Goal: Task Accomplishment & Management: Manage account settings

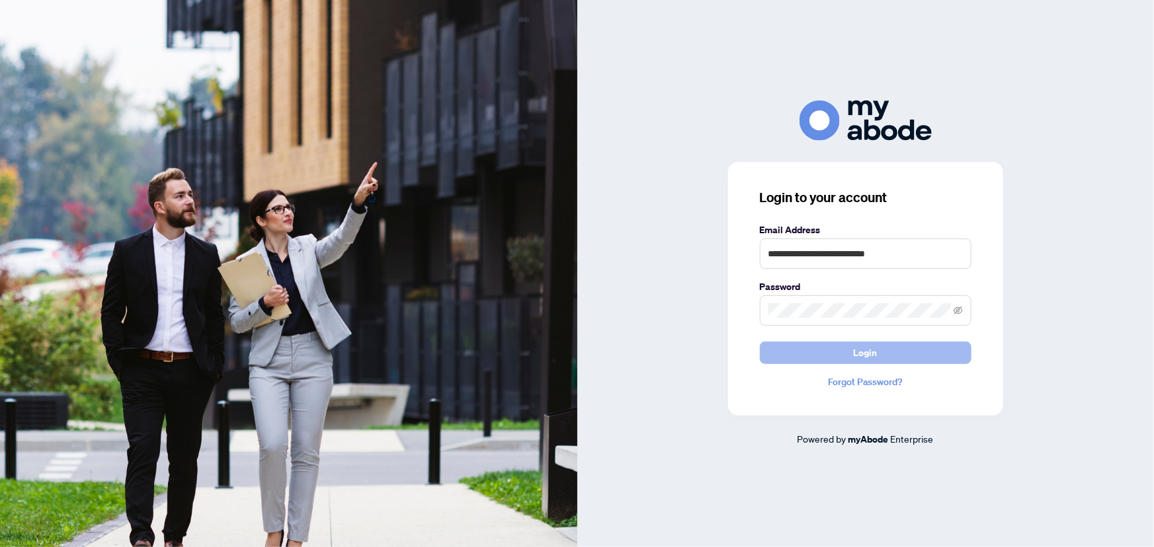
click at [795, 350] on button "Login" at bounding box center [866, 353] width 212 height 22
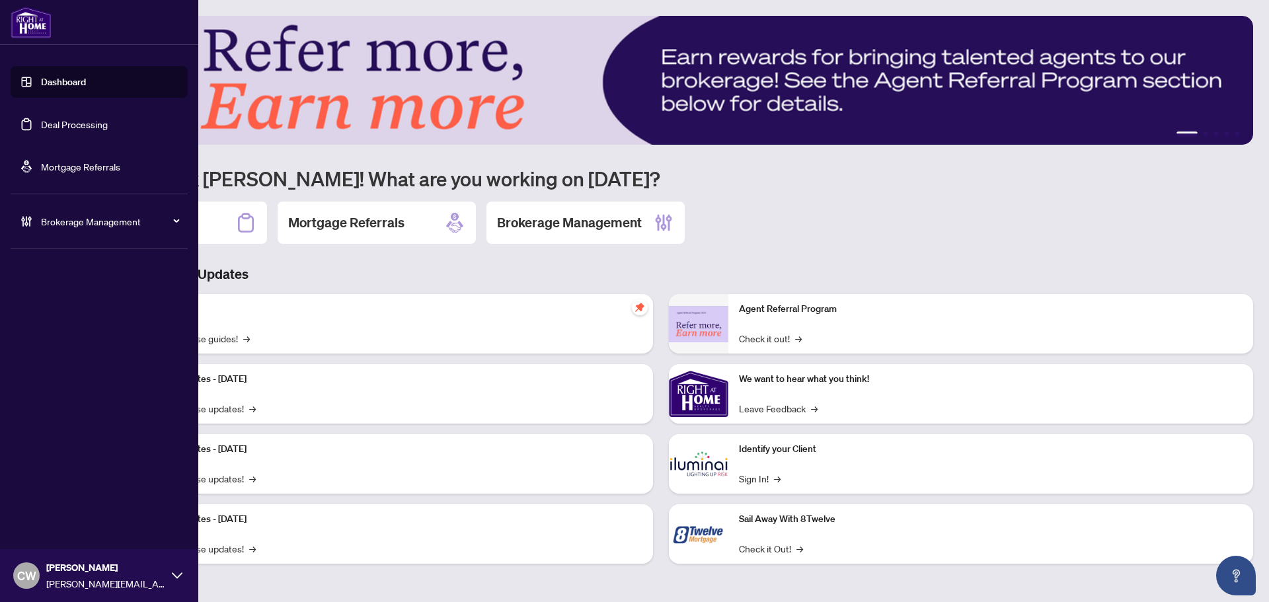
click at [42, 126] on link "Deal Processing" at bounding box center [74, 124] width 67 height 12
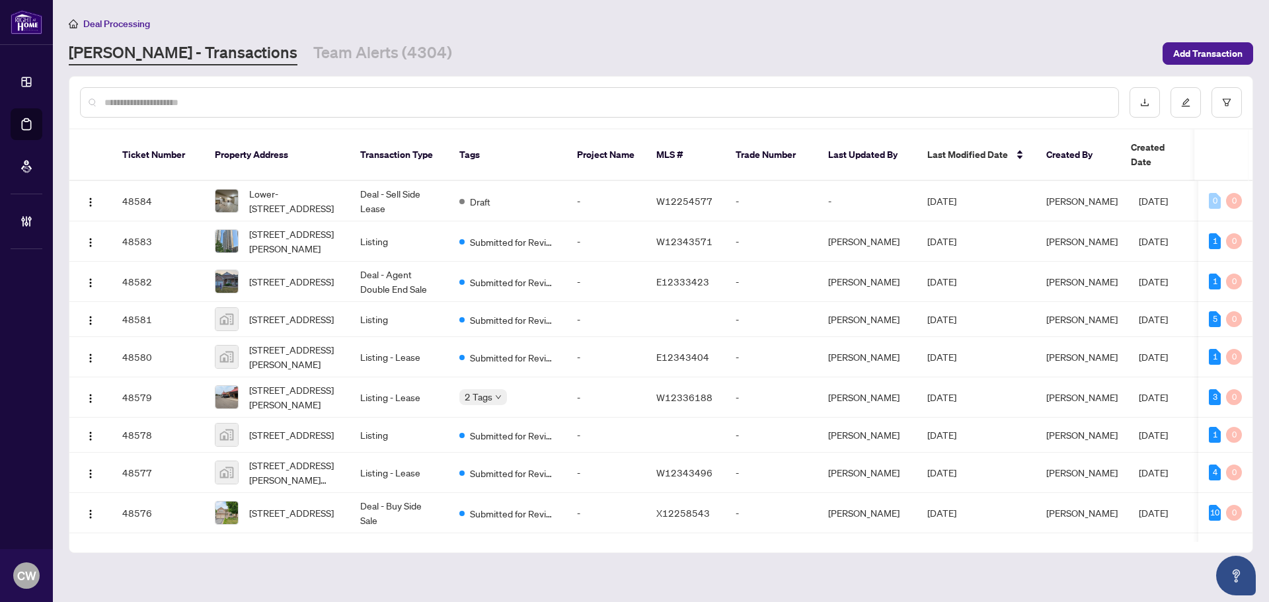
click at [207, 106] on input "text" at bounding box center [606, 102] width 1004 height 15
type input "*******"
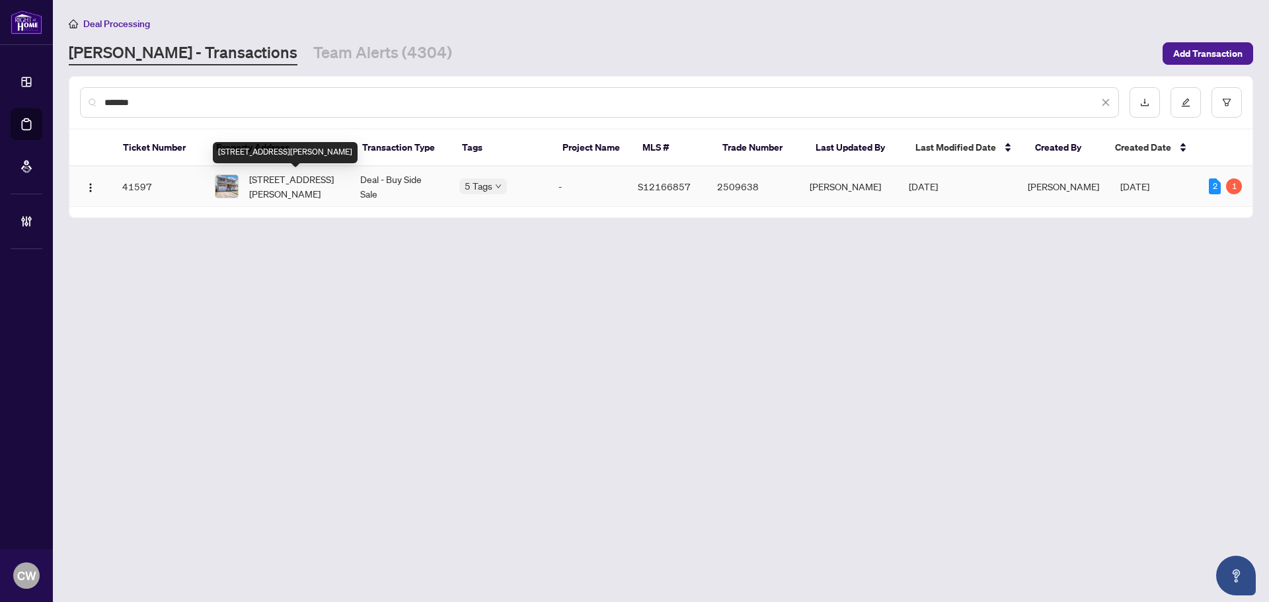
click at [260, 183] on span "[STREET_ADDRESS][PERSON_NAME]" at bounding box center [294, 186] width 90 height 29
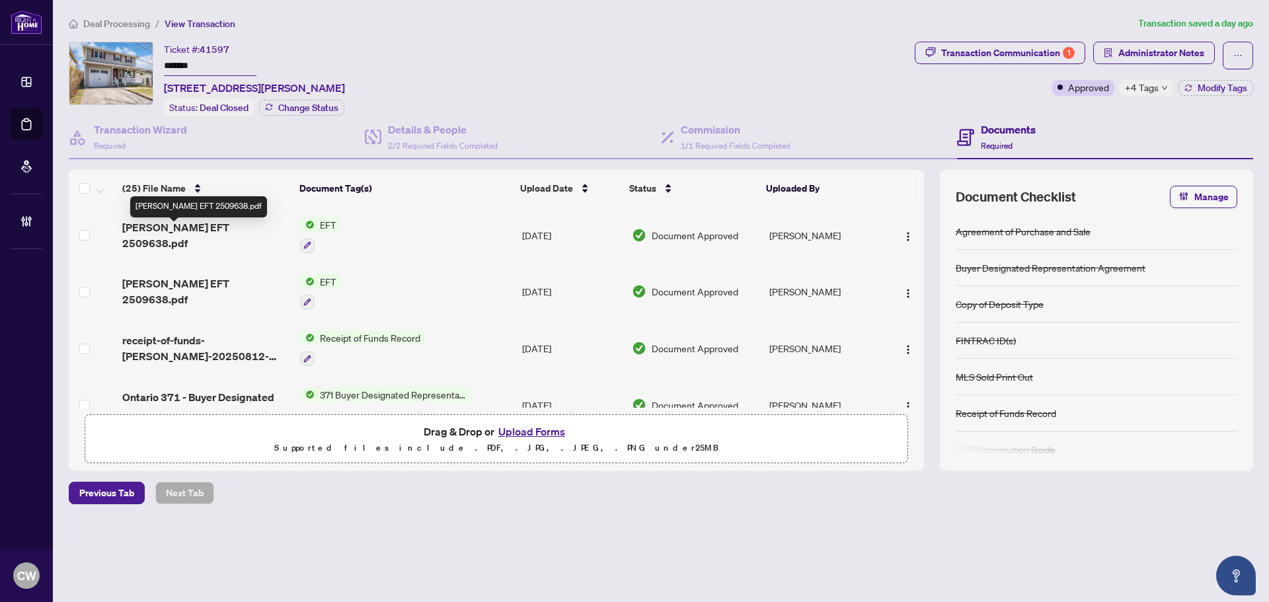
click at [210, 232] on span "[PERSON_NAME] EFT 2509638.pdf" at bounding box center [205, 235] width 167 height 32
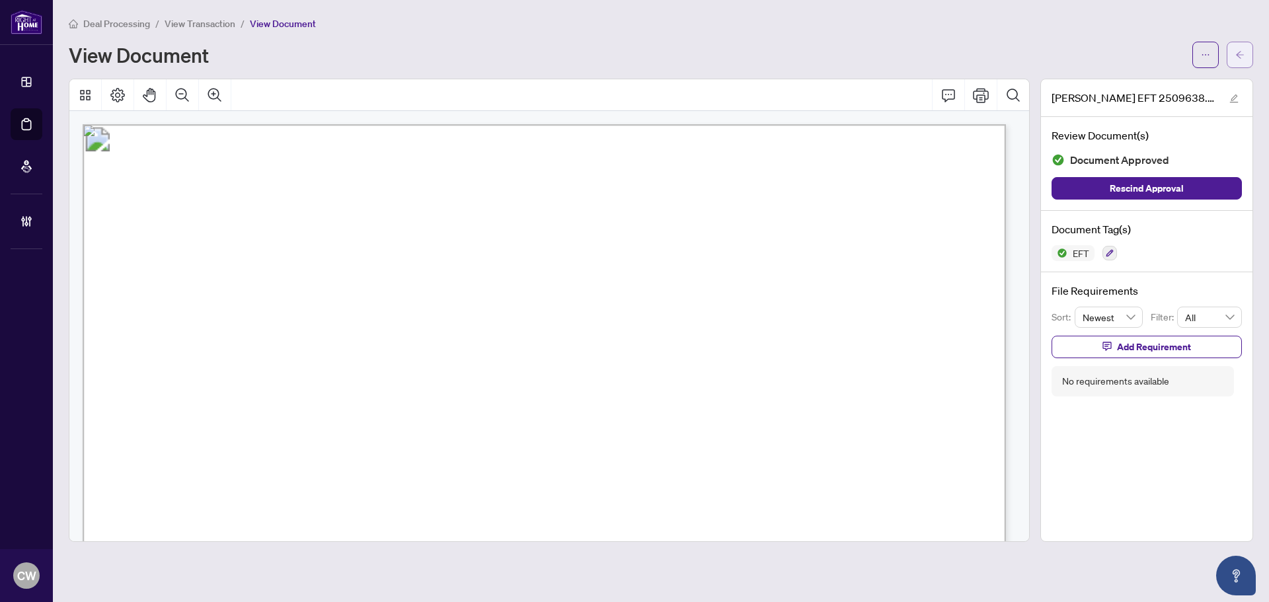
click at [1240, 46] on span "button" at bounding box center [1240, 54] width 9 height 21
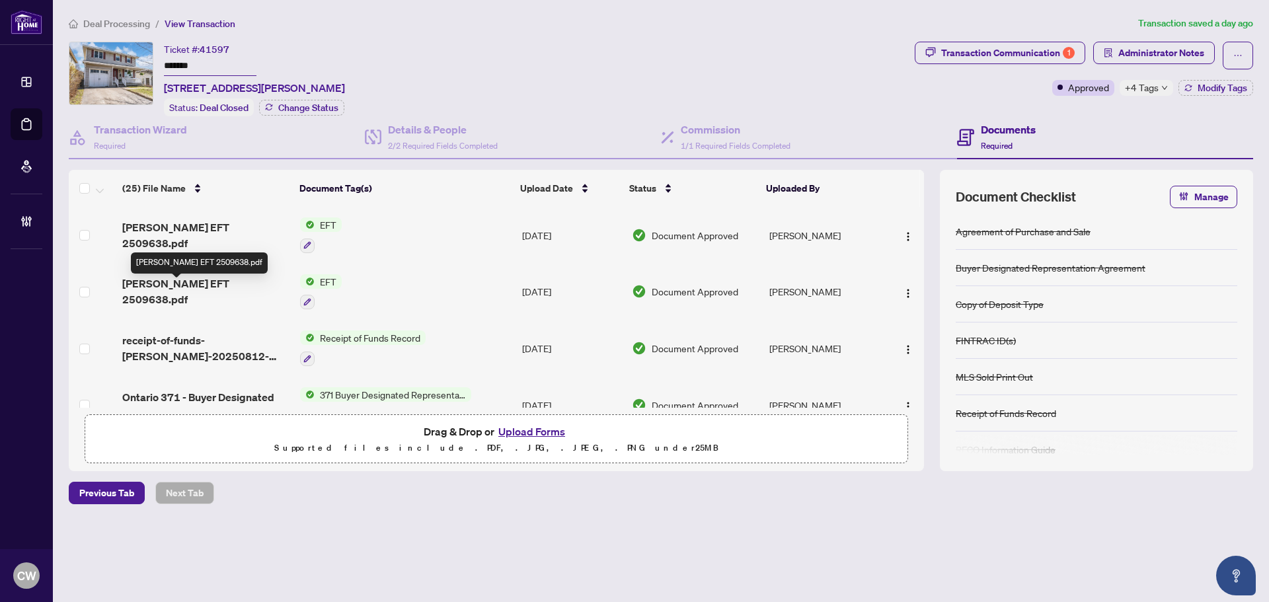
click at [163, 292] on span "[PERSON_NAME] EFT 2509638.pdf" at bounding box center [205, 292] width 167 height 32
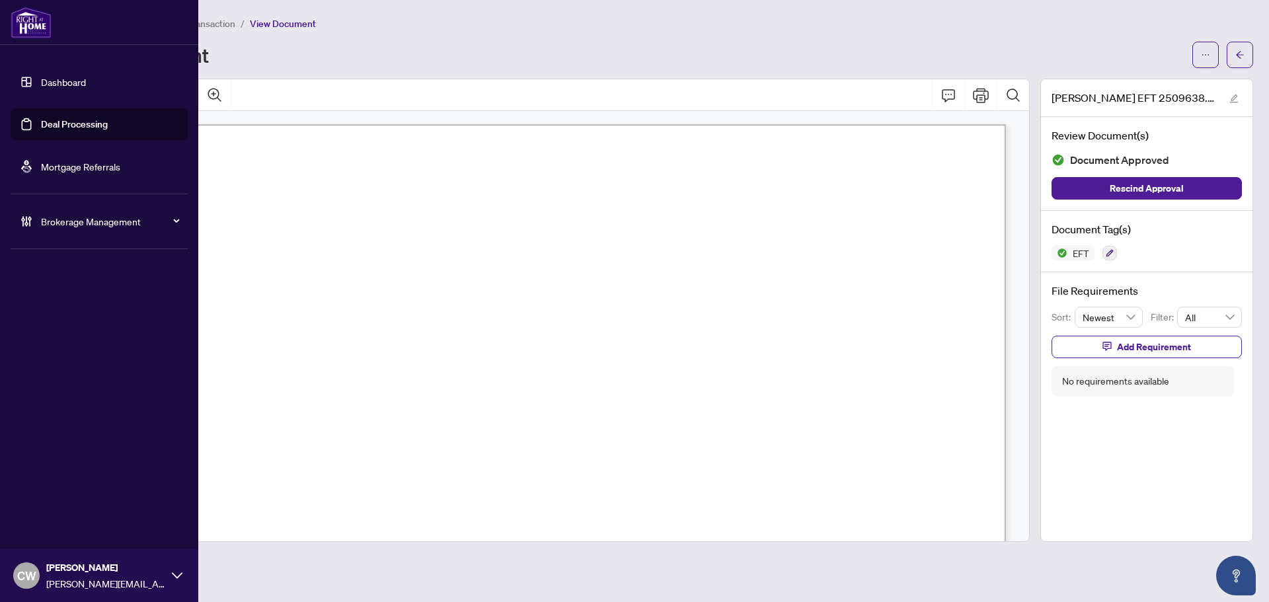
click at [41, 128] on link "Deal Processing" at bounding box center [74, 124] width 67 height 12
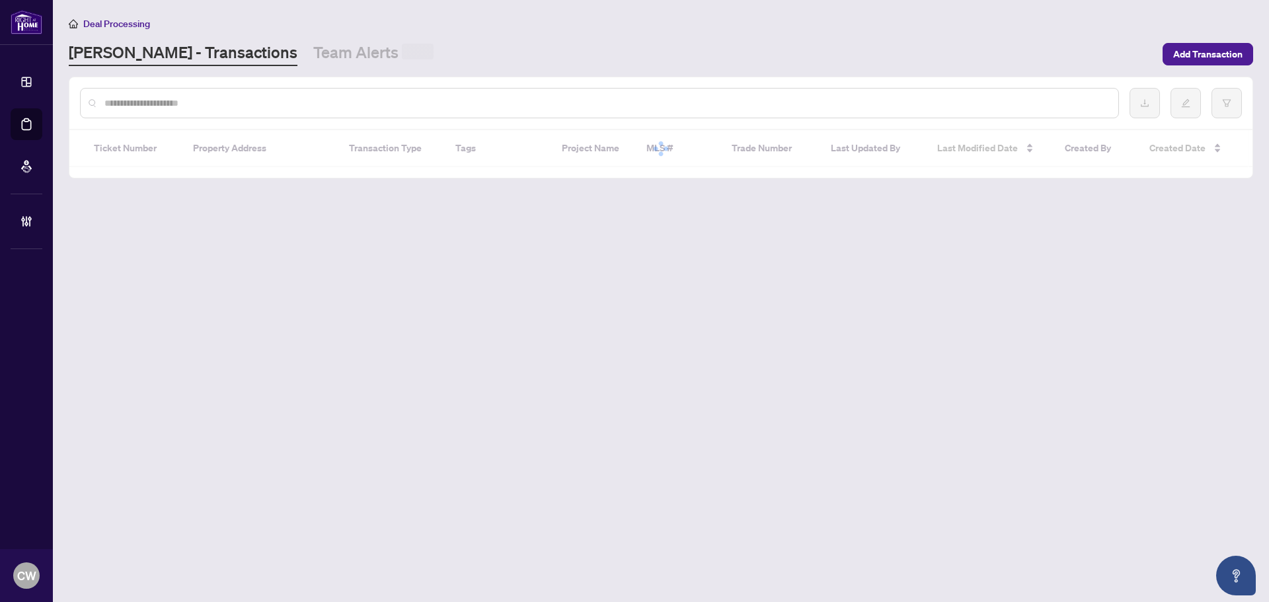
click at [214, 103] on input "text" at bounding box center [606, 103] width 1004 height 15
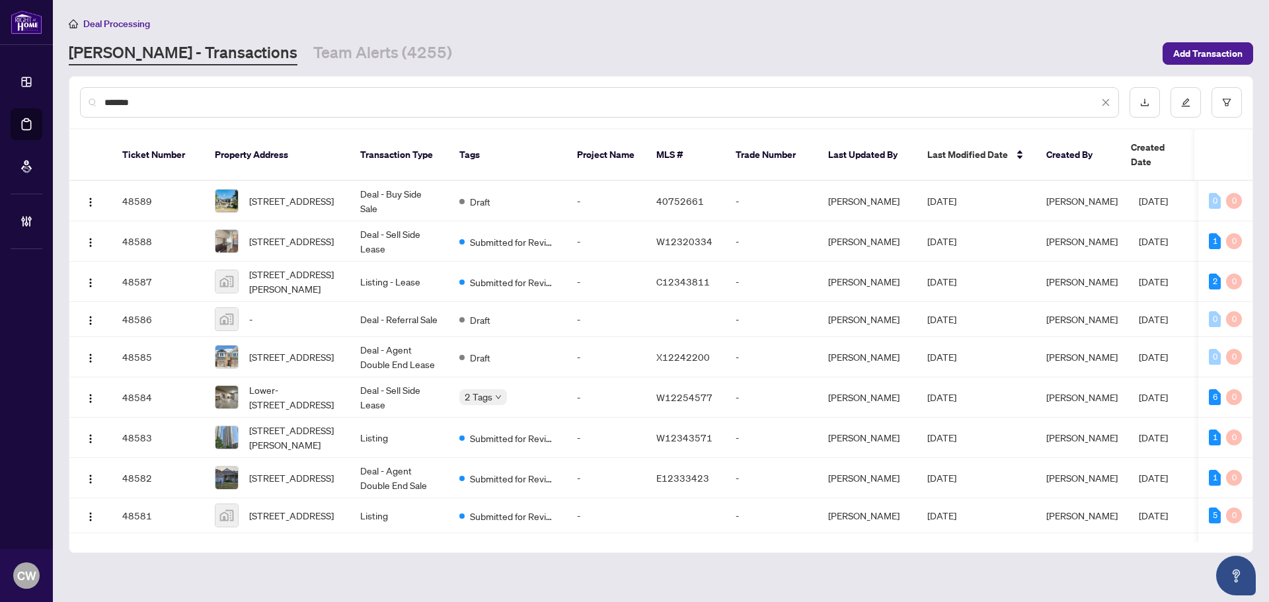
type input "*******"
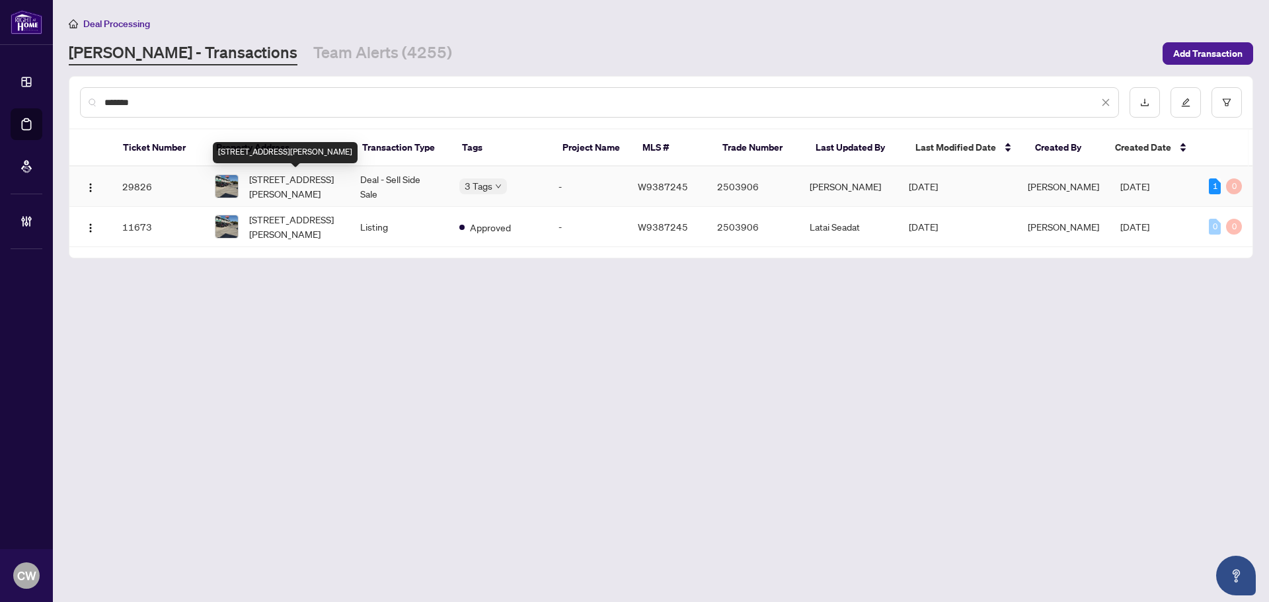
click at [307, 186] on span "[STREET_ADDRESS][PERSON_NAME]" at bounding box center [294, 186] width 90 height 29
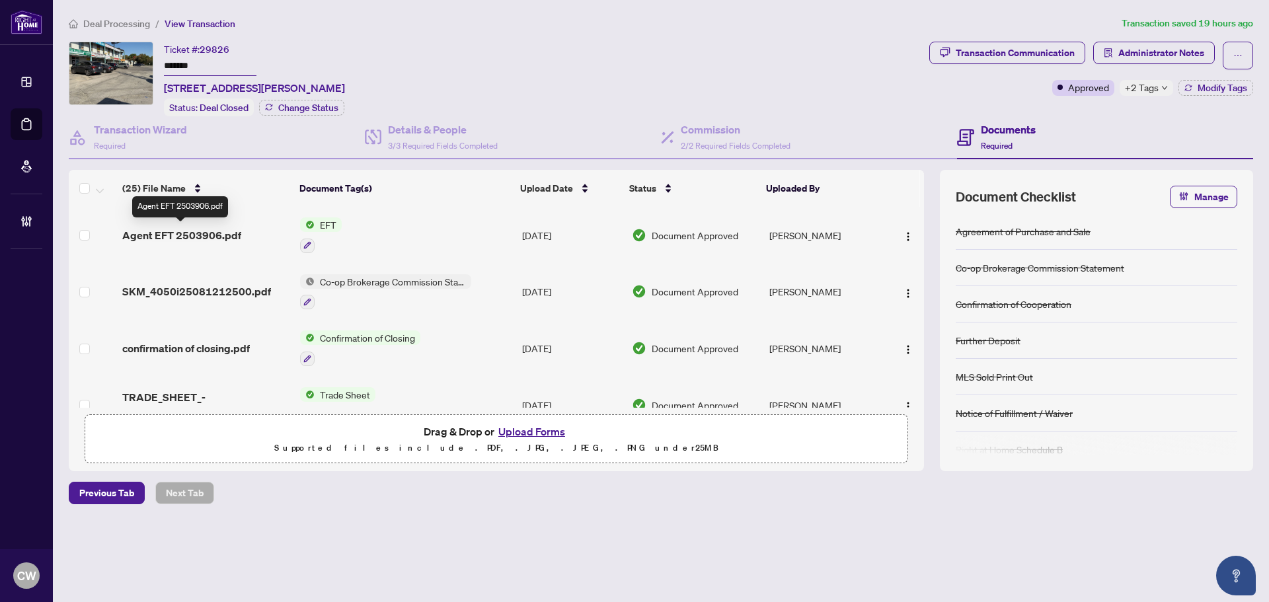
click at [217, 235] on span "Agent EFT 2503906.pdf" at bounding box center [181, 235] width 119 height 16
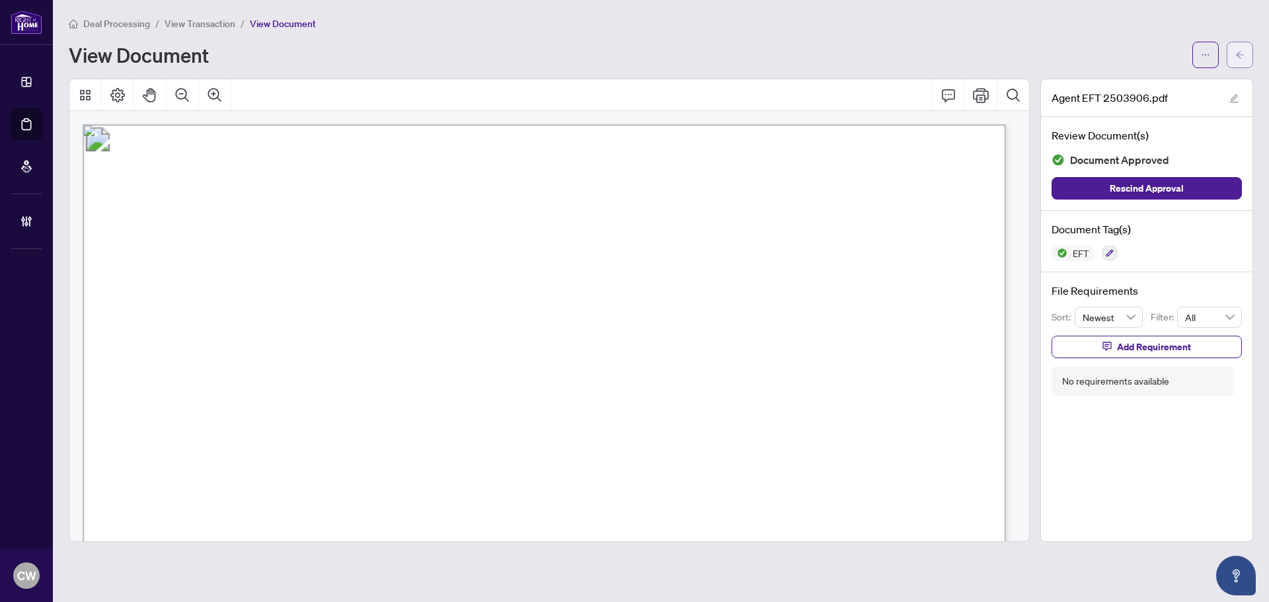
click at [1248, 57] on button "button" at bounding box center [1240, 55] width 26 height 26
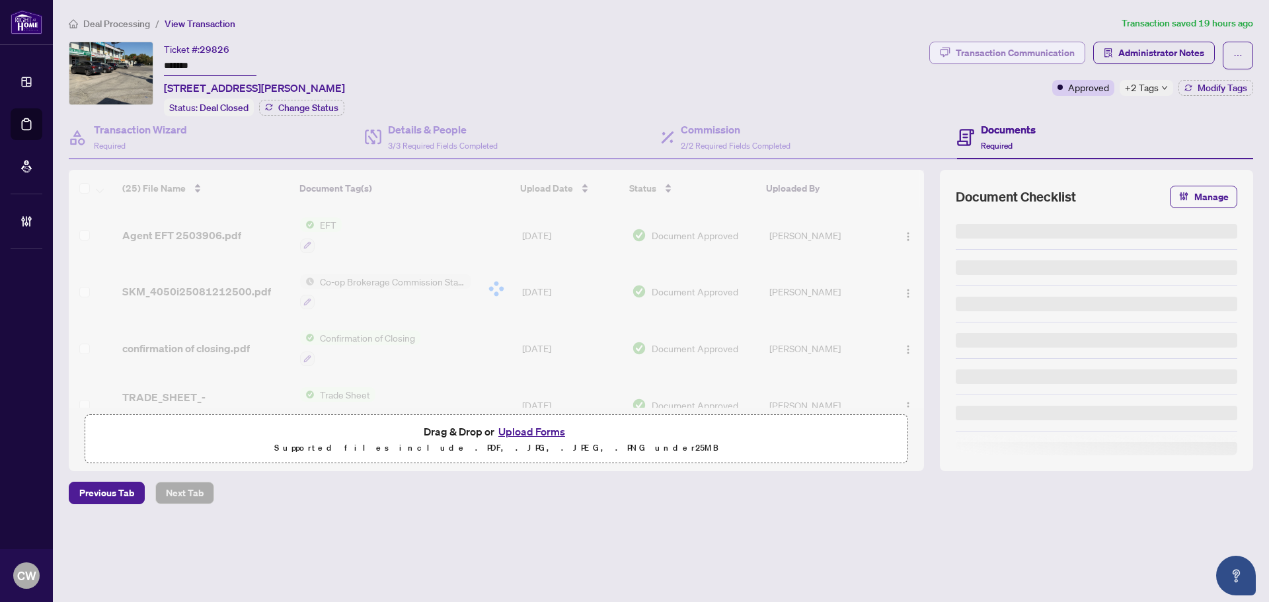
click at [1019, 48] on div "Transaction Communication" at bounding box center [1015, 52] width 119 height 21
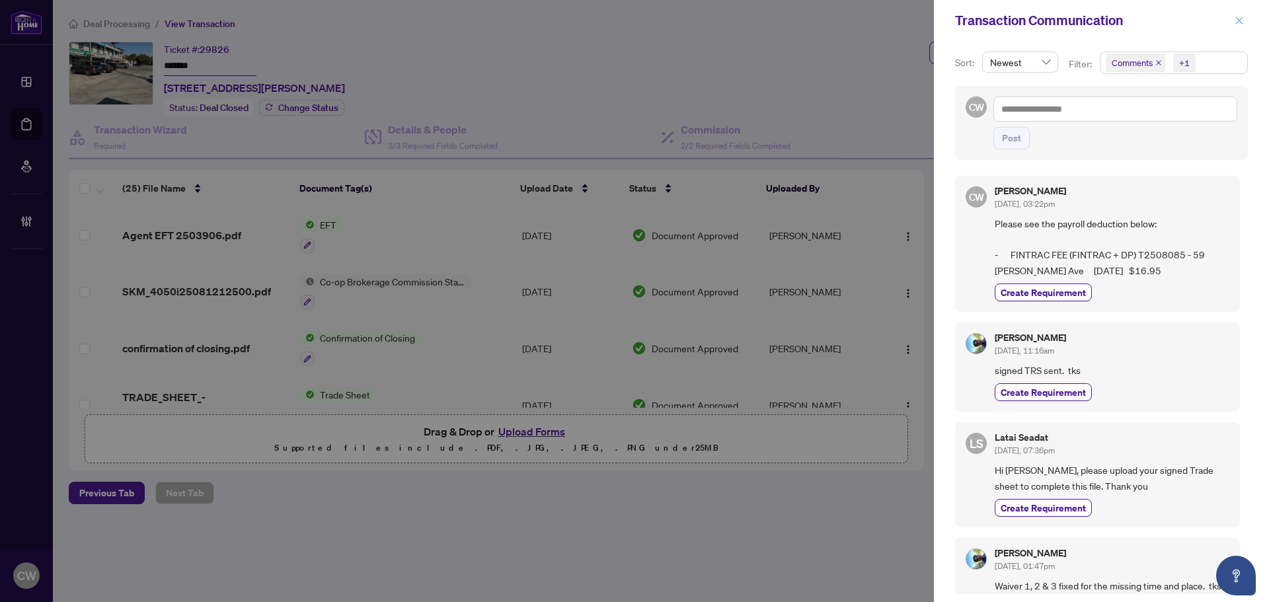
click at [1232, 21] on button "button" at bounding box center [1239, 21] width 17 height 16
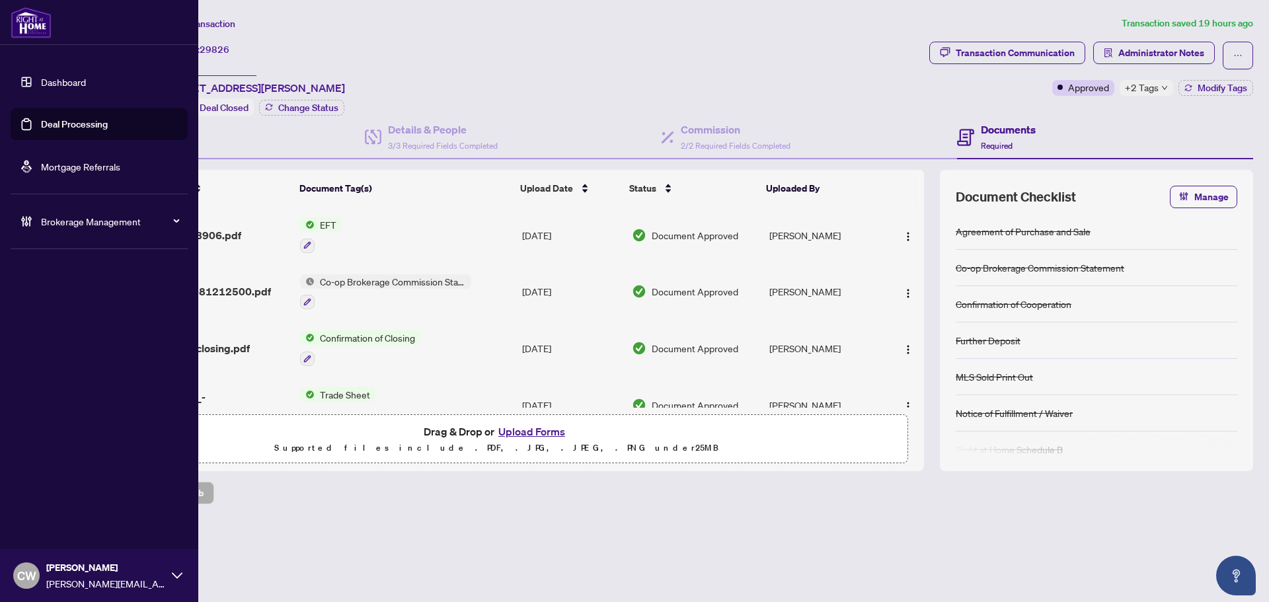
click at [49, 126] on link "Deal Processing" at bounding box center [74, 124] width 67 height 12
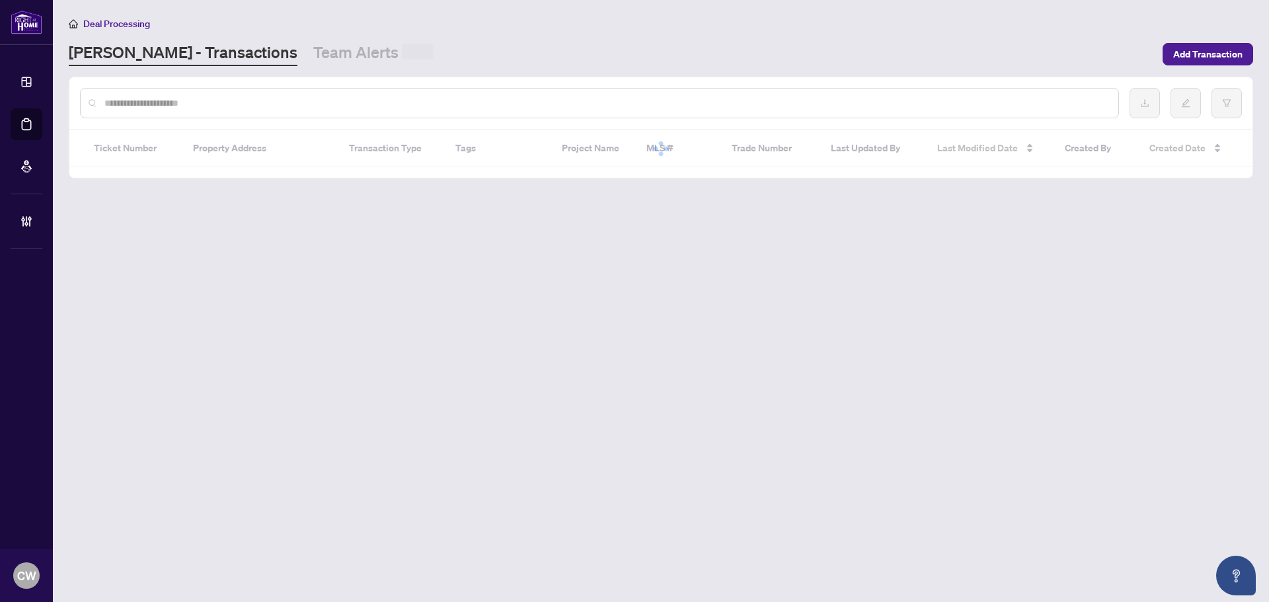
click at [313, 106] on input "text" at bounding box center [606, 103] width 1004 height 15
paste input "*******"
type input "*******"
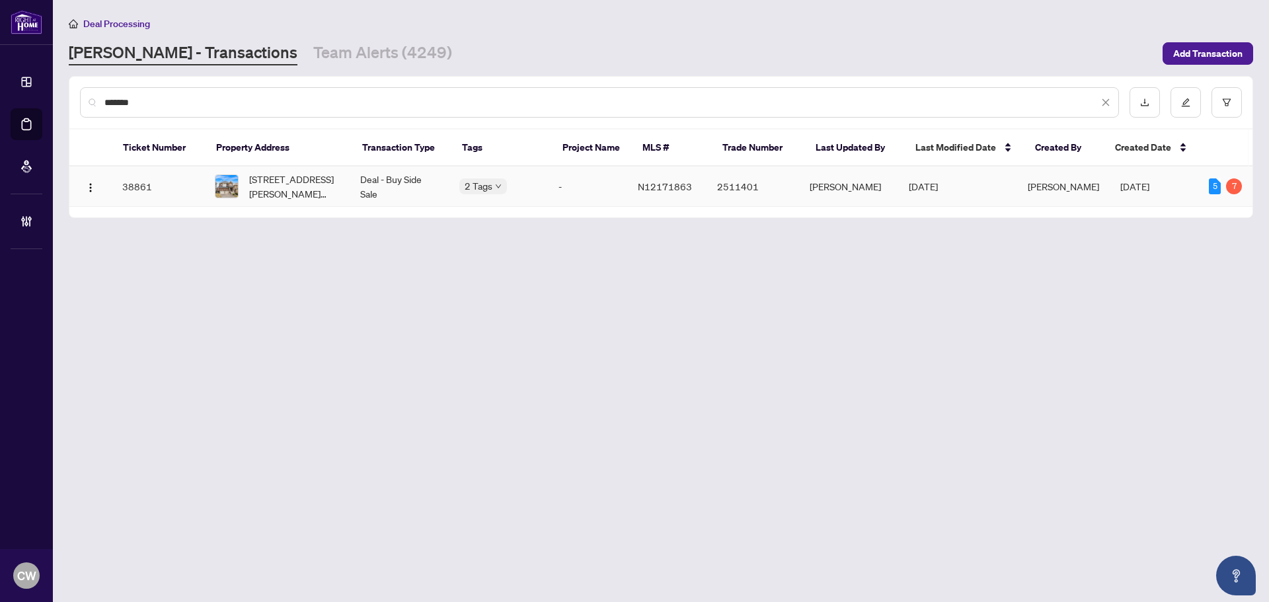
click at [287, 187] on span "[STREET_ADDRESS][PERSON_NAME][PERSON_NAME]" at bounding box center [294, 186] width 90 height 29
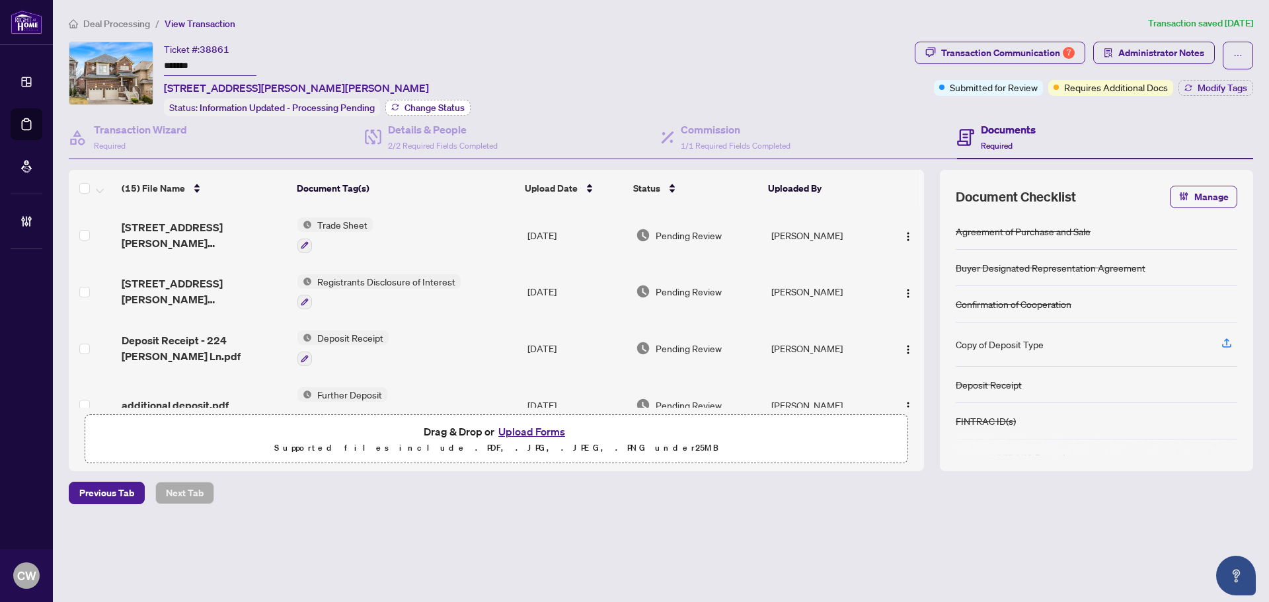
click at [431, 106] on span "Change Status" at bounding box center [435, 107] width 60 height 9
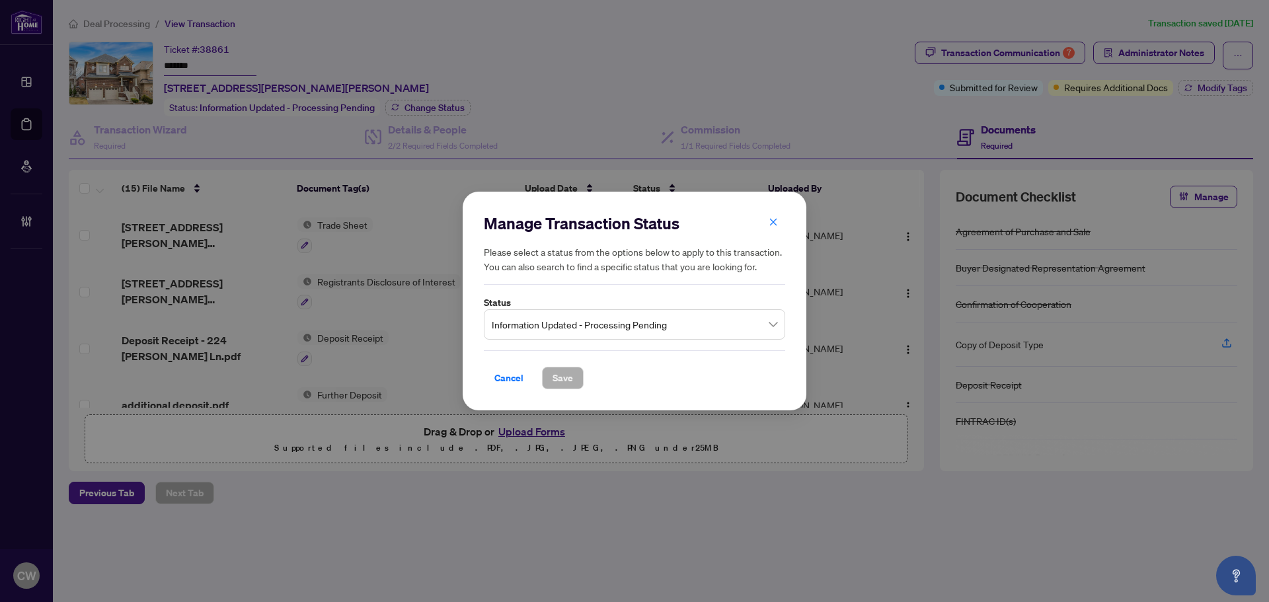
click at [645, 321] on span "Information Updated - Processing Pending" at bounding box center [635, 324] width 286 height 25
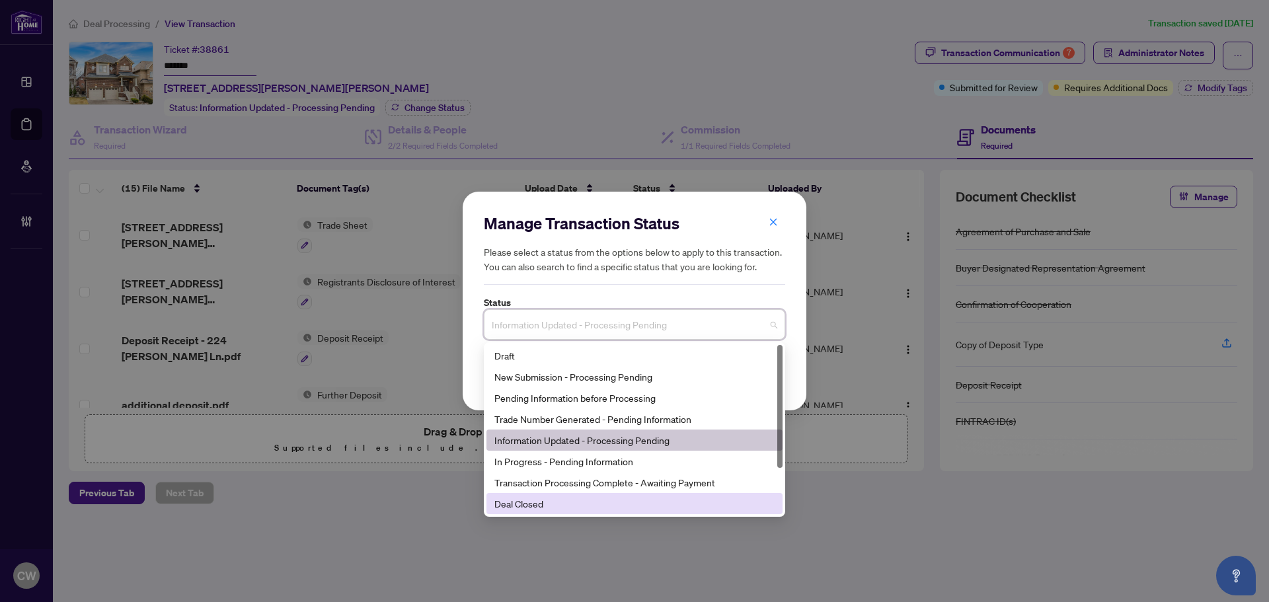
click at [606, 507] on div "Deal Closed" at bounding box center [635, 504] width 280 height 15
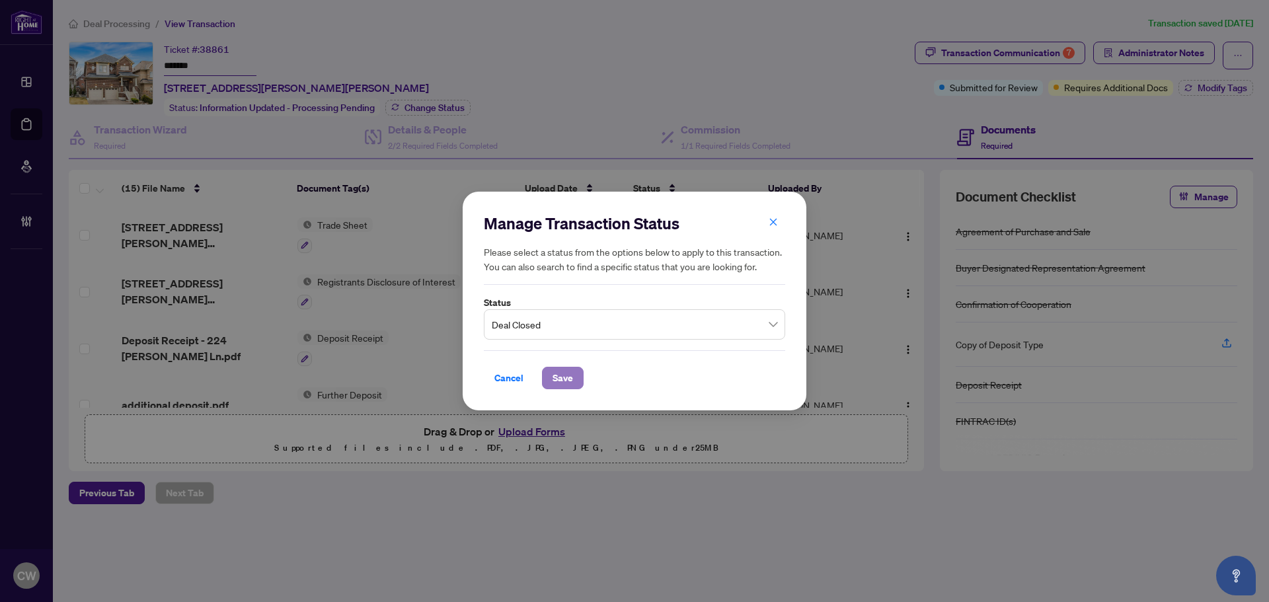
click at [567, 377] on span "Save" at bounding box center [563, 378] width 20 height 21
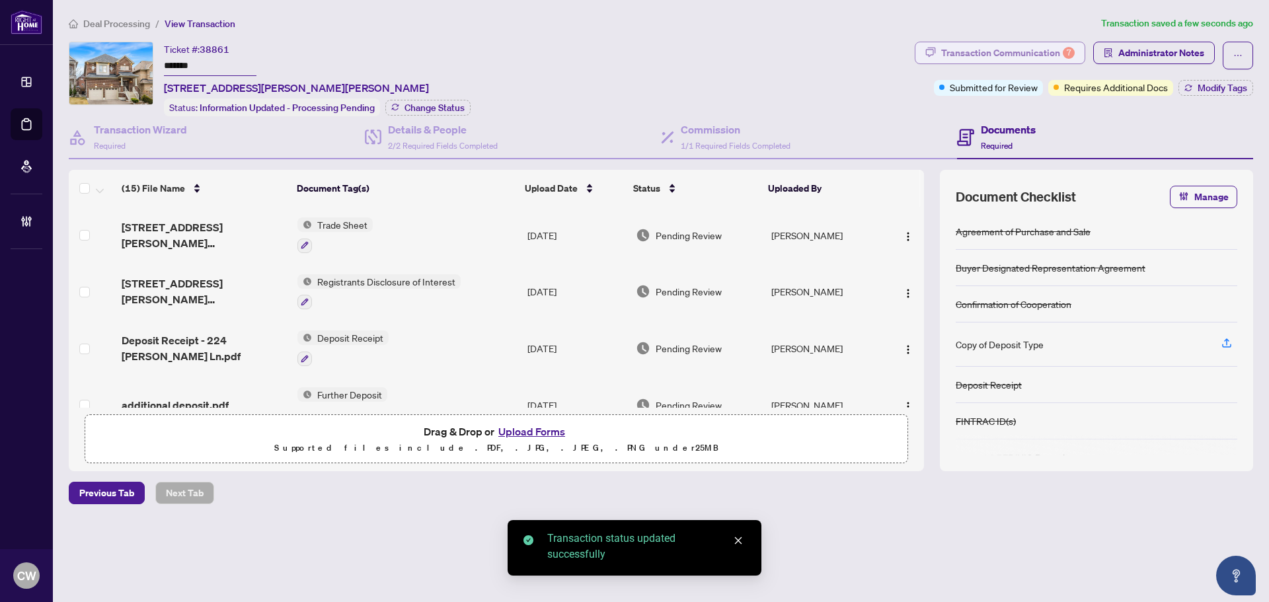
click at [1051, 50] on div "Transaction Communication 7" at bounding box center [1008, 52] width 134 height 21
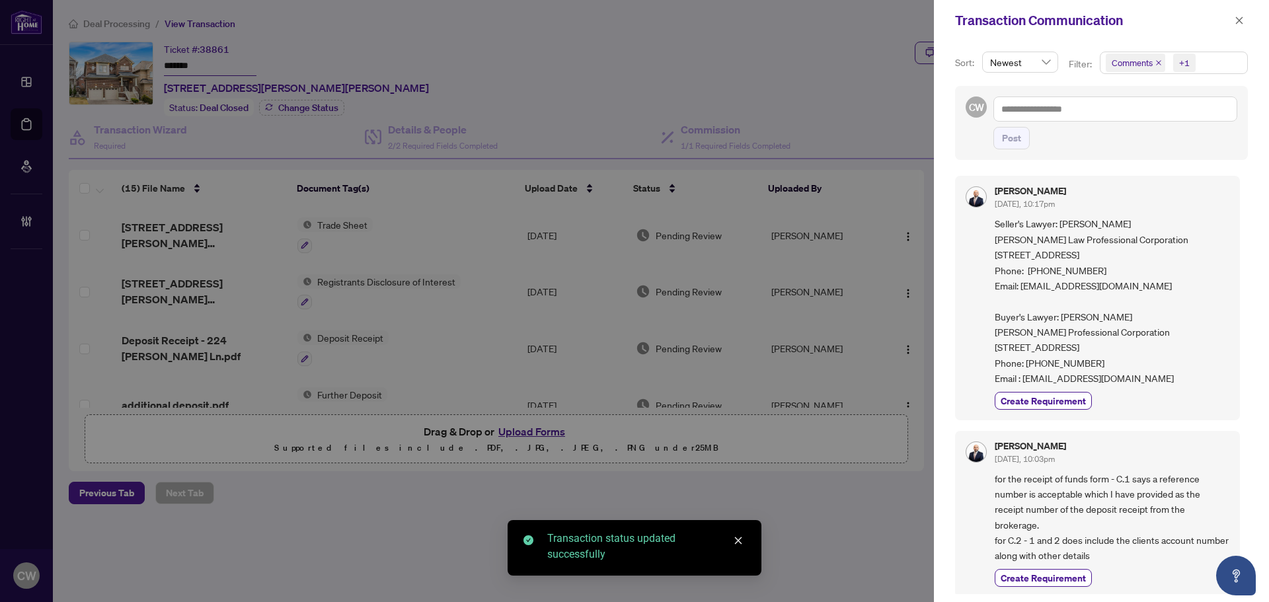
click at [1158, 63] on icon "close" at bounding box center [1158, 62] width 5 height 5
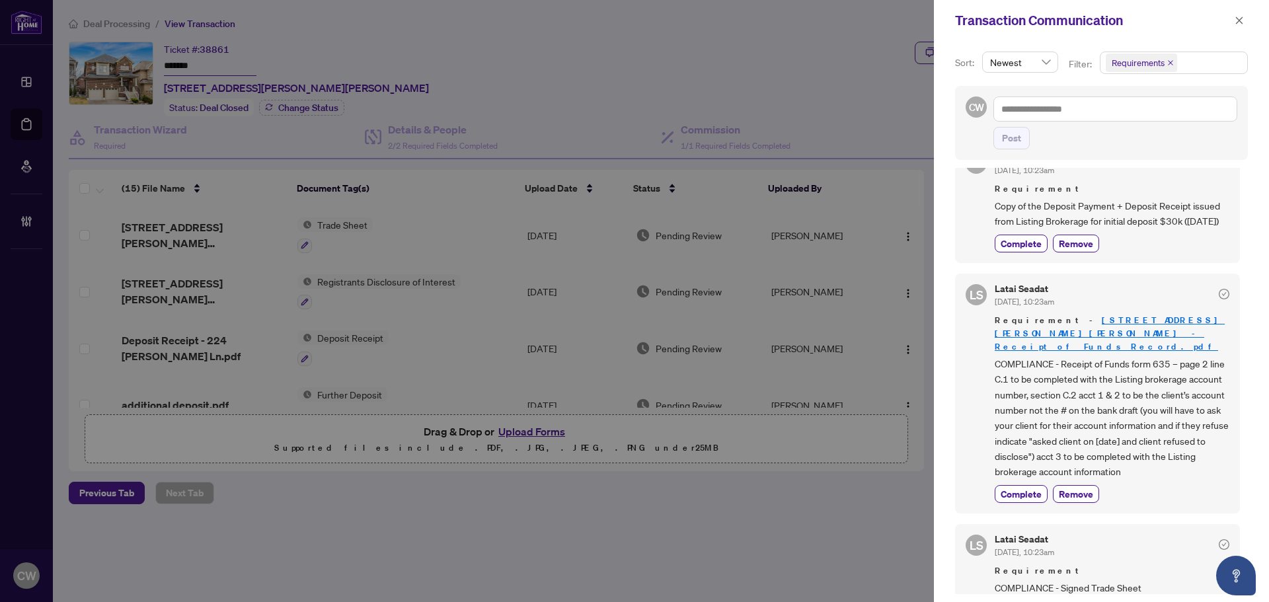
scroll to position [551, 0]
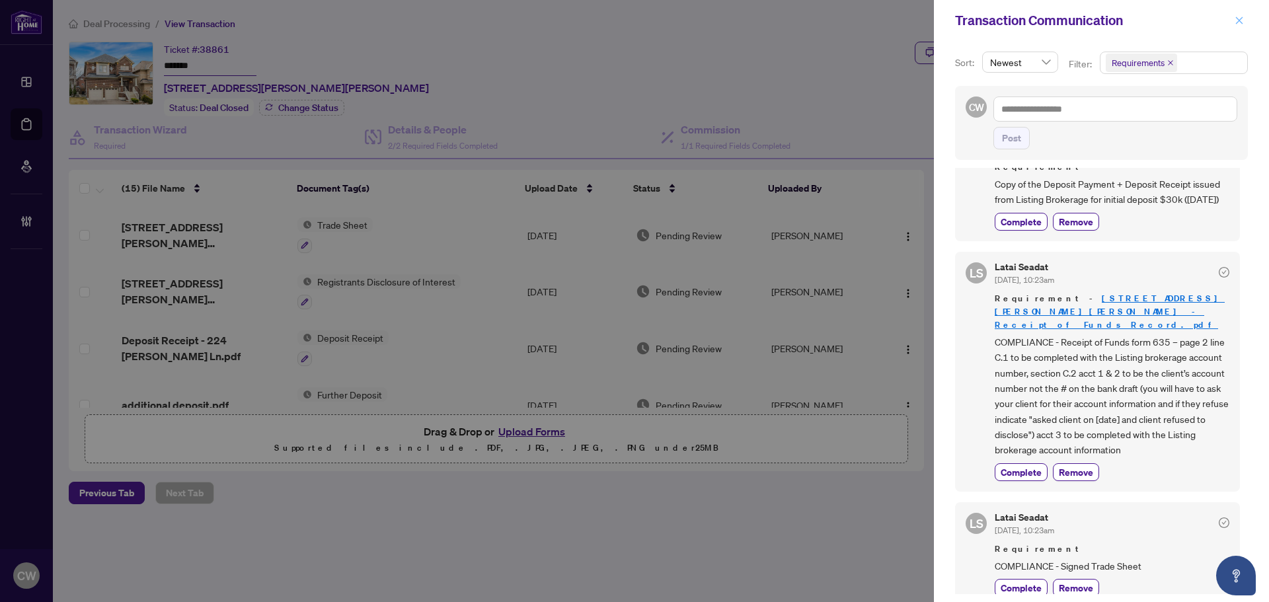
click at [1238, 25] on icon "close" at bounding box center [1239, 20] width 9 height 9
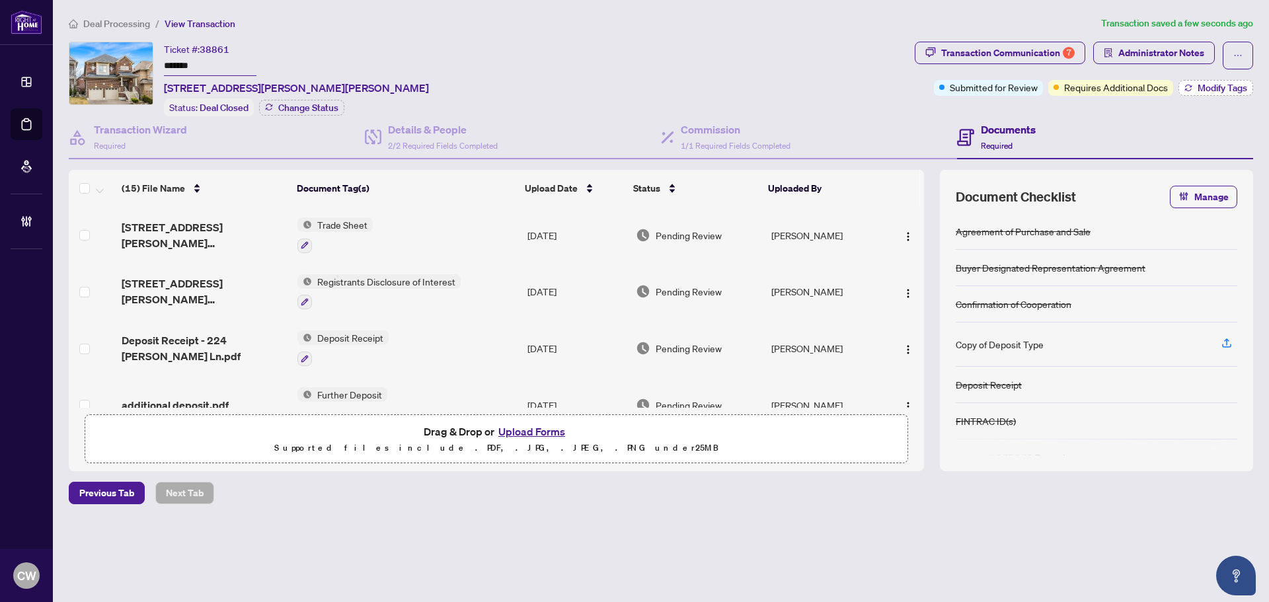
click at [1181, 87] on button "Modify Tags" at bounding box center [1216, 88] width 75 height 16
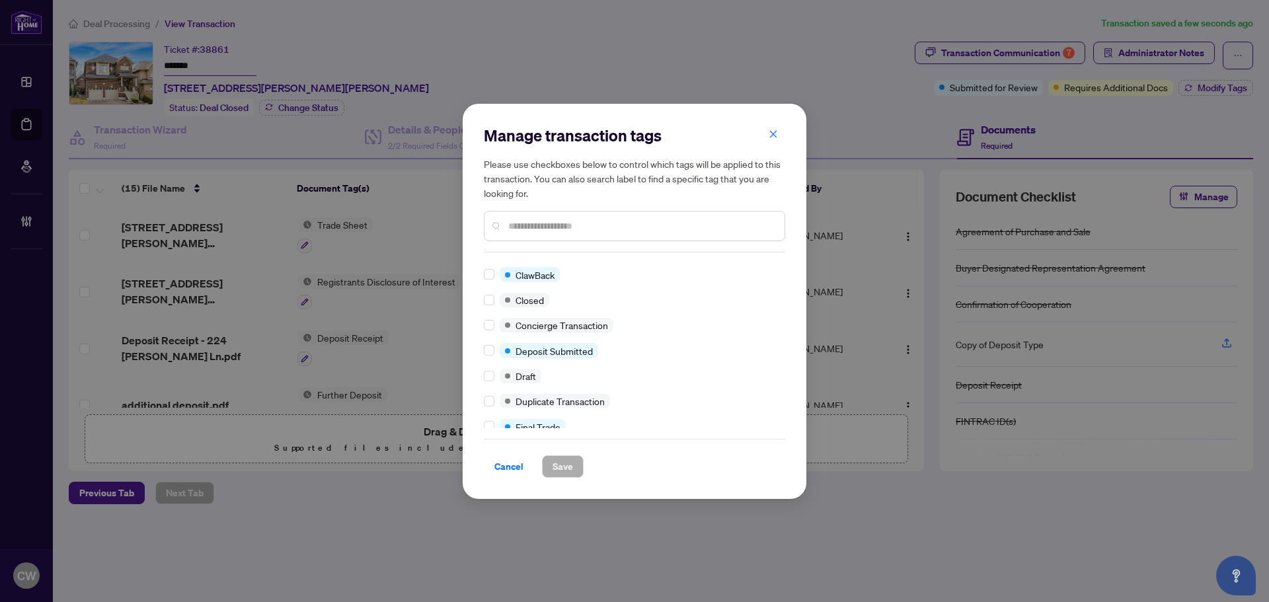
scroll to position [0, 0]
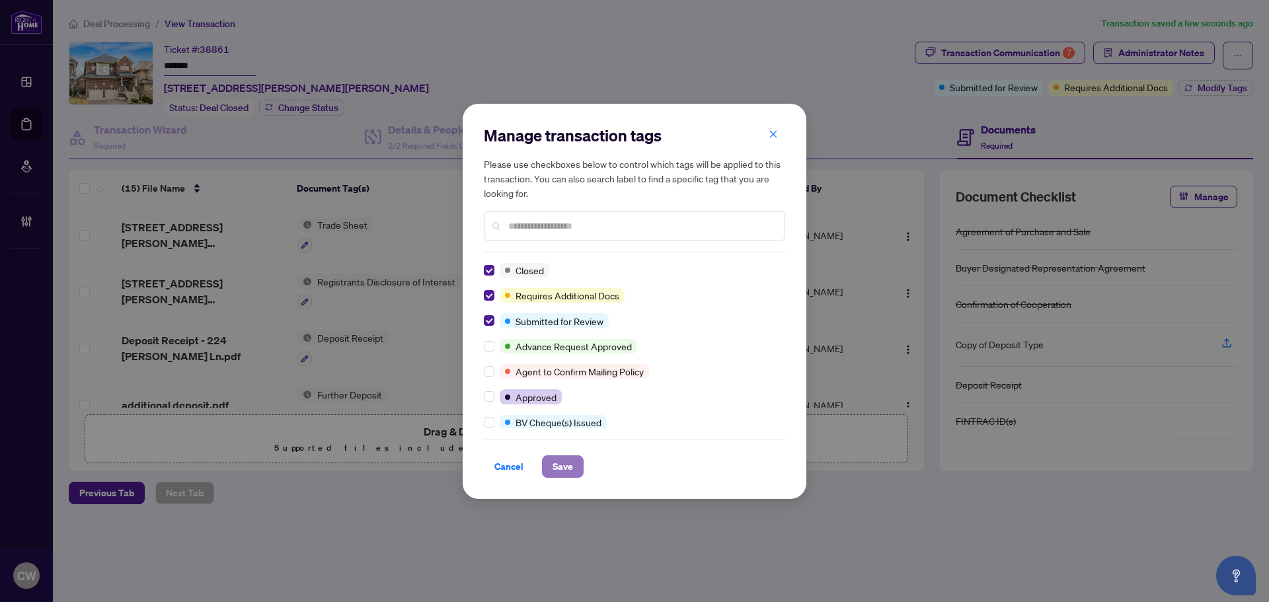
click at [558, 471] on span "Save" at bounding box center [563, 466] width 20 height 21
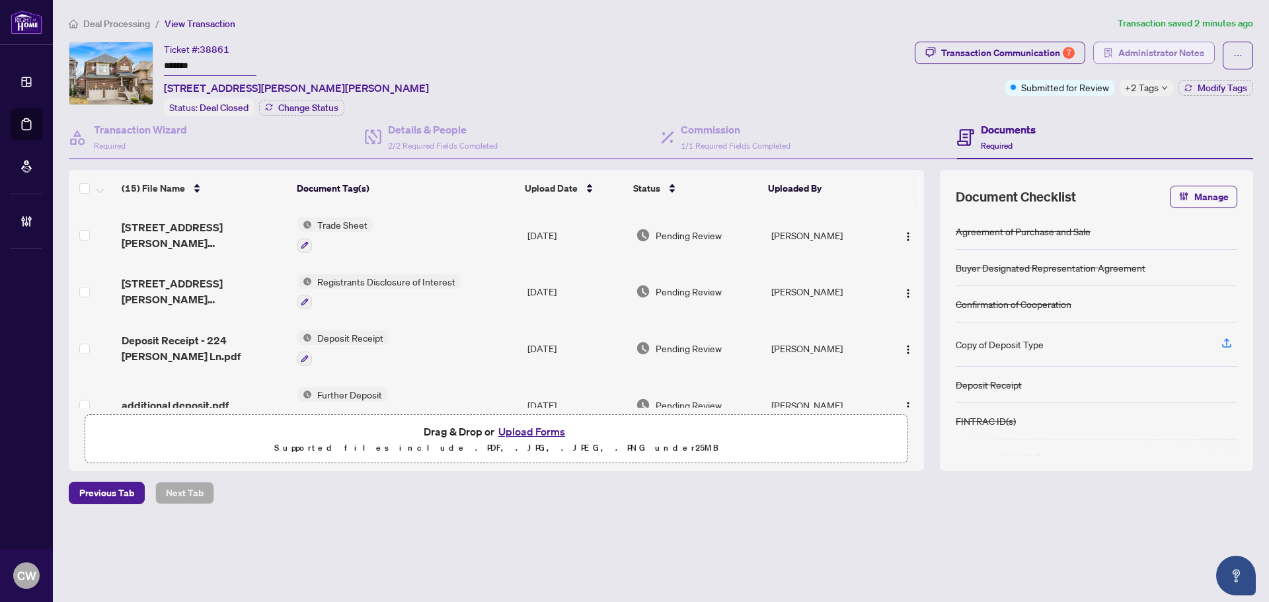
click at [1175, 54] on span "Administrator Notes" at bounding box center [1162, 52] width 86 height 21
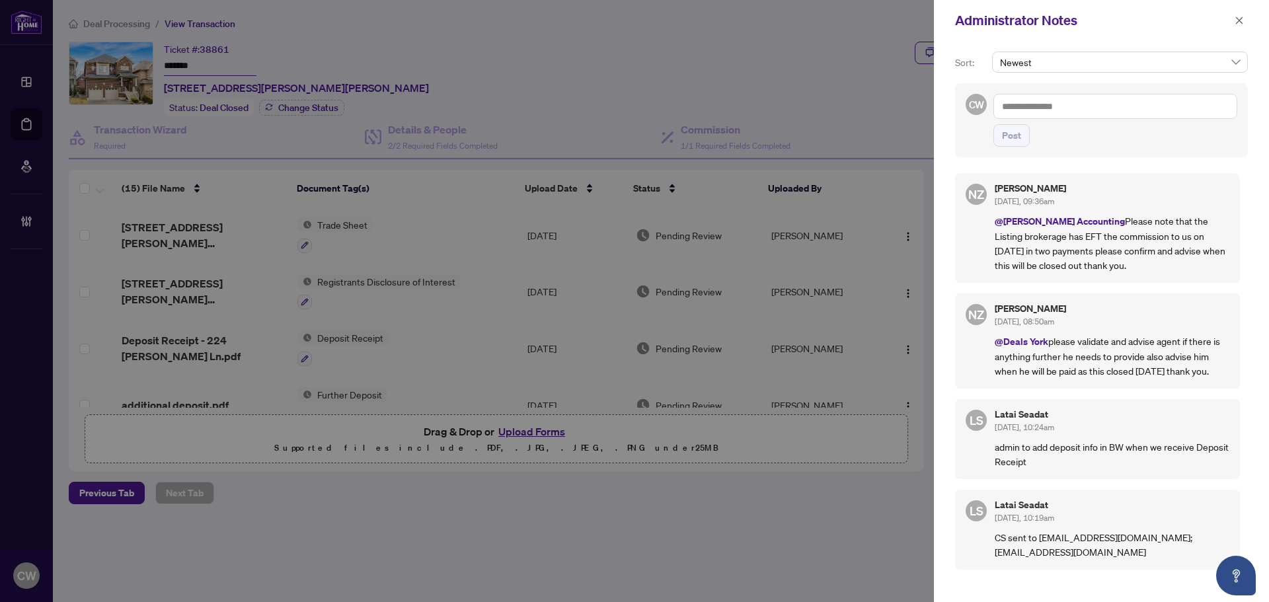
click at [1042, 104] on textarea at bounding box center [1116, 106] width 244 height 25
type textarea "**********"
click at [1070, 135] on span "[PERSON_NAME]" at bounding box center [1104, 138] width 143 height 12
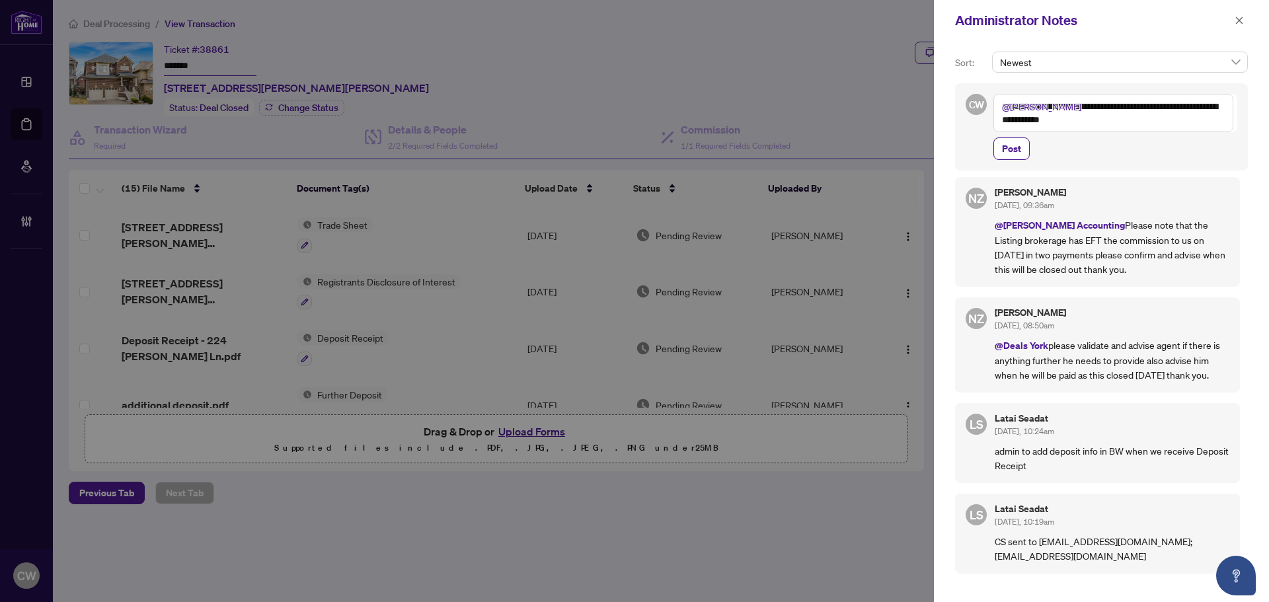
scroll to position [12, 0]
drag, startPoint x: 1170, startPoint y: 105, endPoint x: 1080, endPoint y: 120, distance: 91.2
click at [1080, 120] on textarea "**********" at bounding box center [1114, 113] width 240 height 38
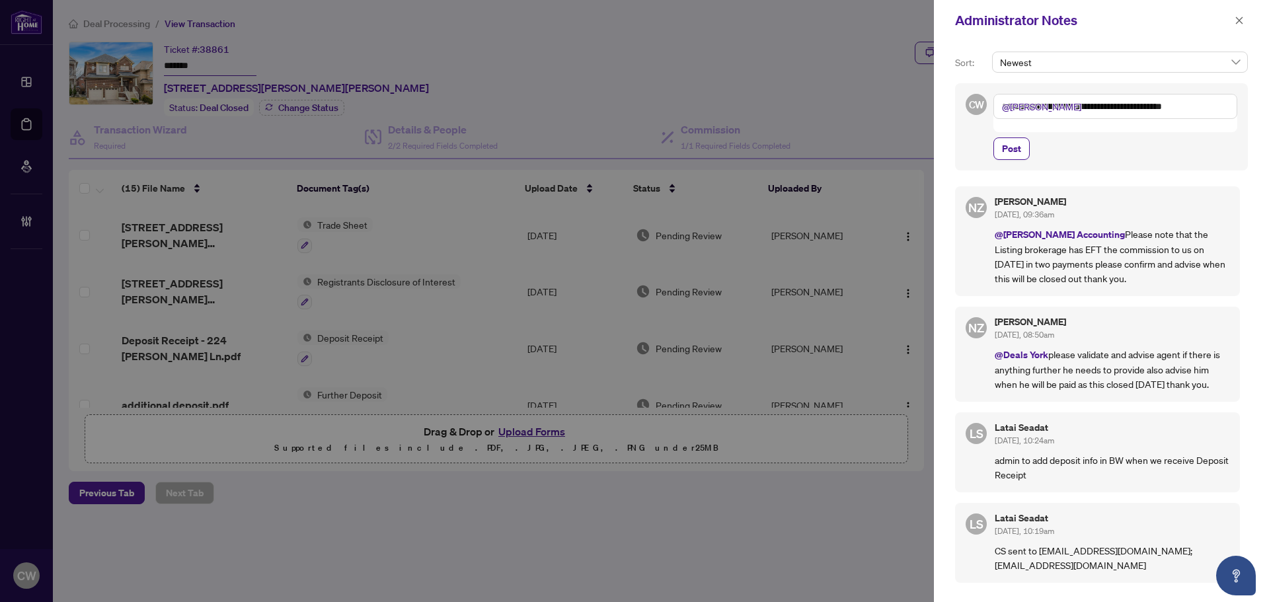
drag, startPoint x: 1203, startPoint y: 105, endPoint x: 1174, endPoint y: 106, distance: 29.1
click at [1174, 106] on textarea "**********" at bounding box center [1116, 106] width 244 height 25
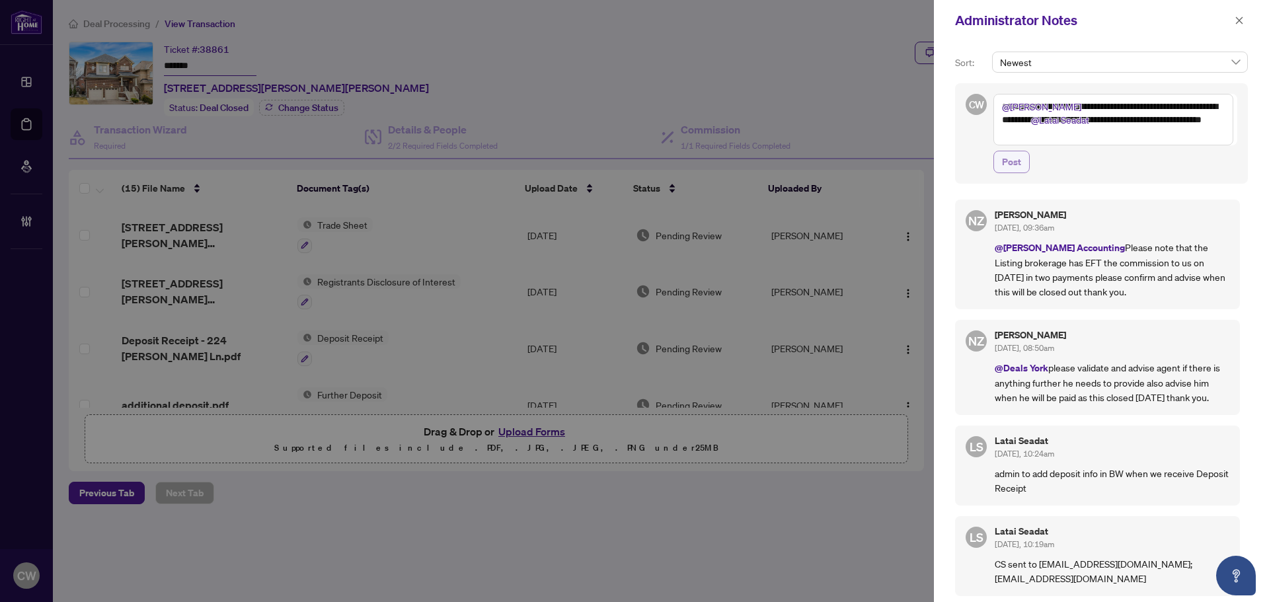
type textarea "**********"
click at [1015, 161] on span "Post" at bounding box center [1011, 161] width 19 height 21
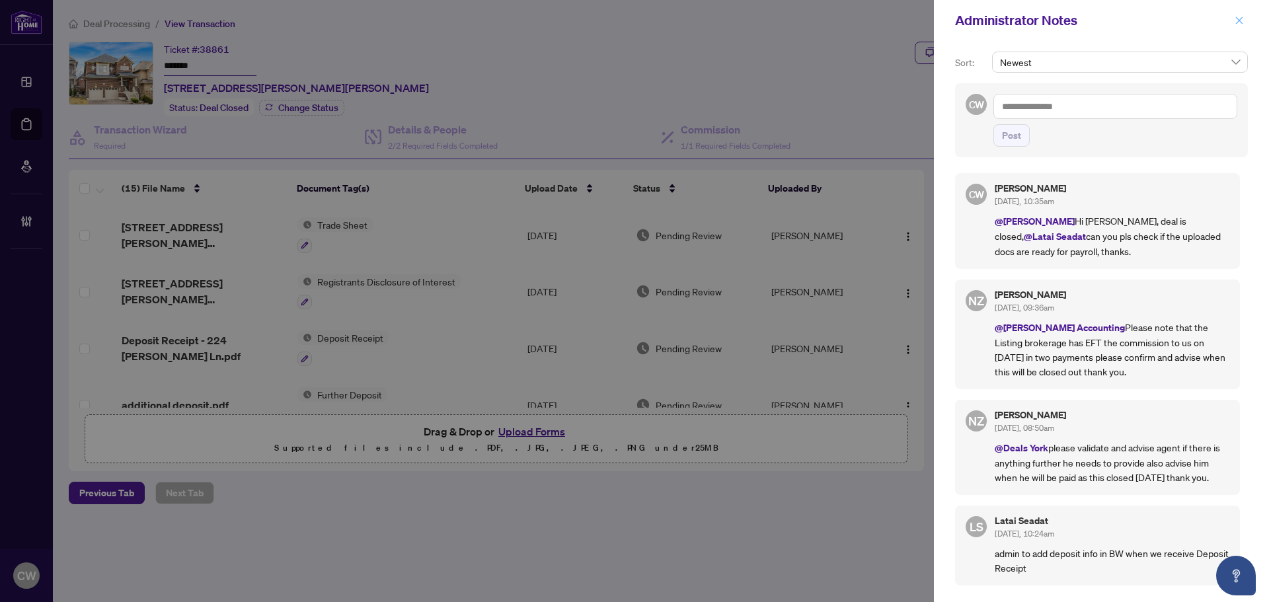
click at [1242, 17] on icon "close" at bounding box center [1239, 20] width 9 height 9
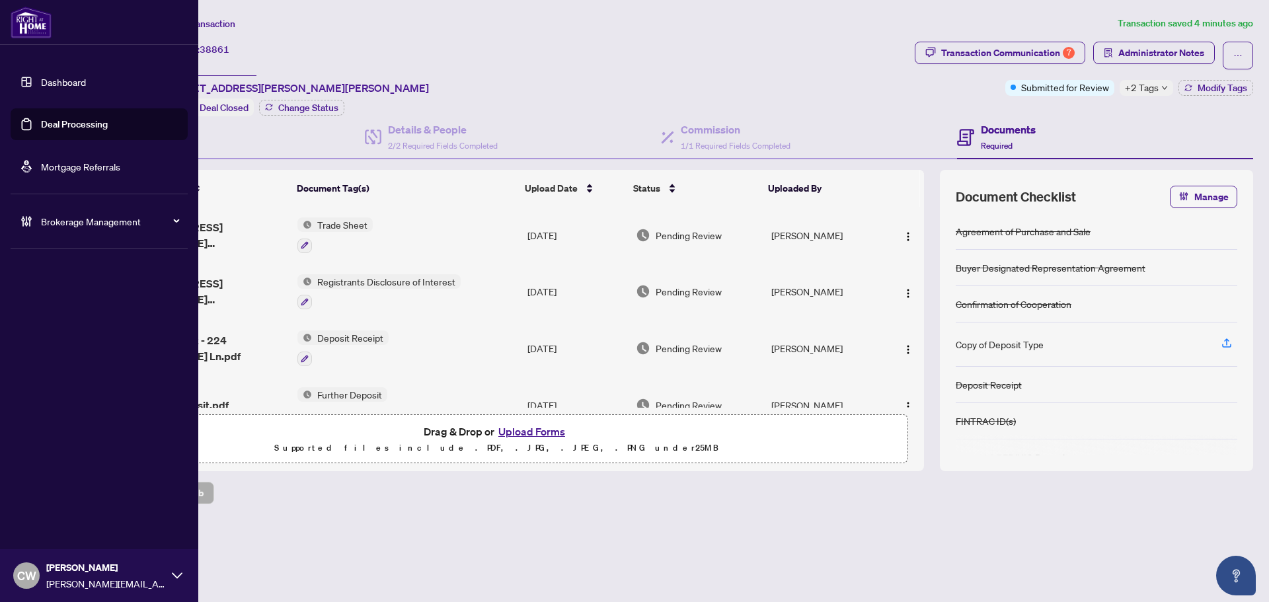
click at [43, 122] on link "Deal Processing" at bounding box center [74, 124] width 67 height 12
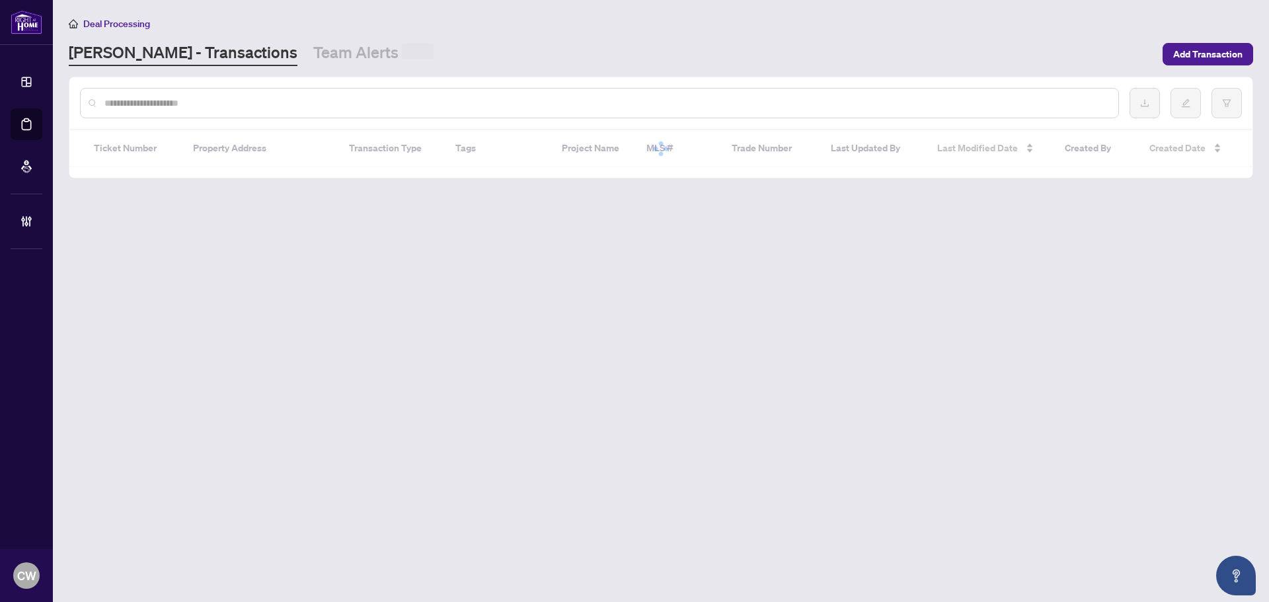
click at [253, 108] on input "text" at bounding box center [606, 103] width 1004 height 15
click at [257, 103] on input "text" at bounding box center [606, 103] width 1004 height 15
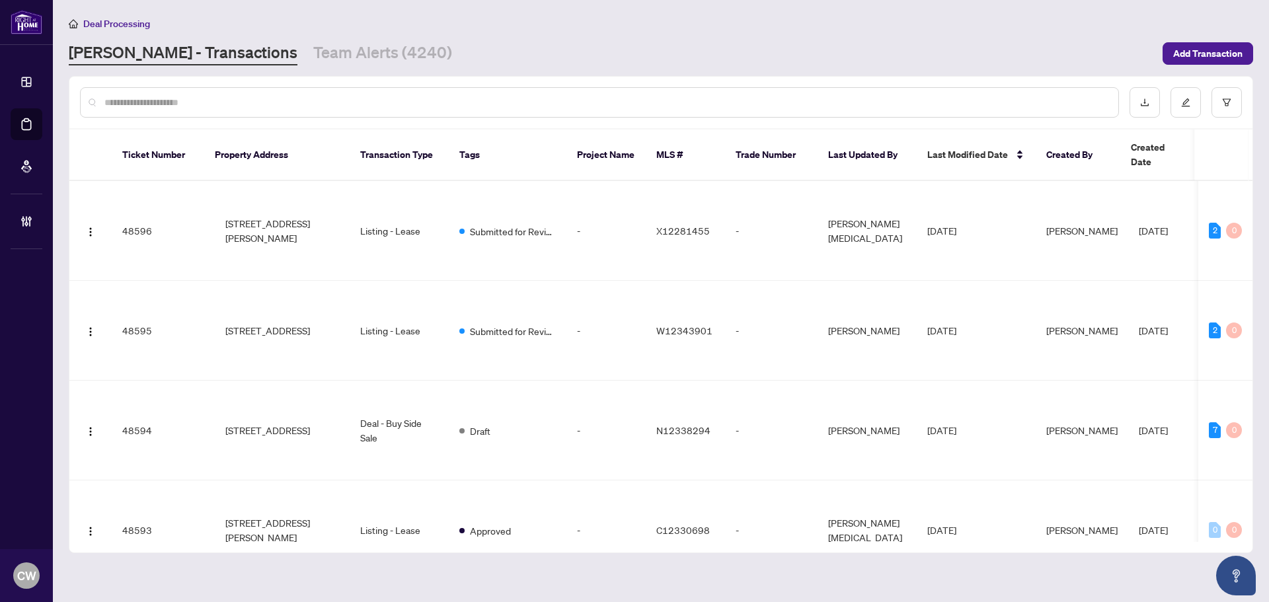
paste input "*******"
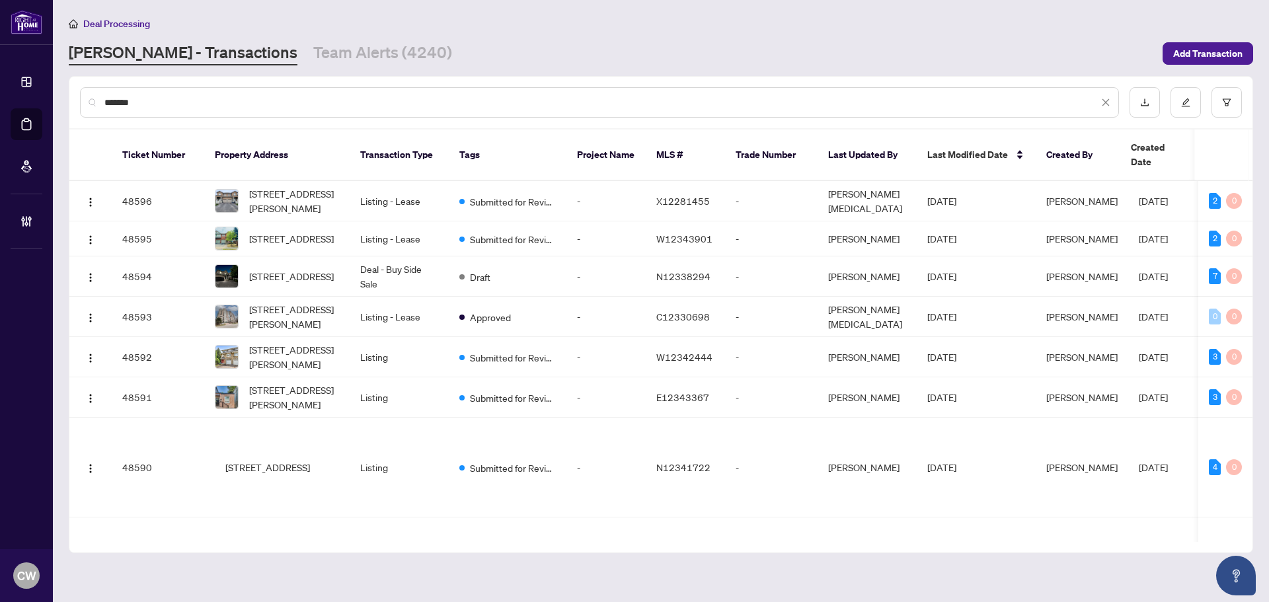
type input "*******"
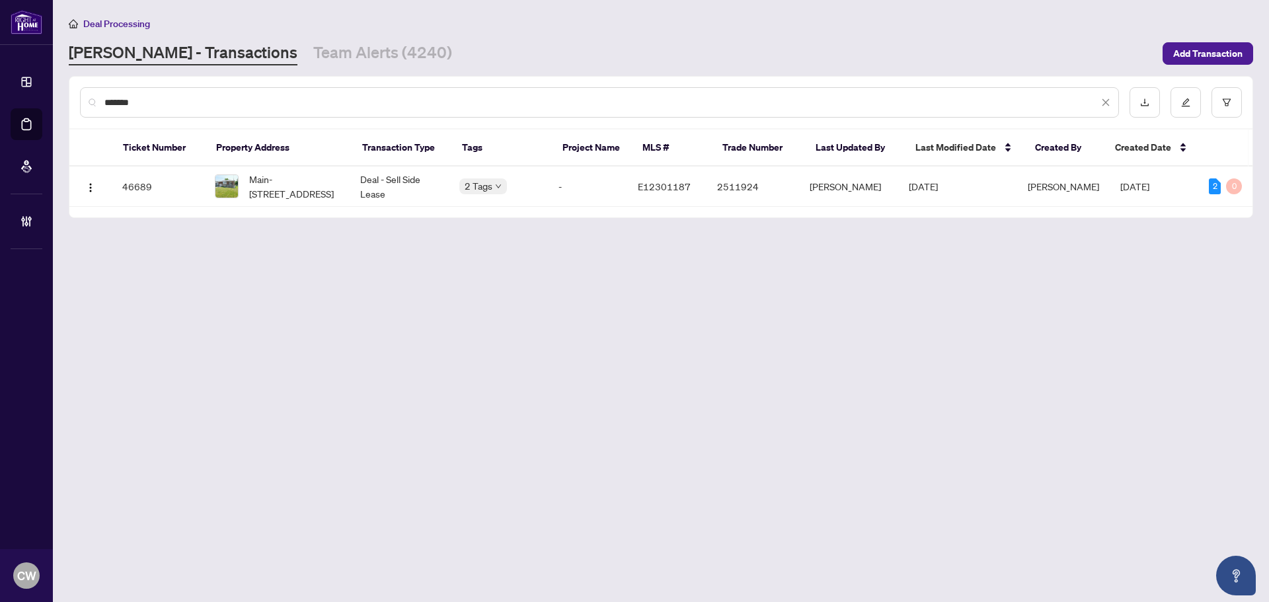
click at [276, 183] on span "Main-[STREET_ADDRESS]" at bounding box center [294, 186] width 90 height 29
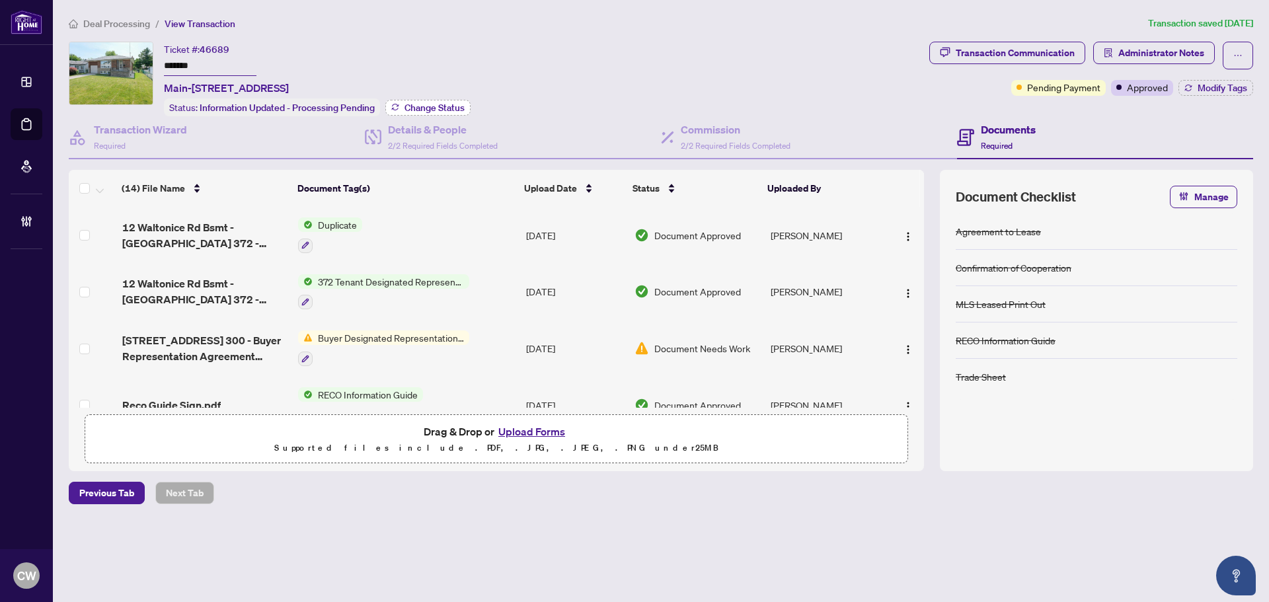
click at [430, 103] on span "Change Status" at bounding box center [435, 107] width 60 height 9
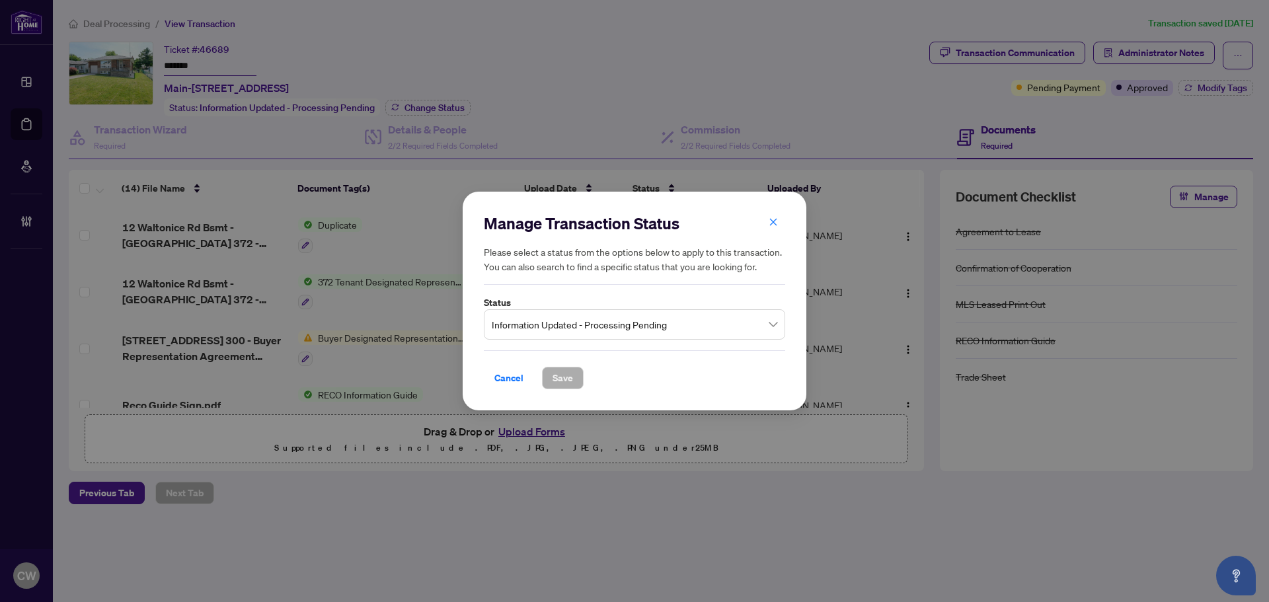
click at [550, 320] on span "Information Updated - Processing Pending" at bounding box center [635, 324] width 286 height 25
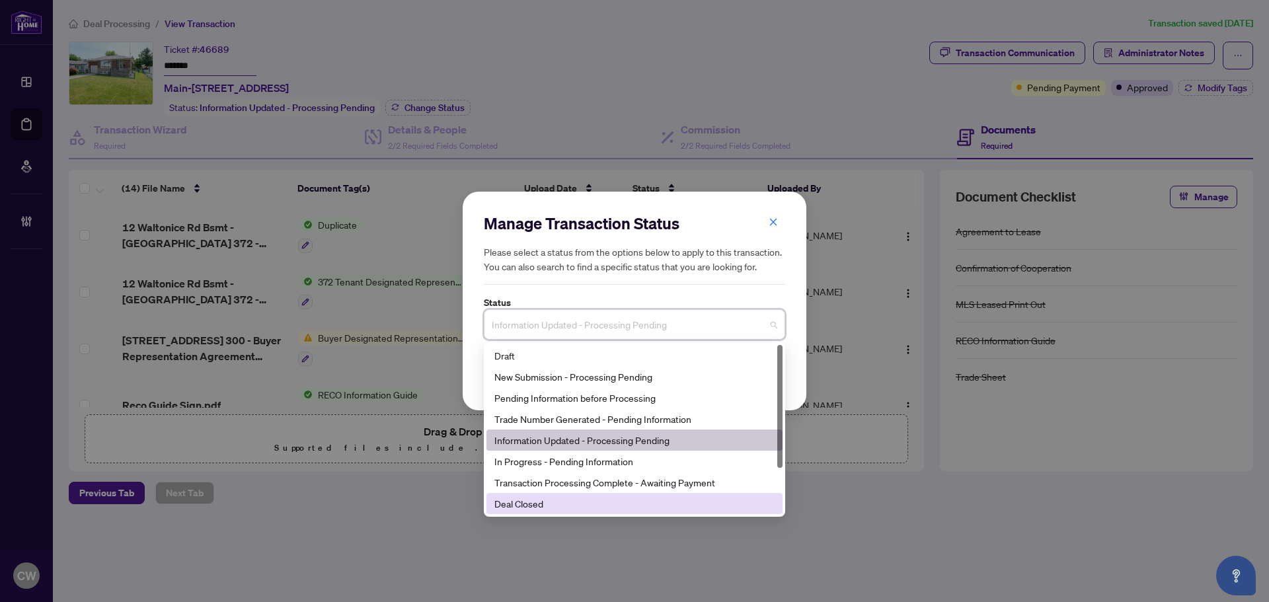
click at [563, 511] on div "Deal Closed" at bounding box center [635, 504] width 280 height 15
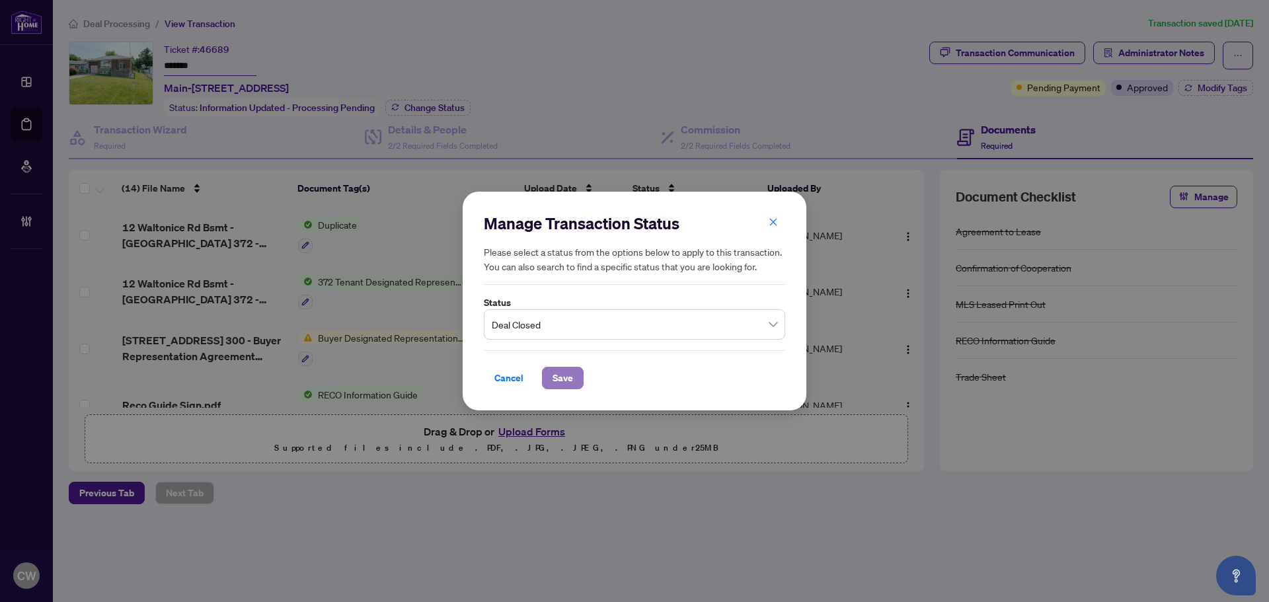
click at [581, 384] on button "Save" at bounding box center [563, 378] width 42 height 22
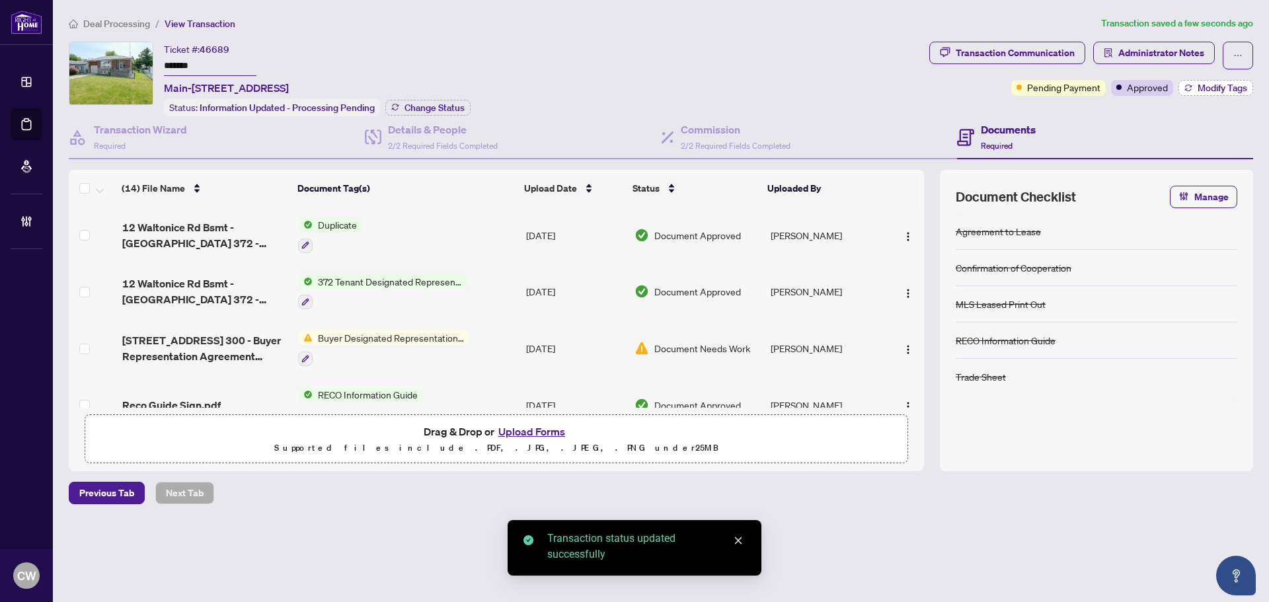
click at [1207, 86] on span "Modify Tags" at bounding box center [1223, 87] width 50 height 9
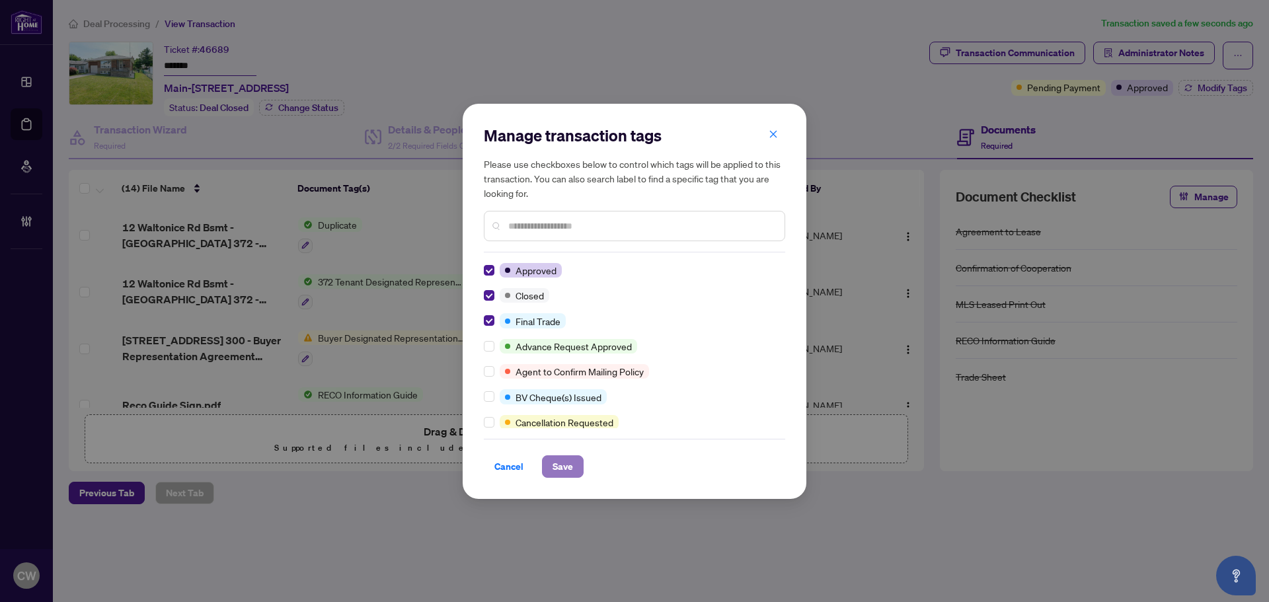
click at [566, 471] on span "Save" at bounding box center [563, 466] width 20 height 21
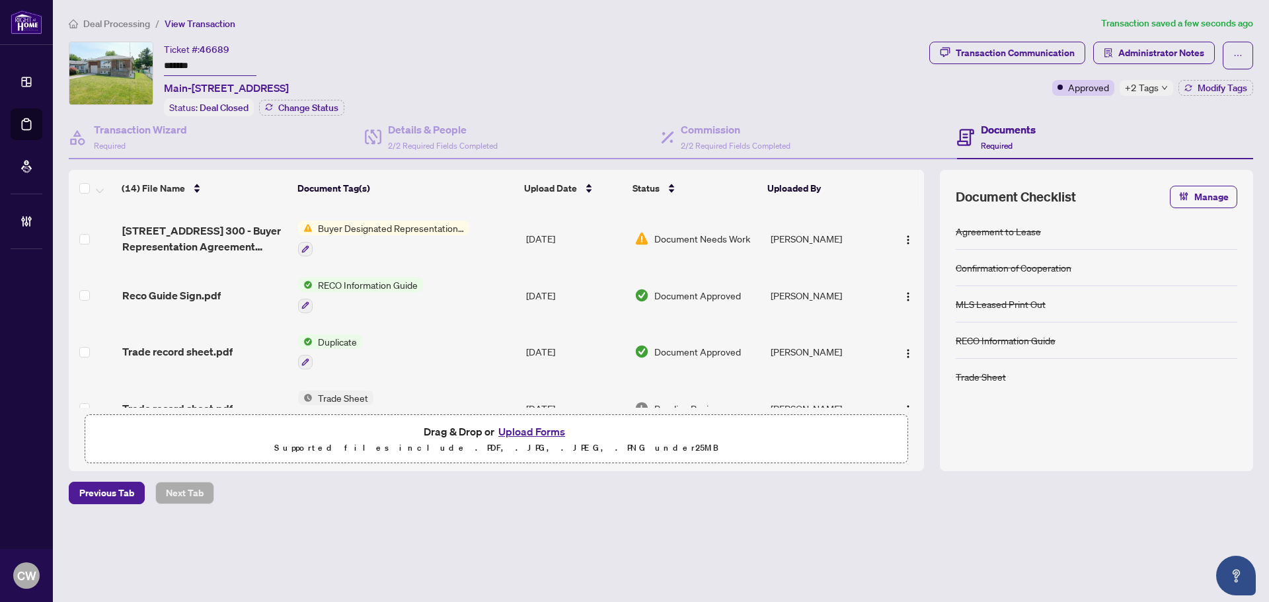
scroll to position [132, 0]
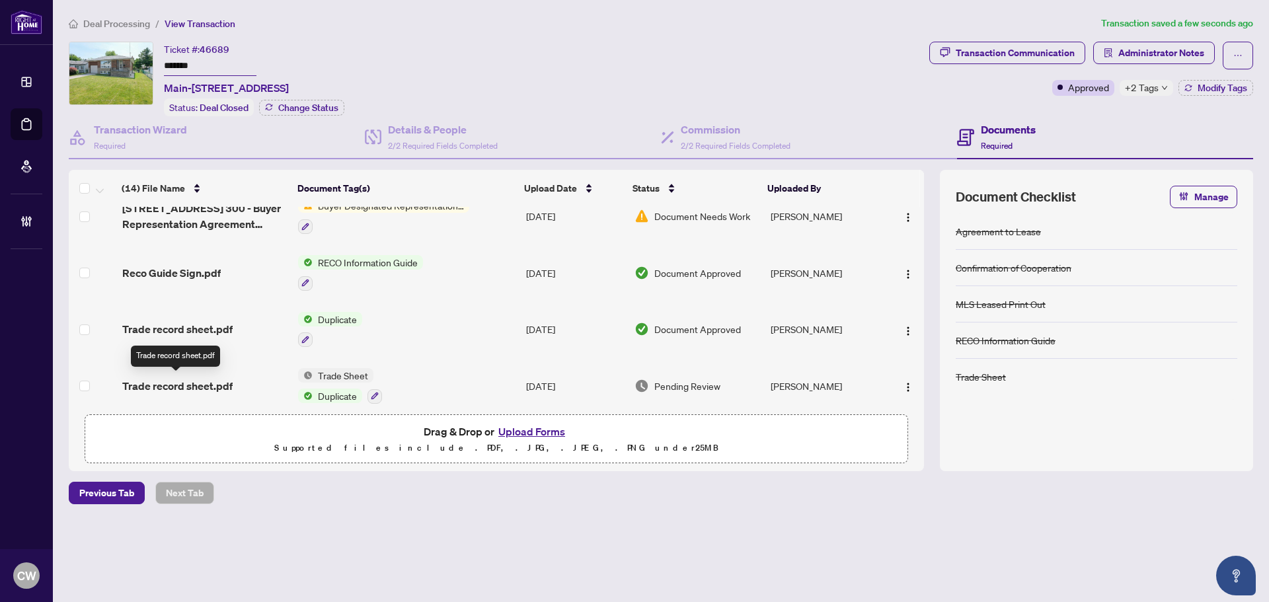
click at [194, 380] on span "Trade record sheet.pdf" at bounding box center [177, 386] width 110 height 16
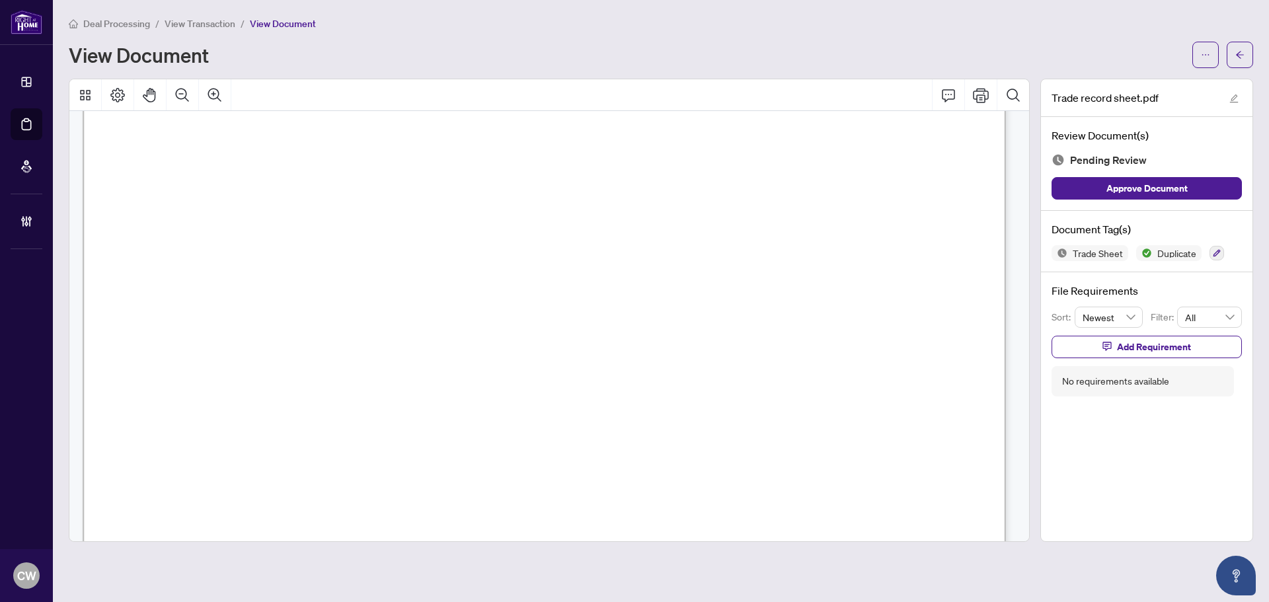
scroll to position [397, 0]
click at [1236, 57] on icon "arrow-left" at bounding box center [1240, 54] width 9 height 9
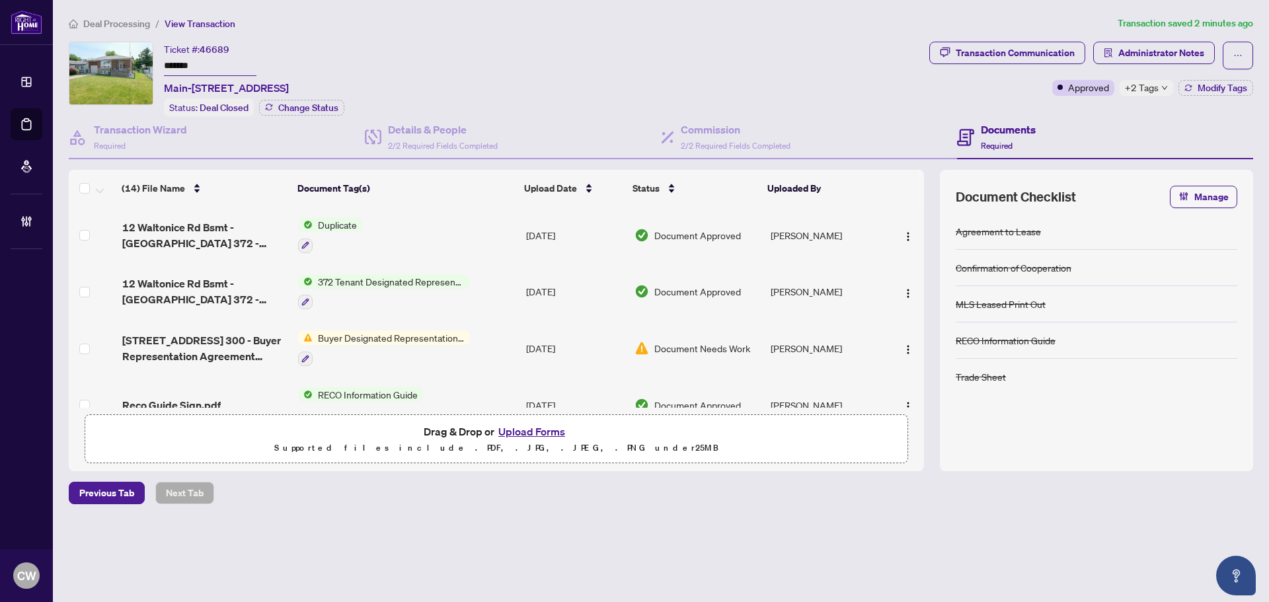
click at [528, 430] on button "Upload Forms" at bounding box center [532, 431] width 75 height 17
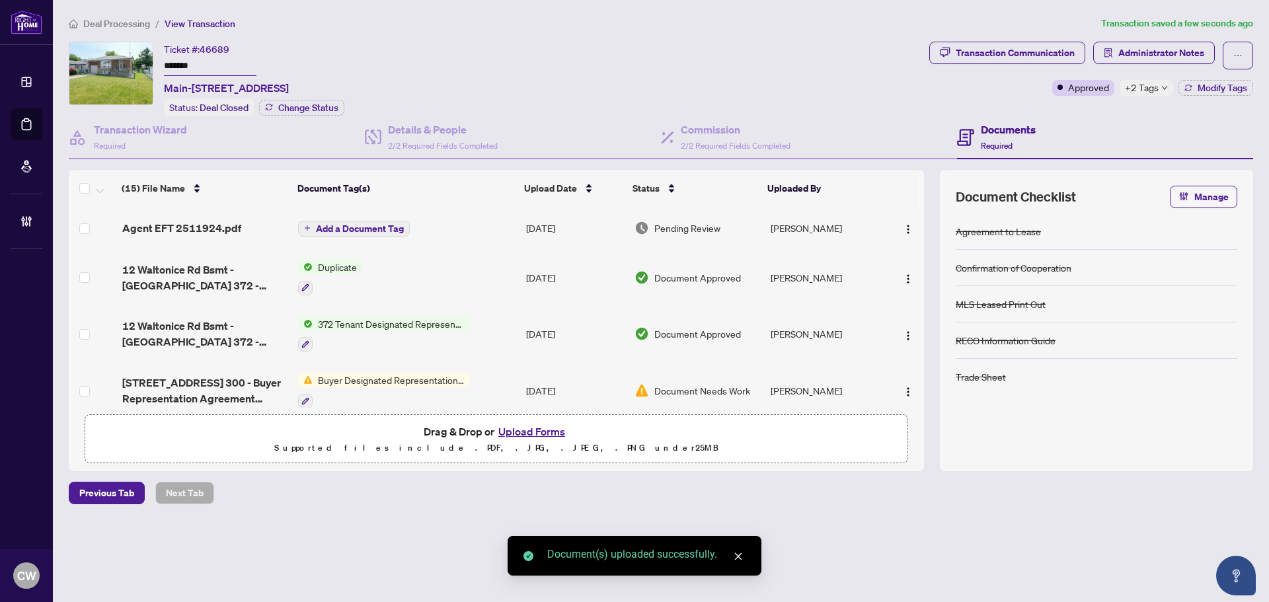
click at [348, 225] on span "Add a Document Tag" at bounding box center [360, 228] width 88 height 9
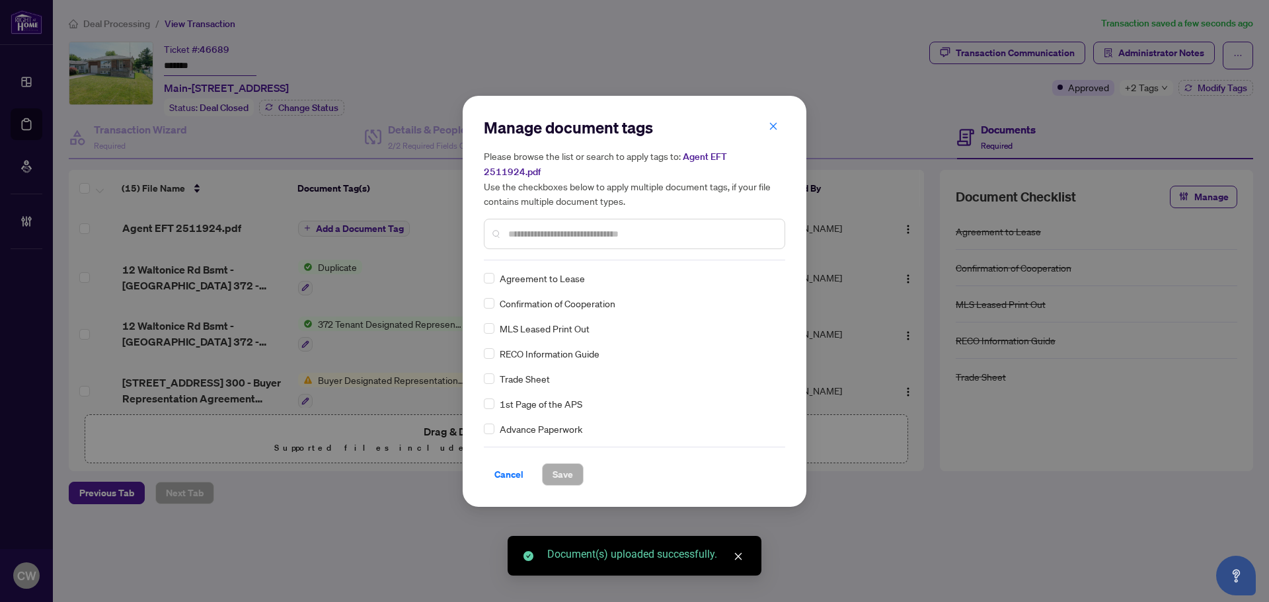
click at [534, 235] on div at bounding box center [634, 234] width 301 height 30
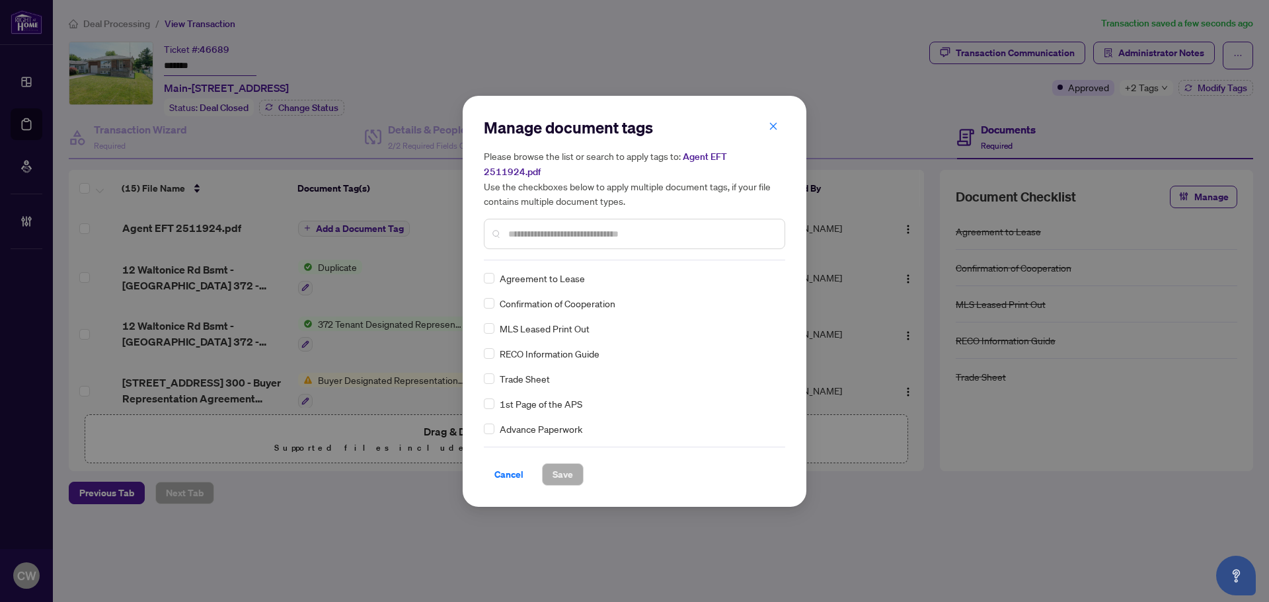
click at [549, 227] on input "text" at bounding box center [641, 234] width 266 height 15
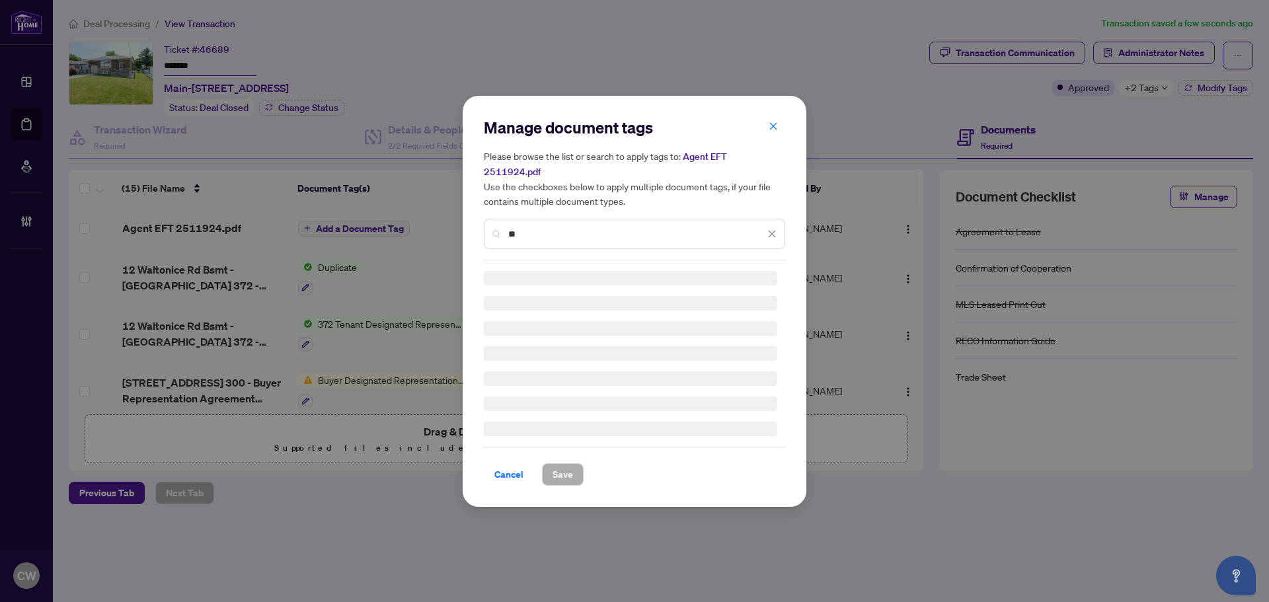
type input "*"
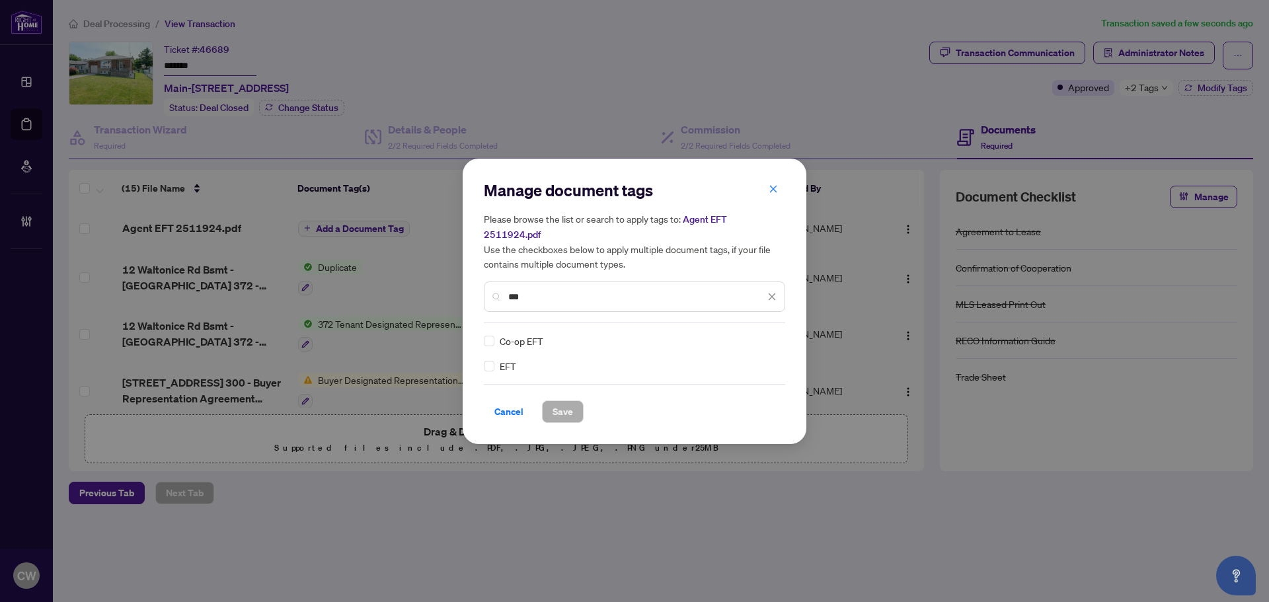
type input "***"
click at [483, 359] on div "Manage document tags Please browse the list or search to apply tags to: Agent E…" at bounding box center [635, 302] width 344 height 286
click at [759, 335] on img at bounding box center [758, 341] width 13 height 13
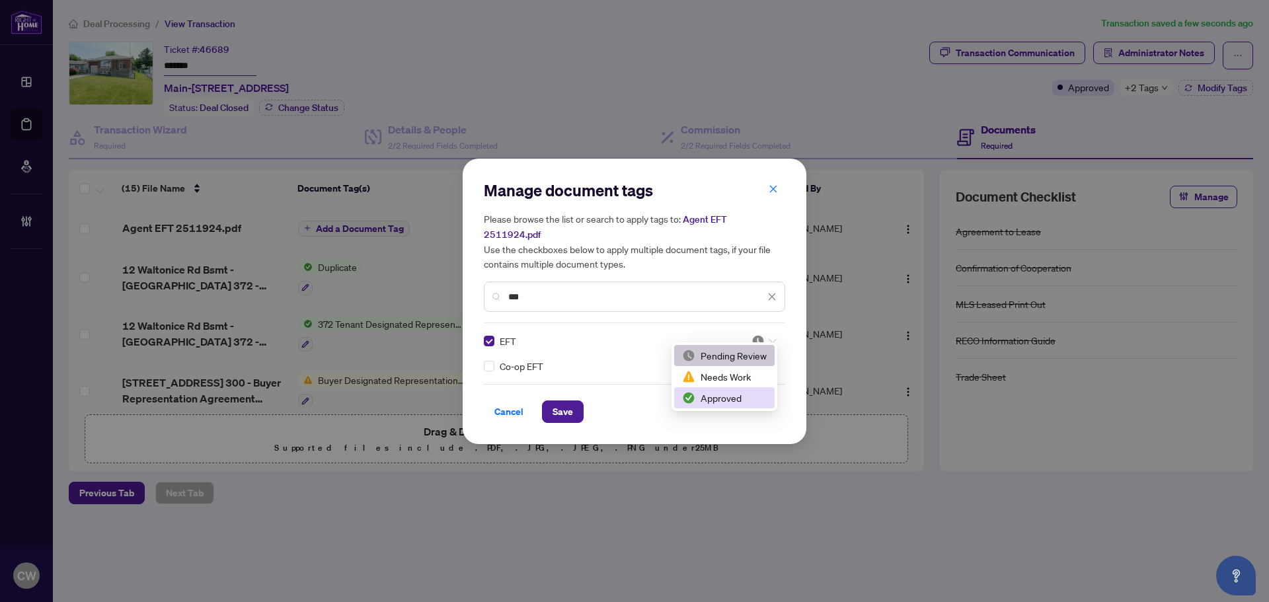
click at [754, 399] on div "Approved" at bounding box center [724, 398] width 85 height 15
click at [571, 401] on span "Save" at bounding box center [563, 411] width 20 height 21
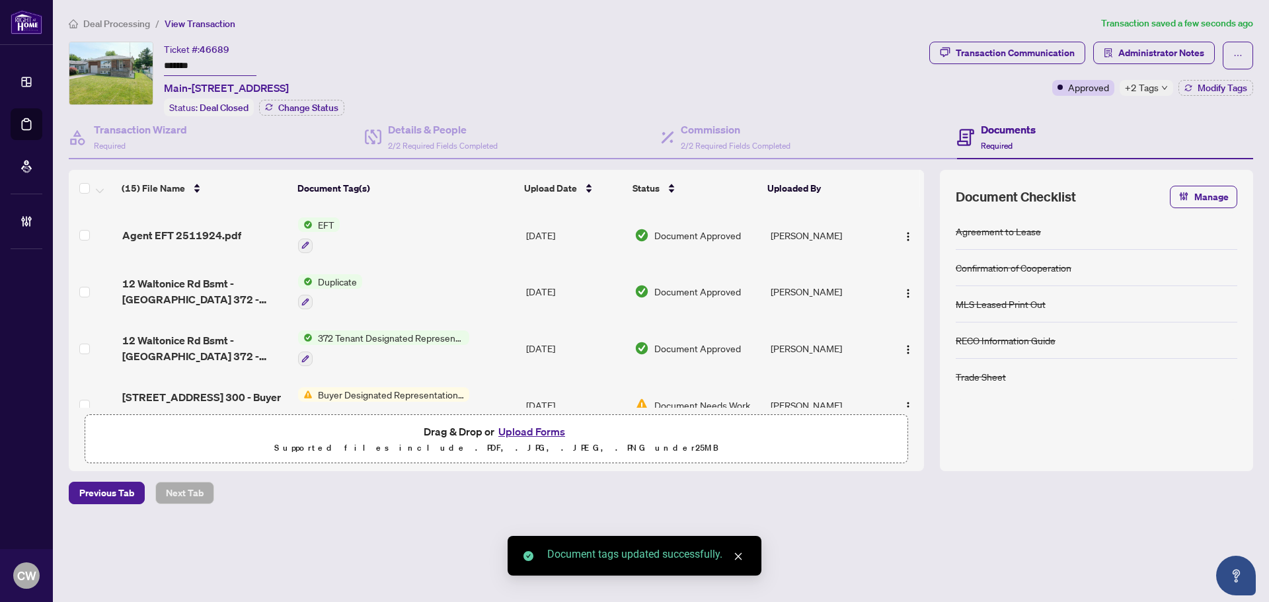
click at [898, 229] on button "button" at bounding box center [908, 235] width 21 height 21
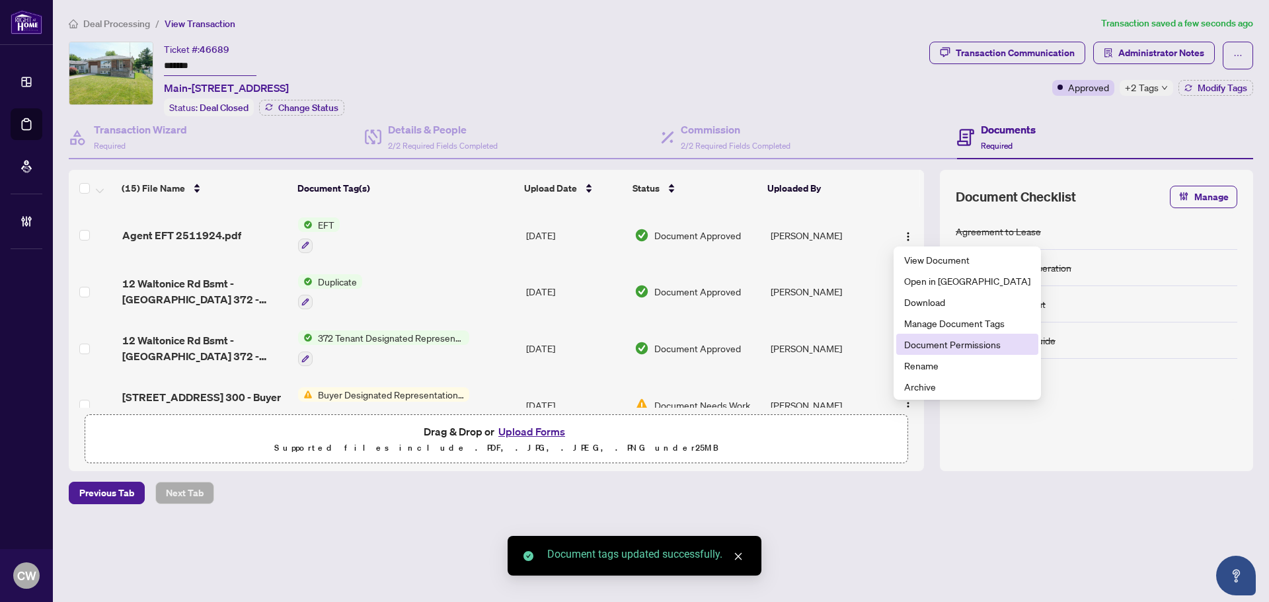
click at [922, 349] on span "Document Permissions" at bounding box center [967, 344] width 126 height 15
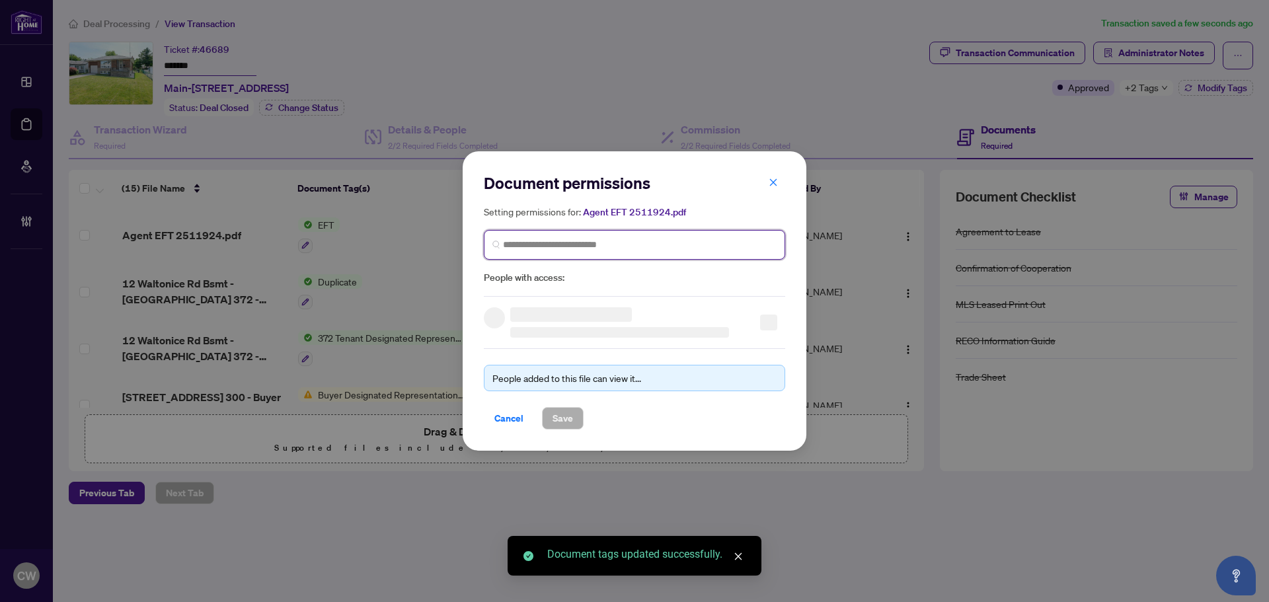
click at [562, 243] on input "search" at bounding box center [640, 245] width 274 height 14
paste input "**********"
type input "**********"
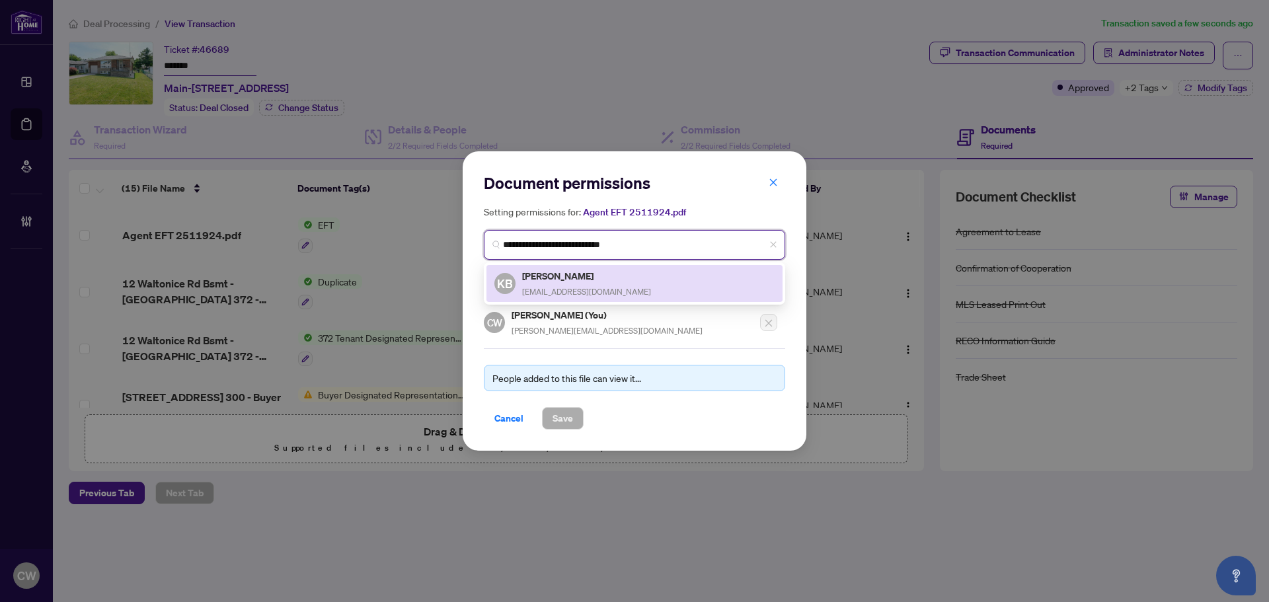
click at [561, 271] on h5 "[PERSON_NAME]" at bounding box center [586, 275] width 129 height 15
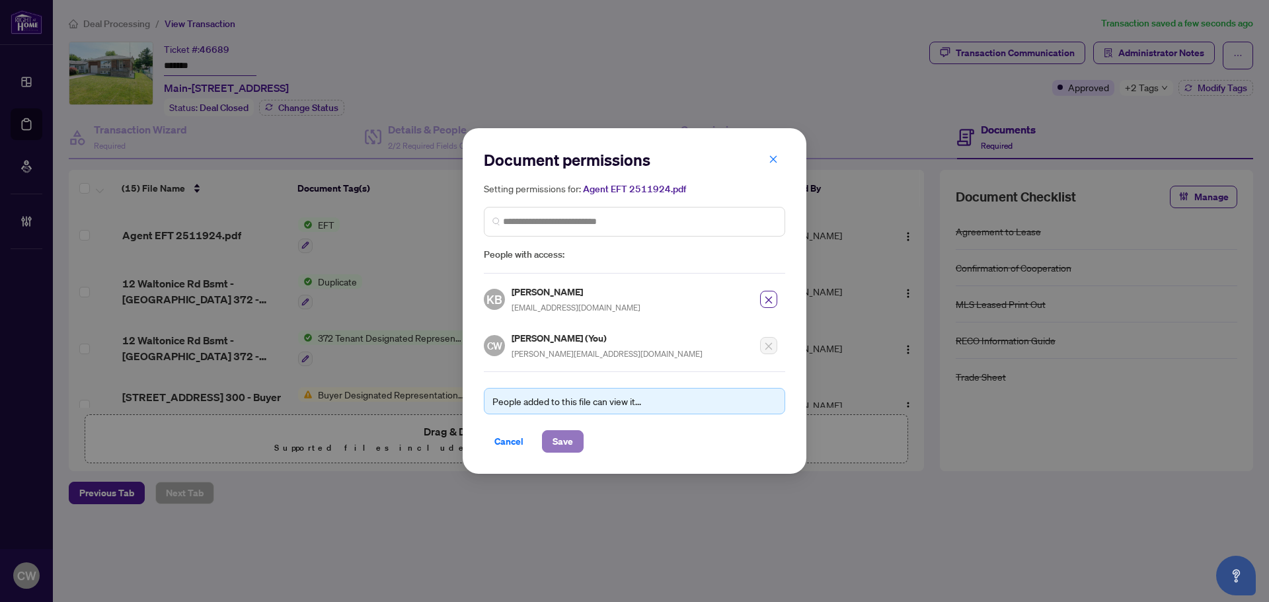
click at [573, 448] on button "Save" at bounding box center [563, 441] width 42 height 22
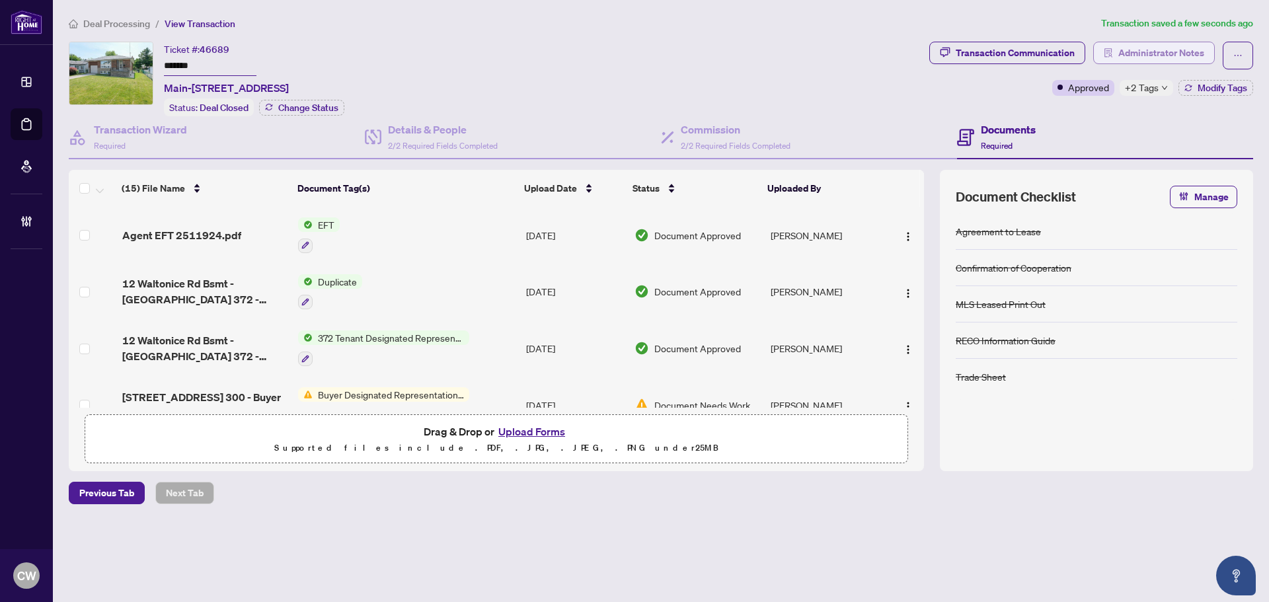
click at [1146, 50] on span "Administrator Notes" at bounding box center [1162, 52] width 86 height 21
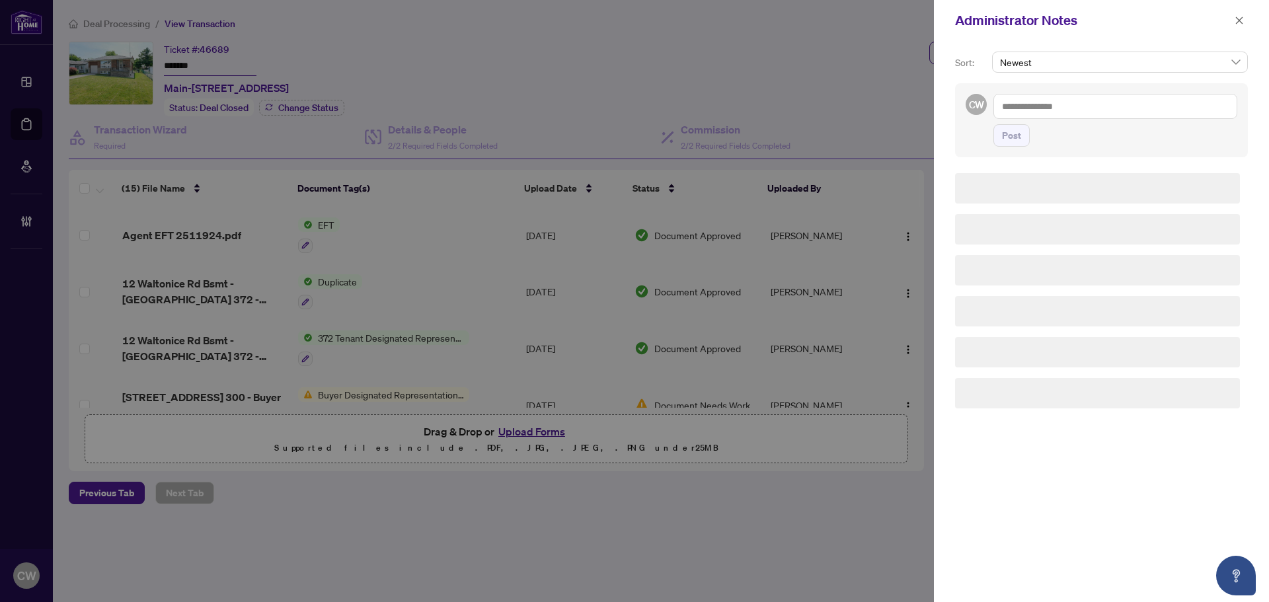
click at [1040, 93] on div "CW Post" at bounding box center [1101, 120] width 293 height 74
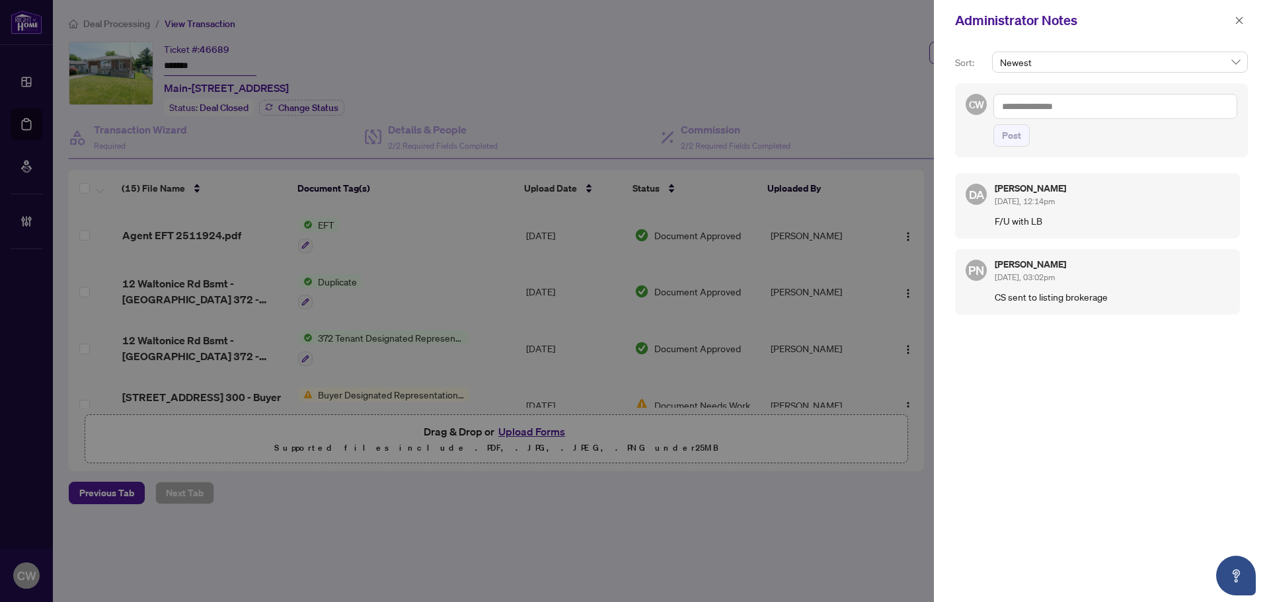
click at [1053, 103] on textarea at bounding box center [1116, 106] width 244 height 25
paste textarea "**********"
type textarea "**********"
drag, startPoint x: 994, startPoint y: 136, endPoint x: 1012, endPoint y: 136, distance: 17.2
click at [994, 136] on button "Post" at bounding box center [1012, 135] width 36 height 22
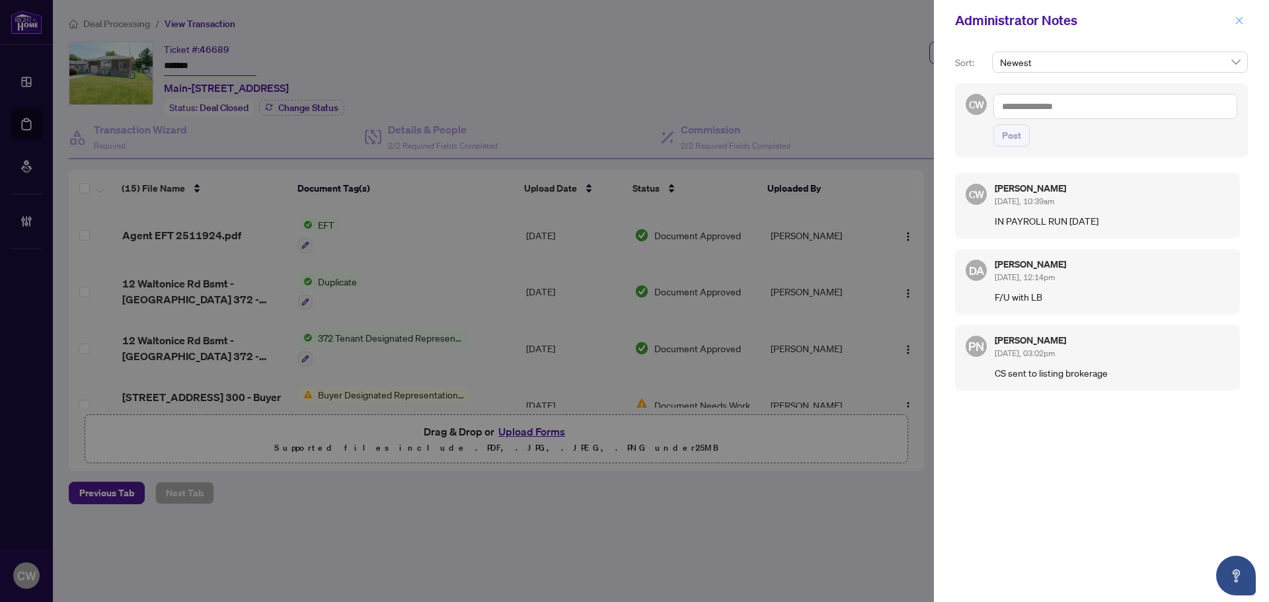
click at [1240, 16] on icon "close" at bounding box center [1239, 20] width 9 height 9
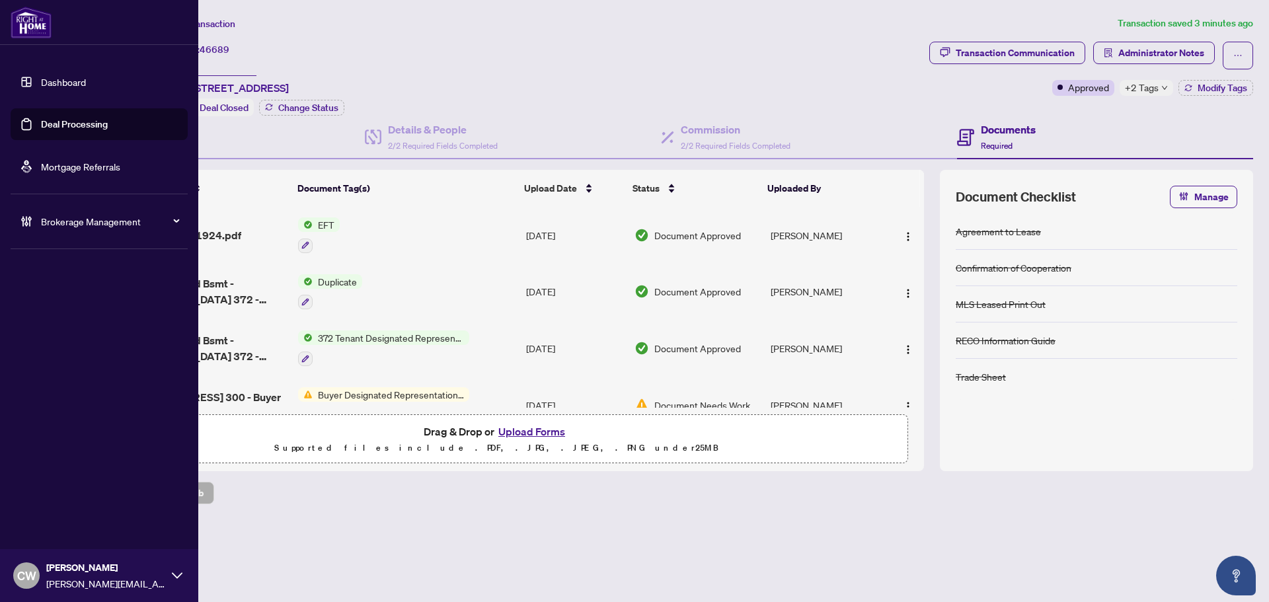
click at [46, 130] on link "Deal Processing" at bounding box center [74, 124] width 67 height 12
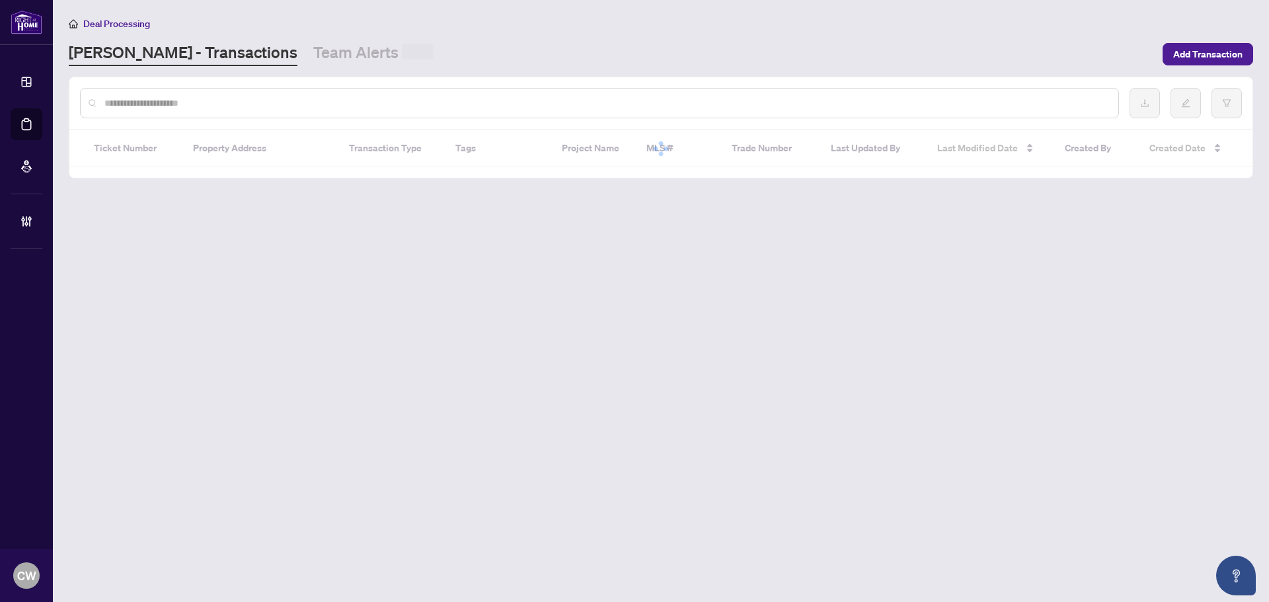
click at [239, 100] on input "text" at bounding box center [606, 103] width 1004 height 15
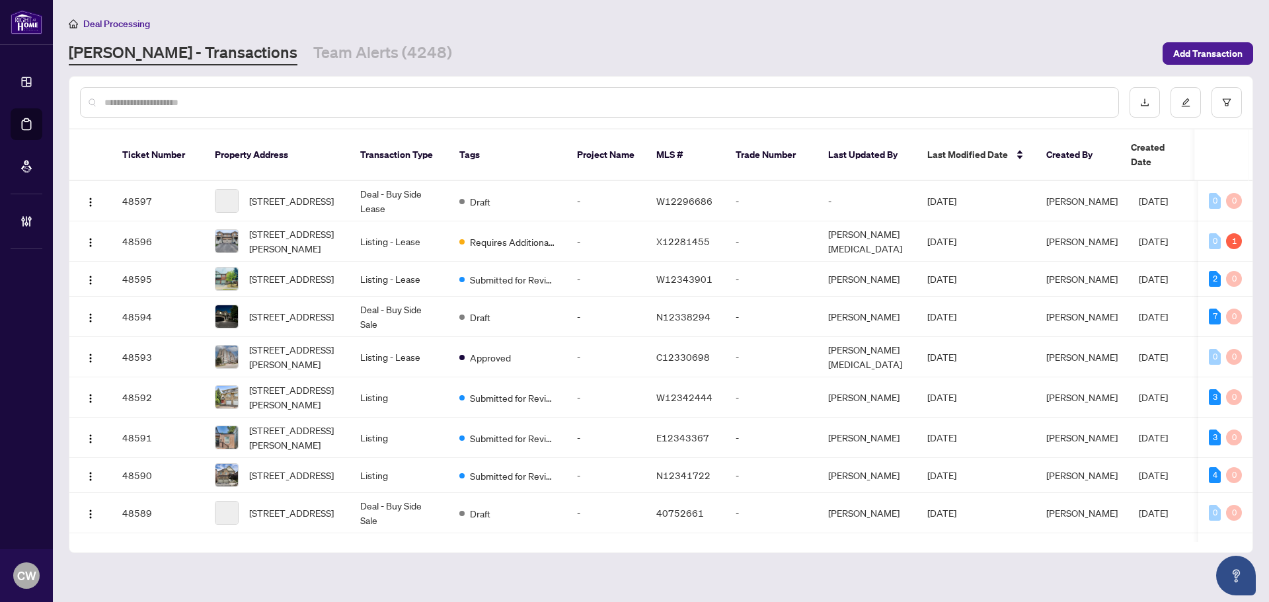
paste input "*******"
type input "*******"
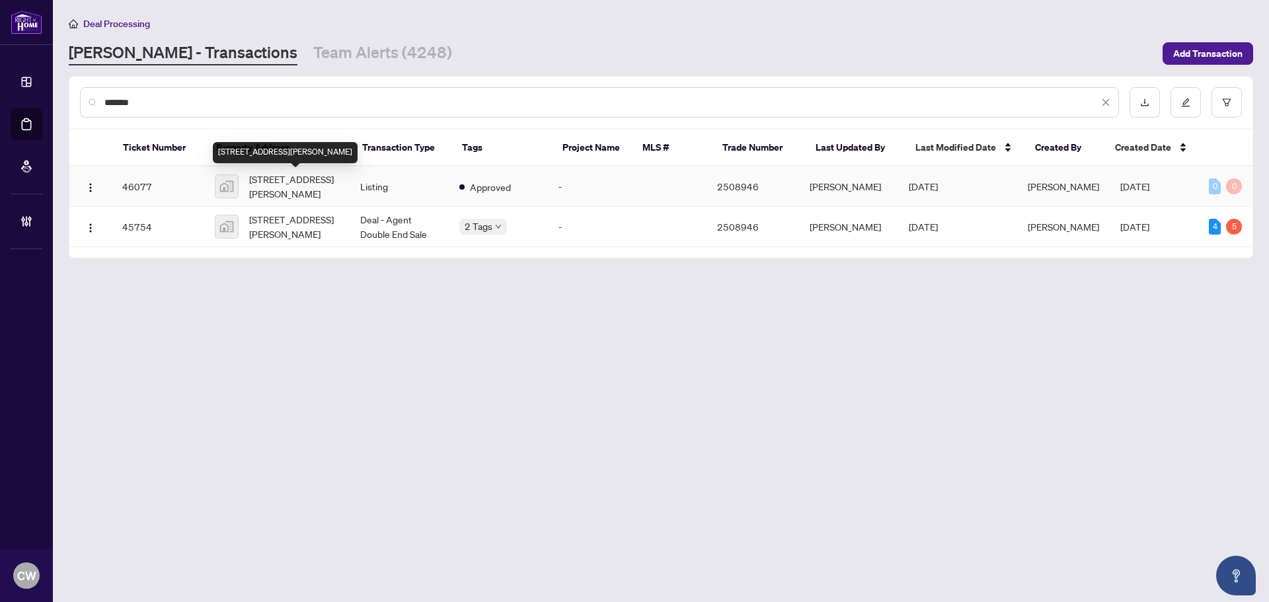
click at [294, 176] on span "[STREET_ADDRESS][PERSON_NAME]" at bounding box center [294, 186] width 90 height 29
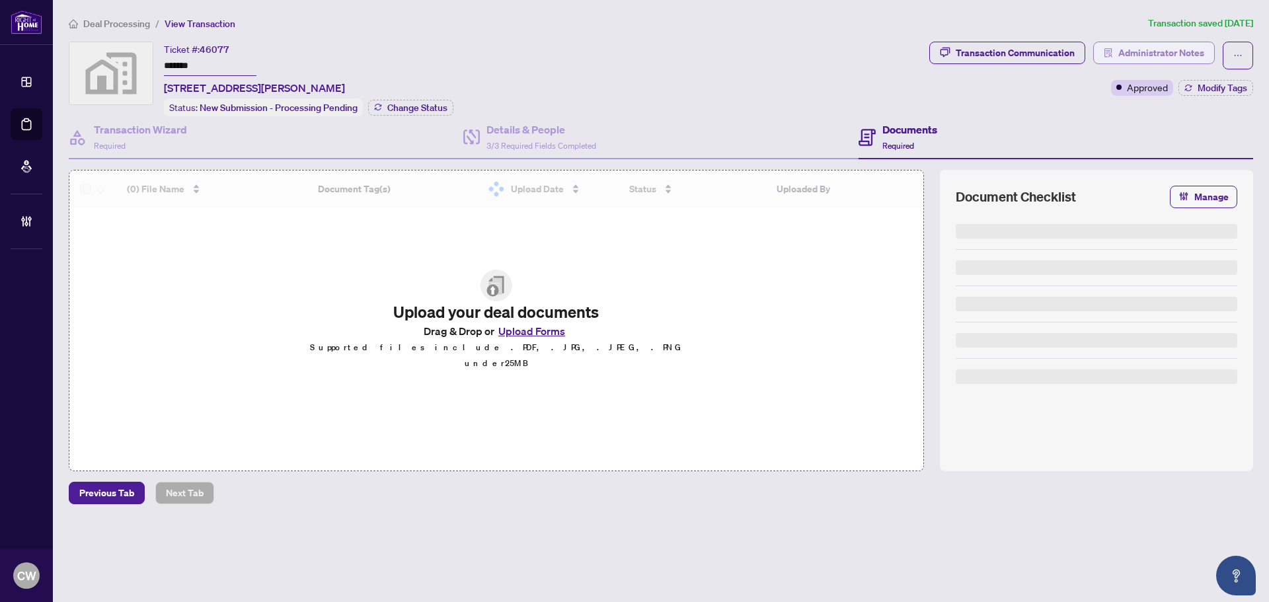
click at [1139, 45] on span "Administrator Notes" at bounding box center [1162, 52] width 86 height 21
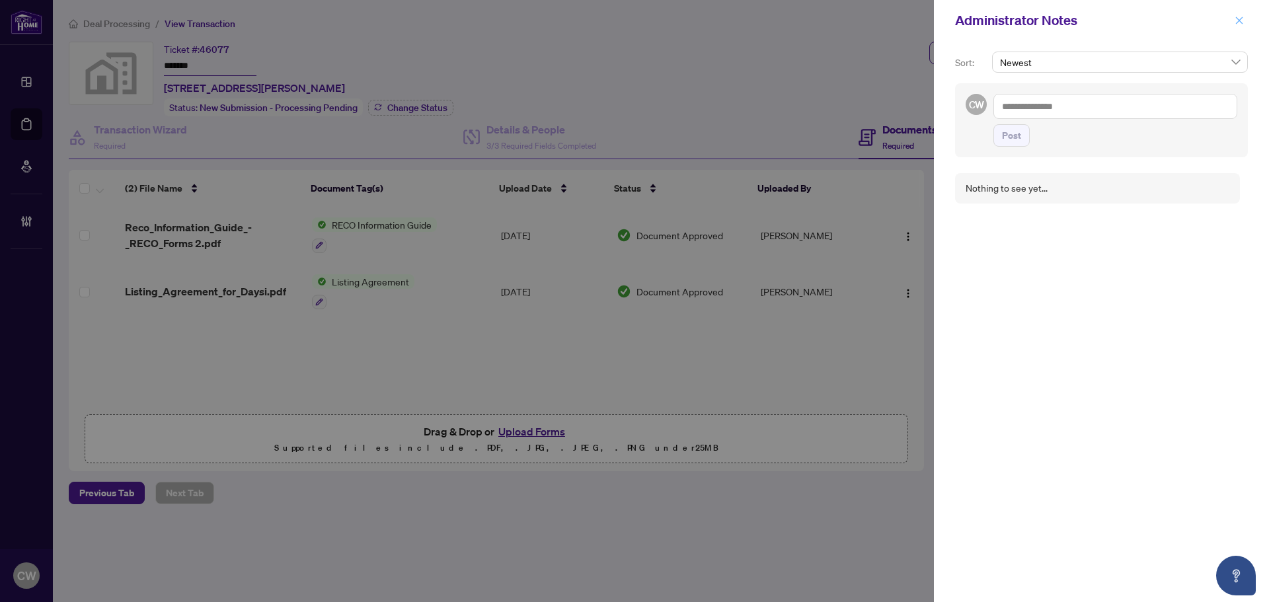
click at [1240, 21] on icon "close" at bounding box center [1239, 20] width 7 height 7
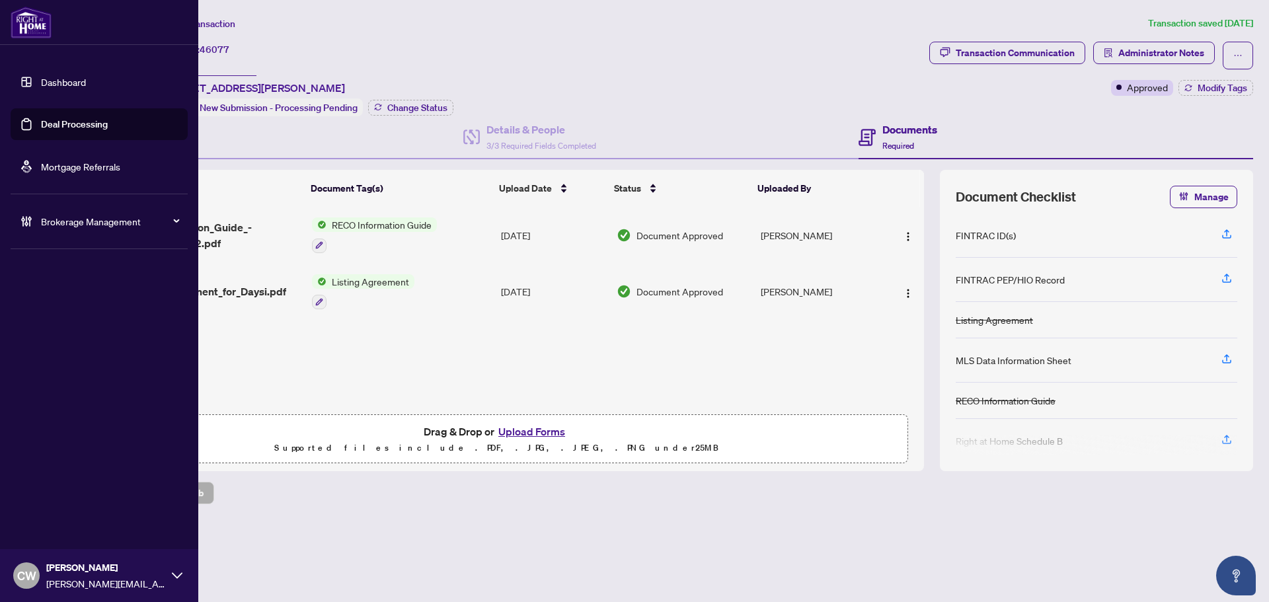
click at [41, 130] on link "Deal Processing" at bounding box center [74, 124] width 67 height 12
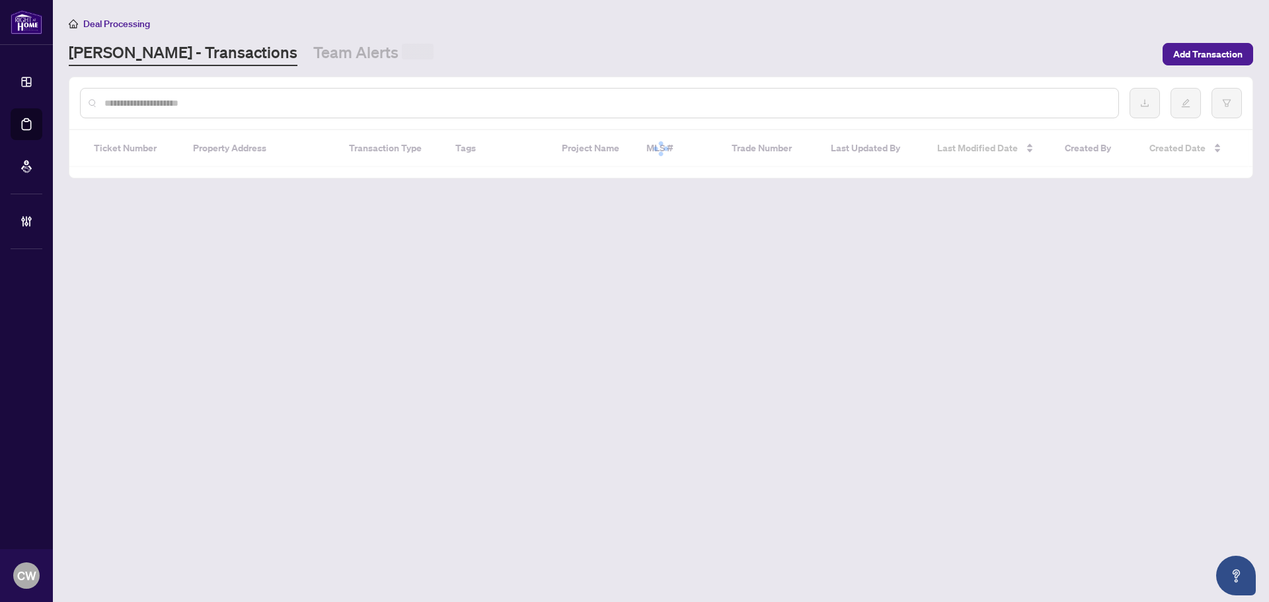
click at [255, 106] on input "text" at bounding box center [606, 103] width 1004 height 15
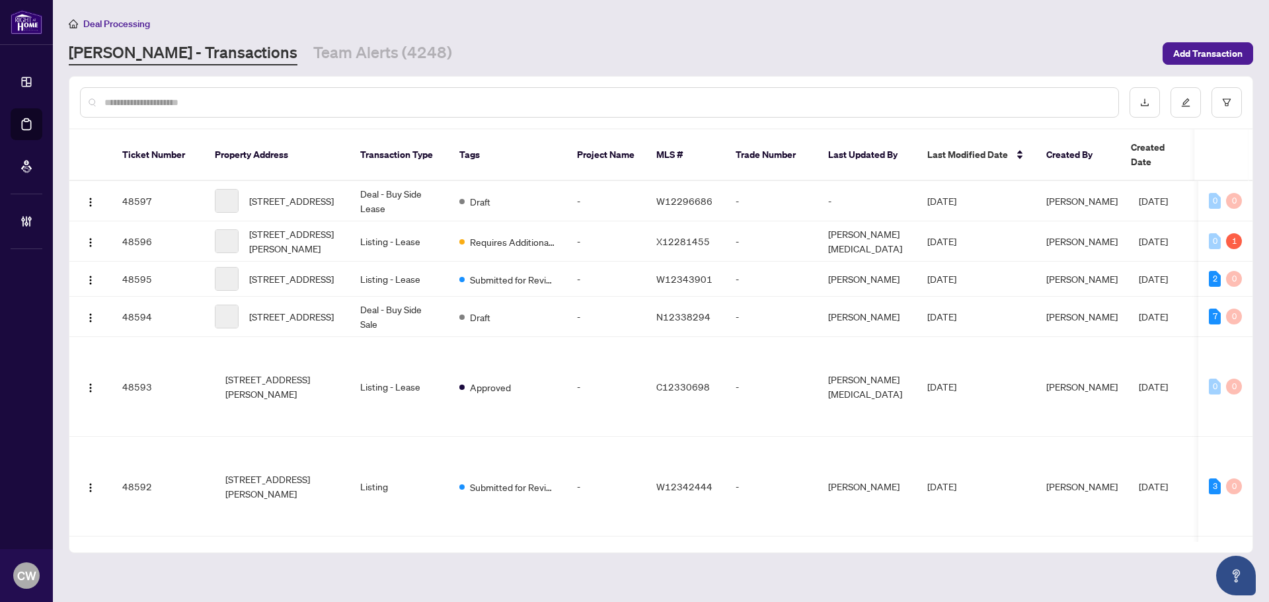
paste input "*******"
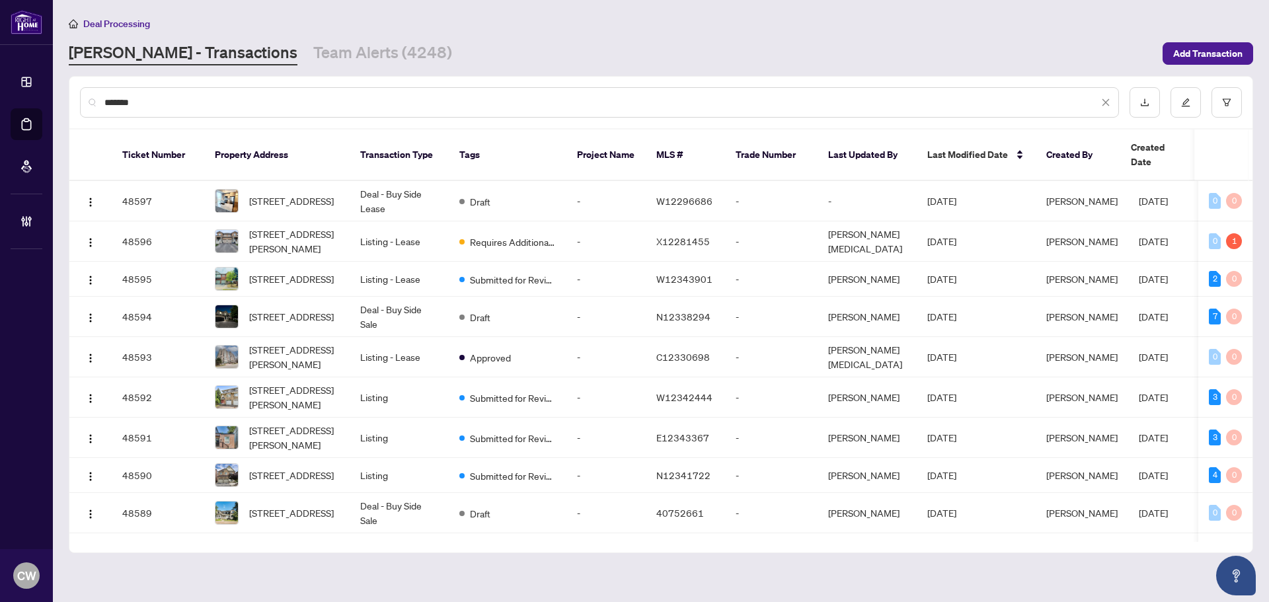
type input "*******"
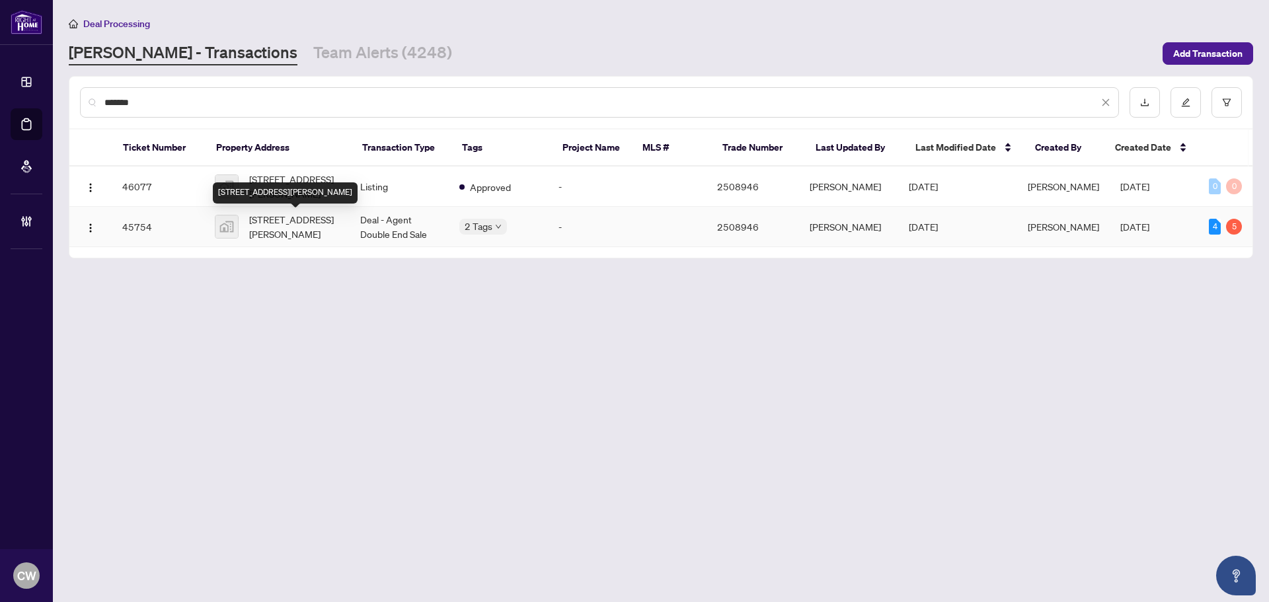
click at [288, 227] on span "[STREET_ADDRESS][PERSON_NAME]" at bounding box center [294, 226] width 90 height 29
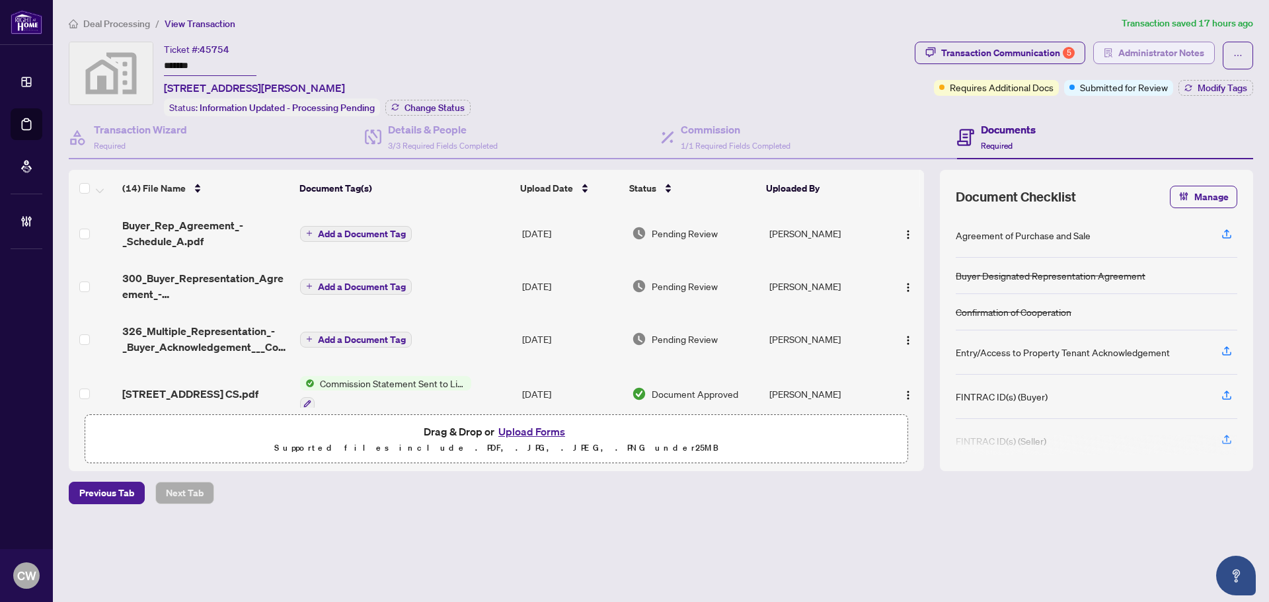
click at [1127, 56] on span "Administrator Notes" at bounding box center [1162, 52] width 86 height 21
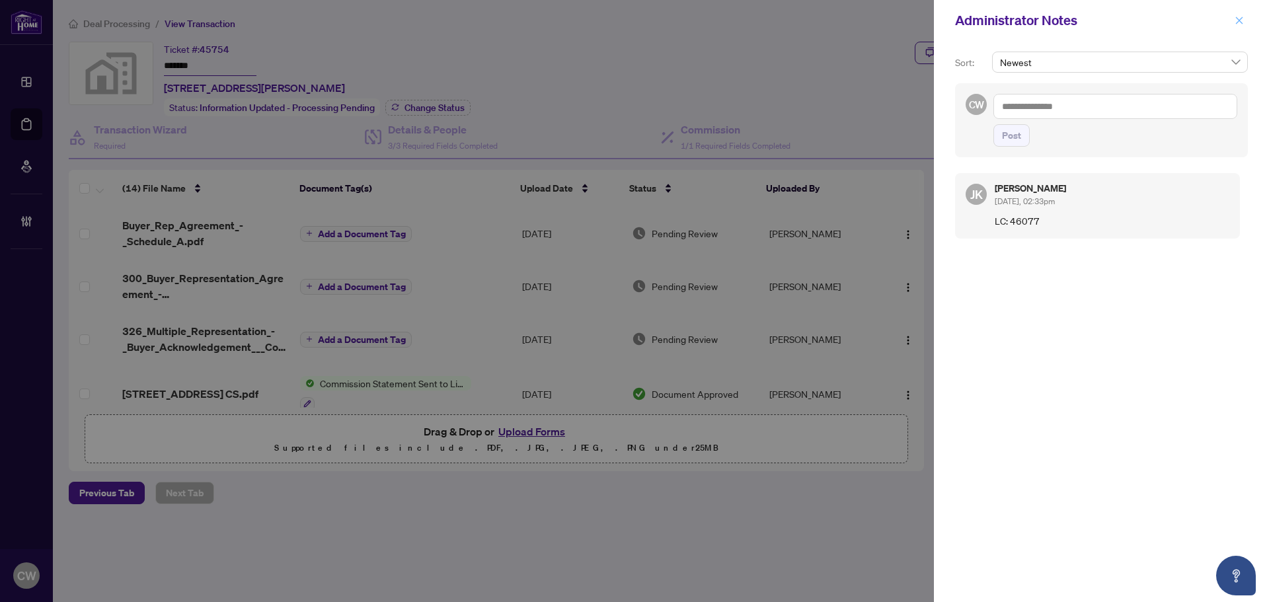
click at [1238, 19] on icon "close" at bounding box center [1239, 20] width 7 height 7
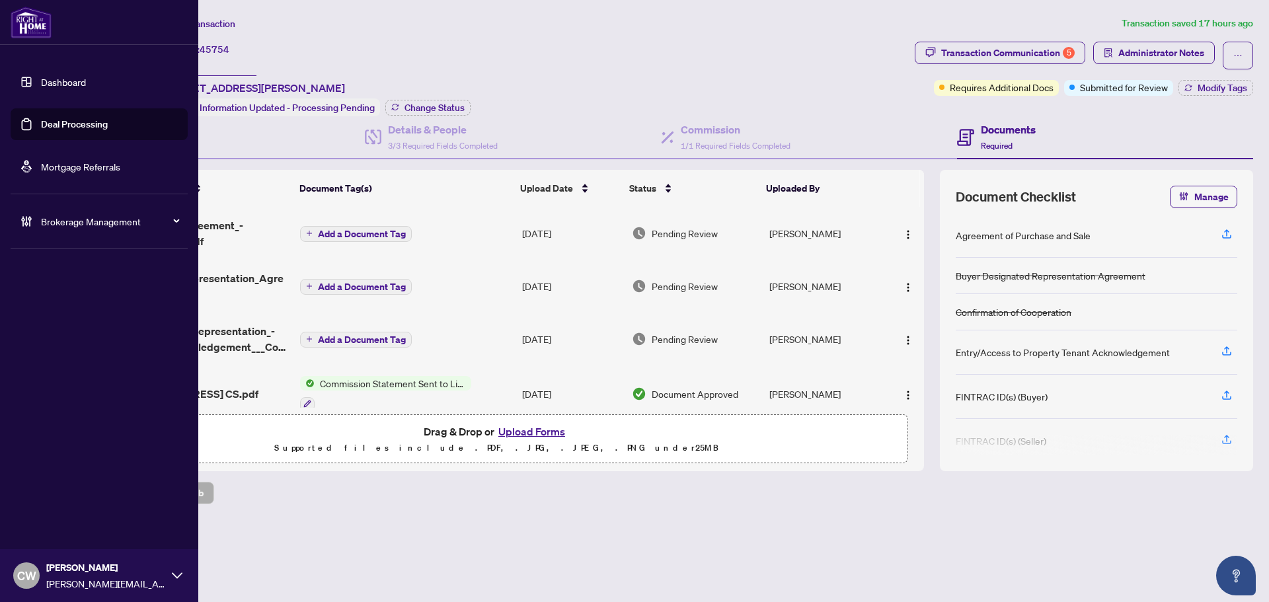
click at [41, 124] on link "Deal Processing" at bounding box center [74, 124] width 67 height 12
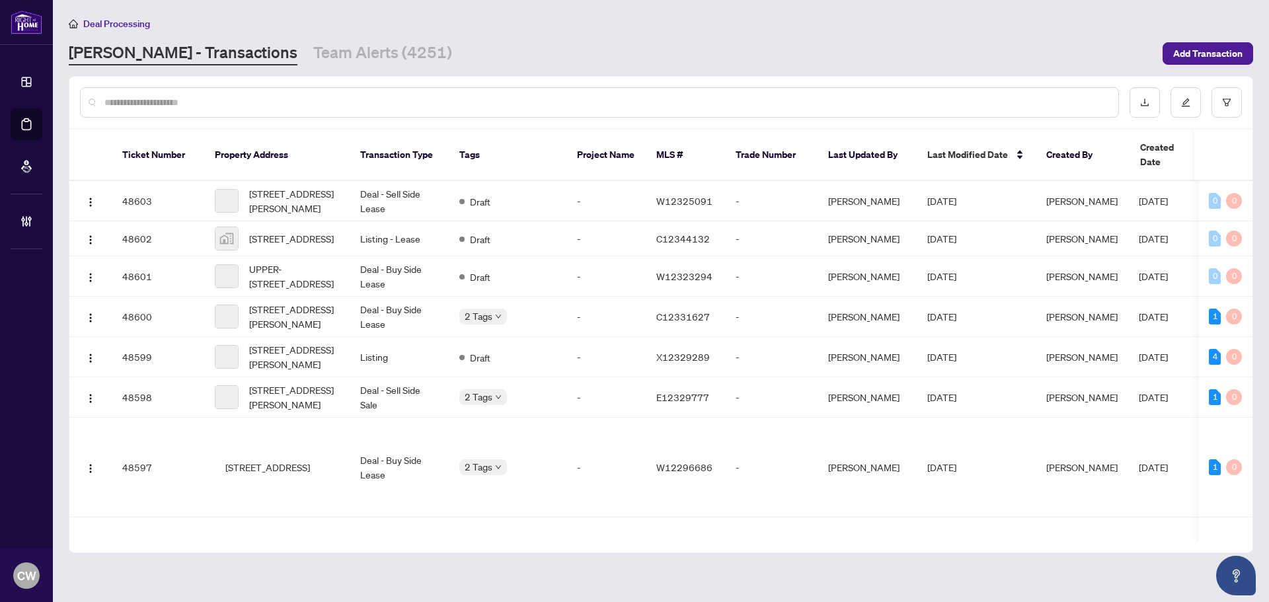
click at [206, 100] on input "text" at bounding box center [606, 102] width 1004 height 15
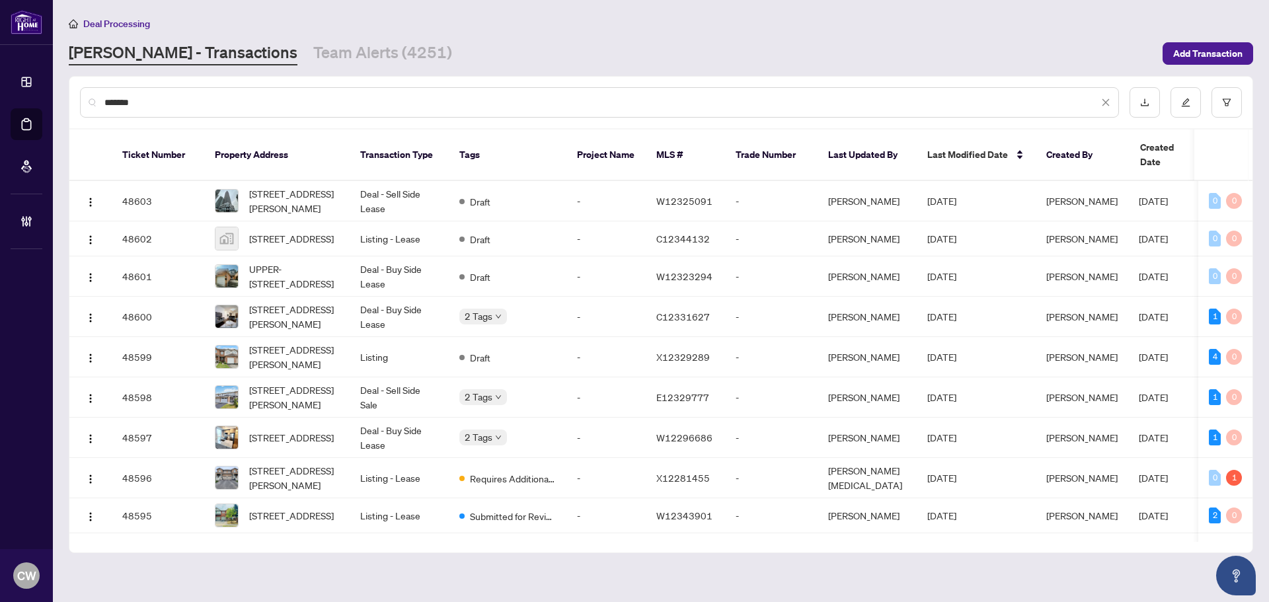
type input "*******"
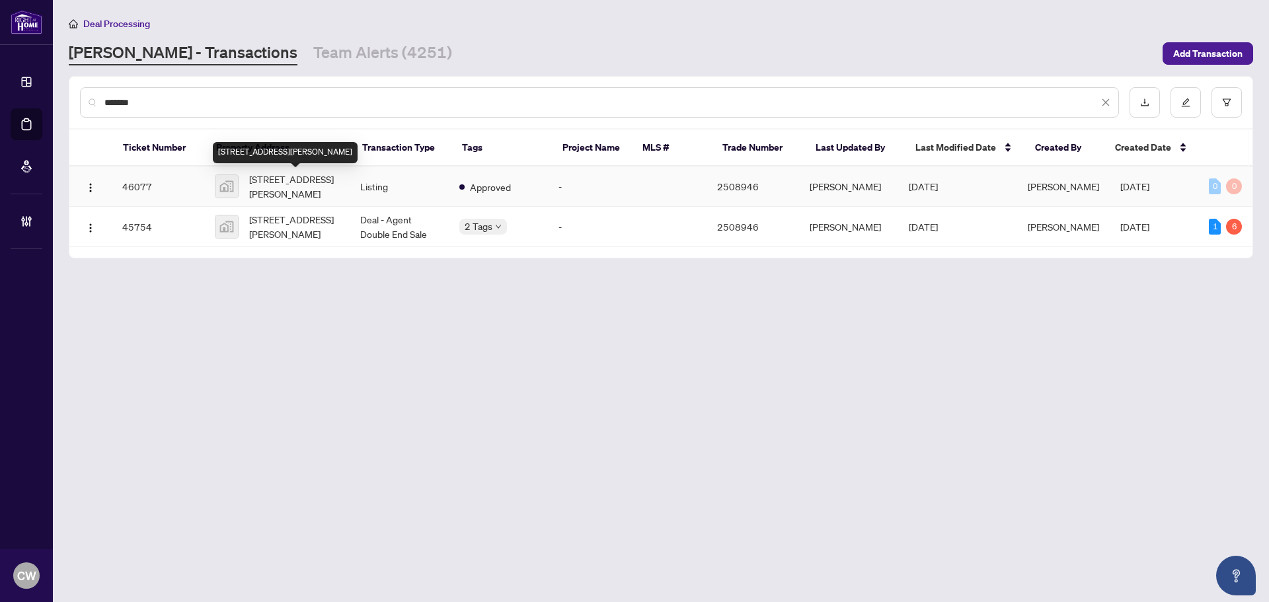
click at [302, 179] on span "[STREET_ADDRESS][PERSON_NAME]" at bounding box center [294, 186] width 90 height 29
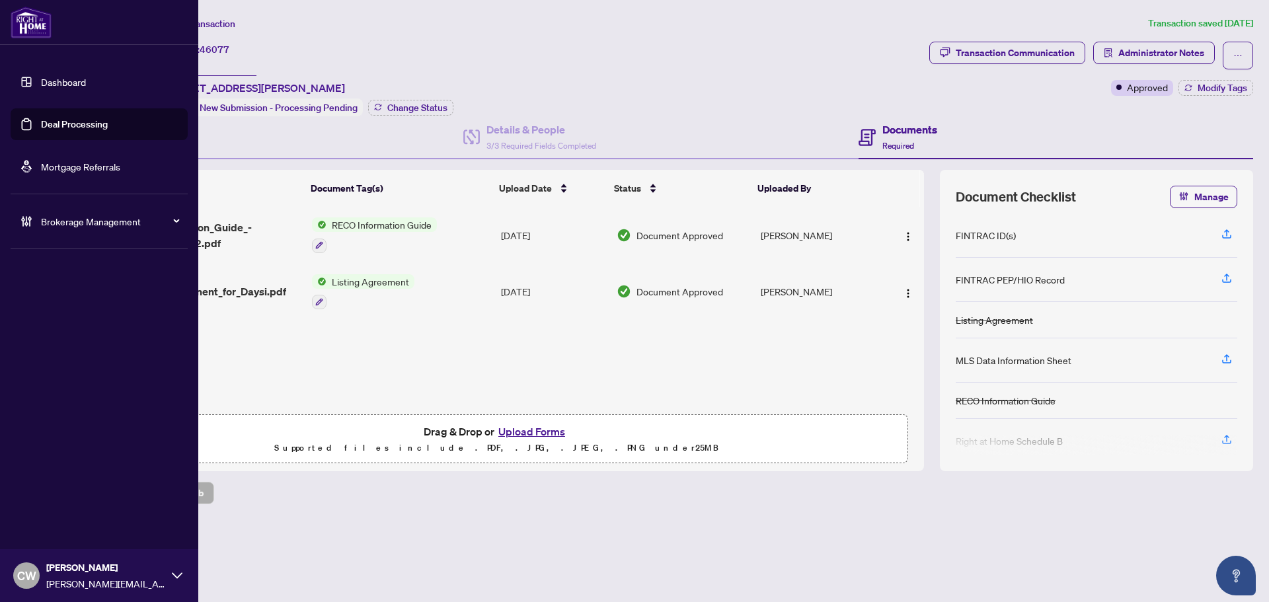
click at [41, 121] on link "Deal Processing" at bounding box center [74, 124] width 67 height 12
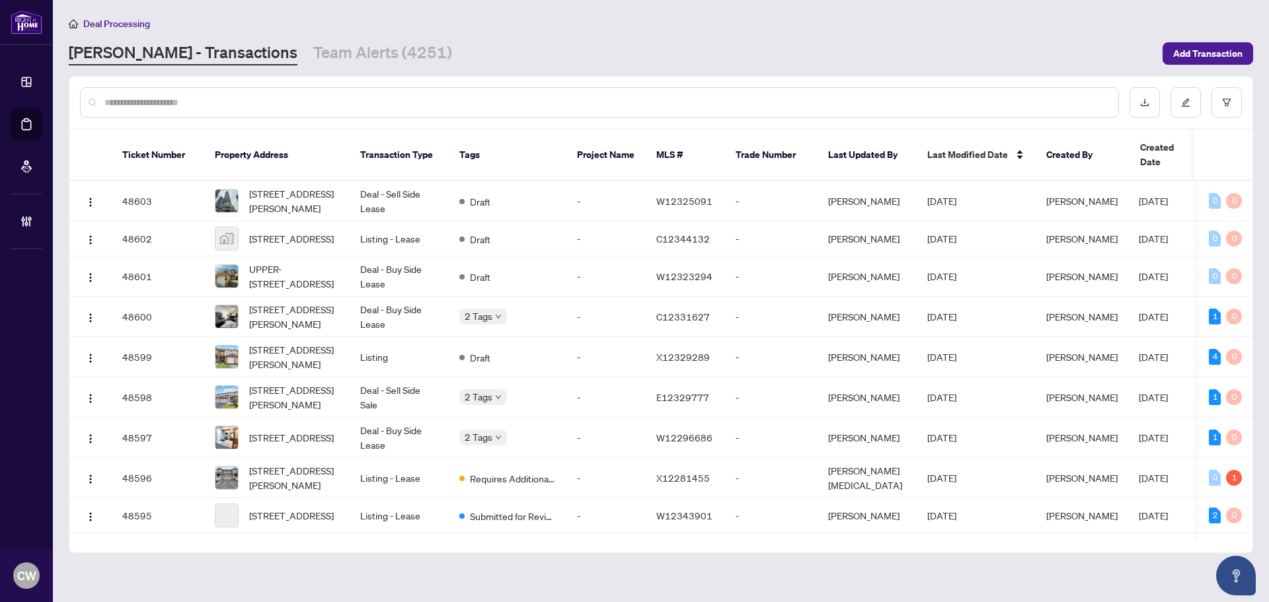
click at [210, 99] on input "text" at bounding box center [606, 102] width 1004 height 15
type input "*******"
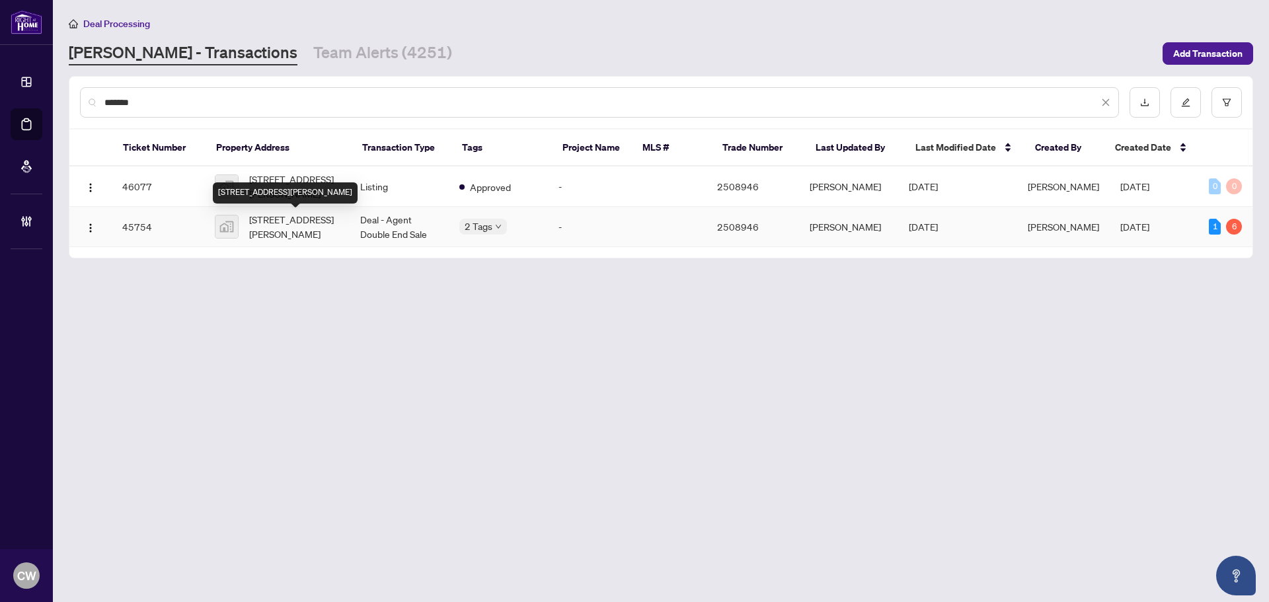
click at [302, 236] on span "[STREET_ADDRESS][PERSON_NAME]" at bounding box center [294, 226] width 90 height 29
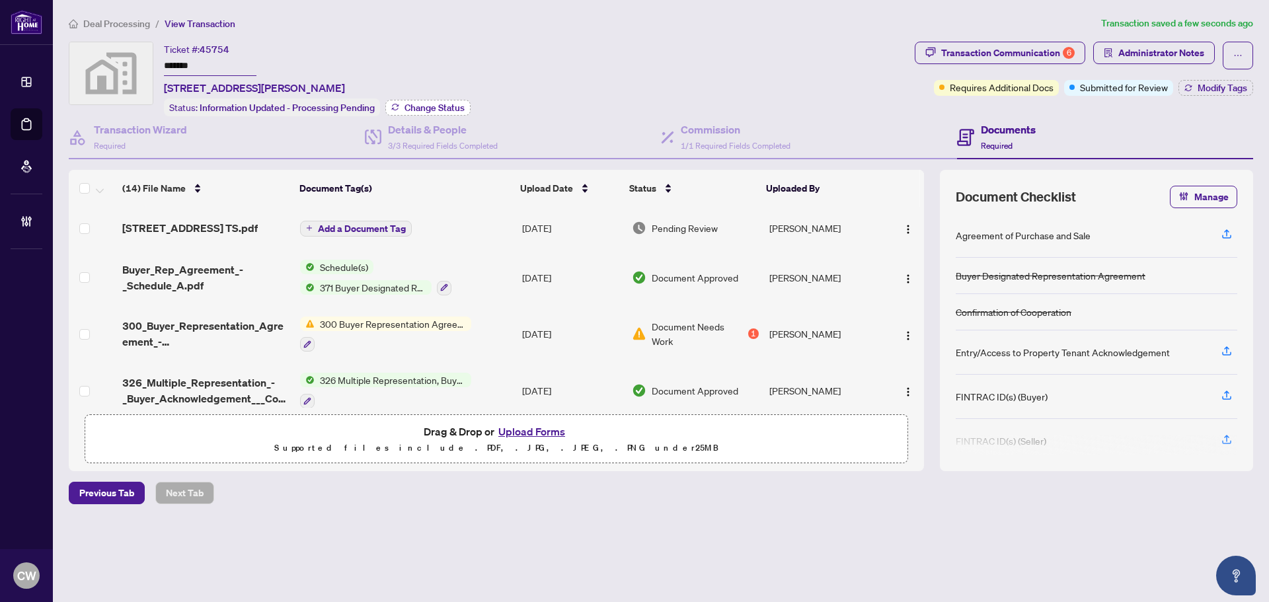
click at [444, 106] on span "Change Status" at bounding box center [435, 107] width 60 height 9
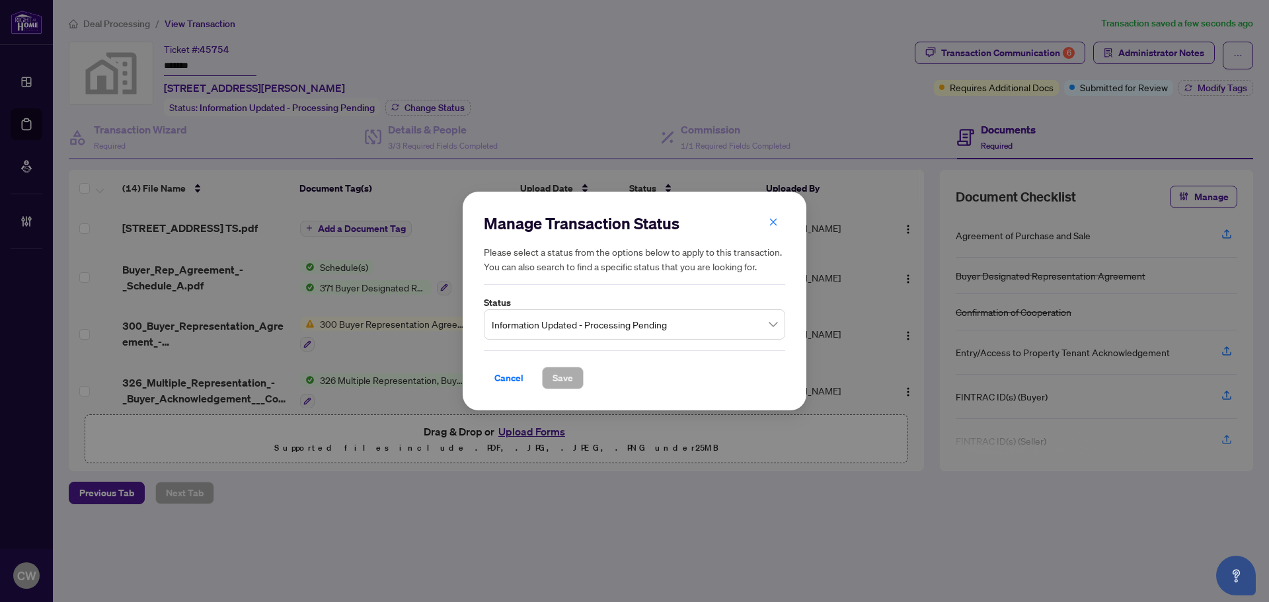
click at [688, 334] on span "Information Updated - Processing Pending" at bounding box center [635, 324] width 286 height 25
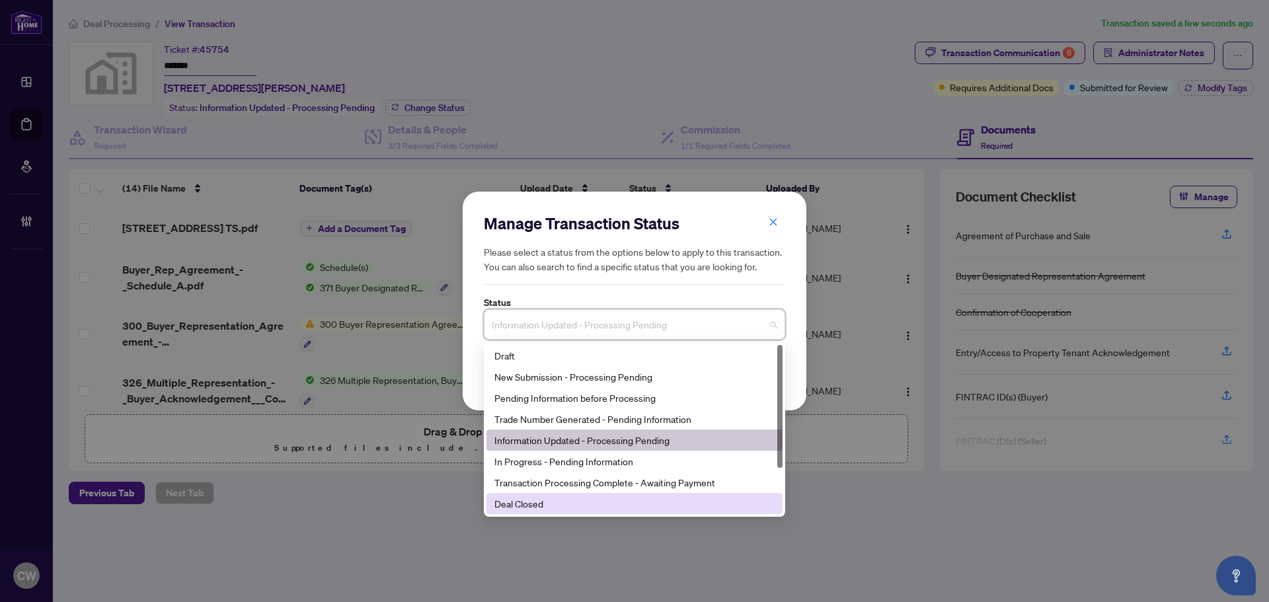
click at [602, 500] on div "Deal Closed" at bounding box center [635, 504] width 280 height 15
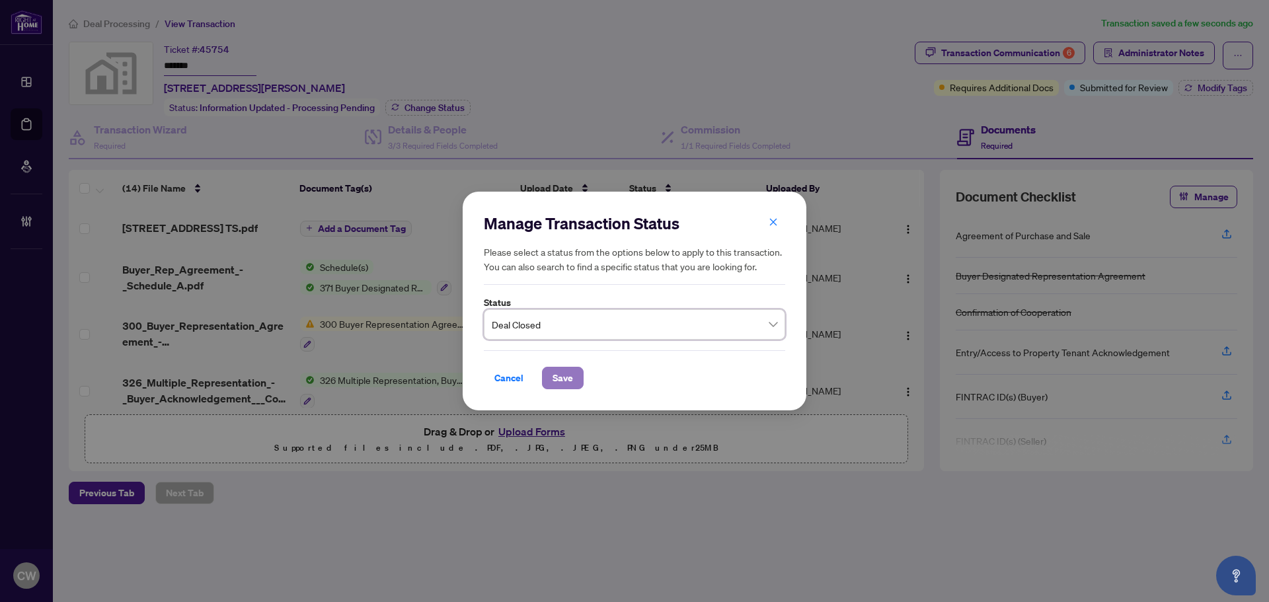
click at [558, 376] on span "Save" at bounding box center [563, 378] width 20 height 21
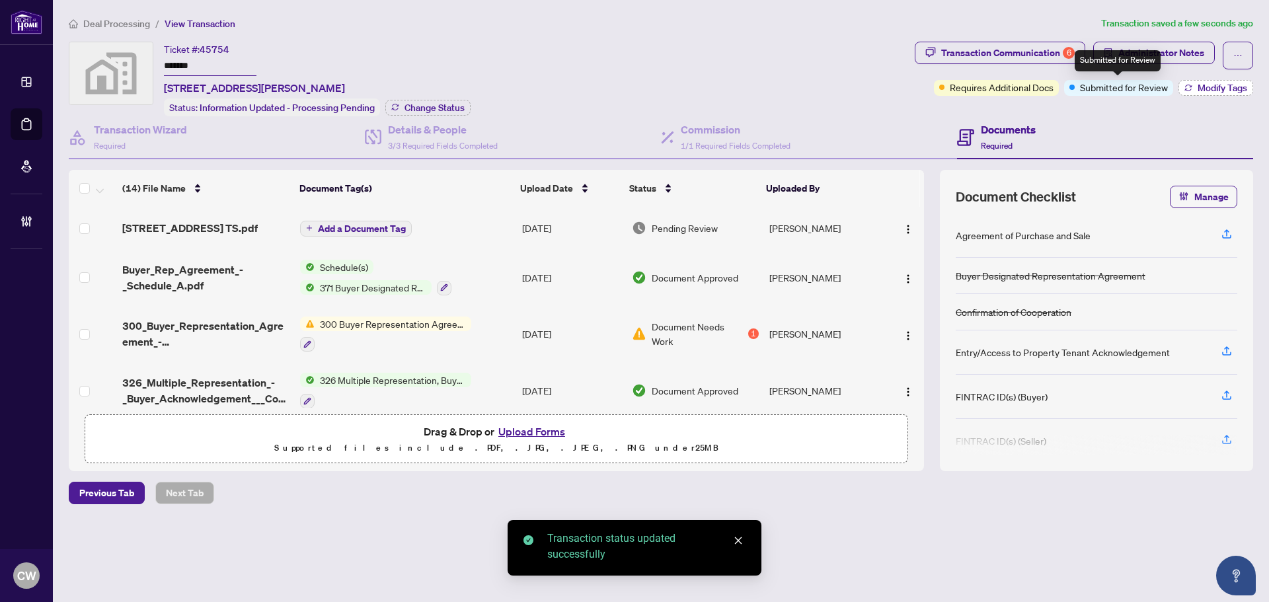
click at [1211, 88] on span "Modify Tags" at bounding box center [1223, 87] width 50 height 9
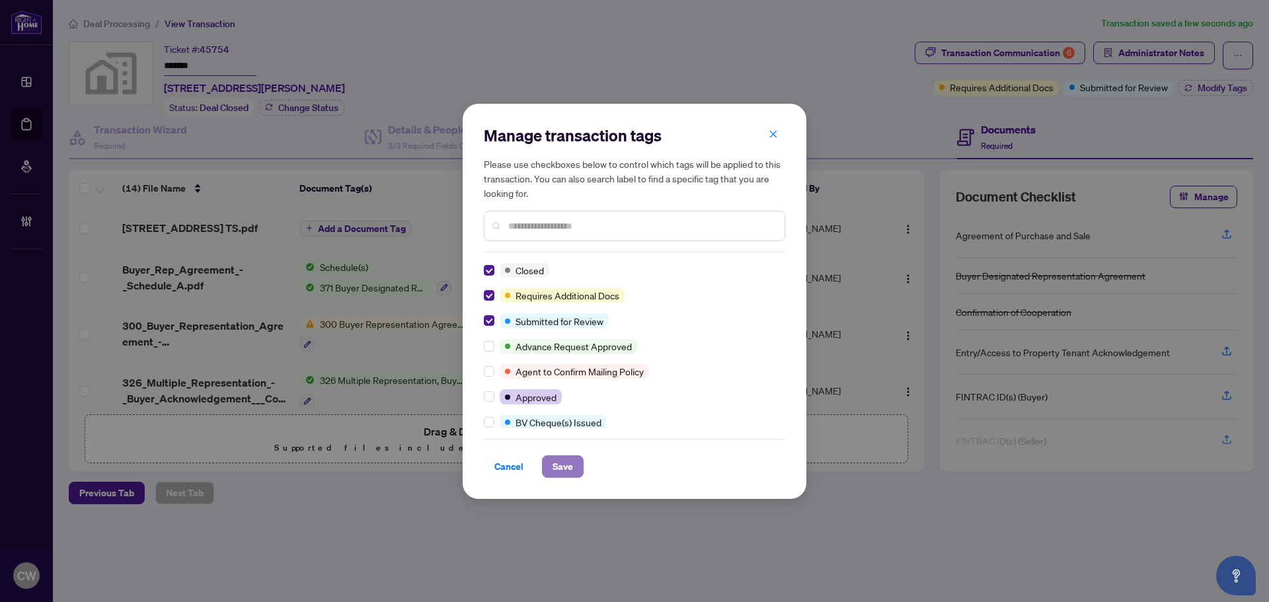
click at [553, 470] on span "Save" at bounding box center [563, 466] width 20 height 21
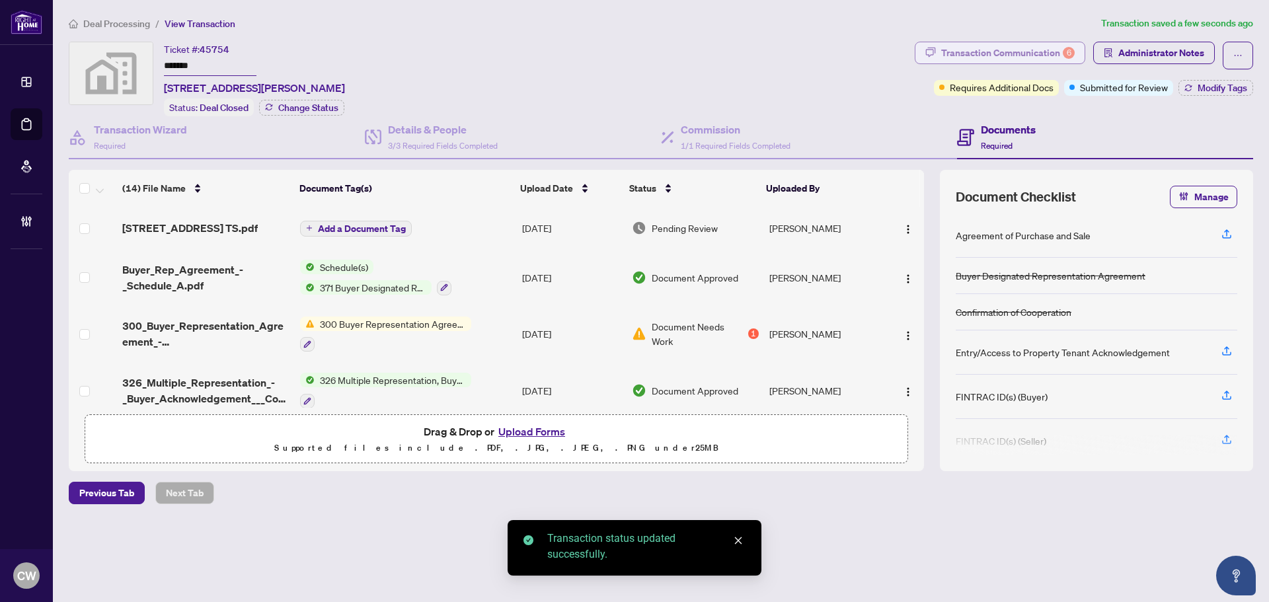
click at [1004, 48] on div "Transaction Communication 6" at bounding box center [1008, 52] width 134 height 21
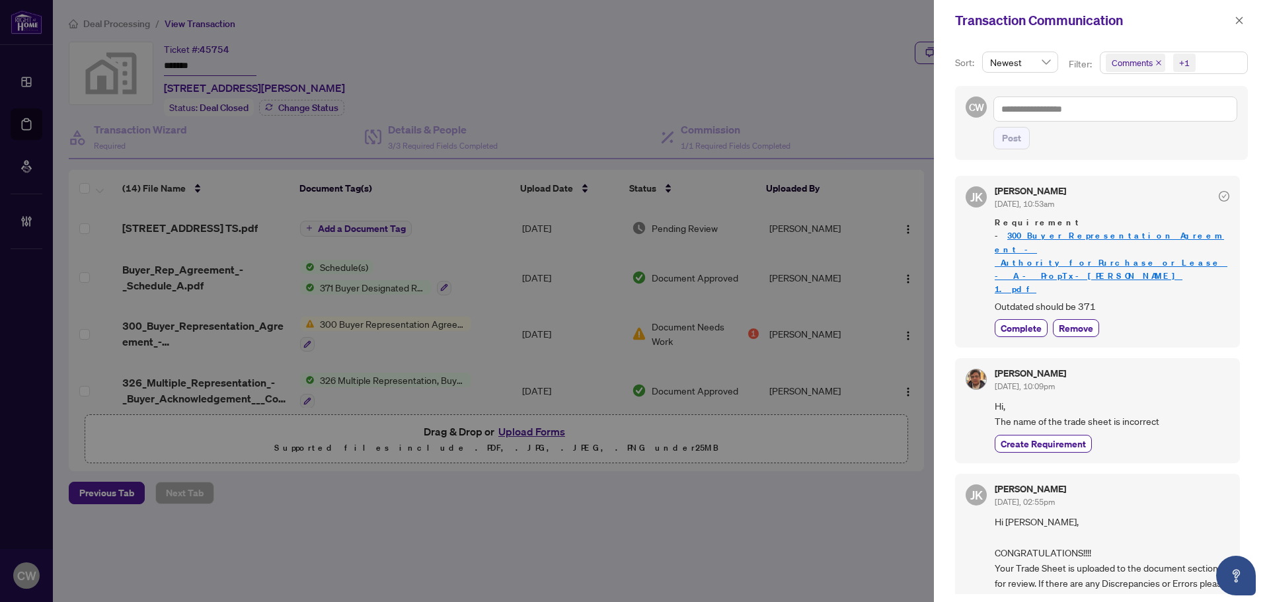
click at [1157, 62] on icon "close" at bounding box center [1158, 62] width 5 height 5
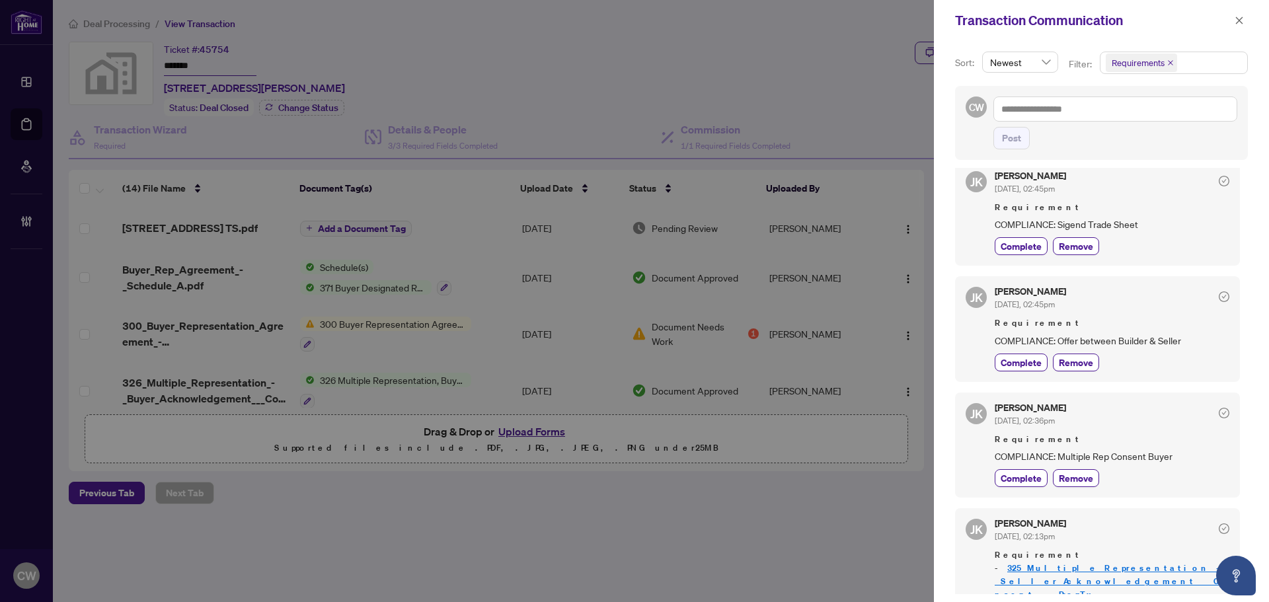
scroll to position [198, 0]
click at [1241, 22] on icon "close" at bounding box center [1239, 20] width 7 height 7
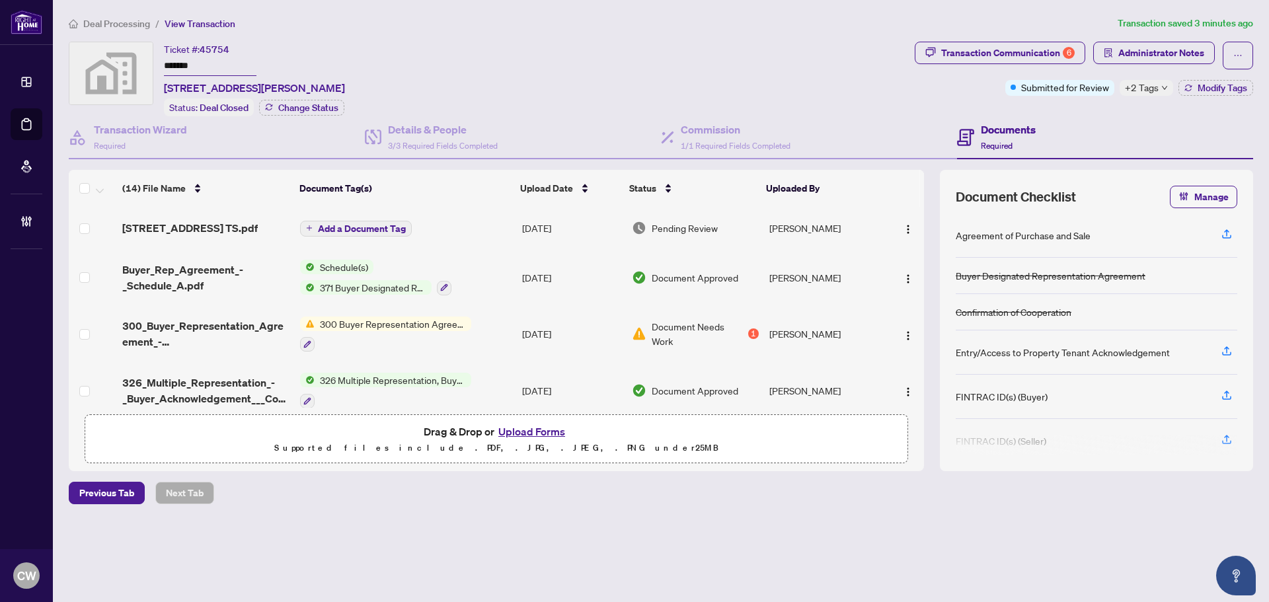
click at [0, 0] on link "Deal Processing" at bounding box center [0, 0] width 0 height 0
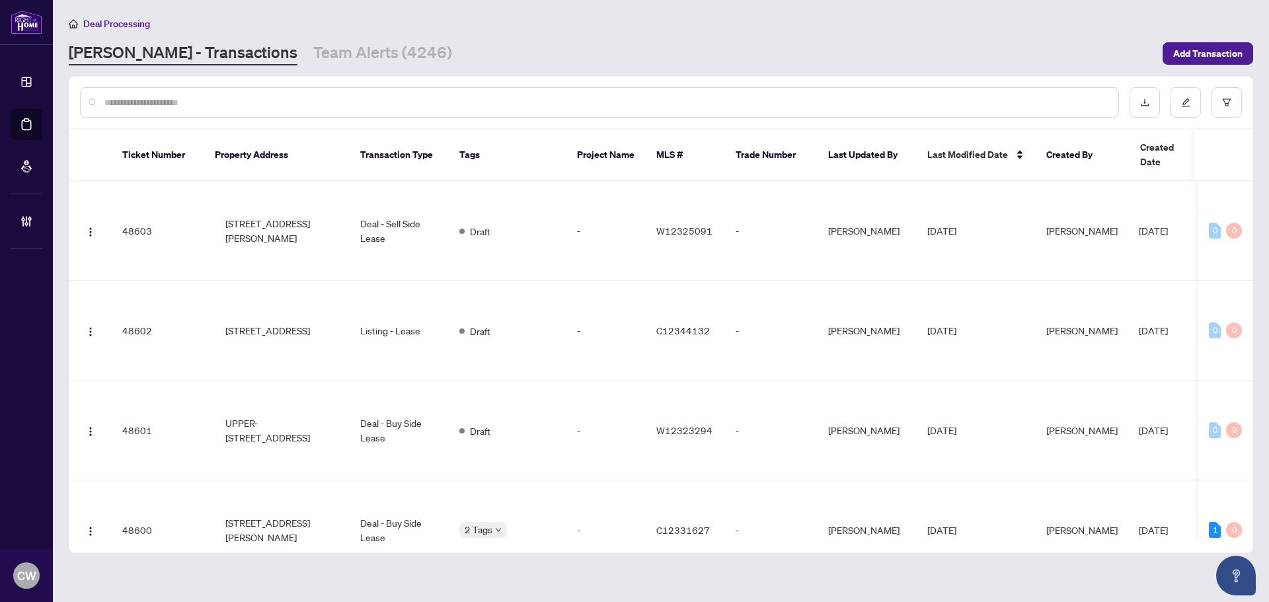
click at [241, 104] on input "text" at bounding box center [606, 102] width 1004 height 15
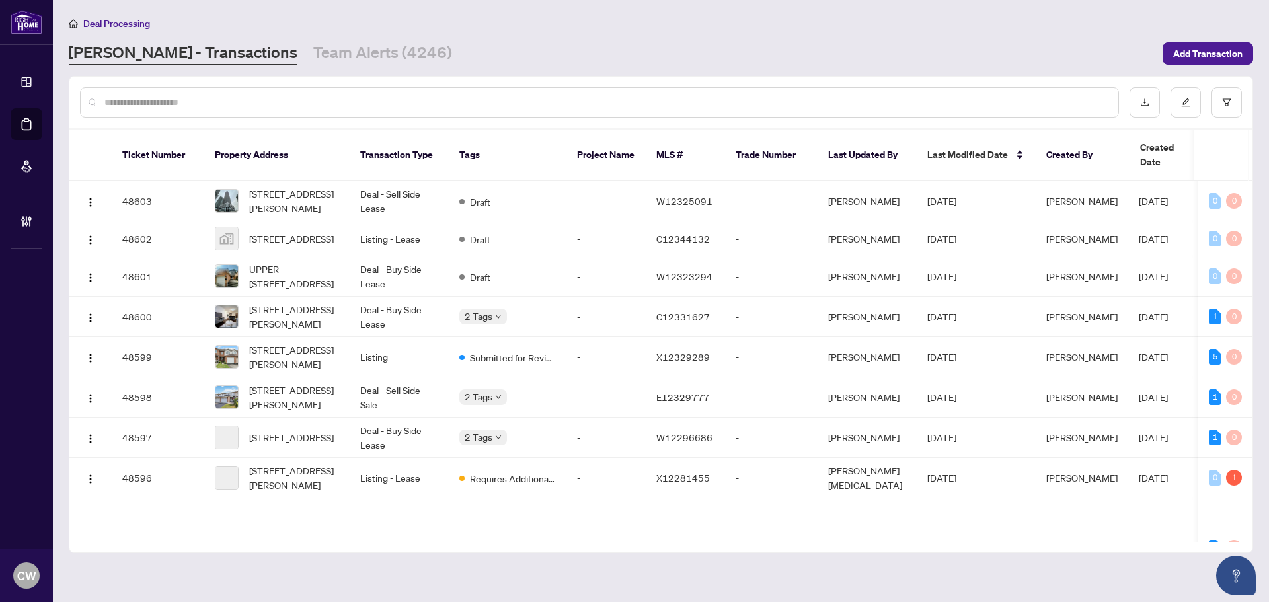
paste input "*******"
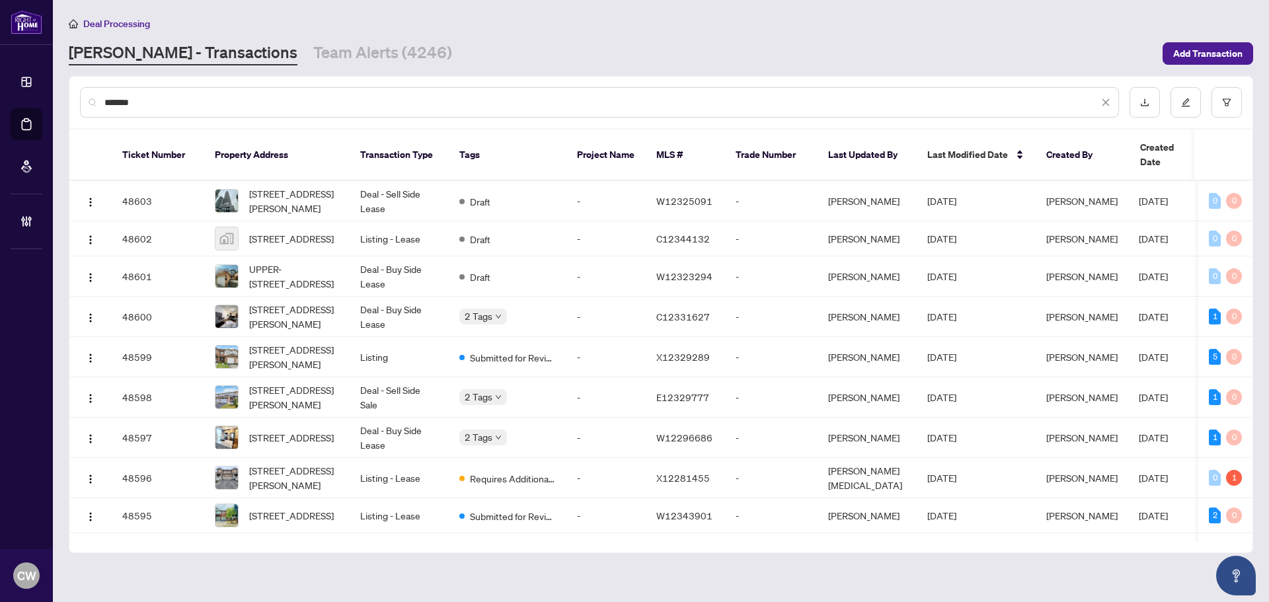
type input "*******"
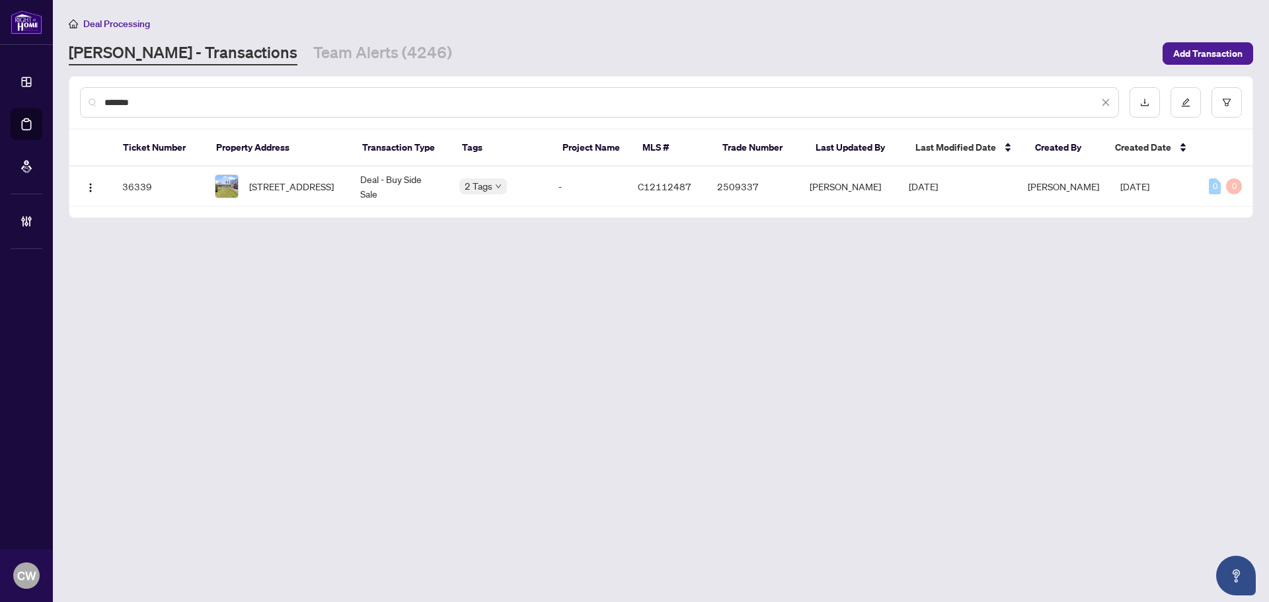
click at [301, 191] on span "[STREET_ADDRESS]" at bounding box center [291, 186] width 85 height 15
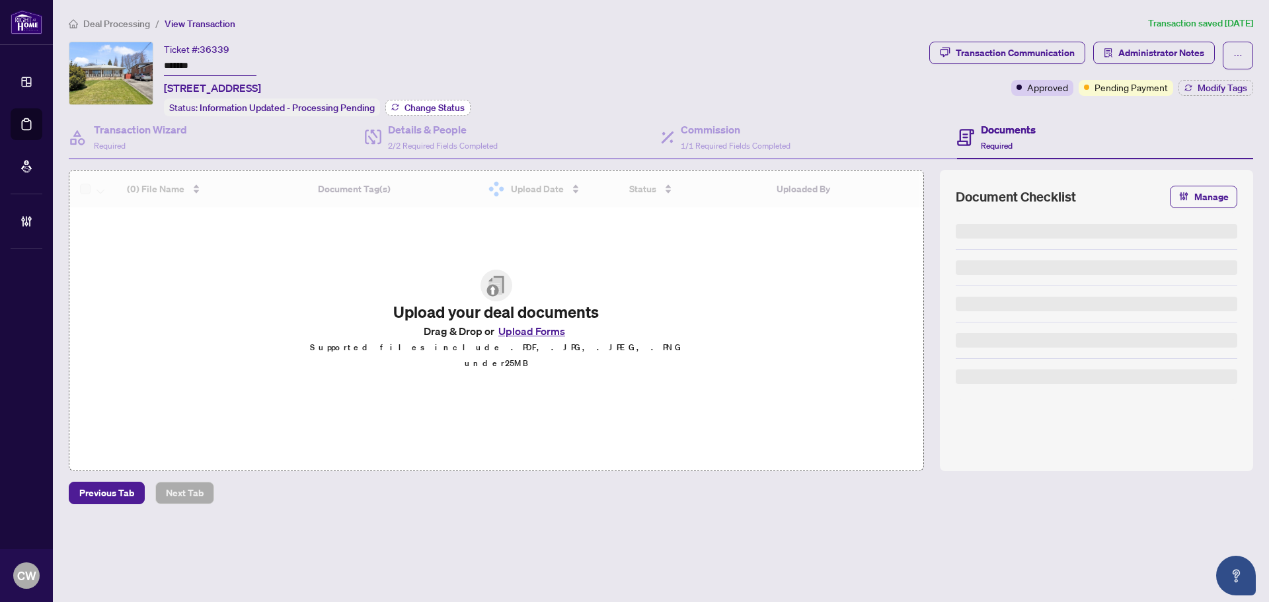
click at [450, 104] on span "Change Status" at bounding box center [435, 107] width 60 height 9
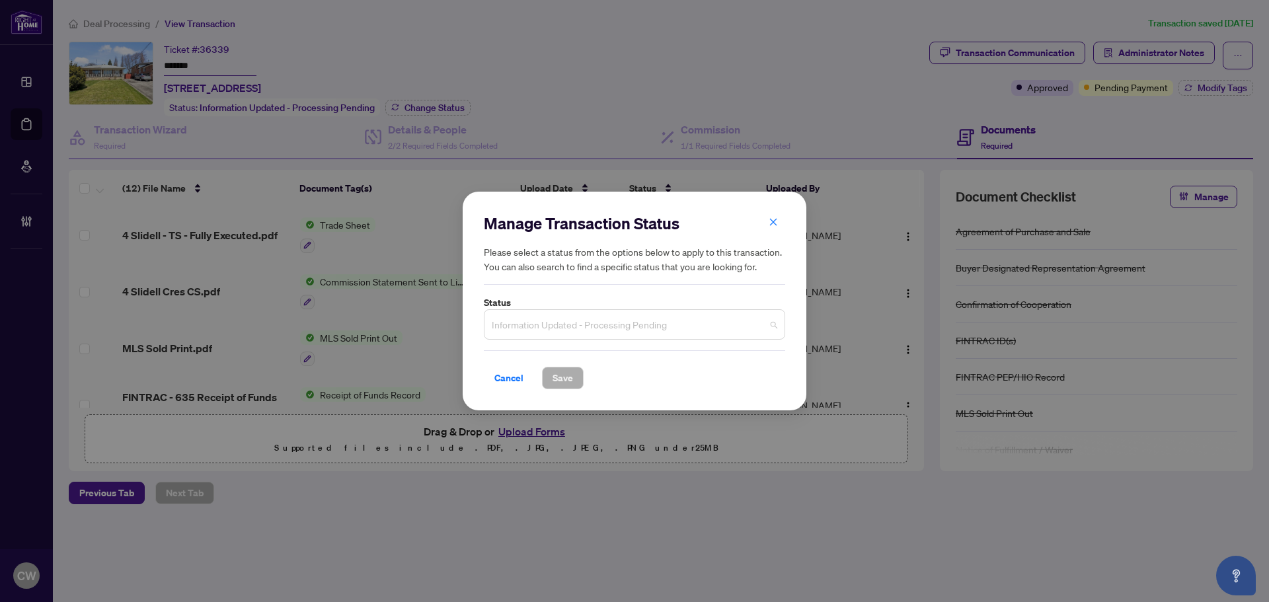
click at [657, 336] on span "Information Updated - Processing Pending" at bounding box center [635, 324] width 286 height 25
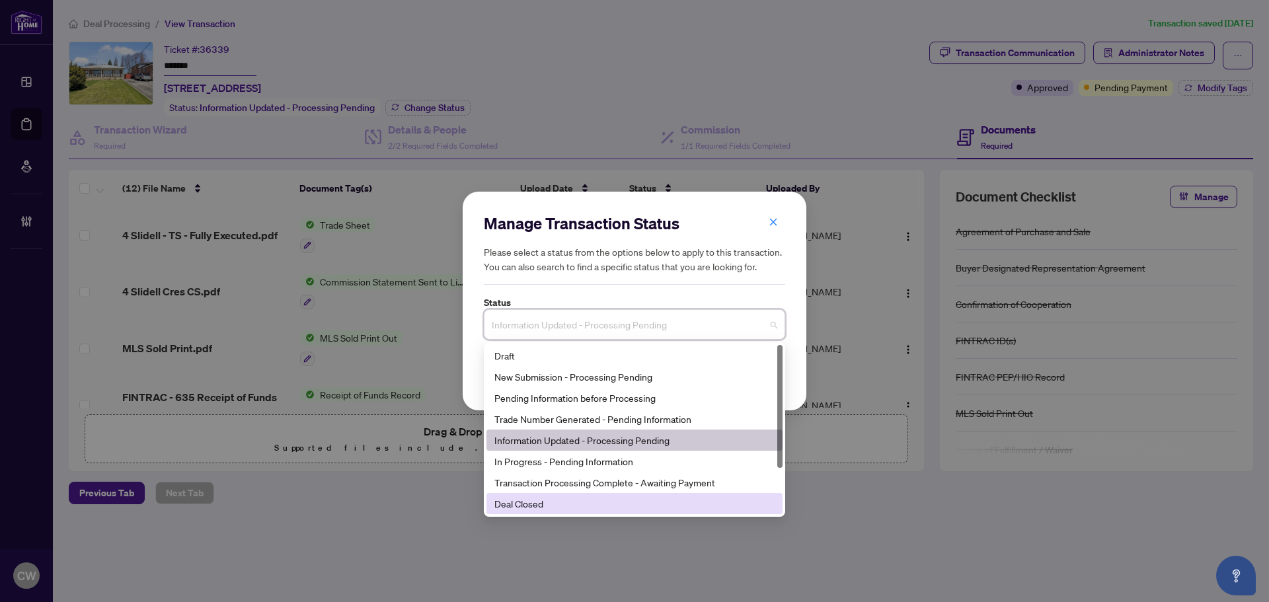
click at [595, 497] on div "Deal Closed" at bounding box center [635, 504] width 280 height 15
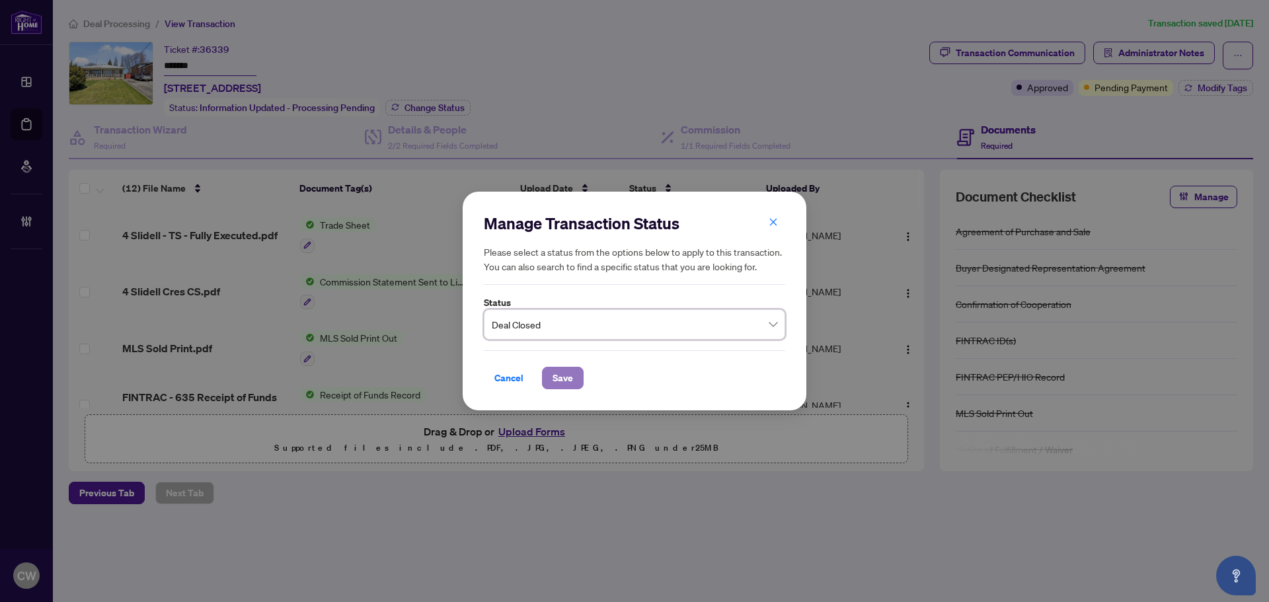
click at [569, 383] on span "Save" at bounding box center [563, 378] width 20 height 21
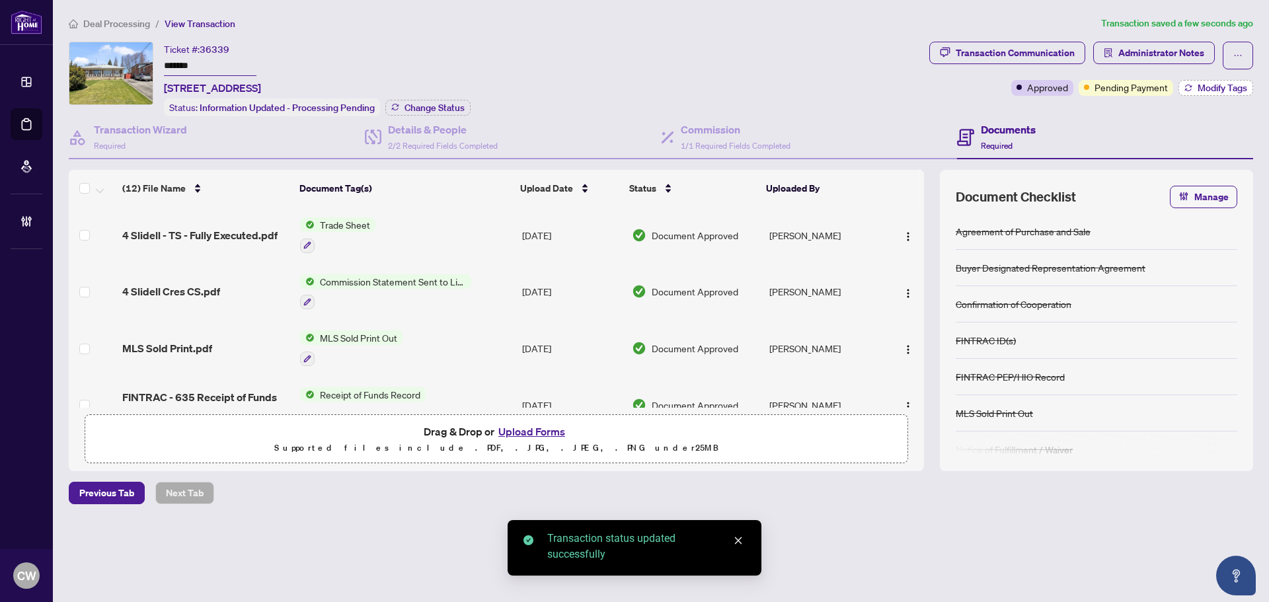
click at [1209, 91] on span "Modify Tags" at bounding box center [1223, 87] width 50 height 9
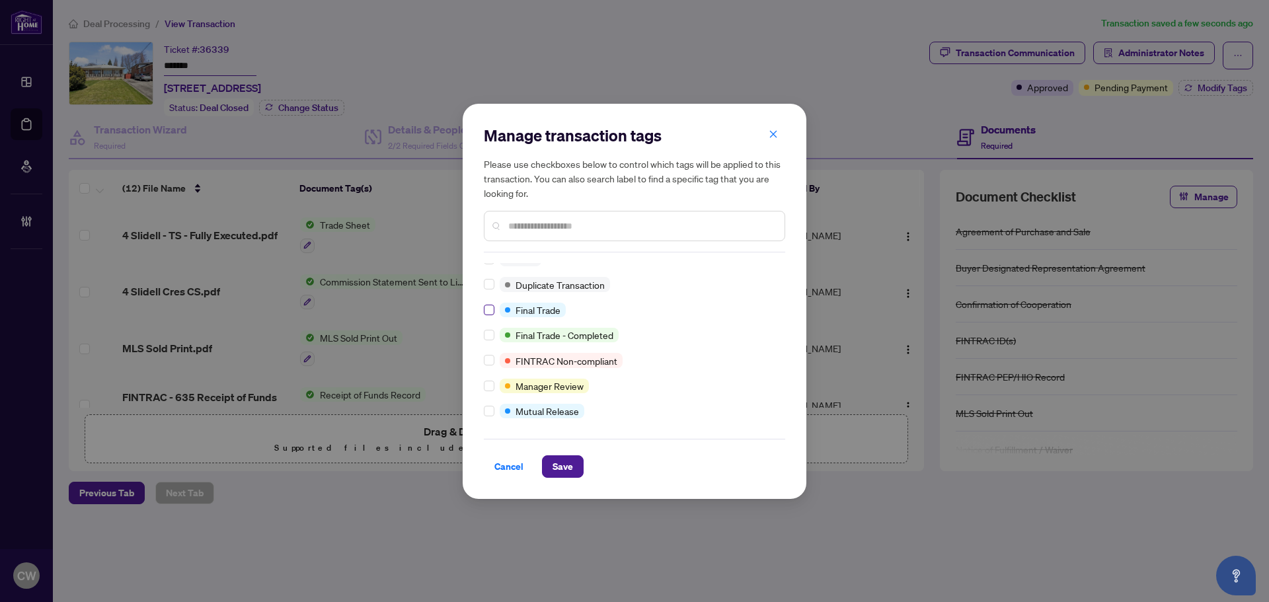
scroll to position [11, 0]
click at [553, 461] on span "Save" at bounding box center [563, 466] width 20 height 21
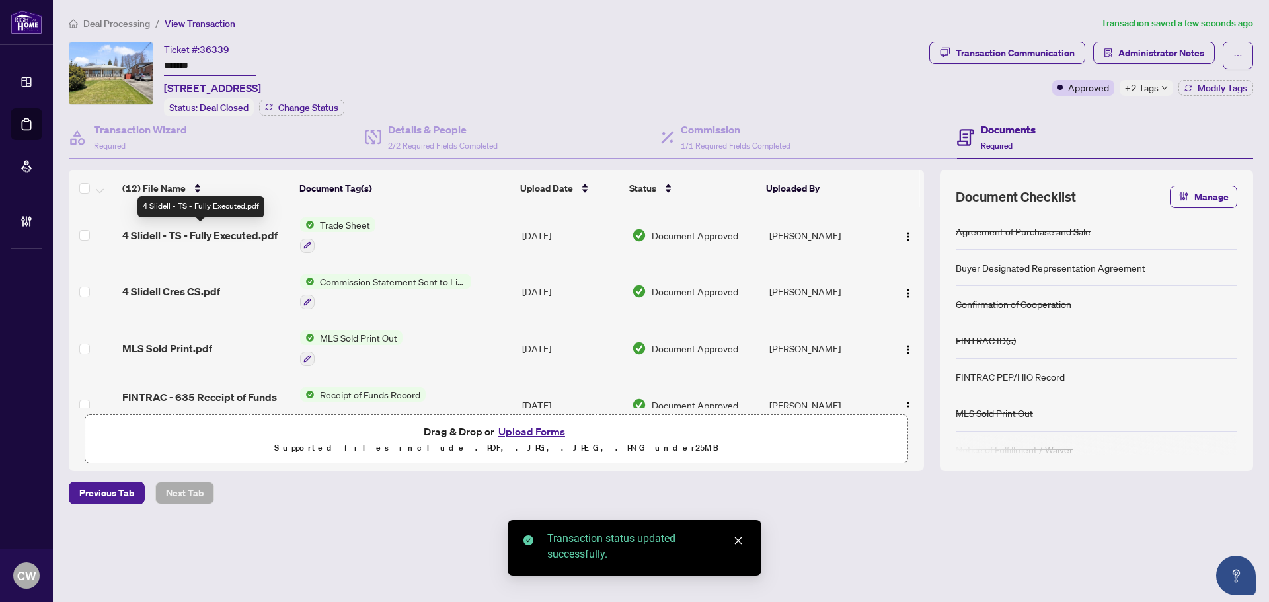
click at [234, 233] on span "4 Slidell - TS - Fully Executed.pdf" at bounding box center [199, 235] width 155 height 16
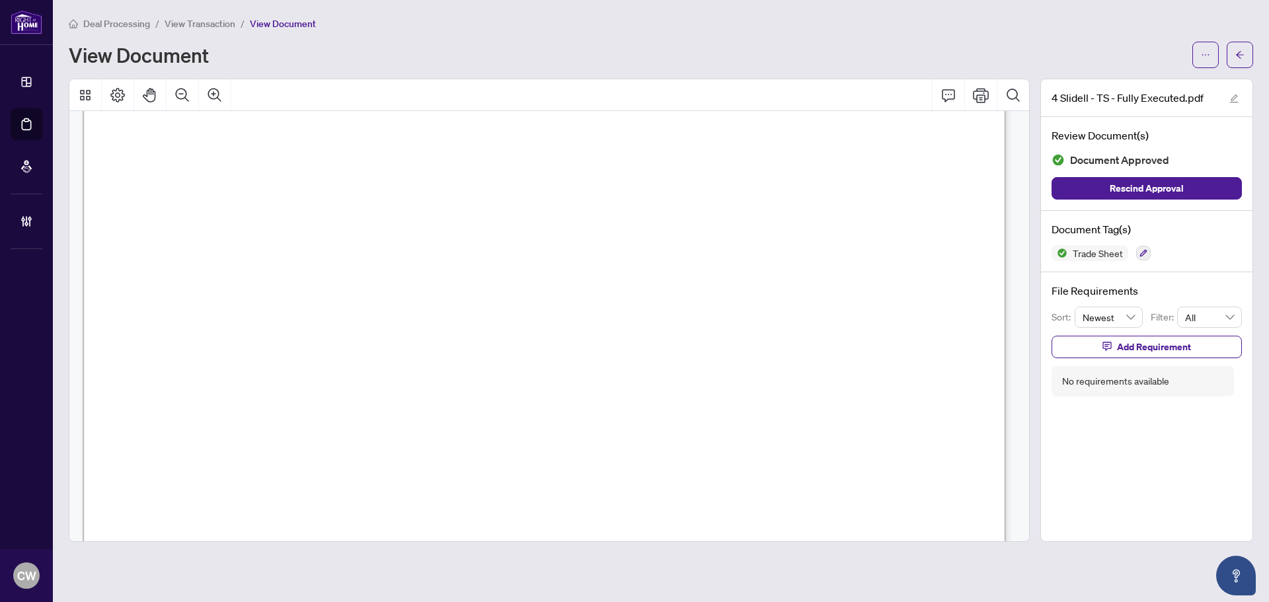
scroll to position [397, 0]
click at [1236, 62] on span "button" at bounding box center [1240, 54] width 9 height 21
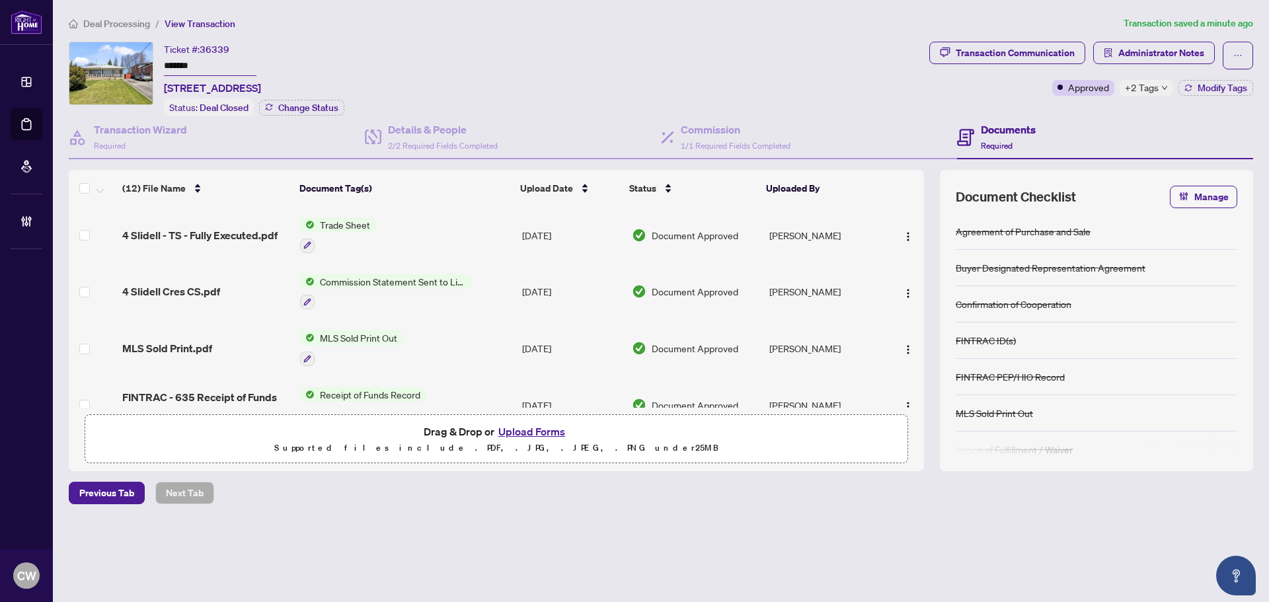
click at [549, 431] on button "Upload Forms" at bounding box center [532, 431] width 75 height 17
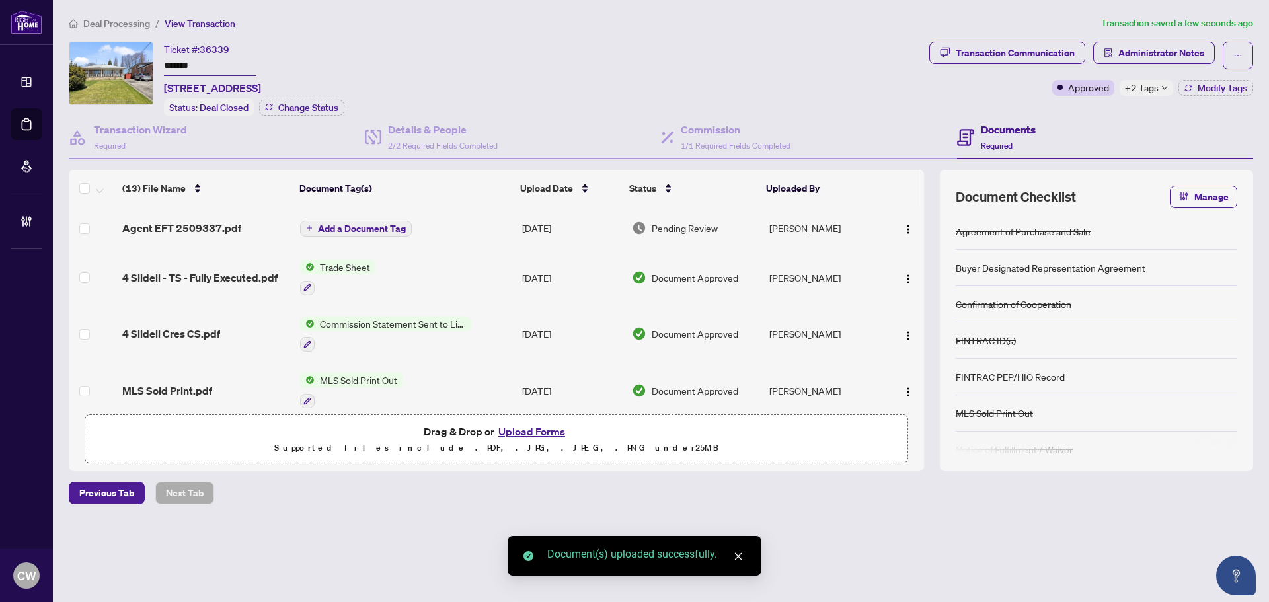
click at [392, 221] on button "Add a Document Tag" at bounding box center [356, 229] width 112 height 16
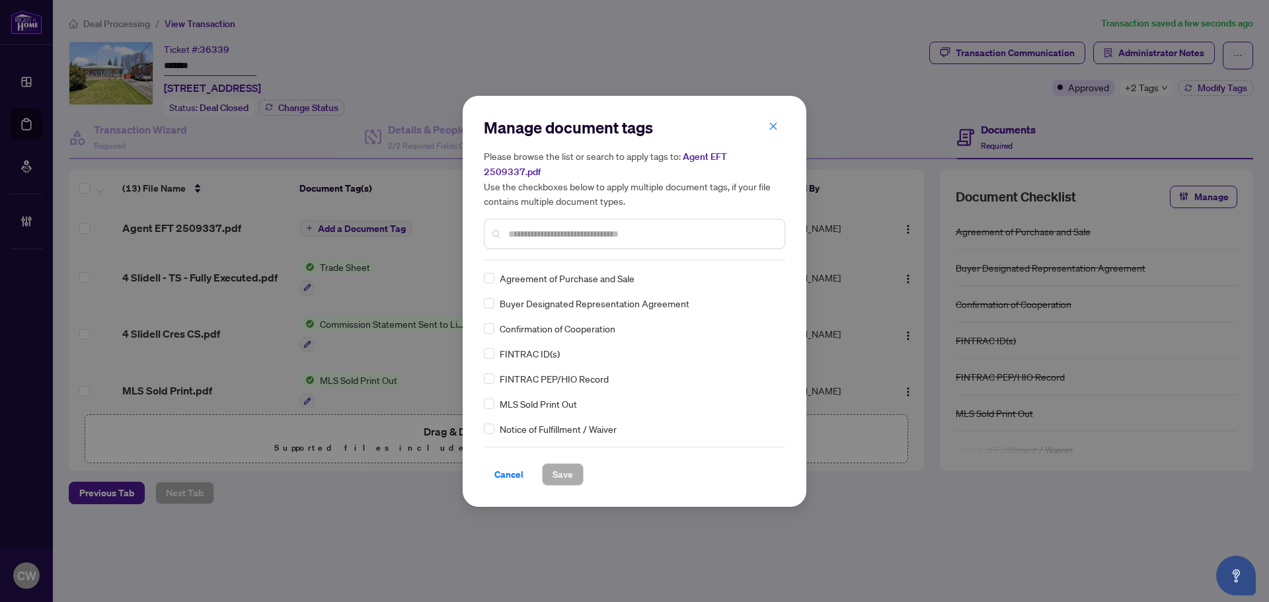
click at [602, 227] on input "text" at bounding box center [641, 234] width 266 height 15
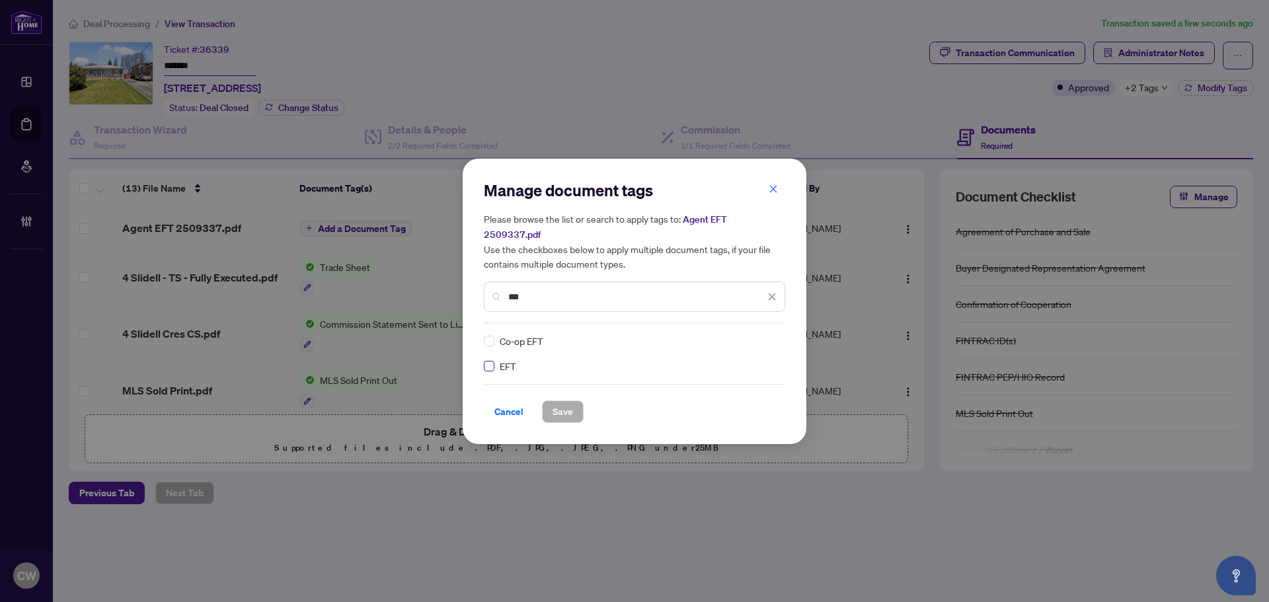
type input "***"
click at [753, 339] on img at bounding box center [758, 341] width 13 height 13
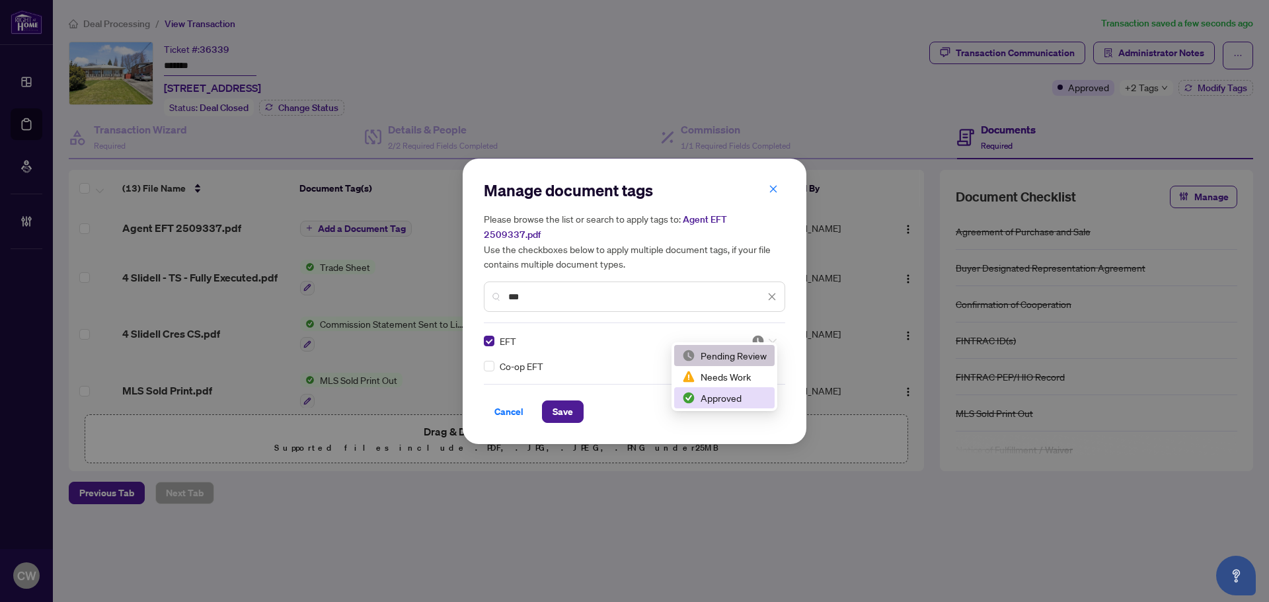
click at [740, 401] on div "Approved" at bounding box center [724, 398] width 85 height 15
click at [560, 407] on span "Save" at bounding box center [563, 411] width 20 height 21
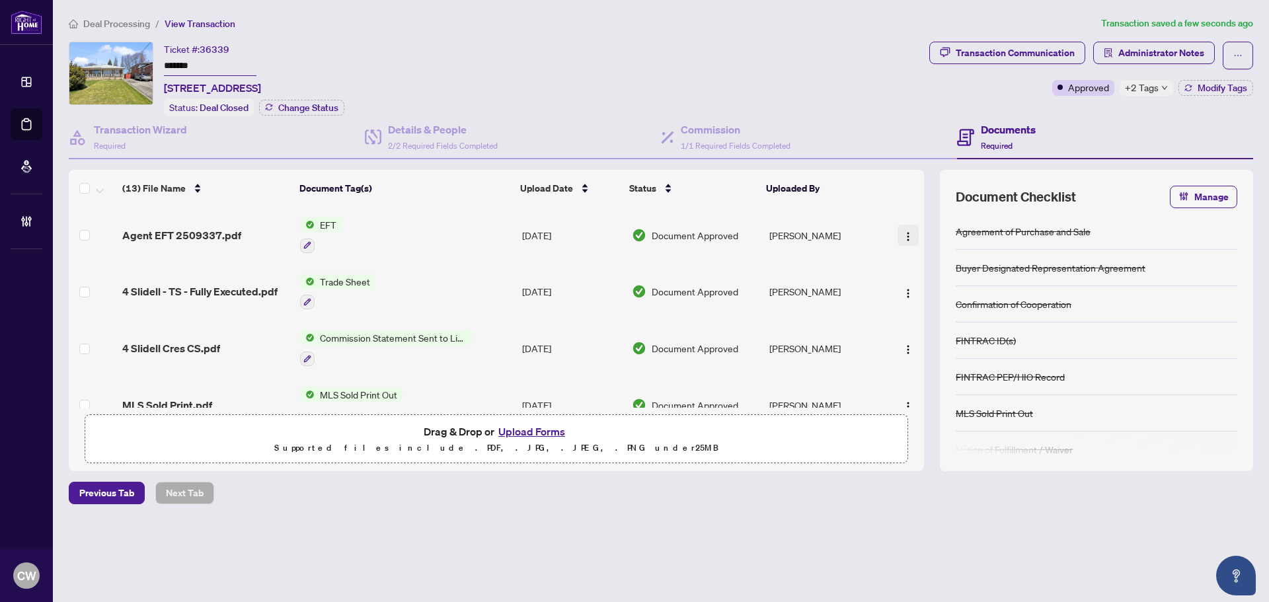
click at [903, 236] on img "button" at bounding box center [908, 236] width 11 height 11
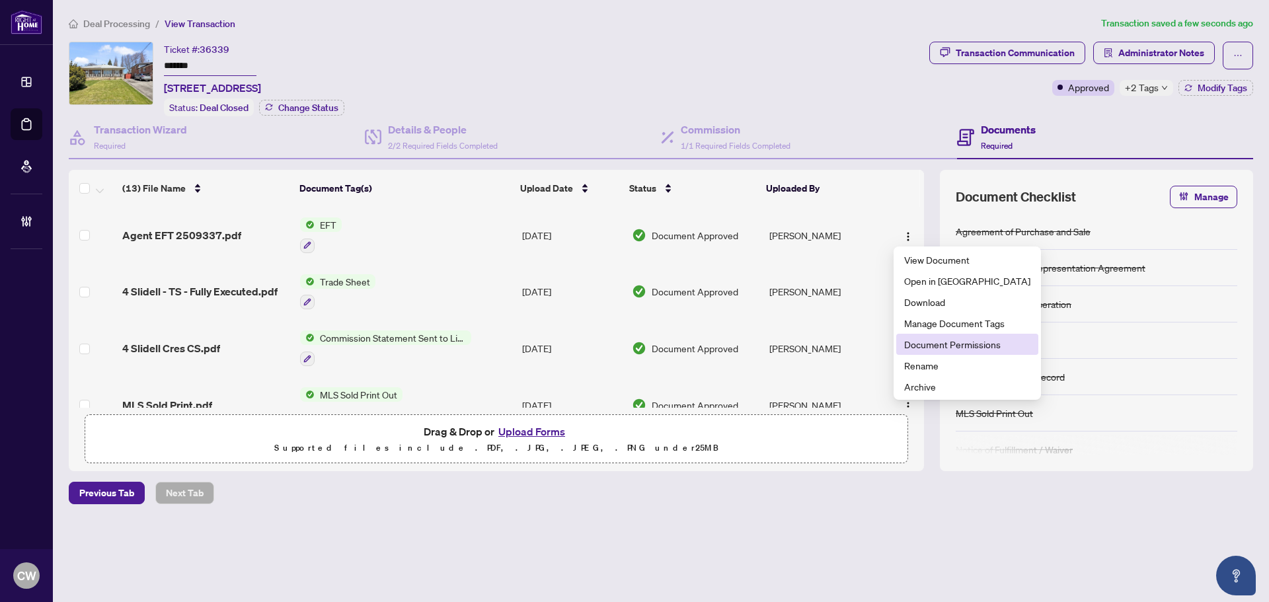
click at [930, 354] on li "Document Permissions" at bounding box center [967, 344] width 142 height 21
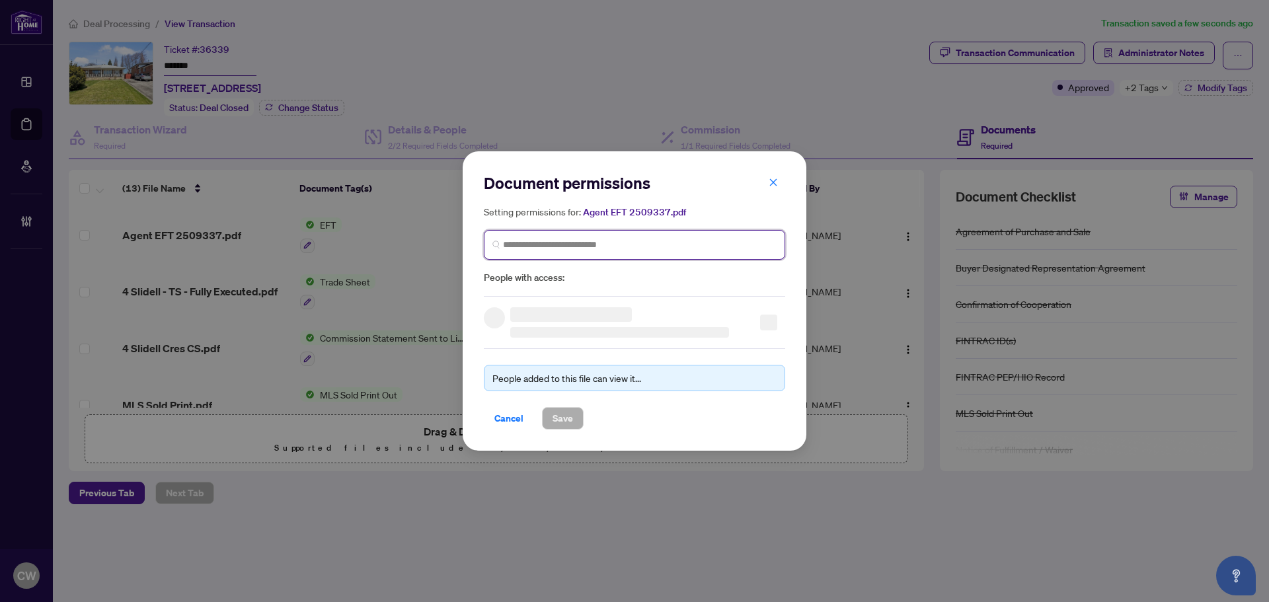
click at [577, 243] on input "search" at bounding box center [640, 245] width 274 height 14
paste input "**********"
type input "**********"
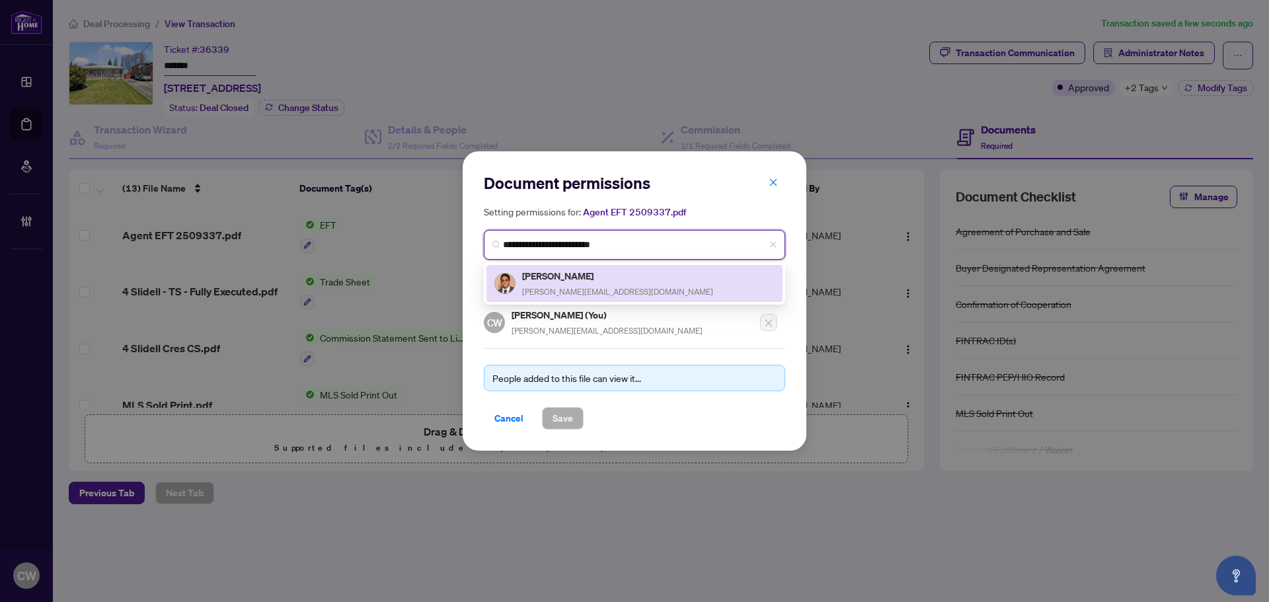
click at [557, 280] on h5 "[PERSON_NAME]" at bounding box center [617, 275] width 191 height 15
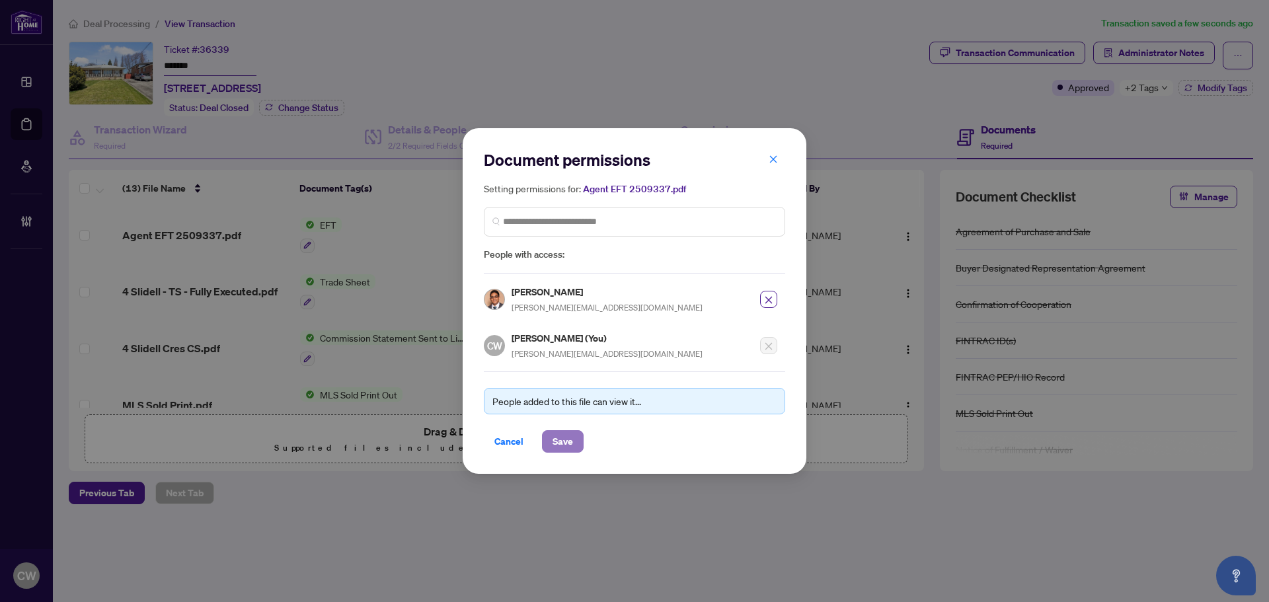
click at [559, 441] on span "Save" at bounding box center [563, 441] width 20 height 21
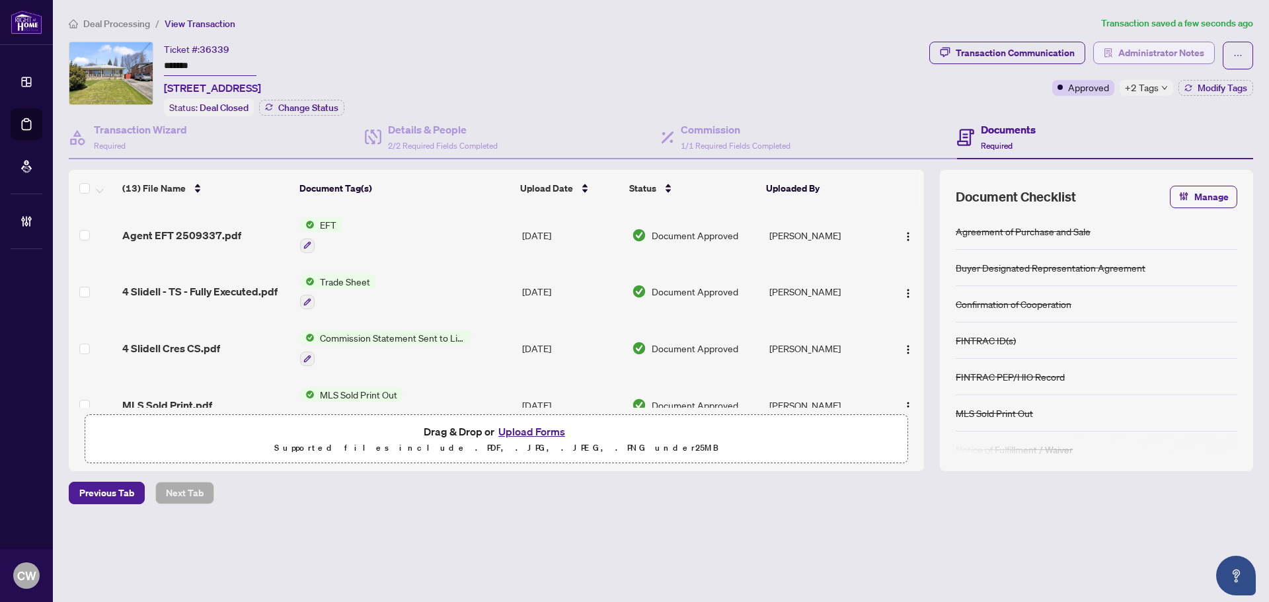
click at [1170, 56] on span "Administrator Notes" at bounding box center [1162, 52] width 86 height 21
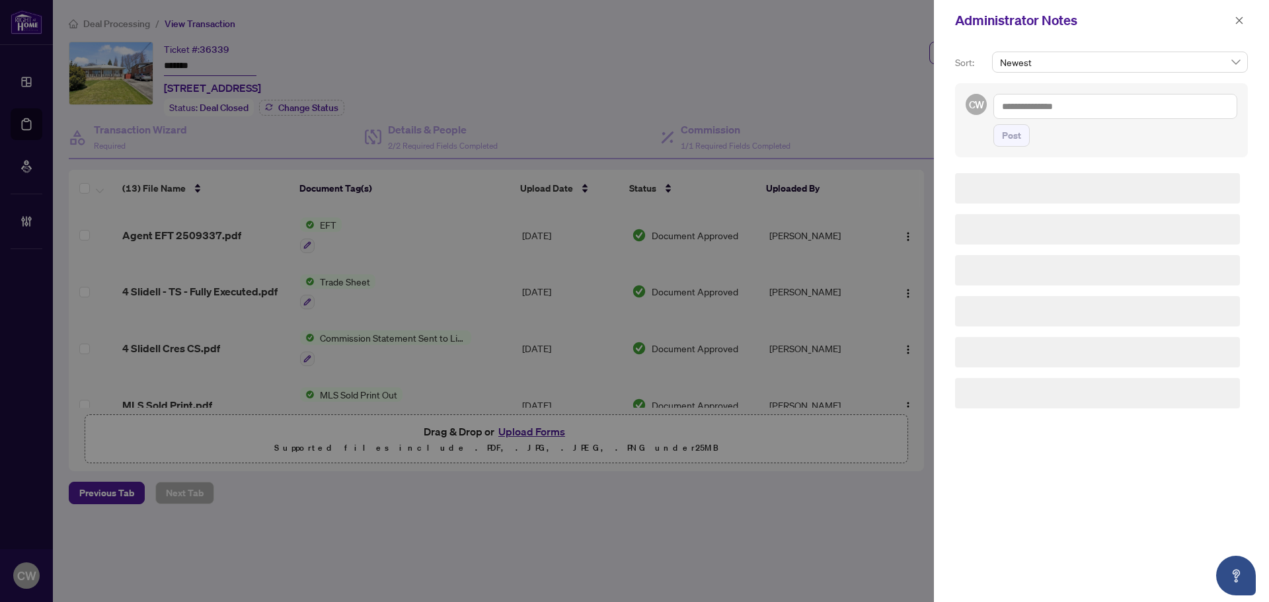
click at [1051, 98] on textarea at bounding box center [1116, 106] width 244 height 25
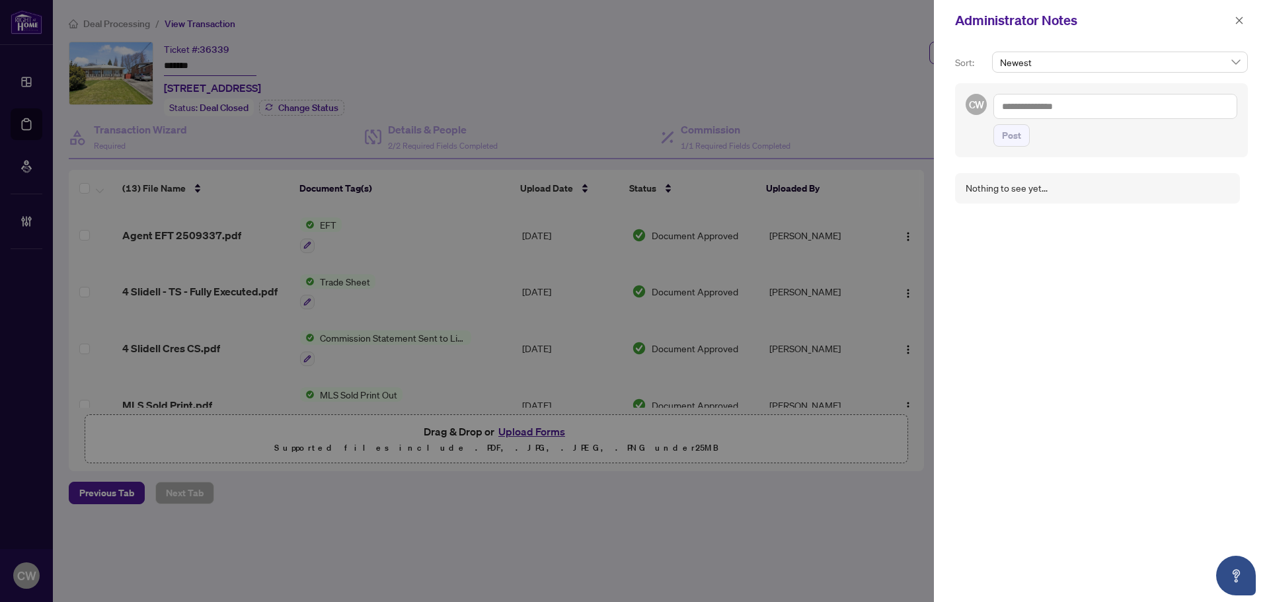
paste textarea "**********"
type textarea "**********"
click at [1019, 137] on span "Post" at bounding box center [1011, 135] width 19 height 21
click at [1238, 24] on icon "close" at bounding box center [1239, 20] width 9 height 9
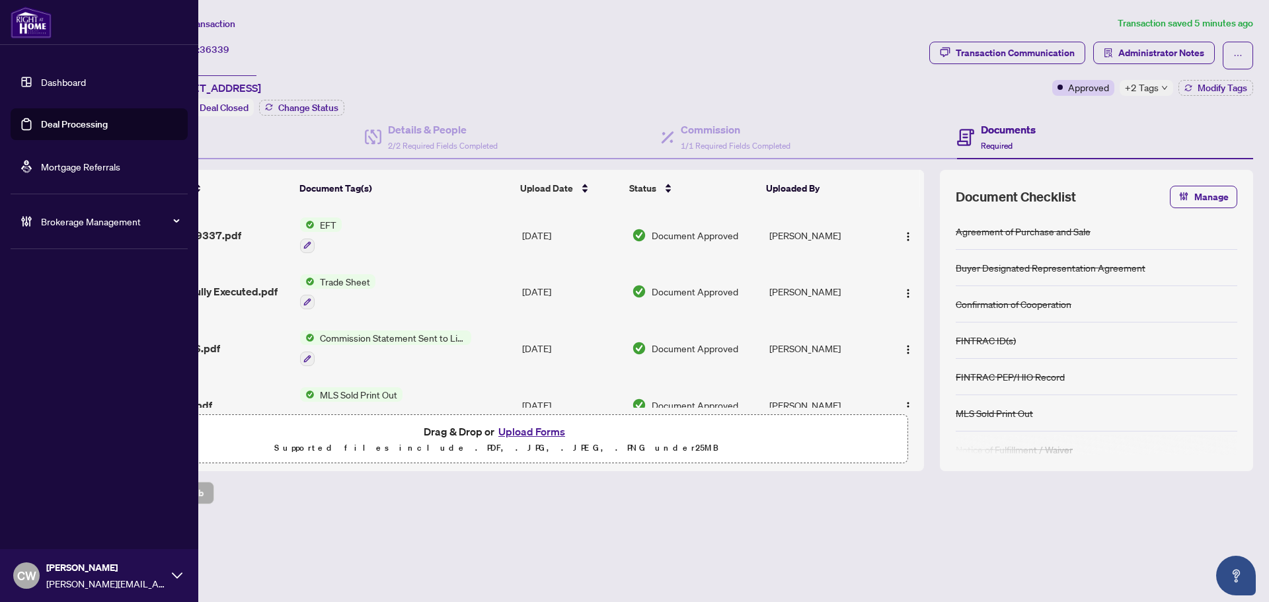
click at [41, 124] on link "Deal Processing" at bounding box center [74, 124] width 67 height 12
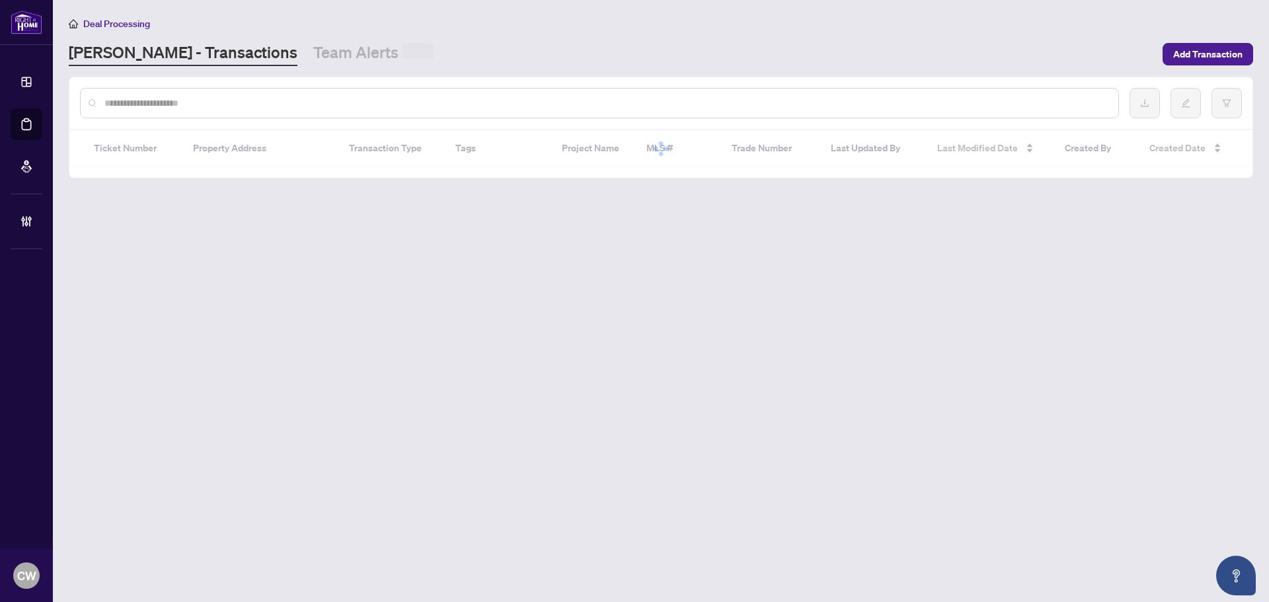
click at [264, 103] on input "text" at bounding box center [606, 103] width 1004 height 15
paste input "*******"
type input "*******"
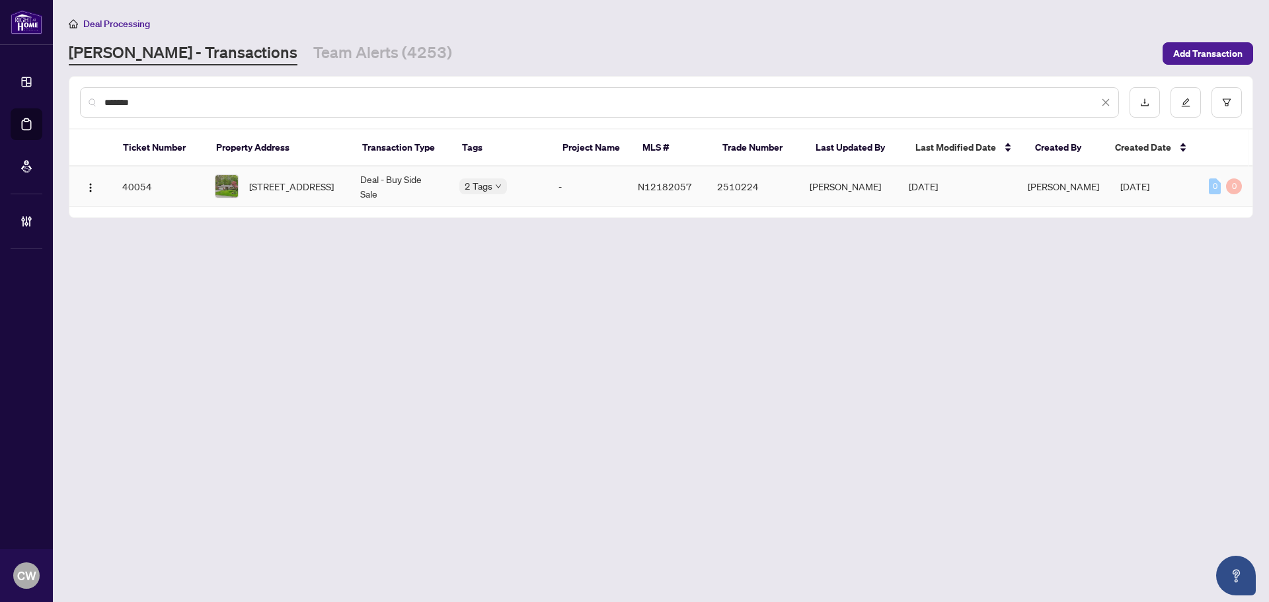
click at [294, 184] on span "[STREET_ADDRESS]" at bounding box center [291, 186] width 85 height 15
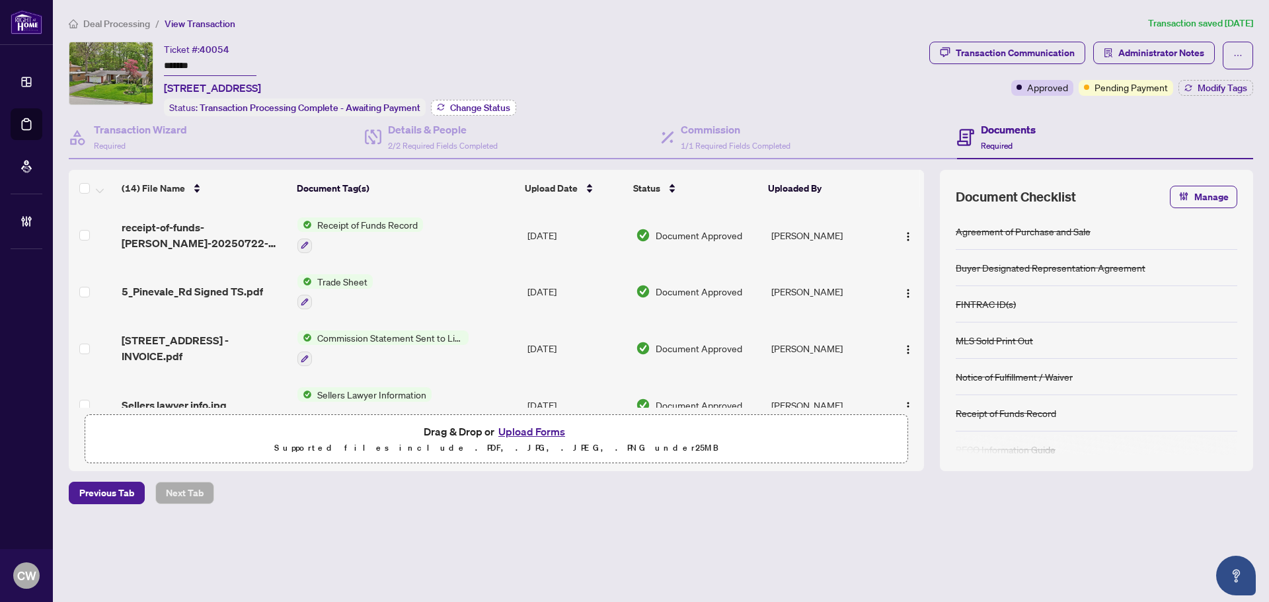
click at [485, 110] on span "Change Status" at bounding box center [480, 107] width 60 height 9
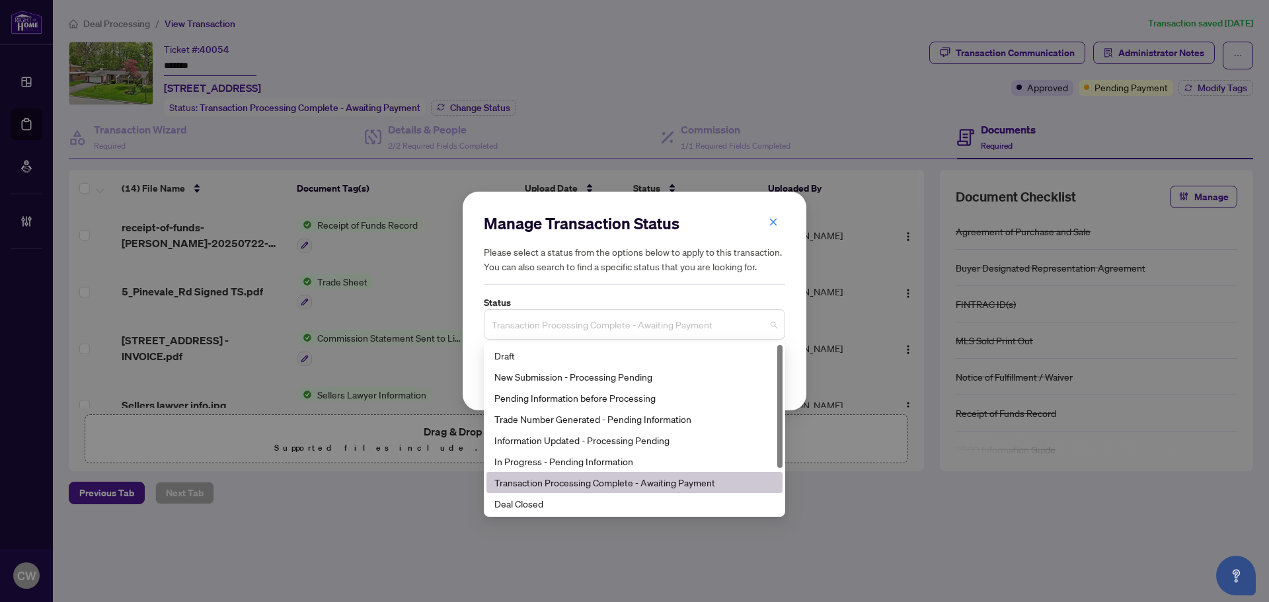
click at [587, 325] on span "Transaction Processing Complete - Awaiting Payment" at bounding box center [635, 324] width 286 height 25
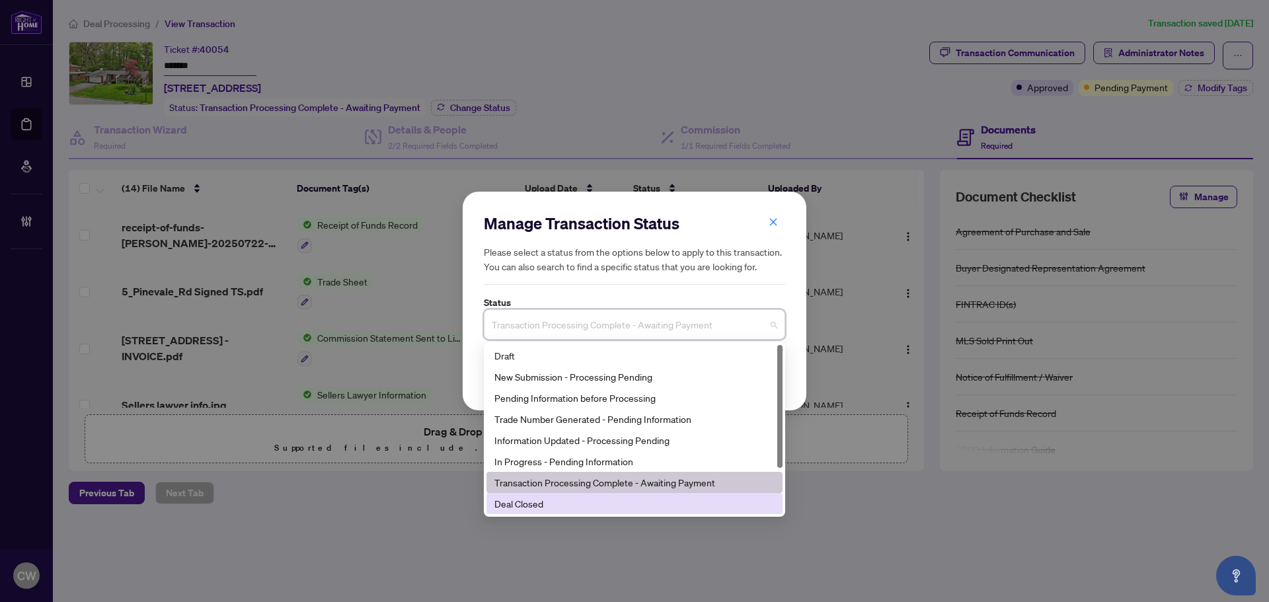
click at [574, 500] on div "Deal Closed" at bounding box center [635, 504] width 280 height 15
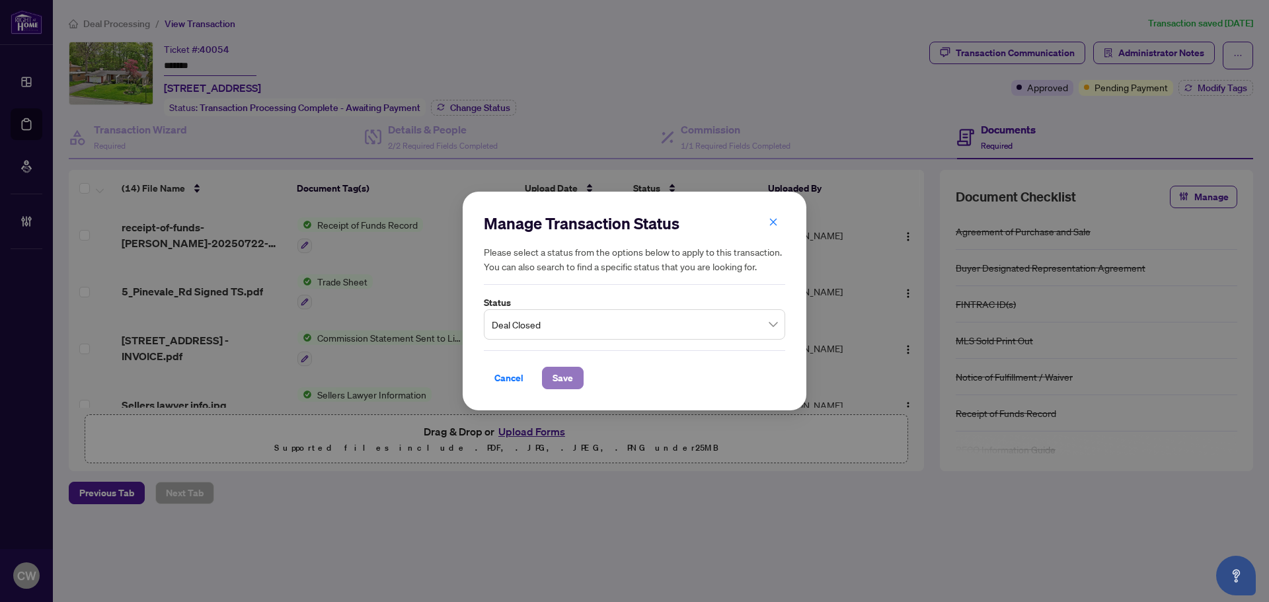
click at [569, 377] on span "Save" at bounding box center [563, 378] width 20 height 21
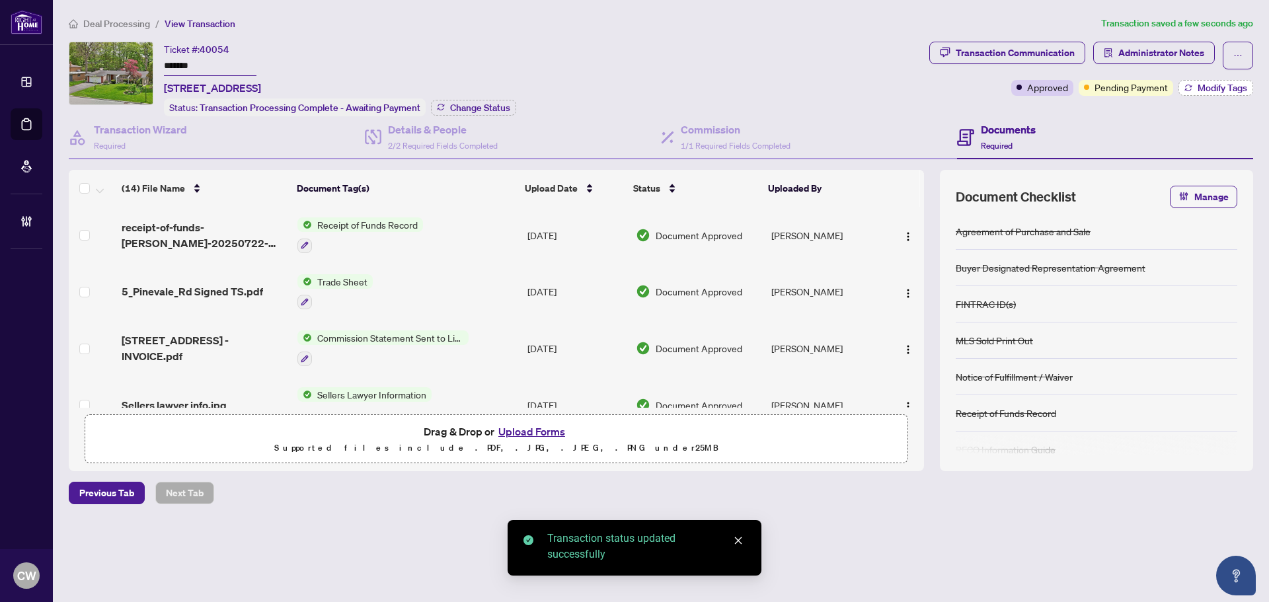
click at [1194, 87] on button "Modify Tags" at bounding box center [1216, 88] width 75 height 16
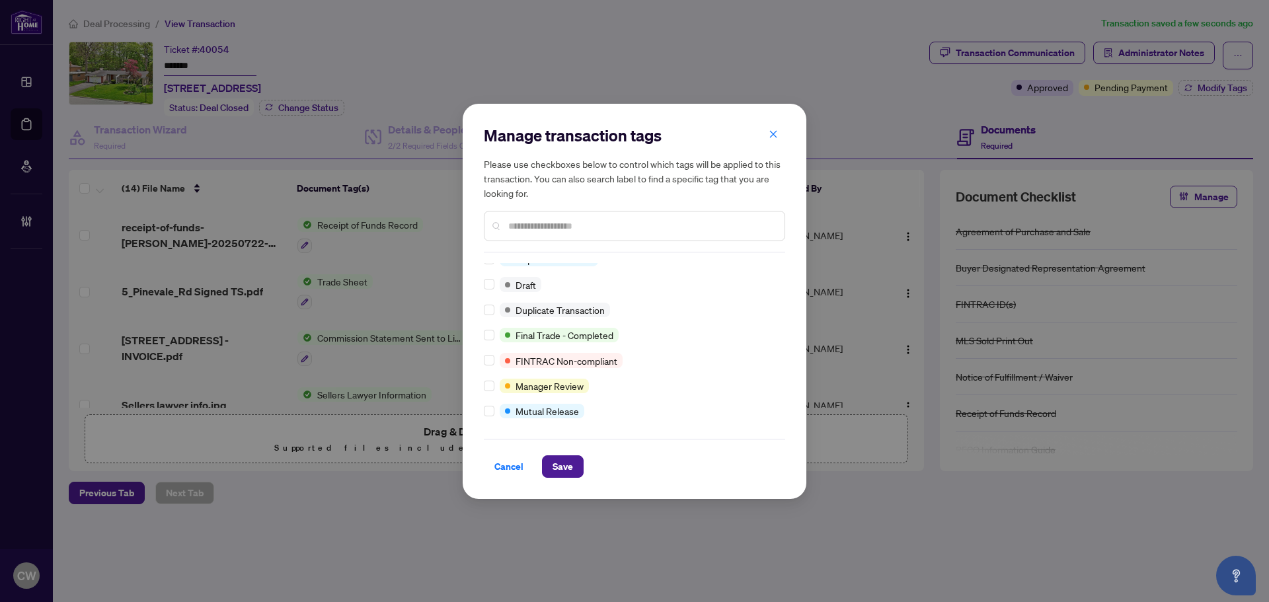
scroll to position [11, 0]
click at [559, 468] on span "Save" at bounding box center [563, 466] width 20 height 21
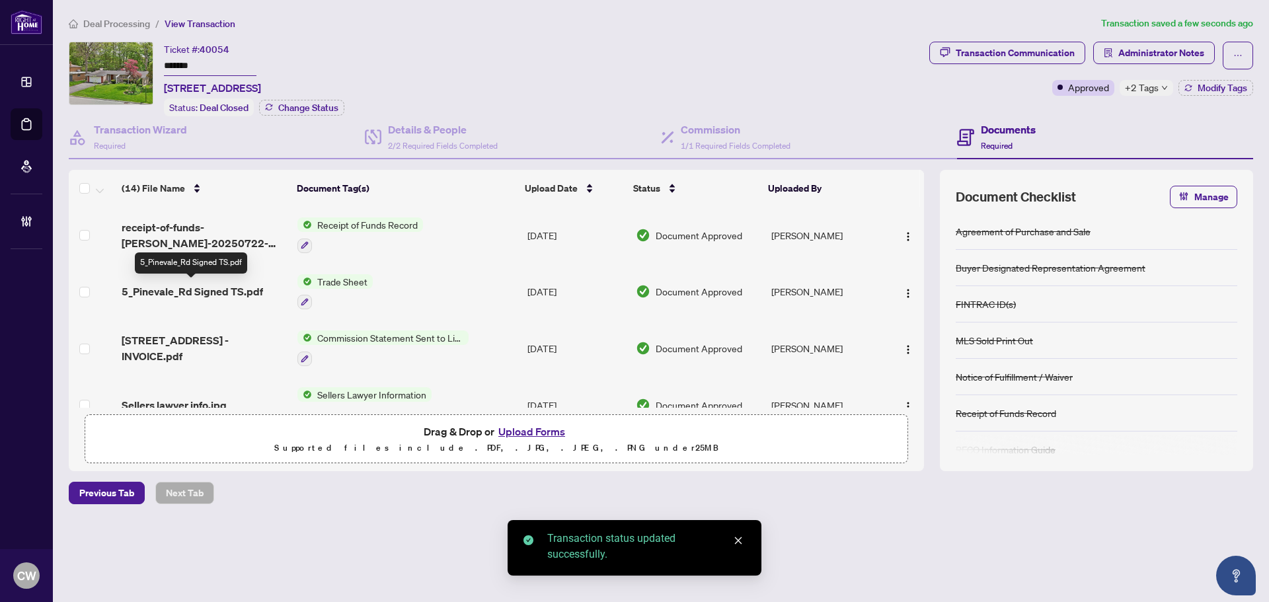
click at [191, 288] on span "5_Pinevale_Rd Signed TS.pdf" at bounding box center [192, 292] width 141 height 16
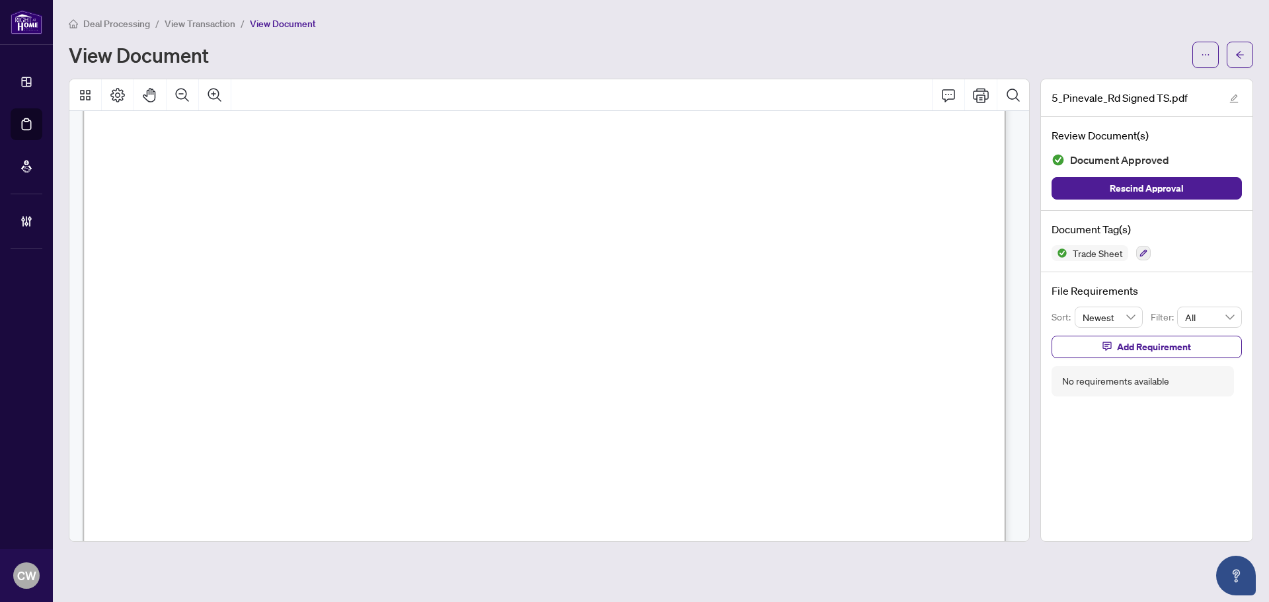
scroll to position [463, 0]
click at [1248, 58] on button "button" at bounding box center [1240, 55] width 26 height 26
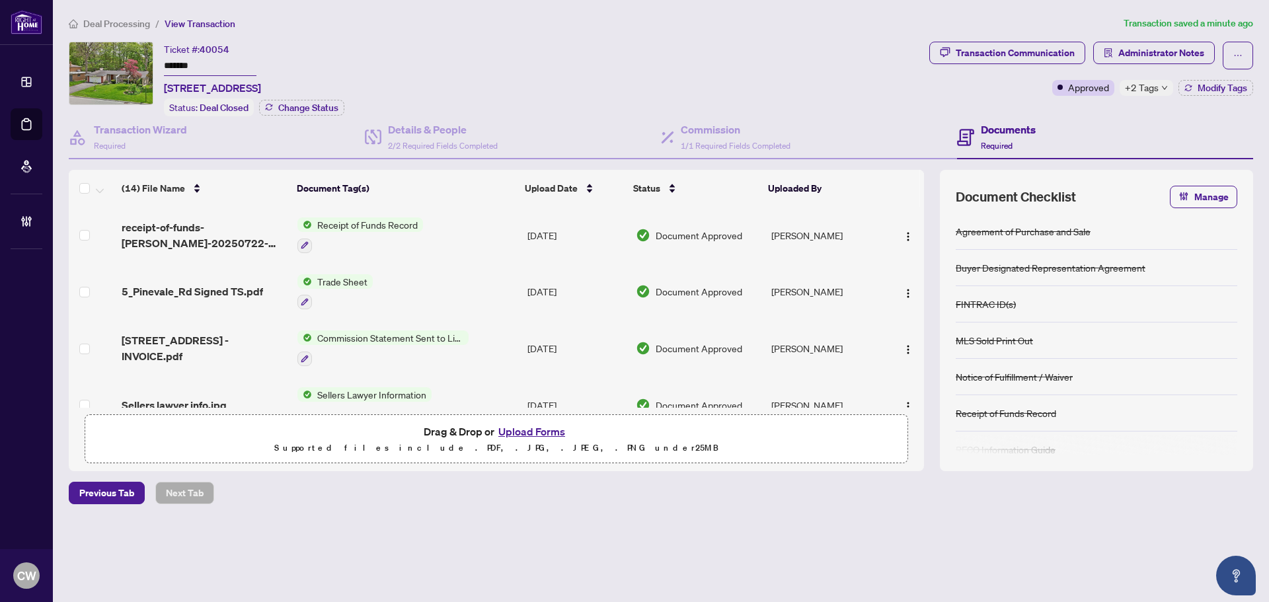
click at [527, 424] on button "Upload Forms" at bounding box center [532, 431] width 75 height 17
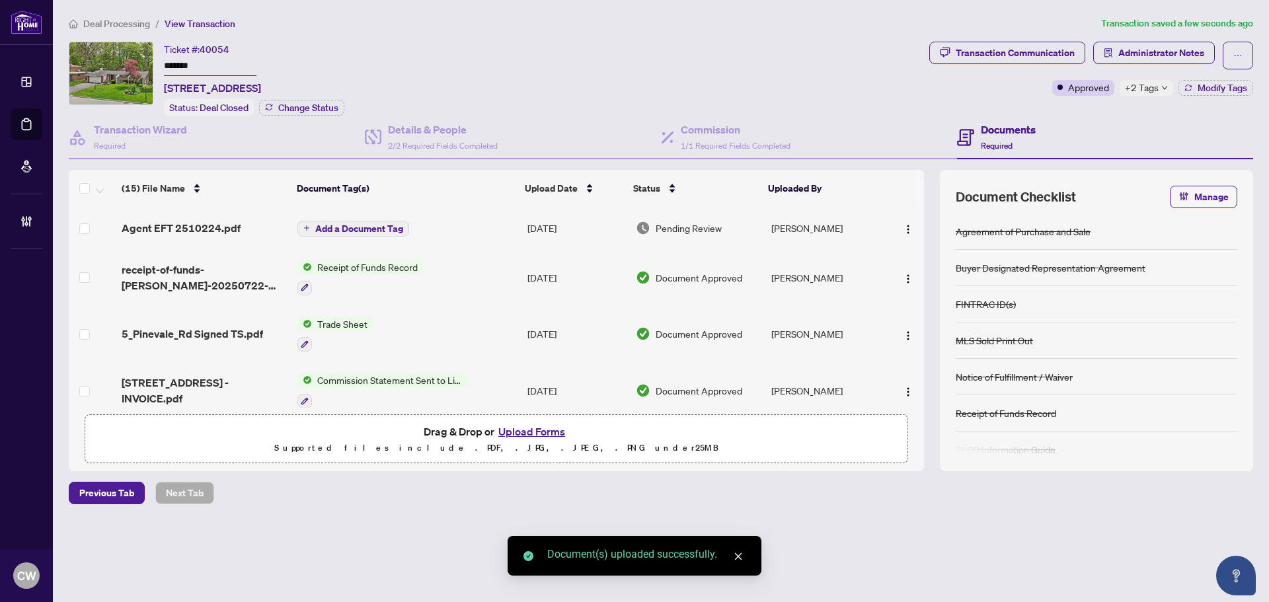
click at [381, 225] on span "Add a Document Tag" at bounding box center [359, 228] width 88 height 9
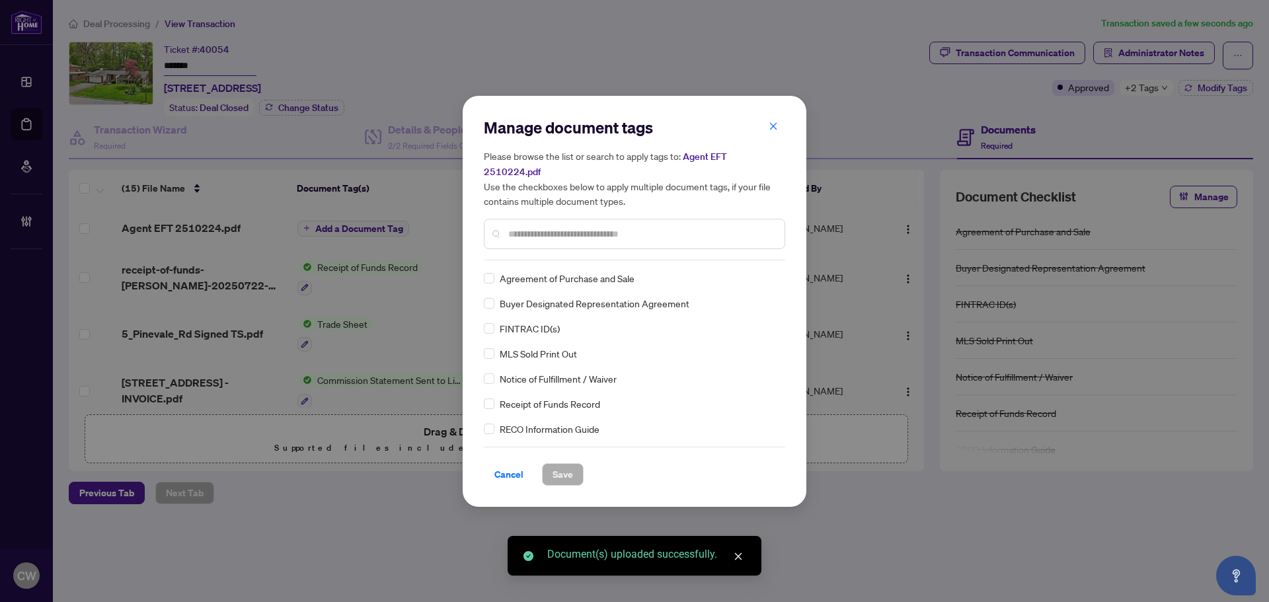
click at [592, 228] on input "text" at bounding box center [641, 234] width 266 height 15
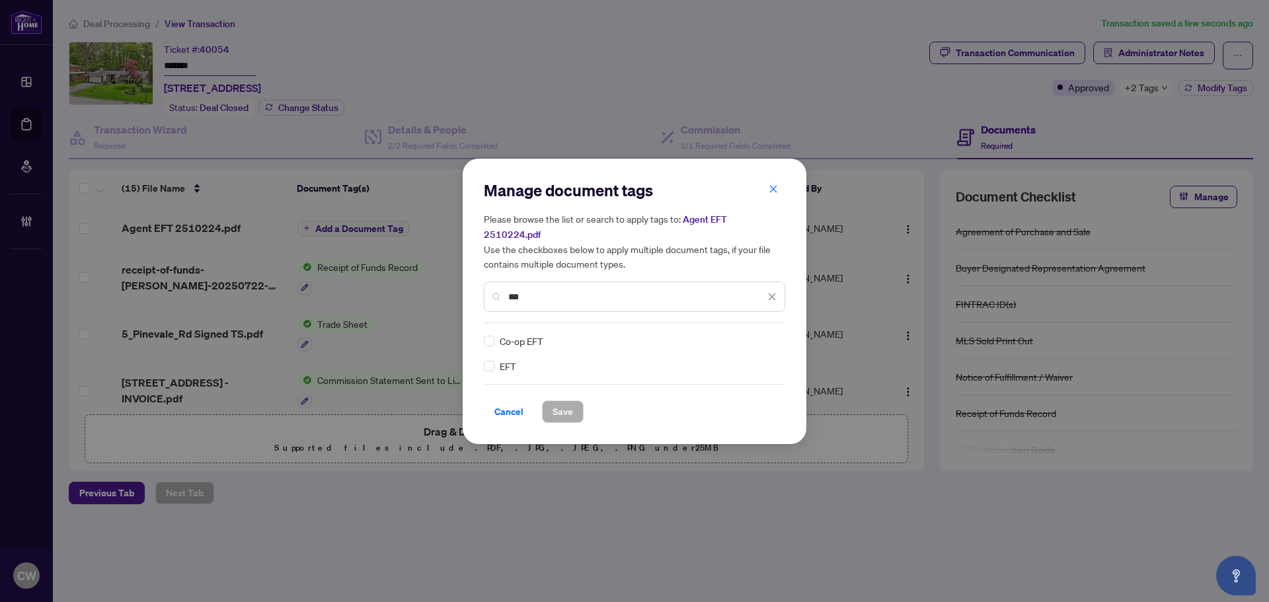
type input "***"
drag, startPoint x: 753, startPoint y: 328, endPoint x: 750, endPoint y: 340, distance: 12.4
click at [754, 335] on img at bounding box center [758, 341] width 13 height 13
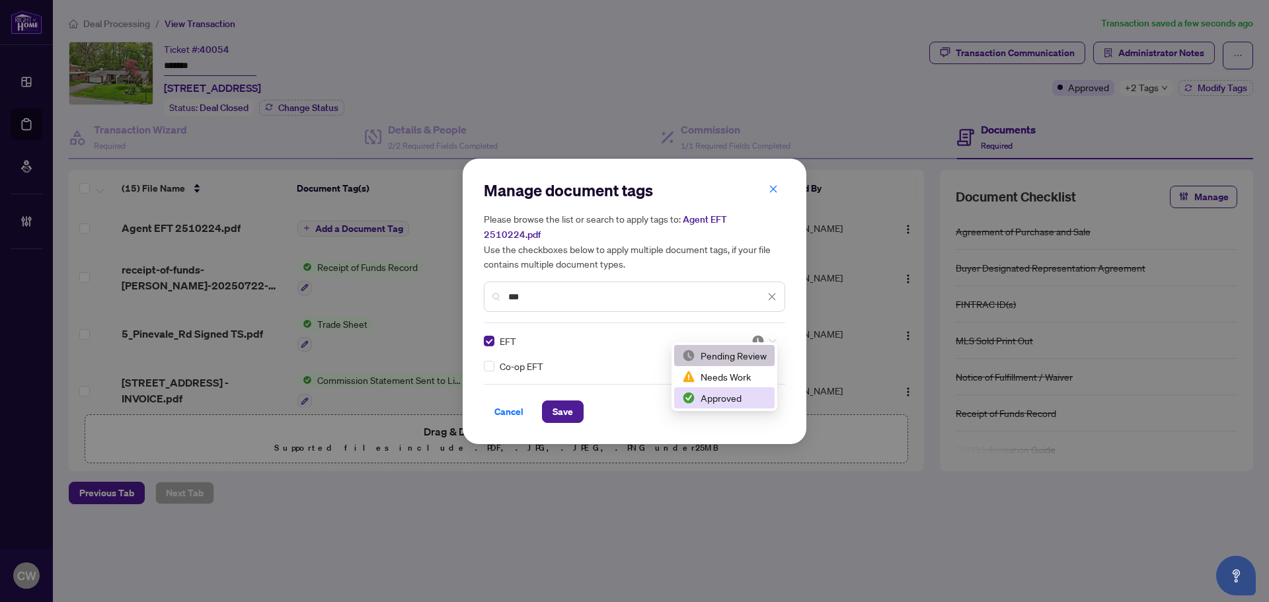
click at [728, 412] on div "Cancel Save" at bounding box center [634, 412] width 301 height 22
click at [762, 342] on body "Dashboard Deal Processing Mortgage Referrals Brokerage Management CW [PERSON_NA…" at bounding box center [634, 301] width 1269 height 602
drag, startPoint x: 742, startPoint y: 398, endPoint x: 665, endPoint y: 409, distance: 77.4
click at [742, 399] on div "Approved" at bounding box center [724, 398] width 85 height 15
click at [564, 401] on span "Save" at bounding box center [563, 411] width 20 height 21
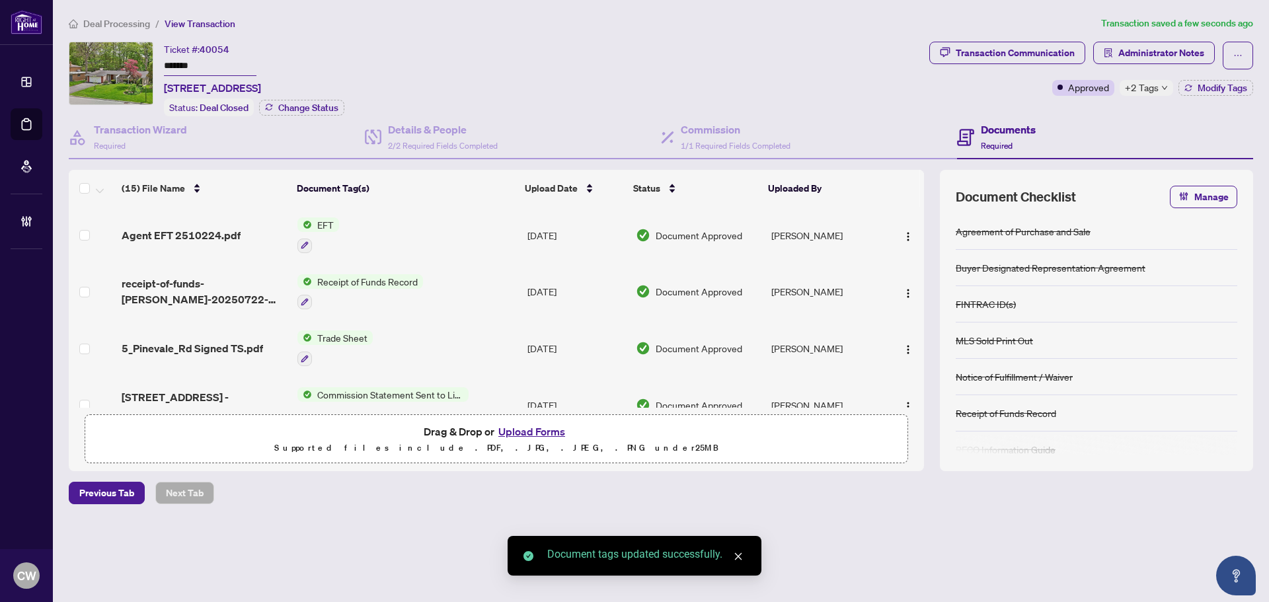
click at [906, 228] on span "button" at bounding box center [908, 235] width 11 height 15
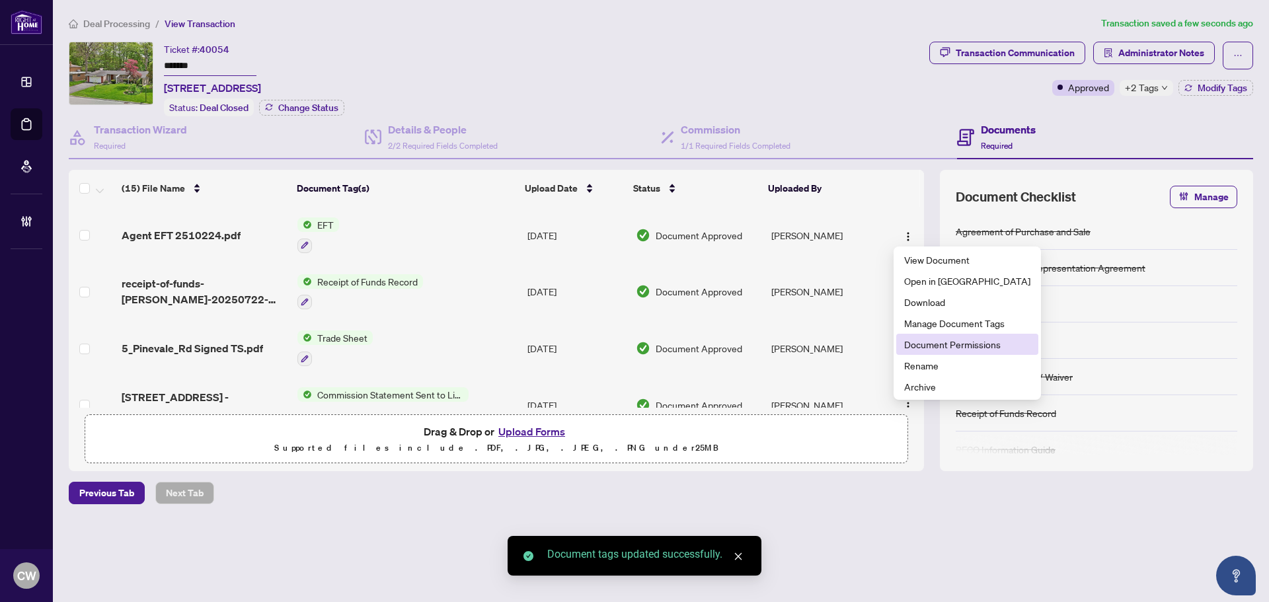
click at [923, 340] on span "Document Permissions" at bounding box center [967, 344] width 126 height 15
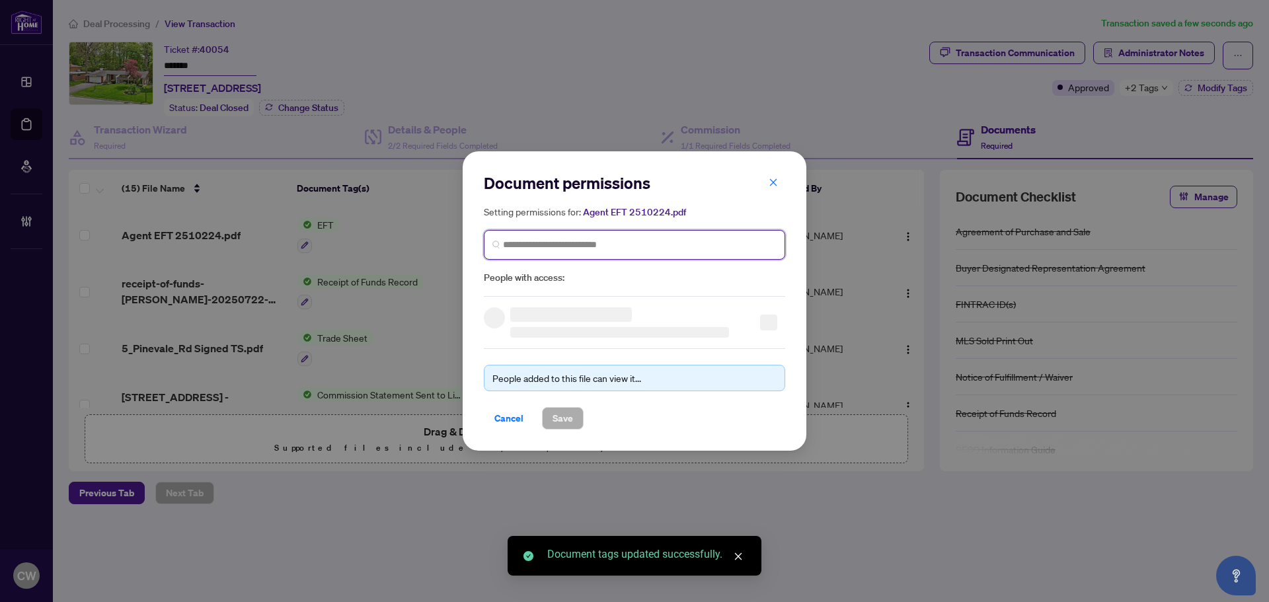
click at [671, 245] on input "search" at bounding box center [640, 245] width 274 height 14
paste input "**********"
type input "**********"
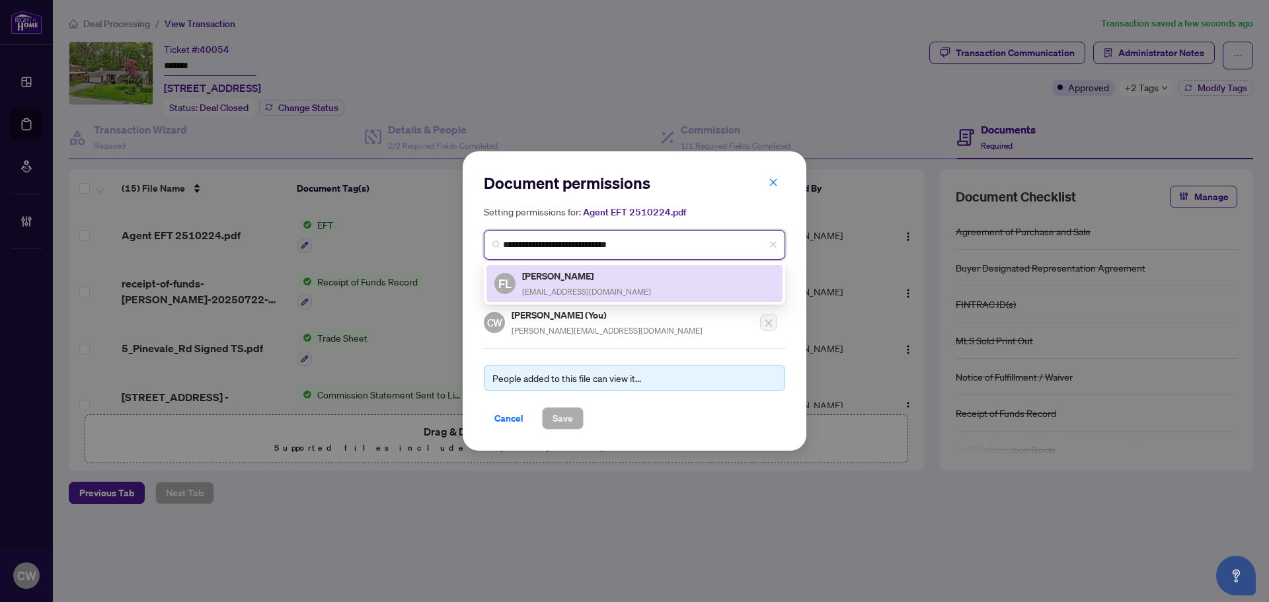
click at [549, 282] on div "[PERSON_NAME] [EMAIL_ADDRESS][DOMAIN_NAME]" at bounding box center [586, 283] width 129 height 30
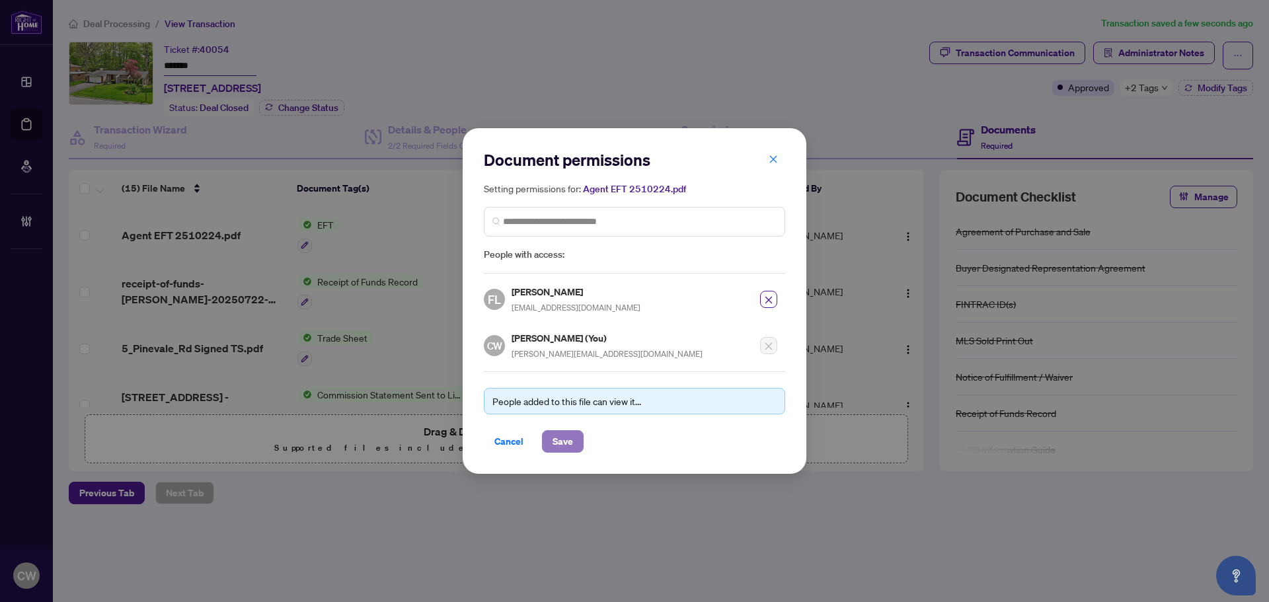
click at [571, 437] on span "Save" at bounding box center [563, 441] width 20 height 21
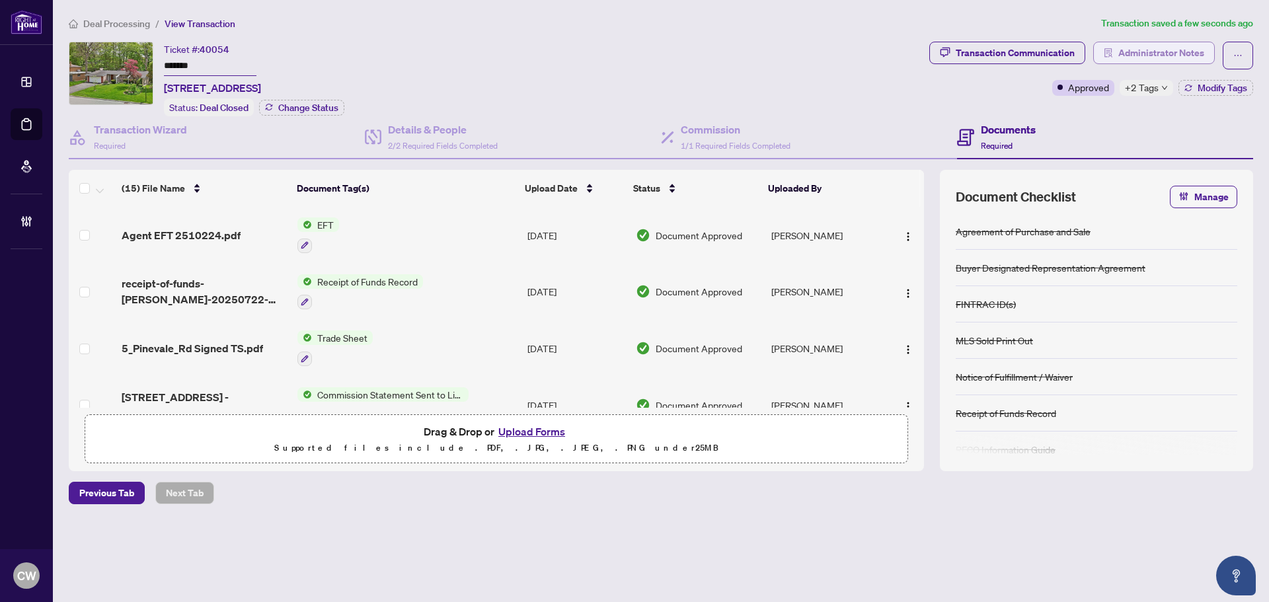
click at [1149, 46] on span "Administrator Notes" at bounding box center [1162, 52] width 86 height 21
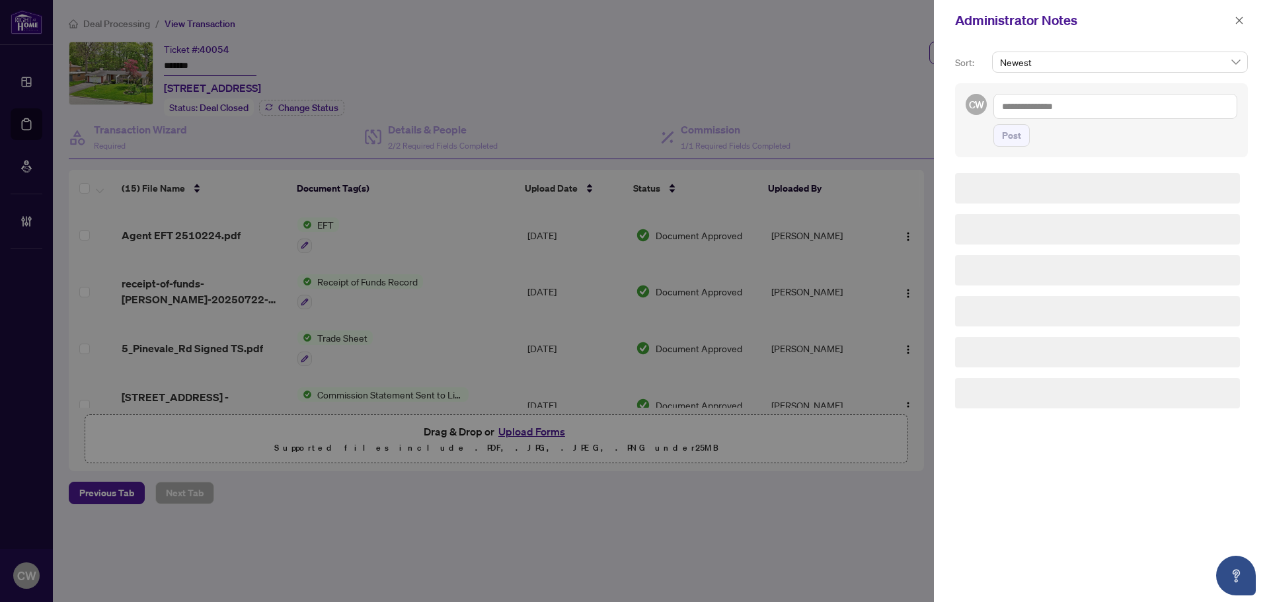
click at [1043, 130] on span "Post" at bounding box center [1116, 135] width 244 height 22
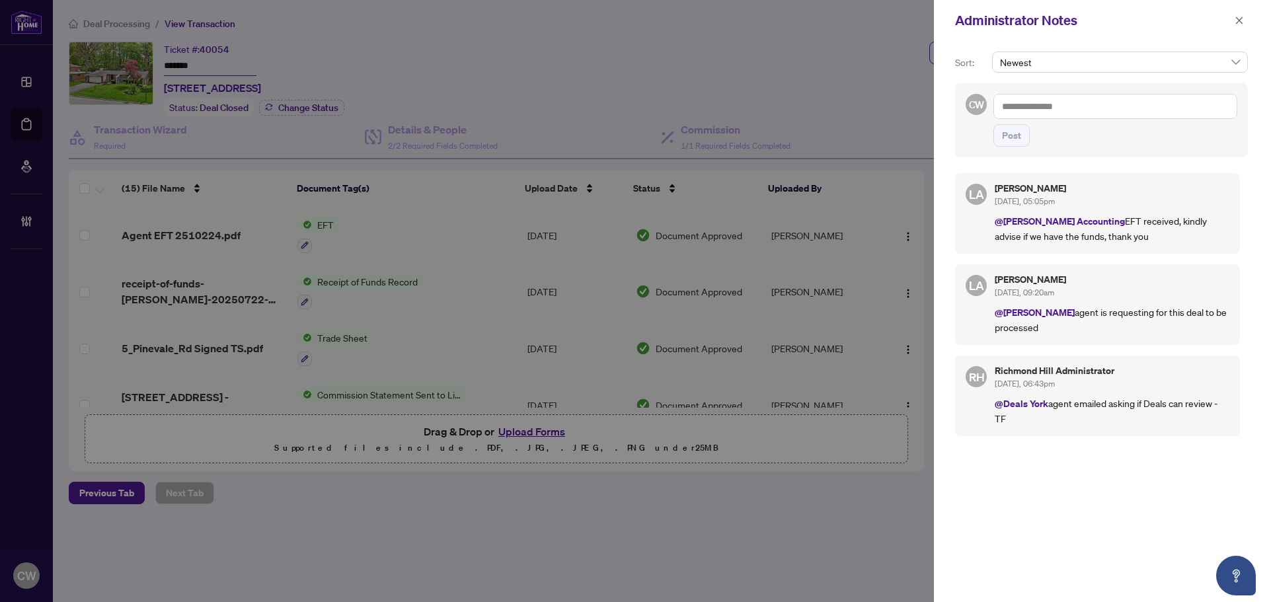
click at [1048, 108] on textarea at bounding box center [1116, 106] width 244 height 25
paste textarea "**********"
type textarea "**********"
click at [1019, 136] on button "Post" at bounding box center [1012, 135] width 36 height 22
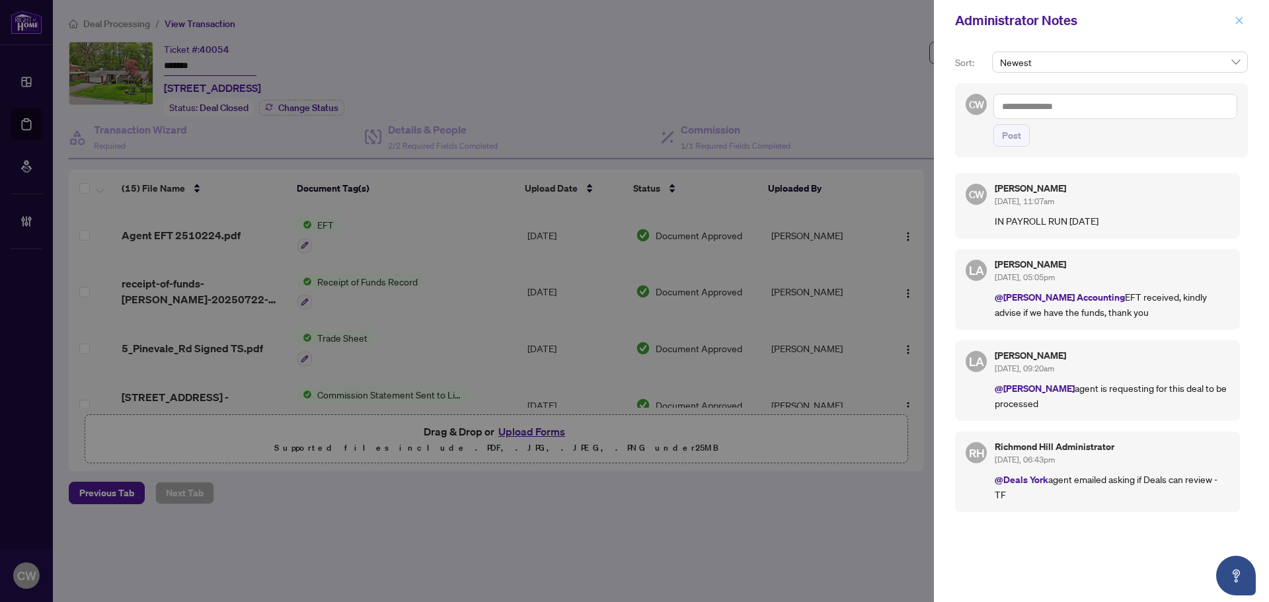
click at [1239, 17] on icon "close" at bounding box center [1239, 20] width 9 height 9
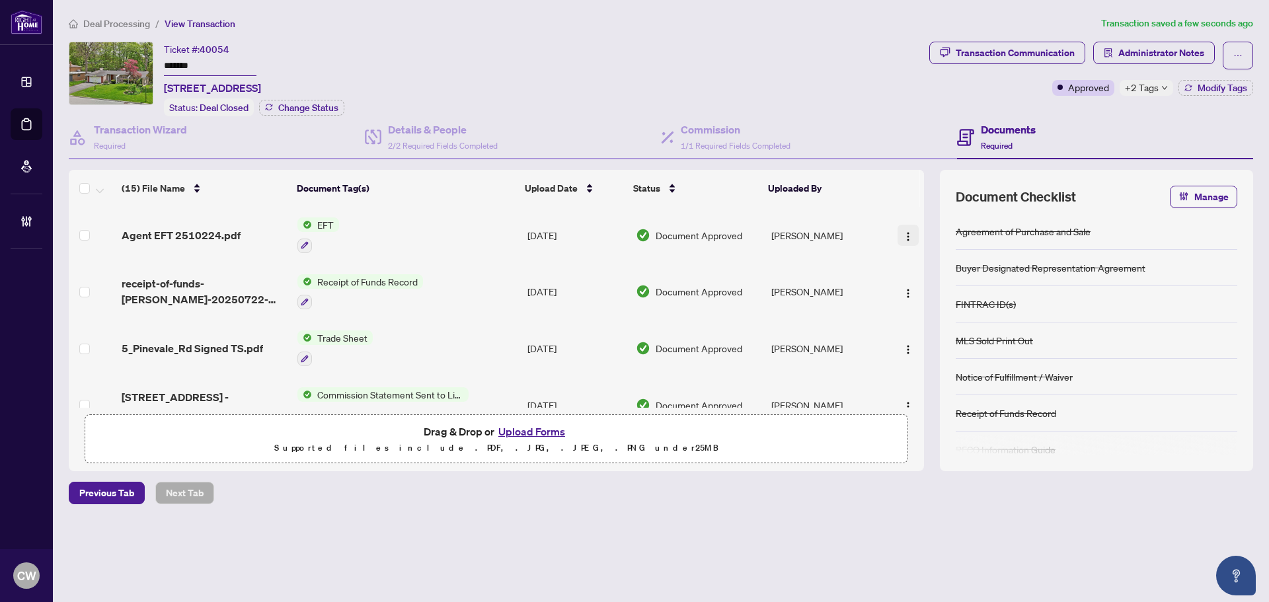
click at [903, 233] on img "button" at bounding box center [908, 236] width 11 height 11
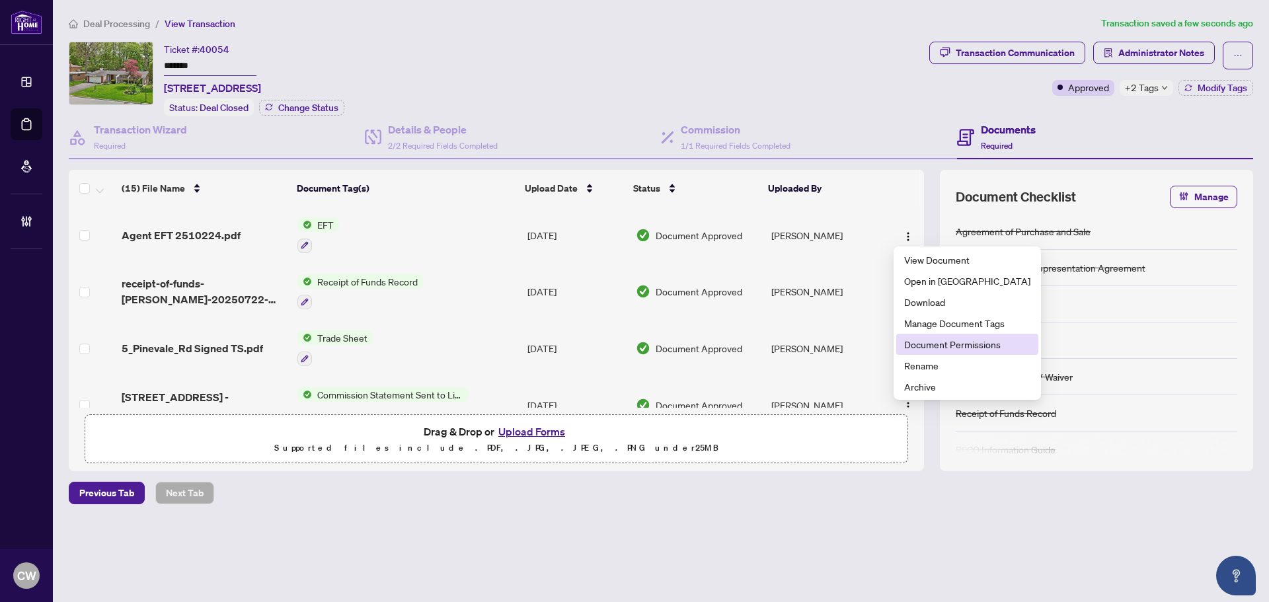
click at [906, 350] on span "Document Permissions" at bounding box center [967, 344] width 126 height 15
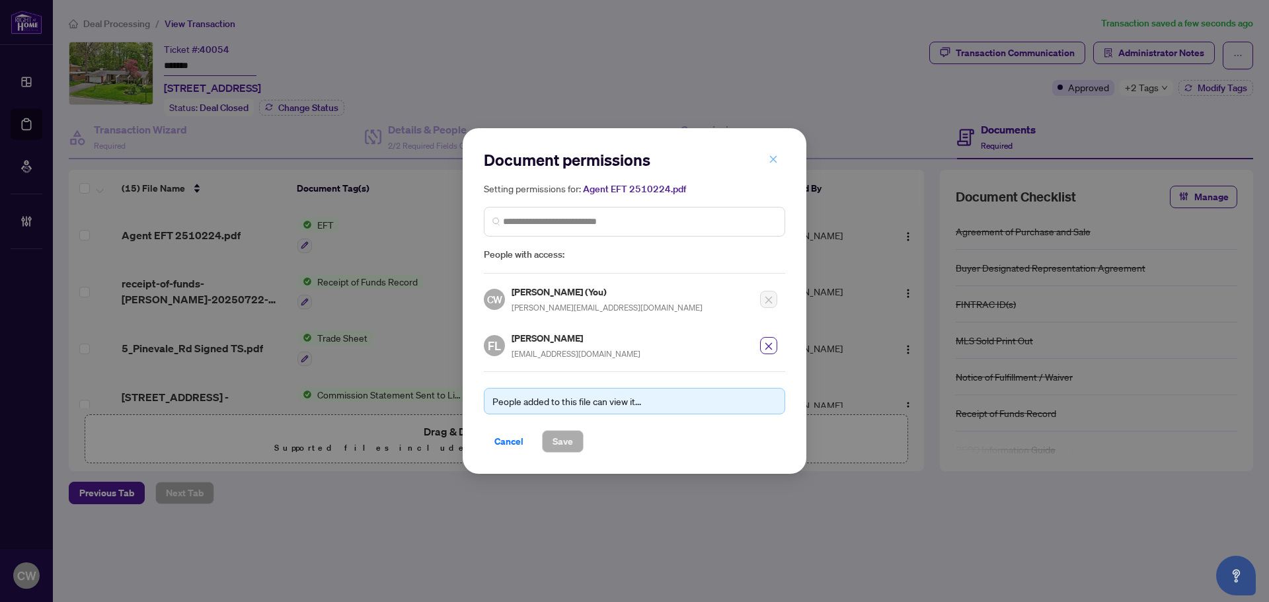
click at [774, 162] on icon "close" at bounding box center [773, 159] width 9 height 9
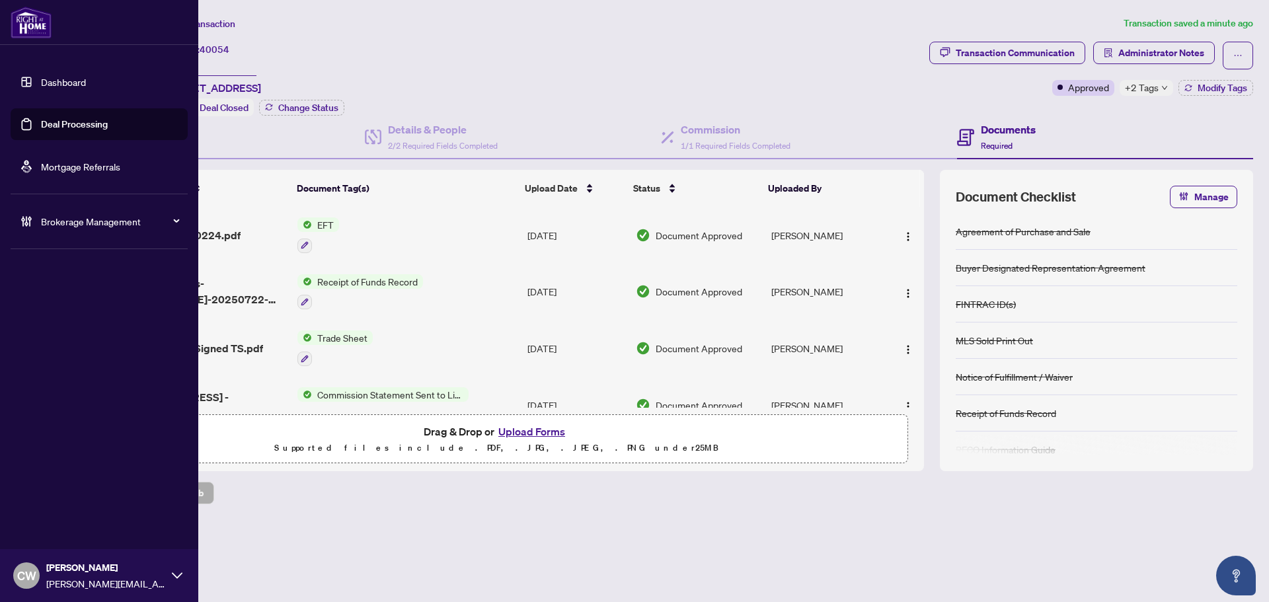
click at [49, 125] on link "Deal Processing" at bounding box center [74, 124] width 67 height 12
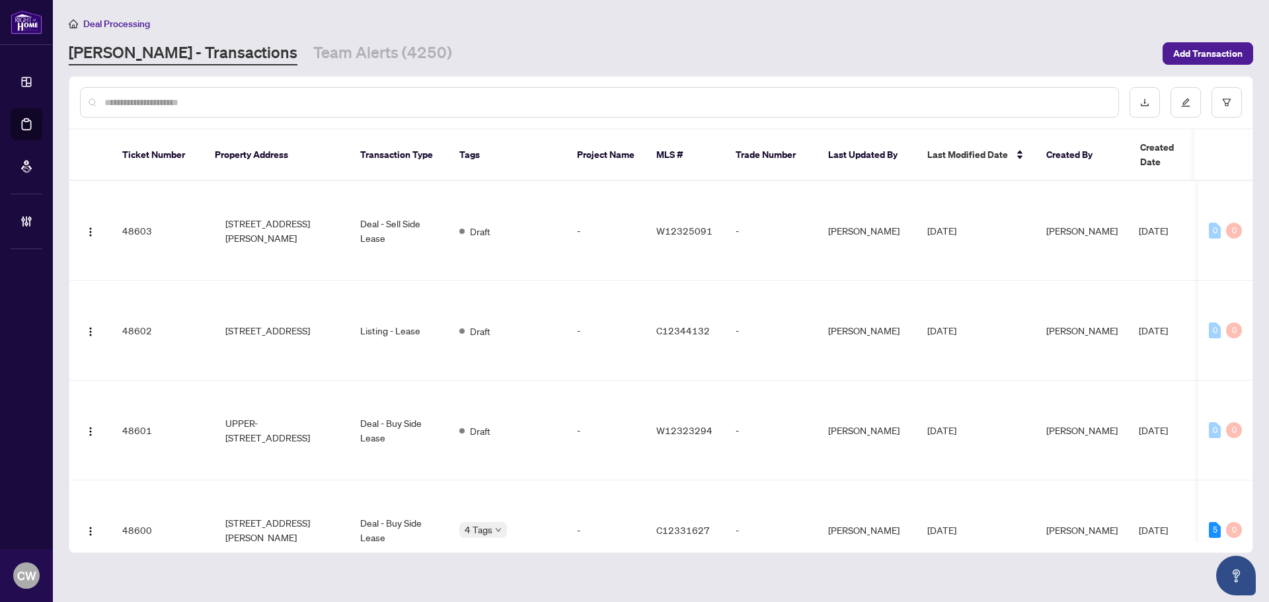
click at [257, 107] on input "text" at bounding box center [606, 102] width 1004 height 15
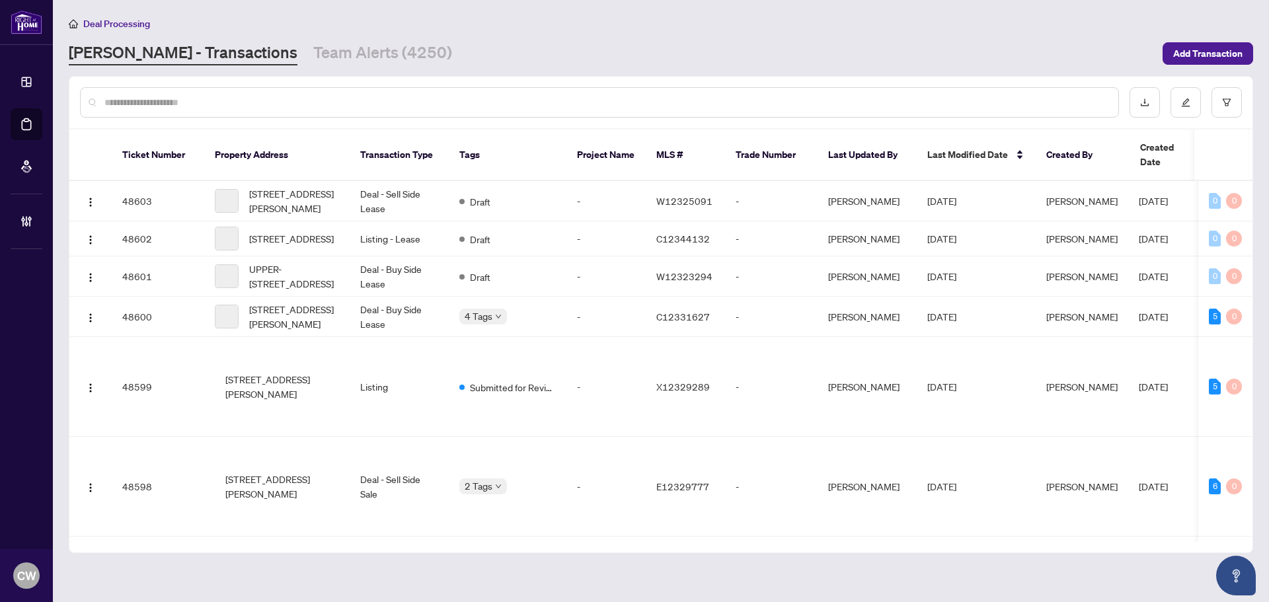
paste input "*******"
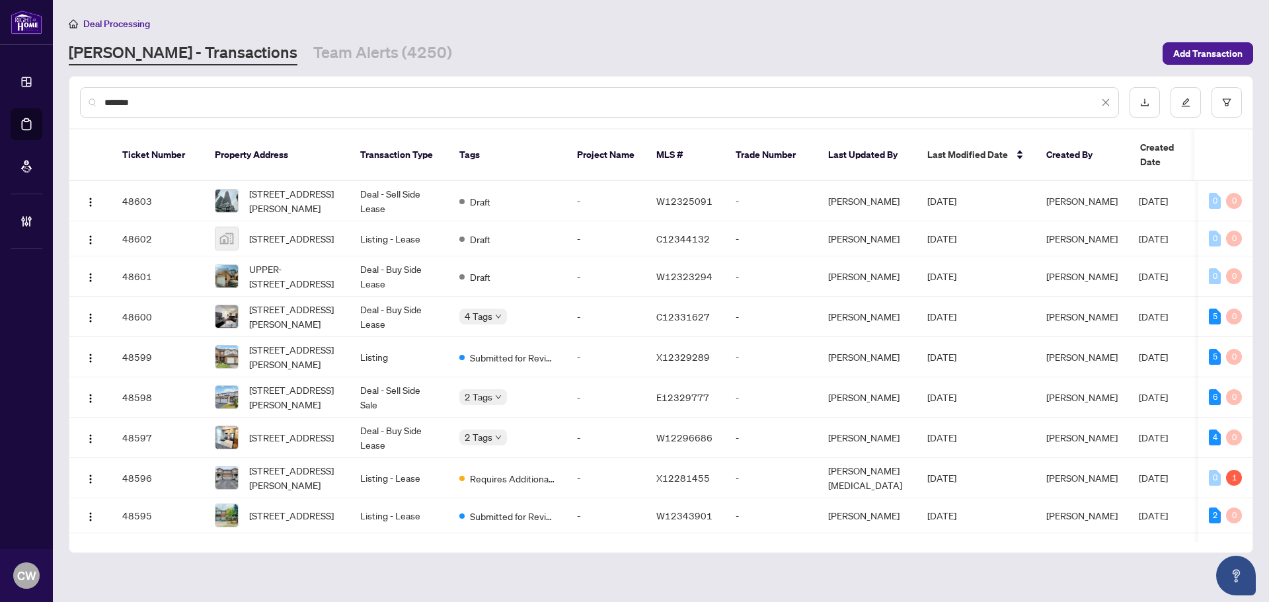
type input "*******"
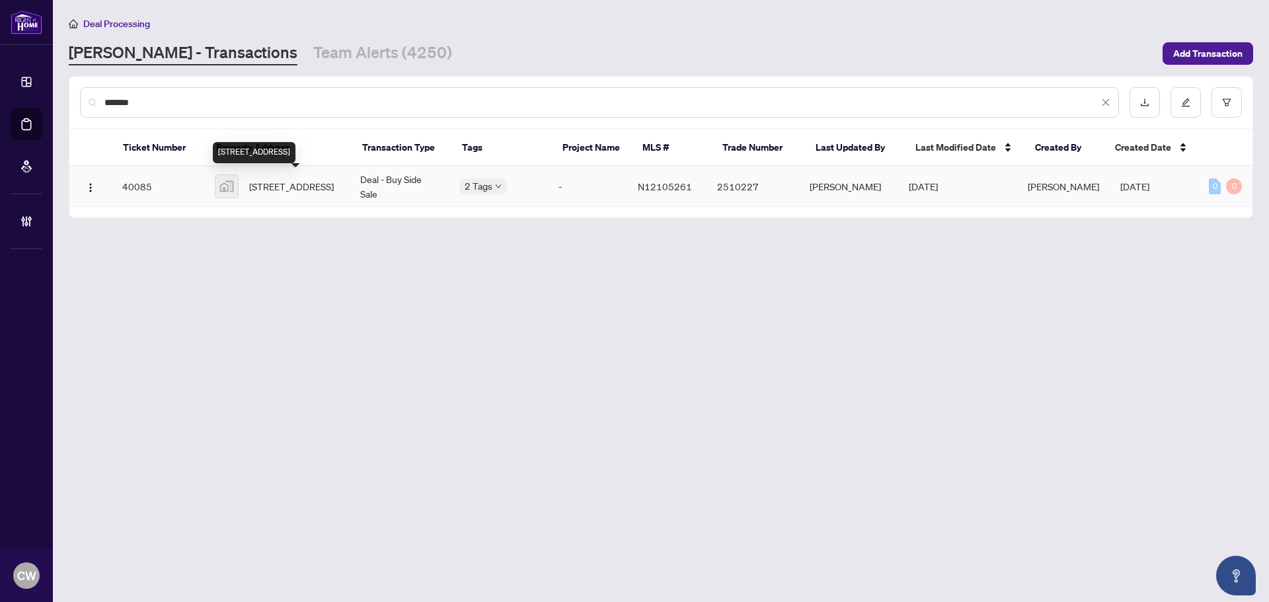
click at [296, 179] on span "[STREET_ADDRESS]" at bounding box center [291, 186] width 85 height 15
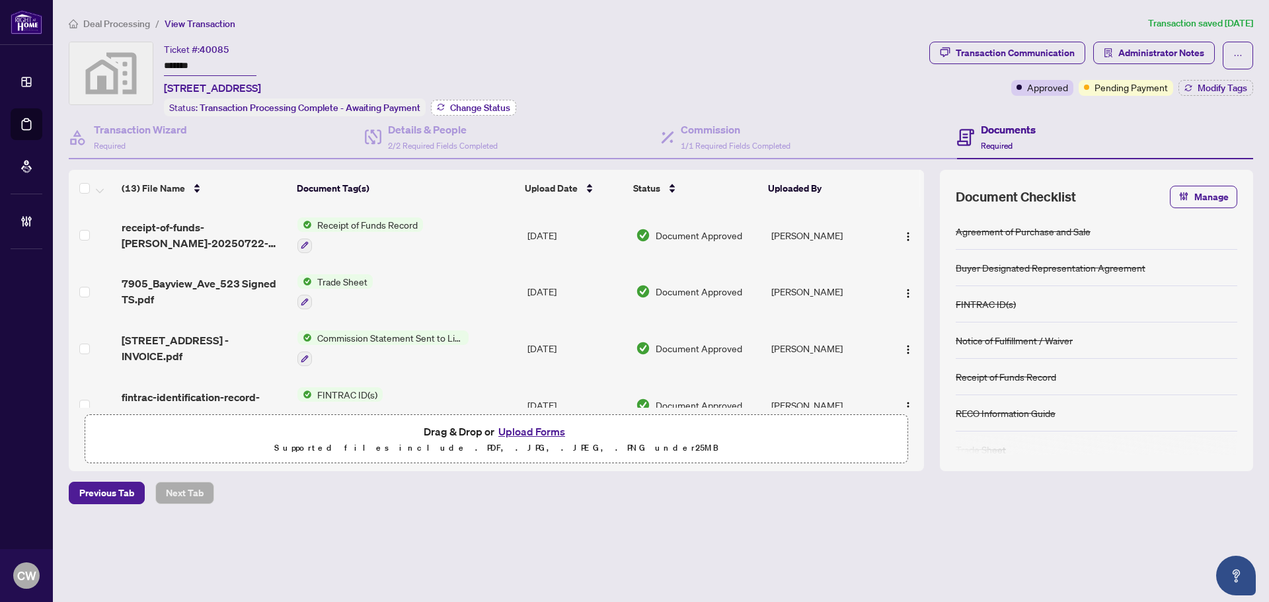
click at [479, 104] on span "Change Status" at bounding box center [480, 107] width 60 height 9
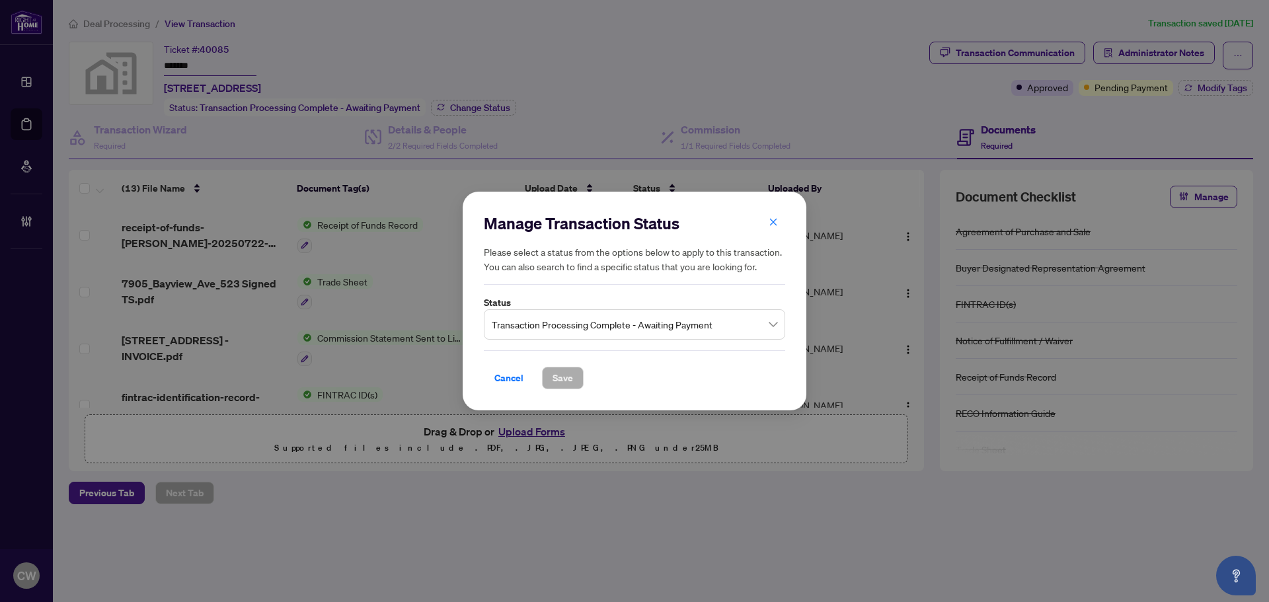
click at [646, 318] on span "Transaction Processing Complete - Awaiting Payment" at bounding box center [635, 324] width 286 height 25
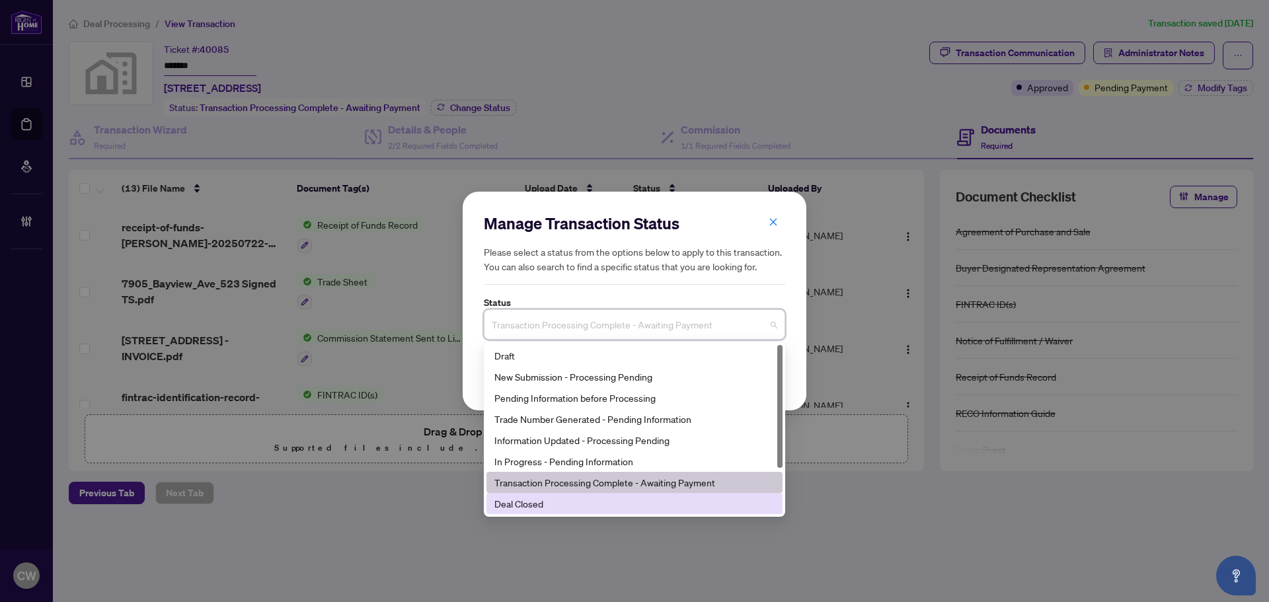
click at [602, 510] on div "Deal Closed" at bounding box center [635, 504] width 280 height 15
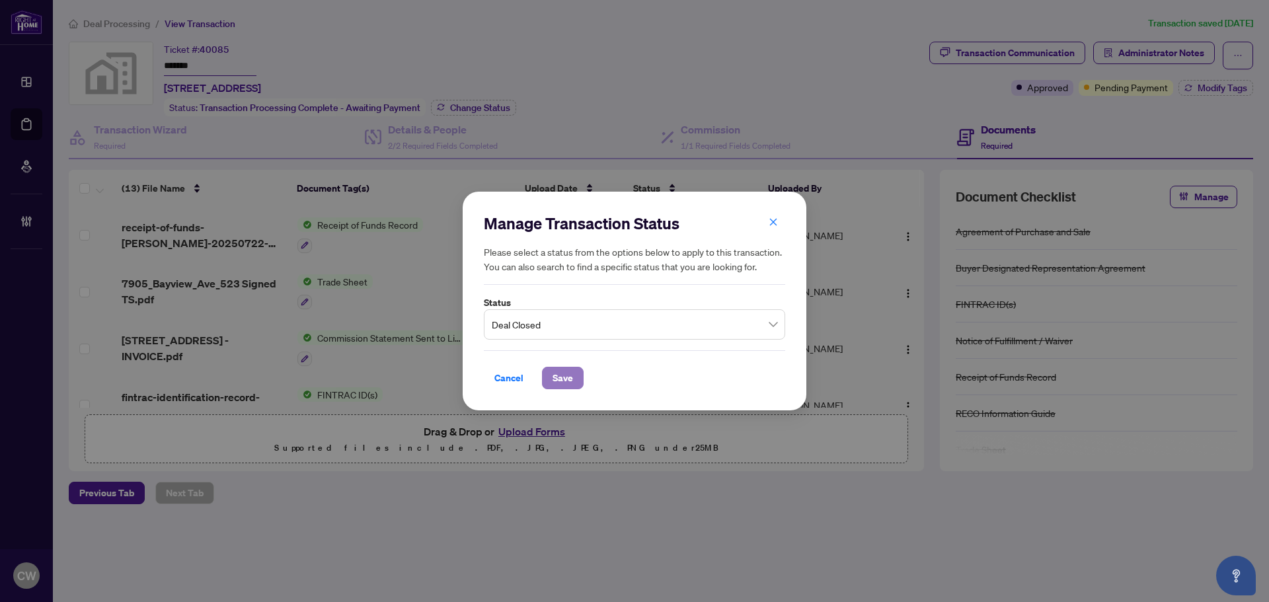
click at [555, 379] on span "Save" at bounding box center [563, 378] width 20 height 21
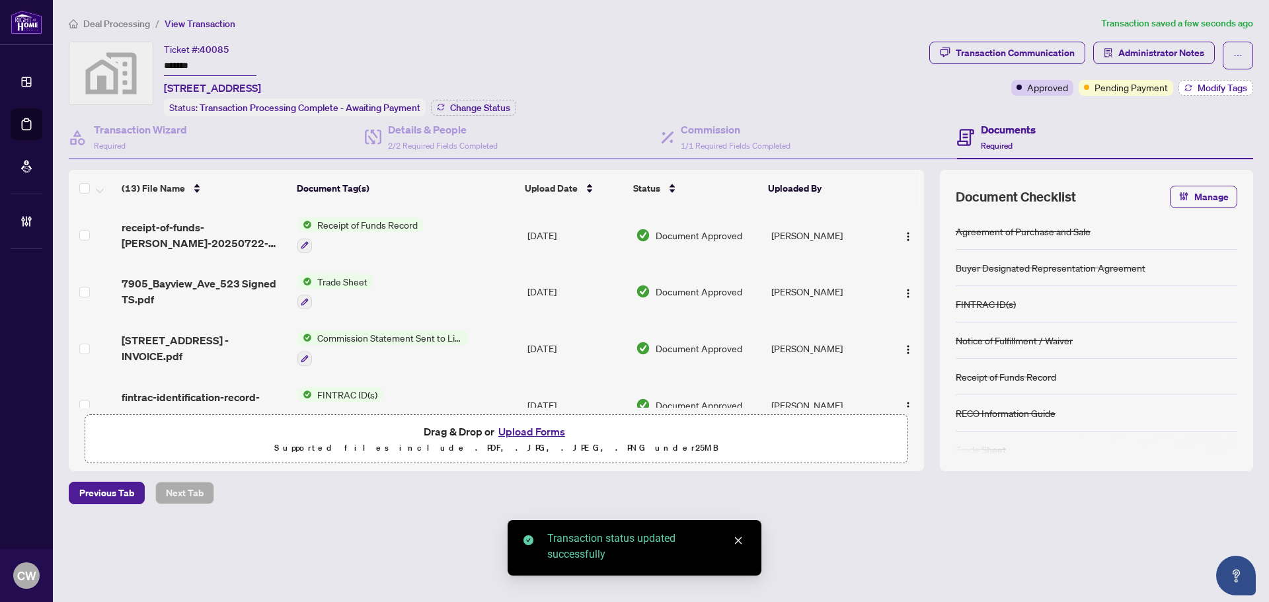
click at [1216, 91] on span "Modify Tags" at bounding box center [1223, 87] width 50 height 9
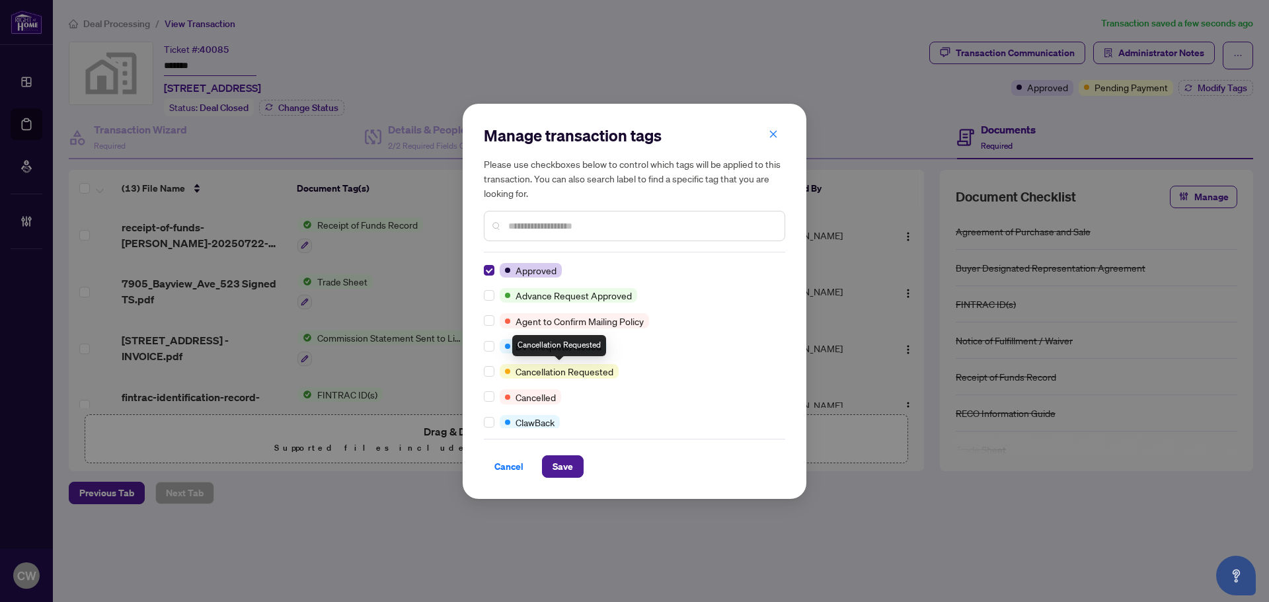
scroll to position [66, 0]
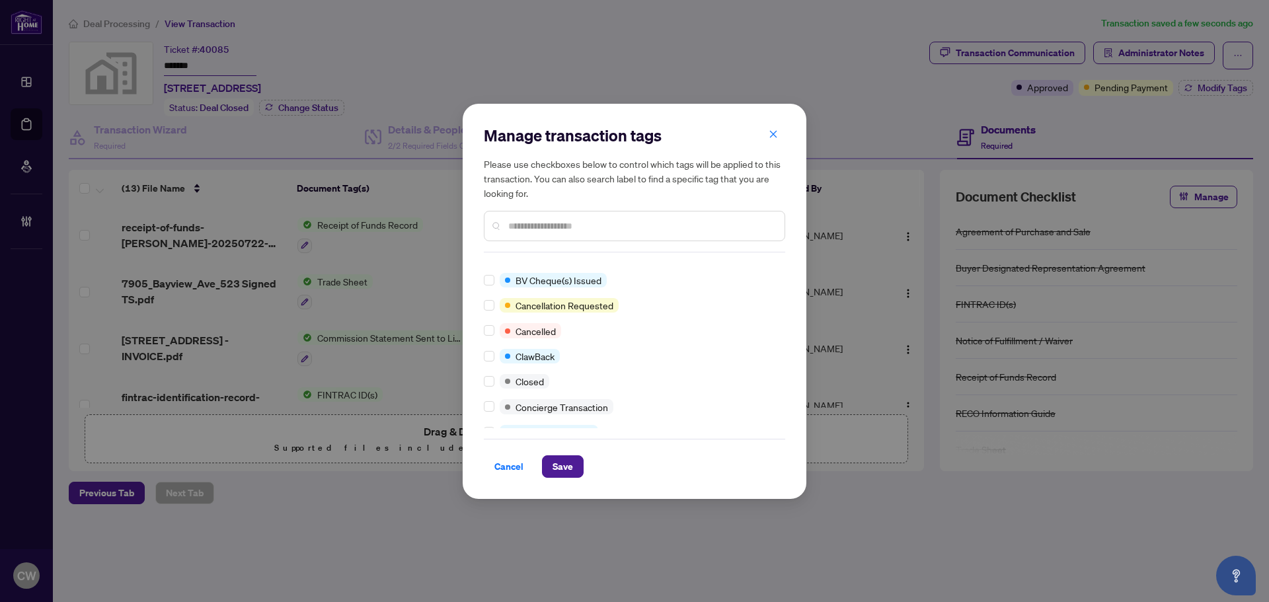
click at [492, 374] on label at bounding box center [489, 381] width 11 height 15
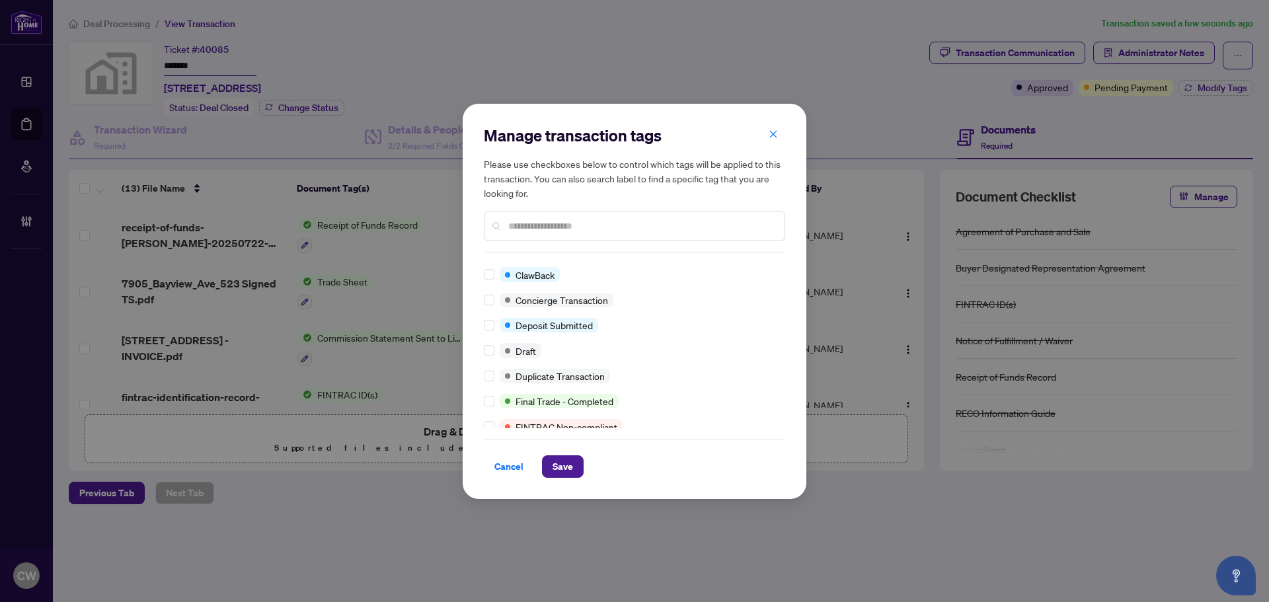
scroll to position [0, 0]
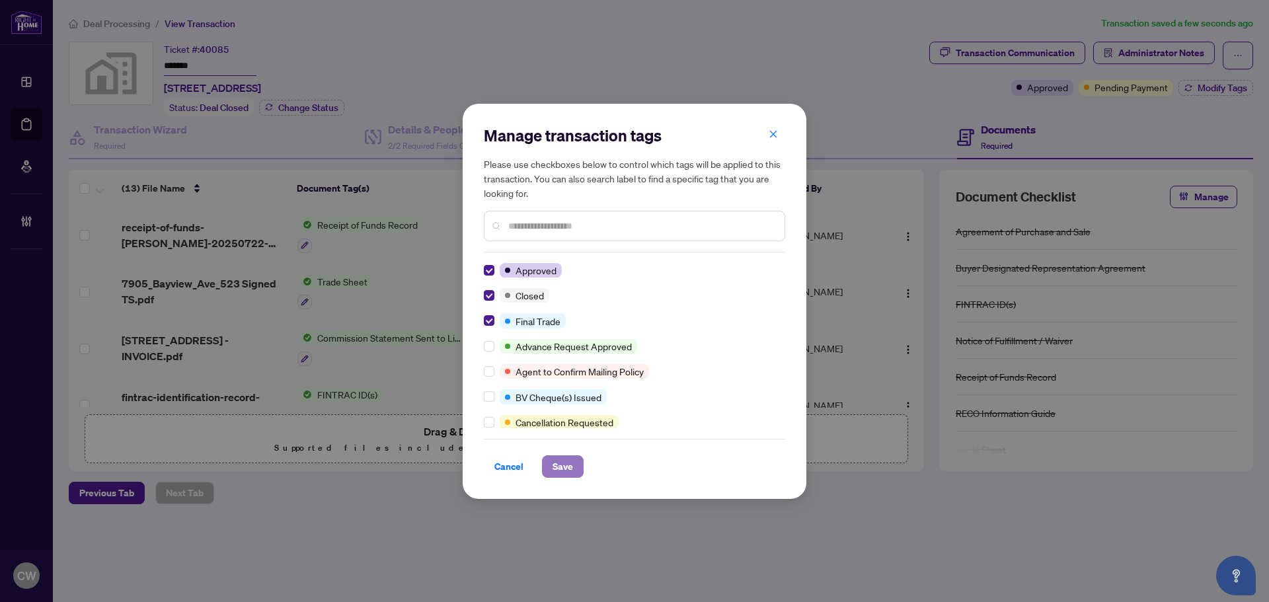
click at [567, 468] on span "Save" at bounding box center [563, 466] width 20 height 21
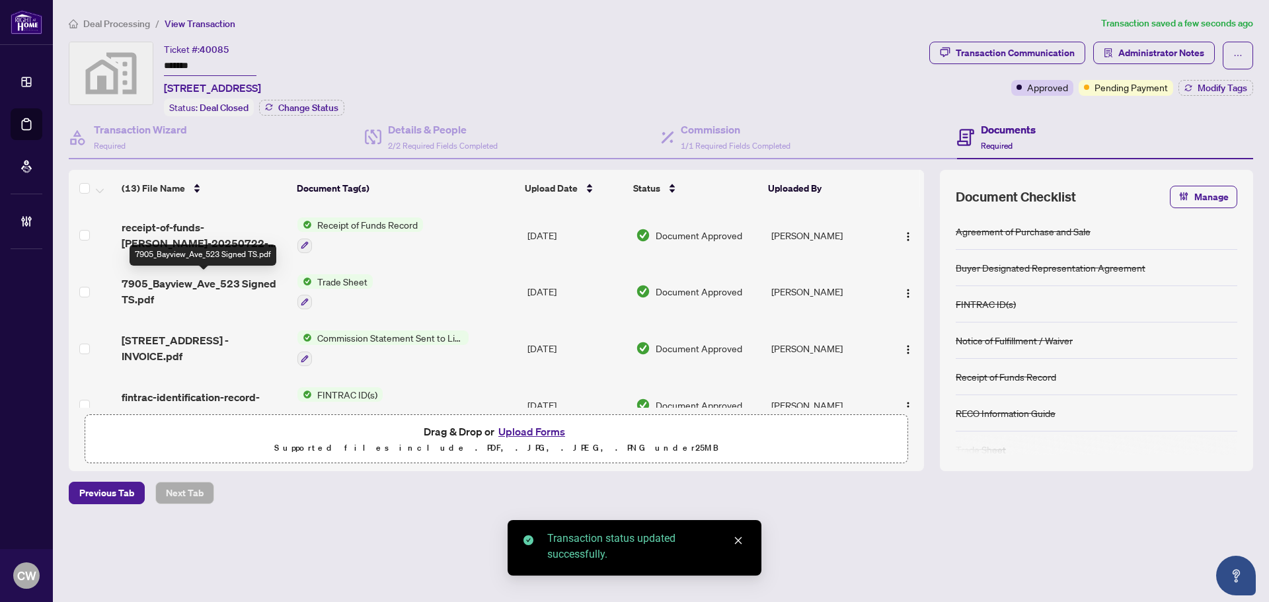
click at [233, 278] on span "7905_Bayview_Ave_523 Signed TS.pdf" at bounding box center [204, 292] width 165 height 32
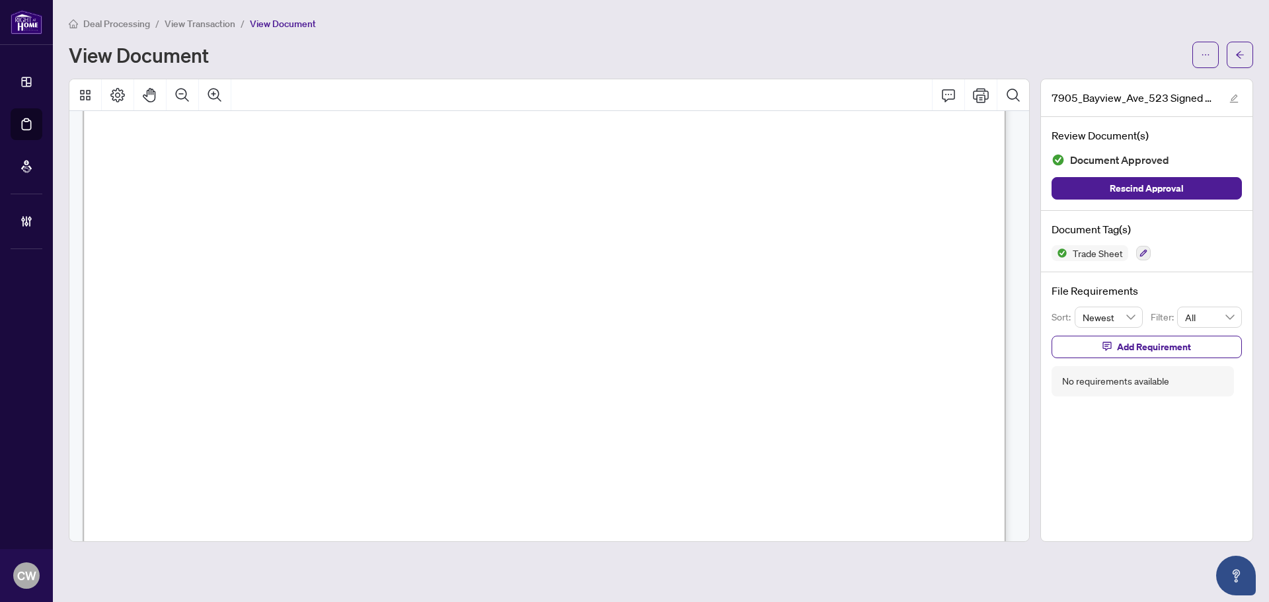
scroll to position [463, 0]
click at [1245, 44] on button "button" at bounding box center [1240, 55] width 26 height 26
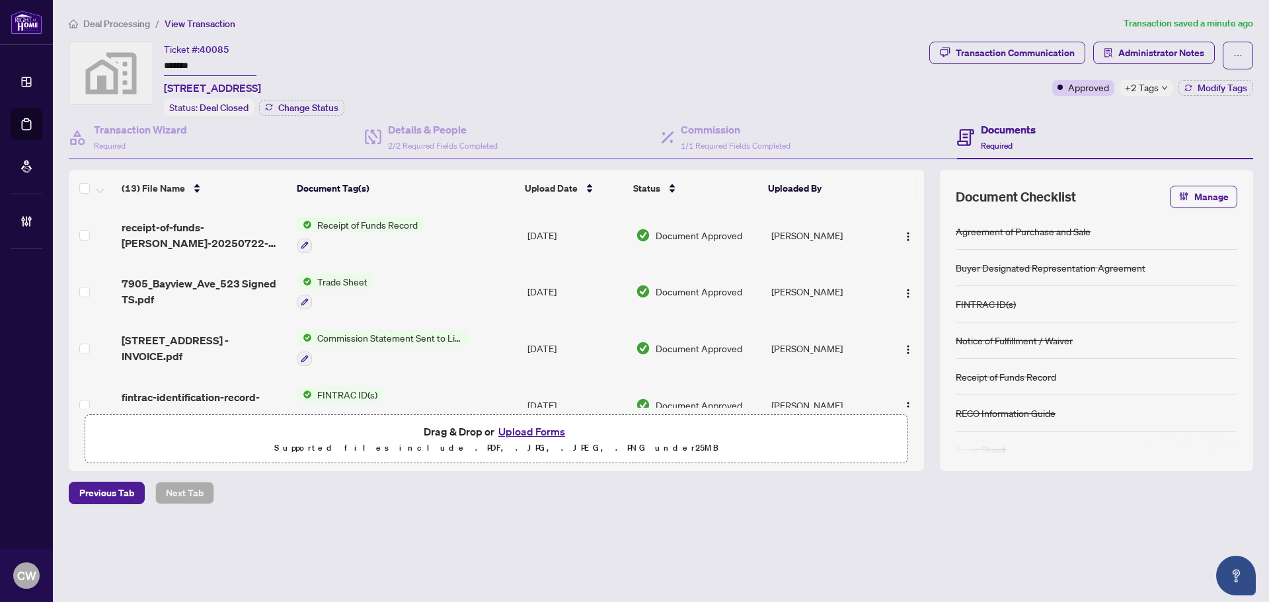
click at [524, 431] on button "Upload Forms" at bounding box center [532, 431] width 75 height 17
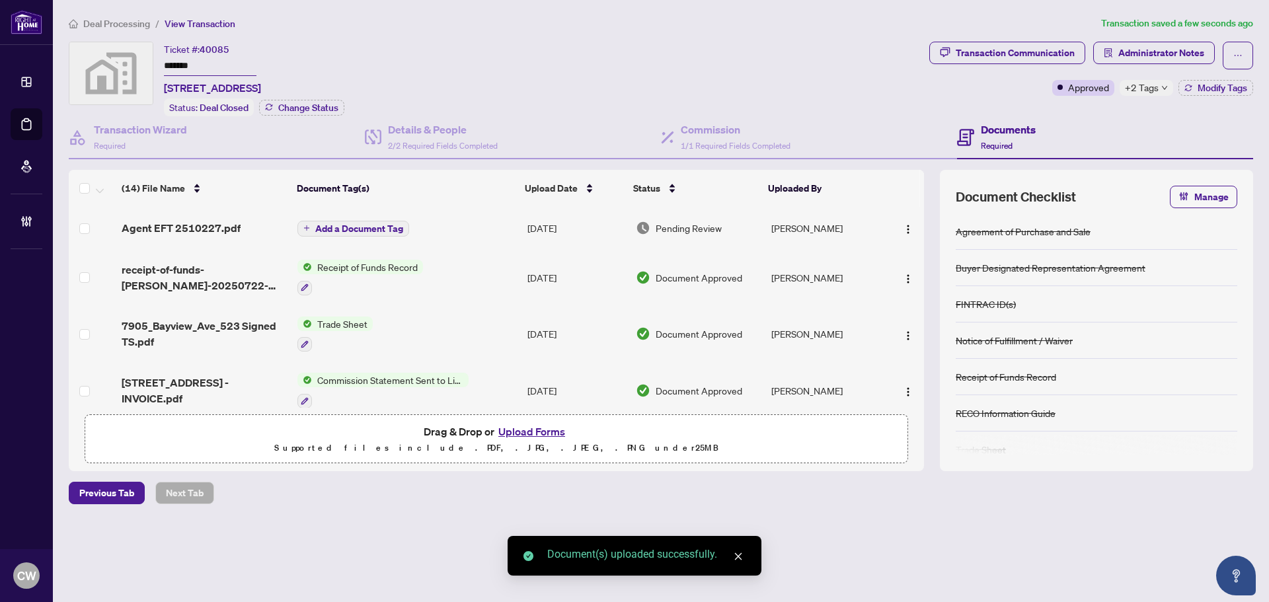
click at [386, 224] on span "Add a Document Tag" at bounding box center [359, 228] width 88 height 9
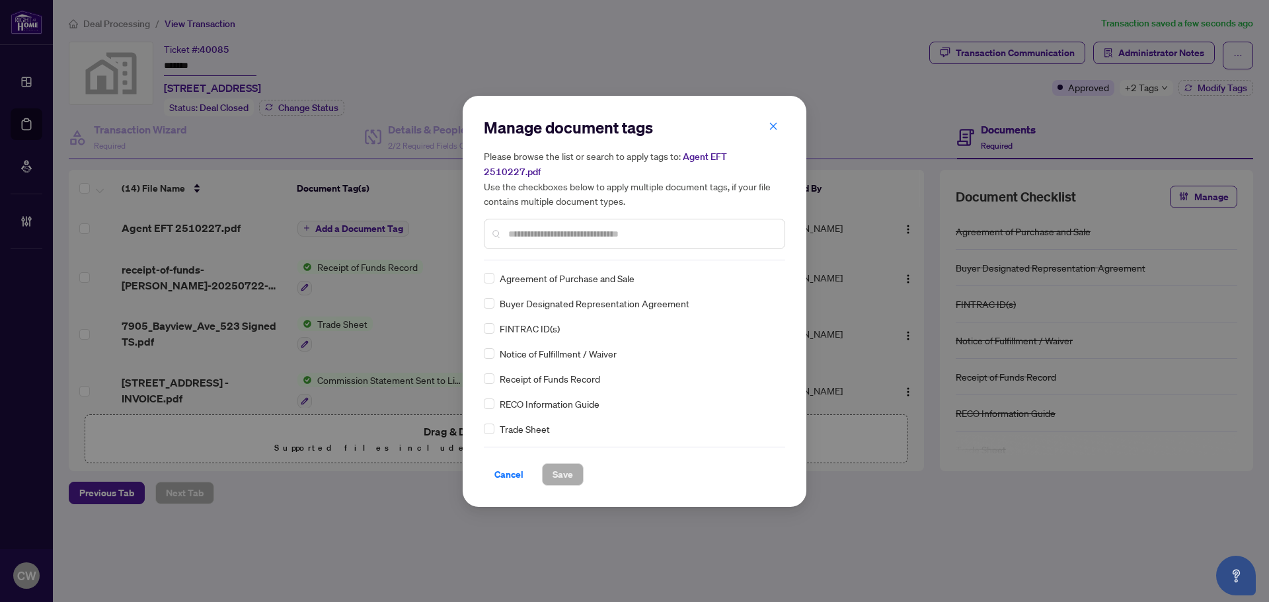
click at [571, 231] on input "text" at bounding box center [641, 234] width 266 height 15
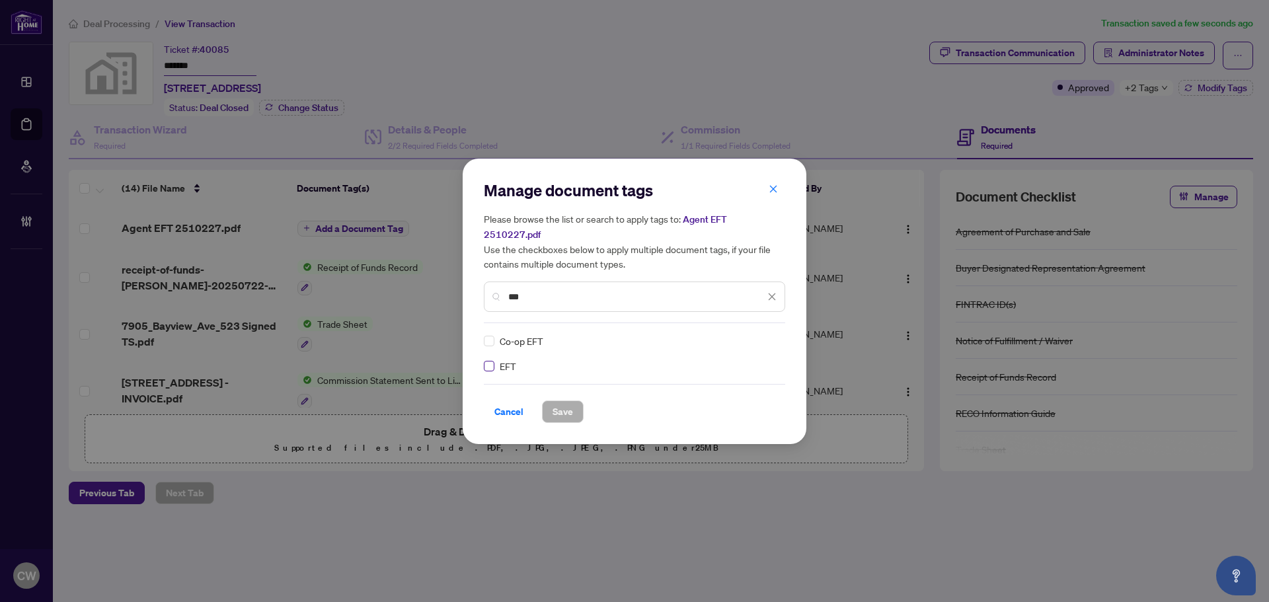
type input "***"
click at [760, 335] on img at bounding box center [758, 341] width 13 height 13
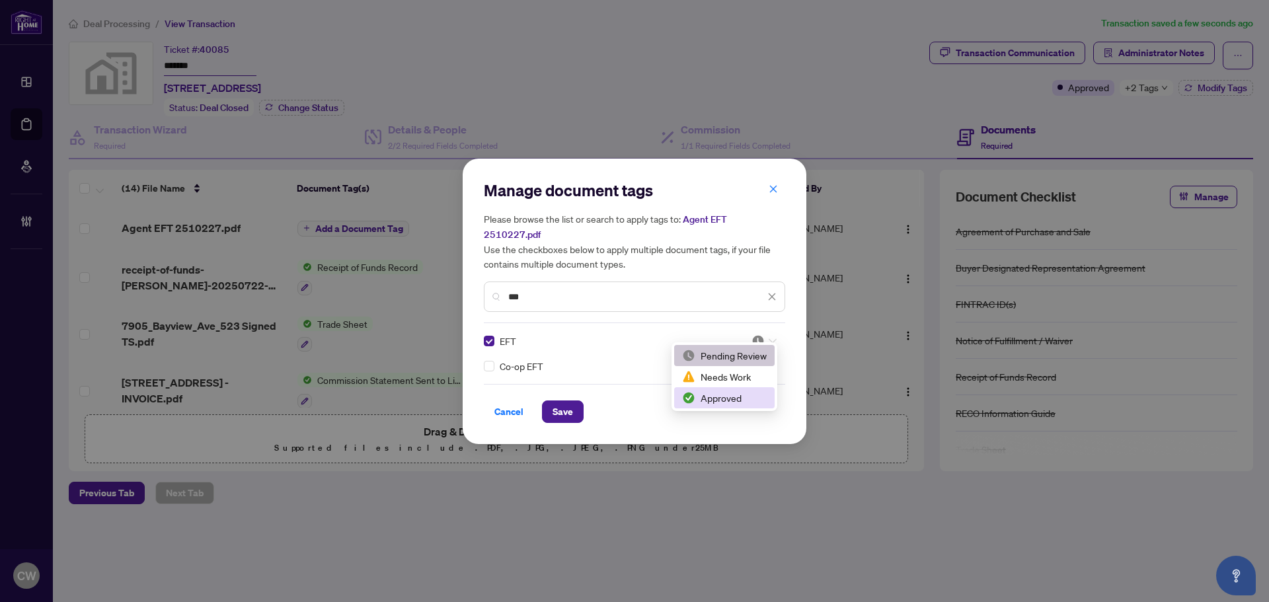
click at [740, 397] on div "Approved" at bounding box center [724, 398] width 85 height 15
click at [574, 401] on button "Save" at bounding box center [563, 412] width 42 height 22
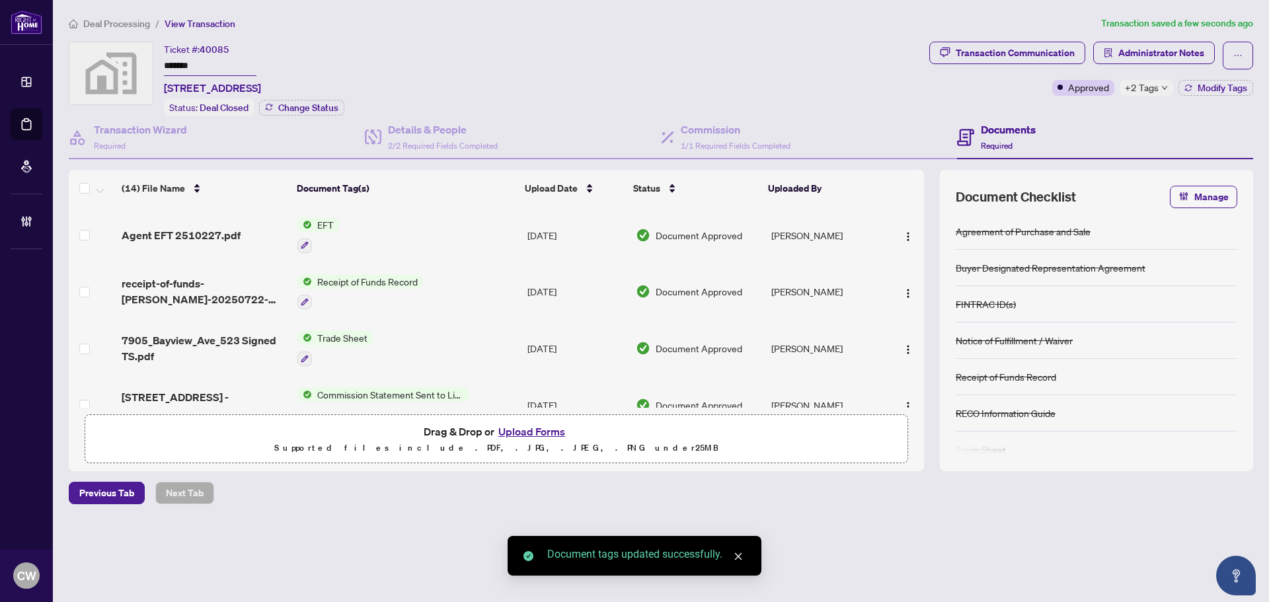
click at [904, 232] on img "button" at bounding box center [908, 236] width 11 height 11
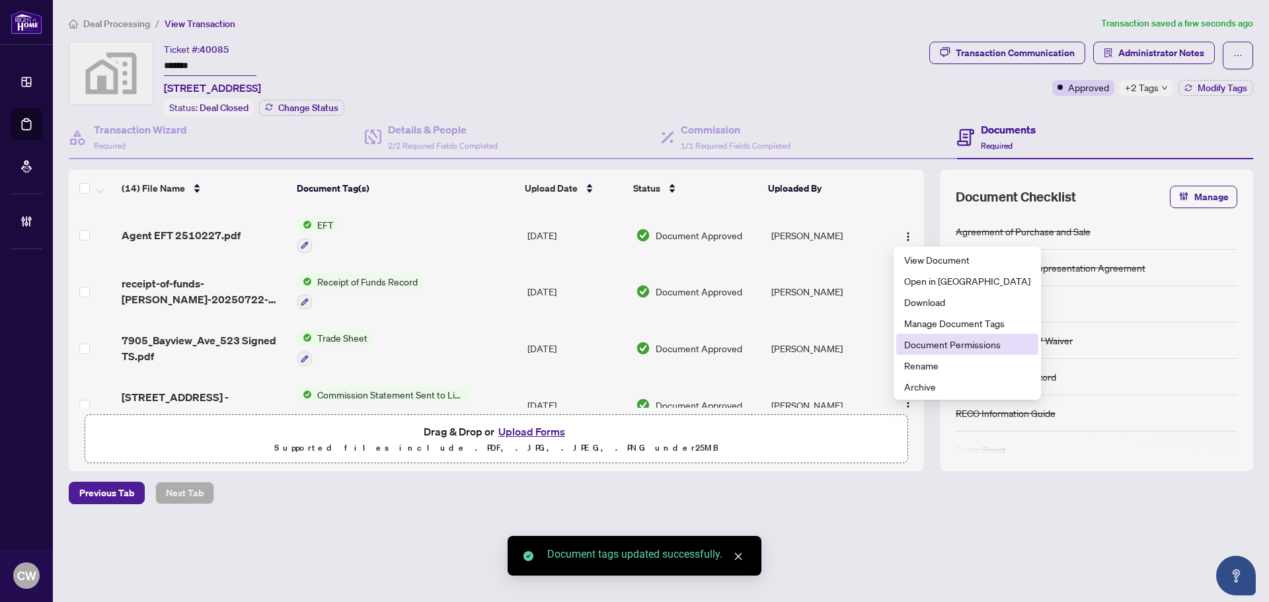
click at [930, 340] on span "Document Permissions" at bounding box center [967, 344] width 126 height 15
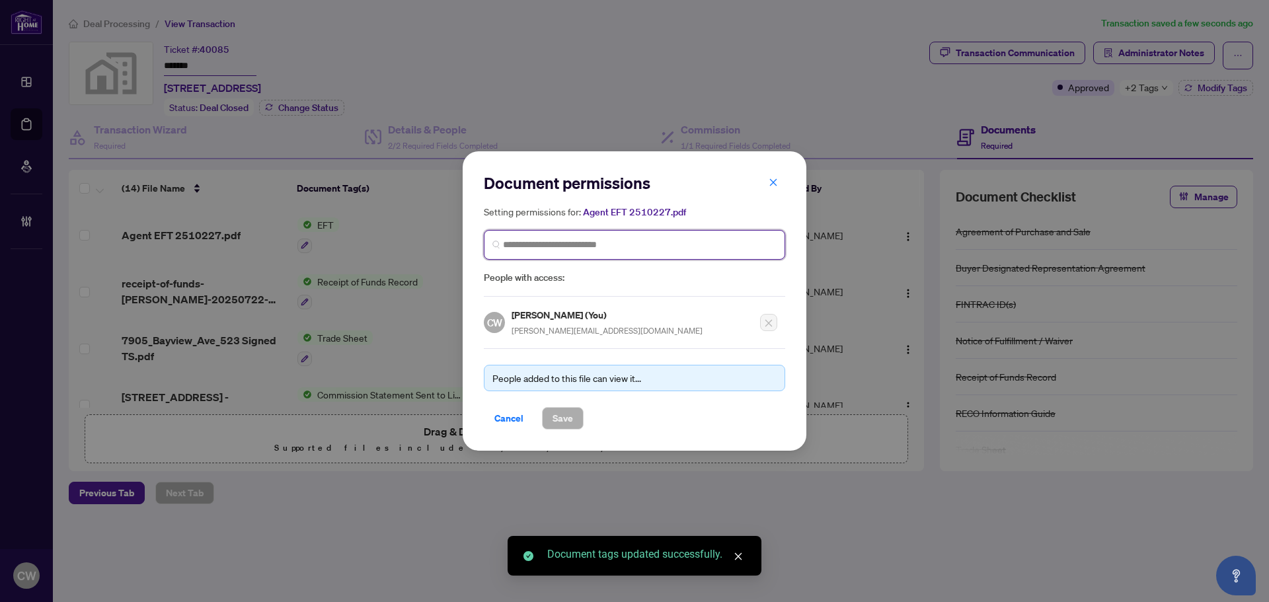
click at [571, 245] on input "search" at bounding box center [640, 245] width 274 height 14
paste input "**********"
type input "**********"
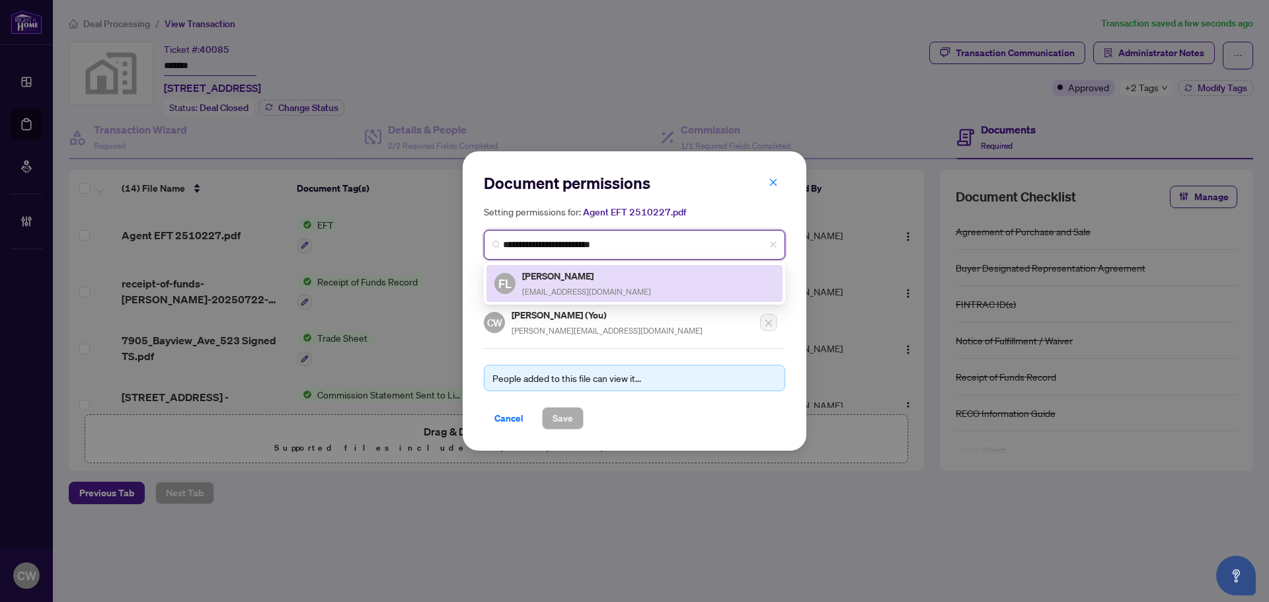
click at [569, 284] on div "[PERSON_NAME] [EMAIL_ADDRESS][DOMAIN_NAME]" at bounding box center [586, 283] width 129 height 30
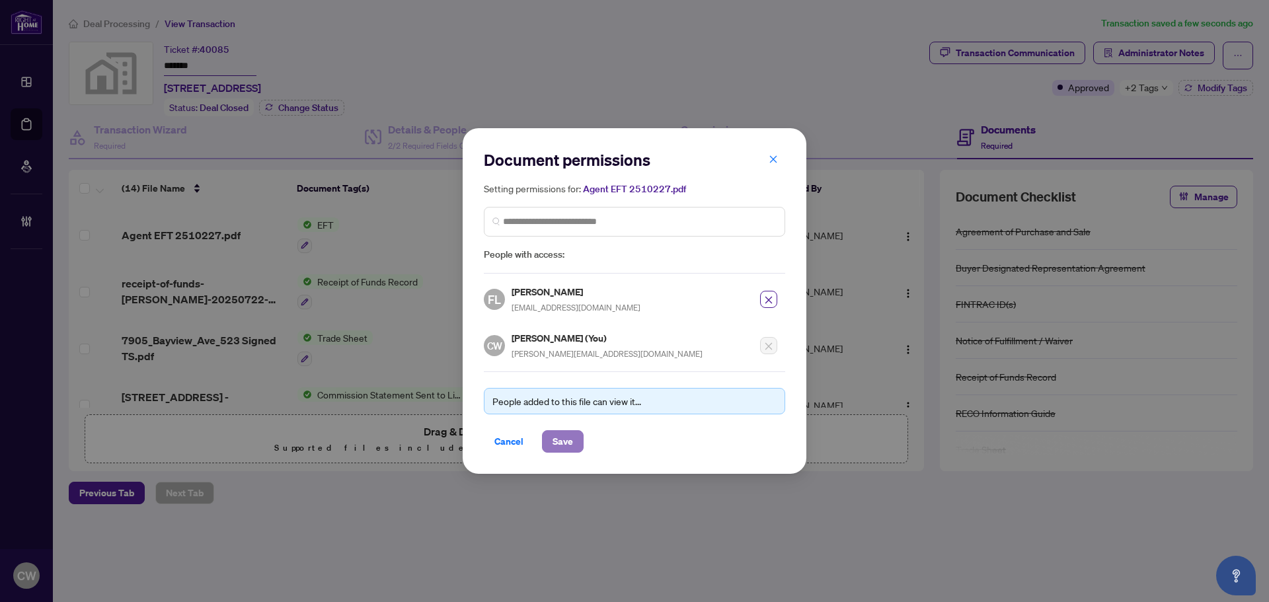
click at [565, 446] on span "Save" at bounding box center [563, 441] width 20 height 21
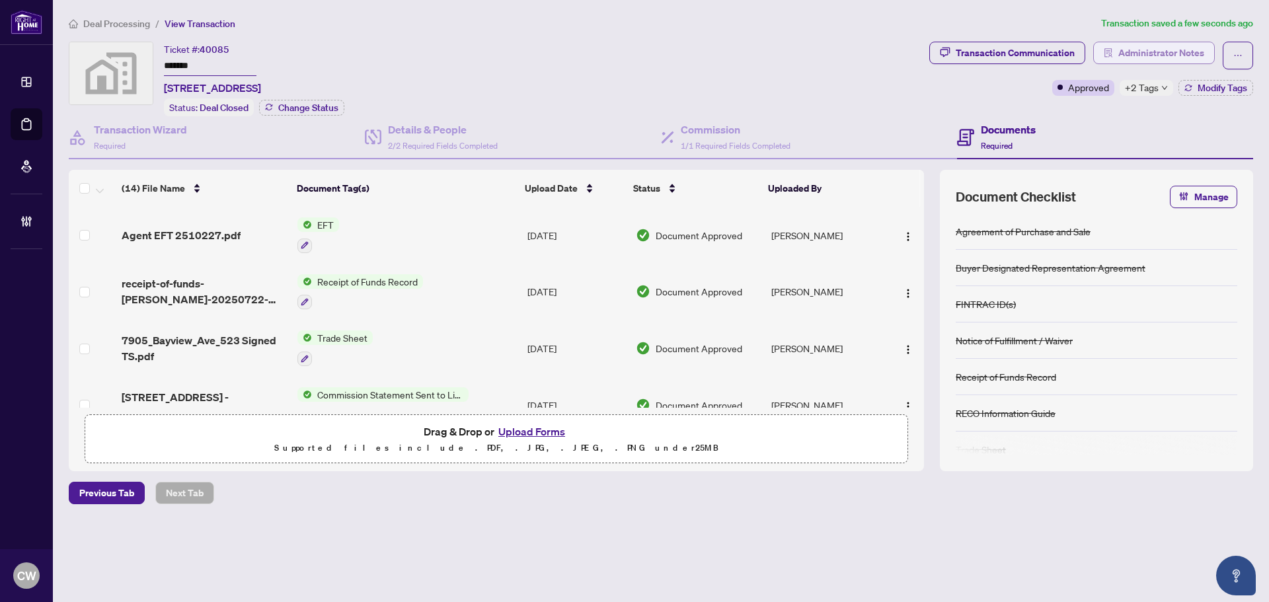
click at [1147, 48] on span "Administrator Notes" at bounding box center [1162, 52] width 86 height 21
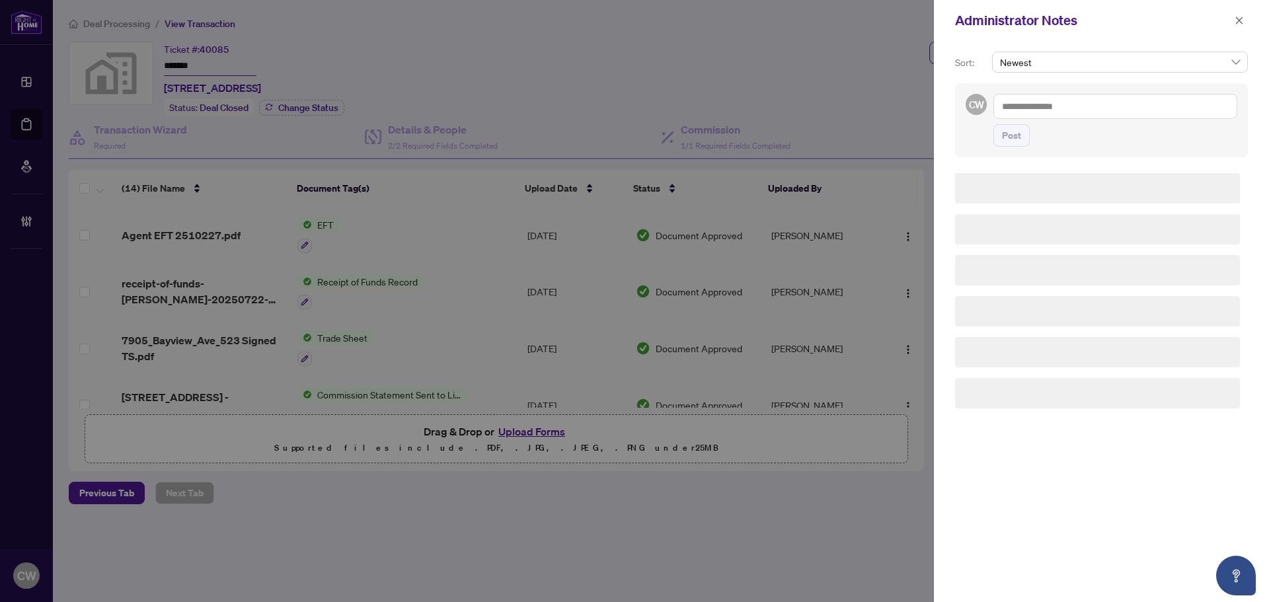
click at [1015, 95] on textarea at bounding box center [1116, 106] width 244 height 25
paste textarea "**********"
type textarea "**********"
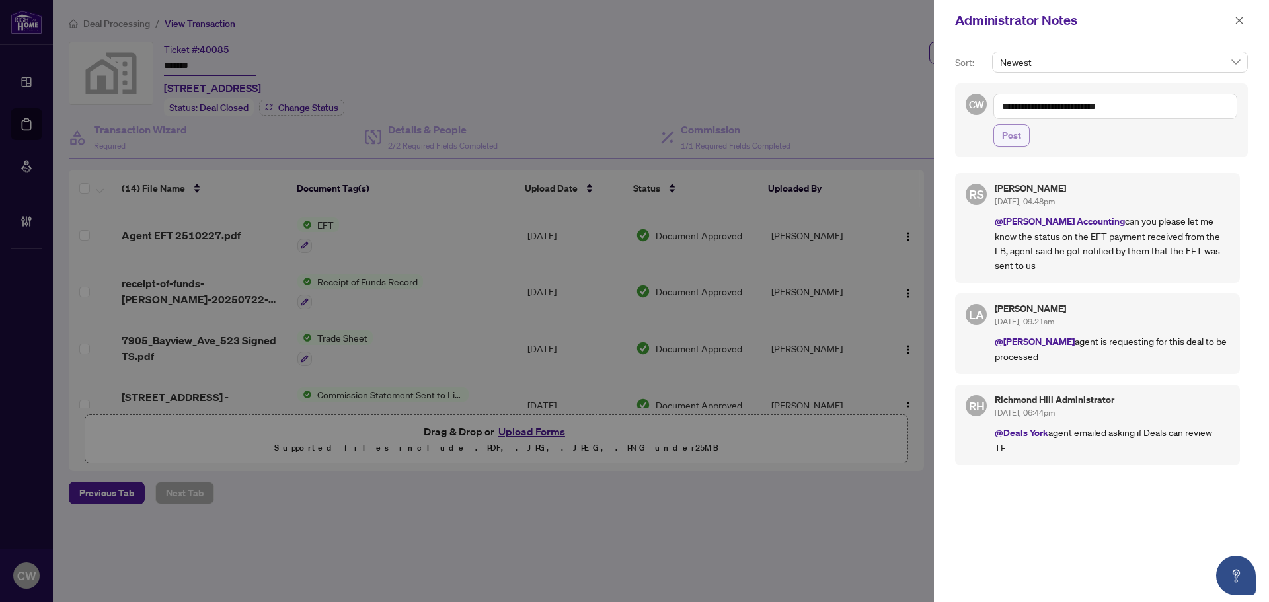
drag, startPoint x: 1016, startPoint y: 136, endPoint x: 1037, endPoint y: 134, distance: 20.6
click at [1016, 136] on span "Post" at bounding box center [1011, 135] width 19 height 21
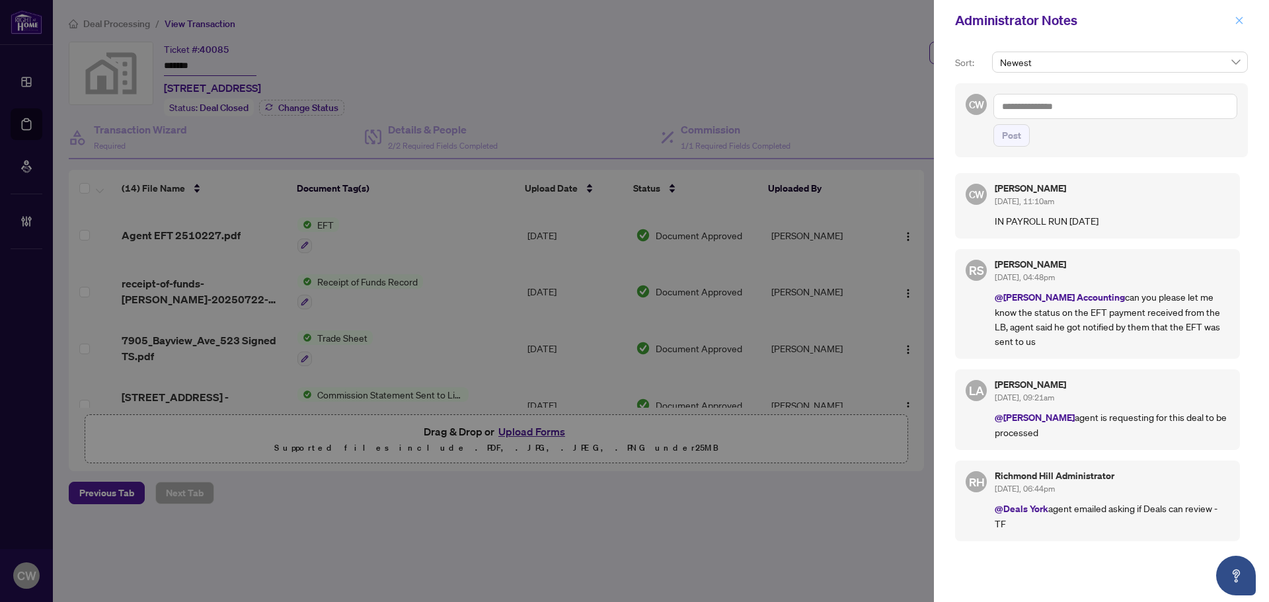
click at [1235, 19] on icon "close" at bounding box center [1239, 20] width 9 height 9
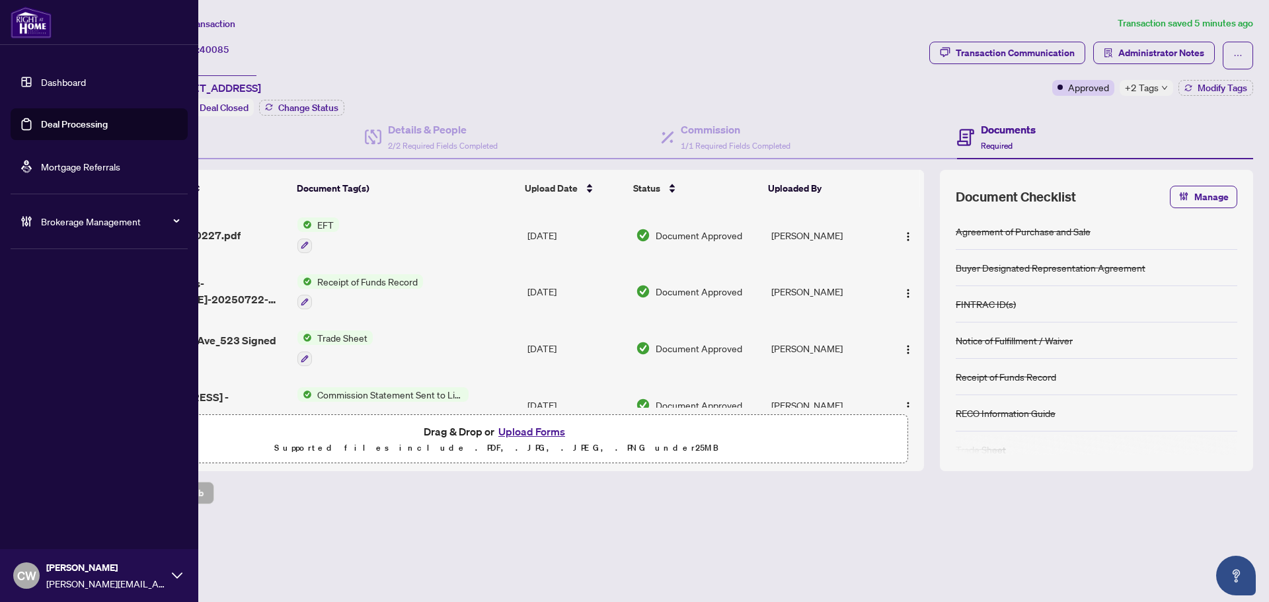
click at [41, 118] on link "Deal Processing" at bounding box center [74, 124] width 67 height 12
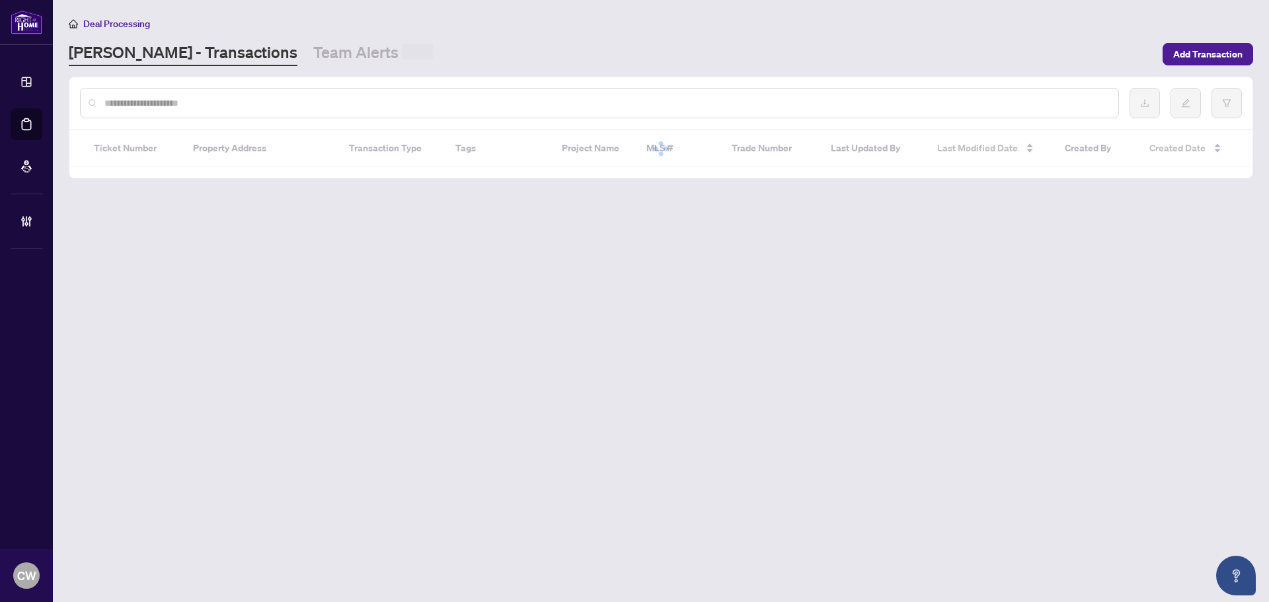
click at [243, 104] on input "text" at bounding box center [606, 103] width 1004 height 15
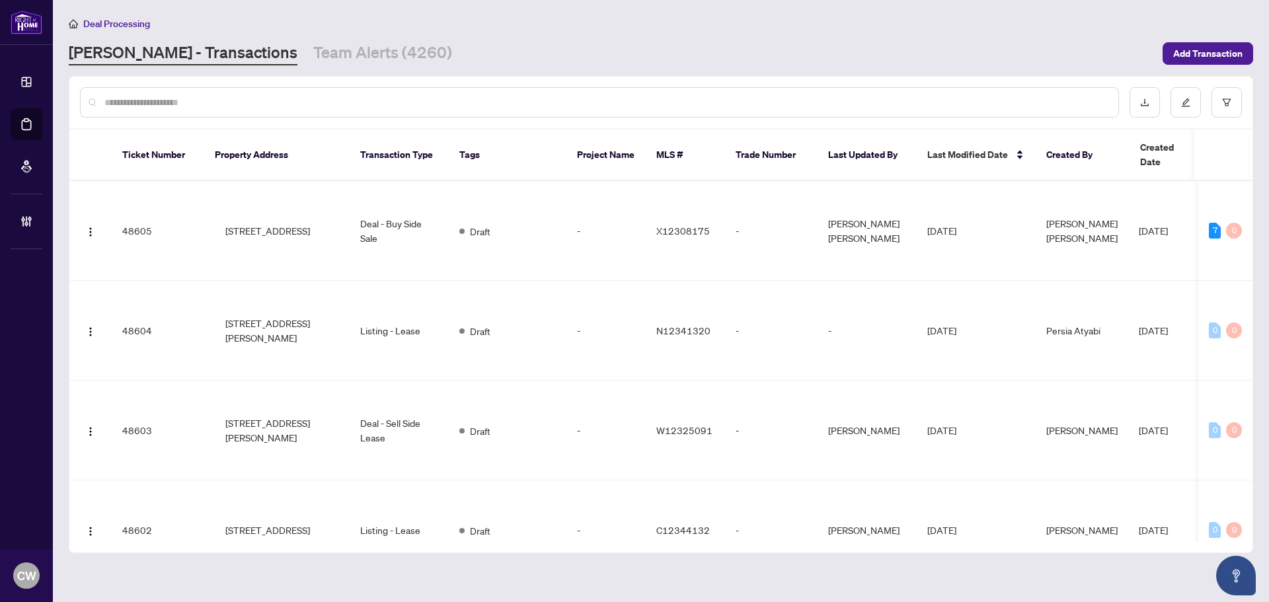
paste input "*******"
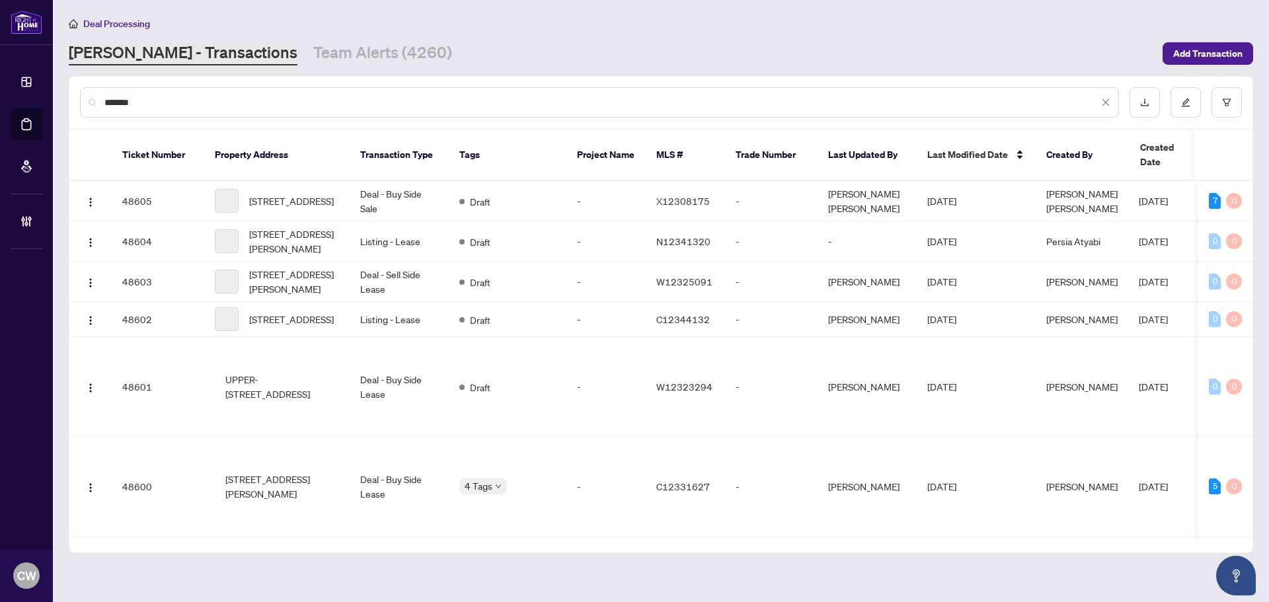
type input "*******"
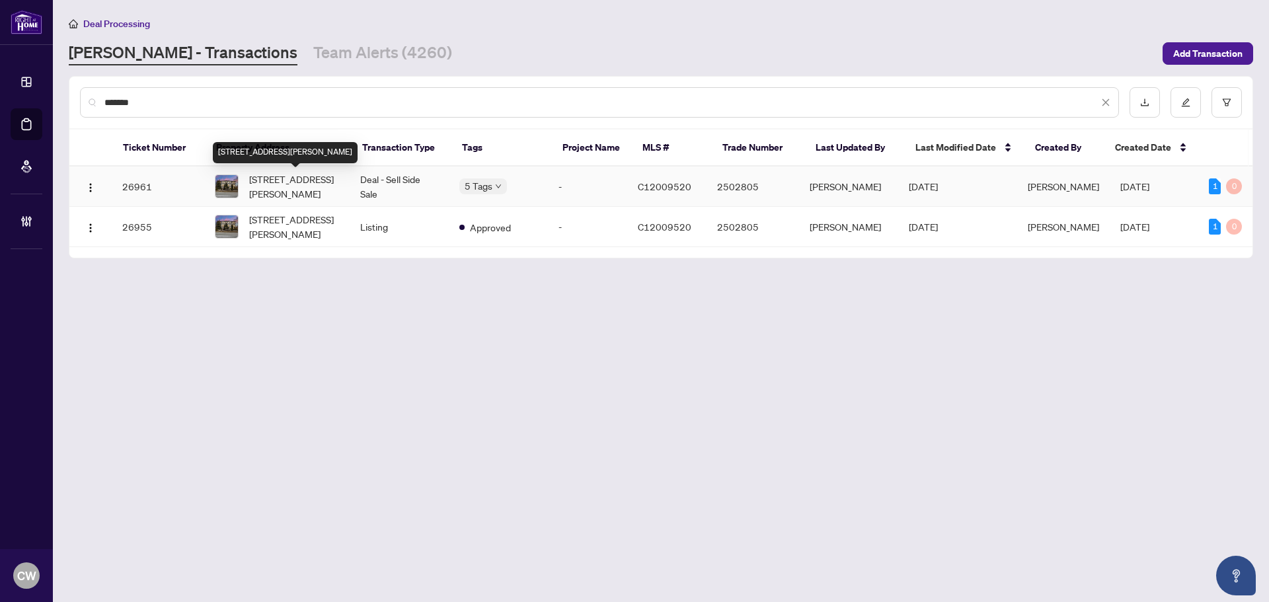
click at [292, 179] on span "[STREET_ADDRESS][PERSON_NAME]" at bounding box center [294, 186] width 90 height 29
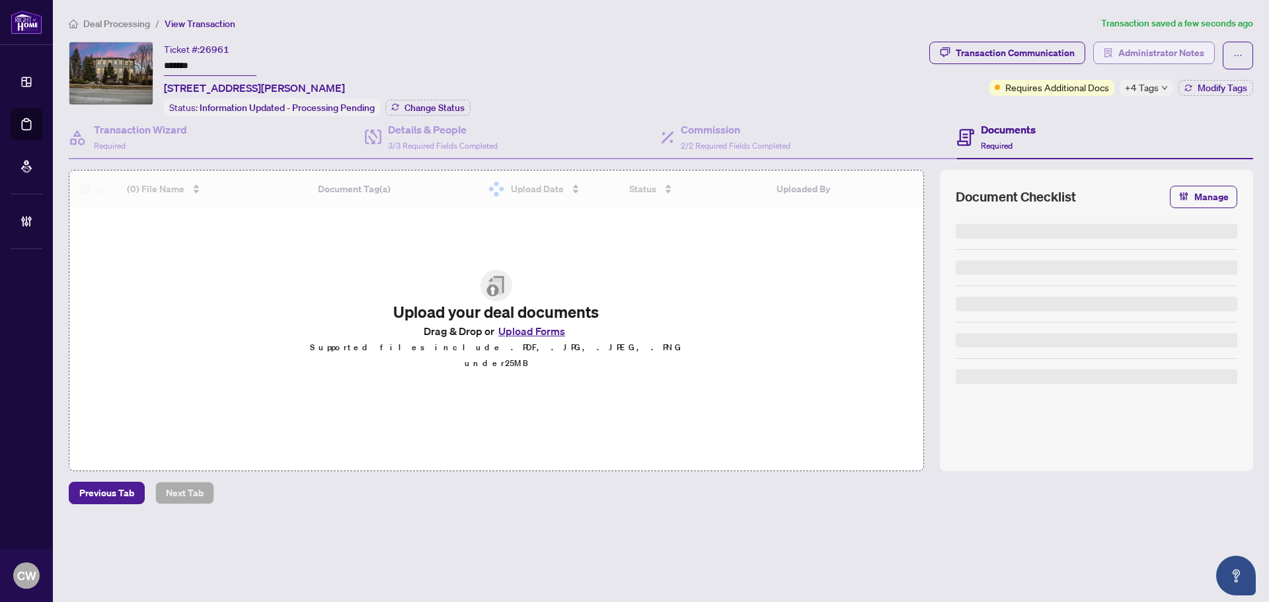
click at [1156, 60] on span "Administrator Notes" at bounding box center [1162, 52] width 86 height 21
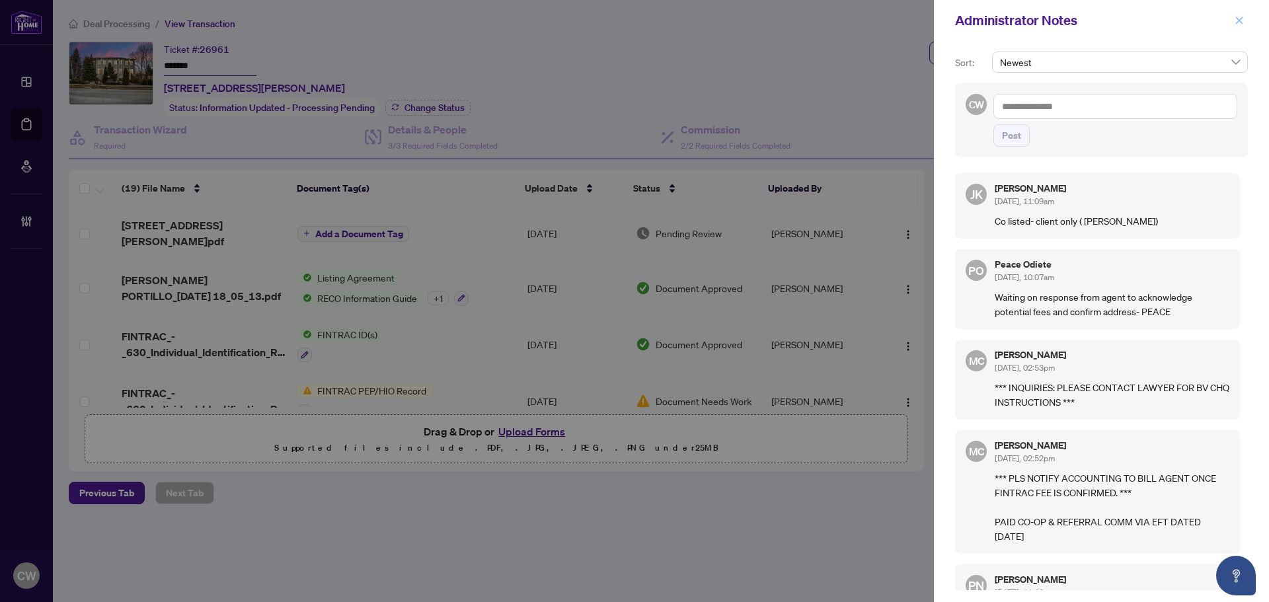
click at [1239, 19] on icon "close" at bounding box center [1239, 20] width 9 height 9
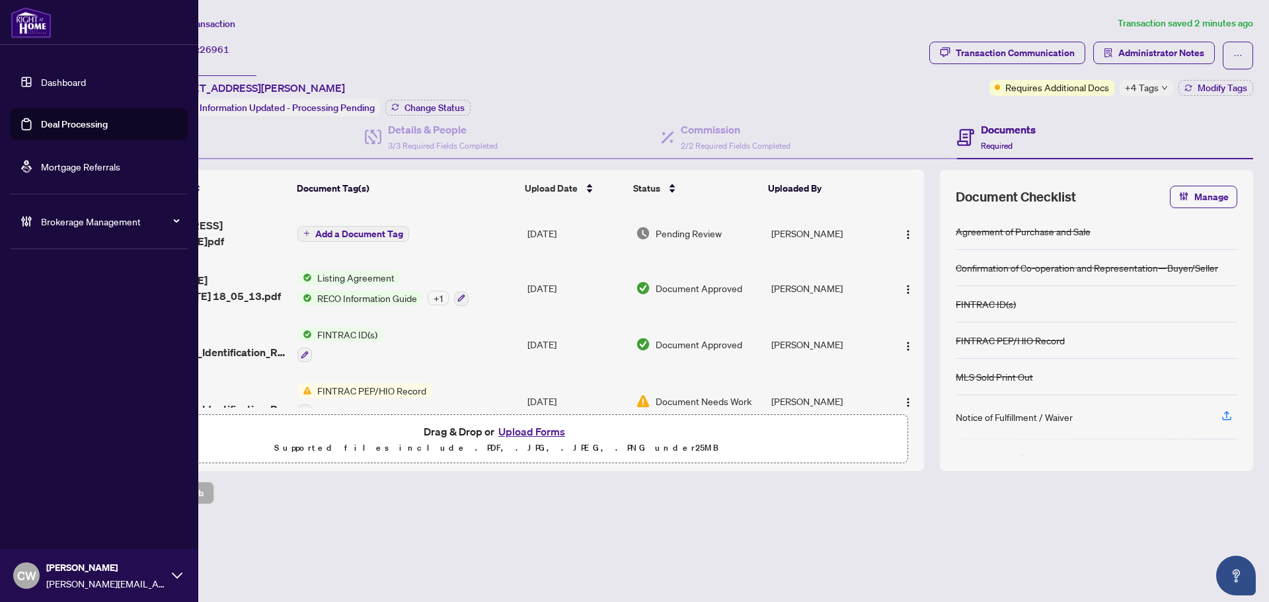
click at [41, 118] on link "Deal Processing" at bounding box center [74, 124] width 67 height 12
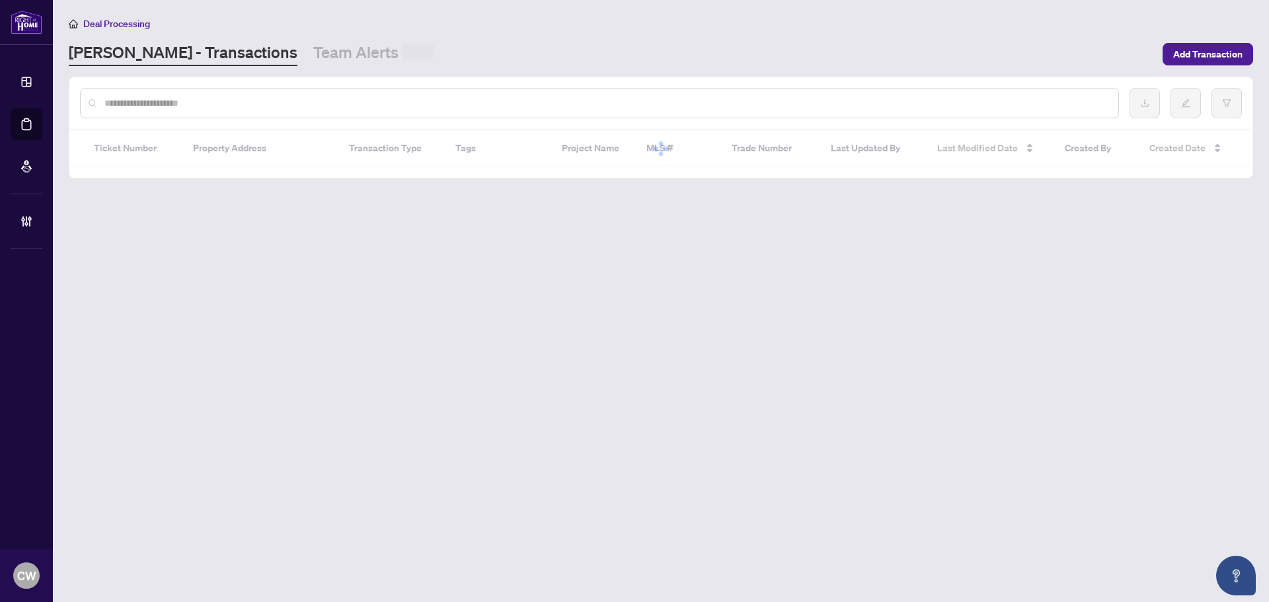
click at [264, 79] on div at bounding box center [660, 103] width 1183 height 52
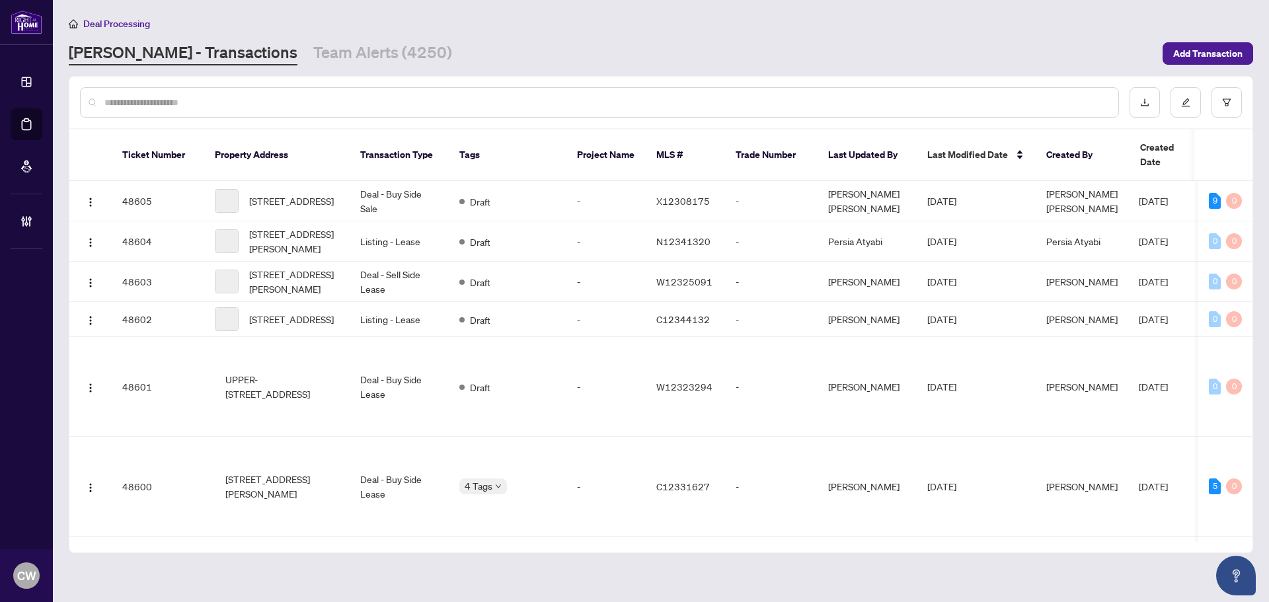
click at [235, 108] on input "text" at bounding box center [606, 102] width 1004 height 15
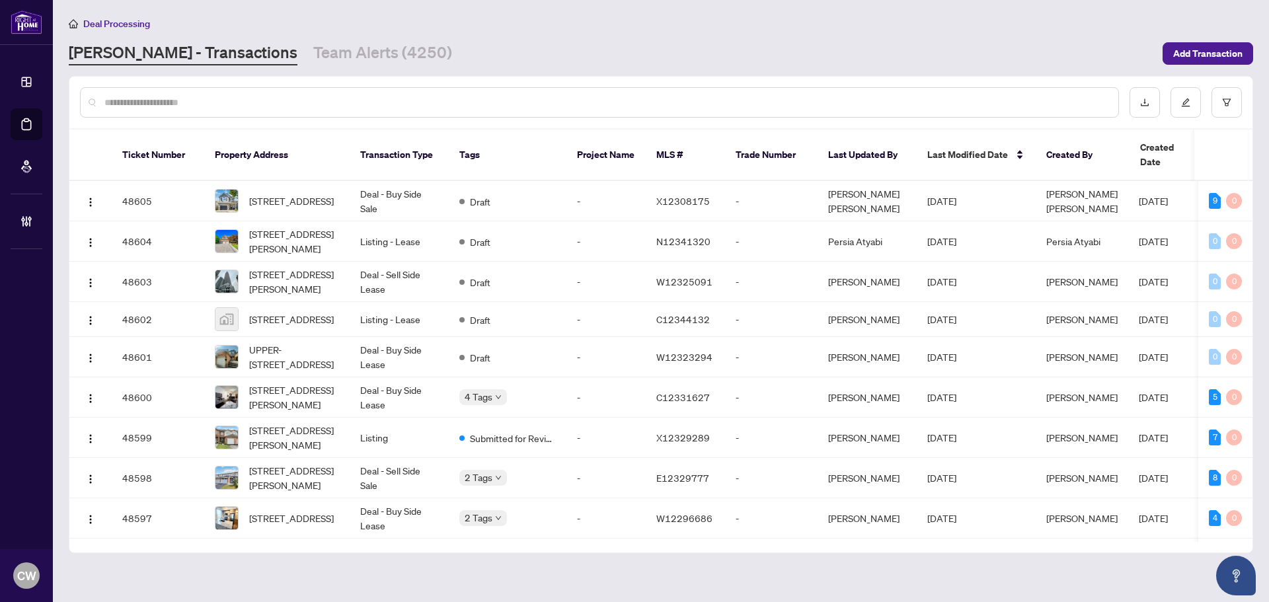
paste input "*******"
type input "*******"
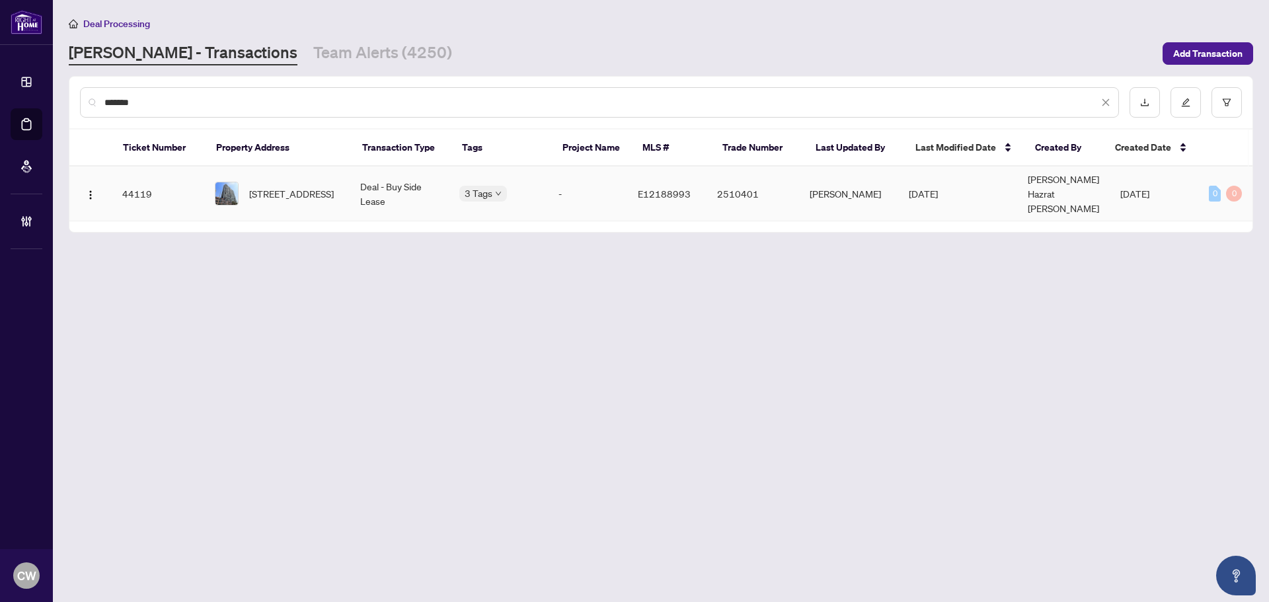
click at [296, 200] on span "[STREET_ADDRESS]" at bounding box center [291, 193] width 85 height 15
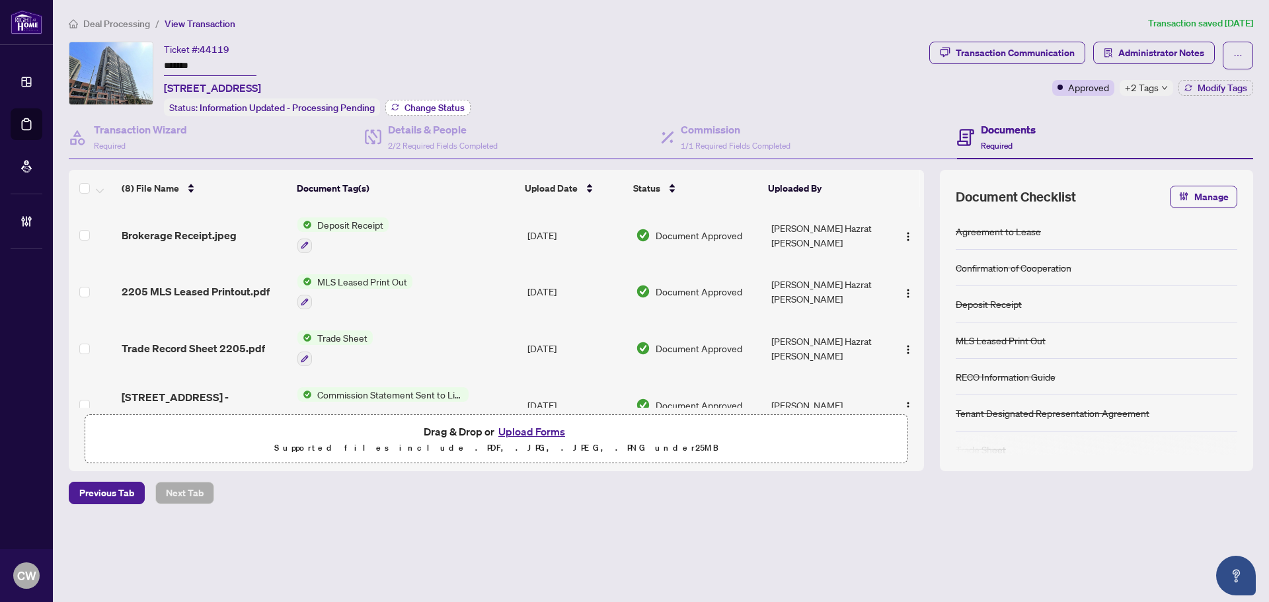
click at [448, 100] on button "Change Status" at bounding box center [427, 108] width 85 height 16
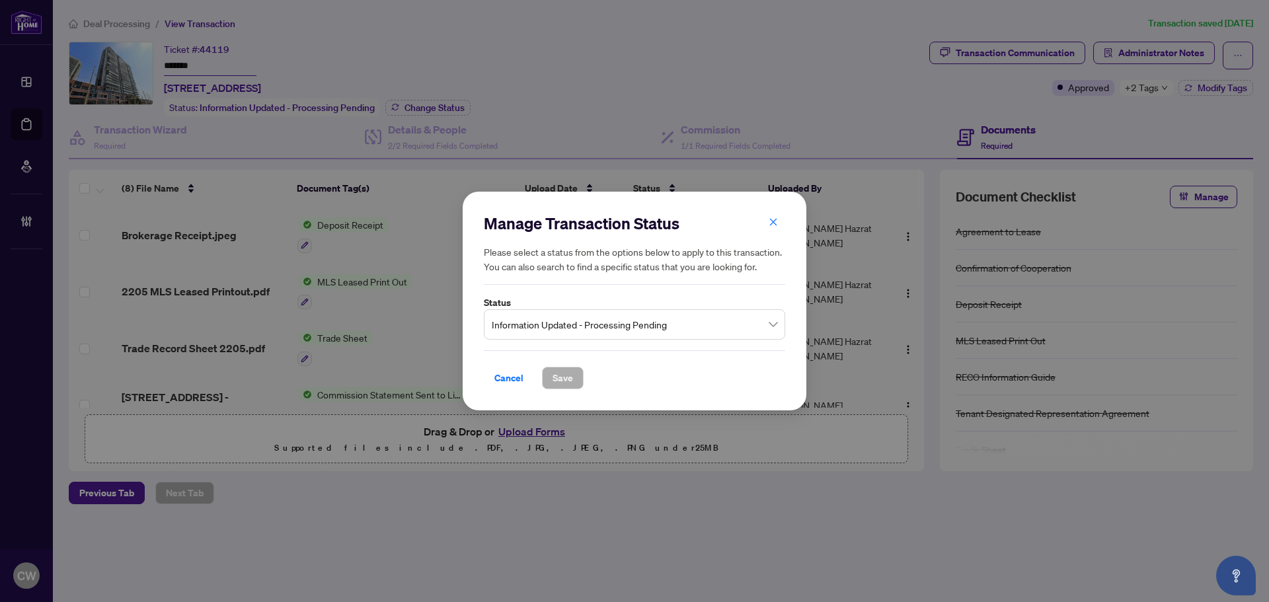
click at [573, 331] on span "Information Updated - Processing Pending" at bounding box center [635, 324] width 286 height 25
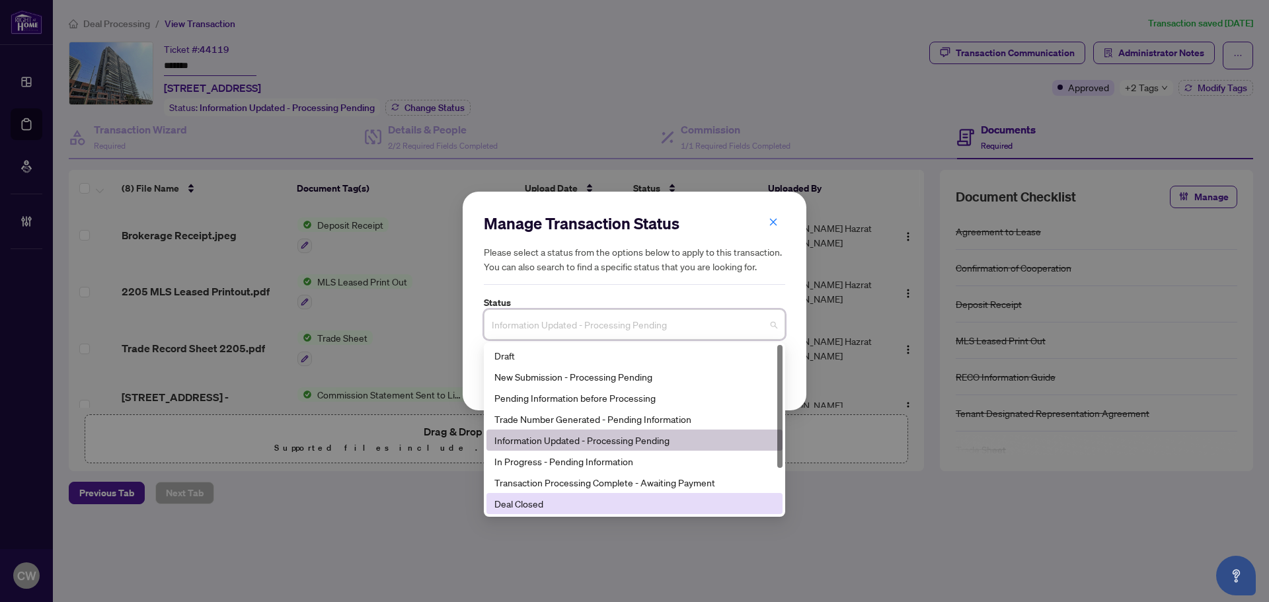
click at [573, 502] on div "Deal Closed" at bounding box center [635, 504] width 280 height 15
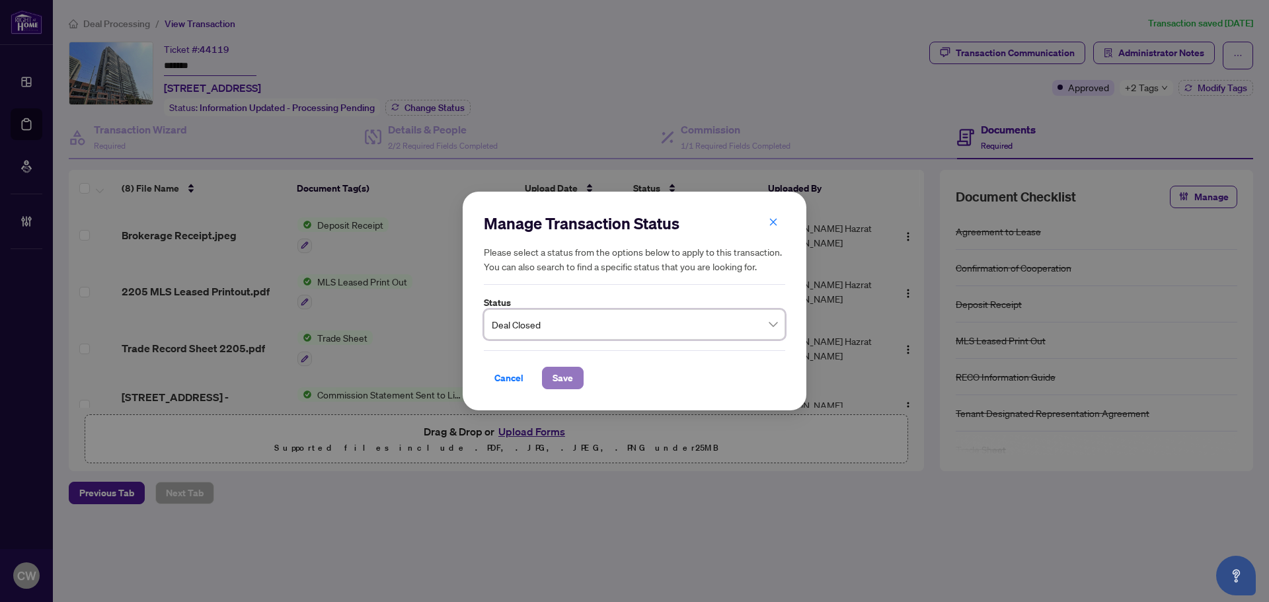
click at [563, 378] on span "Save" at bounding box center [563, 378] width 20 height 21
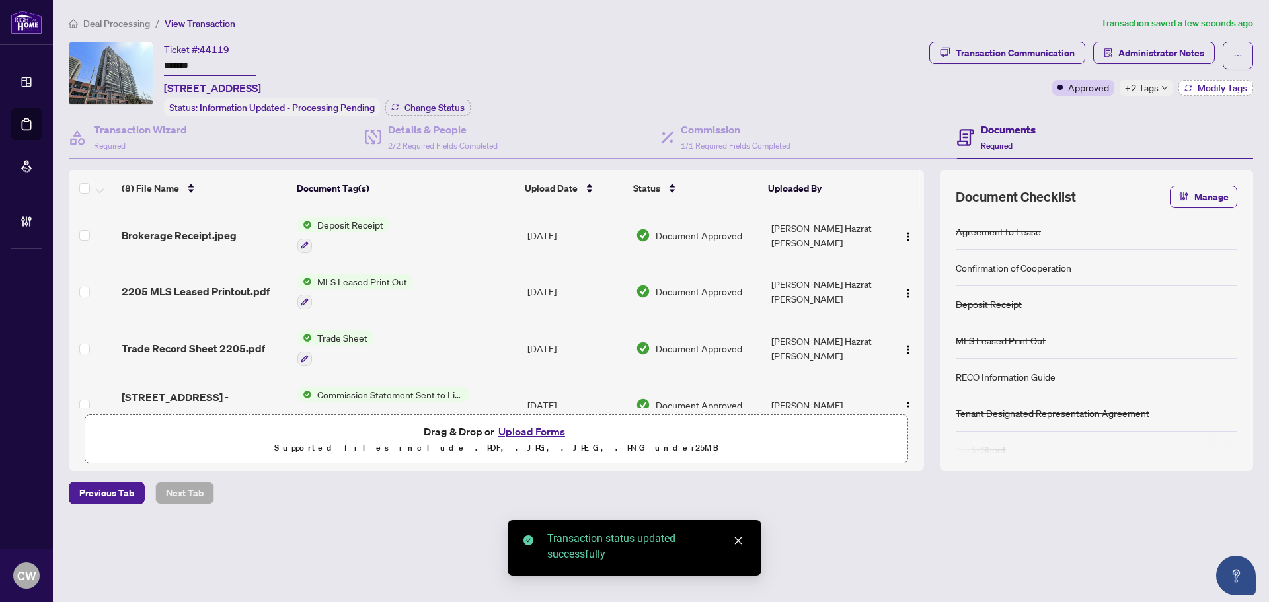
click at [1213, 83] on span "Modify Tags" at bounding box center [1223, 87] width 50 height 9
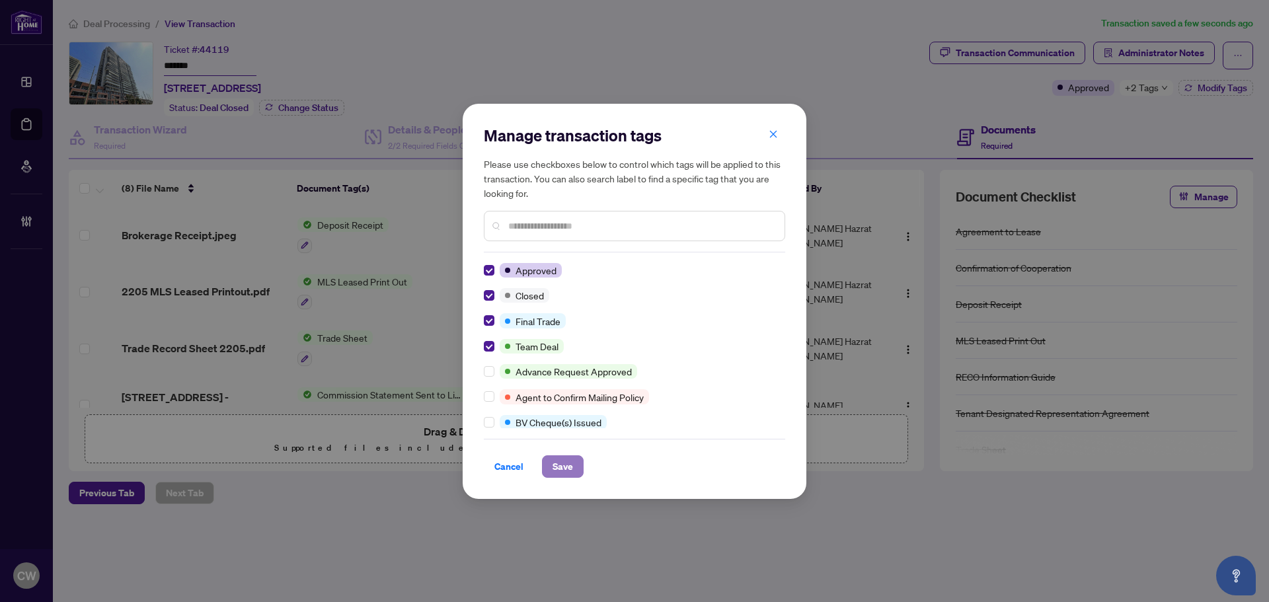
click at [582, 460] on button "Save" at bounding box center [563, 467] width 42 height 22
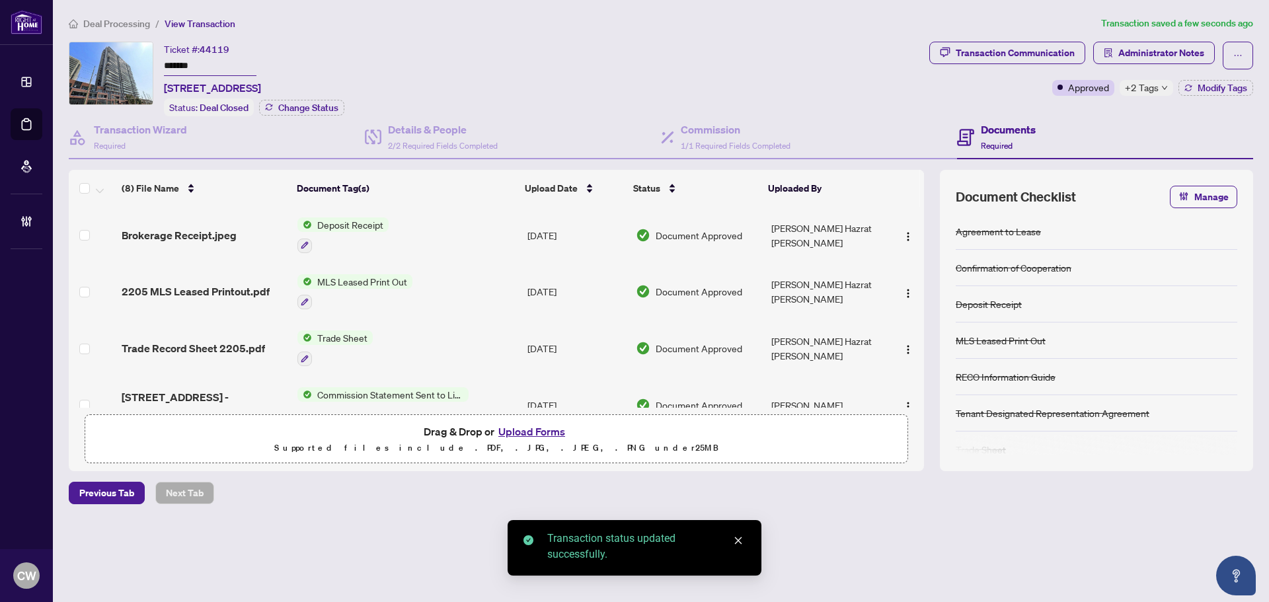
click at [212, 340] on span "Trade Record Sheet 2205.pdf" at bounding box center [193, 348] width 143 height 16
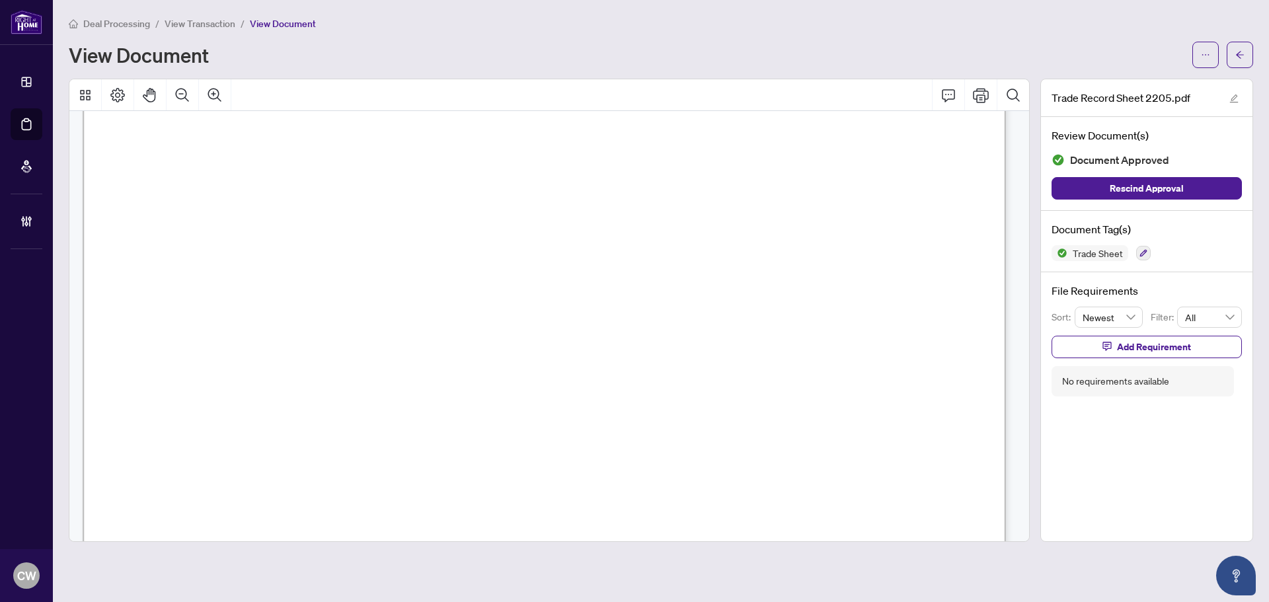
scroll to position [331, 0]
click at [1234, 46] on button "button" at bounding box center [1240, 55] width 26 height 26
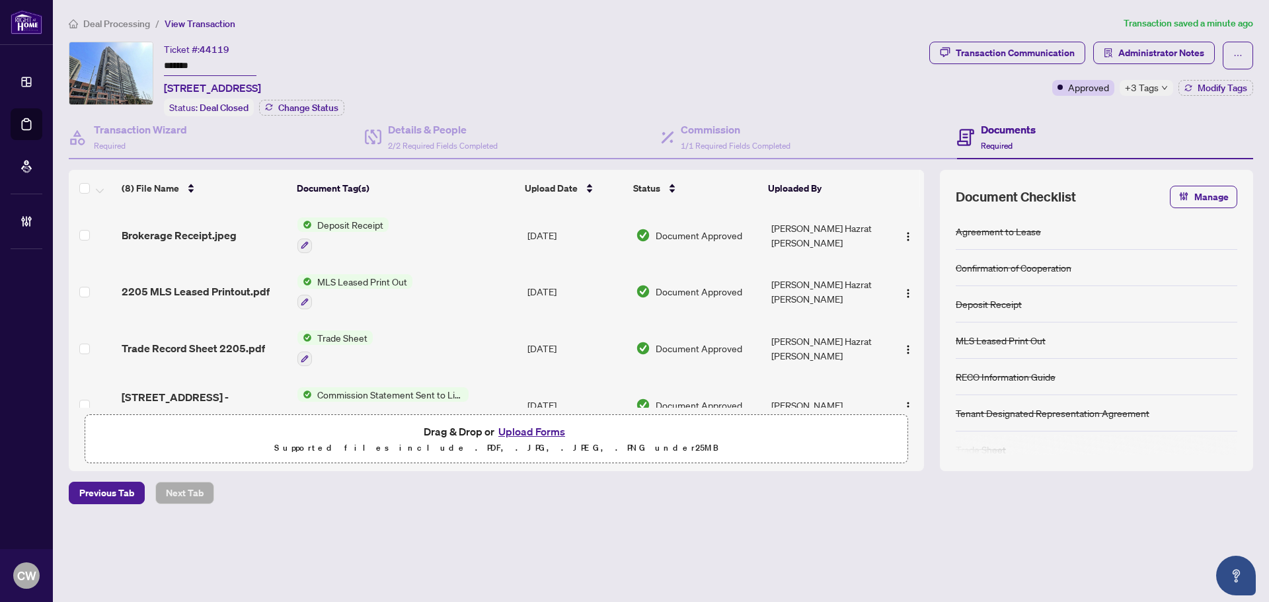
click at [551, 434] on button "Upload Forms" at bounding box center [532, 431] width 75 height 17
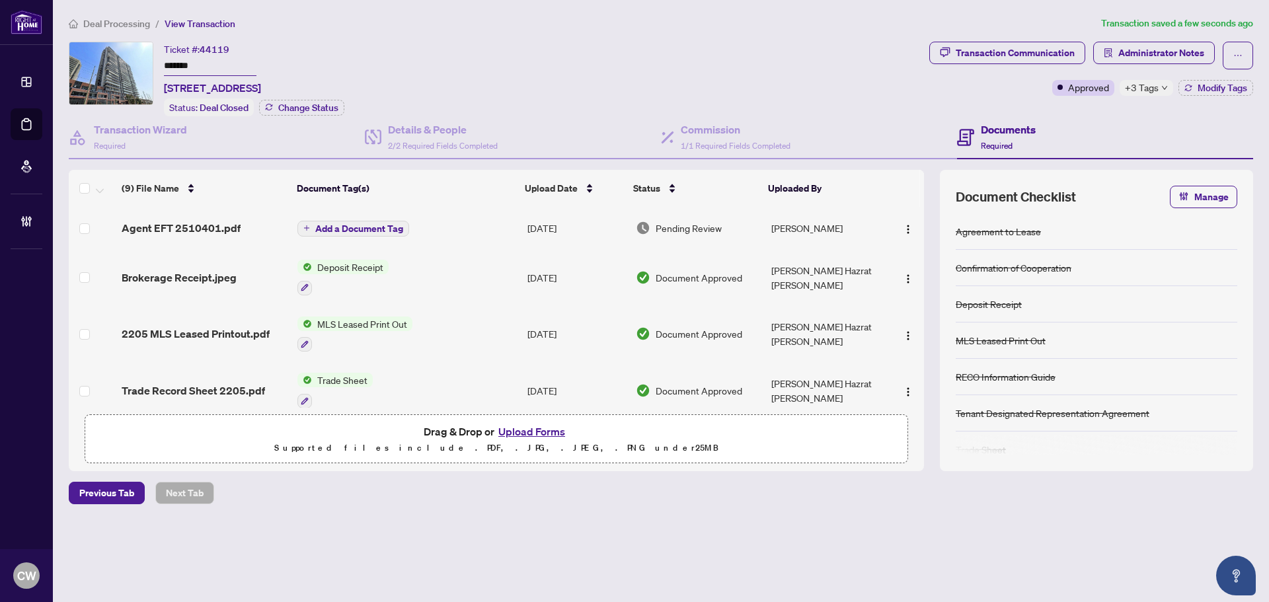
click at [355, 221] on button "Add a Document Tag" at bounding box center [354, 229] width 112 height 16
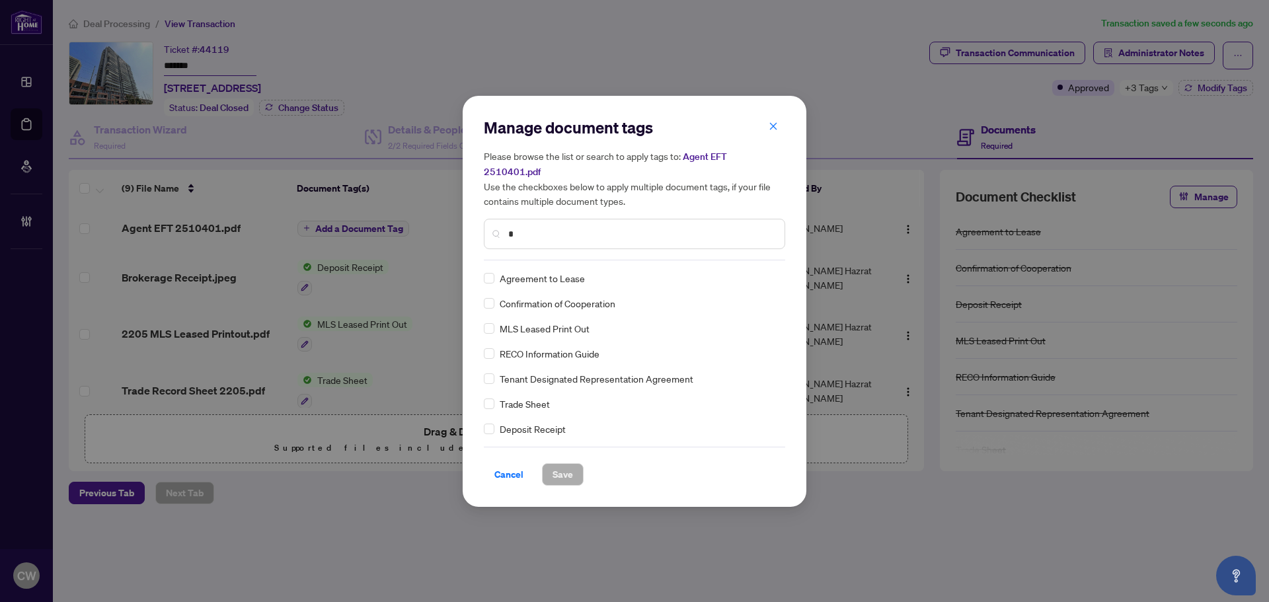
click at [569, 227] on input "*" at bounding box center [641, 234] width 266 height 15
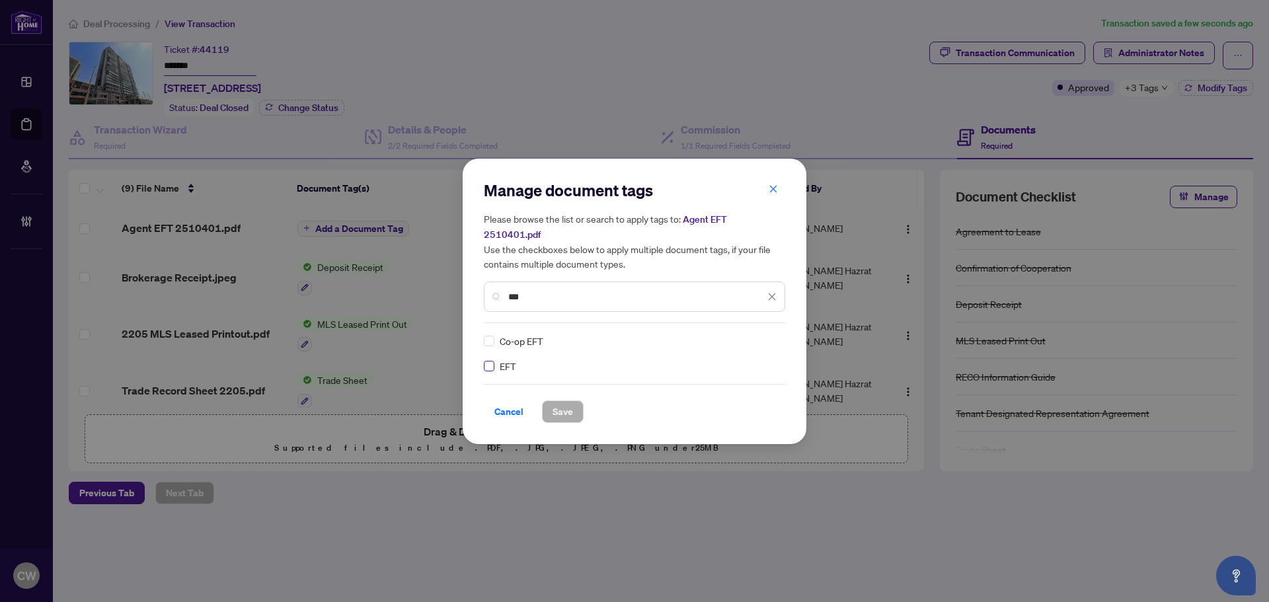
type input "***"
drag, startPoint x: 757, startPoint y: 333, endPoint x: 741, endPoint y: 400, distance: 68.6
click at [758, 335] on img at bounding box center [758, 341] width 13 height 13
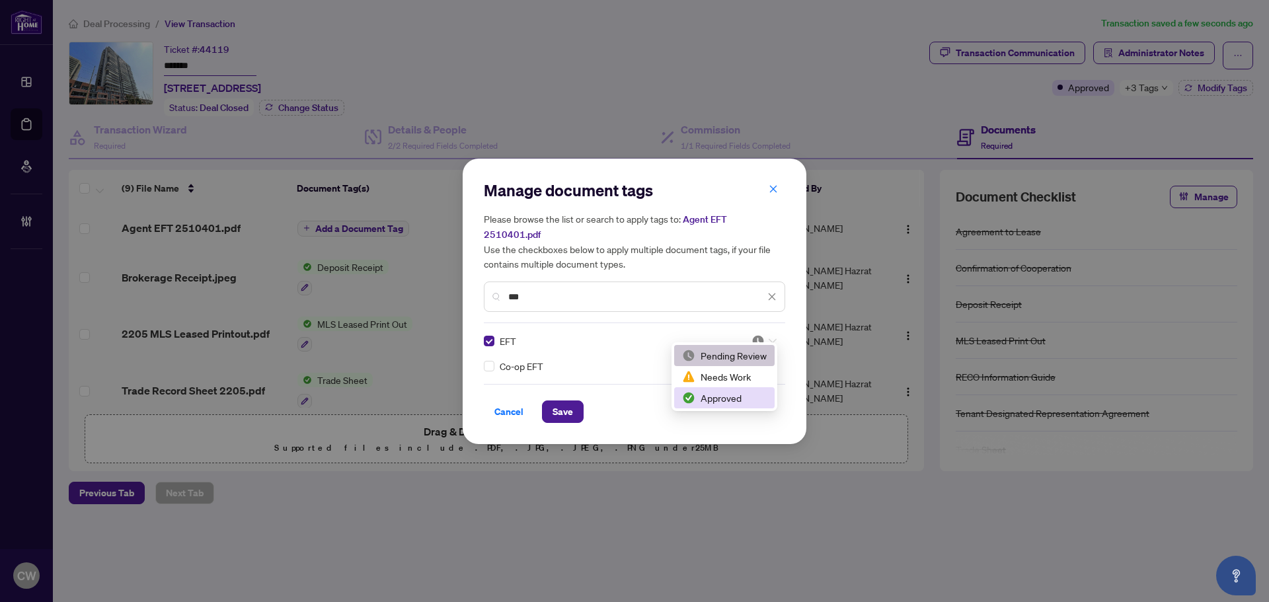
click at [740, 409] on div "2 3 Pending Review Needs Work Approved" at bounding box center [725, 376] width 106 height 69
click at [705, 399] on div "Approved" at bounding box center [724, 398] width 85 height 15
click at [573, 401] on button "Save" at bounding box center [563, 412] width 42 height 22
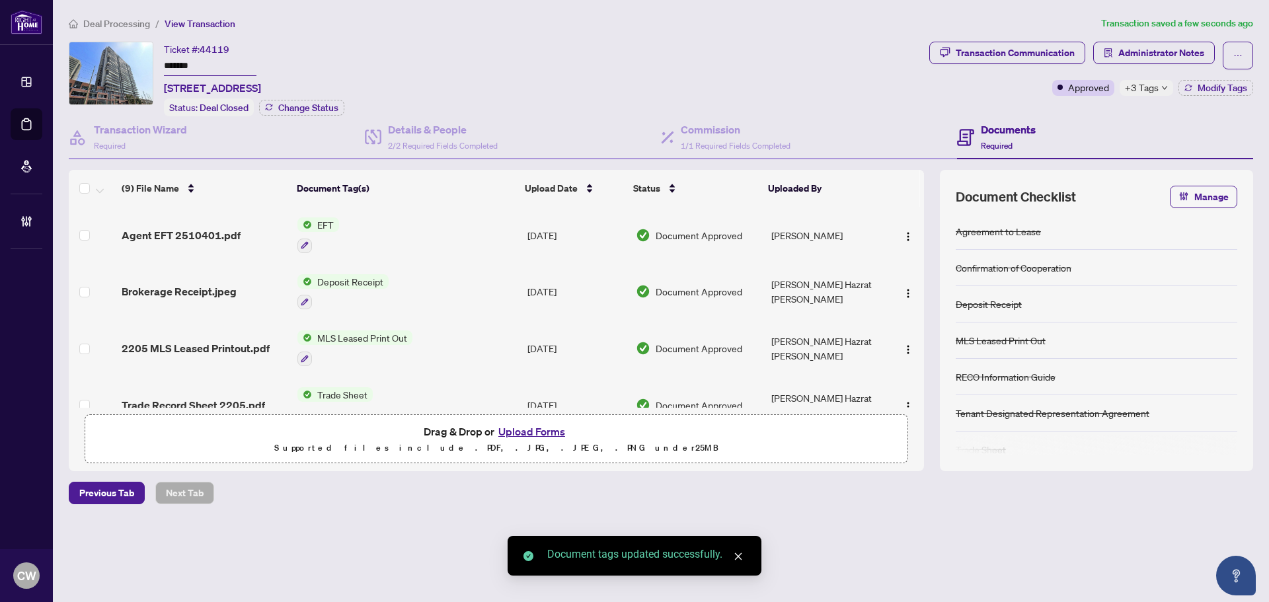
click at [903, 228] on span "button" at bounding box center [908, 235] width 11 height 15
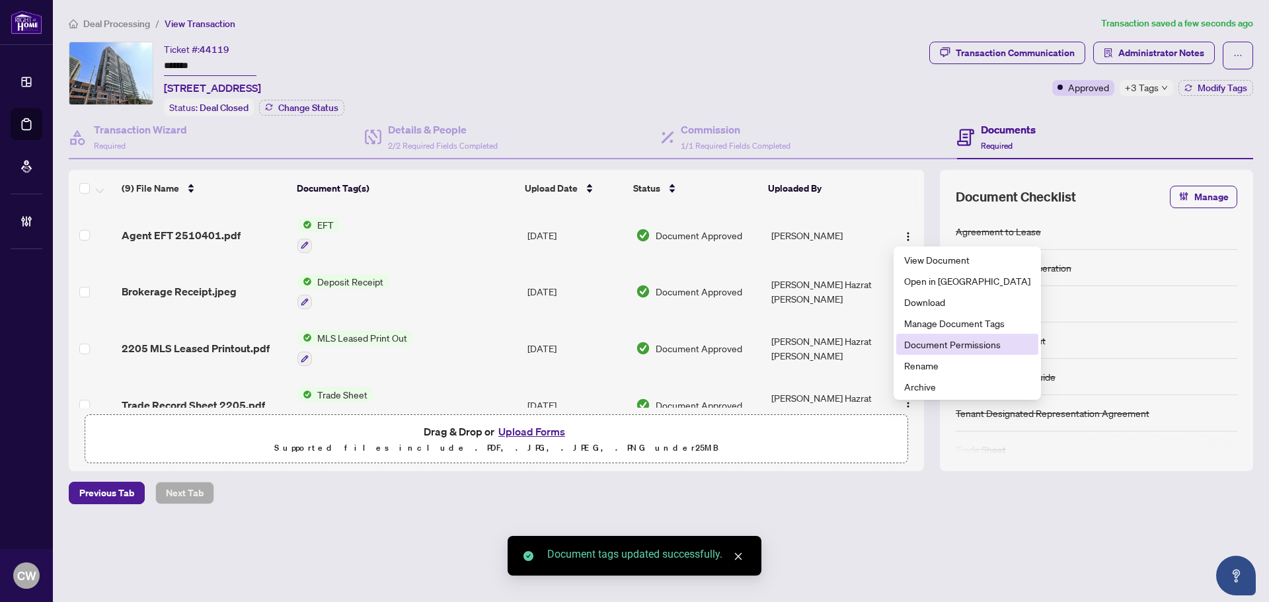
click at [930, 340] on span "Document Permissions" at bounding box center [967, 344] width 126 height 15
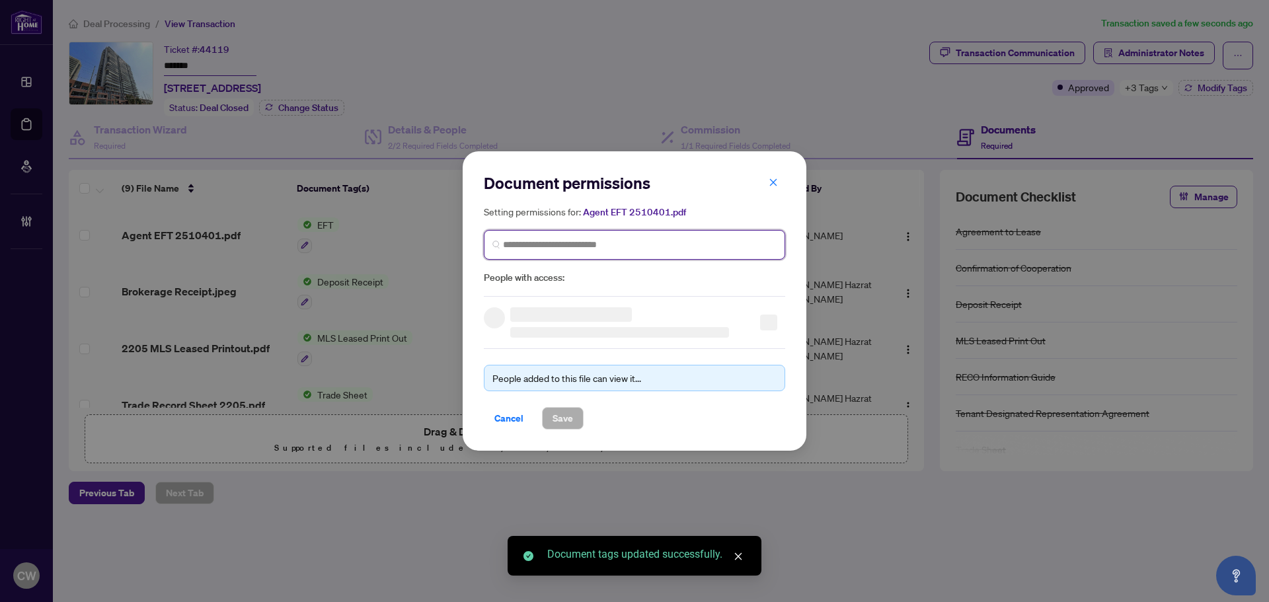
paste input "**********"
click at [633, 250] on input "search" at bounding box center [640, 245] width 274 height 14
type input "**********"
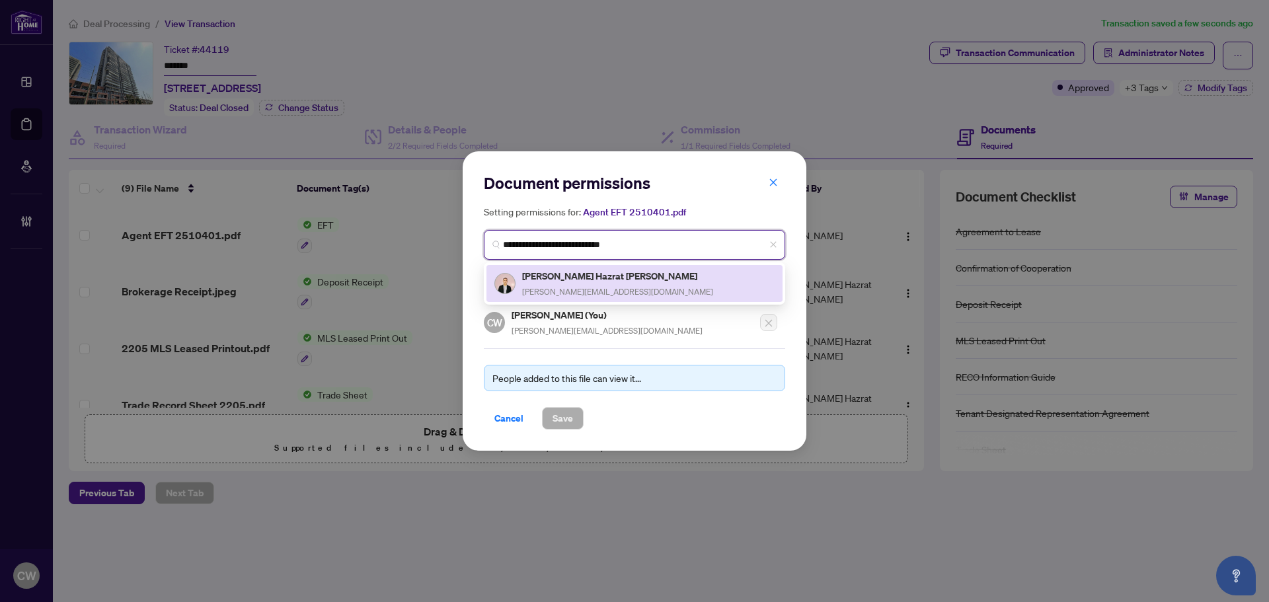
click at [588, 281] on h5 "[PERSON_NAME] Hazrat [PERSON_NAME]" at bounding box center [617, 275] width 191 height 15
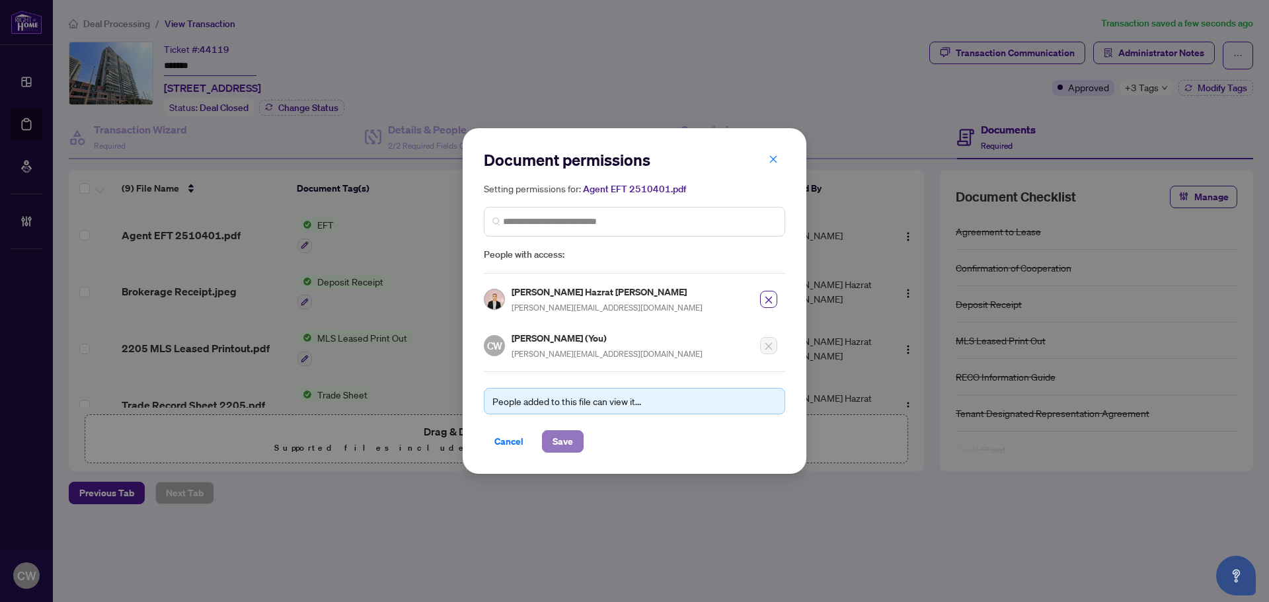
click at [563, 441] on span "Save" at bounding box center [563, 441] width 20 height 21
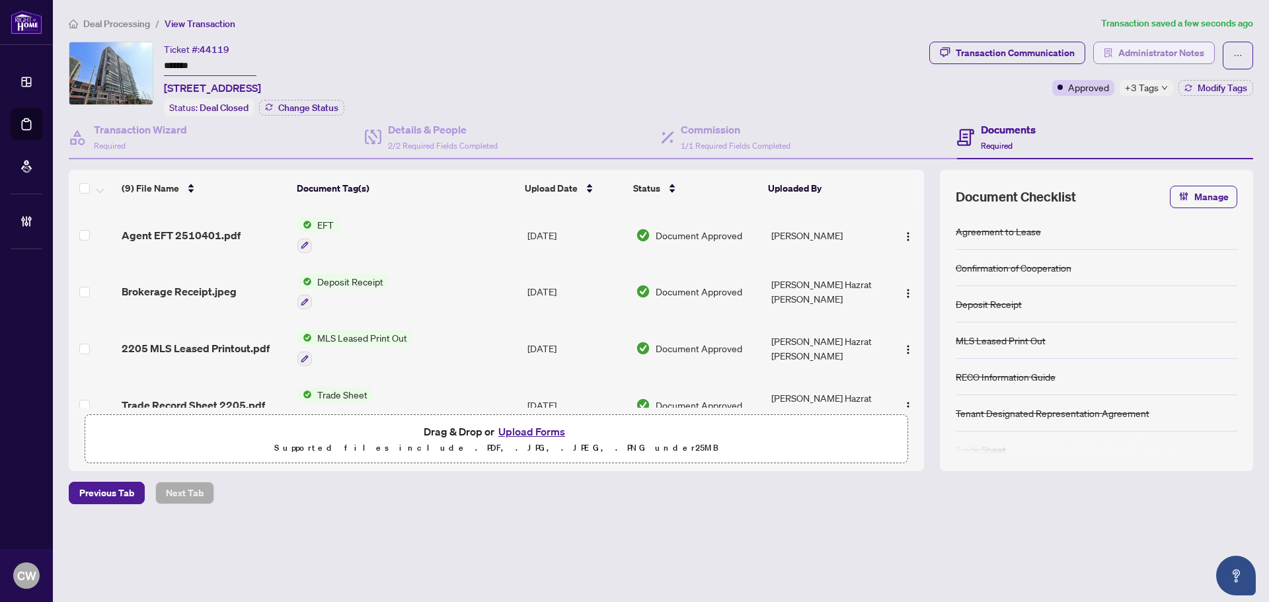
click at [1164, 49] on span "Administrator Notes" at bounding box center [1162, 52] width 86 height 21
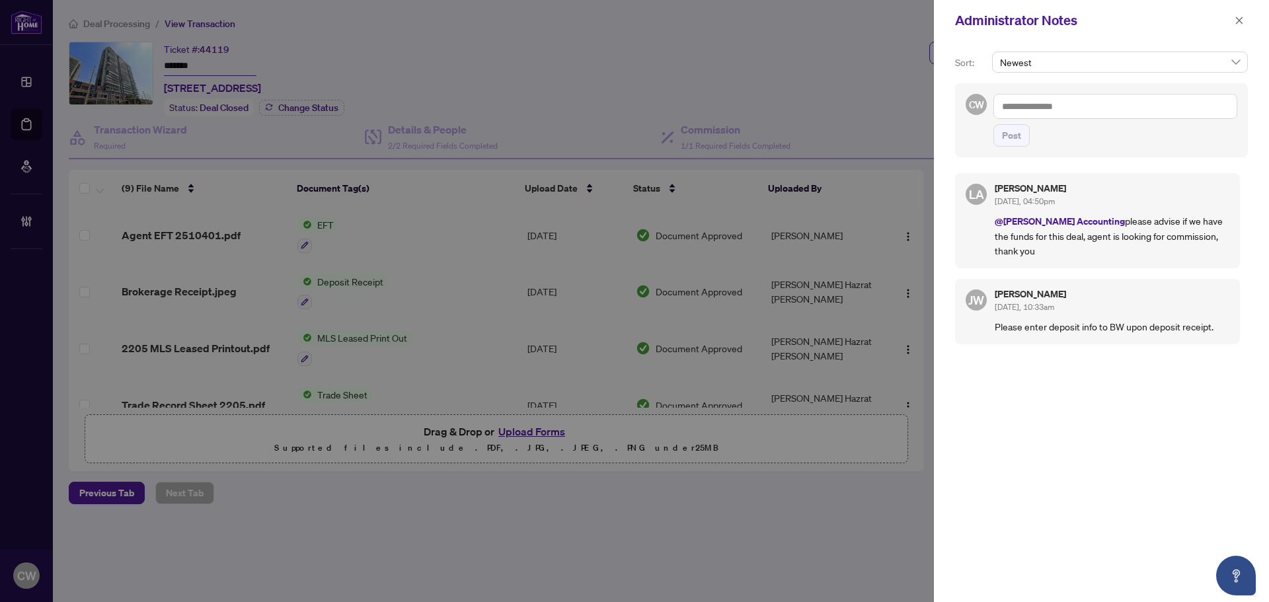
click at [1036, 115] on textarea at bounding box center [1116, 106] width 244 height 25
paste textarea "**********"
type textarea "**********"
drag, startPoint x: 1010, startPoint y: 136, endPoint x: 1023, endPoint y: 137, distance: 13.3
click at [1010, 136] on span "Post" at bounding box center [1011, 135] width 19 height 21
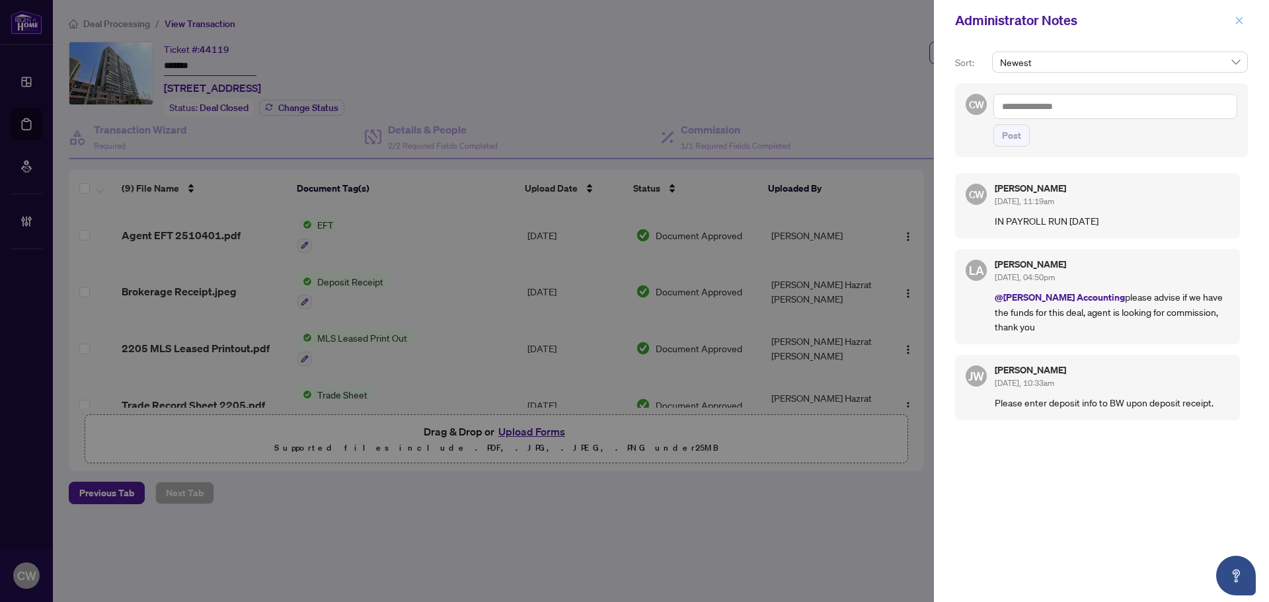
click at [1242, 19] on icon "close" at bounding box center [1239, 20] width 9 height 9
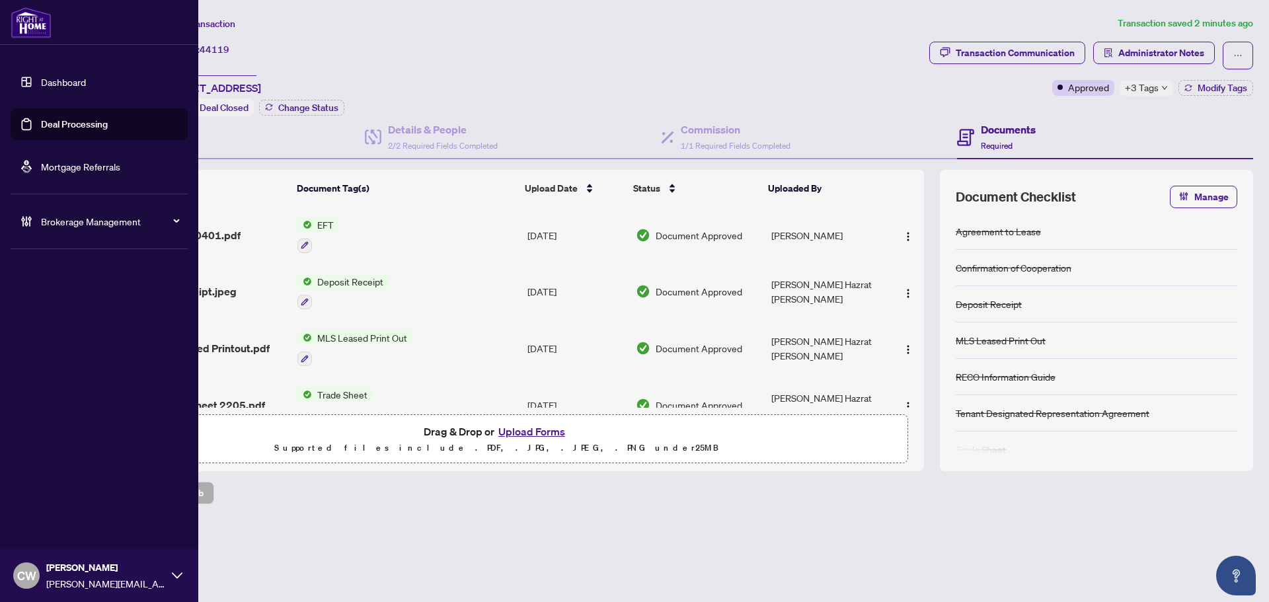
click at [41, 123] on link "Deal Processing" at bounding box center [74, 124] width 67 height 12
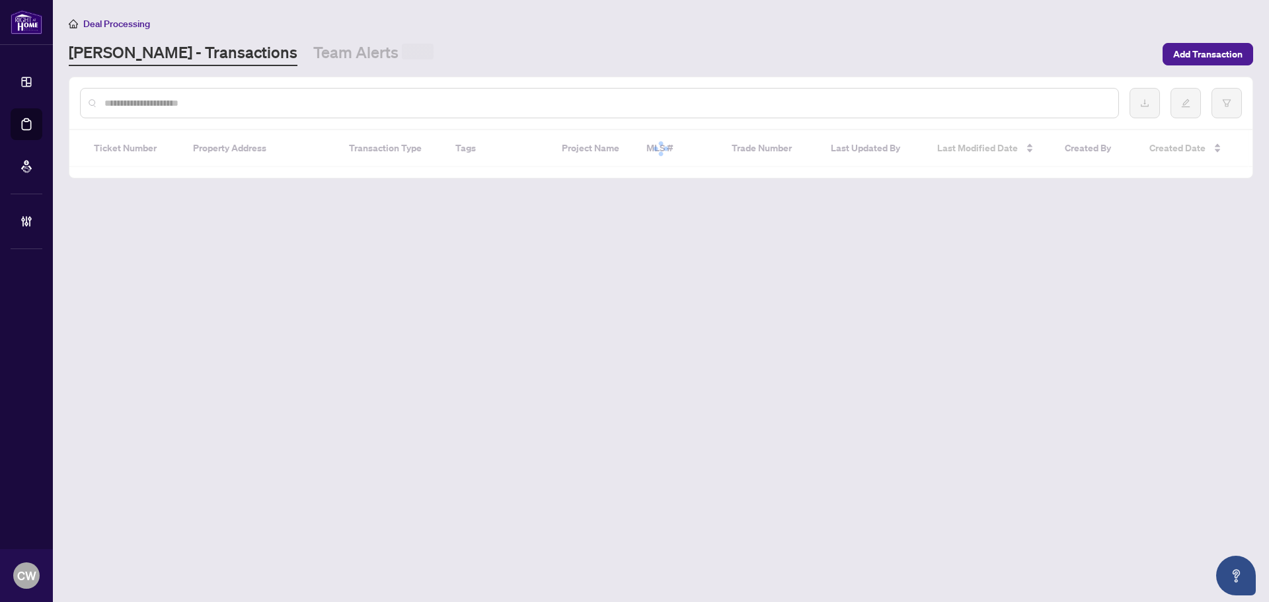
click at [270, 98] on input "text" at bounding box center [606, 103] width 1004 height 15
paste input "*******"
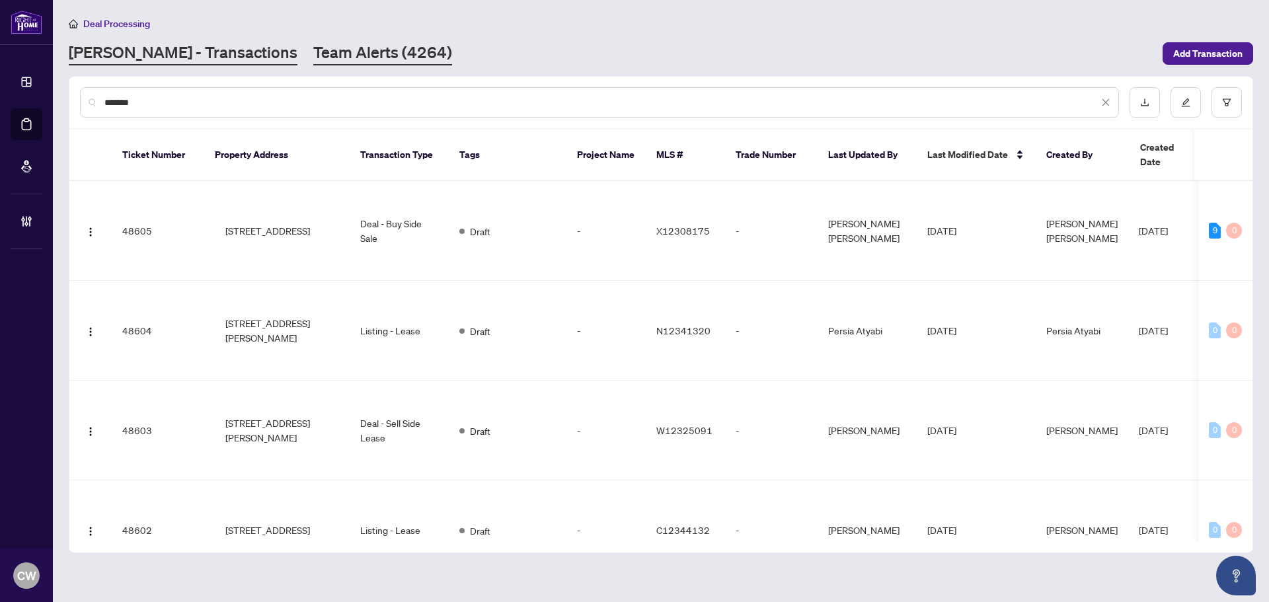
type input "*******"
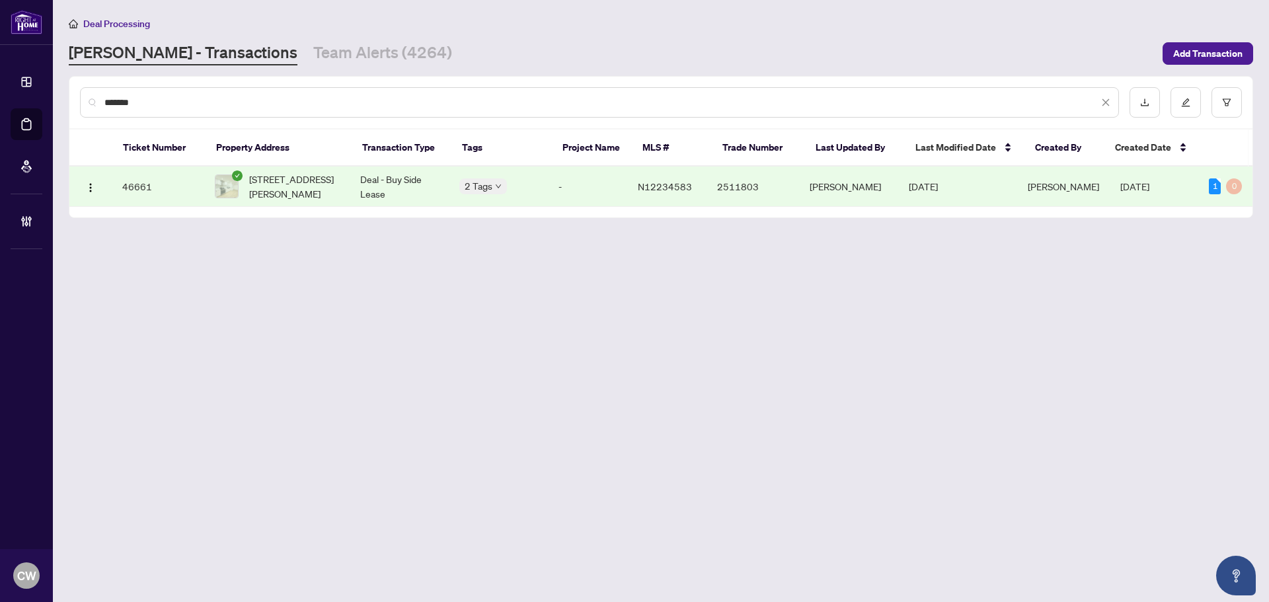
click at [290, 182] on span "[STREET_ADDRESS][PERSON_NAME]" at bounding box center [294, 186] width 90 height 29
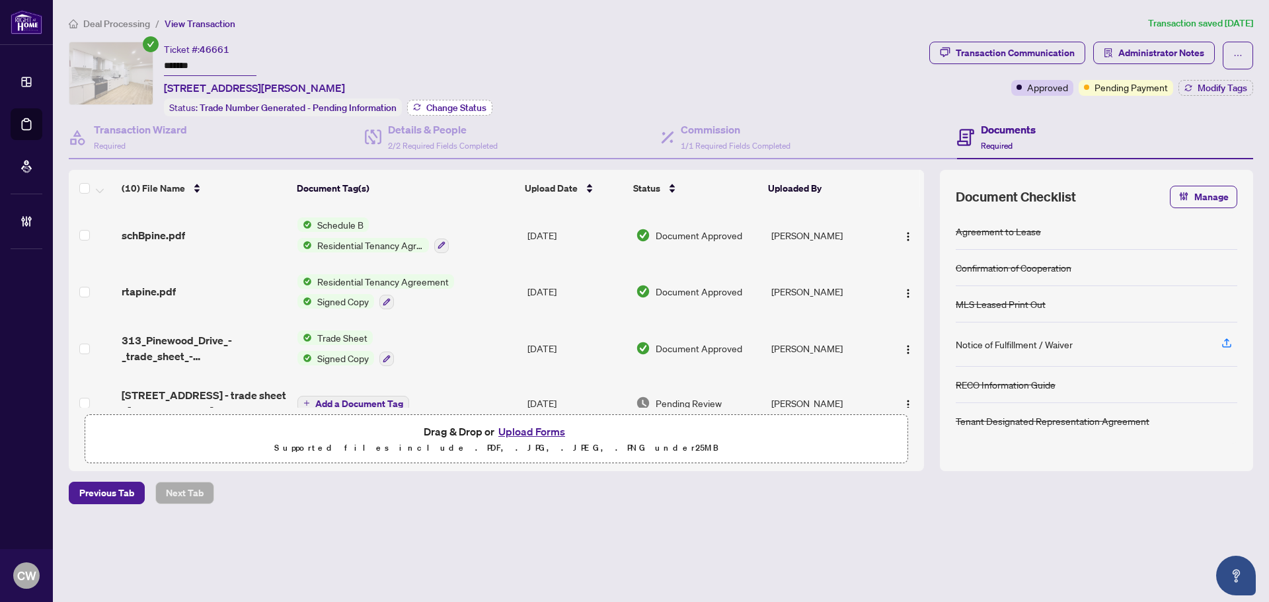
click at [455, 111] on span "Change Status" at bounding box center [456, 107] width 60 height 9
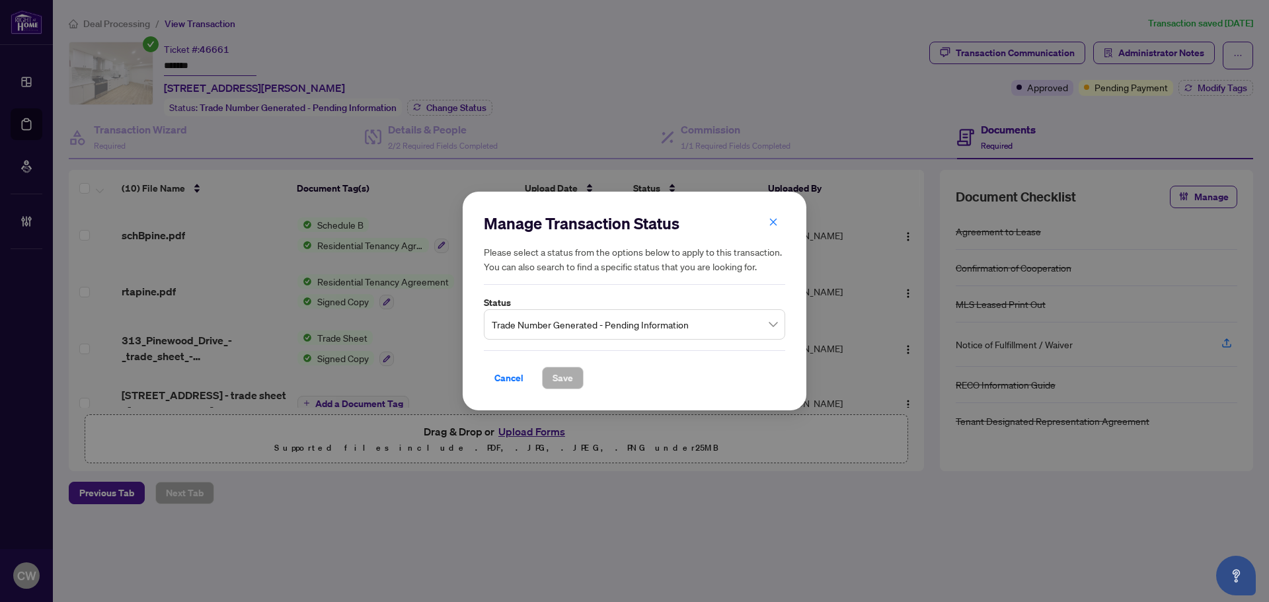
drag, startPoint x: 611, startPoint y: 325, endPoint x: 611, endPoint y: 340, distance: 15.2
click at [611, 326] on span "Trade Number Generated - Pending Information" at bounding box center [635, 324] width 286 height 25
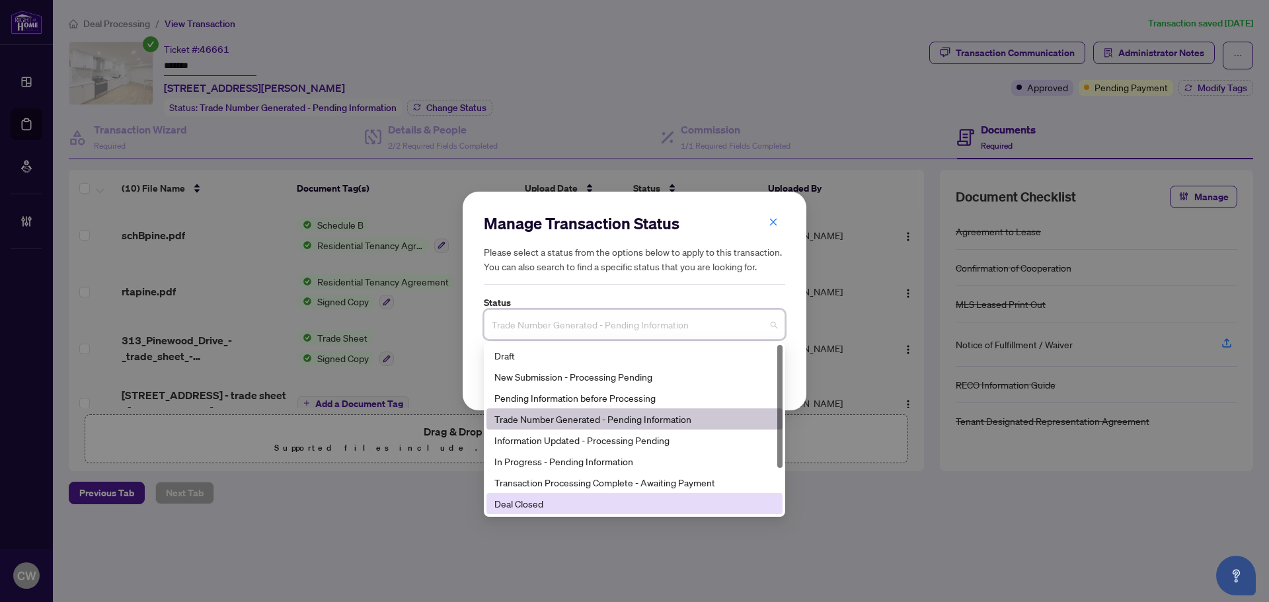
click at [585, 500] on div "Deal Closed" at bounding box center [635, 504] width 280 height 15
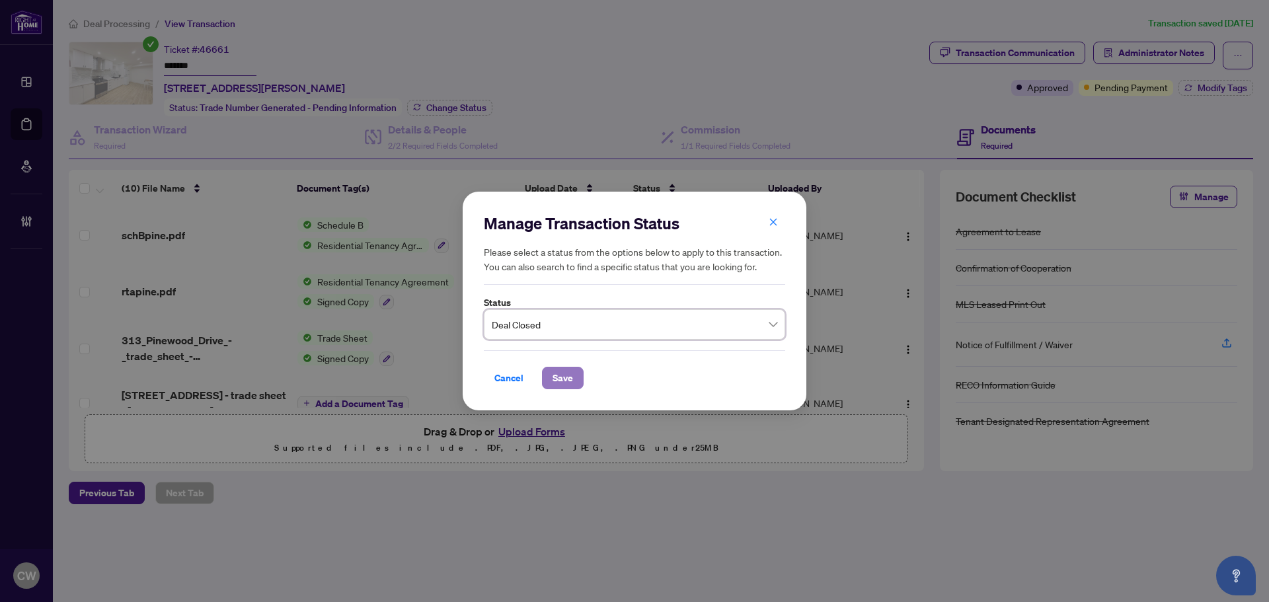
click at [555, 377] on span "Save" at bounding box center [563, 378] width 20 height 21
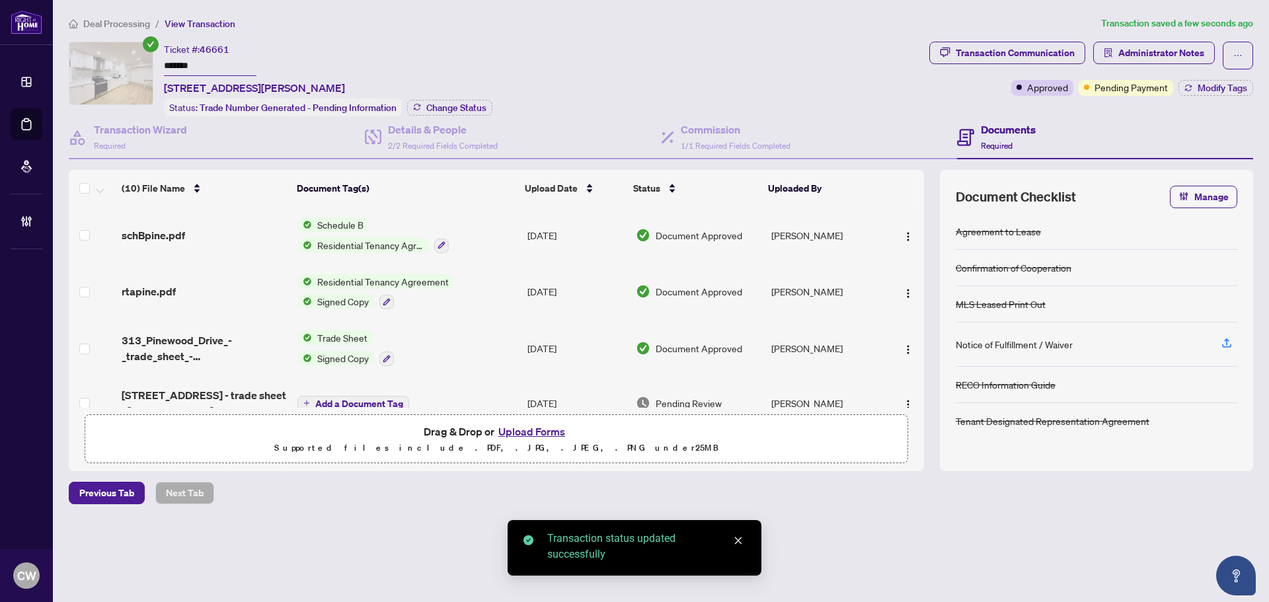
click at [1203, 96] on div "Transaction Communication Administrator Notes Approved Pending Payment Modify T…" at bounding box center [1091, 79] width 329 height 75
click at [1203, 90] on span "Modify Tags" at bounding box center [1223, 87] width 50 height 9
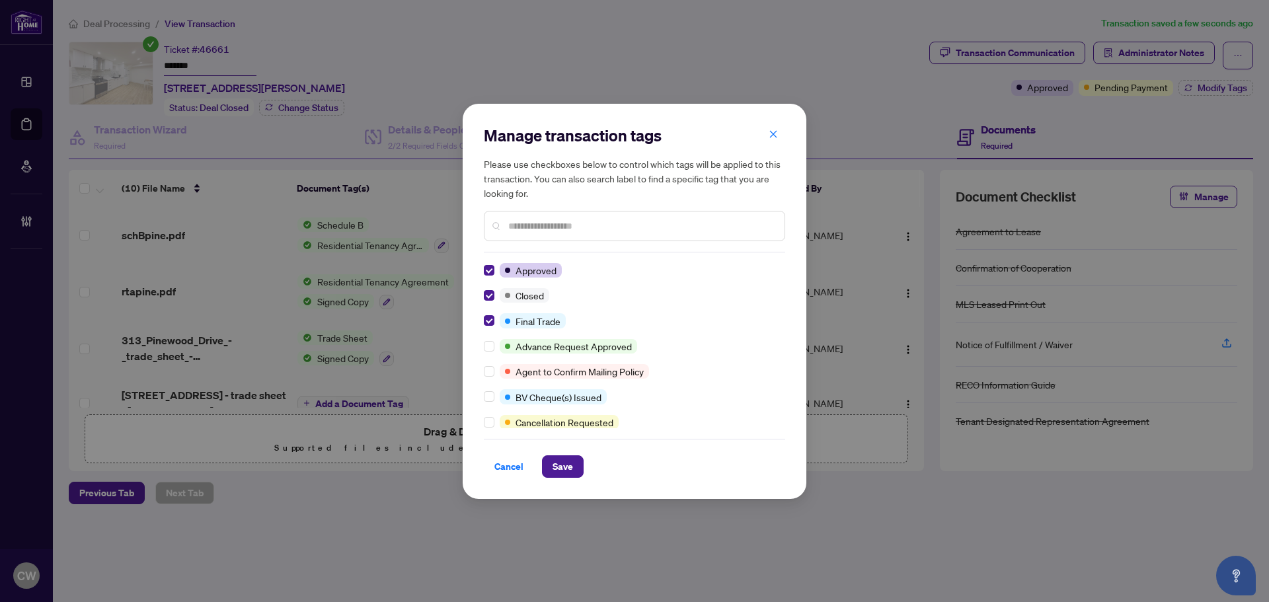
click at [560, 449] on div "Cancel Save" at bounding box center [634, 458] width 301 height 39
click at [567, 466] on span "Save" at bounding box center [563, 466] width 20 height 21
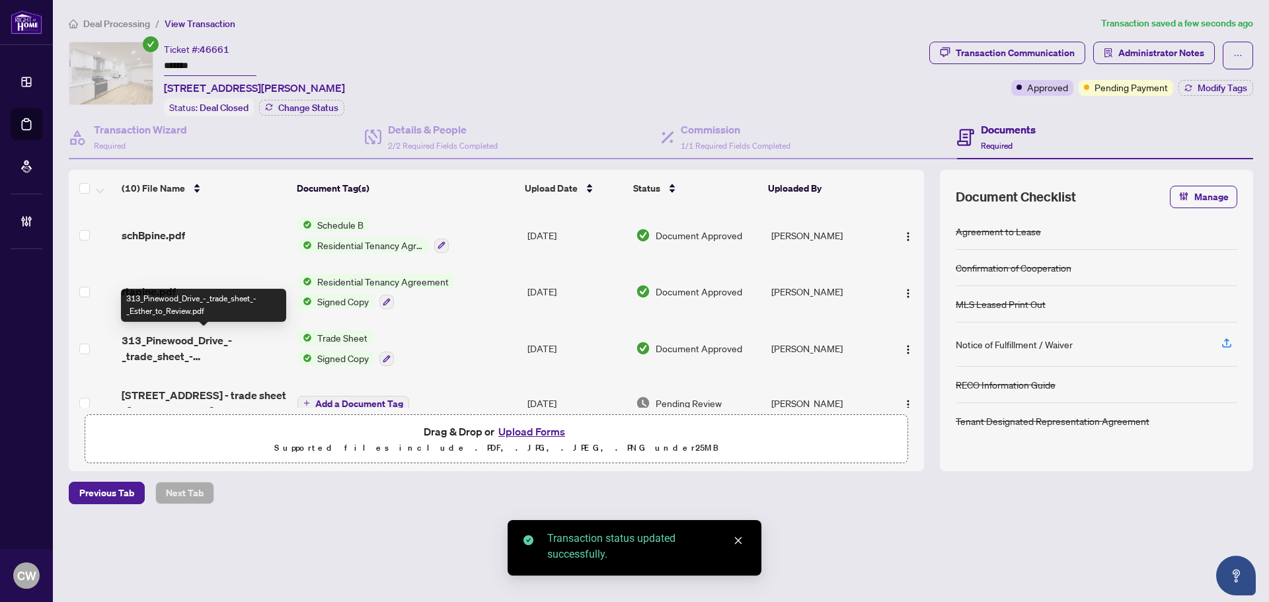
click at [194, 343] on span "313_Pinewood_Drive_-_trade_sheet_-_Esther_to_Review.pdf" at bounding box center [204, 349] width 165 height 32
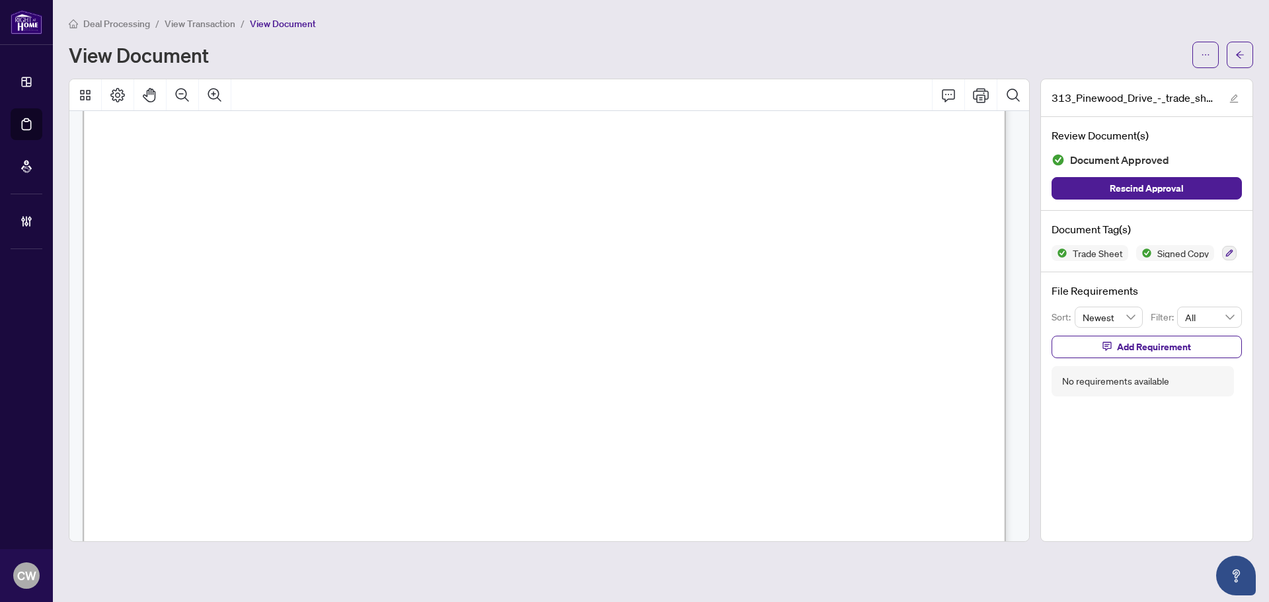
scroll to position [463, 0]
click at [1241, 52] on icon "arrow-left" at bounding box center [1240, 54] width 9 height 9
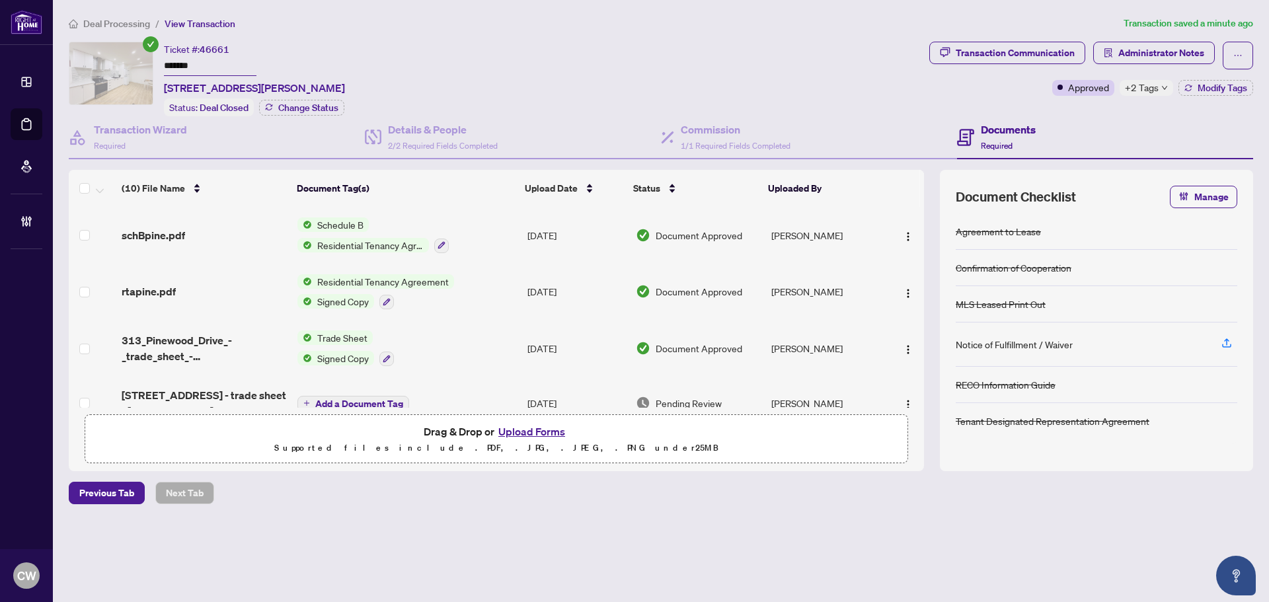
click at [537, 428] on button "Upload Forms" at bounding box center [532, 431] width 75 height 17
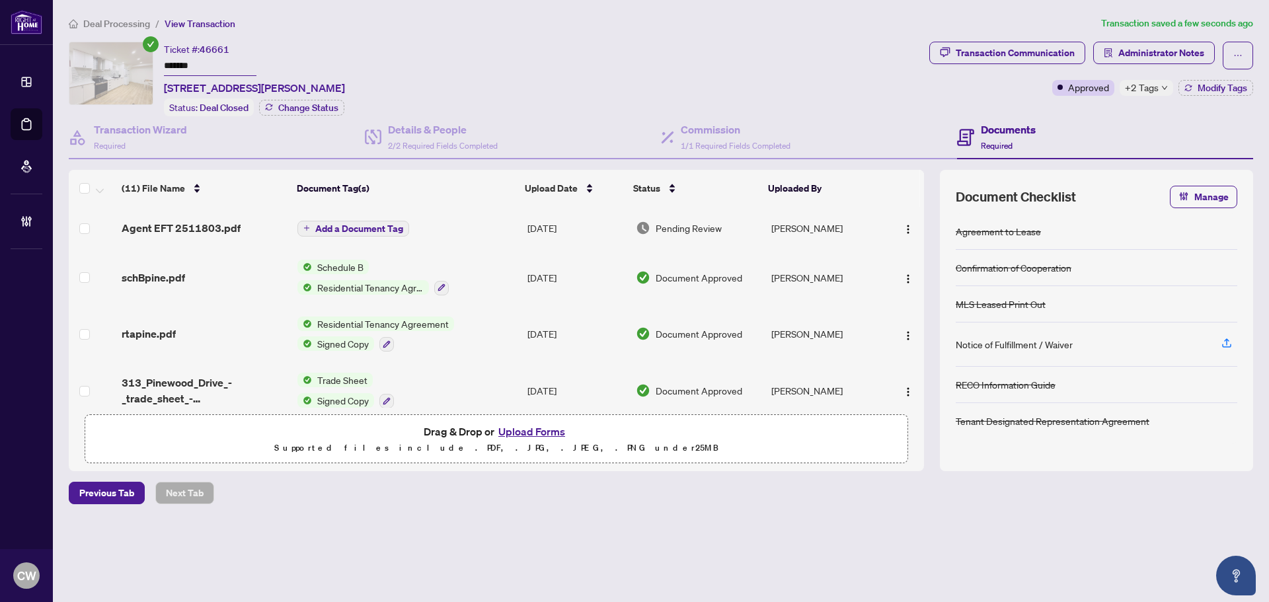
click at [363, 231] on span "Add a Document Tag" at bounding box center [359, 228] width 88 height 9
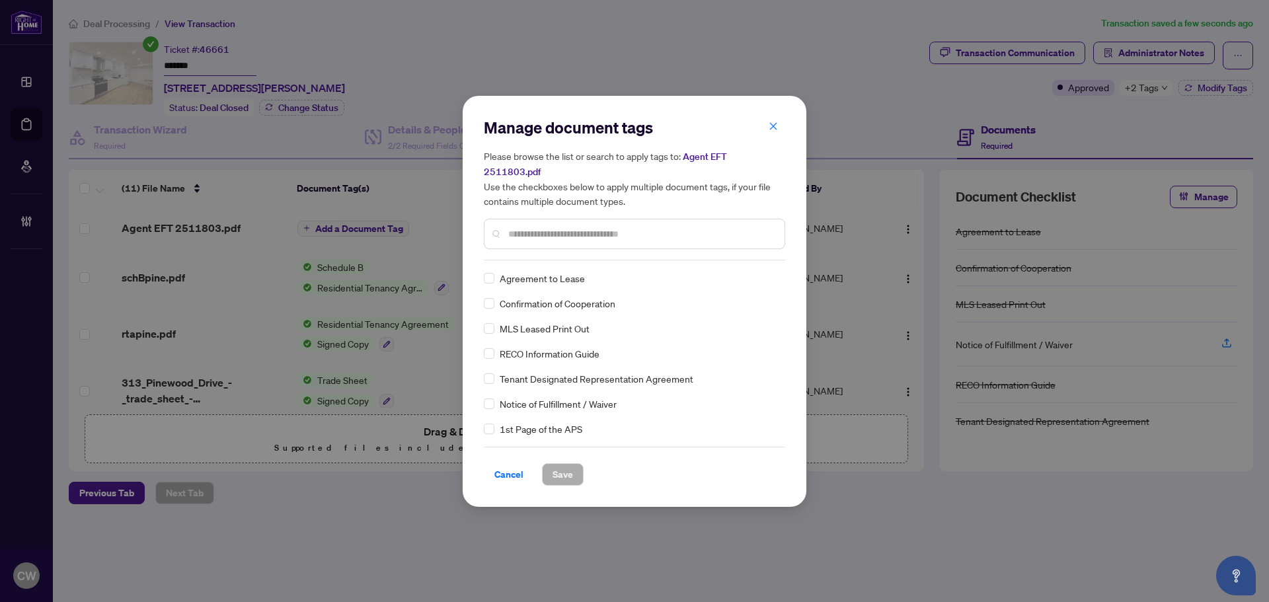
click at [549, 249] on div "Manage document tags Please browse the list or search to apply tags to: Agent E…" at bounding box center [634, 188] width 301 height 143
click at [548, 235] on div at bounding box center [634, 234] width 301 height 30
click at [547, 229] on input "text" at bounding box center [641, 234] width 266 height 15
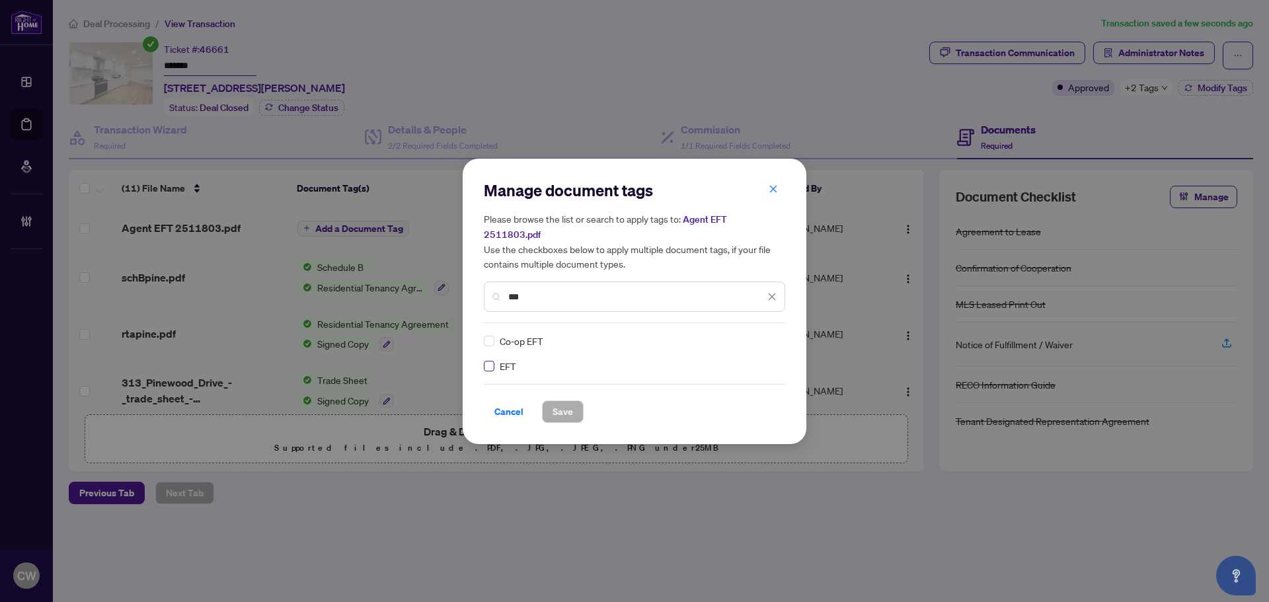
type input "***"
click at [768, 337] on div at bounding box center [764, 341] width 25 height 13
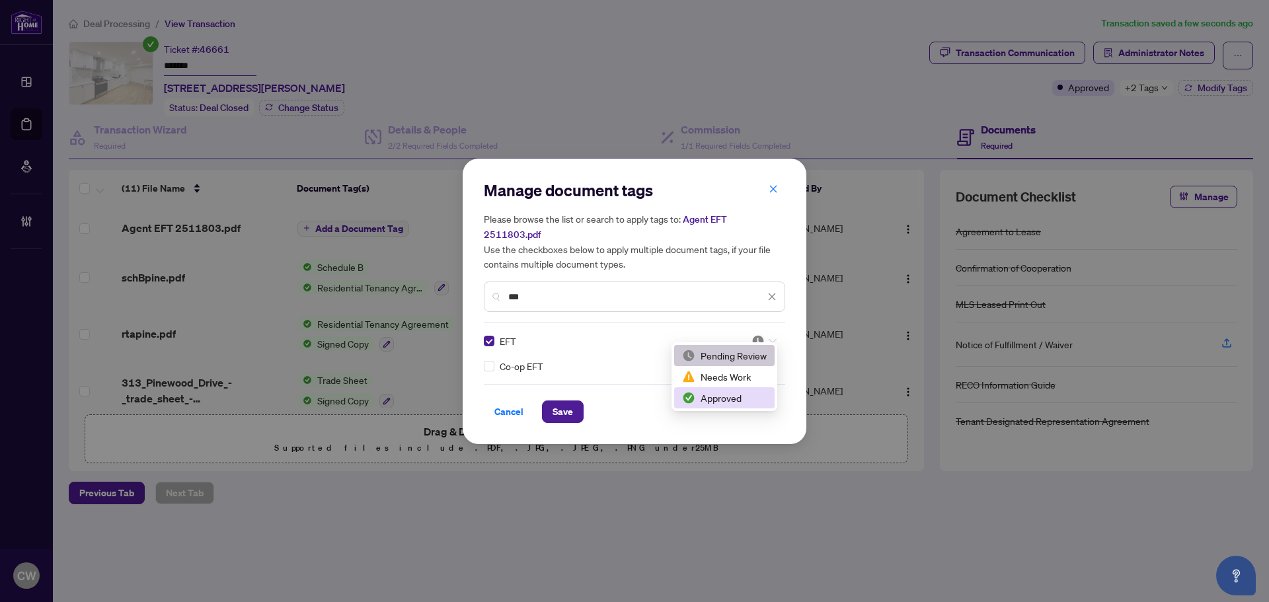
drag, startPoint x: 746, startPoint y: 397, endPoint x: 627, endPoint y: 403, distance: 119.2
click at [745, 397] on div "Approved" at bounding box center [724, 398] width 85 height 15
click at [565, 401] on span "Save" at bounding box center [563, 411] width 20 height 21
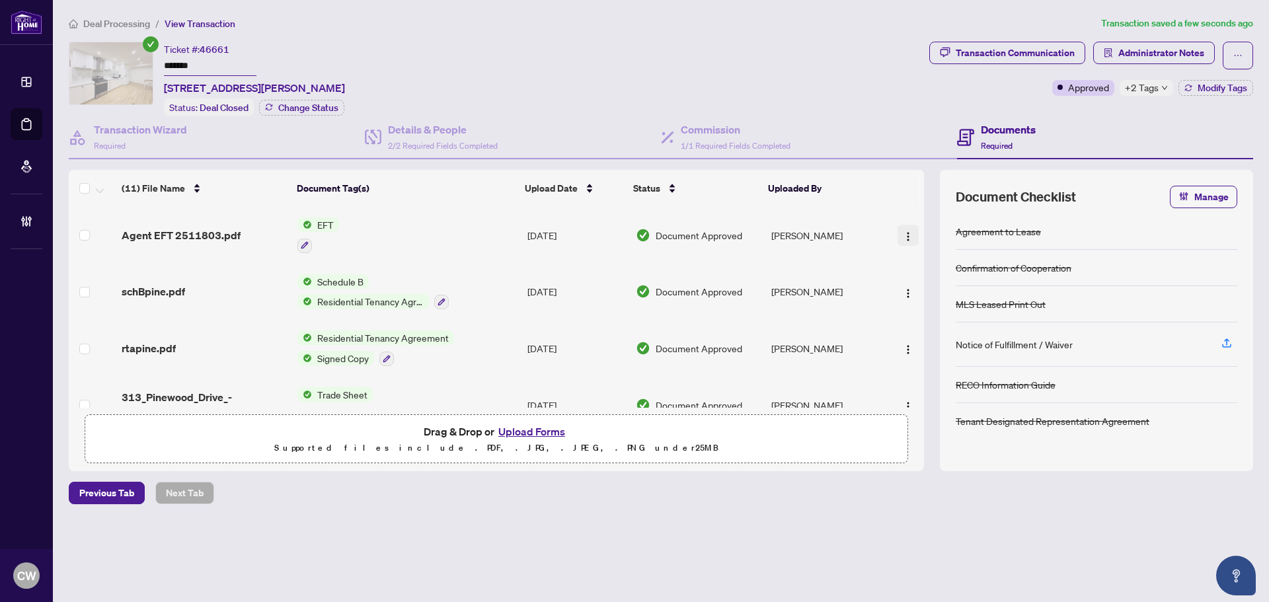
click at [903, 231] on img "button" at bounding box center [908, 236] width 11 height 11
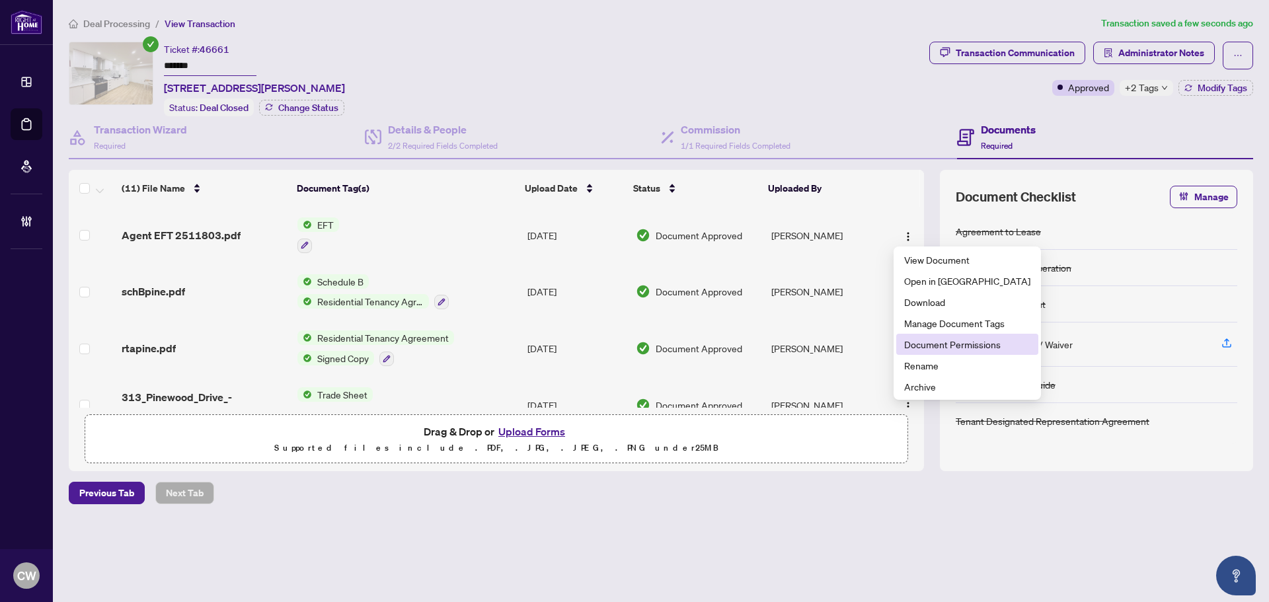
click at [927, 339] on span "Document Permissions" at bounding box center [967, 344] width 126 height 15
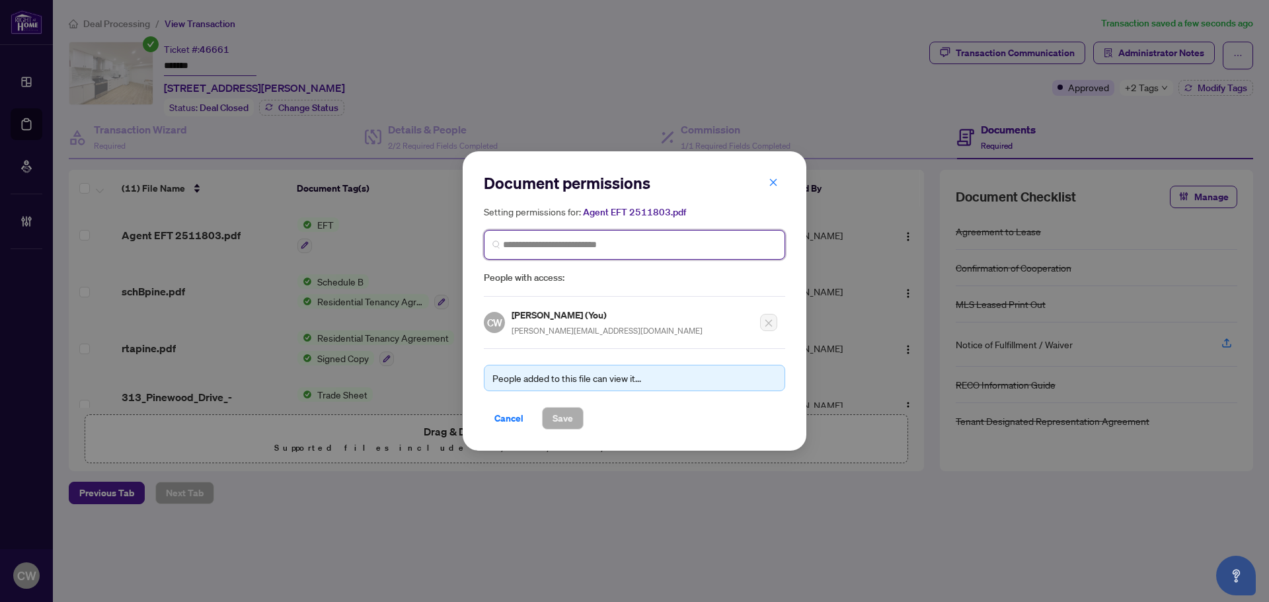
click at [605, 245] on input "search" at bounding box center [640, 245] width 274 height 14
paste input "**********"
type input "**********"
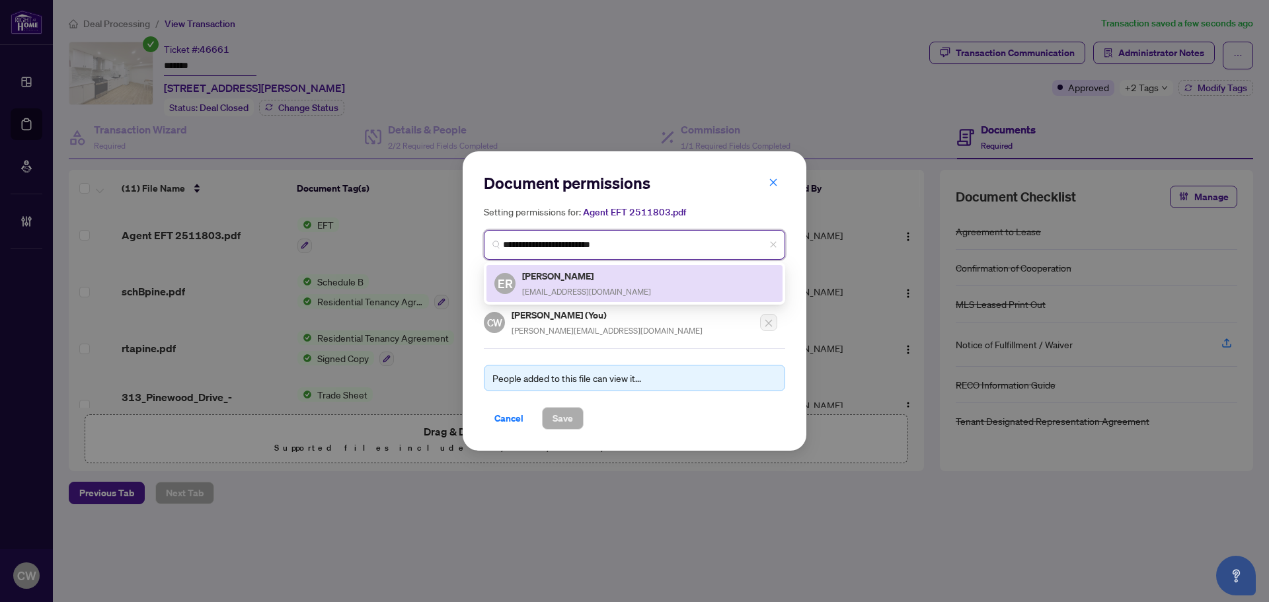
click at [552, 278] on h5 "[PERSON_NAME]" at bounding box center [586, 275] width 129 height 15
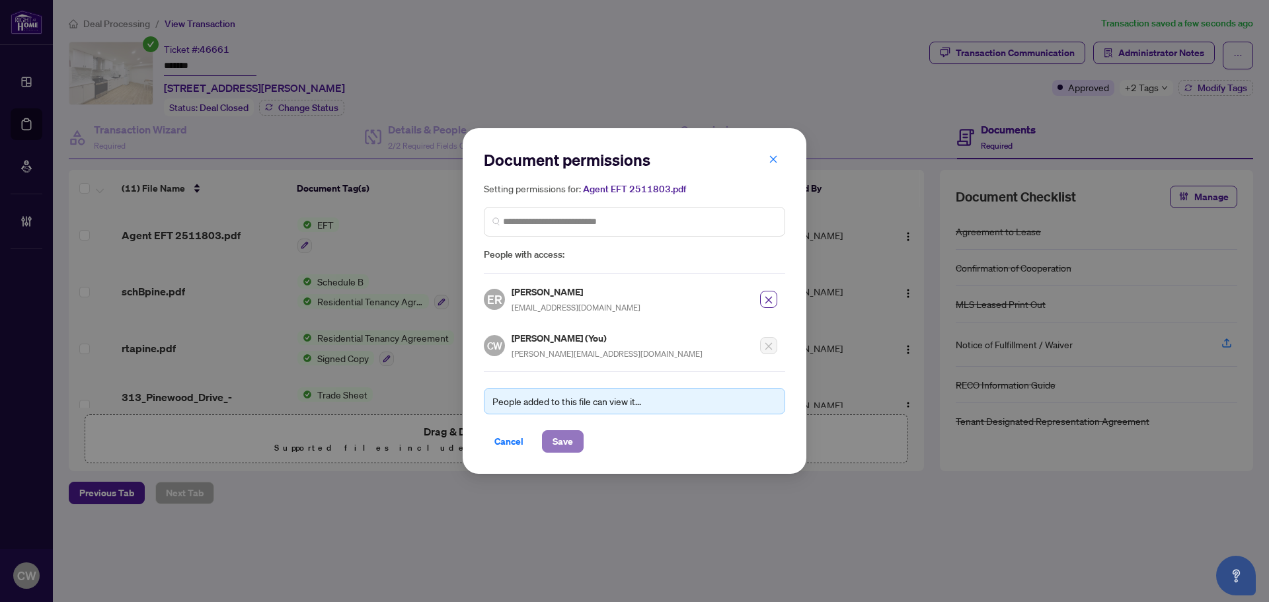
click at [565, 433] on span "Save" at bounding box center [563, 441] width 20 height 21
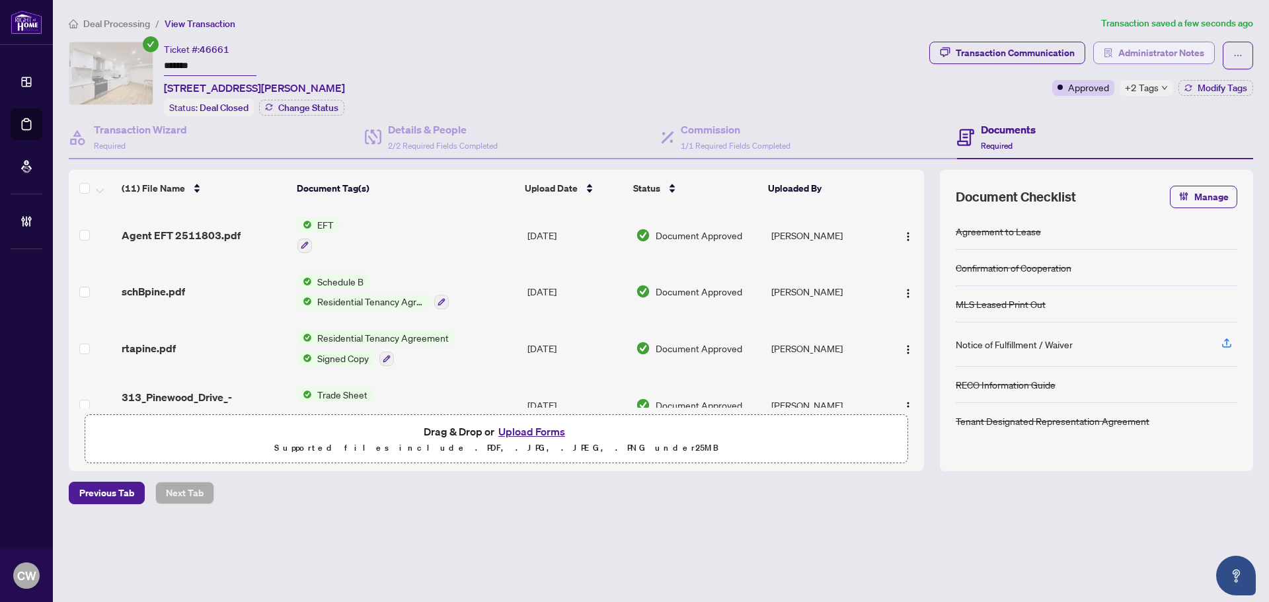
click at [1177, 44] on span "Administrator Notes" at bounding box center [1162, 52] width 86 height 21
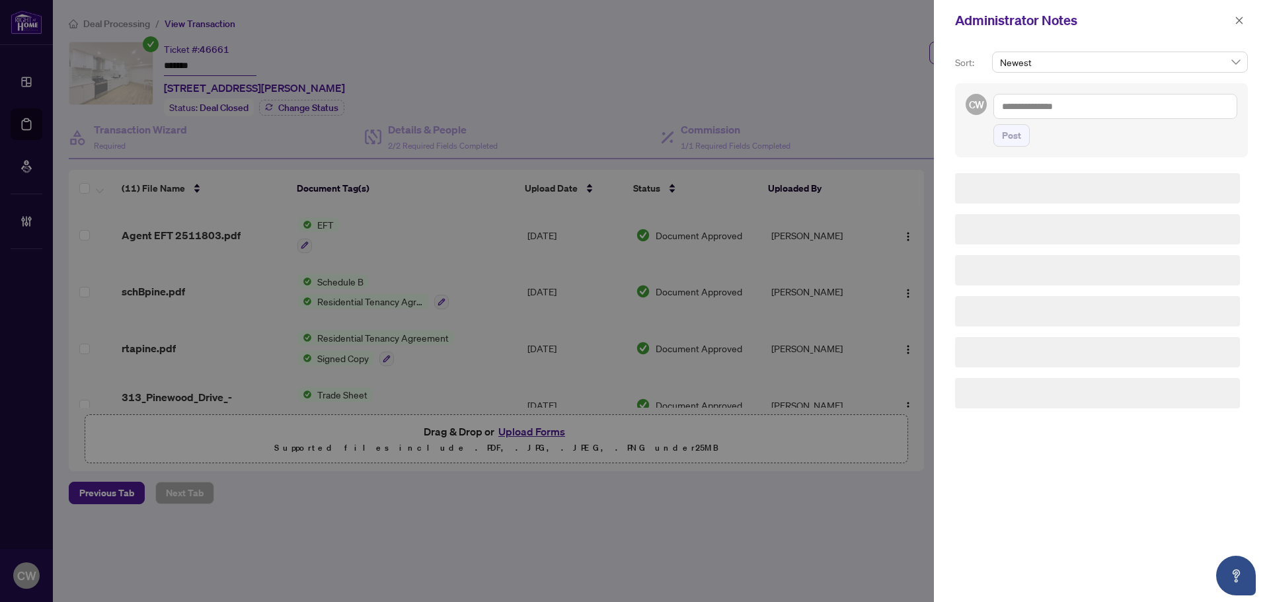
click at [1059, 110] on textarea at bounding box center [1116, 106] width 244 height 25
paste textarea "**********"
type textarea "**********"
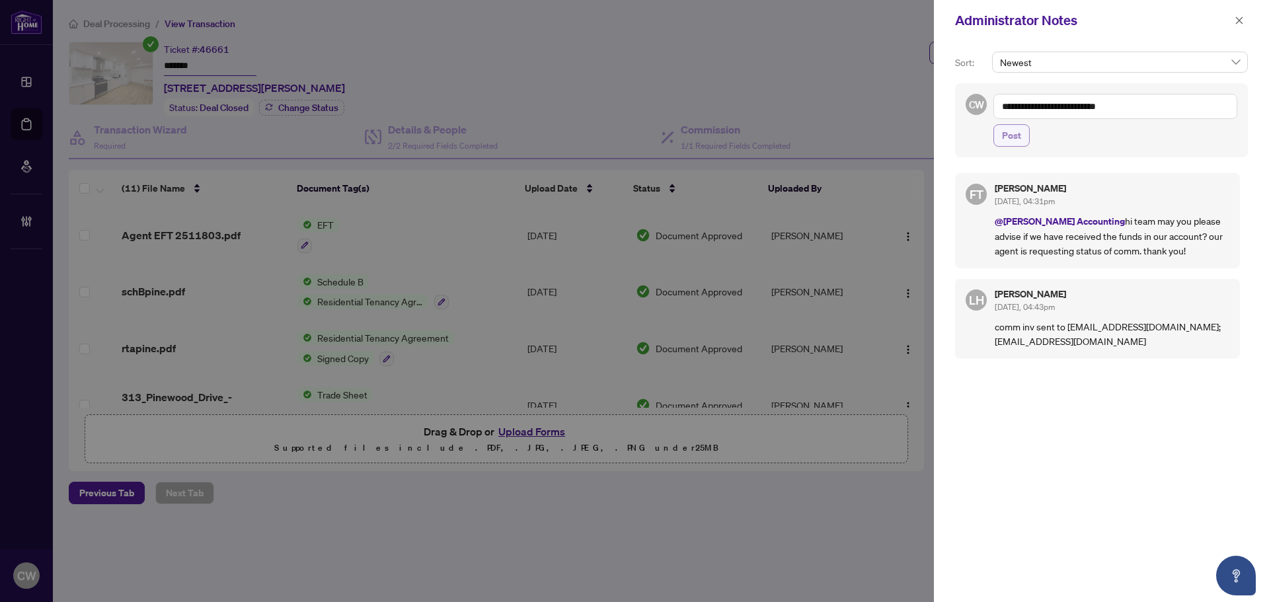
drag, startPoint x: 1012, startPoint y: 142, endPoint x: 1090, endPoint y: 125, distance: 79.9
click at [1012, 142] on span "Post" at bounding box center [1011, 135] width 19 height 21
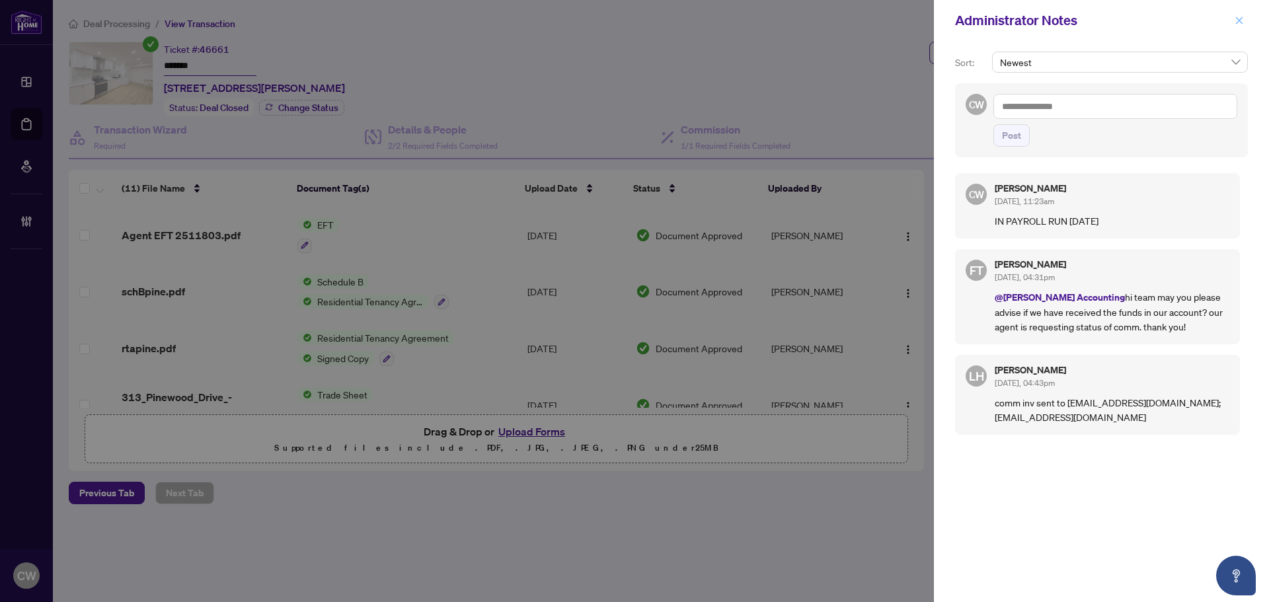
click at [1239, 21] on icon "close" at bounding box center [1239, 20] width 7 height 7
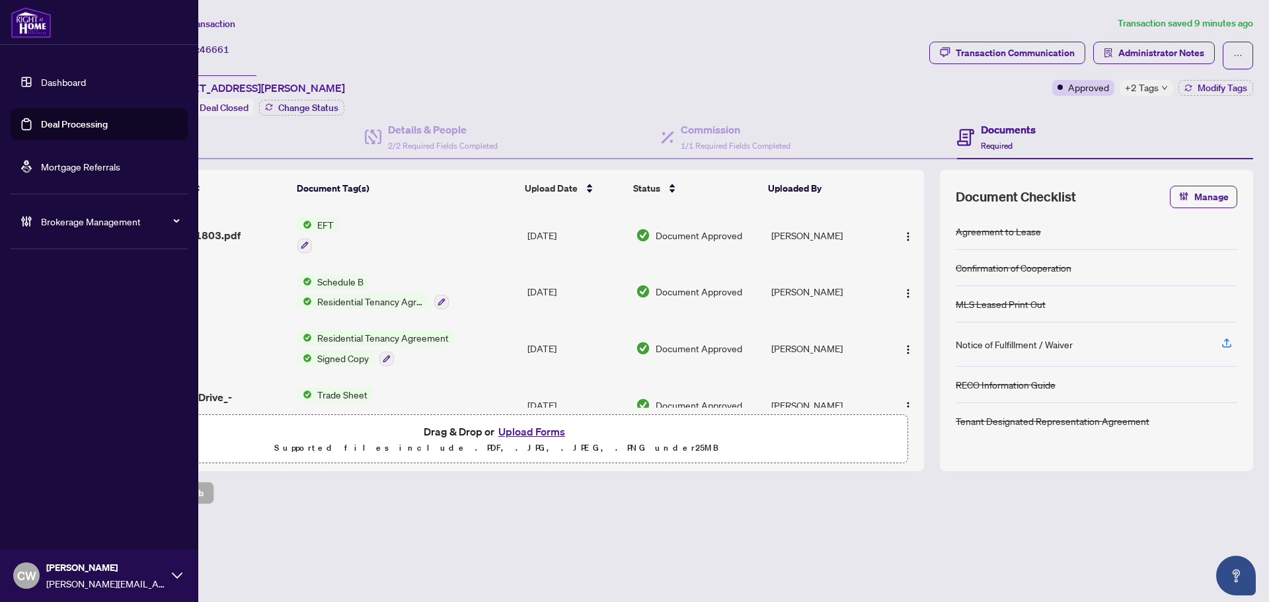
click at [41, 118] on link "Deal Processing" at bounding box center [74, 124] width 67 height 12
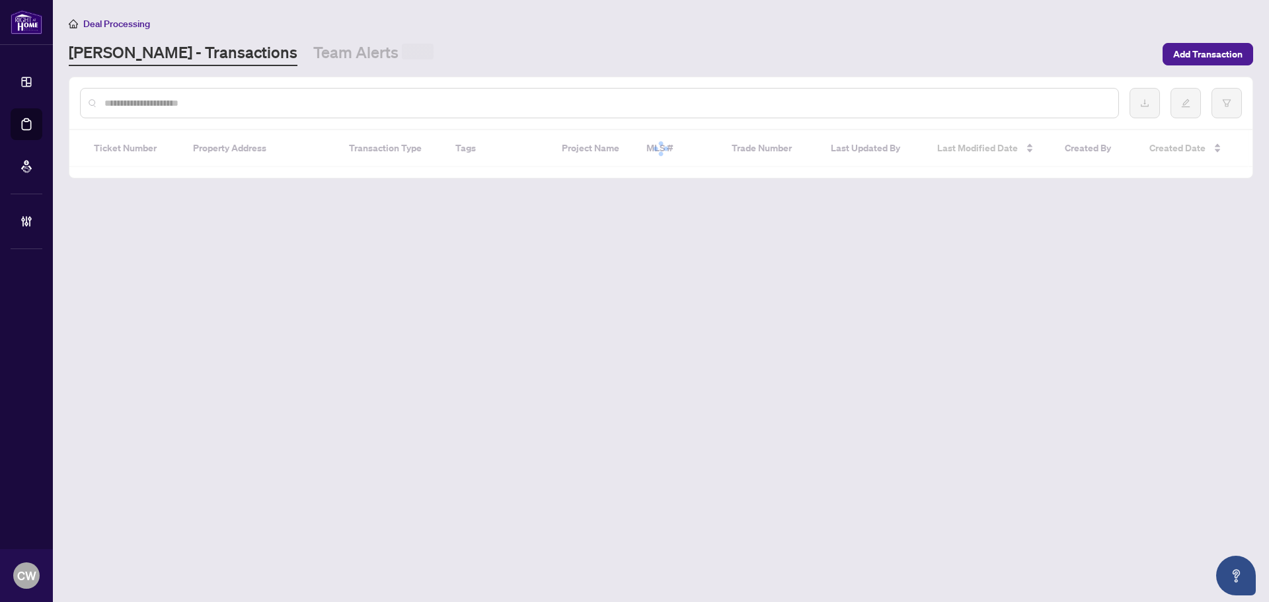
click at [280, 103] on input "text" at bounding box center [606, 103] width 1004 height 15
paste input "*******"
type input "*******"
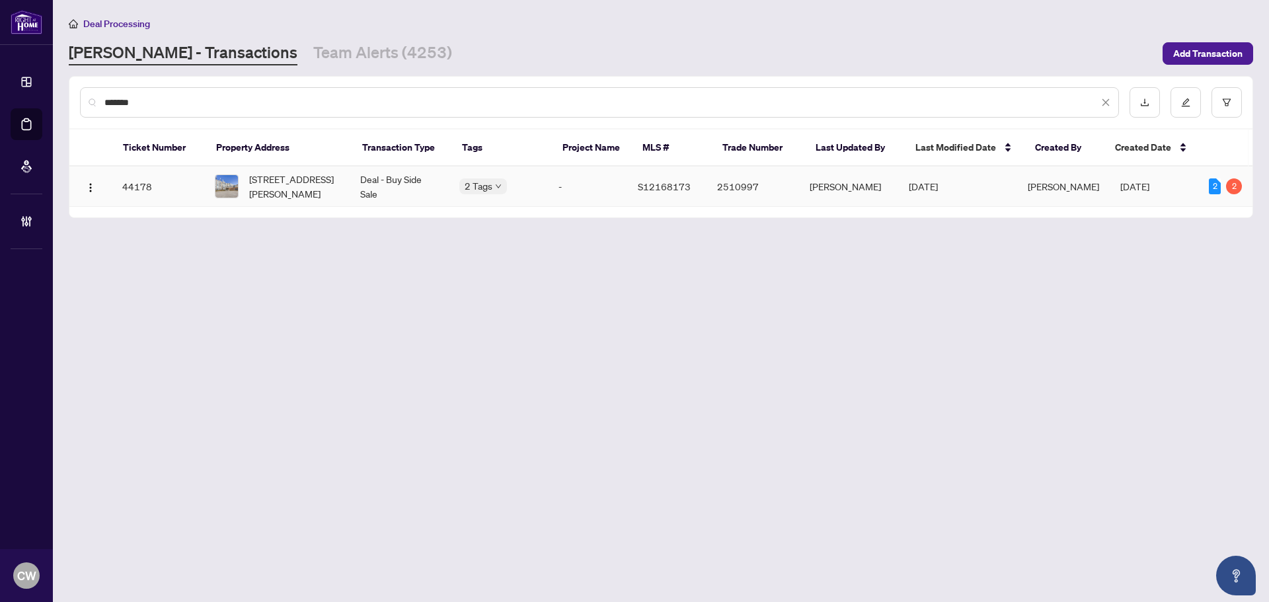
click at [290, 182] on span "[STREET_ADDRESS][PERSON_NAME]" at bounding box center [294, 186] width 90 height 29
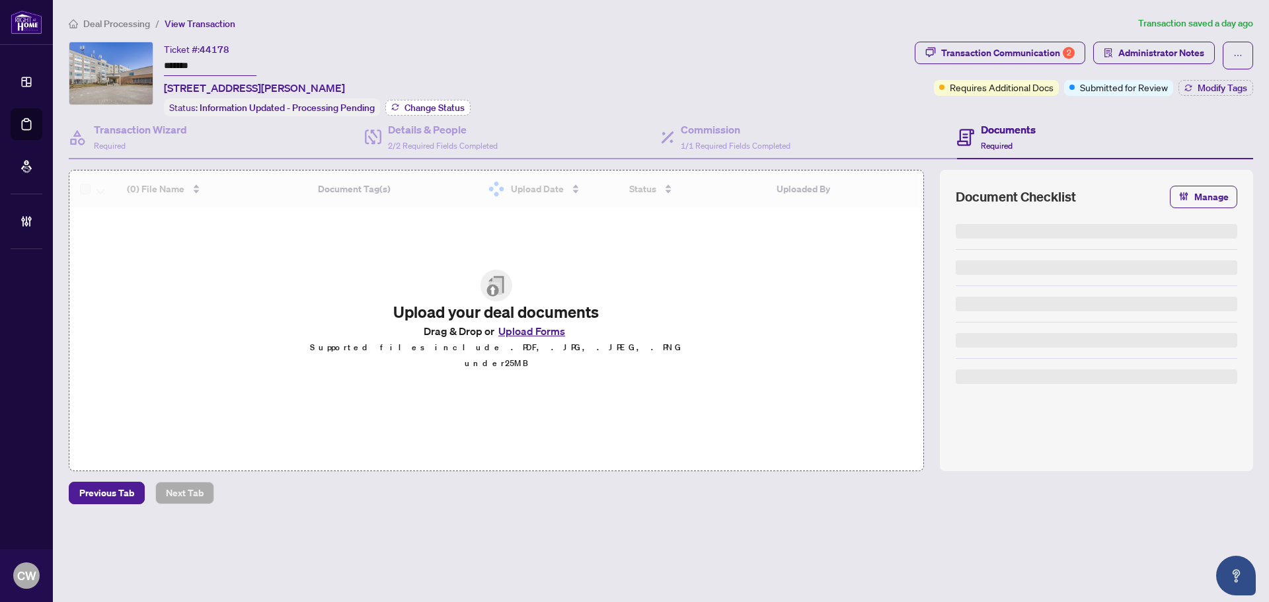
click at [431, 103] on span "Change Status" at bounding box center [435, 107] width 60 height 9
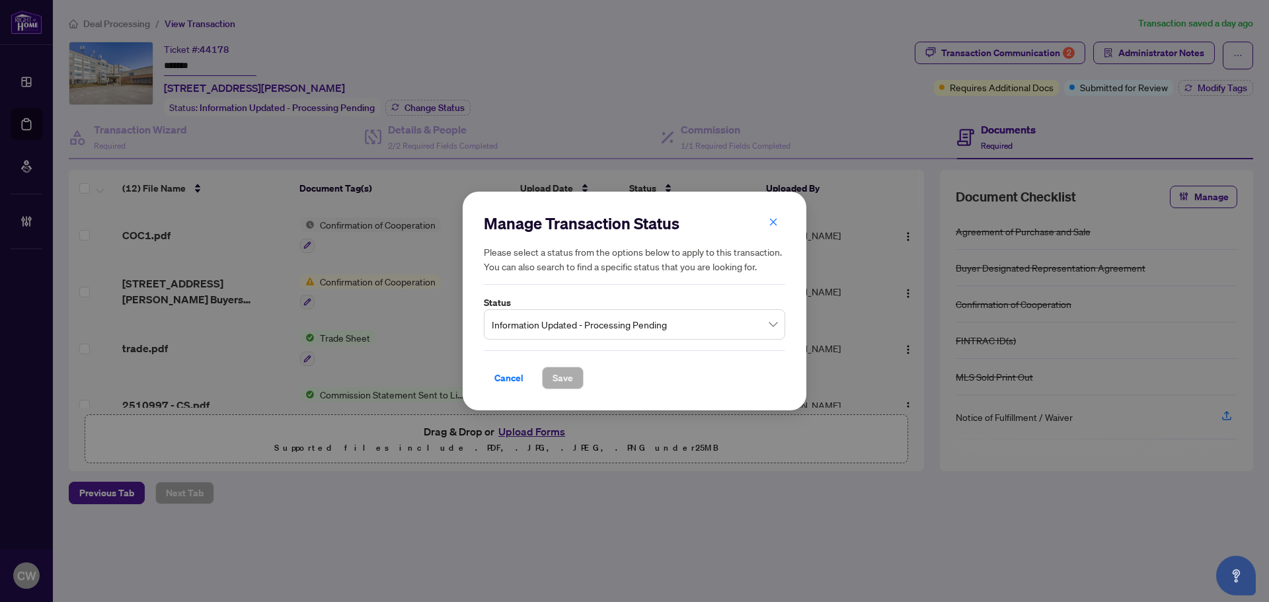
click at [570, 317] on span "Information Updated - Processing Pending" at bounding box center [635, 324] width 286 height 25
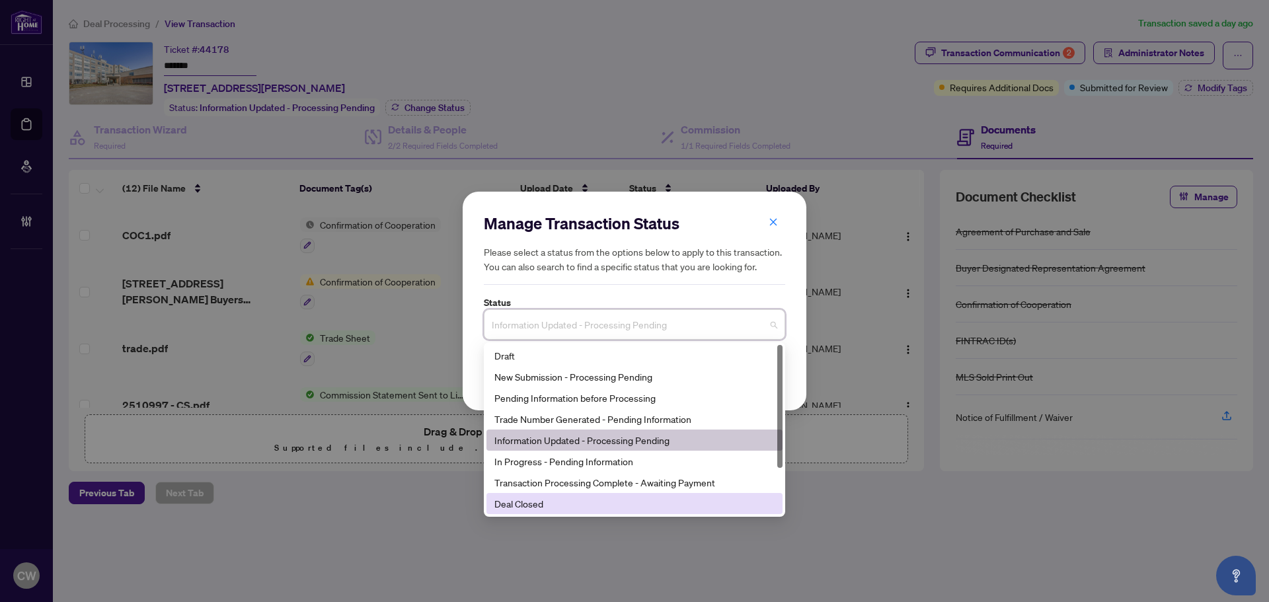
click at [548, 505] on div "Deal Closed" at bounding box center [635, 504] width 280 height 15
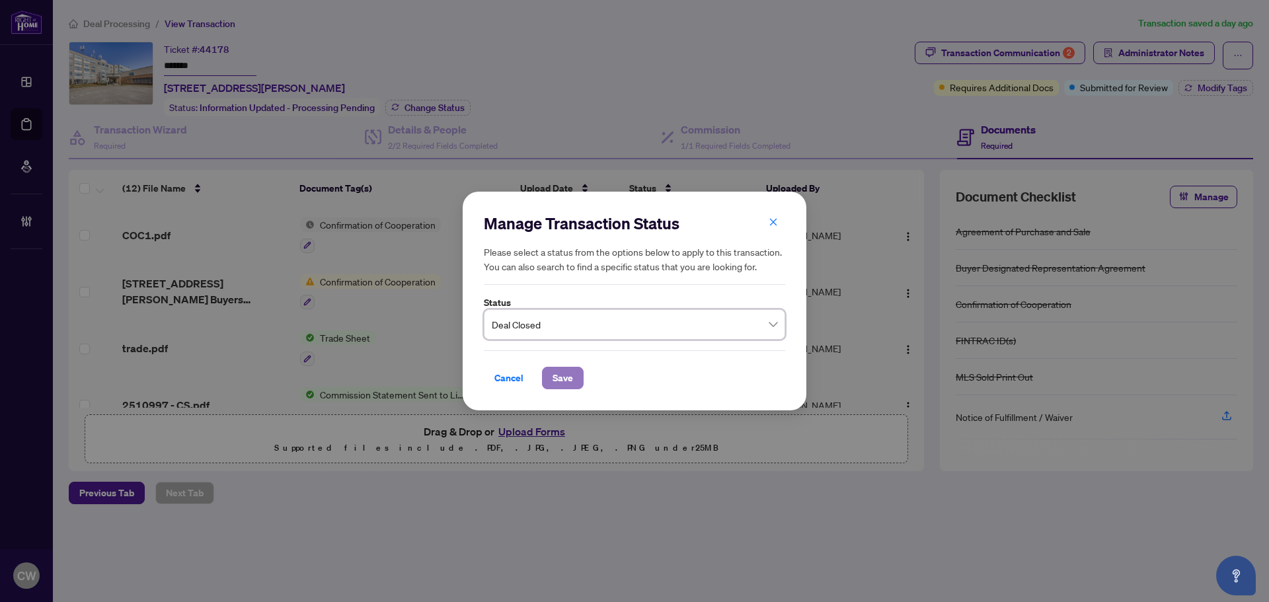
click at [560, 376] on span "Save" at bounding box center [563, 378] width 20 height 21
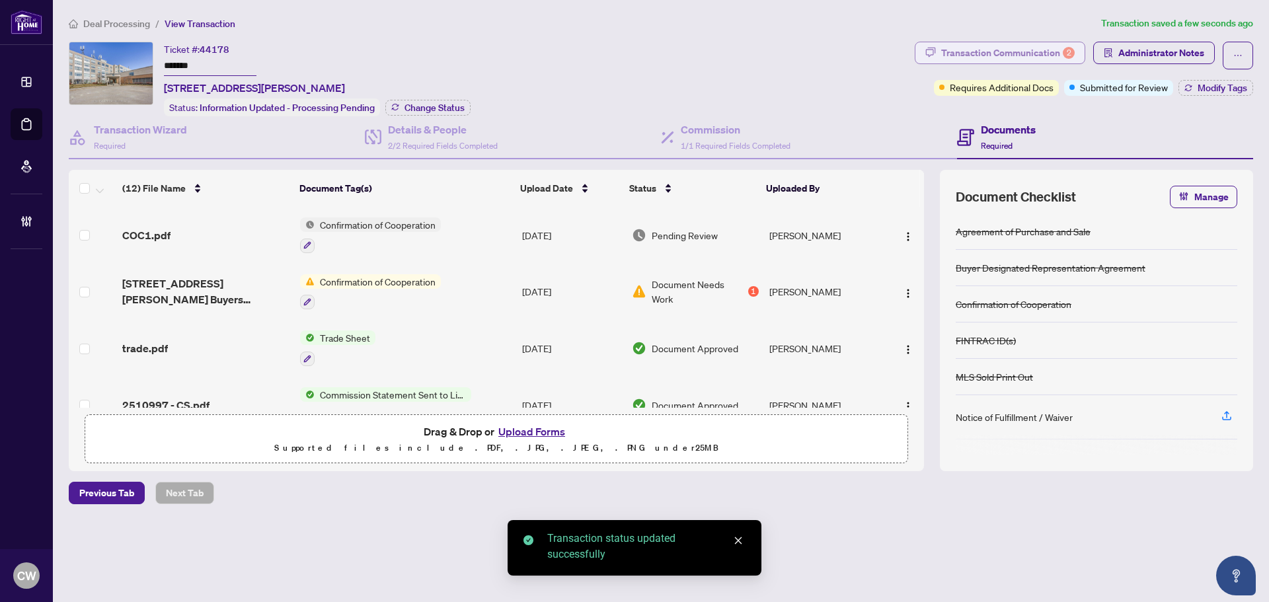
click at [1047, 51] on div "Transaction Communication 2" at bounding box center [1008, 52] width 134 height 21
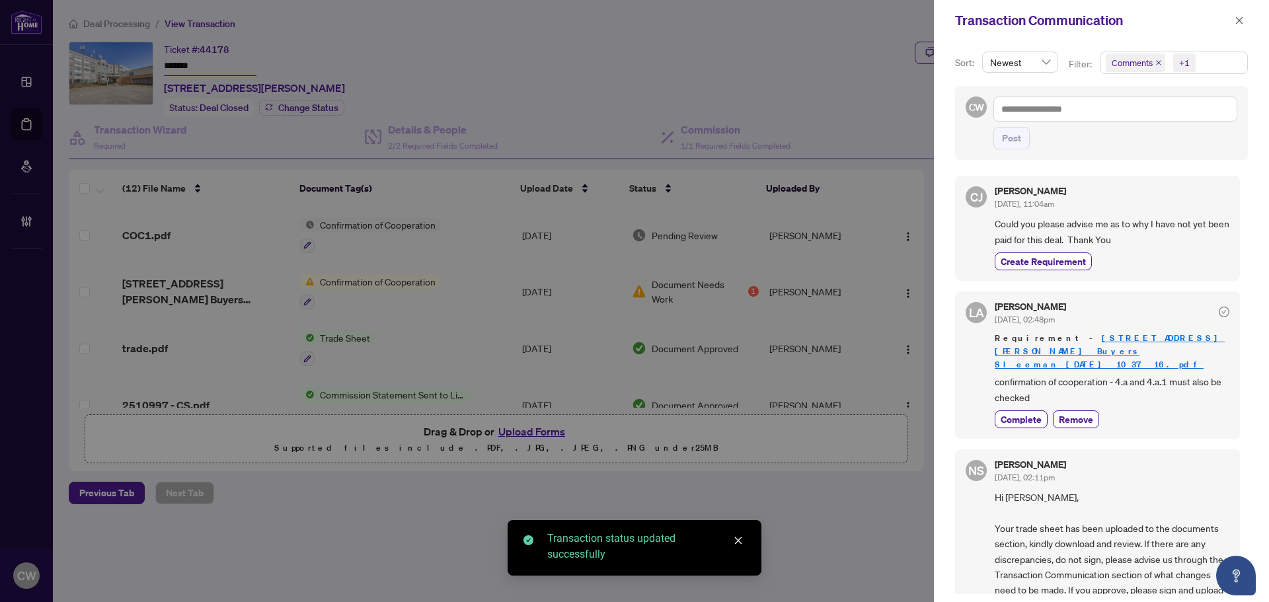
click at [1157, 61] on icon "close" at bounding box center [1159, 63] width 7 height 7
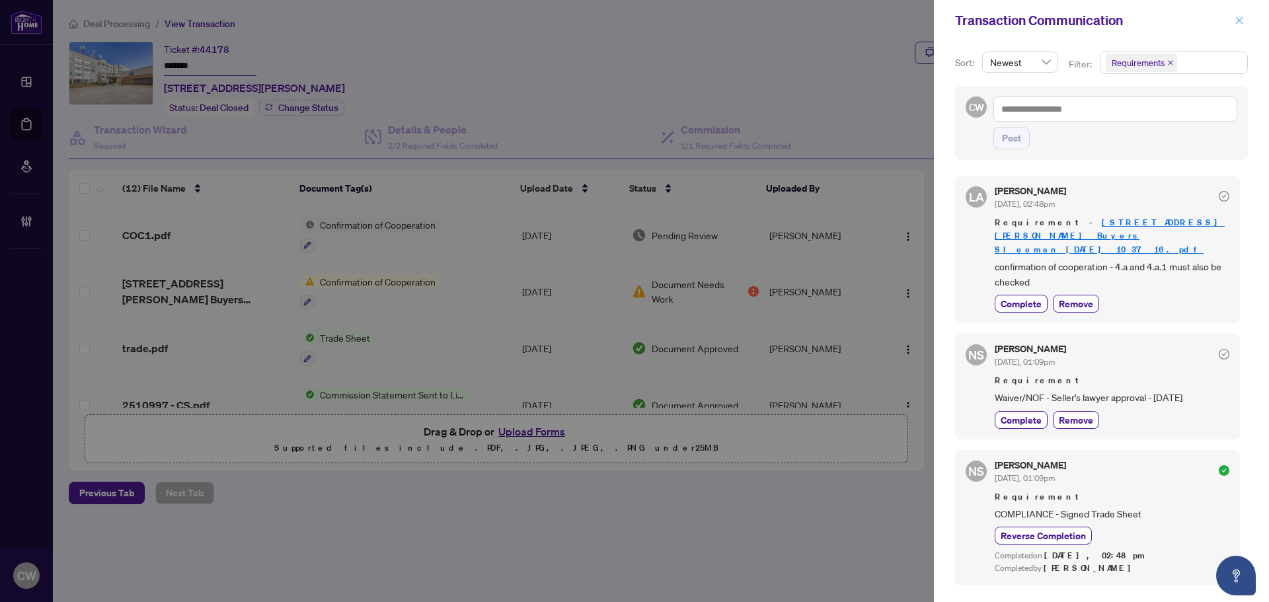
click at [1238, 22] on icon "close" at bounding box center [1239, 20] width 9 height 9
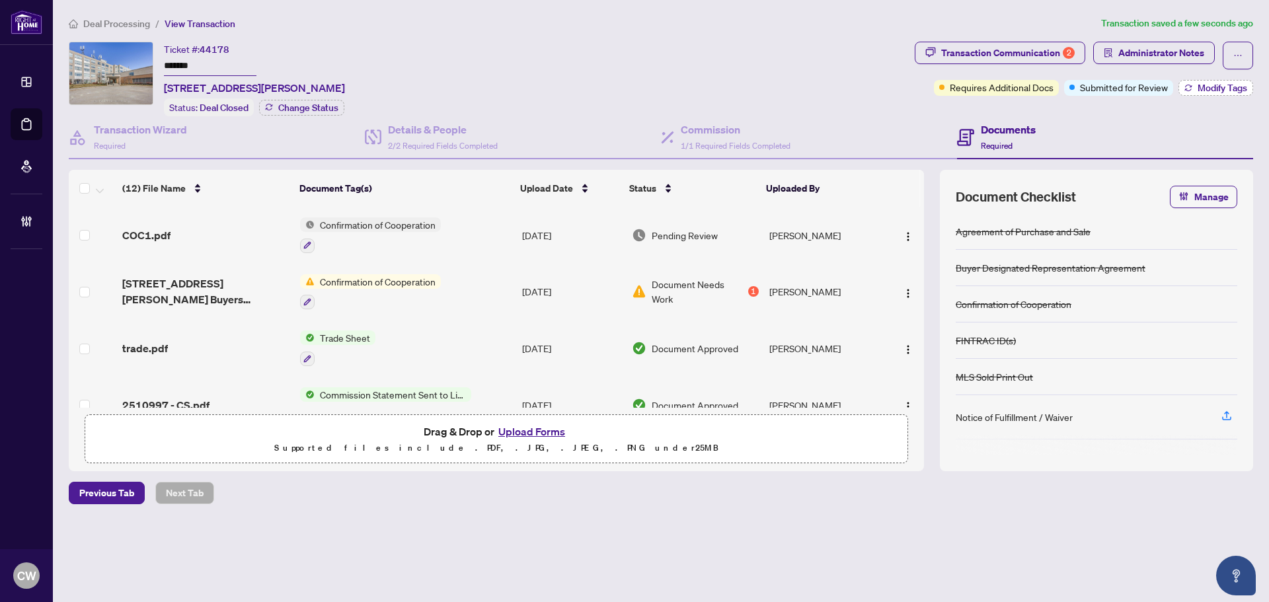
click at [1216, 85] on span "Modify Tags" at bounding box center [1223, 87] width 50 height 9
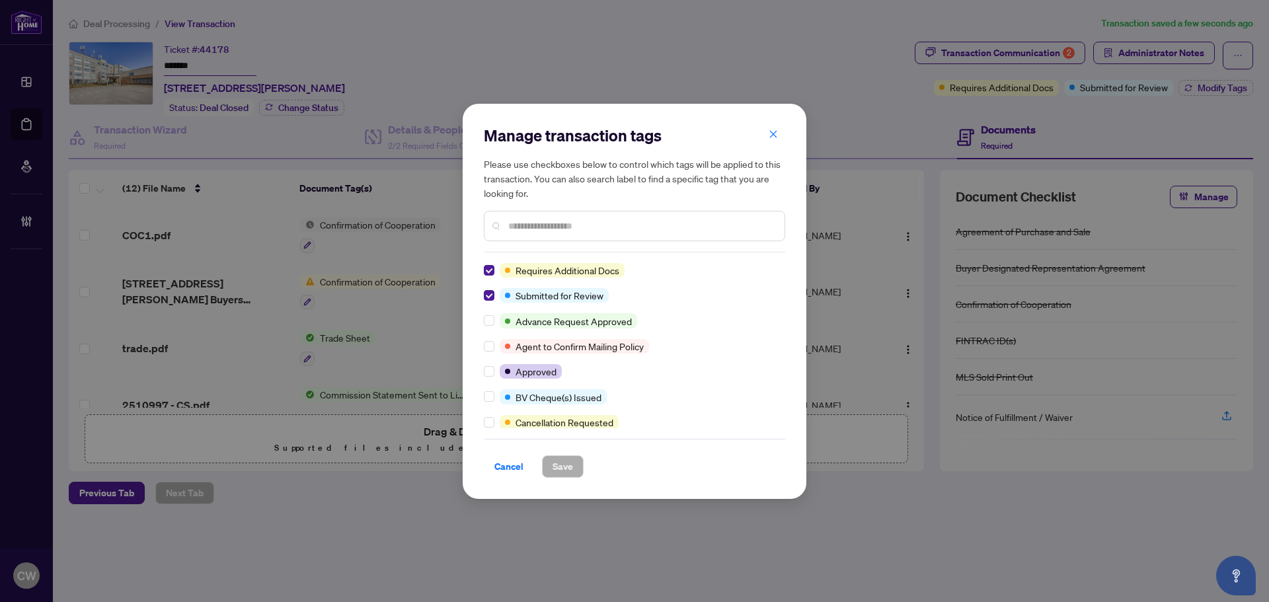
scroll to position [132, 0]
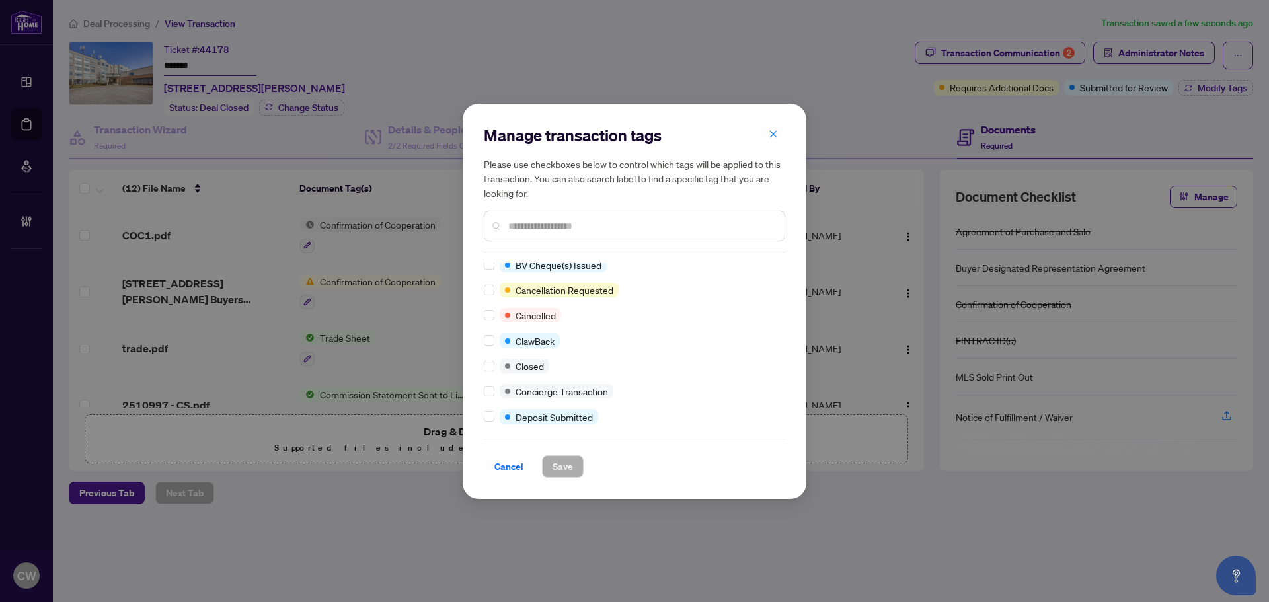
click at [495, 368] on div at bounding box center [492, 366] width 16 height 15
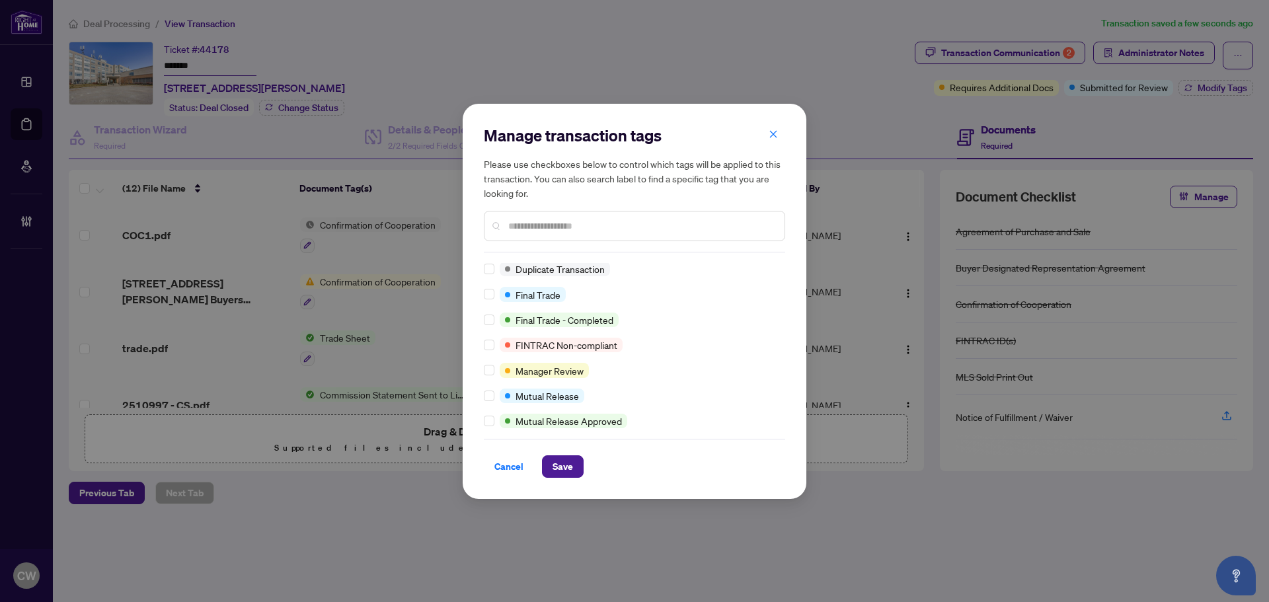
scroll to position [1, 0]
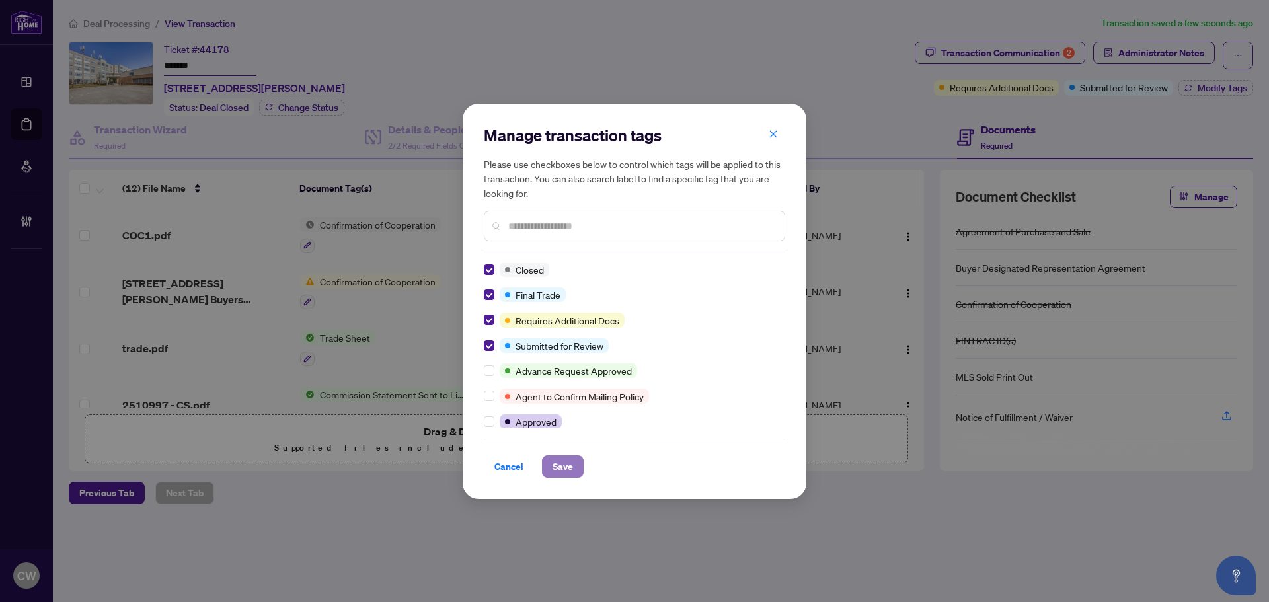
click at [556, 462] on span "Save" at bounding box center [563, 466] width 20 height 21
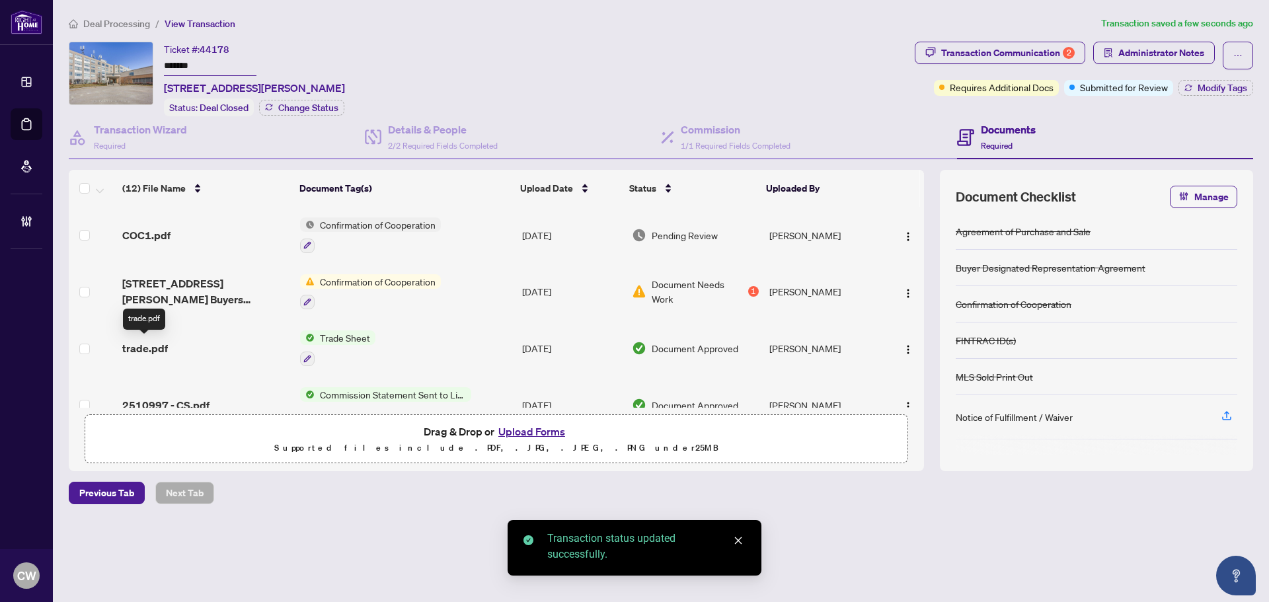
click at [130, 344] on span "trade.pdf" at bounding box center [145, 348] width 46 height 16
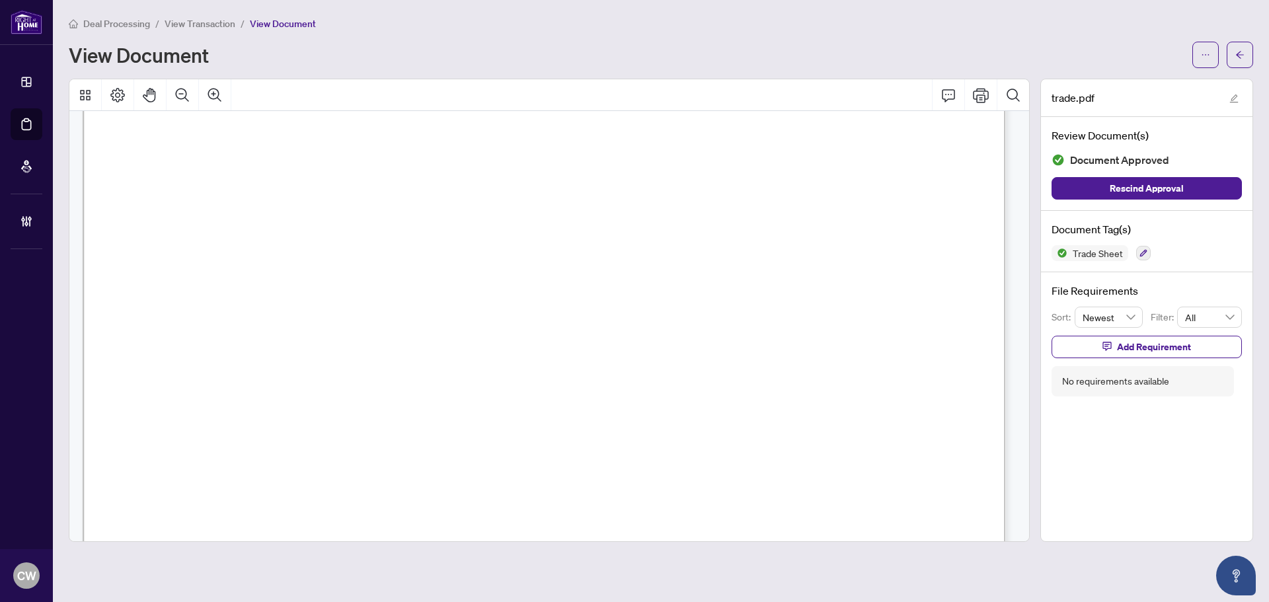
scroll to position [529, 0]
click at [1252, 48] on button "button" at bounding box center [1240, 55] width 26 height 26
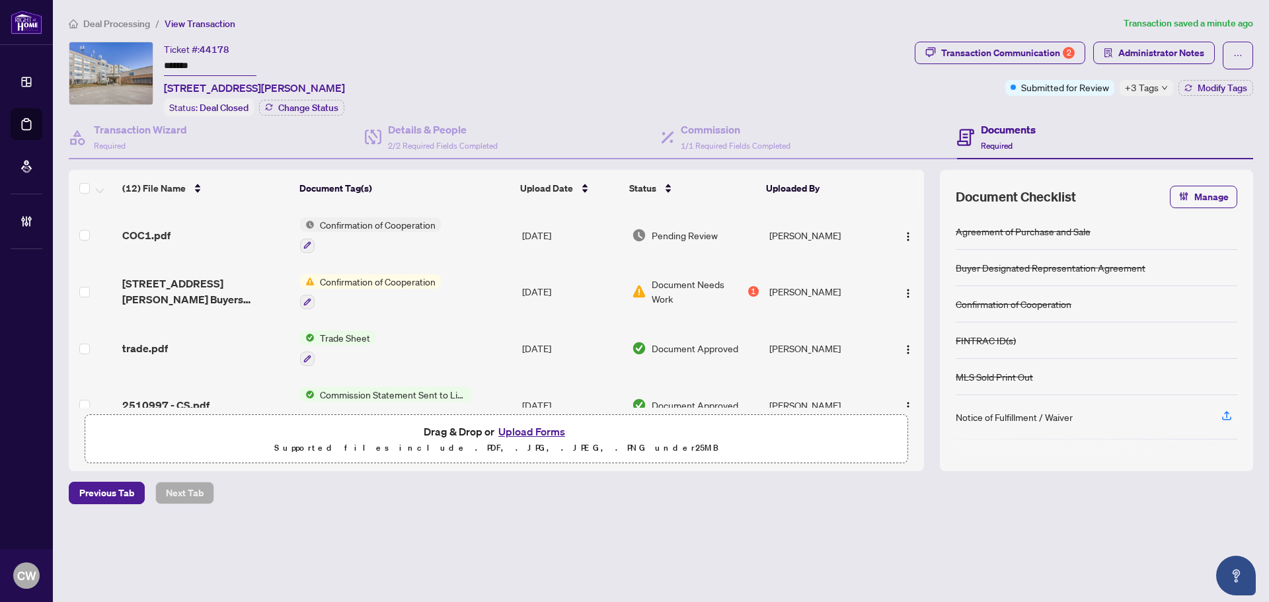
click at [557, 430] on button "Upload Forms" at bounding box center [532, 431] width 75 height 17
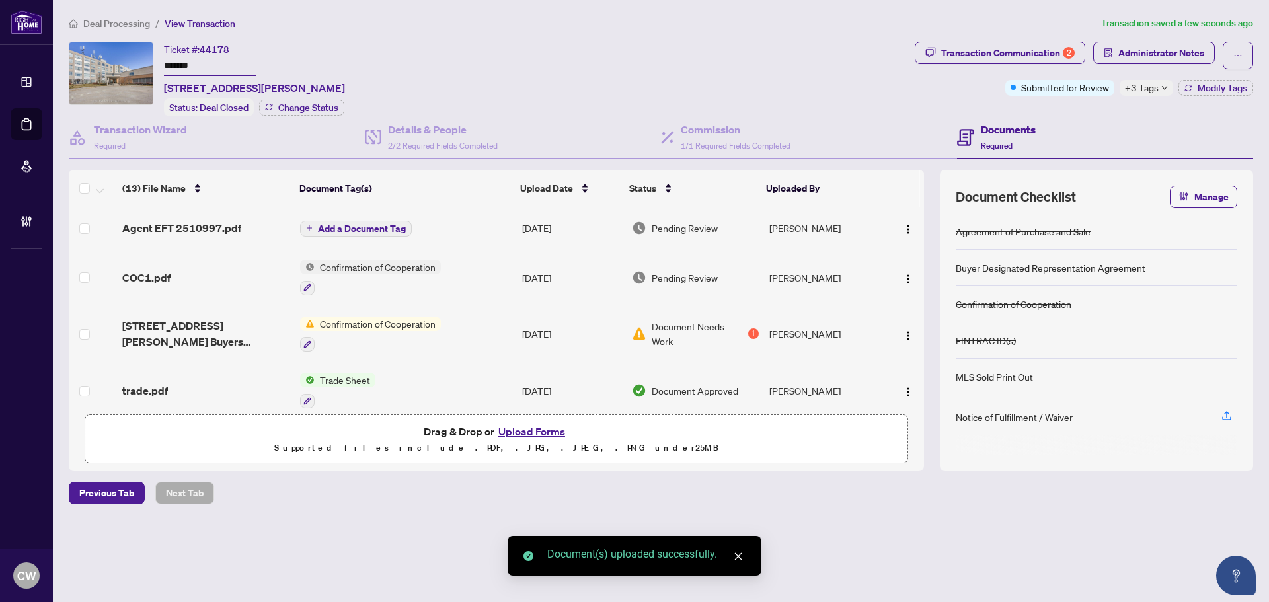
click at [373, 225] on span "Add a Document Tag" at bounding box center [362, 228] width 88 height 9
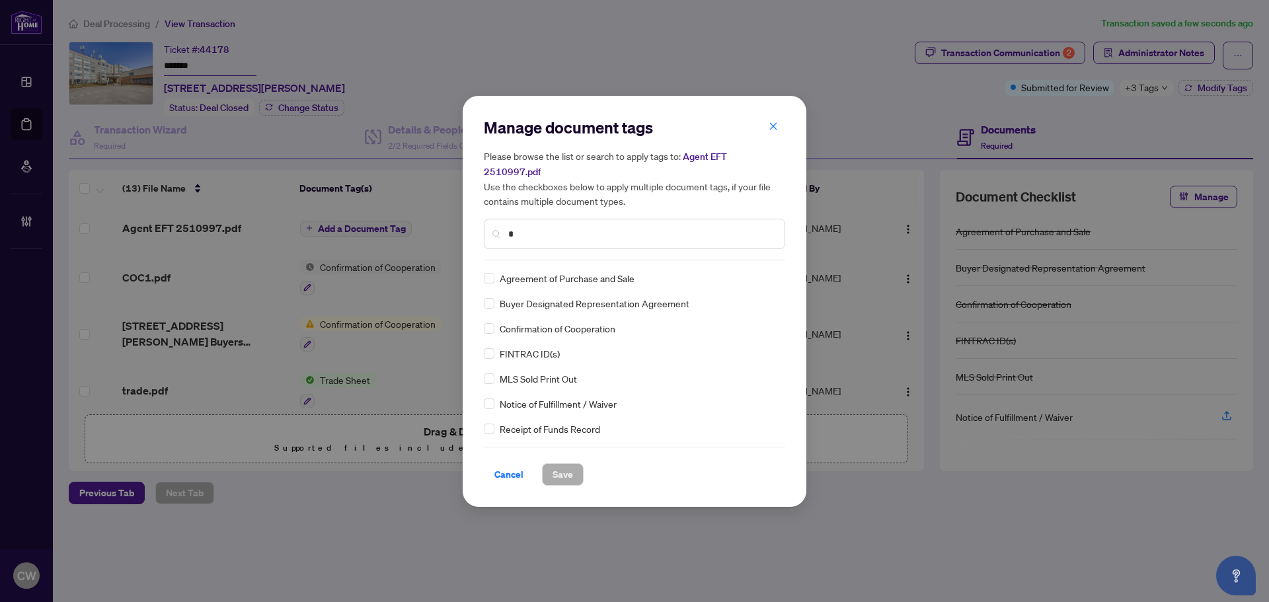
click at [544, 227] on input "*" at bounding box center [641, 234] width 266 height 15
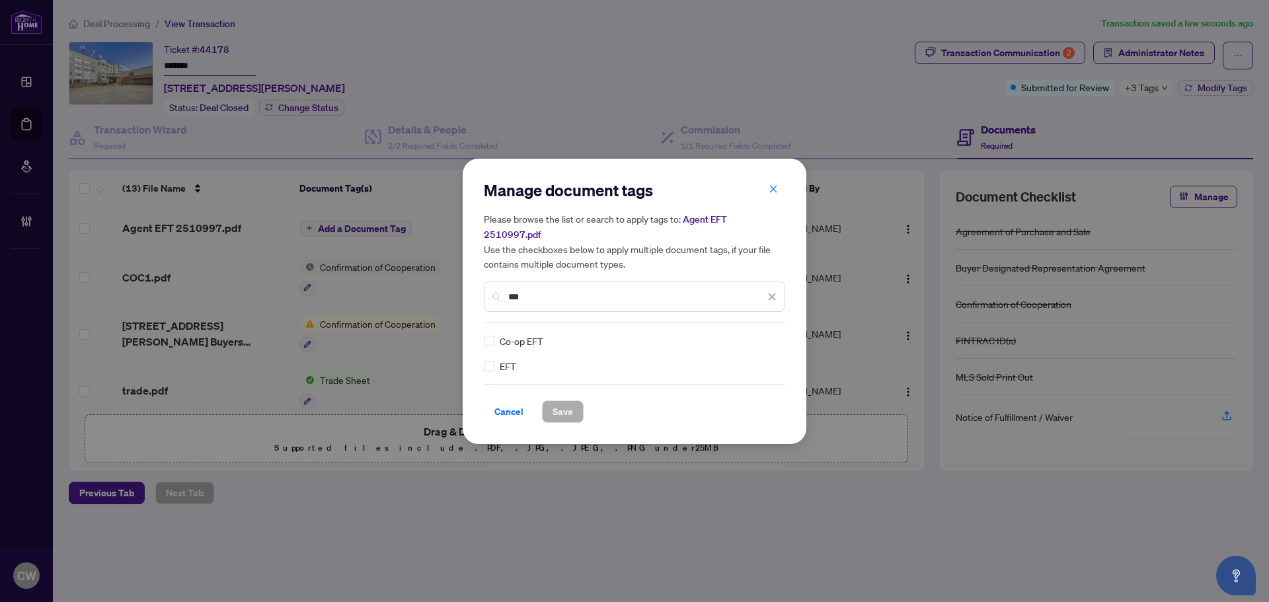
type input "***"
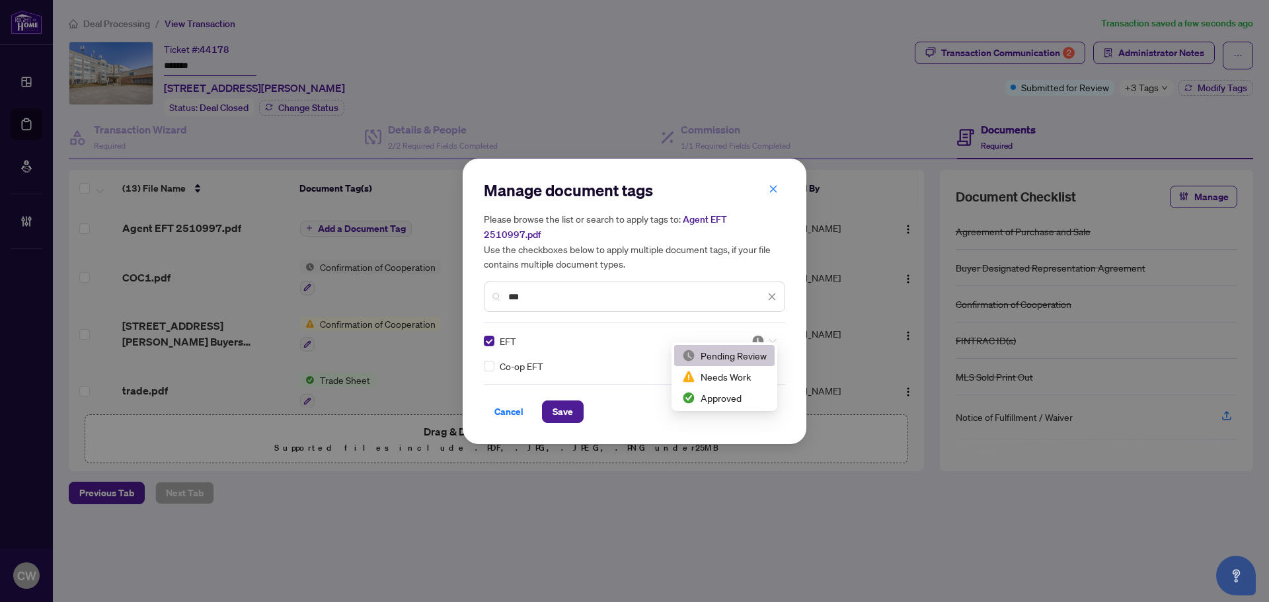
drag, startPoint x: 768, startPoint y: 333, endPoint x: 750, endPoint y: 385, distance: 55.8
click at [761, 350] on body "Dashboard Deal Processing Mortgage Referrals Brokerage Management CW [PERSON_NA…" at bounding box center [634, 301] width 1269 height 602
click at [750, 393] on div "Approved" at bounding box center [724, 398] width 85 height 15
click at [562, 408] on span "Save" at bounding box center [563, 411] width 20 height 21
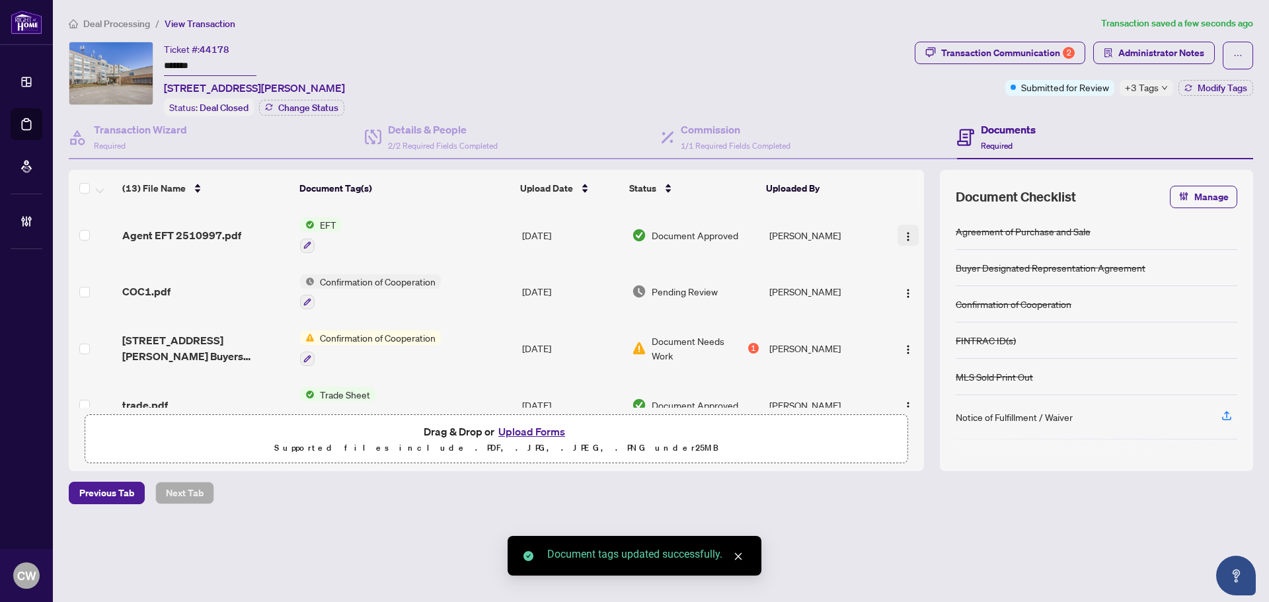
click at [908, 228] on span "button" at bounding box center [908, 235] width 11 height 15
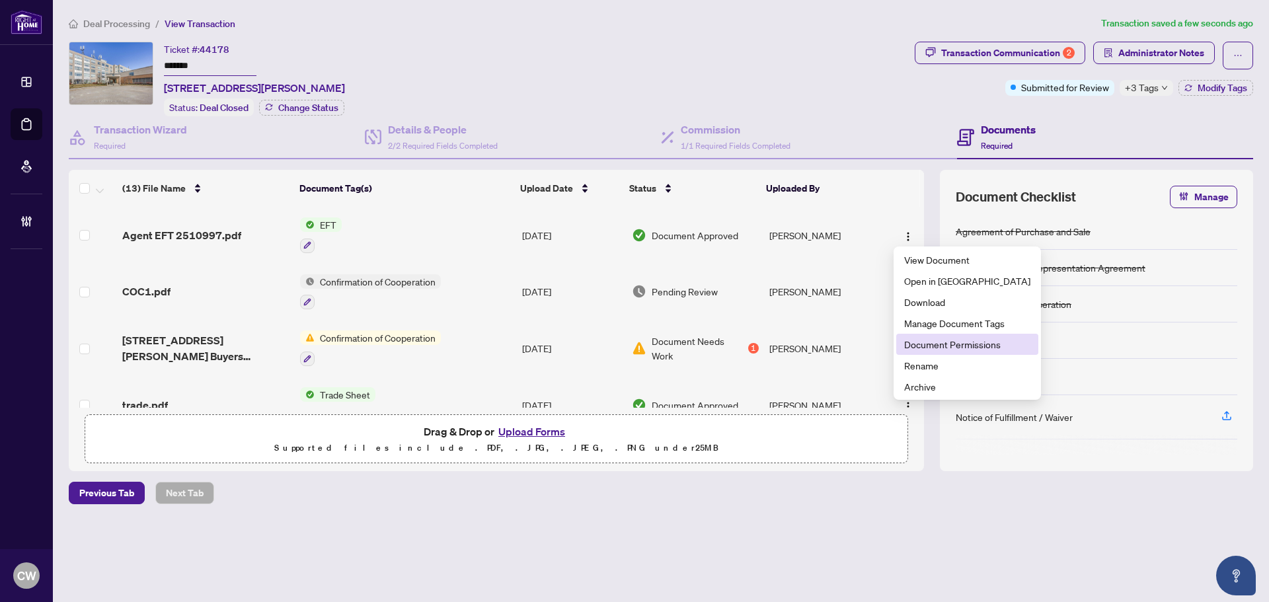
click at [928, 344] on span "Document Permissions" at bounding box center [967, 344] width 126 height 15
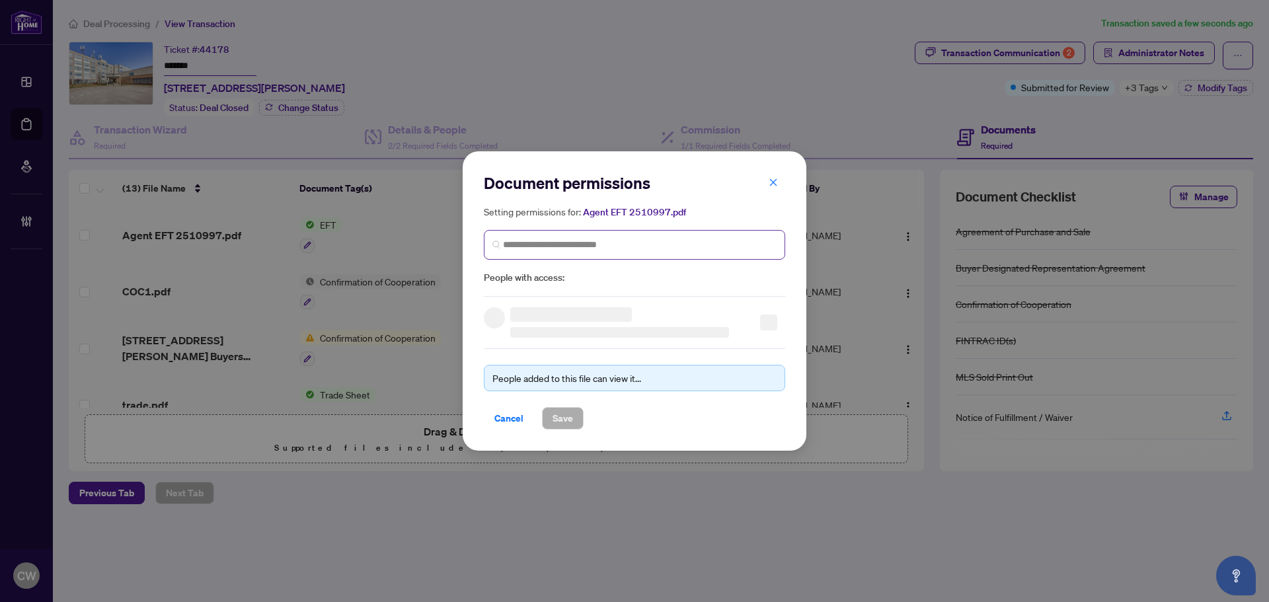
click at [708, 235] on span at bounding box center [634, 245] width 301 height 30
paste input "**********"
type input "**********"
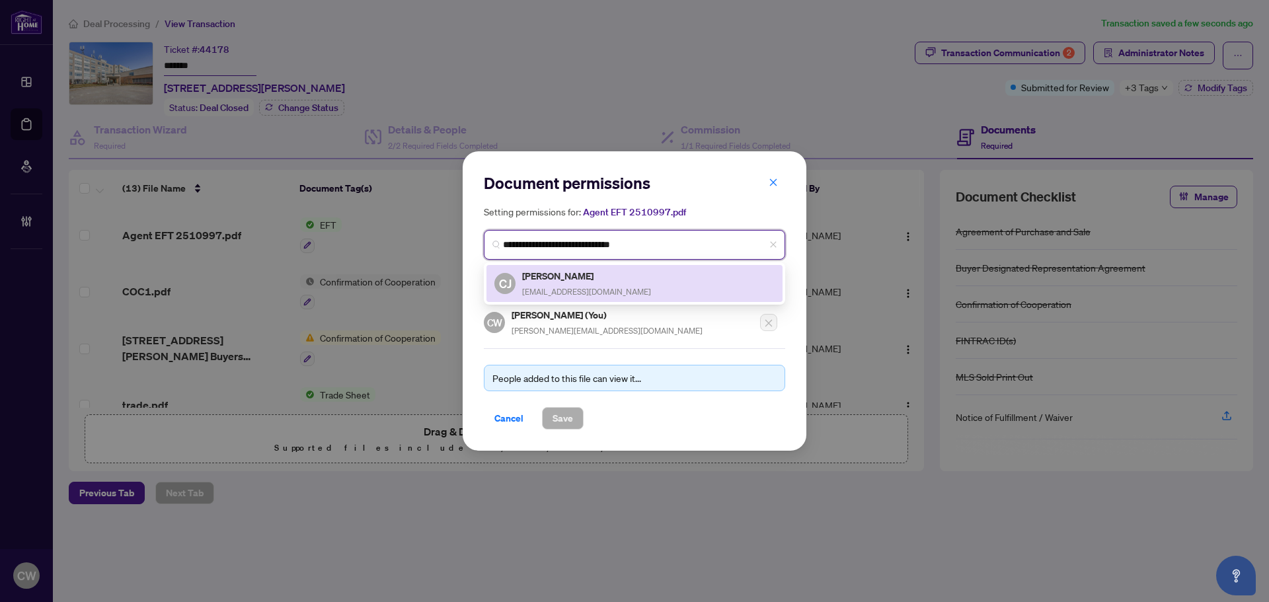
click at [563, 287] on span "[EMAIL_ADDRESS][DOMAIN_NAME]" at bounding box center [586, 292] width 129 height 10
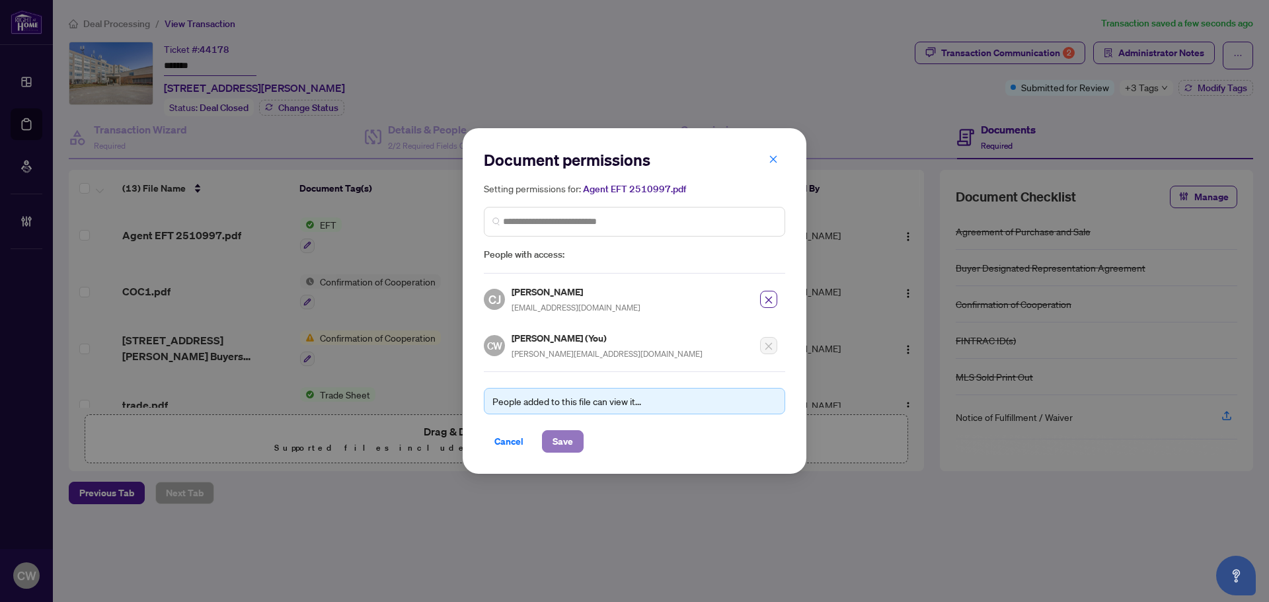
click at [566, 434] on span "Save" at bounding box center [563, 441] width 20 height 21
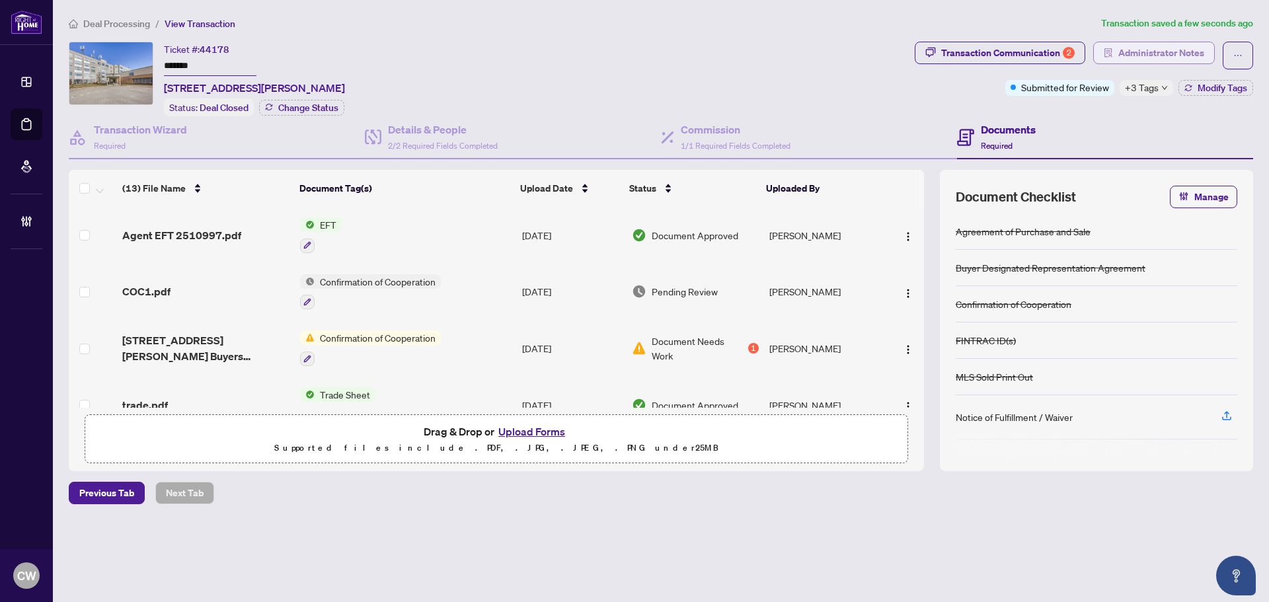
click at [1173, 54] on span "Administrator Notes" at bounding box center [1162, 52] width 86 height 21
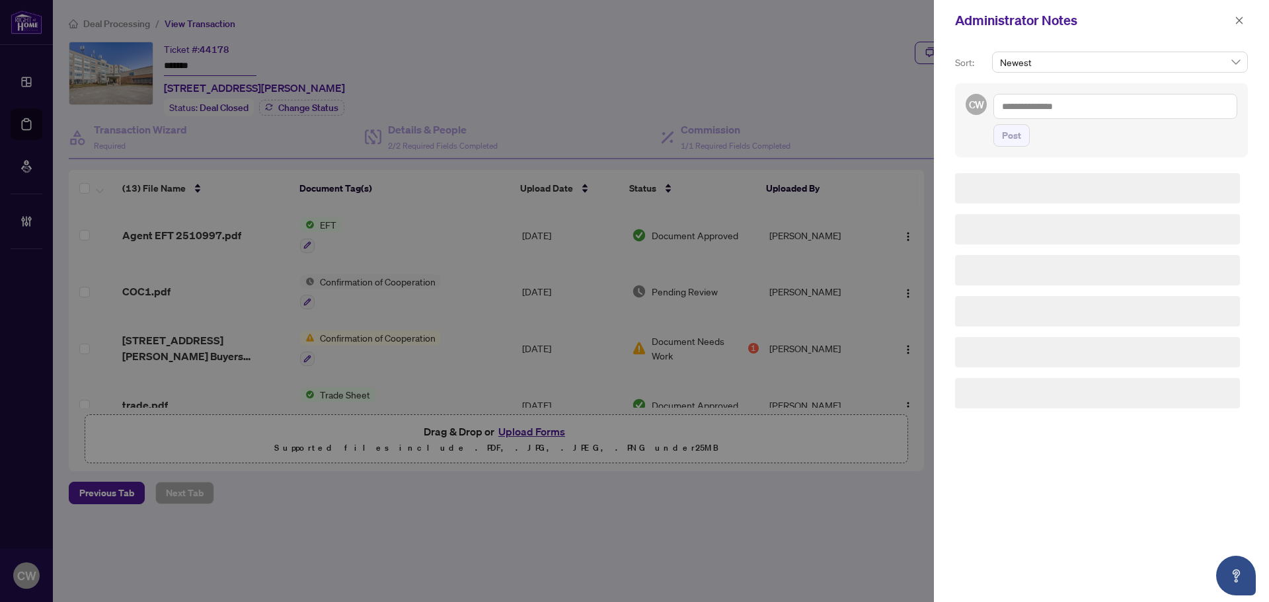
click at [1056, 95] on textarea at bounding box center [1116, 106] width 244 height 25
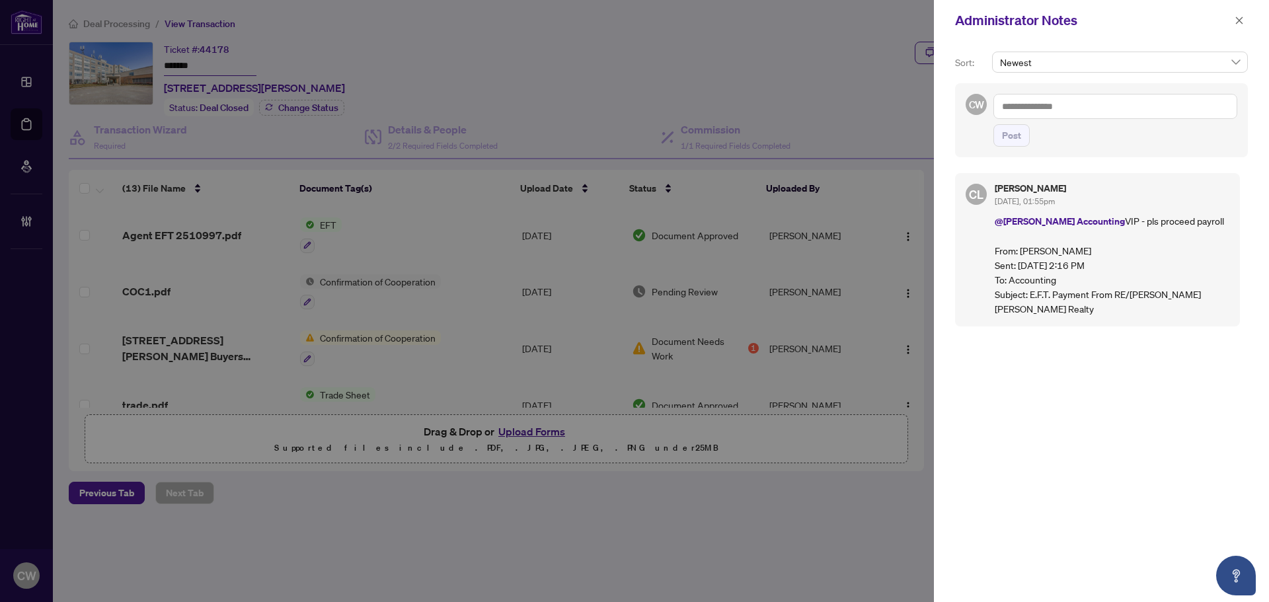
paste textarea "**********"
type textarea "**********"
click at [1023, 126] on button "Post" at bounding box center [1012, 135] width 36 height 22
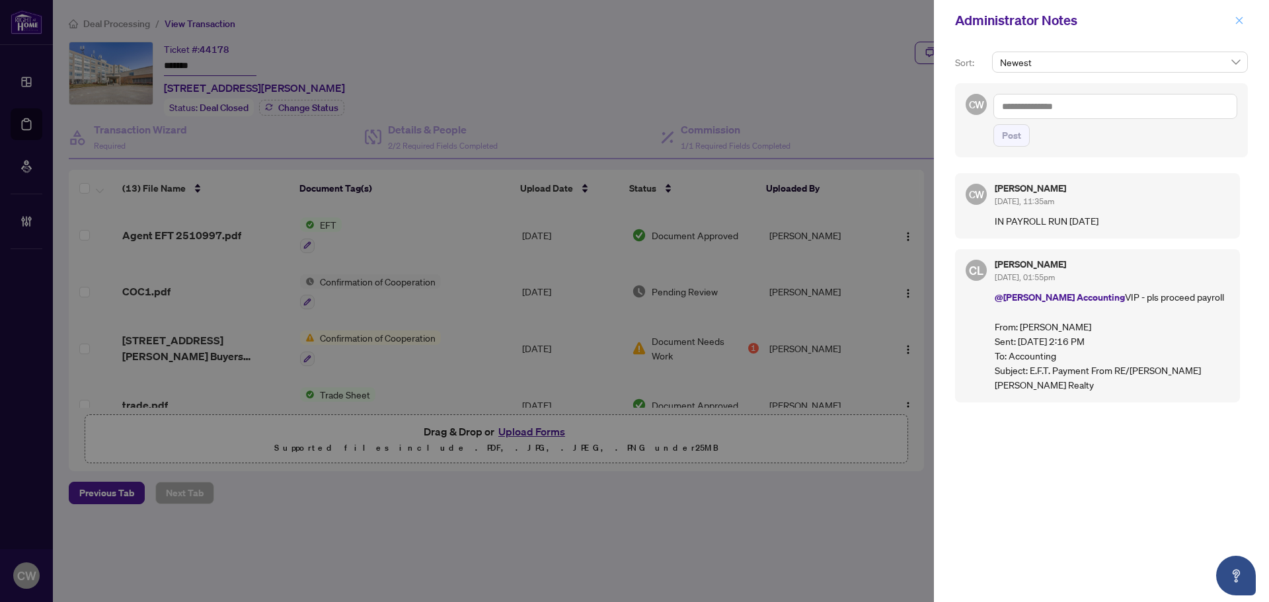
click at [1240, 20] on icon "close" at bounding box center [1239, 20] width 9 height 9
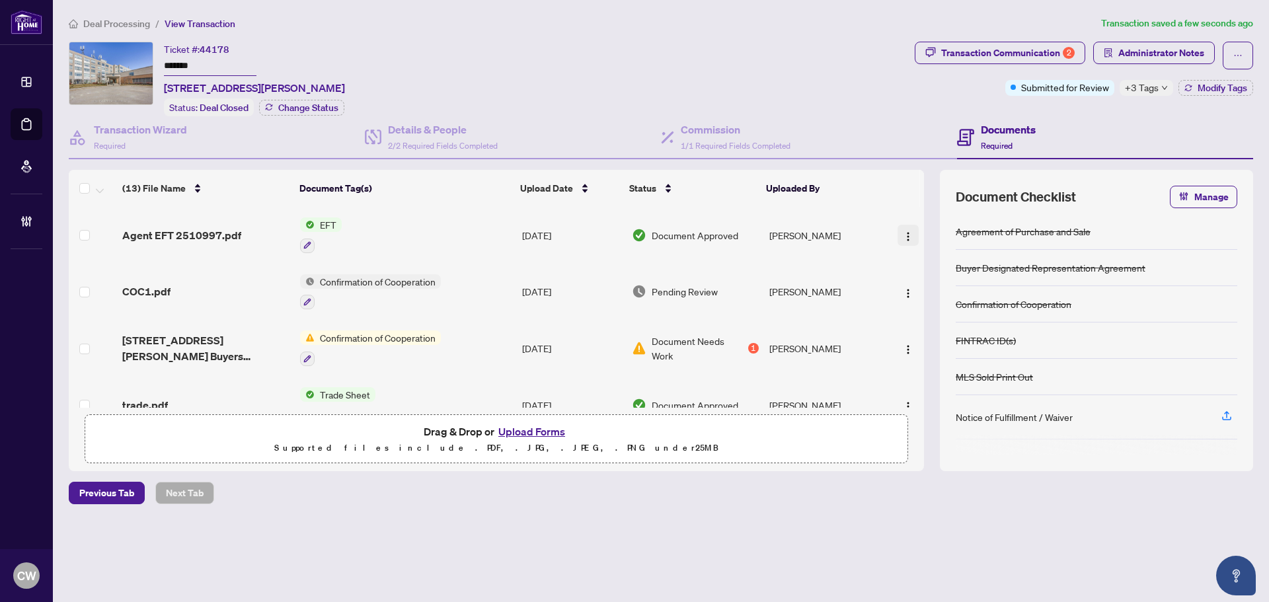
click at [904, 235] on img "button" at bounding box center [908, 236] width 11 height 11
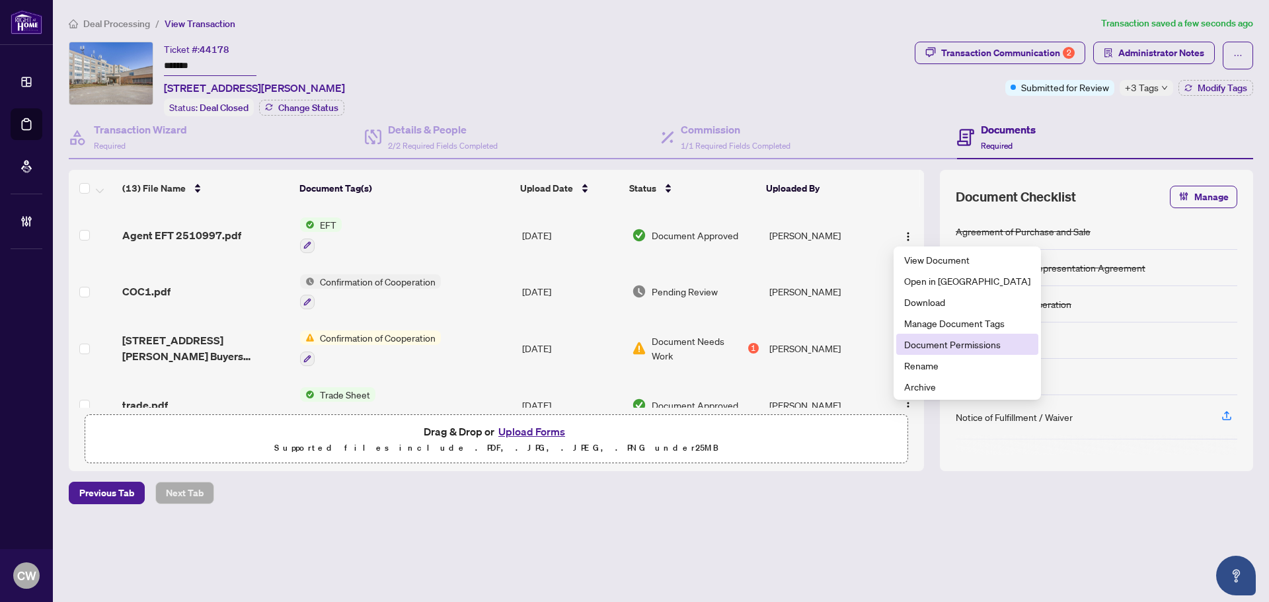
click at [912, 342] on span "Document Permissions" at bounding box center [967, 344] width 126 height 15
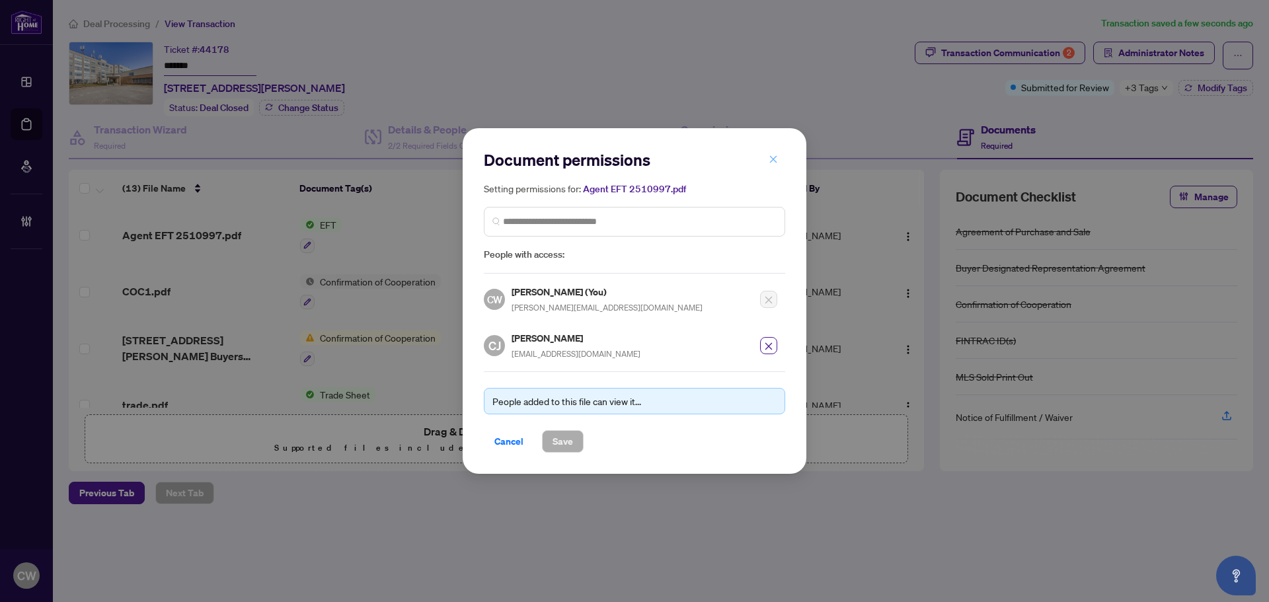
click at [771, 166] on span "button" at bounding box center [773, 159] width 9 height 21
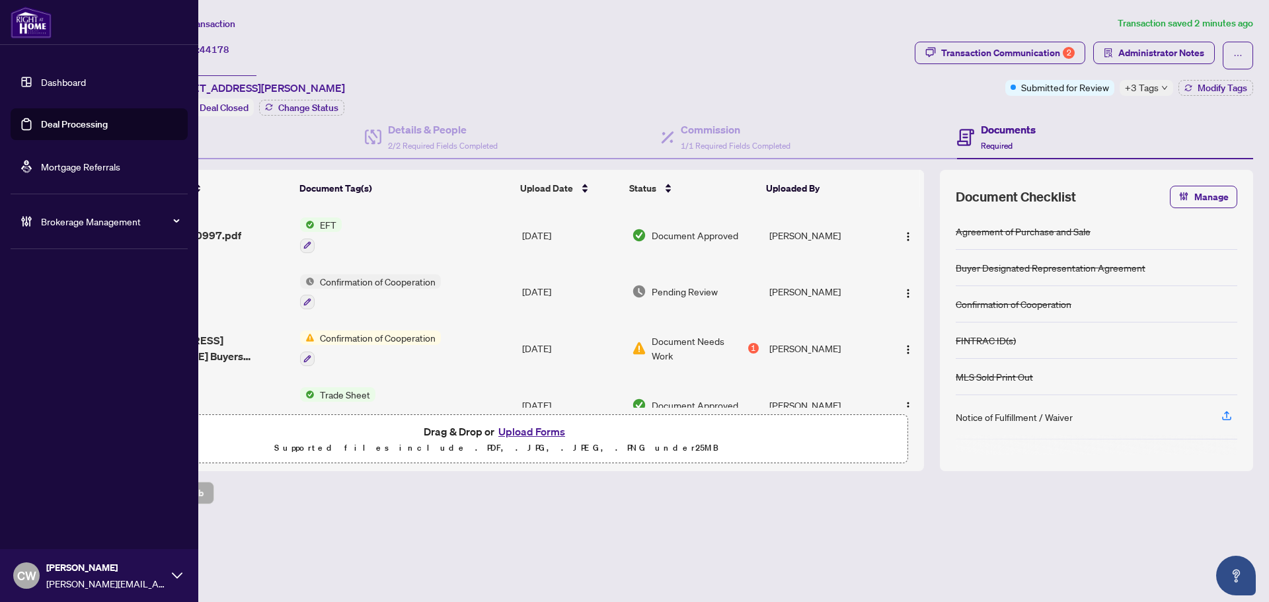
click at [41, 124] on link "Deal Processing" at bounding box center [74, 124] width 67 height 12
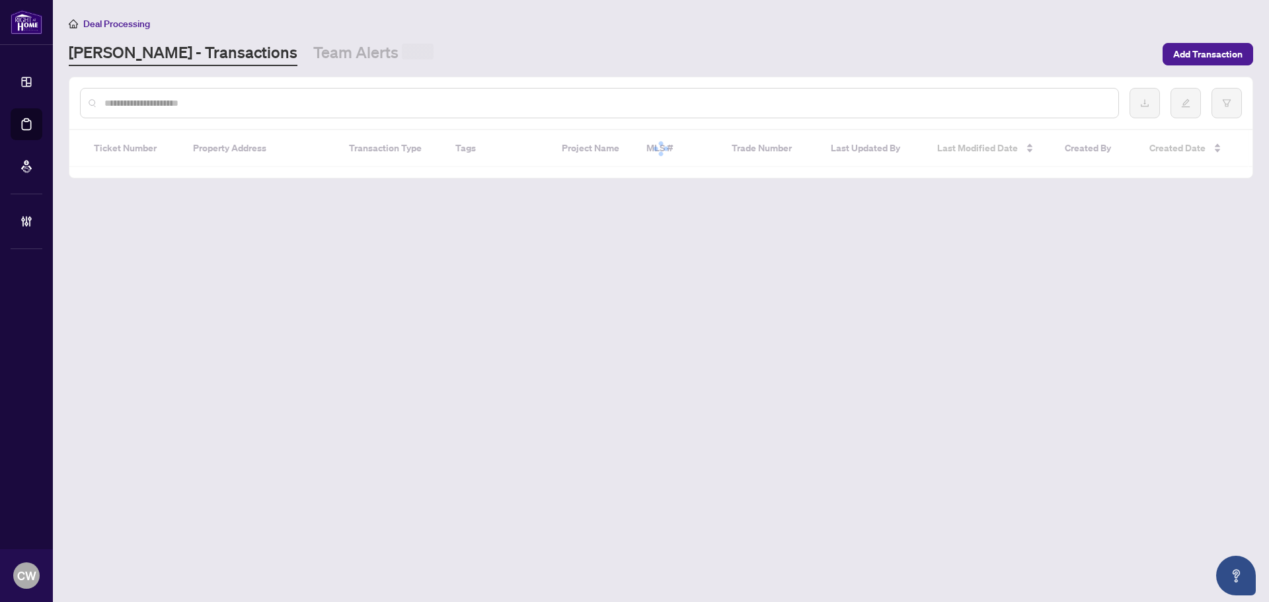
click at [237, 97] on input "text" at bounding box center [606, 103] width 1004 height 15
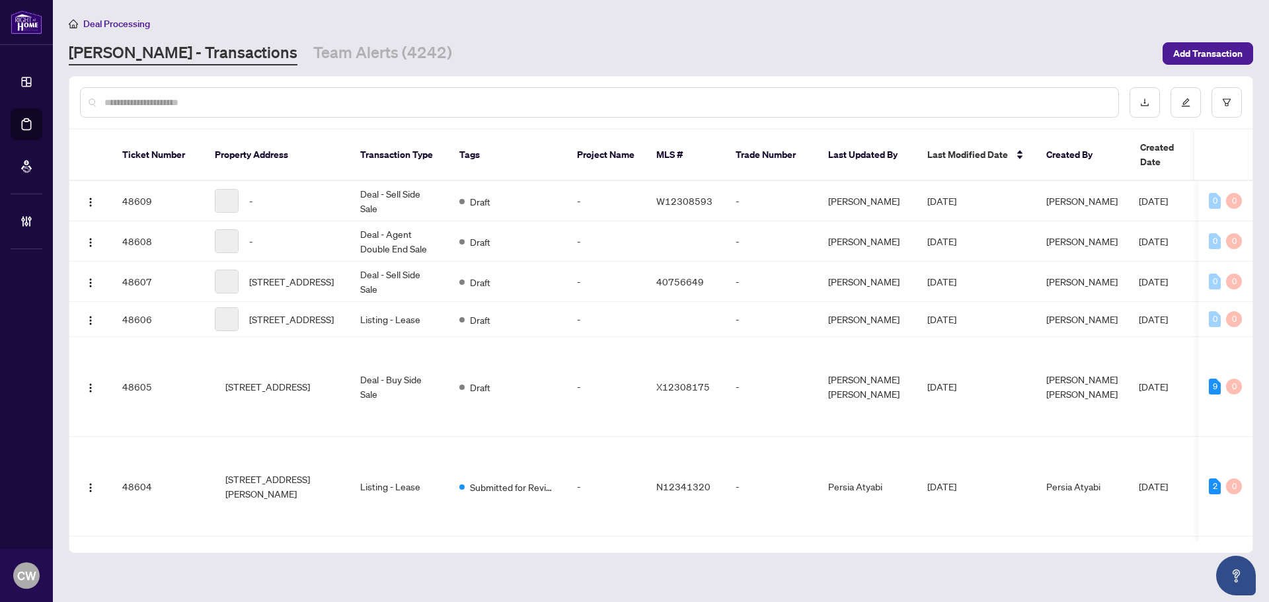
paste input "*******"
type input "*******"
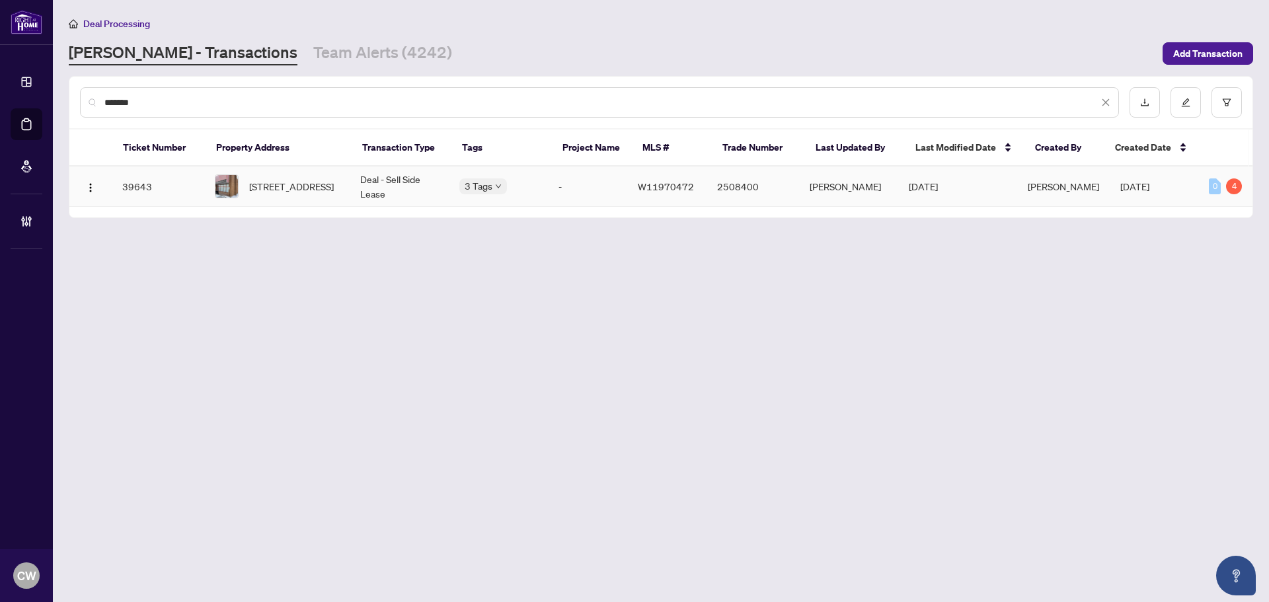
click at [270, 182] on span "[STREET_ADDRESS]" at bounding box center [291, 186] width 85 height 15
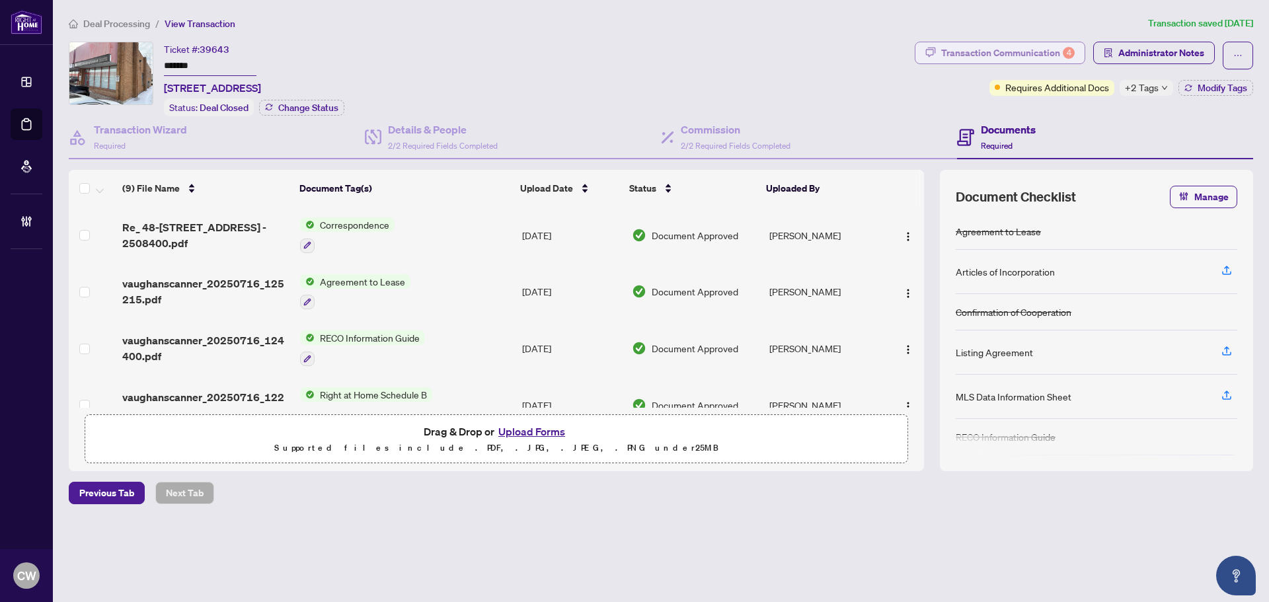
click at [1060, 56] on div "Transaction Communication 4" at bounding box center [1008, 52] width 134 height 21
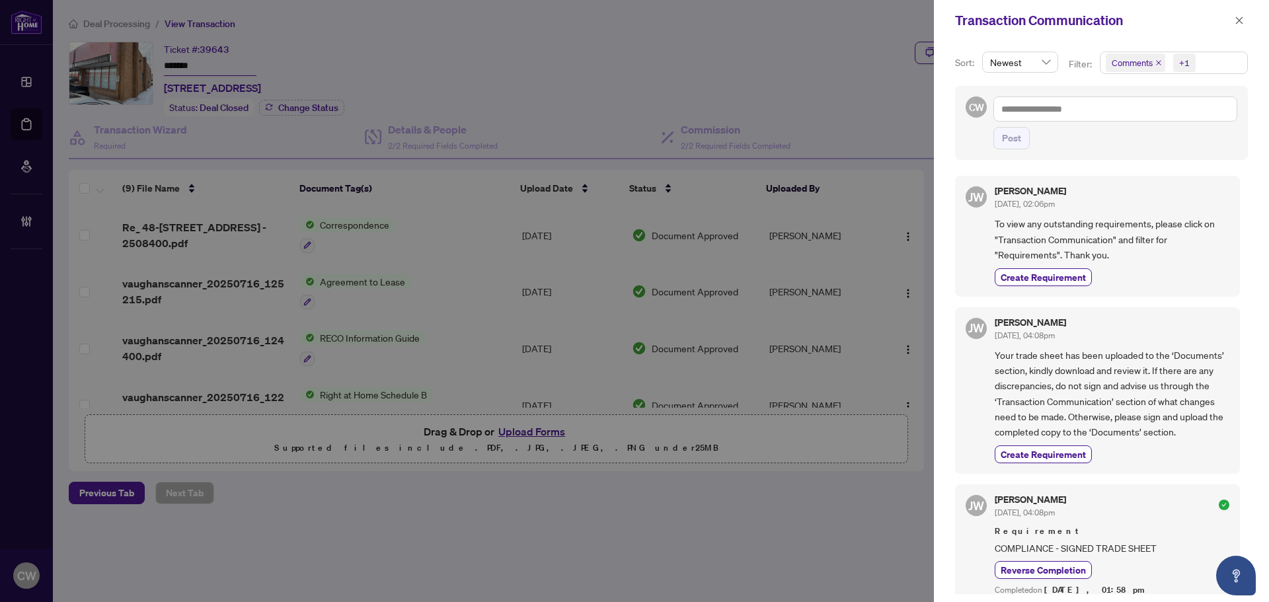
click at [1156, 60] on icon "close" at bounding box center [1159, 63] width 7 height 7
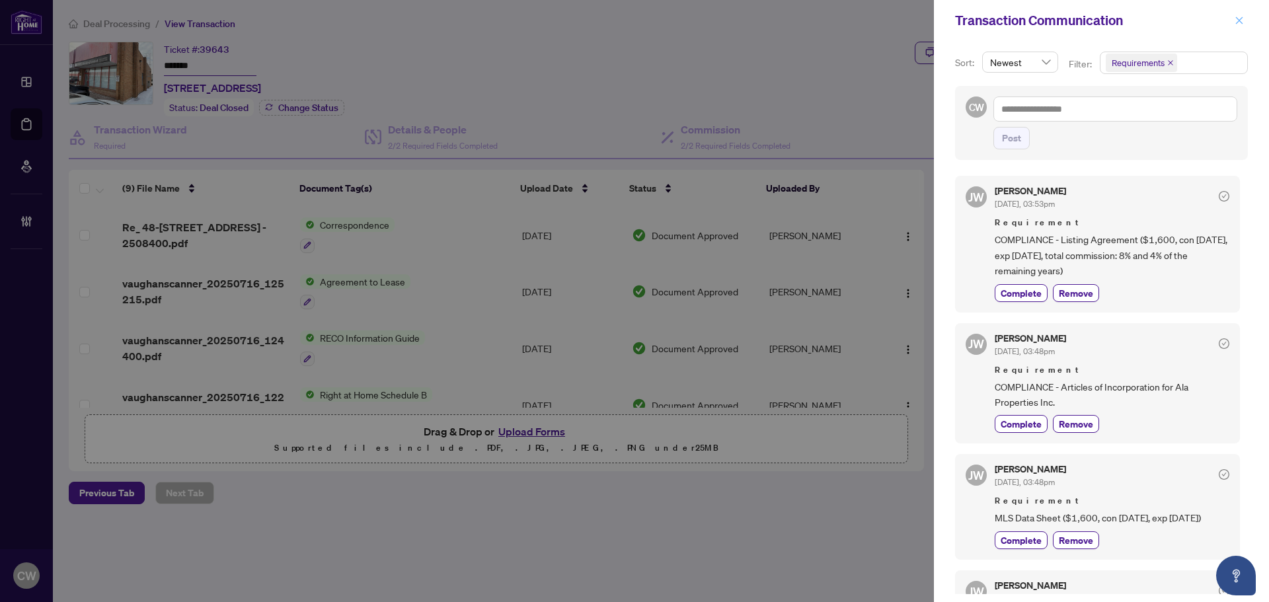
click at [1241, 22] on icon "close" at bounding box center [1239, 20] width 7 height 7
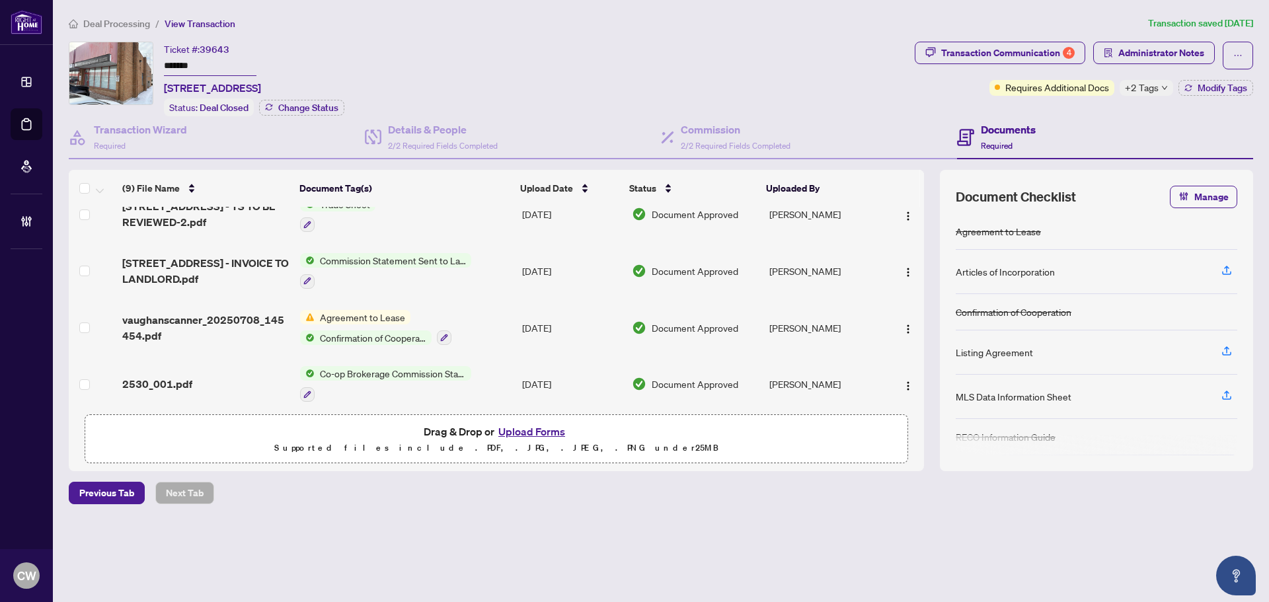
scroll to position [264, 0]
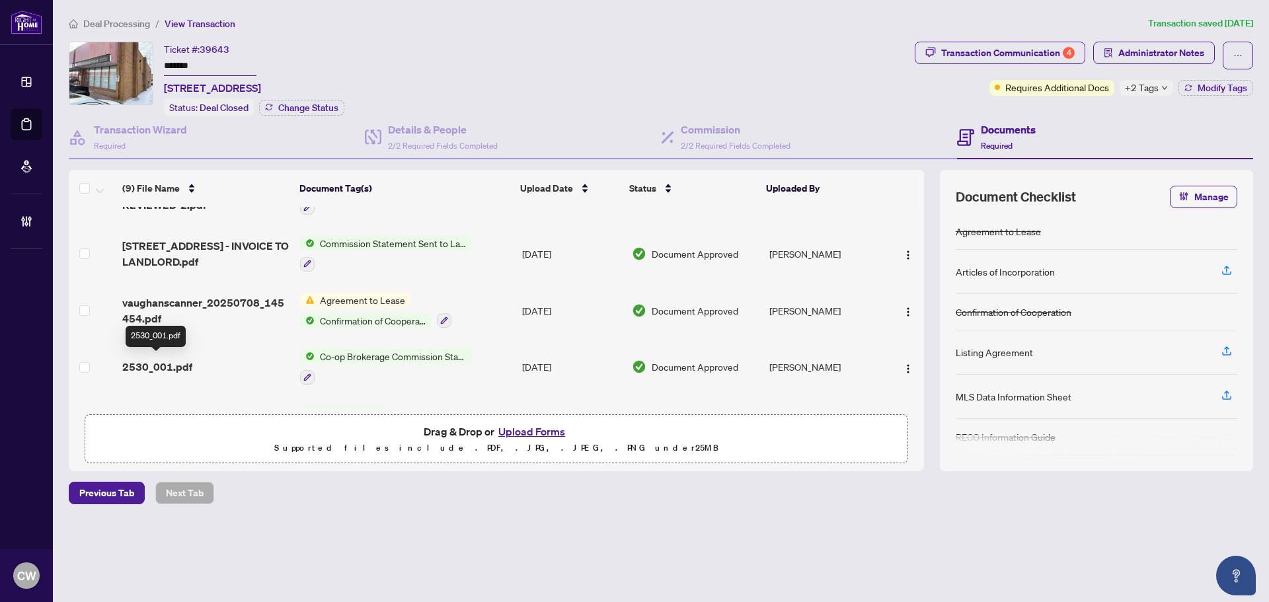
click at [176, 361] on span "2530_001.pdf" at bounding box center [157, 367] width 70 height 16
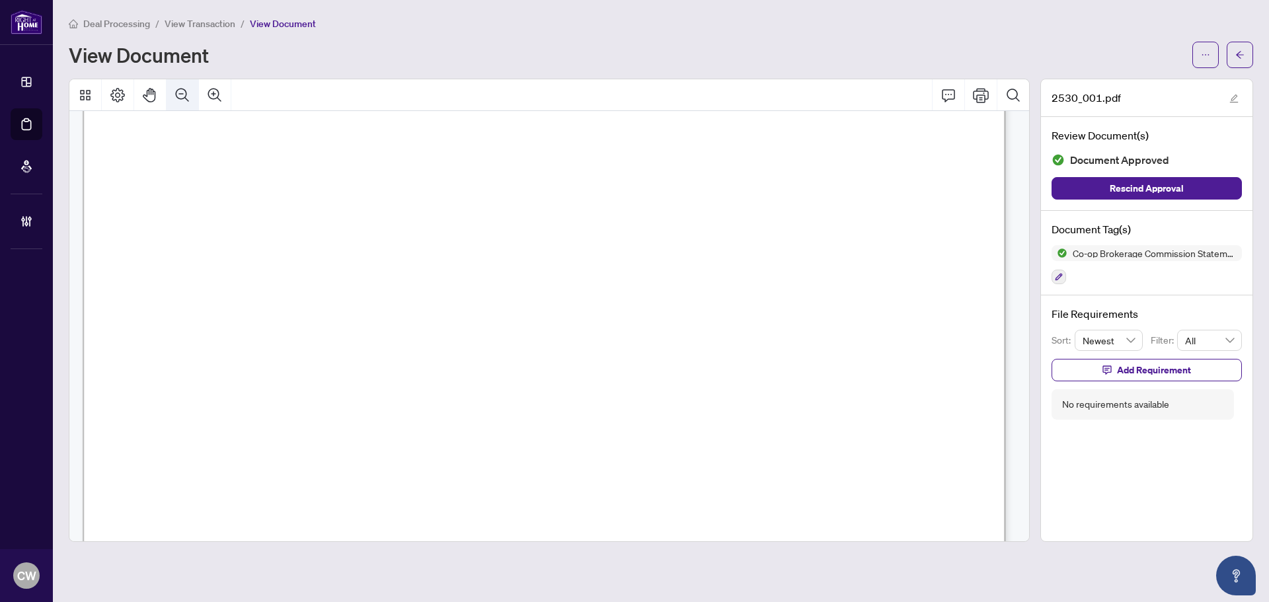
click at [185, 89] on icon "Zoom Out" at bounding box center [183, 95] width 16 height 16
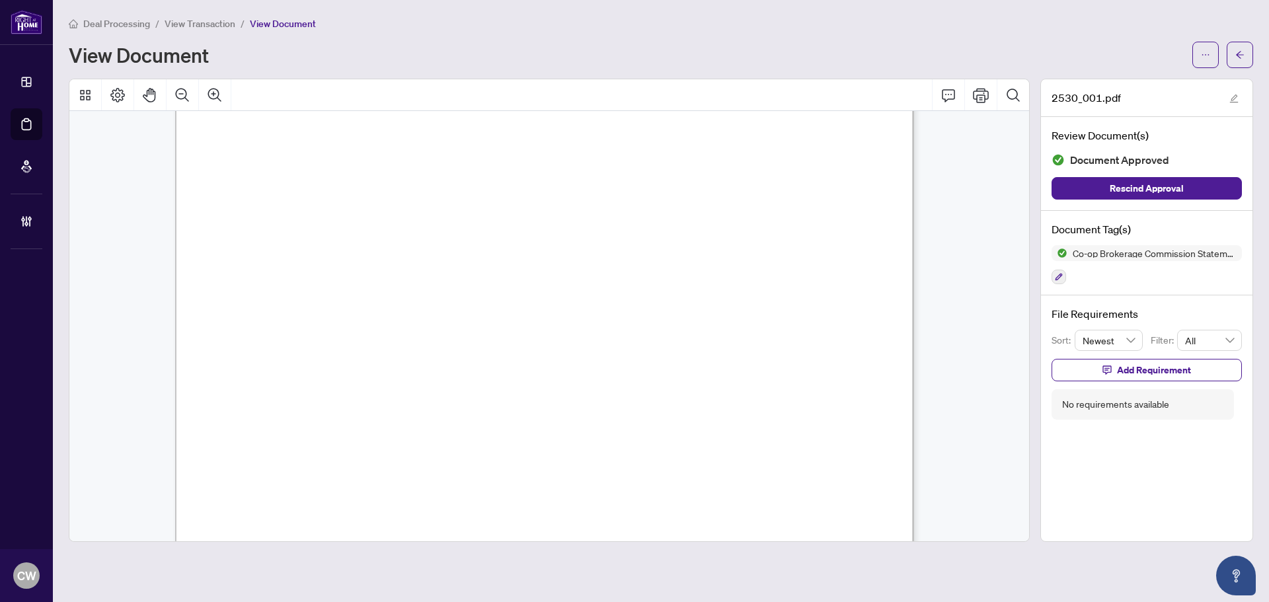
scroll to position [552, 0]
drag, startPoint x: 1233, startPoint y: 59, endPoint x: 868, endPoint y: 569, distance: 626.9
click at [1233, 59] on button "button" at bounding box center [1240, 55] width 26 height 26
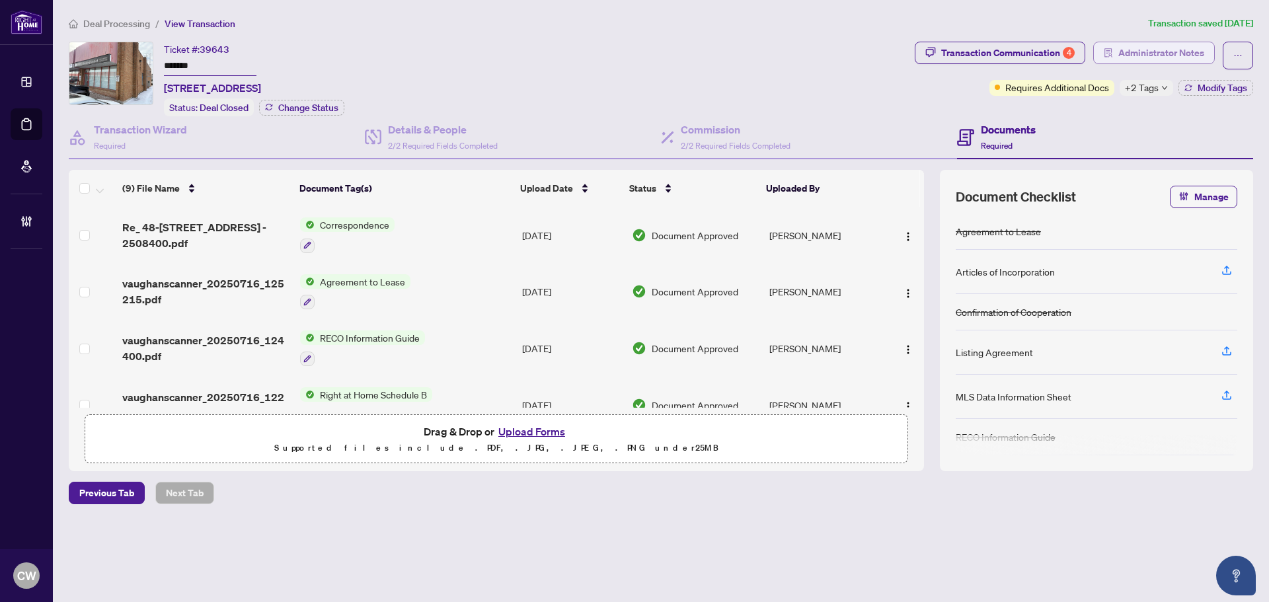
click at [1186, 58] on span "Administrator Notes" at bounding box center [1162, 52] width 86 height 21
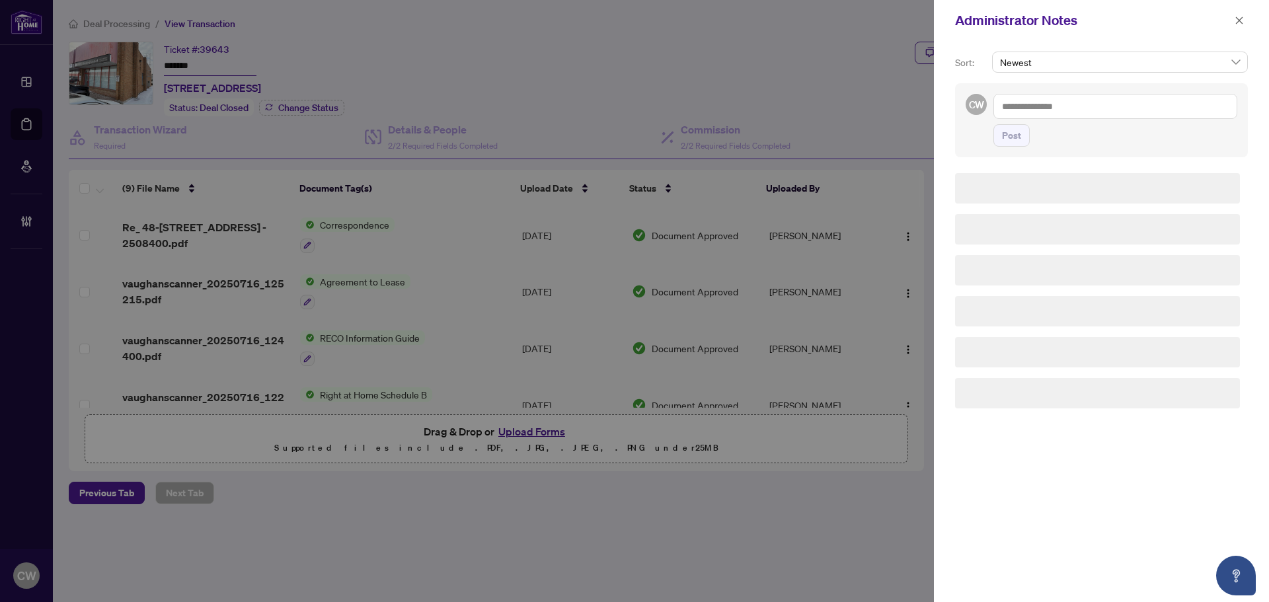
click at [1081, 108] on textarea at bounding box center [1116, 106] width 244 height 25
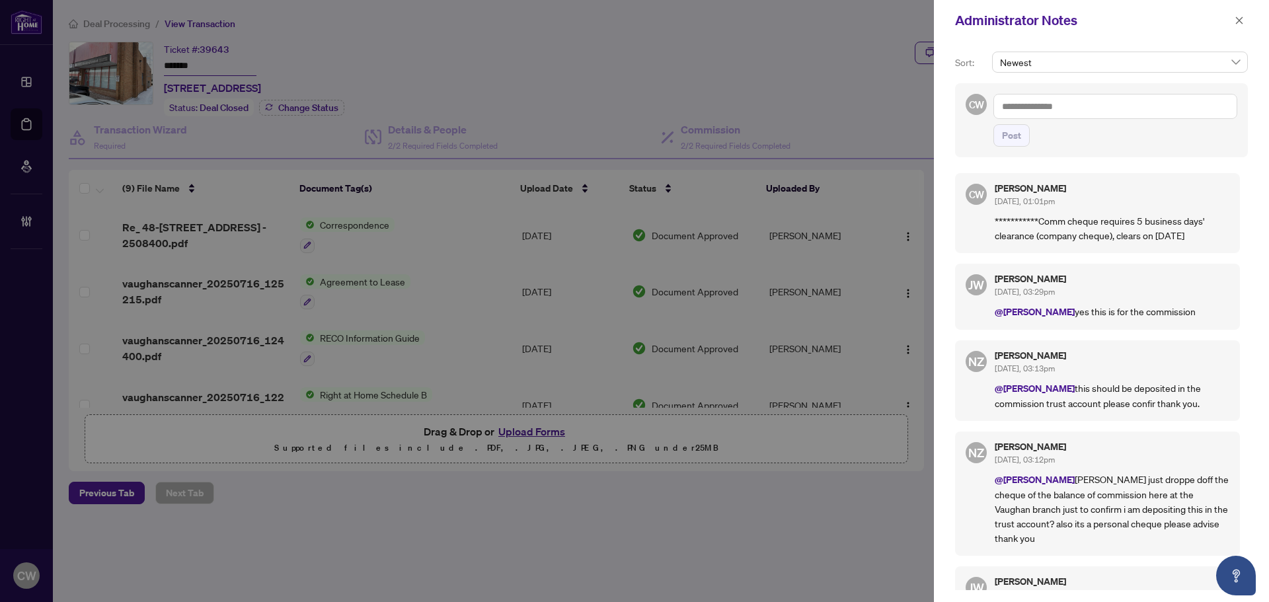
paste textarea "**********"
type textarea "**********"
click at [1014, 130] on span "Post" at bounding box center [1011, 135] width 19 height 21
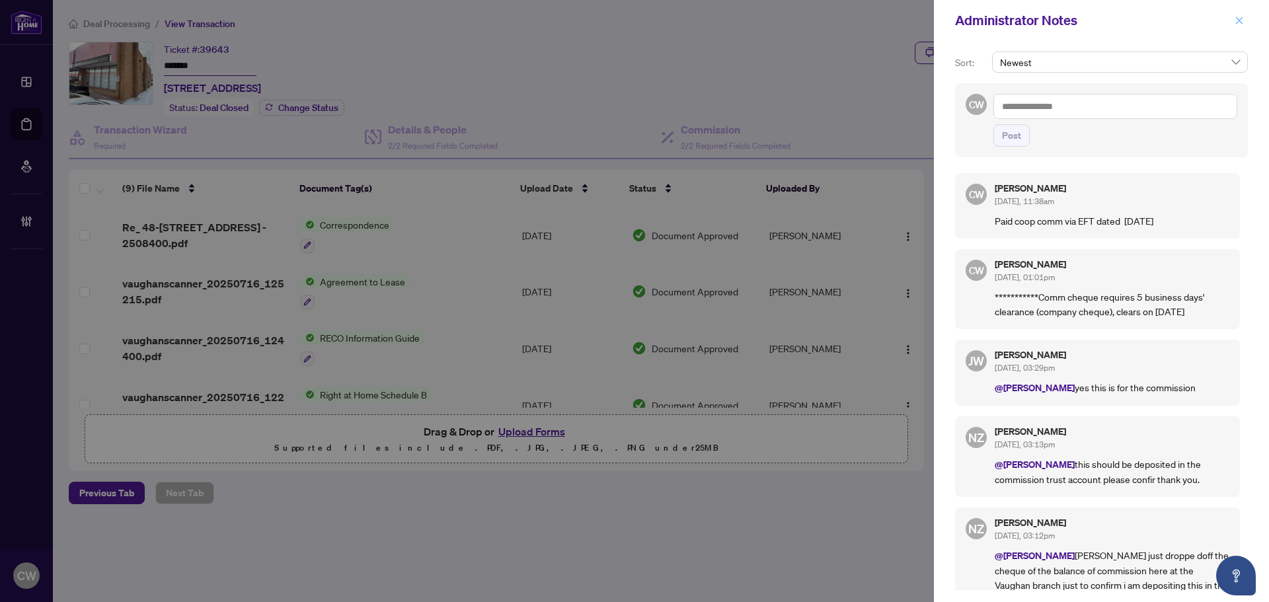
click at [1241, 20] on icon "close" at bounding box center [1239, 20] width 7 height 7
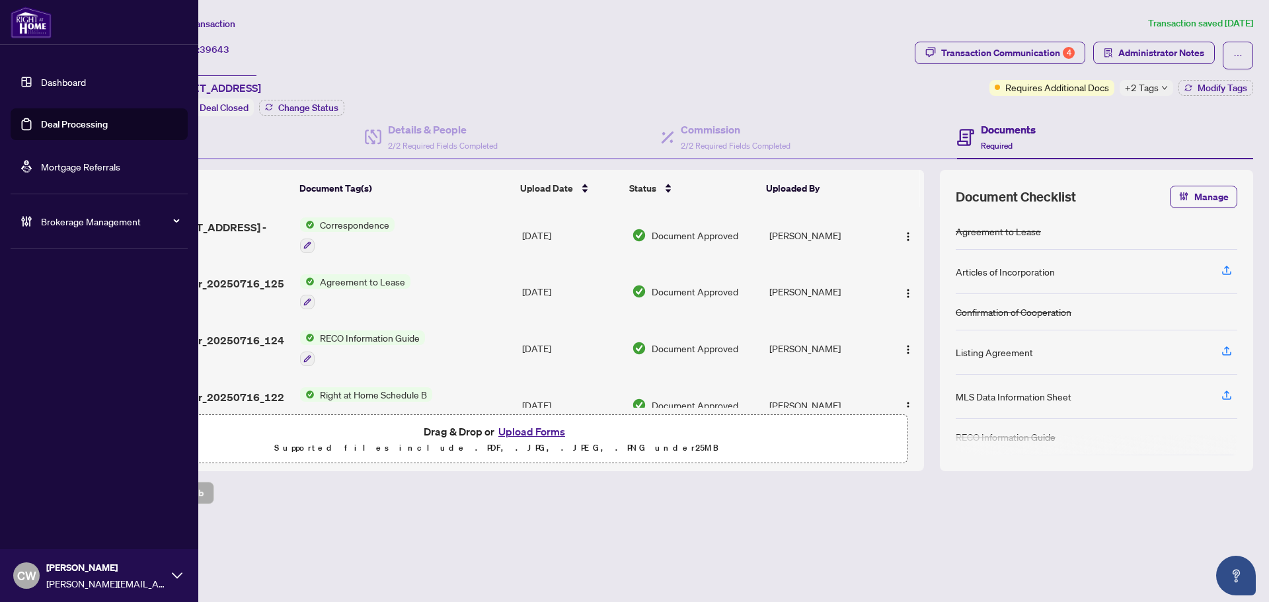
click at [41, 127] on link "Deal Processing" at bounding box center [74, 124] width 67 height 12
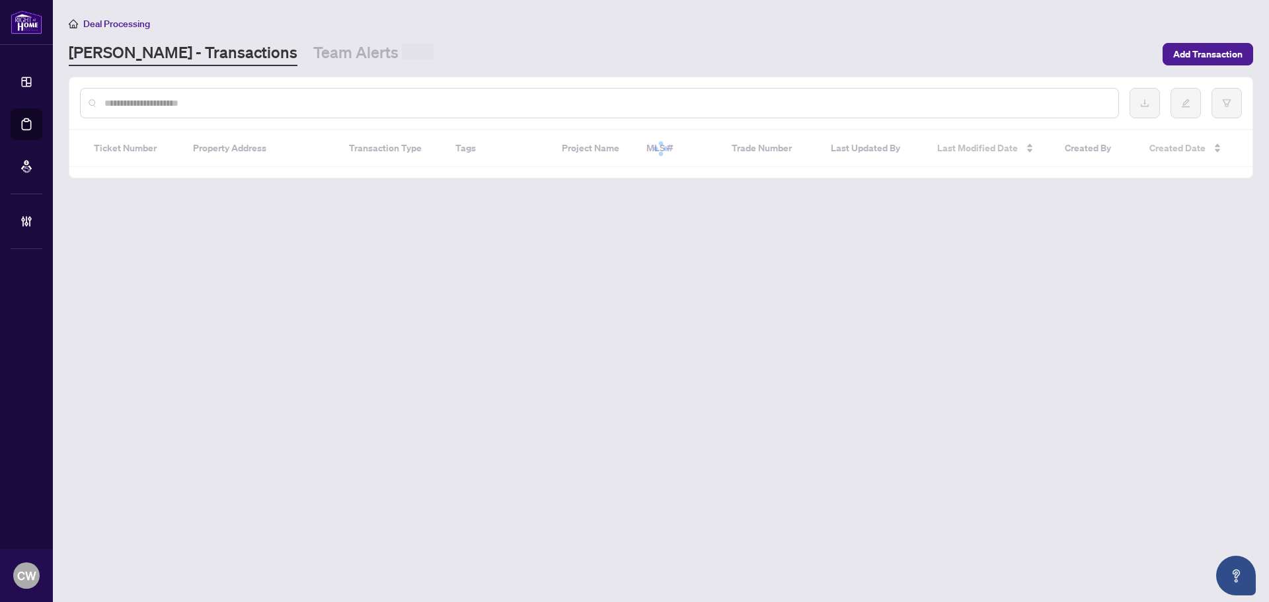
click at [243, 100] on input "text" at bounding box center [606, 103] width 1004 height 15
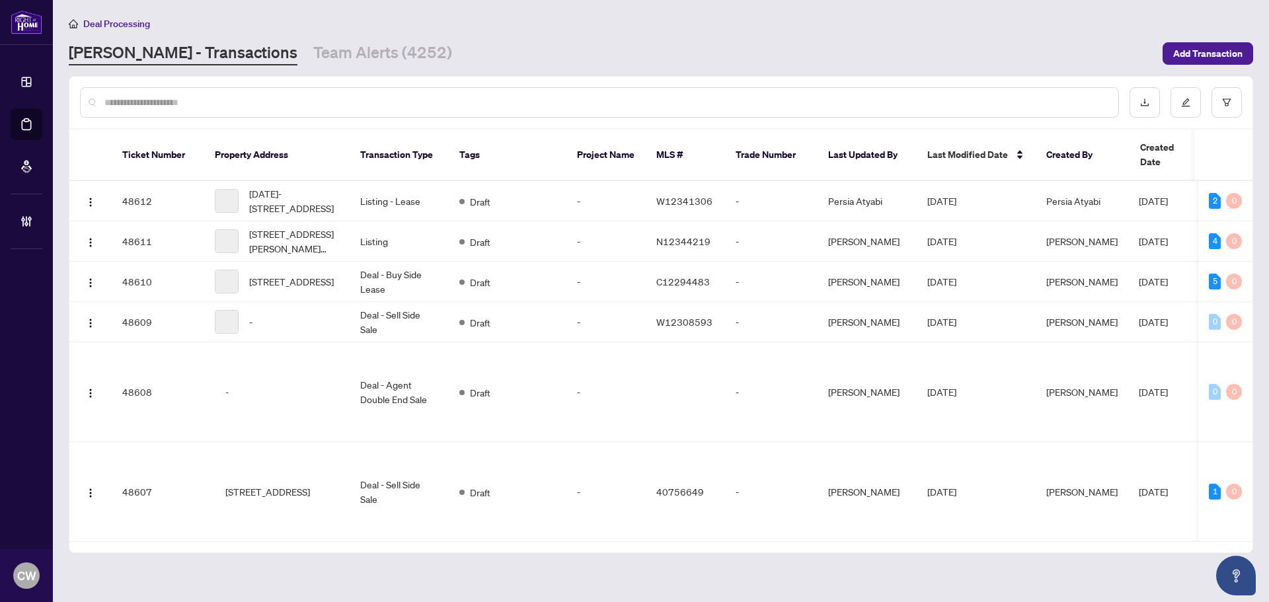
paste input "*******"
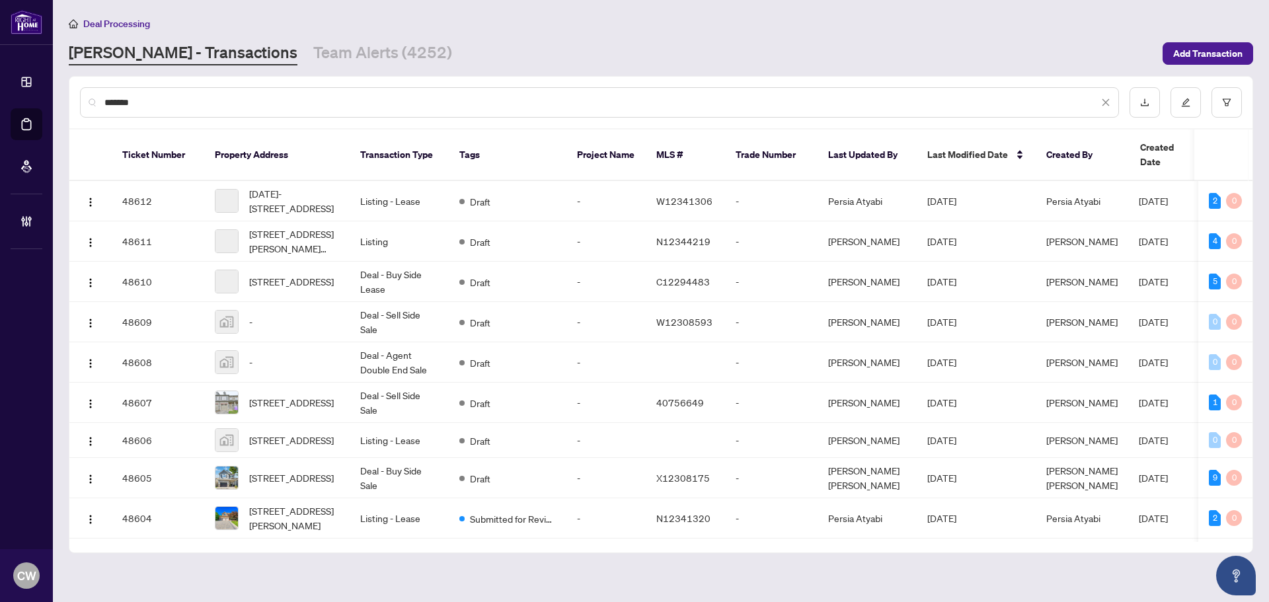
type input "*******"
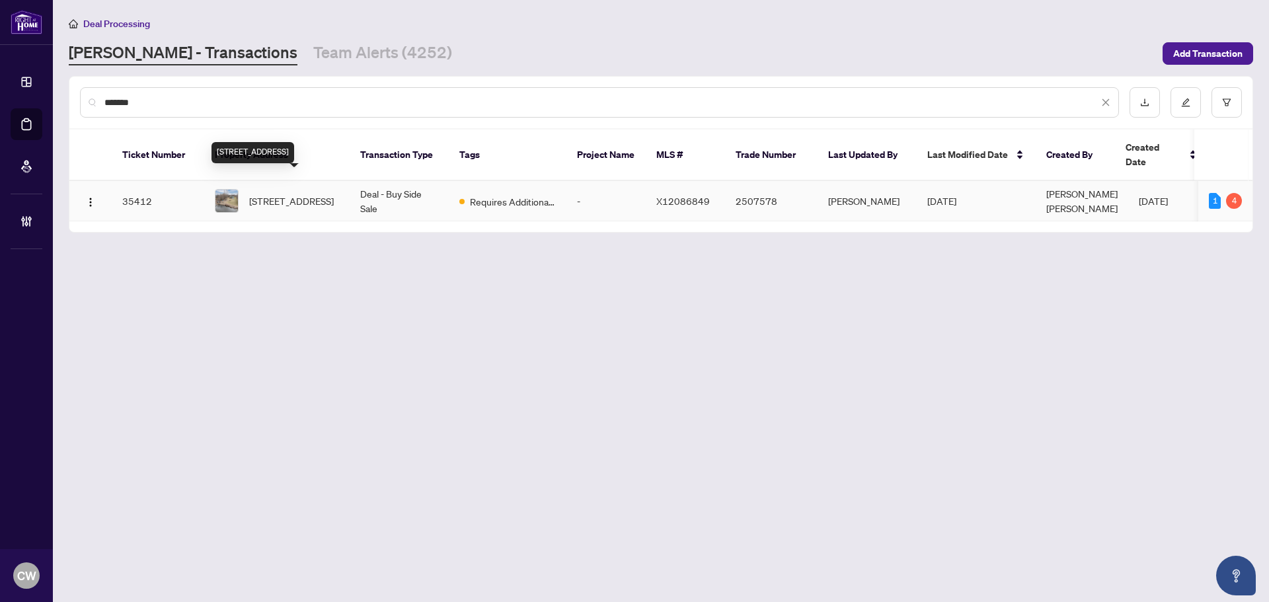
click at [261, 194] on span "[STREET_ADDRESS]" at bounding box center [291, 201] width 85 height 15
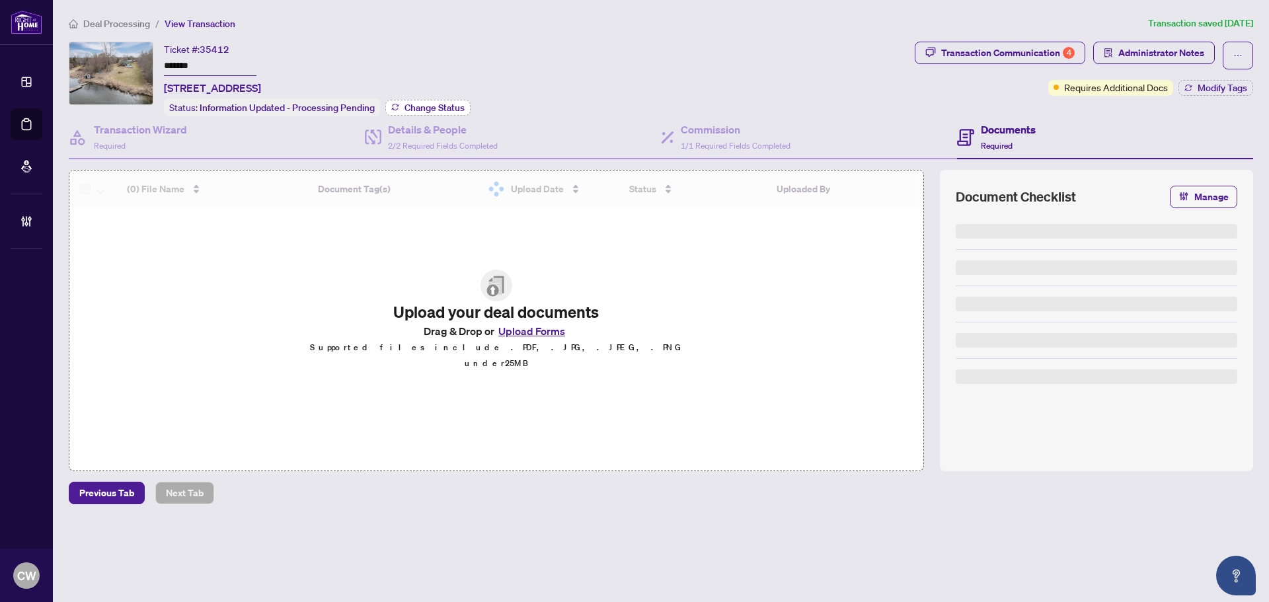
click at [443, 103] on span "Change Status" at bounding box center [435, 107] width 60 height 9
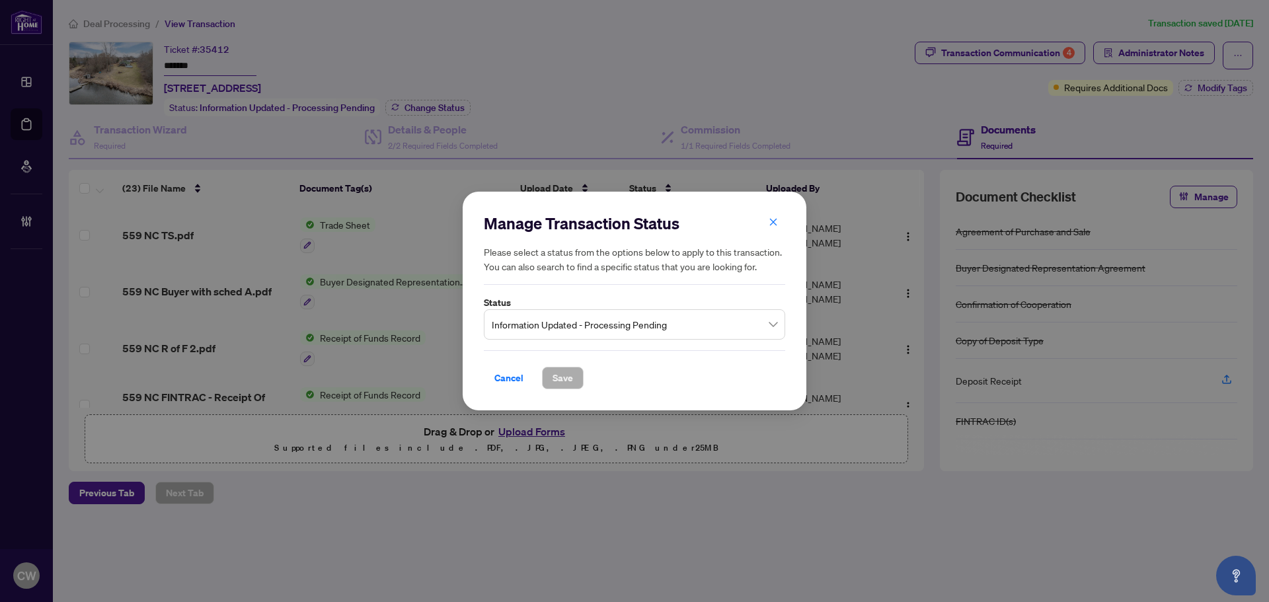
click at [533, 317] on span "Information Updated - Processing Pending" at bounding box center [635, 324] width 286 height 25
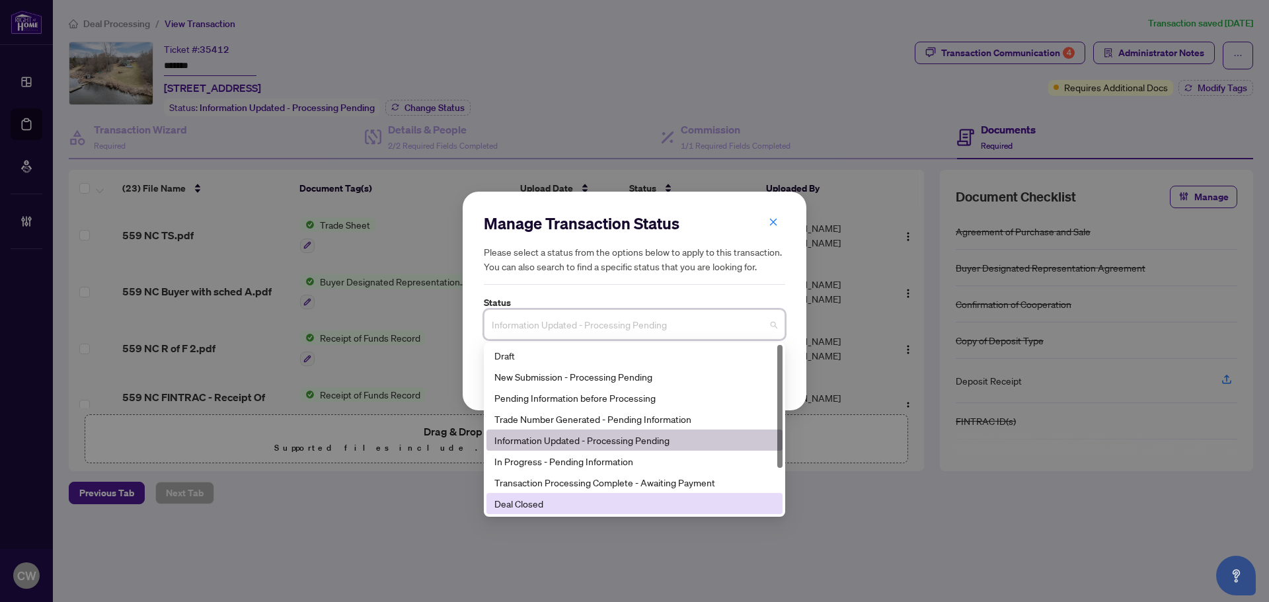
click at [545, 509] on div "Deal Closed" at bounding box center [635, 504] width 280 height 15
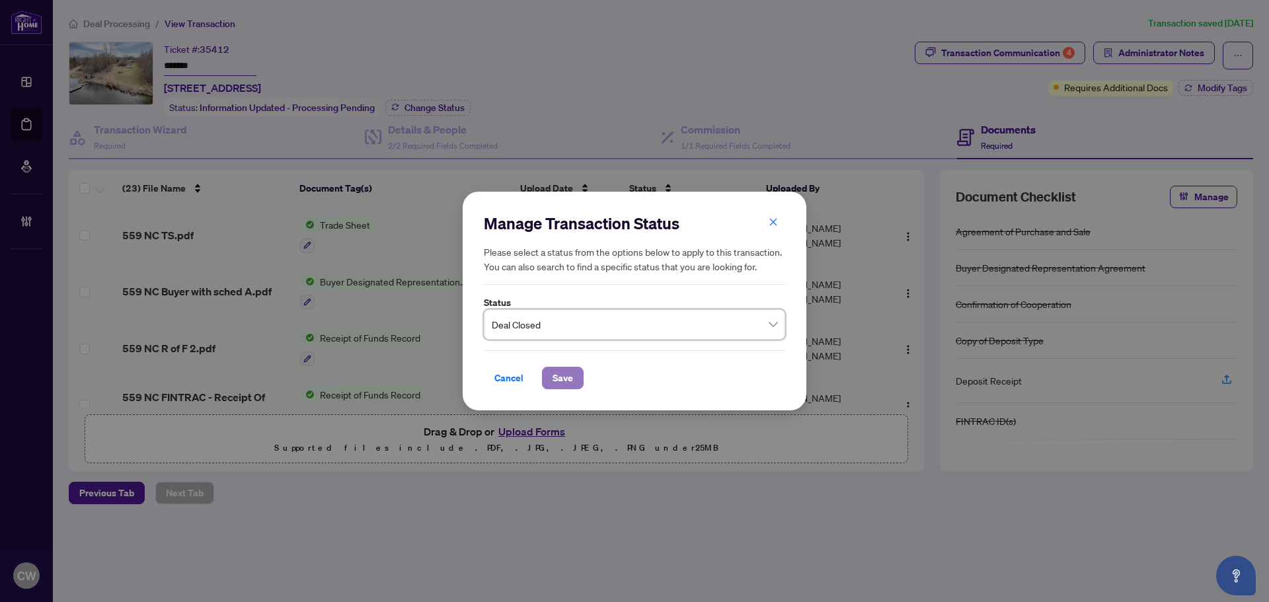
click at [573, 377] on button "Save" at bounding box center [563, 378] width 42 height 22
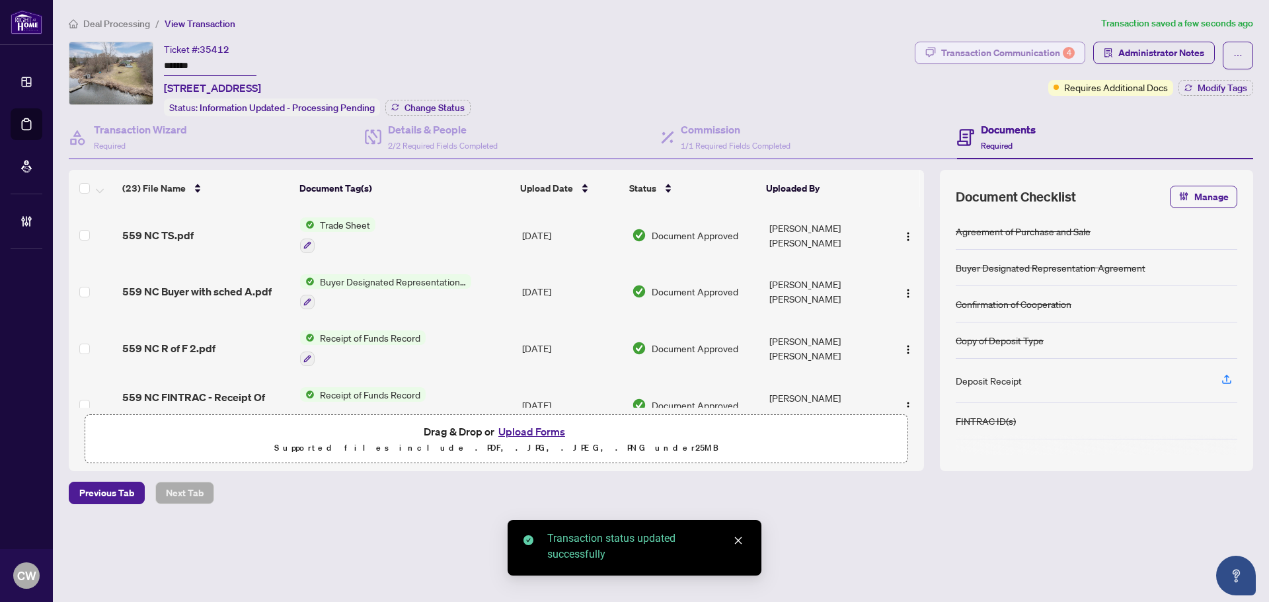
click at [1051, 48] on div "Transaction Communication 4" at bounding box center [1008, 52] width 134 height 21
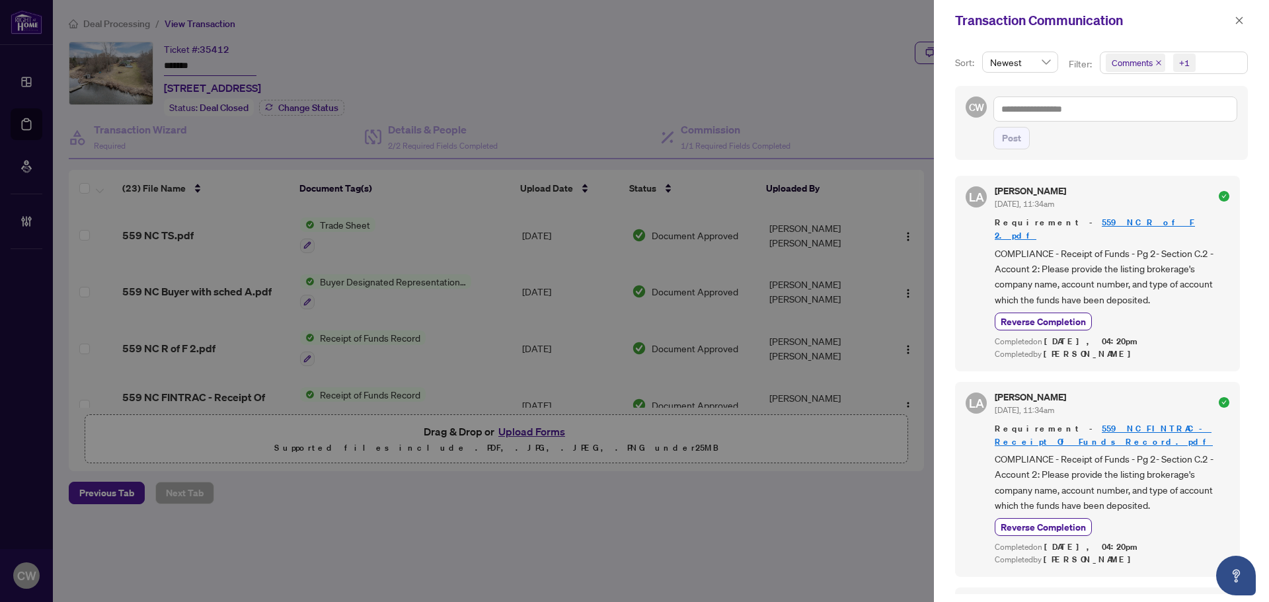
click at [1156, 62] on icon "close" at bounding box center [1159, 63] width 7 height 7
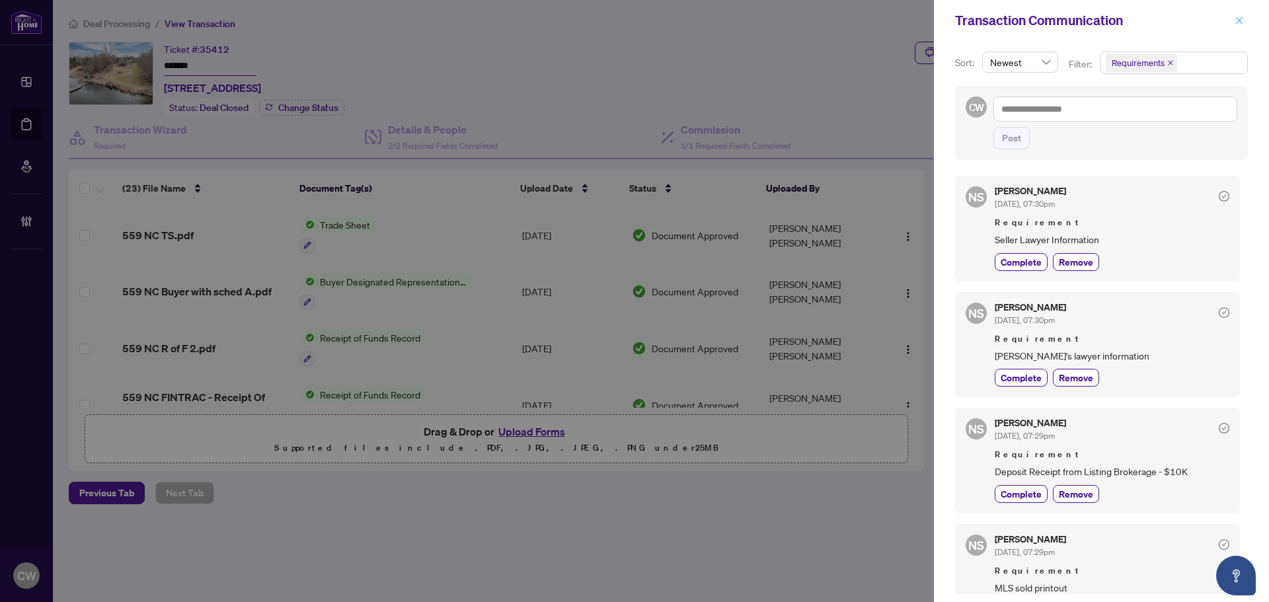
click at [1238, 21] on icon "close" at bounding box center [1239, 20] width 9 height 9
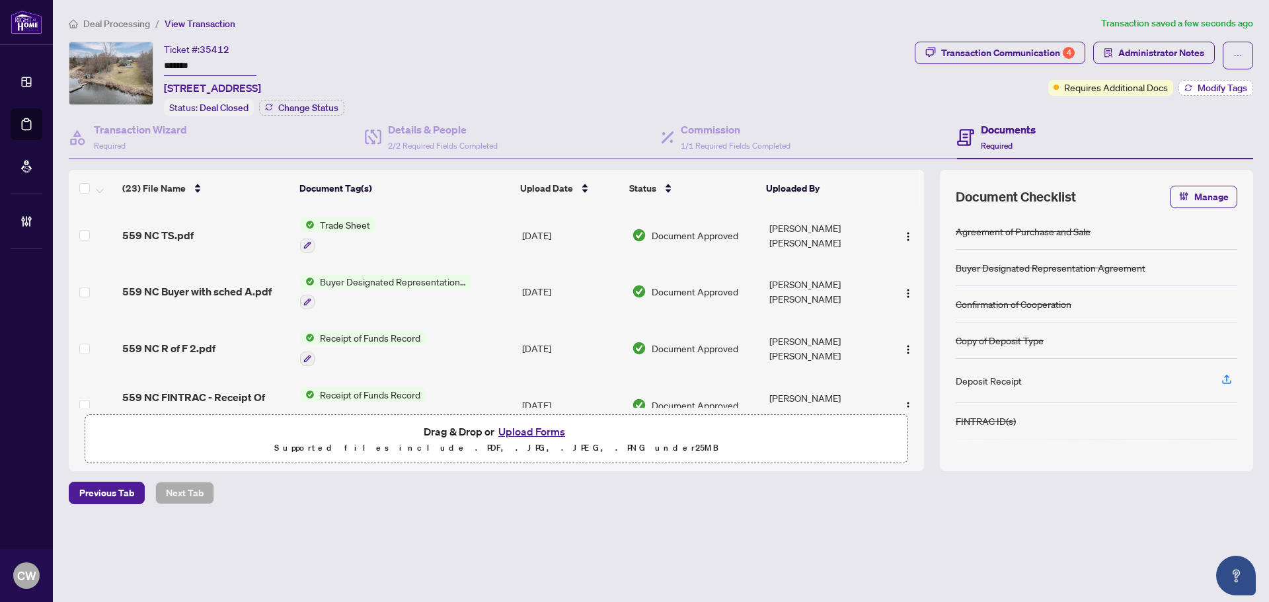
click at [1214, 83] on span "Modify Tags" at bounding box center [1223, 87] width 50 height 9
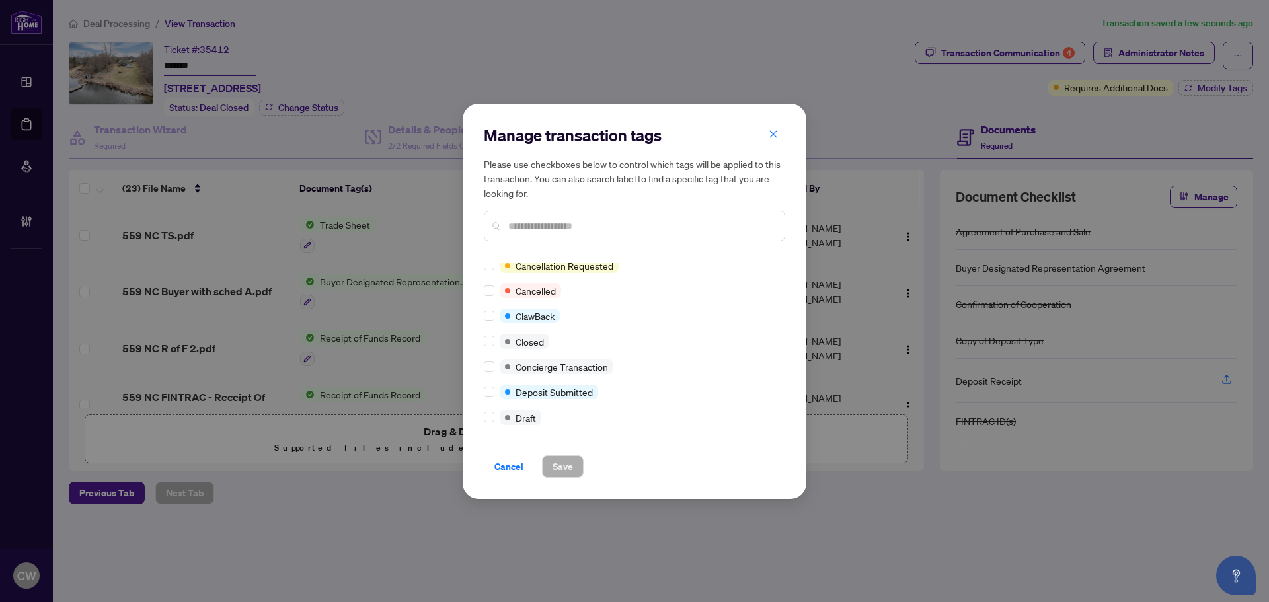
scroll to position [132, 0]
click at [482, 344] on div "Manage transaction tags Please use checkboxes below to control which tags will …" at bounding box center [635, 301] width 344 height 395
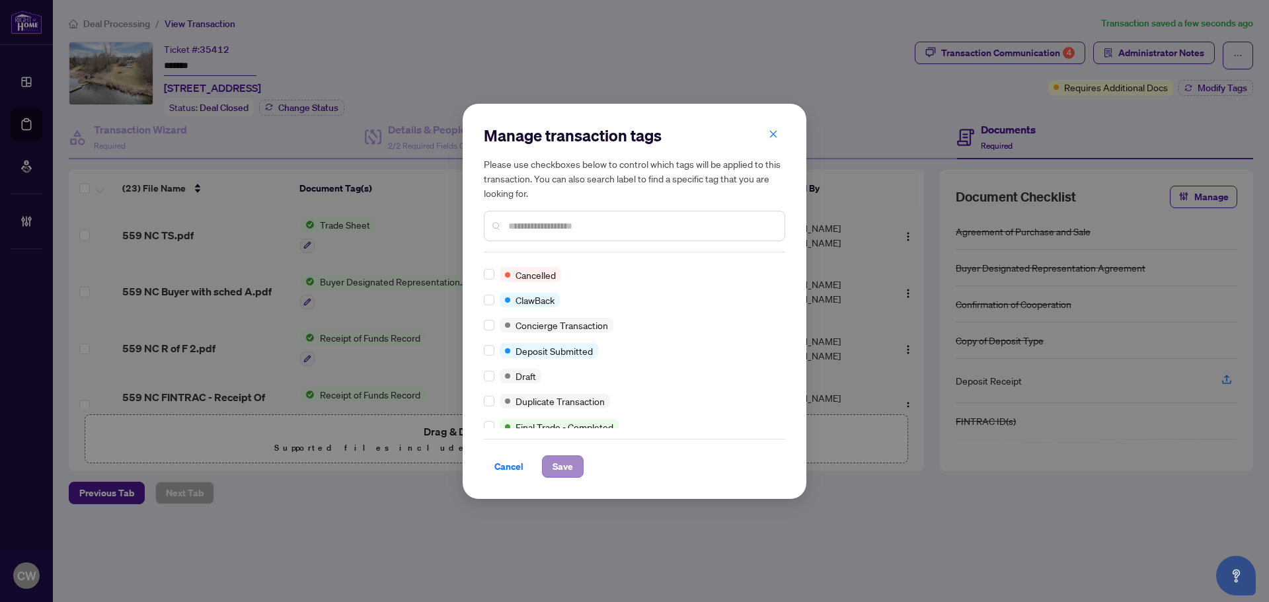
scroll to position [0, 0]
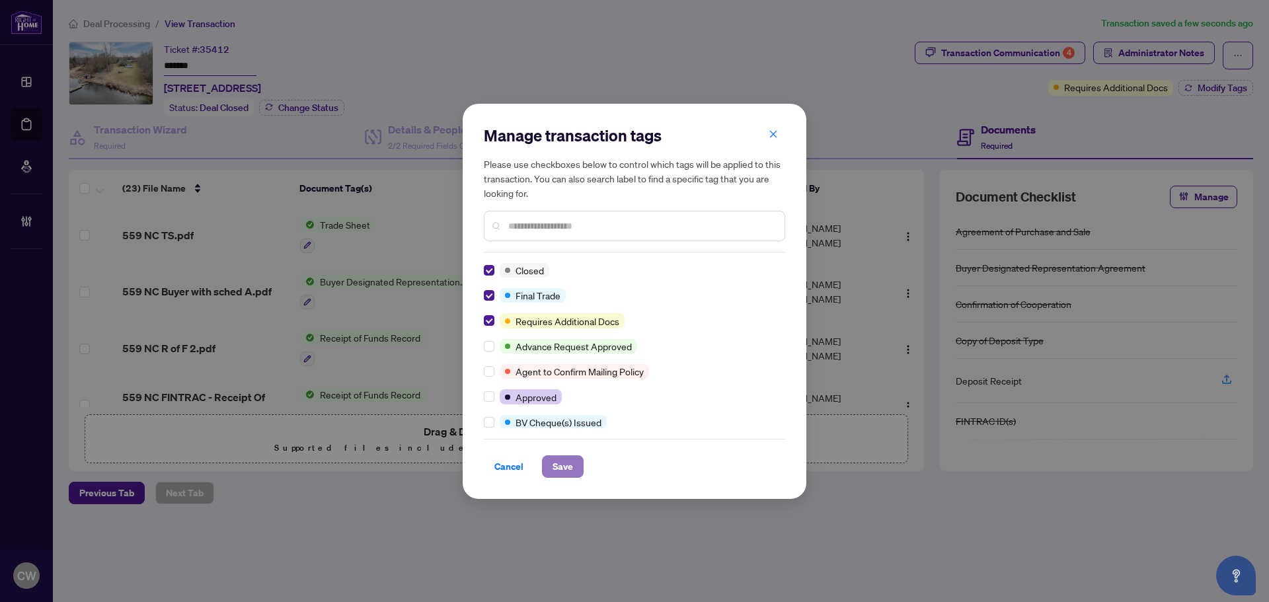
click at [557, 468] on span "Save" at bounding box center [563, 466] width 20 height 21
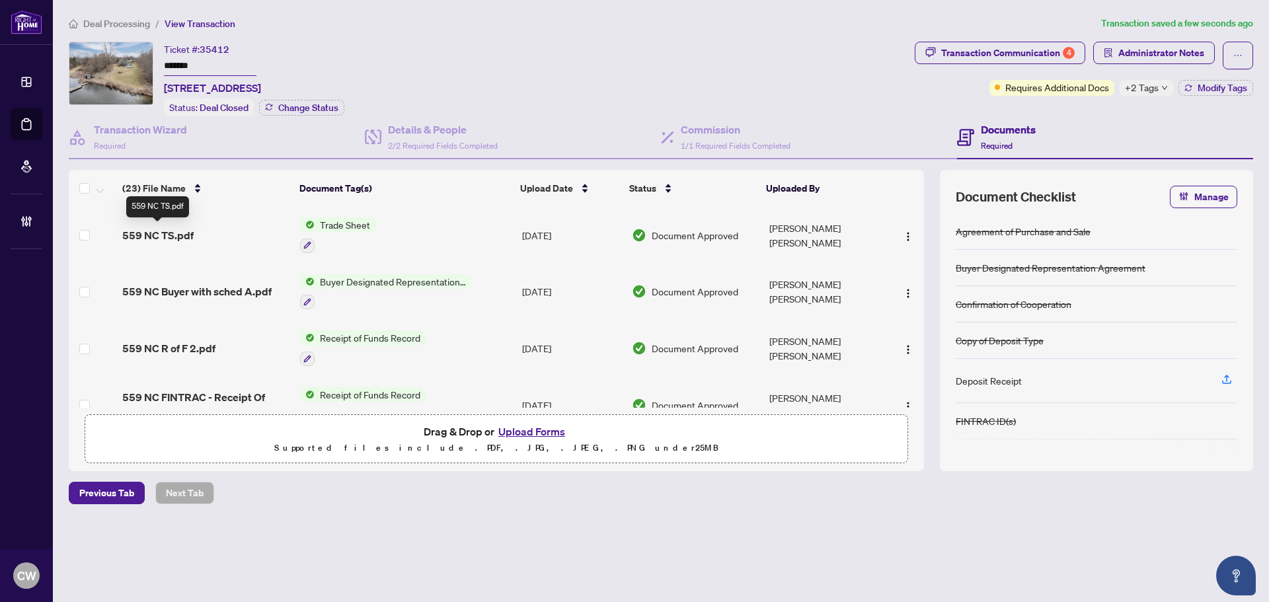
click at [163, 233] on span "559 NC TS.pdf" at bounding box center [157, 235] width 71 height 16
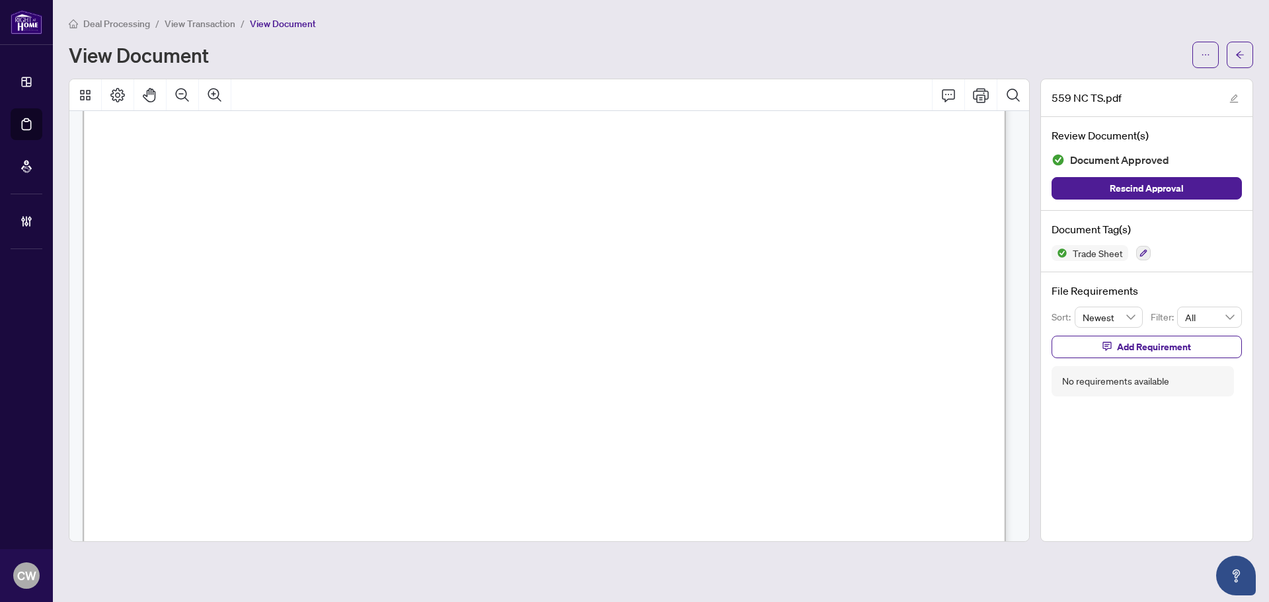
scroll to position [331, 0]
click at [1234, 48] on button "button" at bounding box center [1240, 55] width 26 height 26
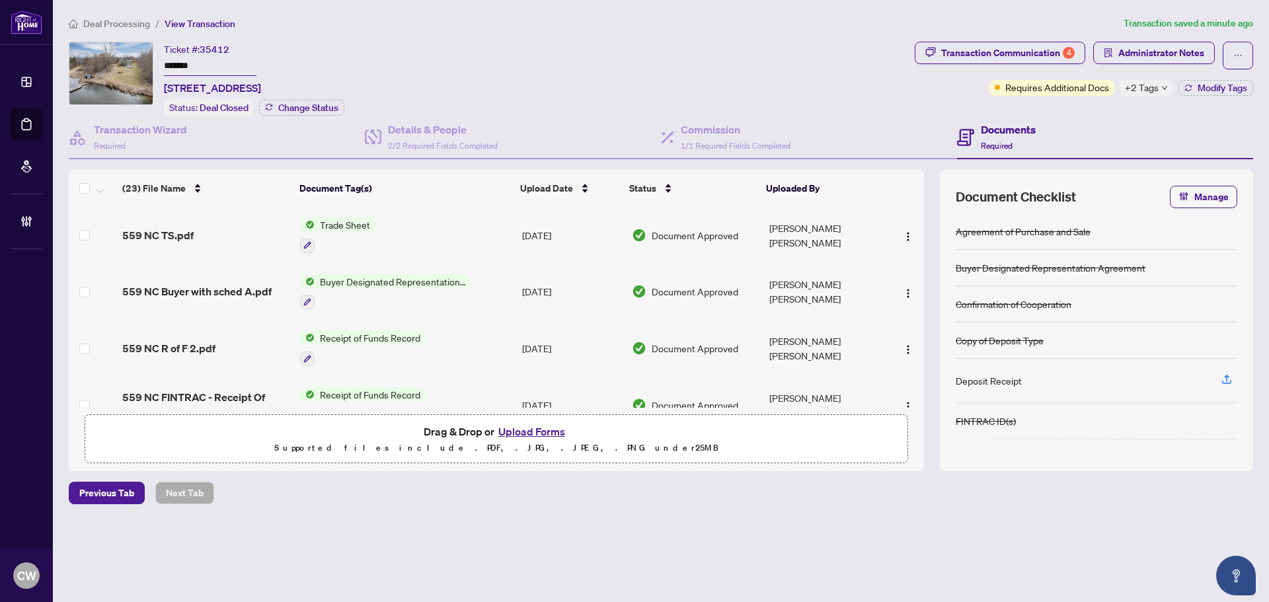
click at [552, 432] on button "Upload Forms" at bounding box center [532, 431] width 75 height 17
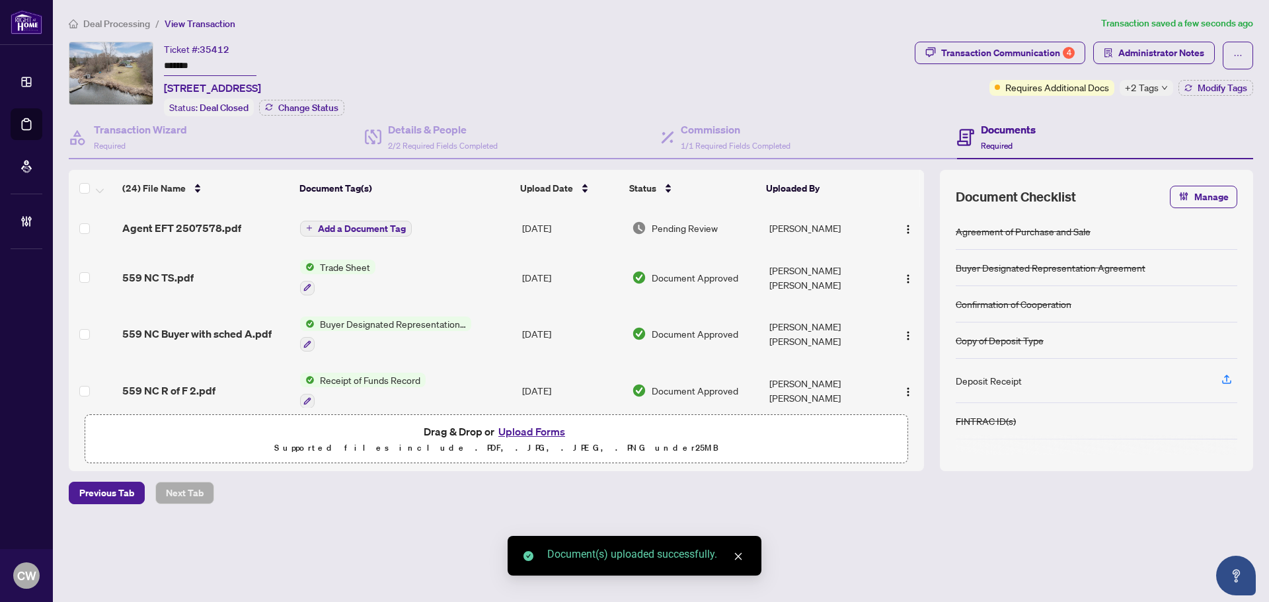
click at [358, 228] on span "Add a Document Tag" at bounding box center [362, 228] width 88 height 9
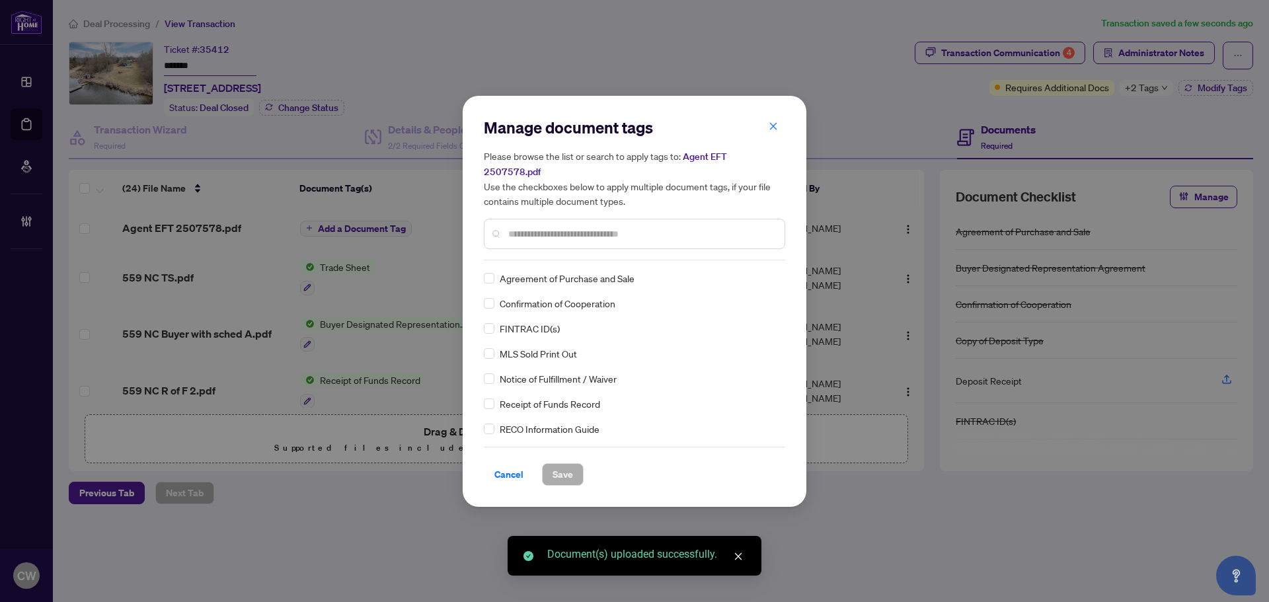
click at [544, 227] on input "text" at bounding box center [641, 234] width 266 height 15
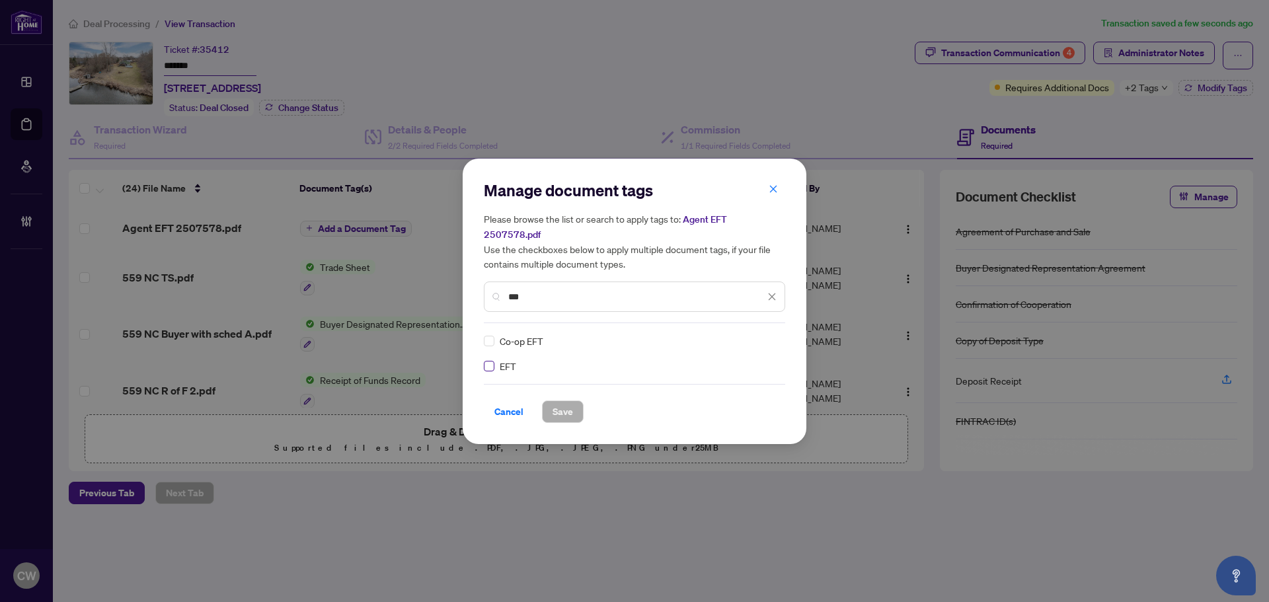
type input "***"
click at [761, 335] on img at bounding box center [758, 341] width 13 height 13
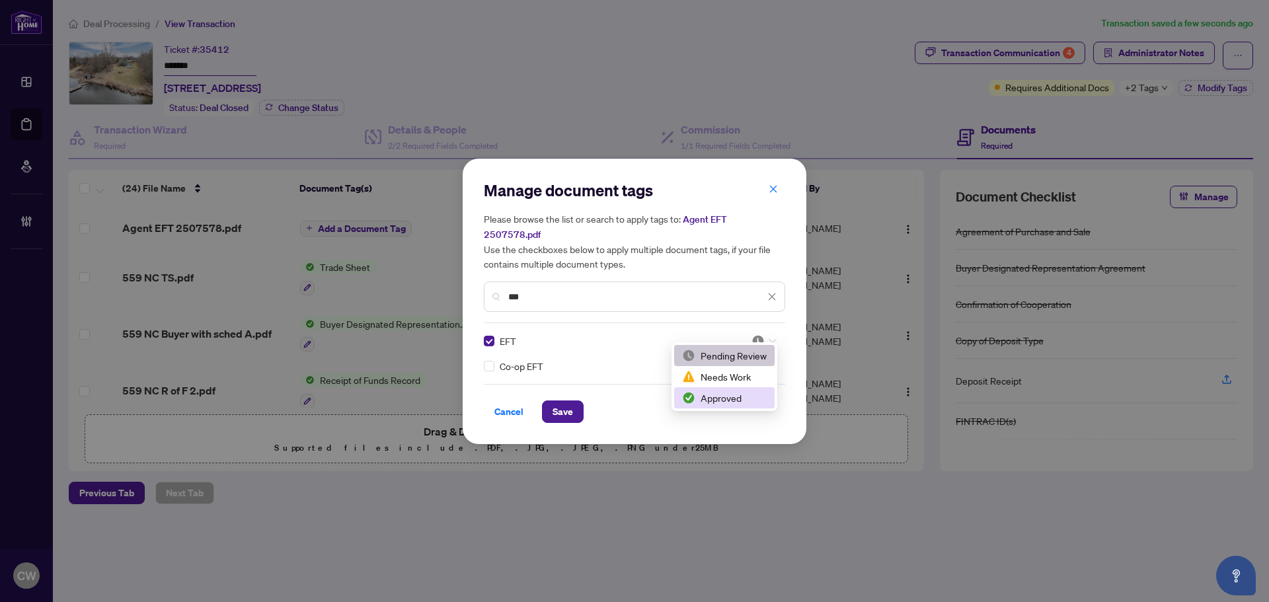
click at [744, 393] on div "Approved" at bounding box center [724, 398] width 85 height 15
click at [573, 406] on button "Save" at bounding box center [563, 412] width 42 height 22
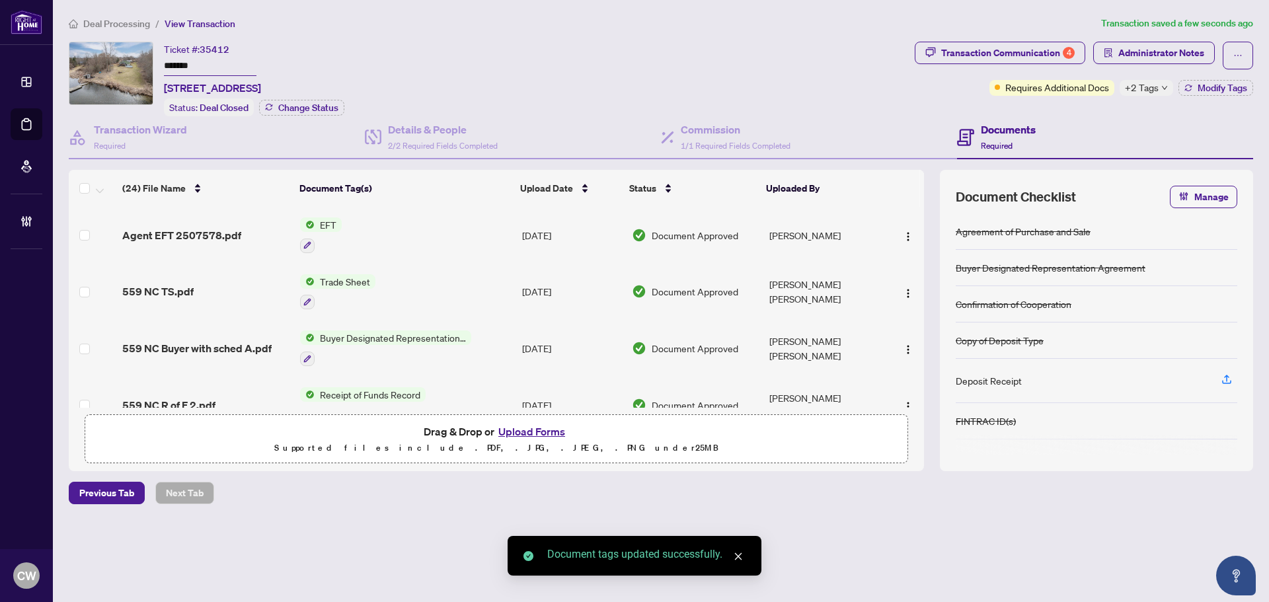
click at [904, 228] on span "button" at bounding box center [908, 235] width 11 height 15
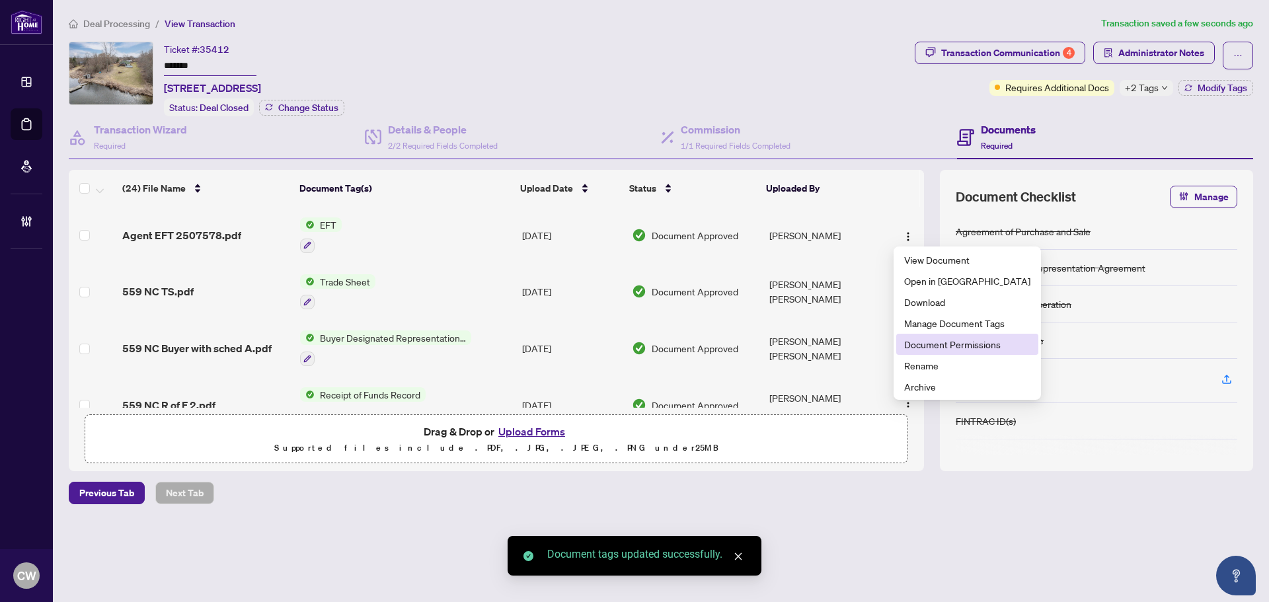
click at [930, 340] on span "Document Permissions" at bounding box center [967, 344] width 126 height 15
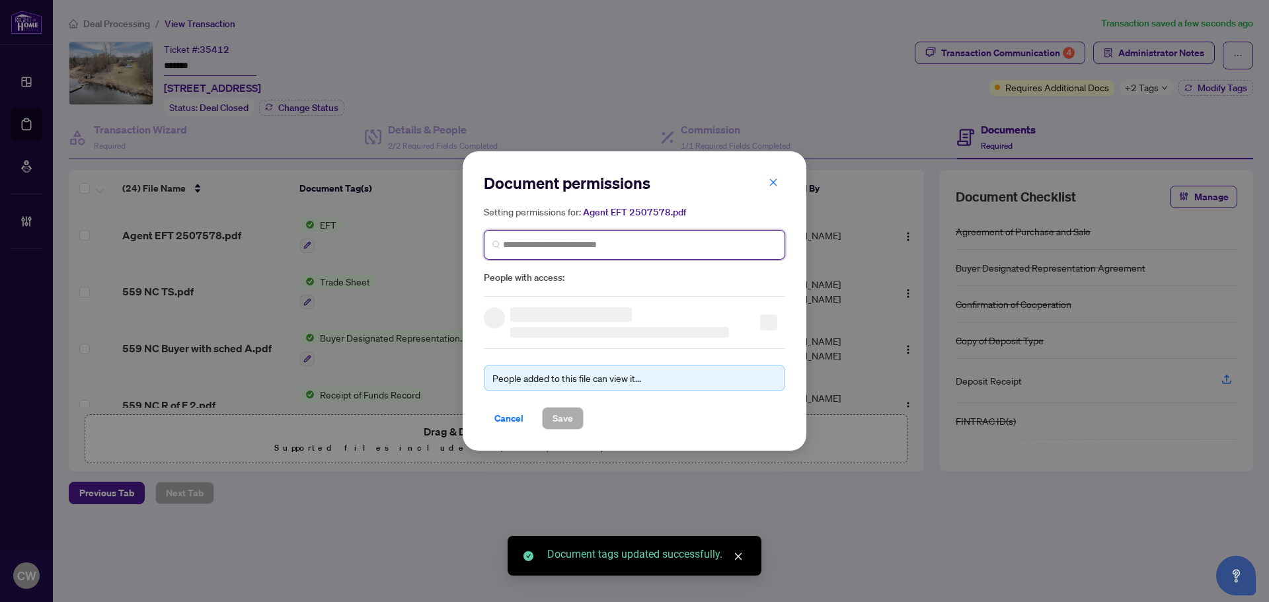
click at [637, 238] on input "search" at bounding box center [640, 245] width 274 height 14
paste input "*******"
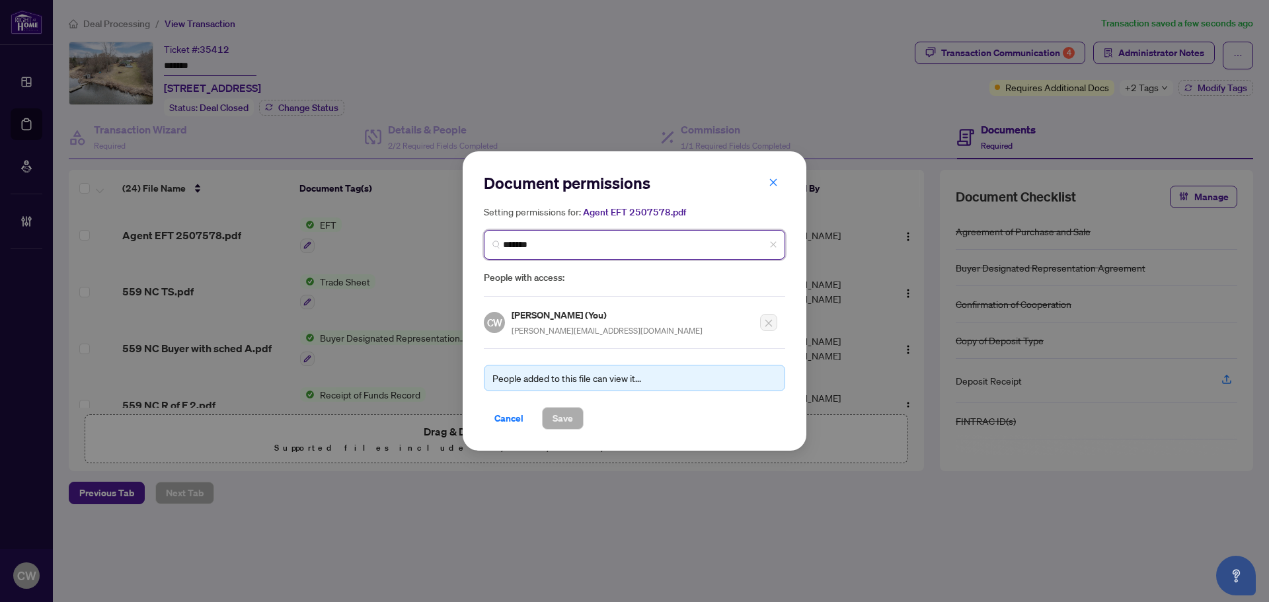
drag, startPoint x: 537, startPoint y: 253, endPoint x: 558, endPoint y: 244, distance: 22.2
click at [539, 253] on span "*******" at bounding box center [634, 245] width 301 height 30
drag, startPoint x: 558, startPoint y: 244, endPoint x: 487, endPoint y: 247, distance: 71.5
click at [487, 247] on span "*******" at bounding box center [634, 245] width 301 height 30
paste input "**********"
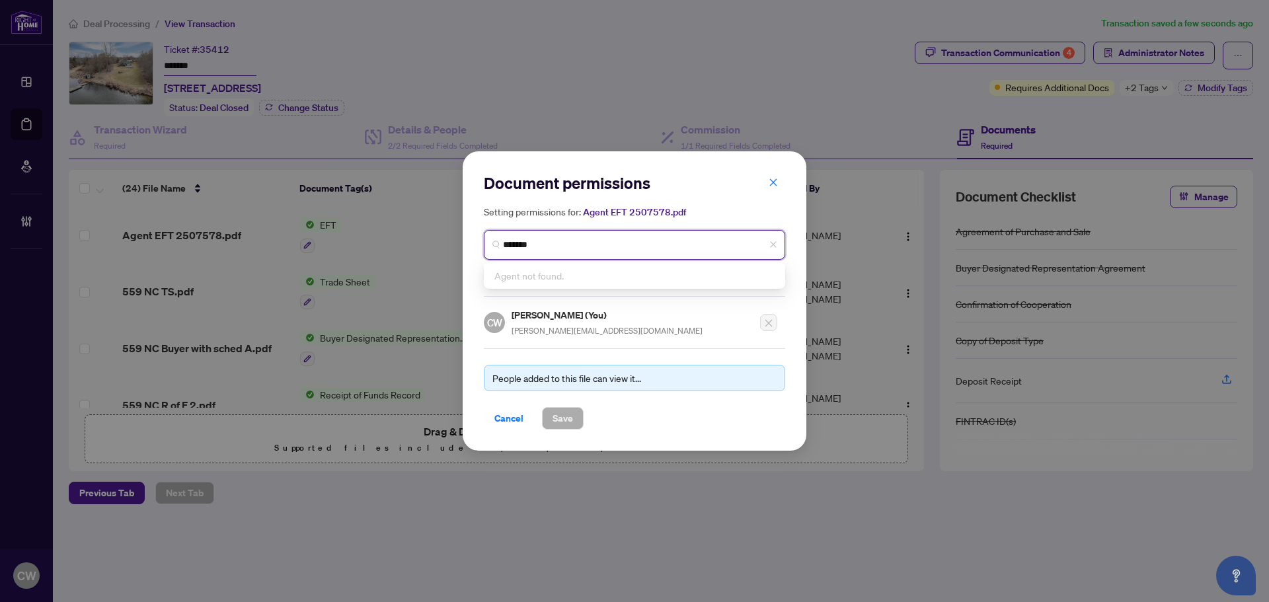
type input "**********"
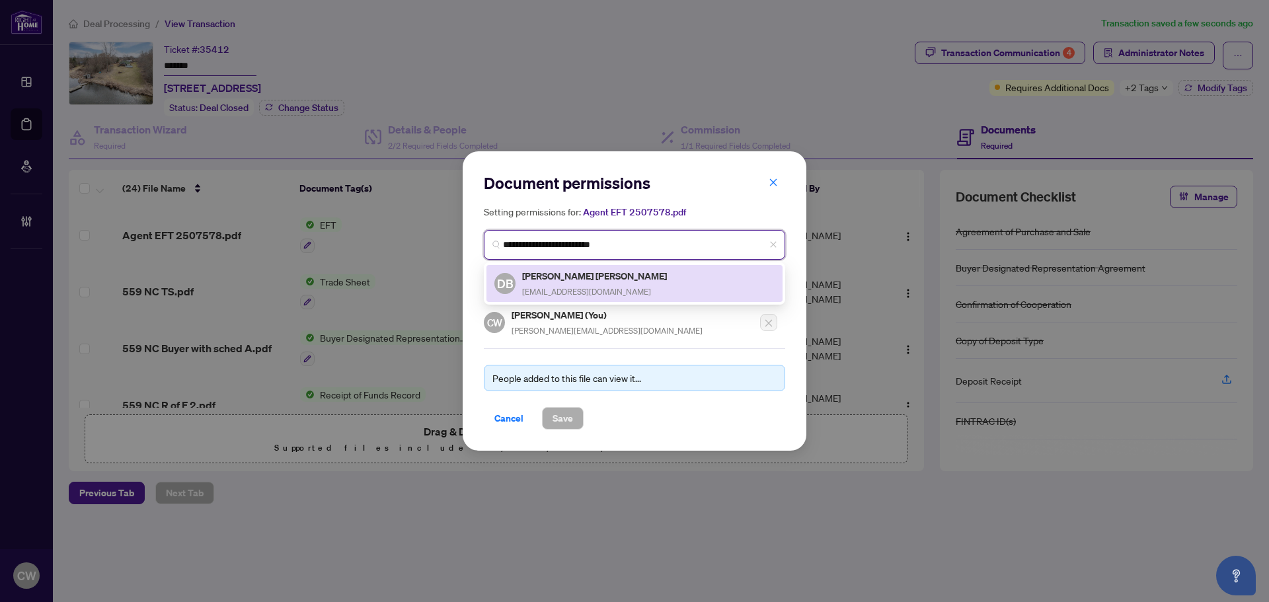
click at [544, 288] on span "[EMAIL_ADDRESS][DOMAIN_NAME]" at bounding box center [586, 292] width 129 height 10
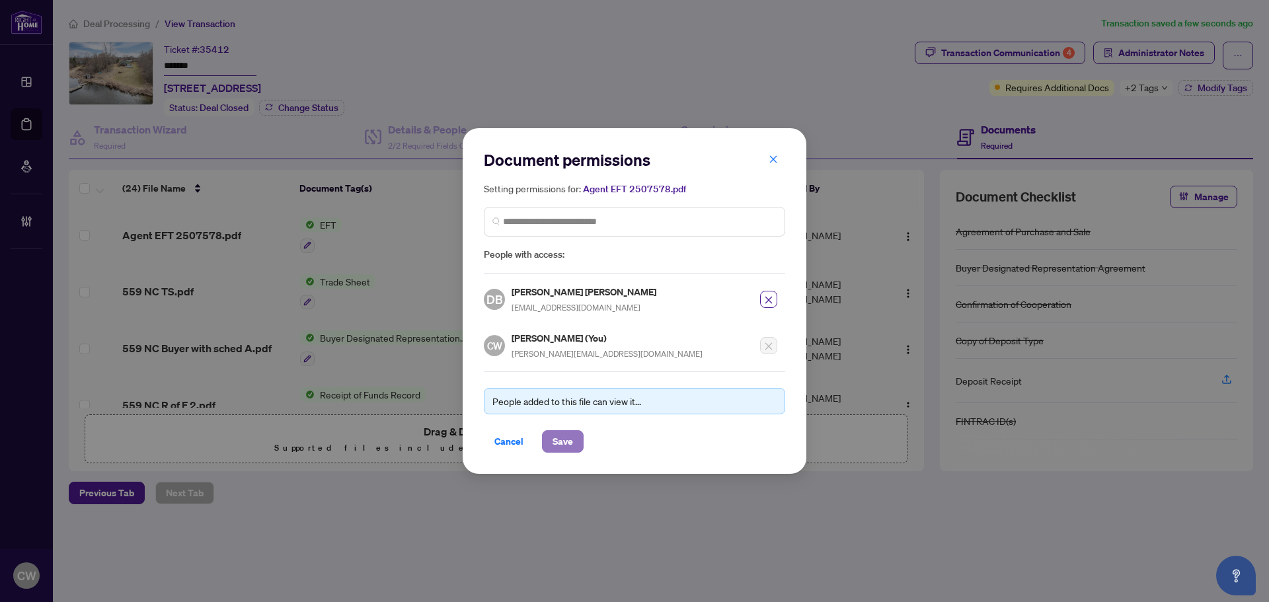
click at [547, 432] on button "Save" at bounding box center [563, 441] width 42 height 22
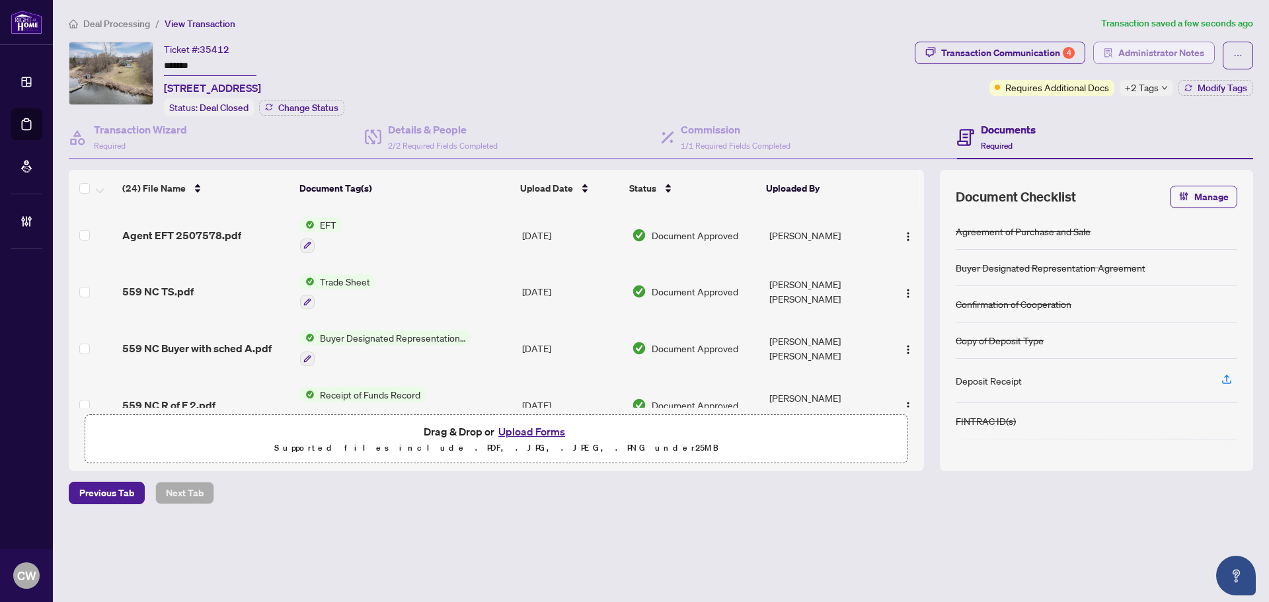
click at [1182, 52] on span "Administrator Notes" at bounding box center [1162, 52] width 86 height 21
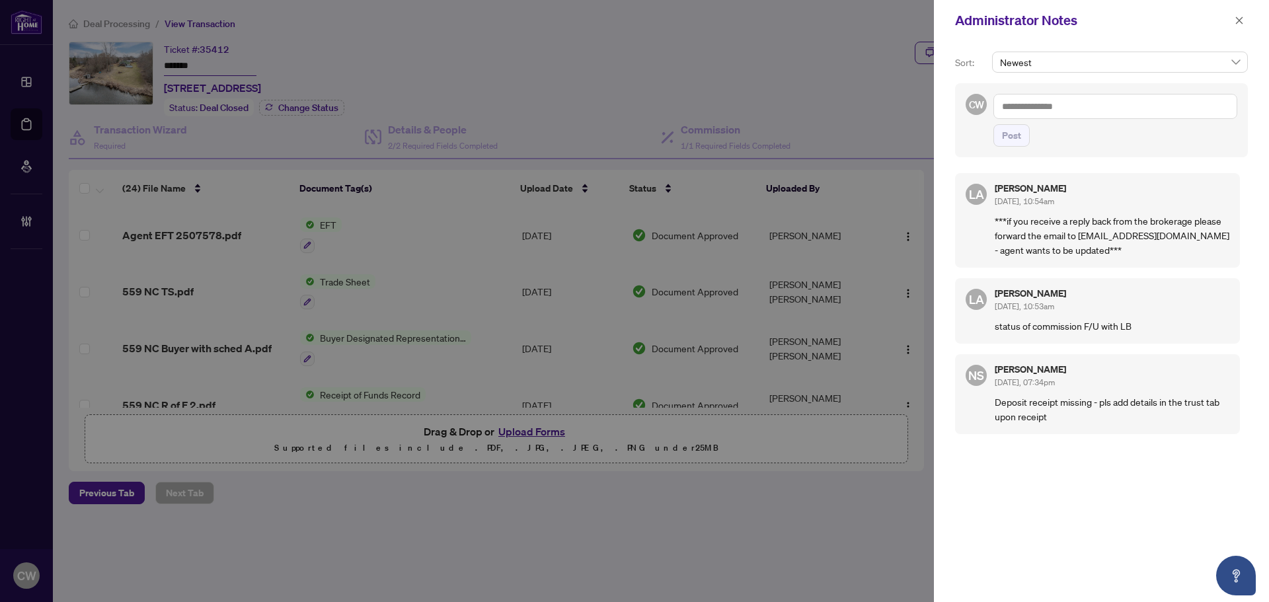
click at [1054, 109] on textarea at bounding box center [1116, 106] width 244 height 25
paste textarea "**********"
type textarea "**********"
click at [1015, 129] on span "Post" at bounding box center [1011, 135] width 19 height 21
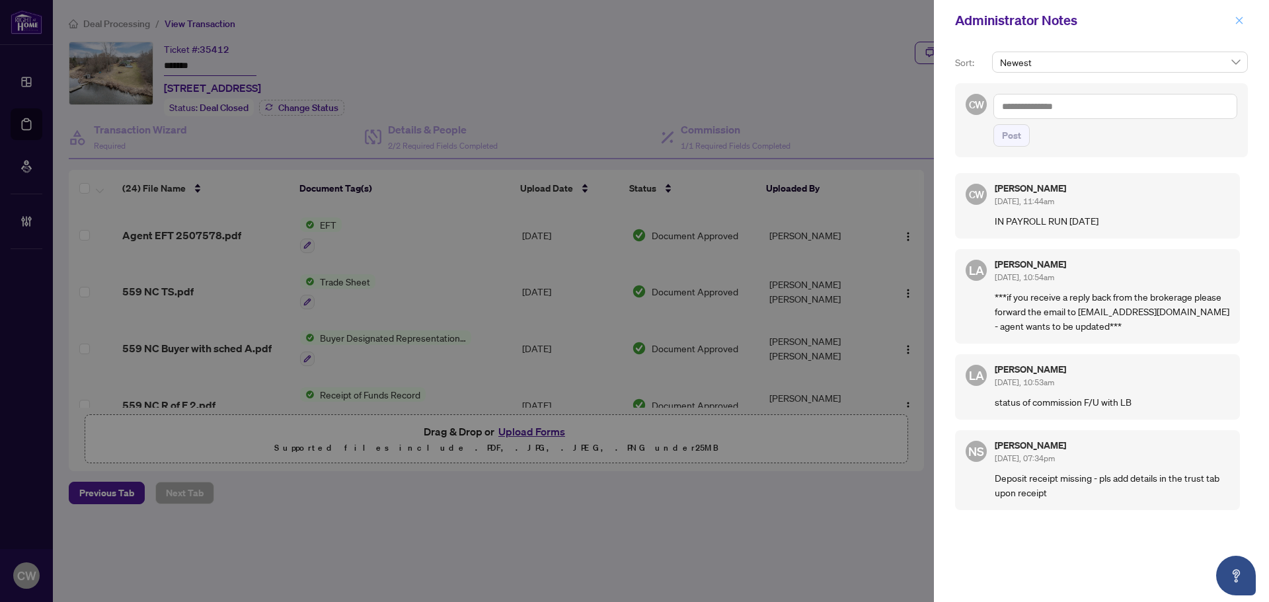
click at [1238, 15] on span "button" at bounding box center [1239, 20] width 9 height 21
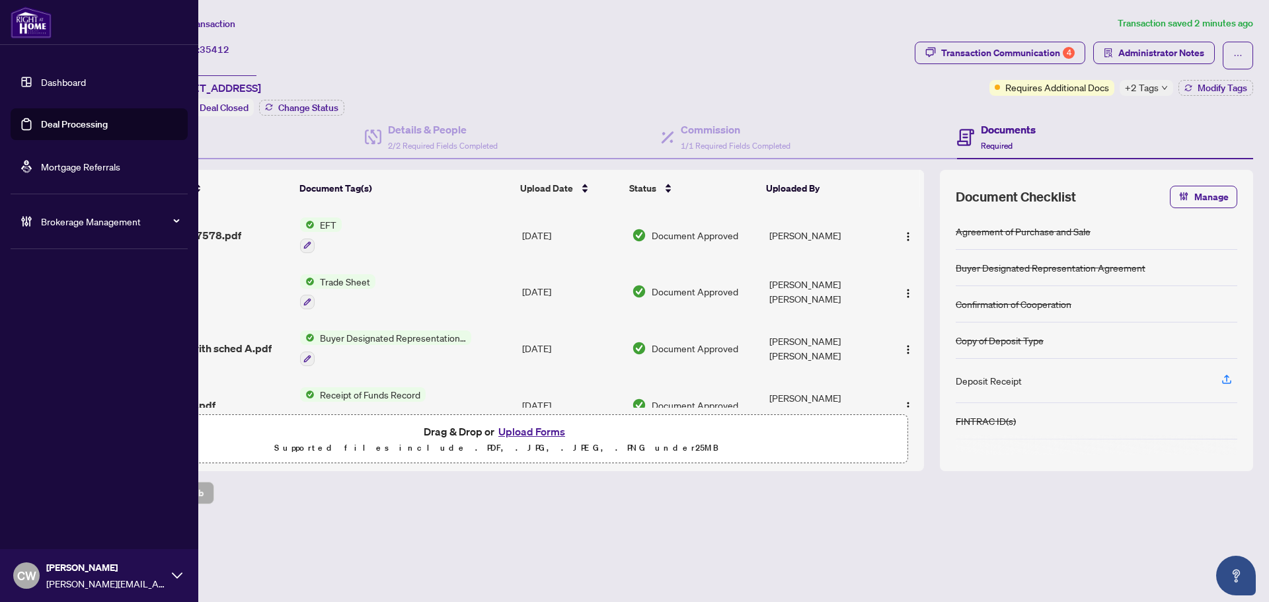
click at [60, 122] on link "Deal Processing" at bounding box center [74, 124] width 67 height 12
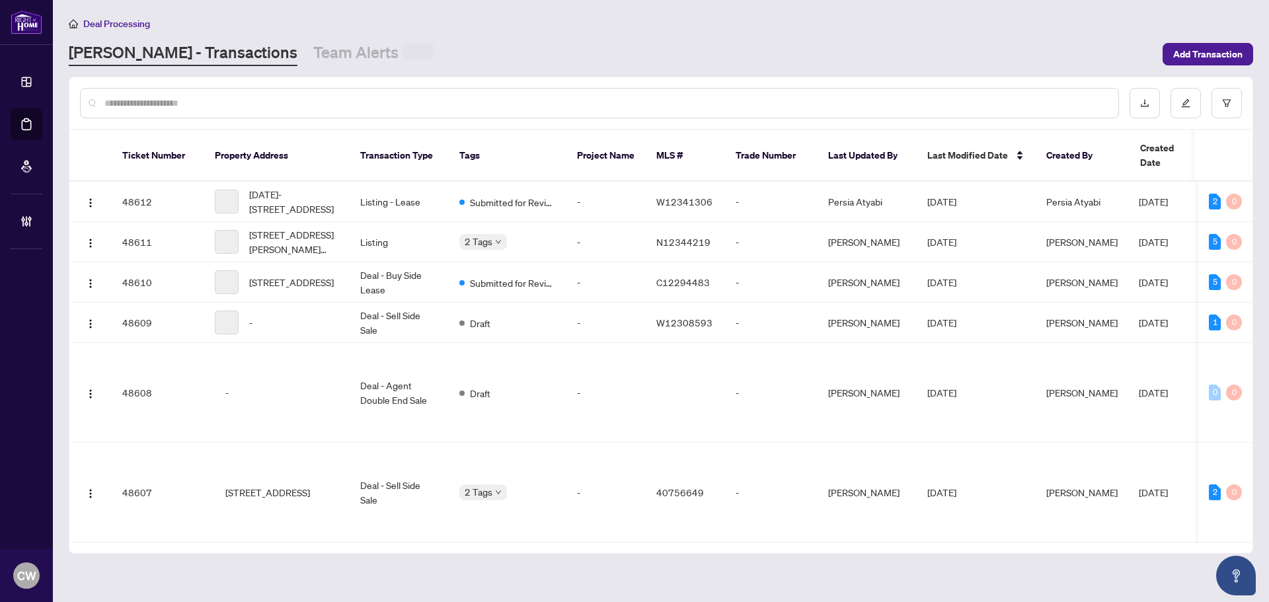
click at [258, 98] on input "text" at bounding box center [606, 103] width 1004 height 15
paste input "*******"
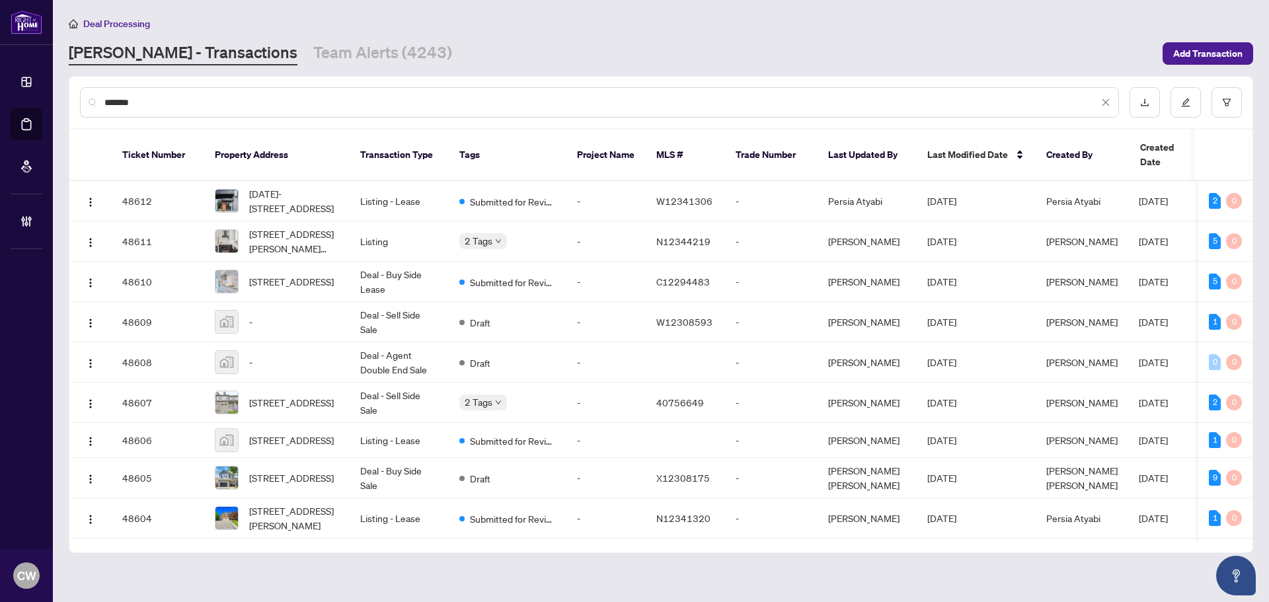
type input "*******"
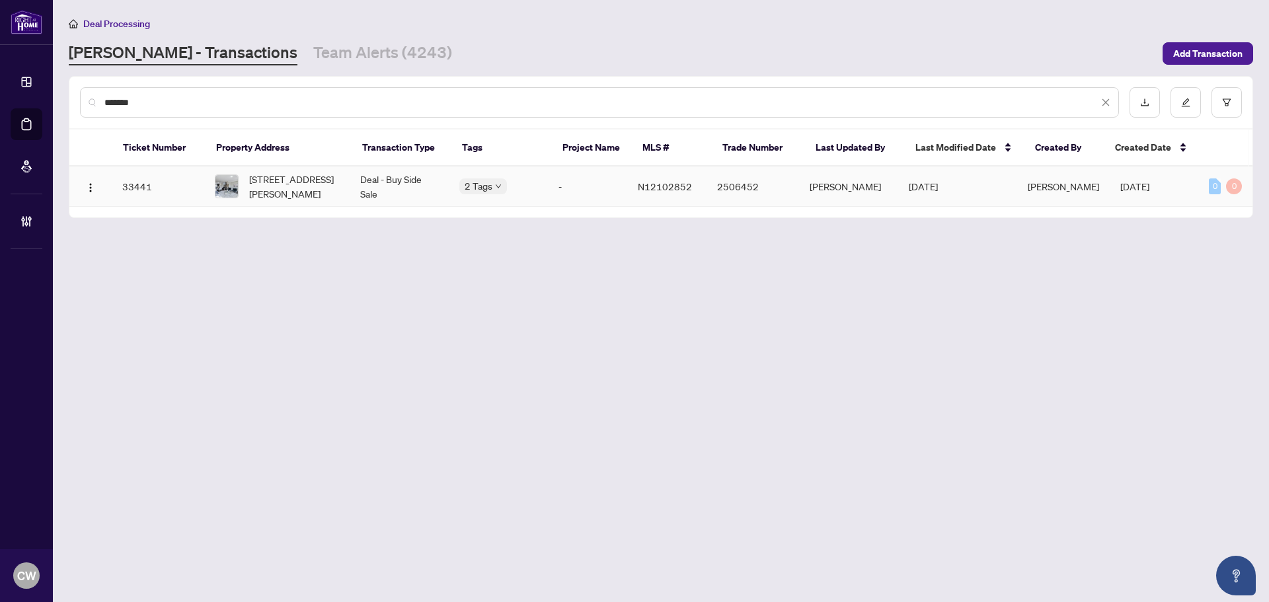
click at [305, 188] on span "[STREET_ADDRESS][PERSON_NAME]" at bounding box center [294, 186] width 90 height 29
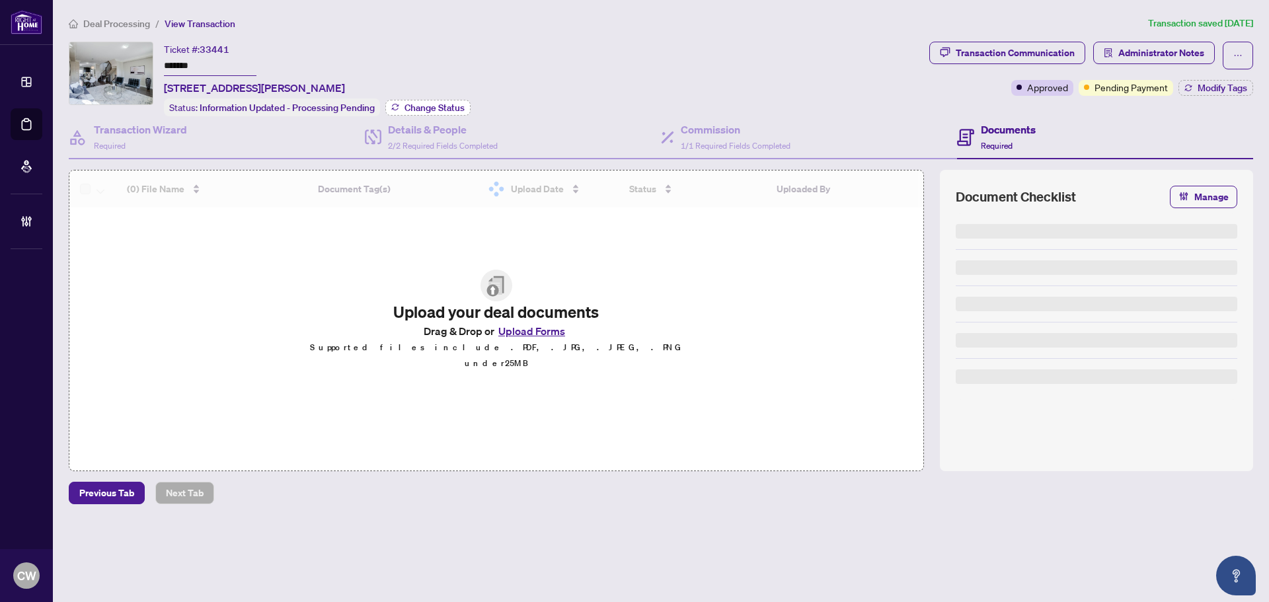
click at [440, 106] on span "Change Status" at bounding box center [435, 107] width 60 height 9
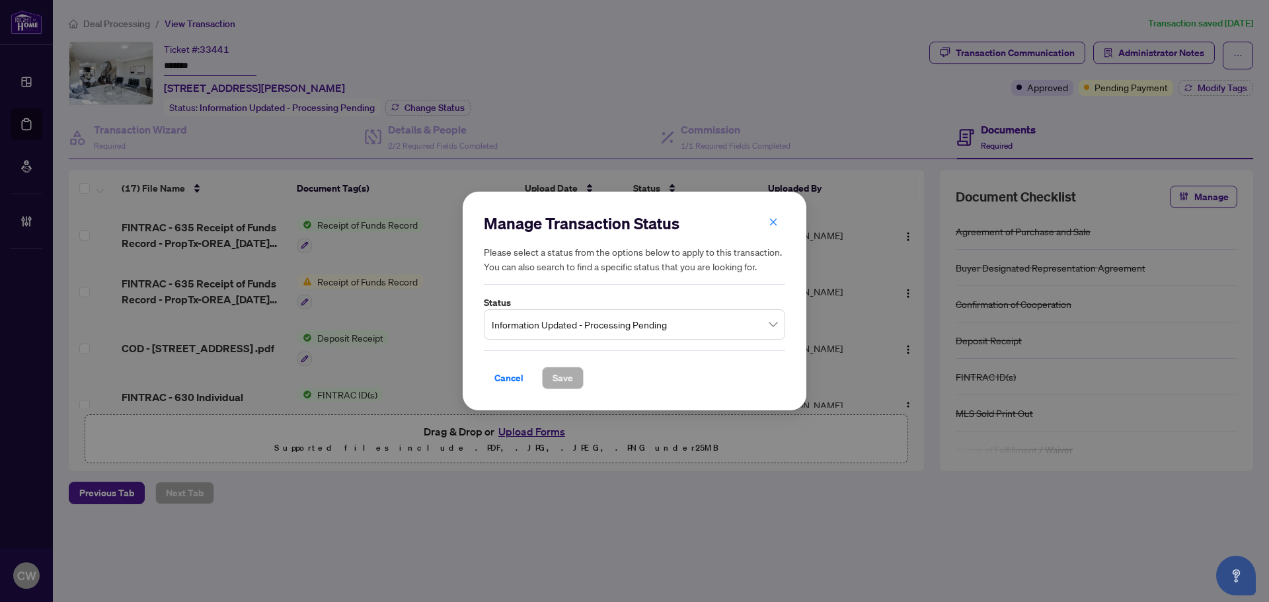
click at [536, 316] on span "Information Updated - Processing Pending" at bounding box center [635, 324] width 286 height 25
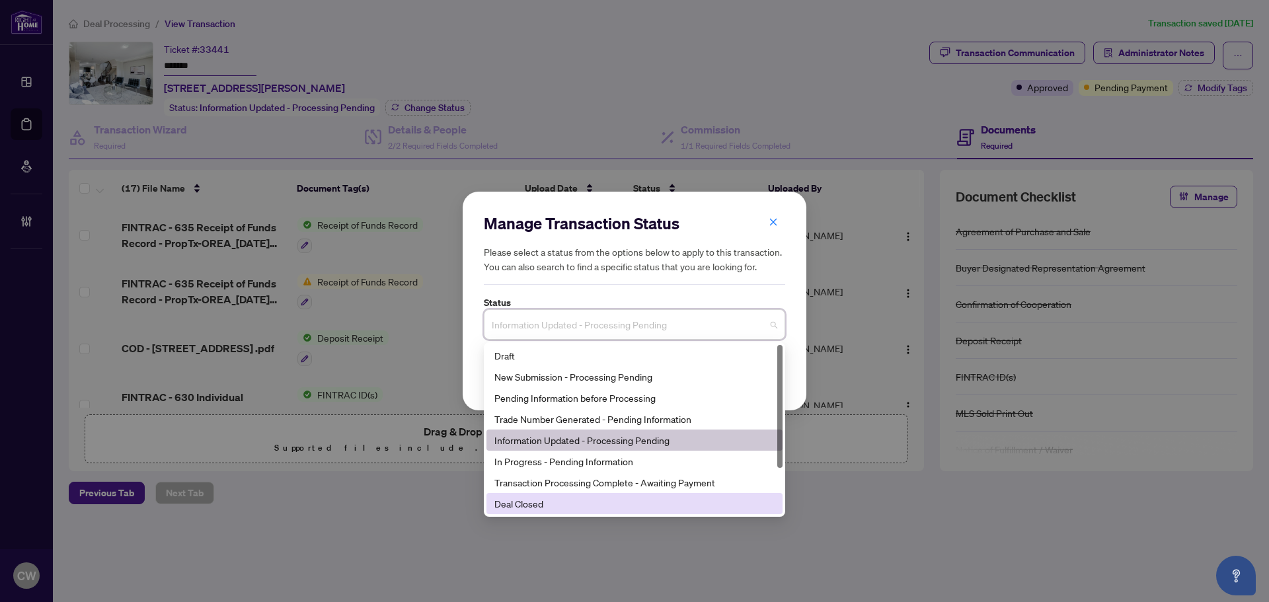
click at [568, 506] on div "Deal Closed" at bounding box center [635, 504] width 280 height 15
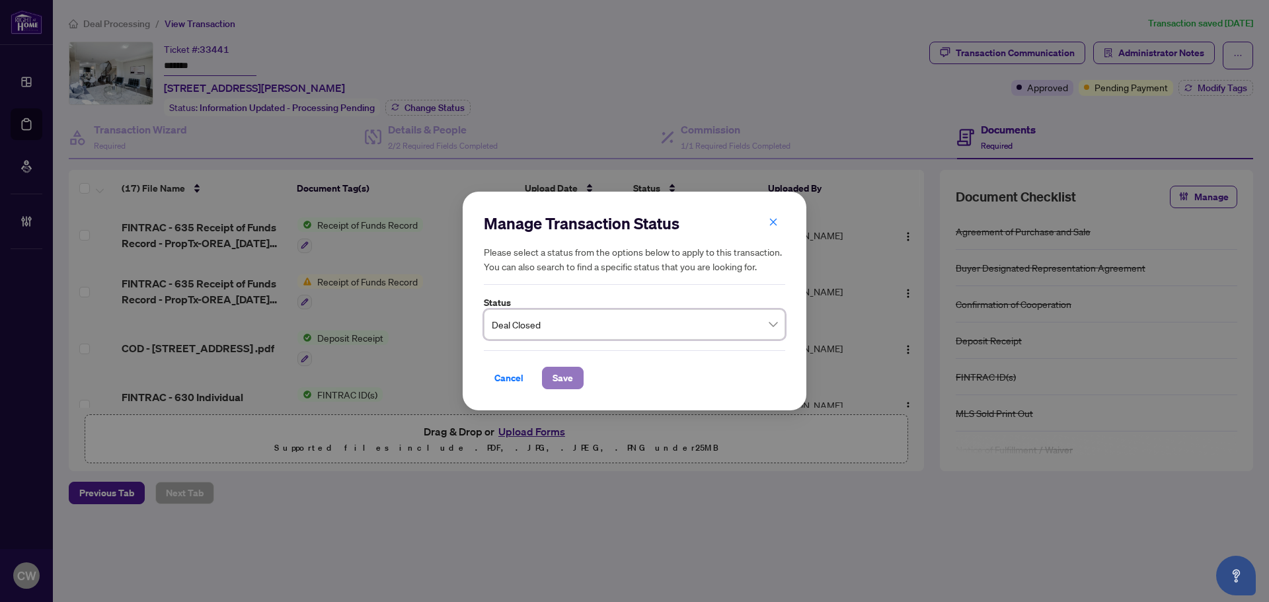
click at [571, 377] on span "Save" at bounding box center [563, 378] width 20 height 21
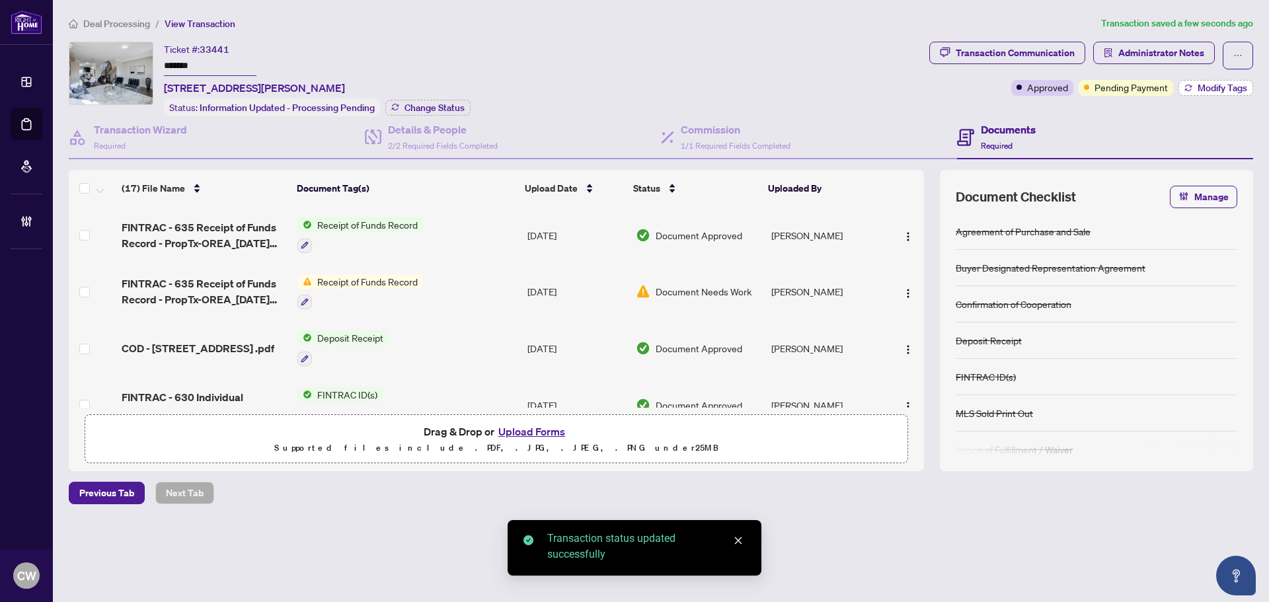
click at [1211, 89] on span "Modify Tags" at bounding box center [1223, 87] width 50 height 9
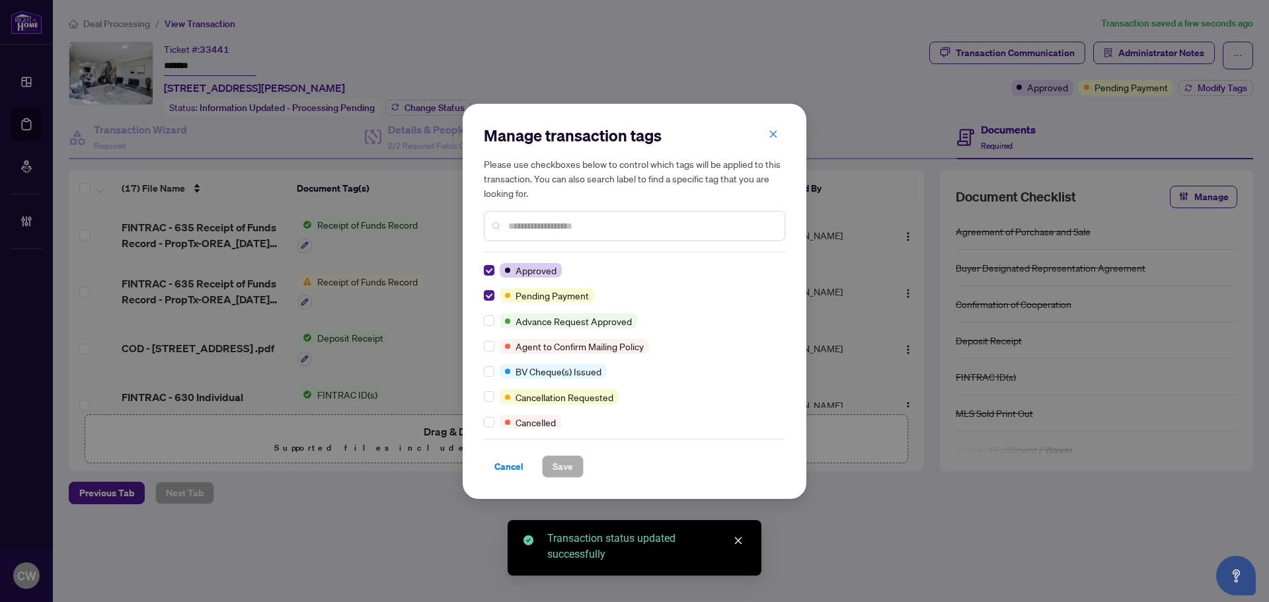
click at [498, 288] on div at bounding box center [492, 295] width 16 height 15
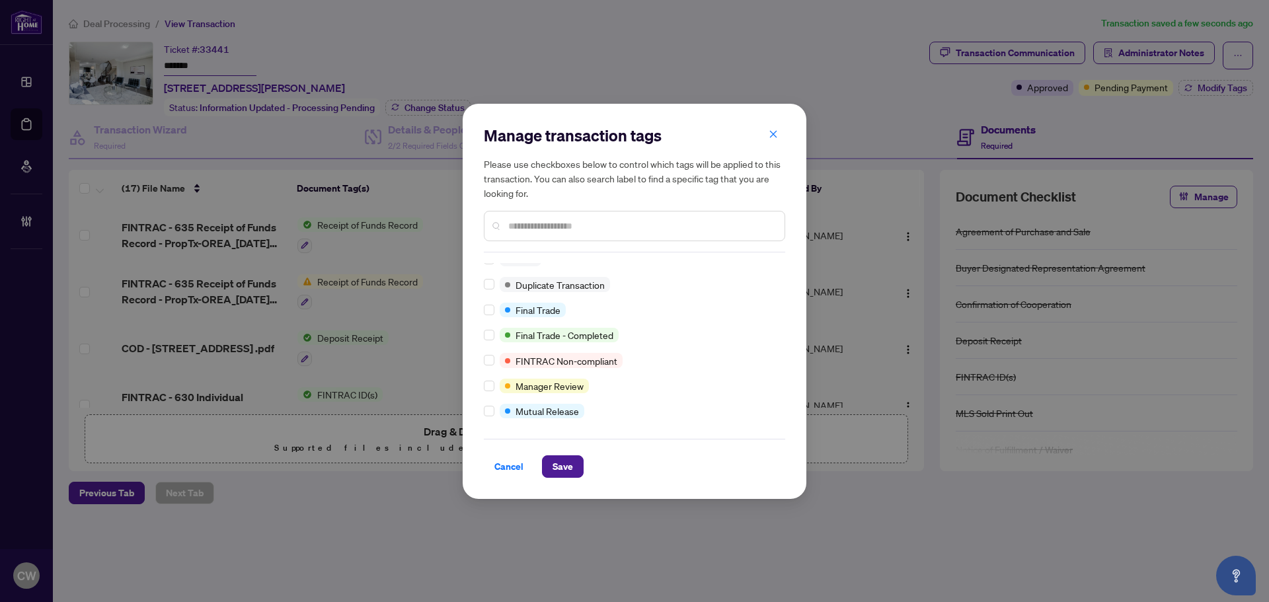
scroll to position [11, 0]
click at [559, 455] on div "Cancel Save" at bounding box center [634, 458] width 301 height 39
click at [563, 461] on span "Save" at bounding box center [563, 466] width 20 height 21
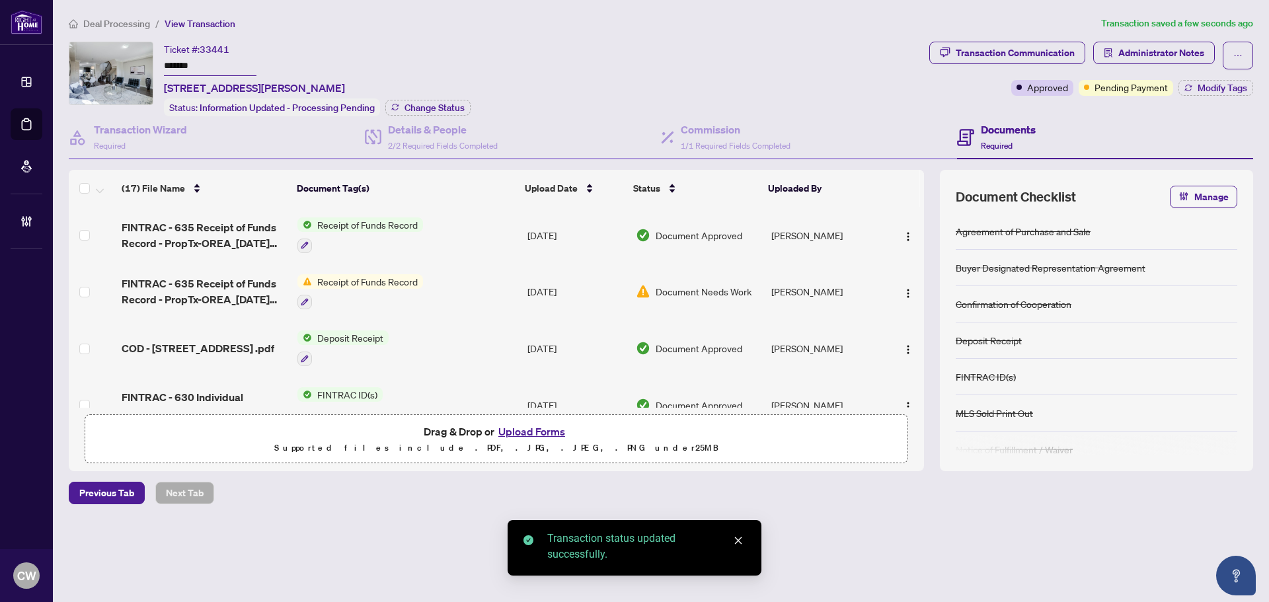
scroll to position [132, 0]
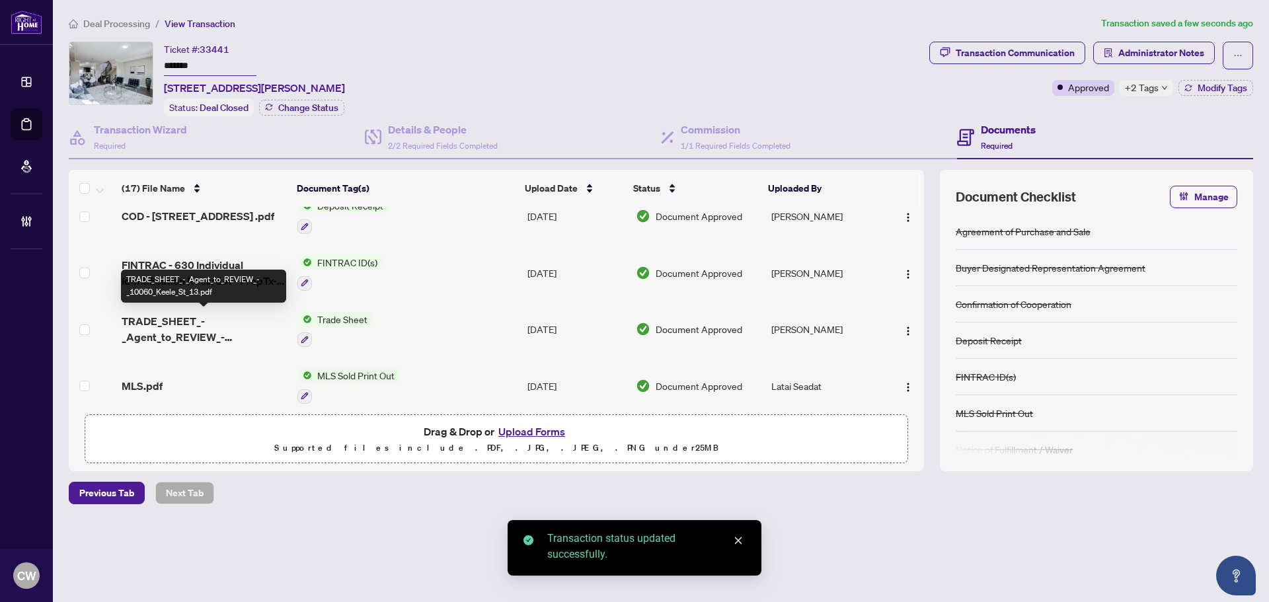
click at [189, 319] on span "TRADE_SHEET_-_Agent_to_REVIEW_-_10060_Keele_St_13.pdf" at bounding box center [204, 329] width 165 height 32
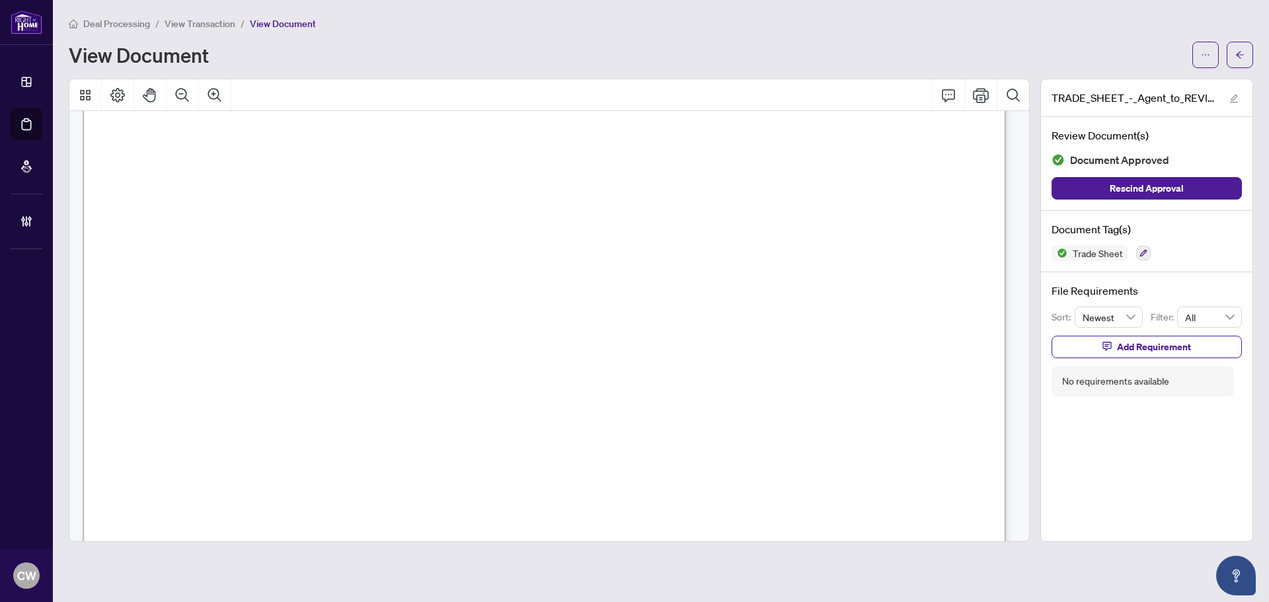
scroll to position [529, 0]
click at [1241, 48] on span "button" at bounding box center [1240, 54] width 9 height 21
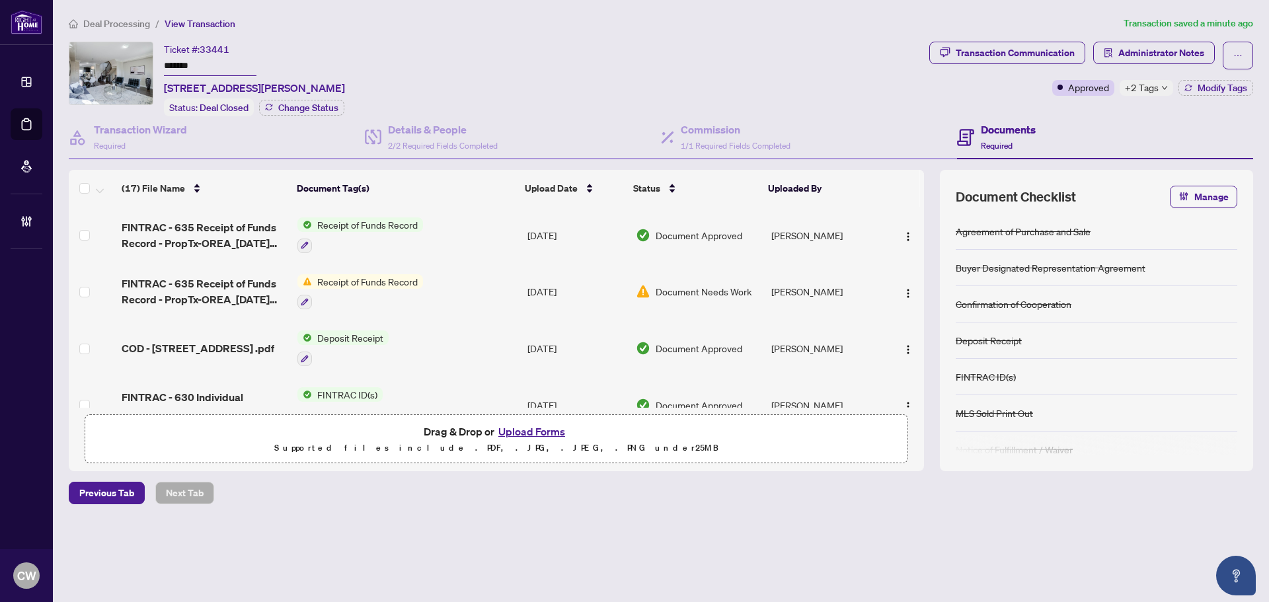
click at [550, 429] on button "Upload Forms" at bounding box center [532, 431] width 75 height 17
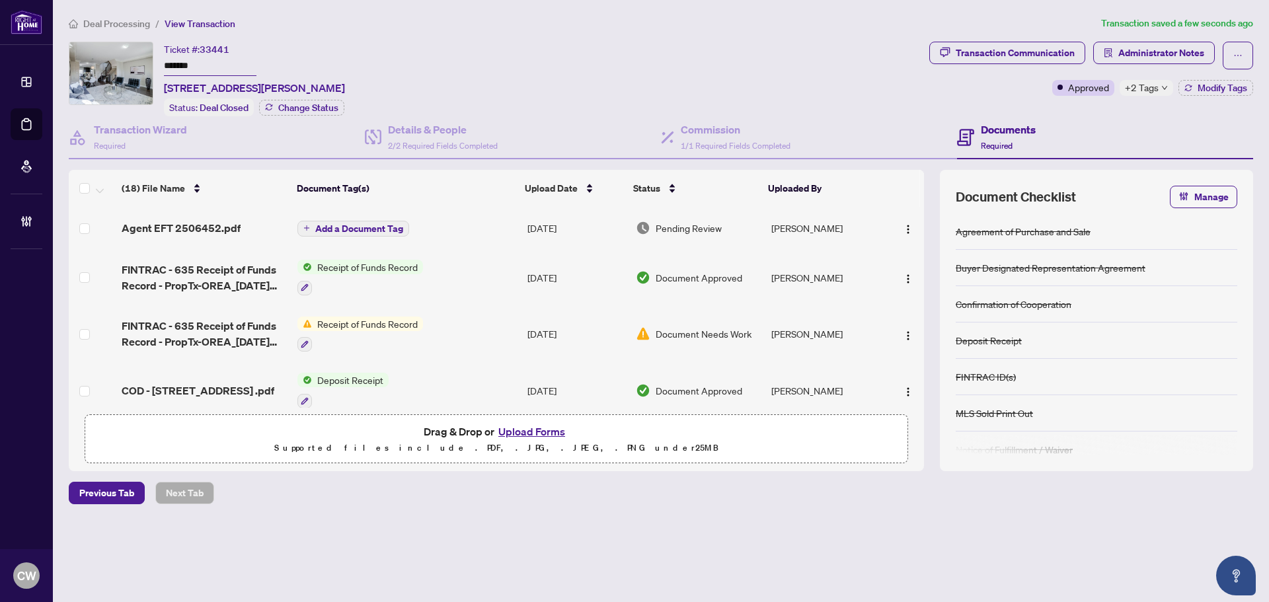
click at [388, 227] on span "Add a Document Tag" at bounding box center [359, 228] width 88 height 9
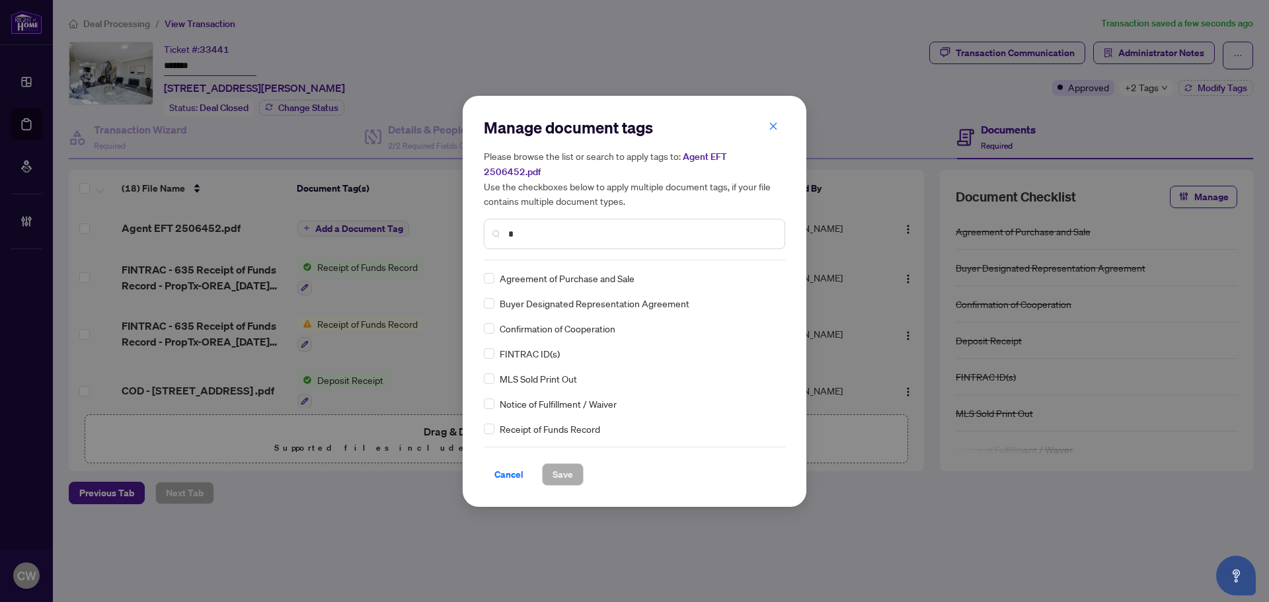
click at [559, 227] on input "*" at bounding box center [641, 234] width 266 height 15
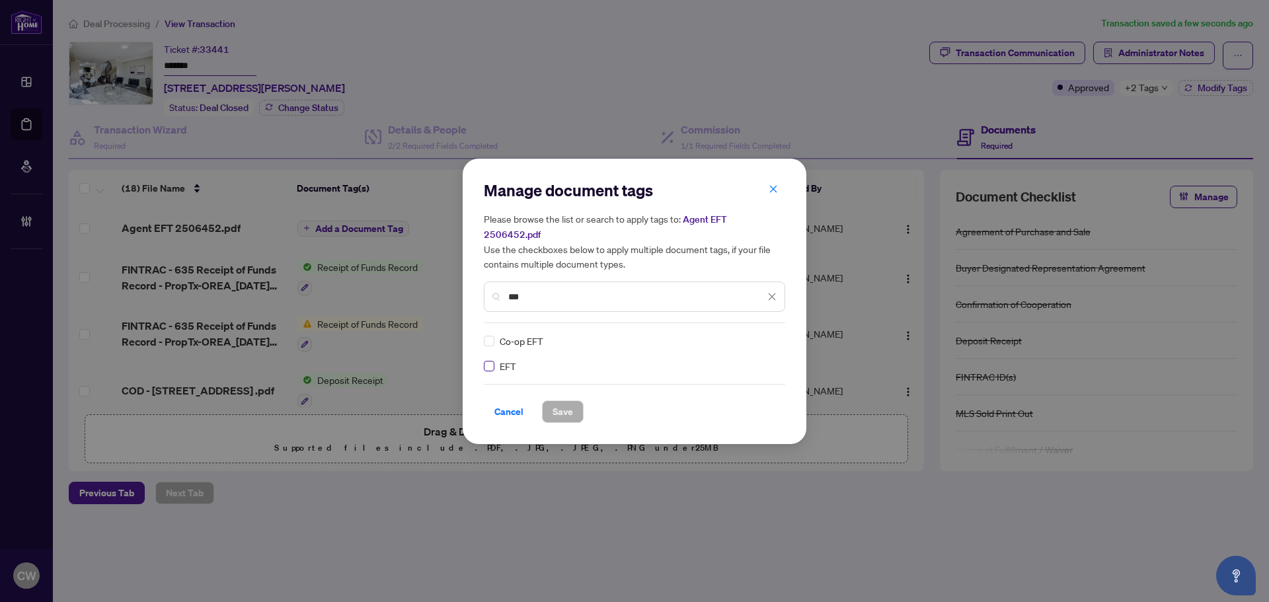
type input "***"
click at [764, 335] on img at bounding box center [758, 341] width 13 height 13
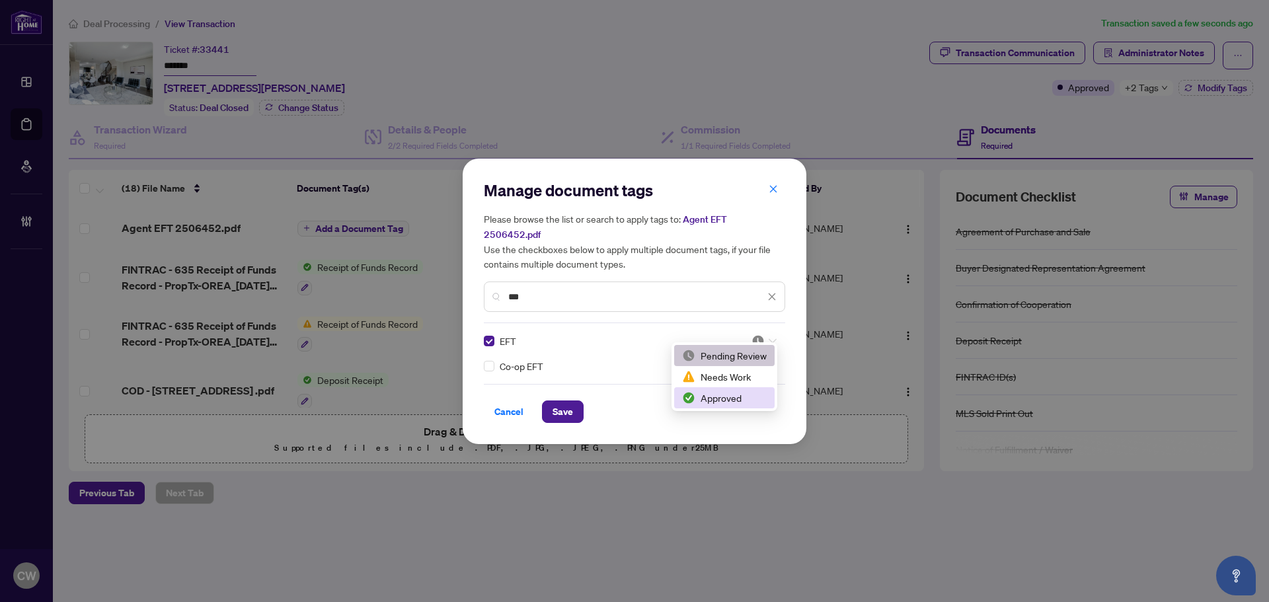
click at [751, 403] on div "Approved" at bounding box center [724, 398] width 85 height 15
click at [530, 408] on button "Cancel" at bounding box center [509, 412] width 50 height 22
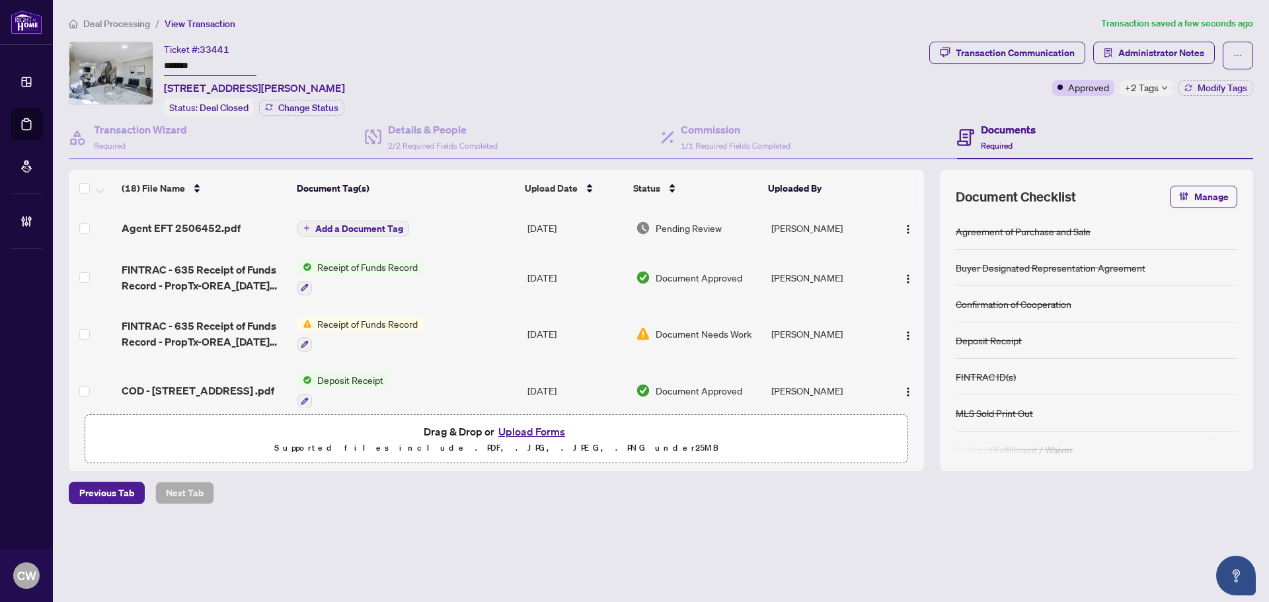
click at [560, 401] on body "Dashboard Deal Processing Mortgage Referrals Brokerage Management CW [PERSON_NA…" at bounding box center [634, 301] width 1269 height 602
click at [376, 227] on span "Add a Document Tag" at bounding box center [359, 228] width 88 height 9
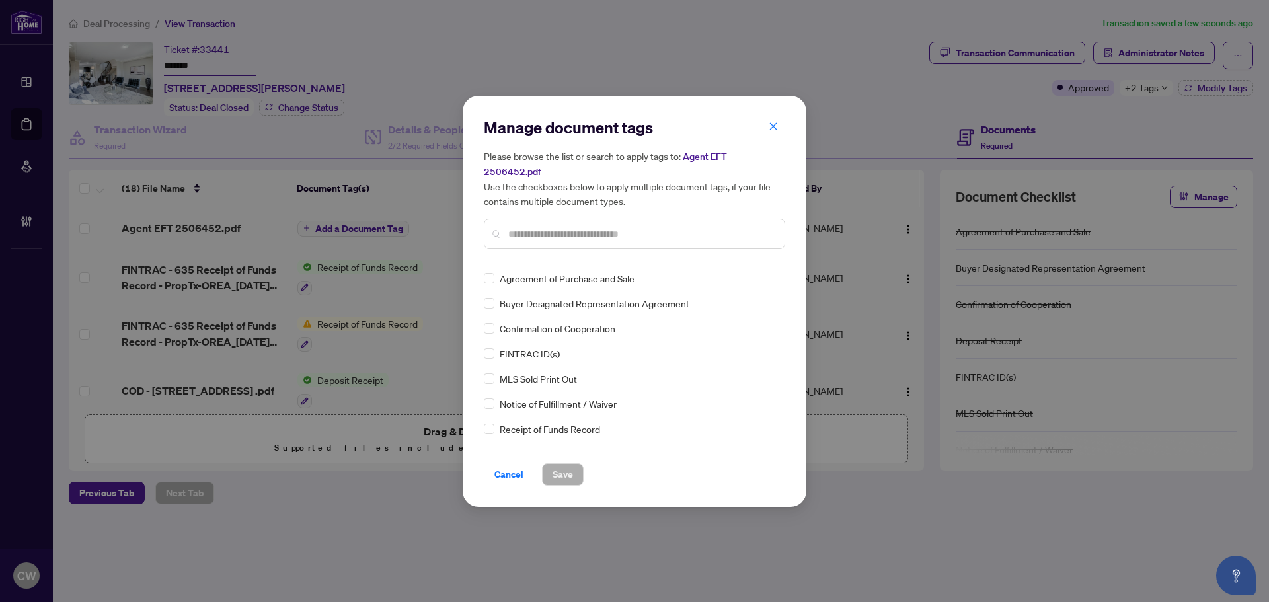
click at [565, 231] on input "text" at bounding box center [641, 234] width 266 height 15
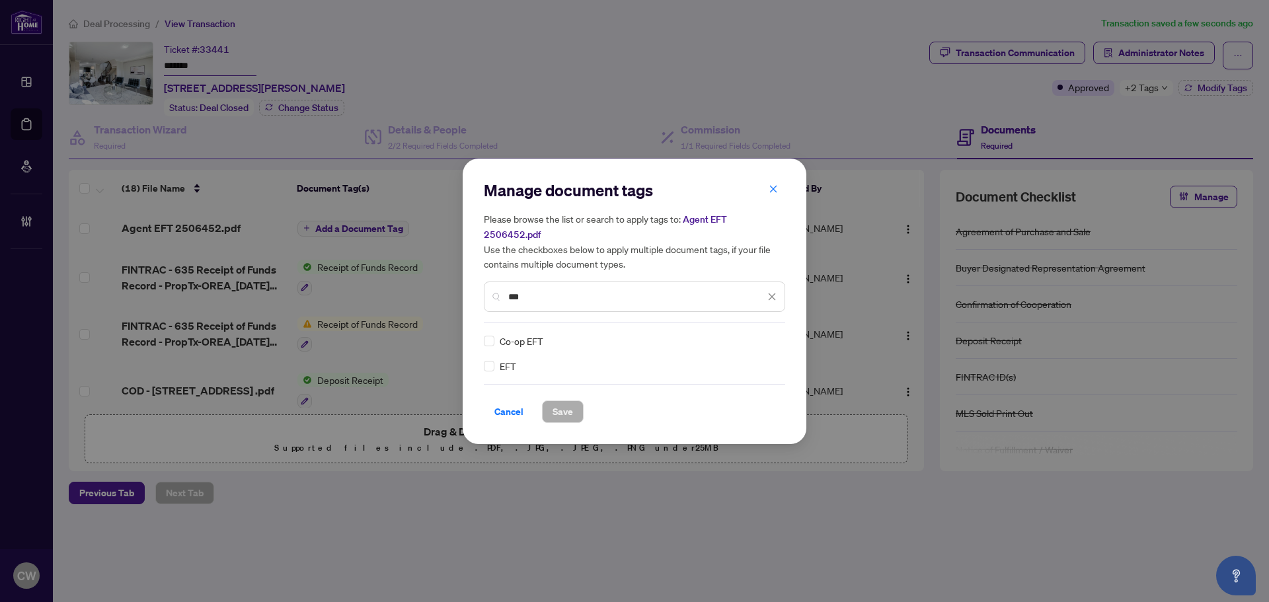
type input "***"
click at [775, 338] on div at bounding box center [764, 341] width 25 height 13
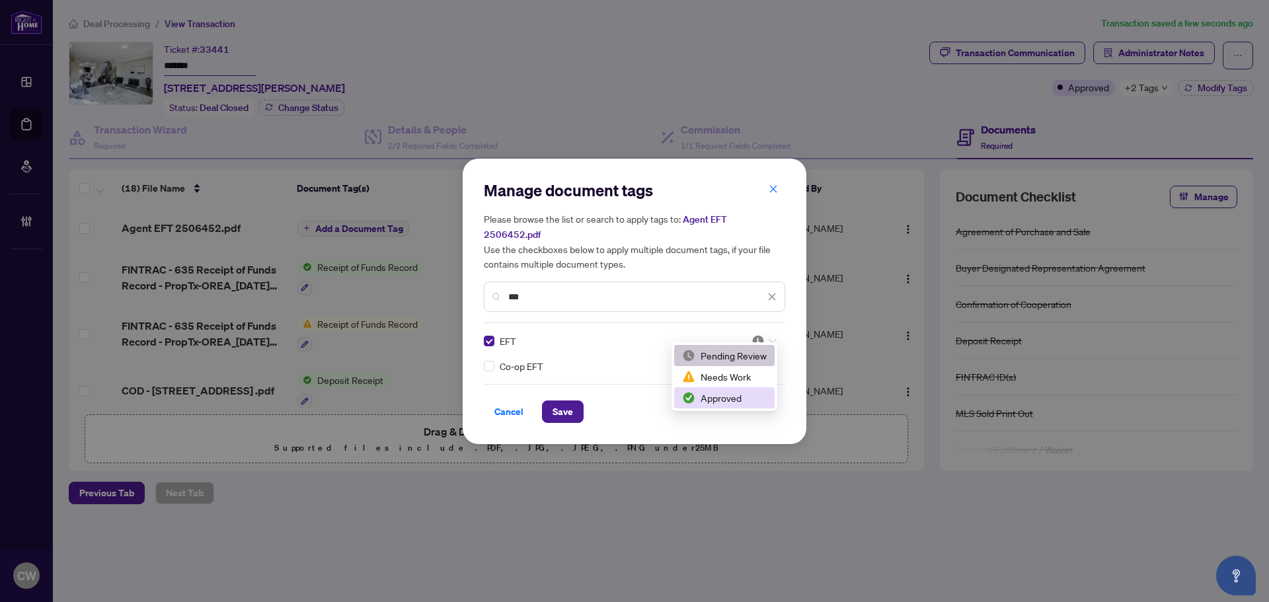
click at [748, 395] on div "Approved" at bounding box center [724, 398] width 85 height 15
click at [561, 401] on span "Save" at bounding box center [563, 411] width 20 height 21
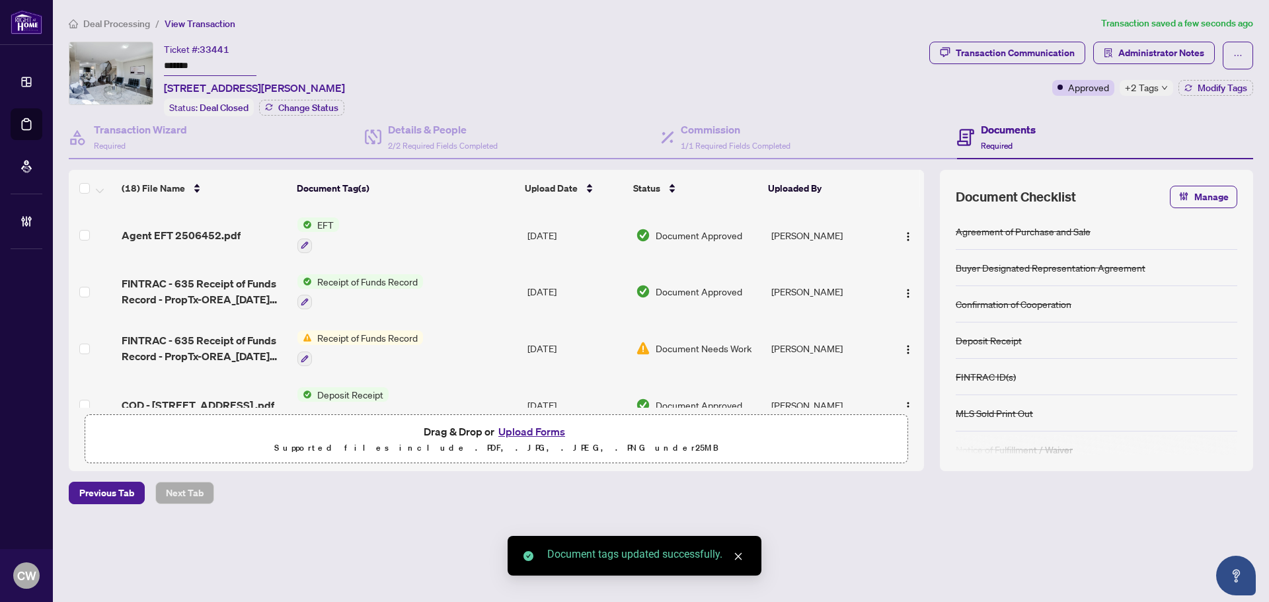
click at [904, 225] on button "button" at bounding box center [908, 235] width 21 height 21
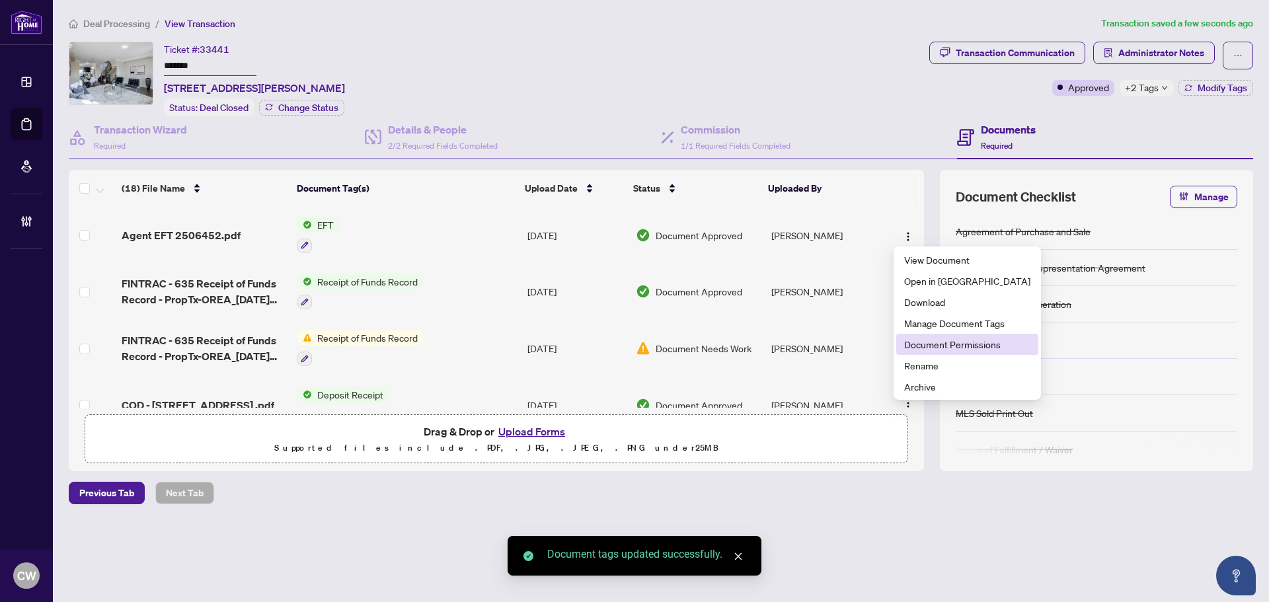
click at [940, 348] on span "Document Permissions" at bounding box center [967, 344] width 126 height 15
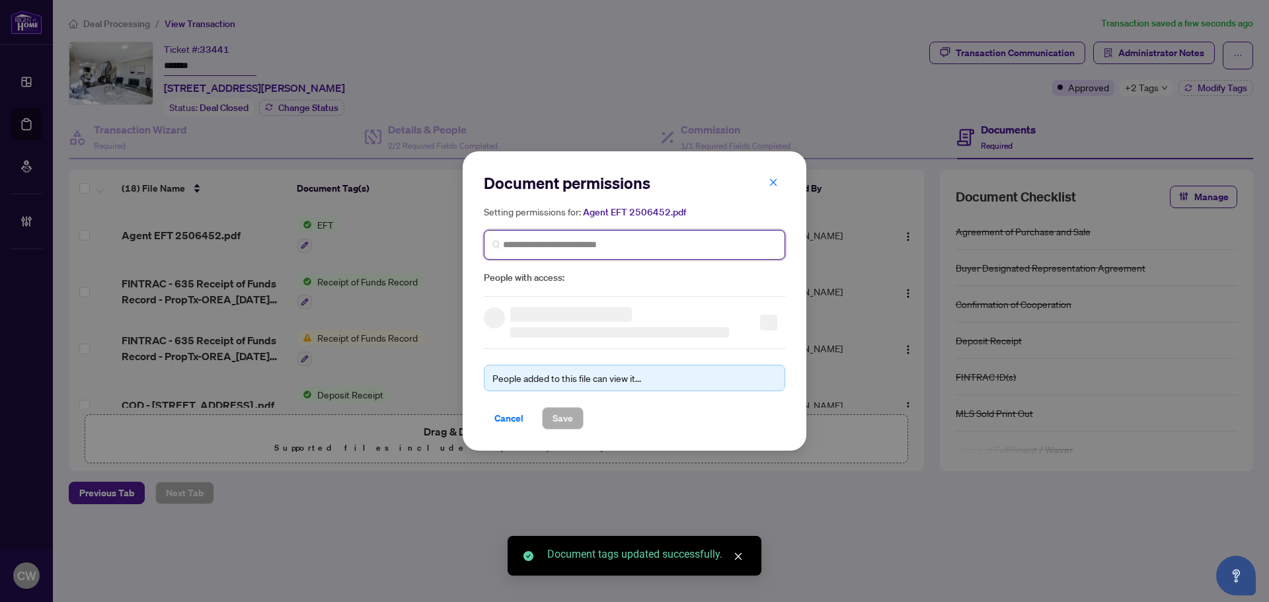
click at [589, 249] on input "search" at bounding box center [640, 245] width 274 height 14
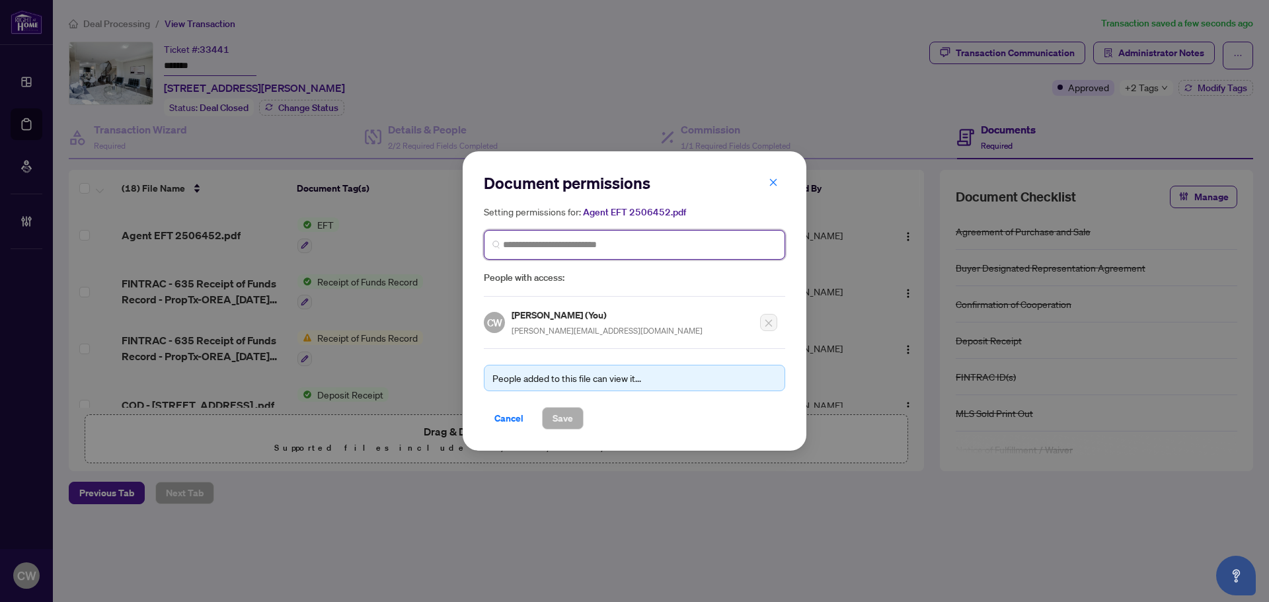
click at [590, 249] on input "search" at bounding box center [640, 245] width 274 height 14
paste input "**********"
type input "**********"
click at [548, 279] on h5 "[PERSON_NAME]" at bounding box center [648, 275] width 253 height 15
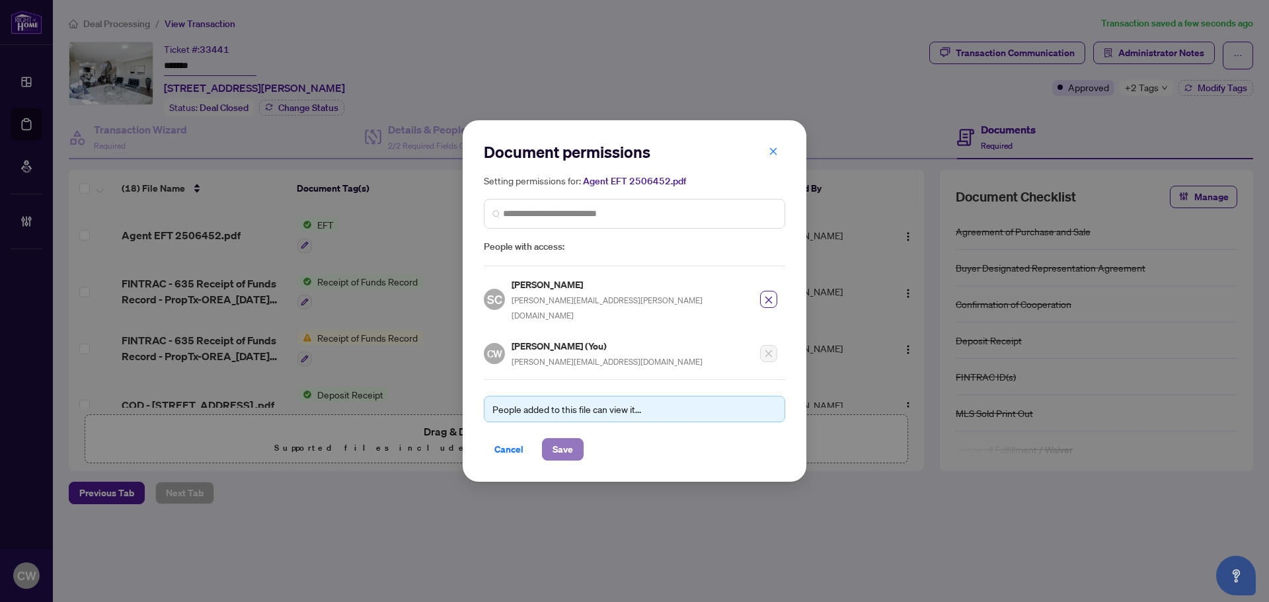
click at [559, 444] on span "Save" at bounding box center [563, 449] width 20 height 21
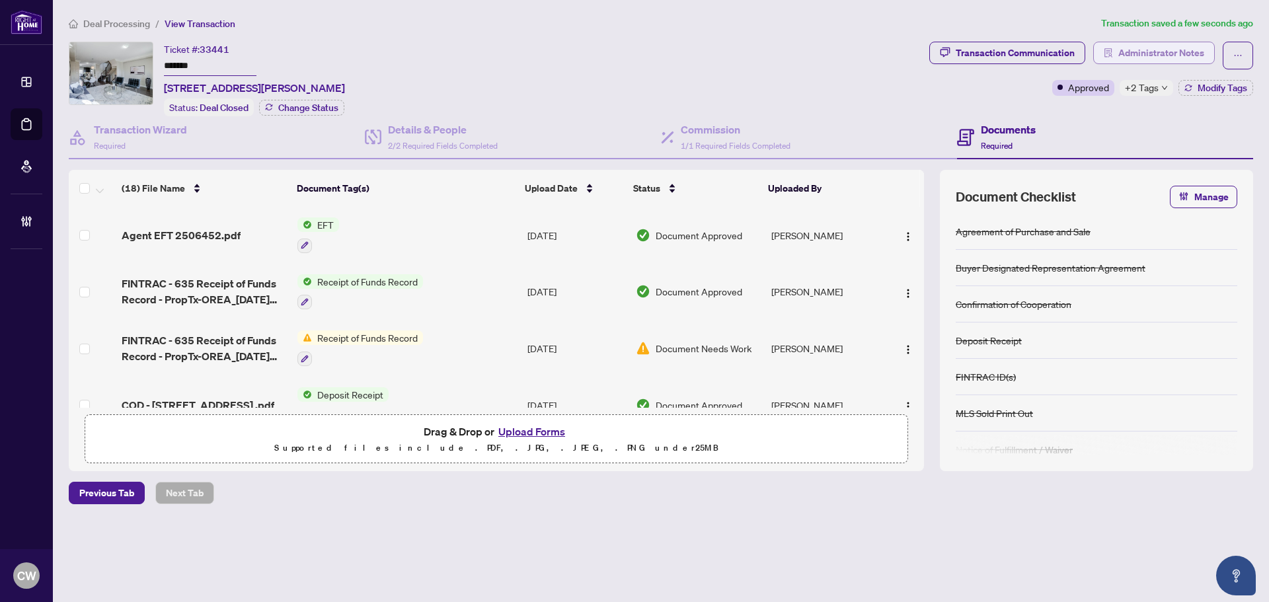
click at [1194, 54] on span "Administrator Notes" at bounding box center [1162, 52] width 86 height 21
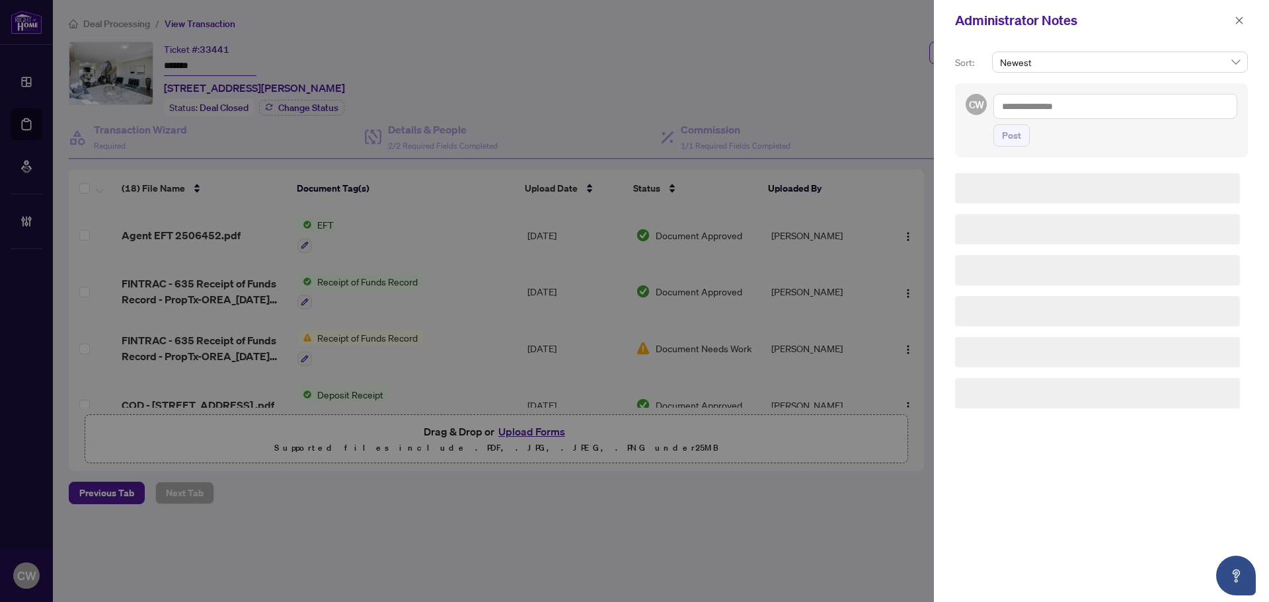
click at [1095, 101] on textarea at bounding box center [1116, 106] width 244 height 25
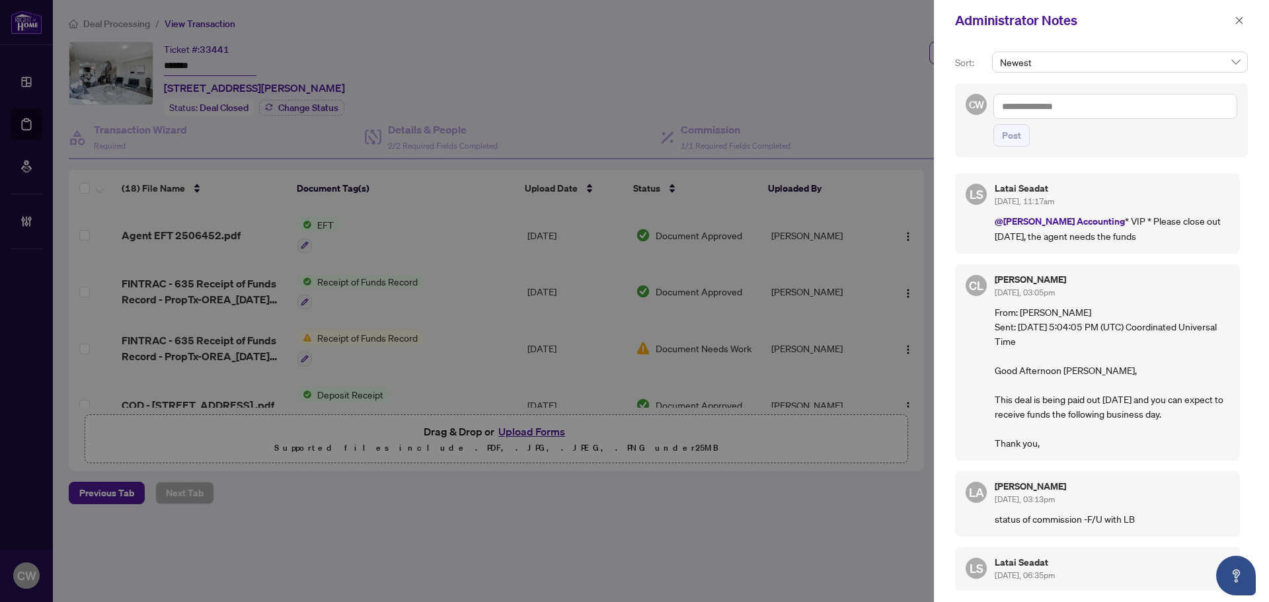
paste textarea "**********"
click at [1172, 118] on b "Latai" at bounding box center [1172, 116] width 20 height 12
type textarea "**********"
click at [1018, 140] on span "Post" at bounding box center [1011, 135] width 19 height 21
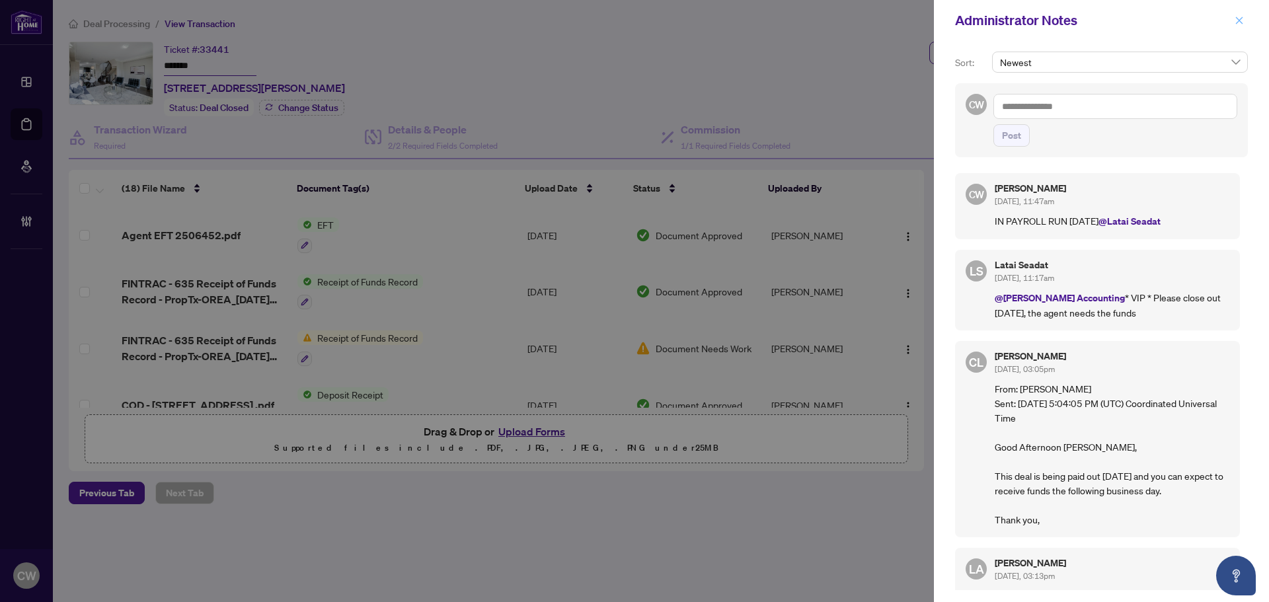
click at [1239, 19] on icon "close" at bounding box center [1239, 20] width 9 height 9
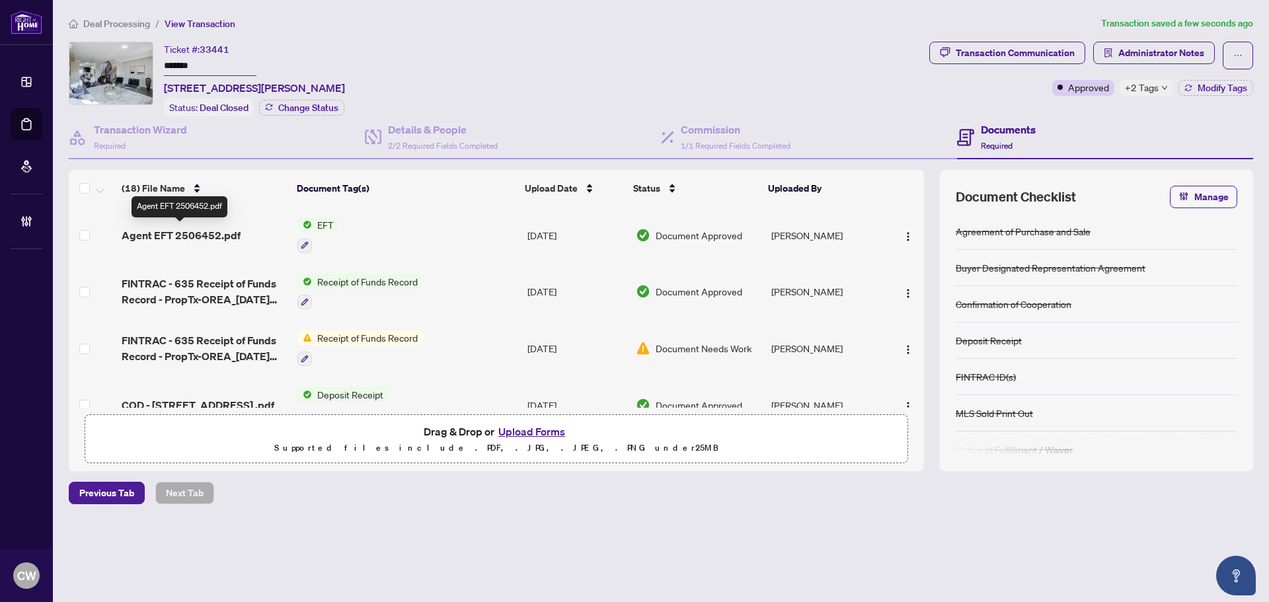
click at [206, 231] on span "Agent EFT 2506452.pdf" at bounding box center [181, 235] width 119 height 16
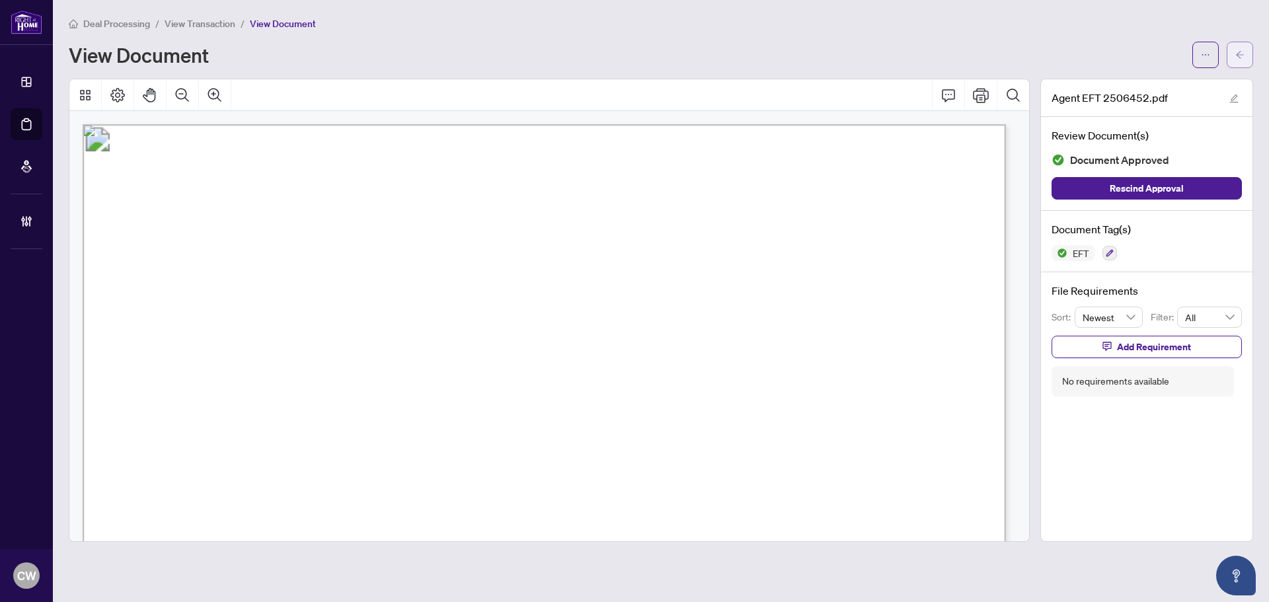
click at [1231, 56] on button "button" at bounding box center [1240, 55] width 26 height 26
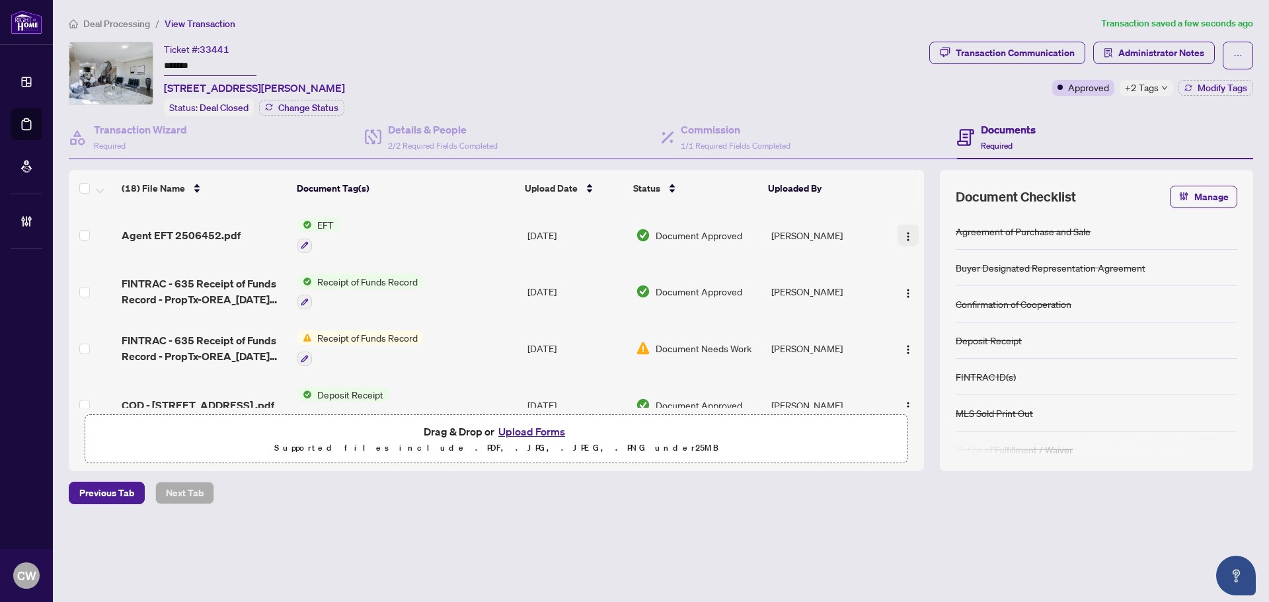
click at [904, 231] on img "button" at bounding box center [908, 236] width 11 height 11
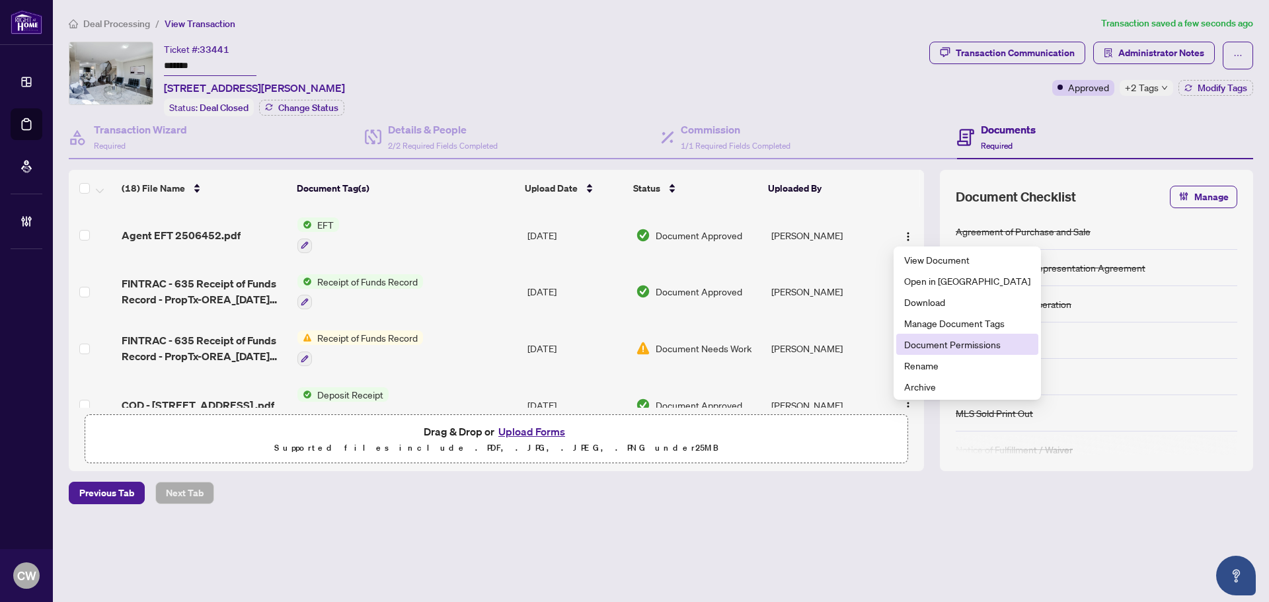
click at [923, 340] on span "Document Permissions" at bounding box center [967, 344] width 126 height 15
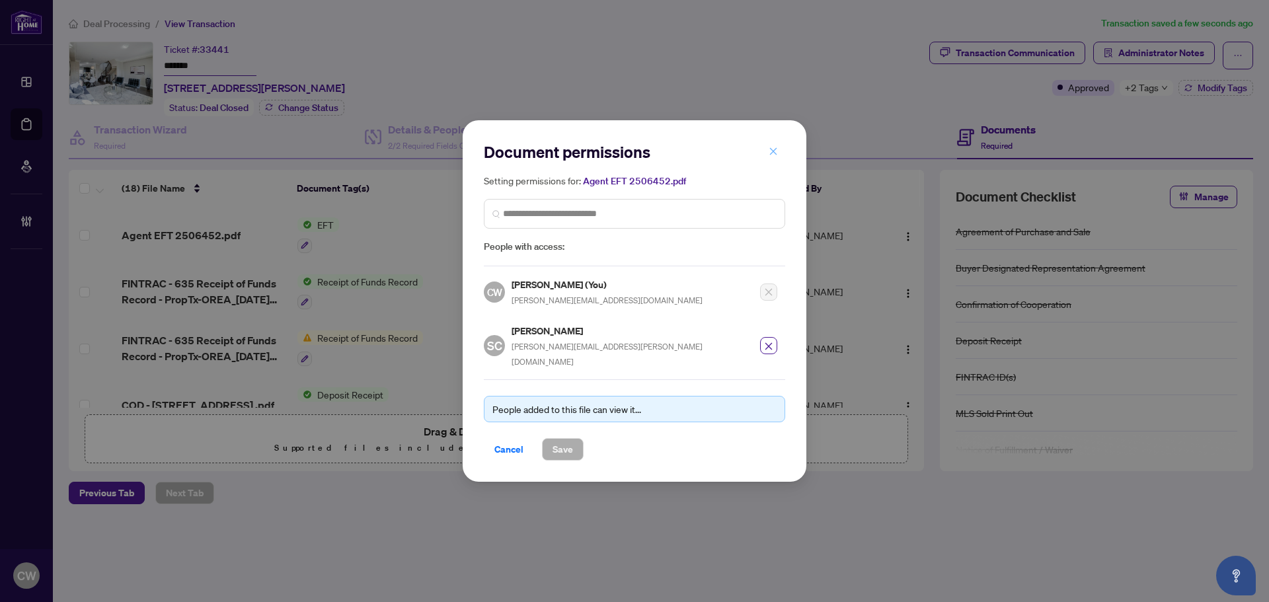
click at [771, 155] on icon "close" at bounding box center [773, 151] width 7 height 7
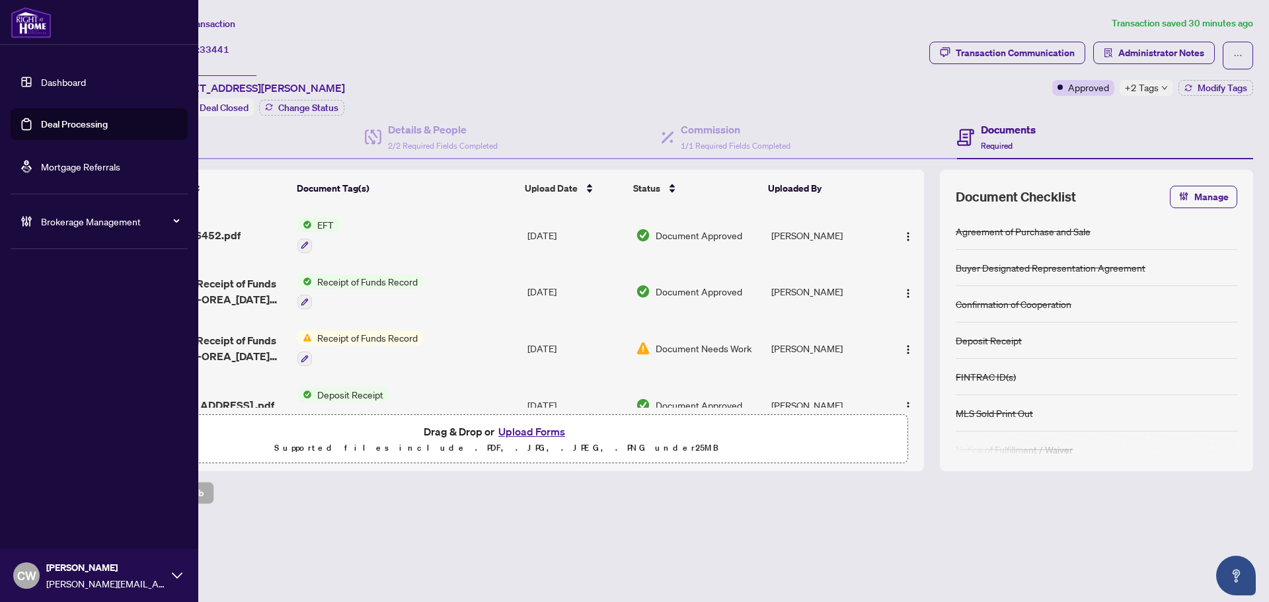
click at [94, 120] on link "Deal Processing" at bounding box center [74, 124] width 67 height 12
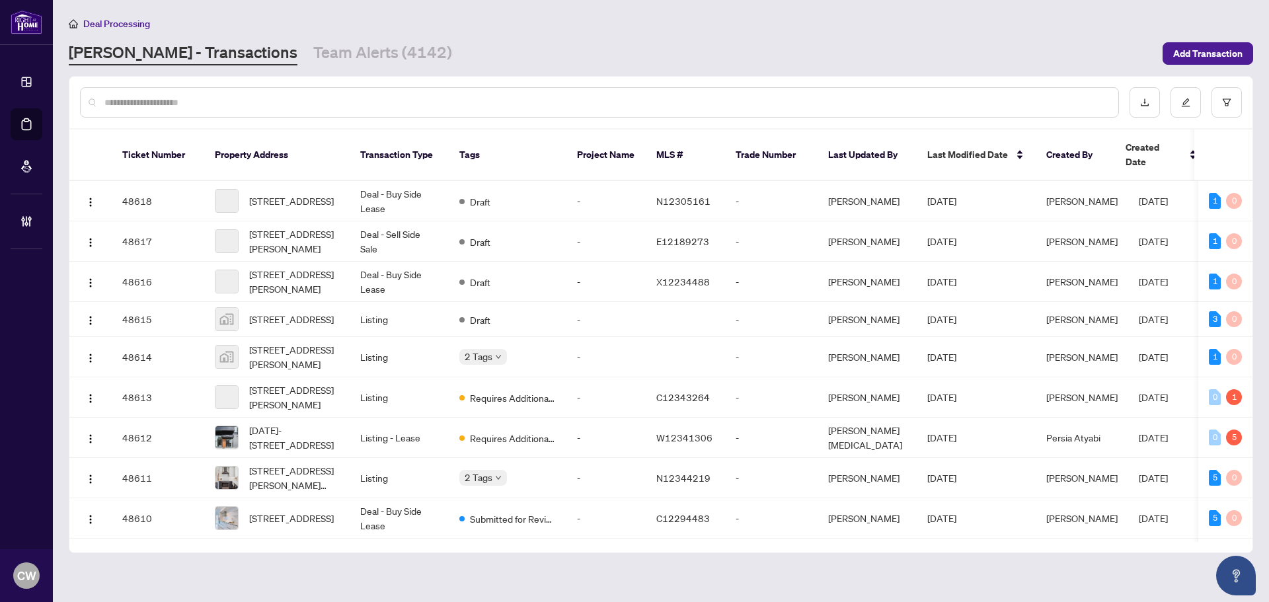
click at [303, 65] on main "Deal Processing [PERSON_NAME] - Transactions Team Alerts (4142) Add Transaction…" at bounding box center [661, 301] width 1216 height 602
click at [313, 54] on link "Team Alerts (4142)" at bounding box center [382, 54] width 139 height 24
